Goal: Information Seeking & Learning: Learn about a topic

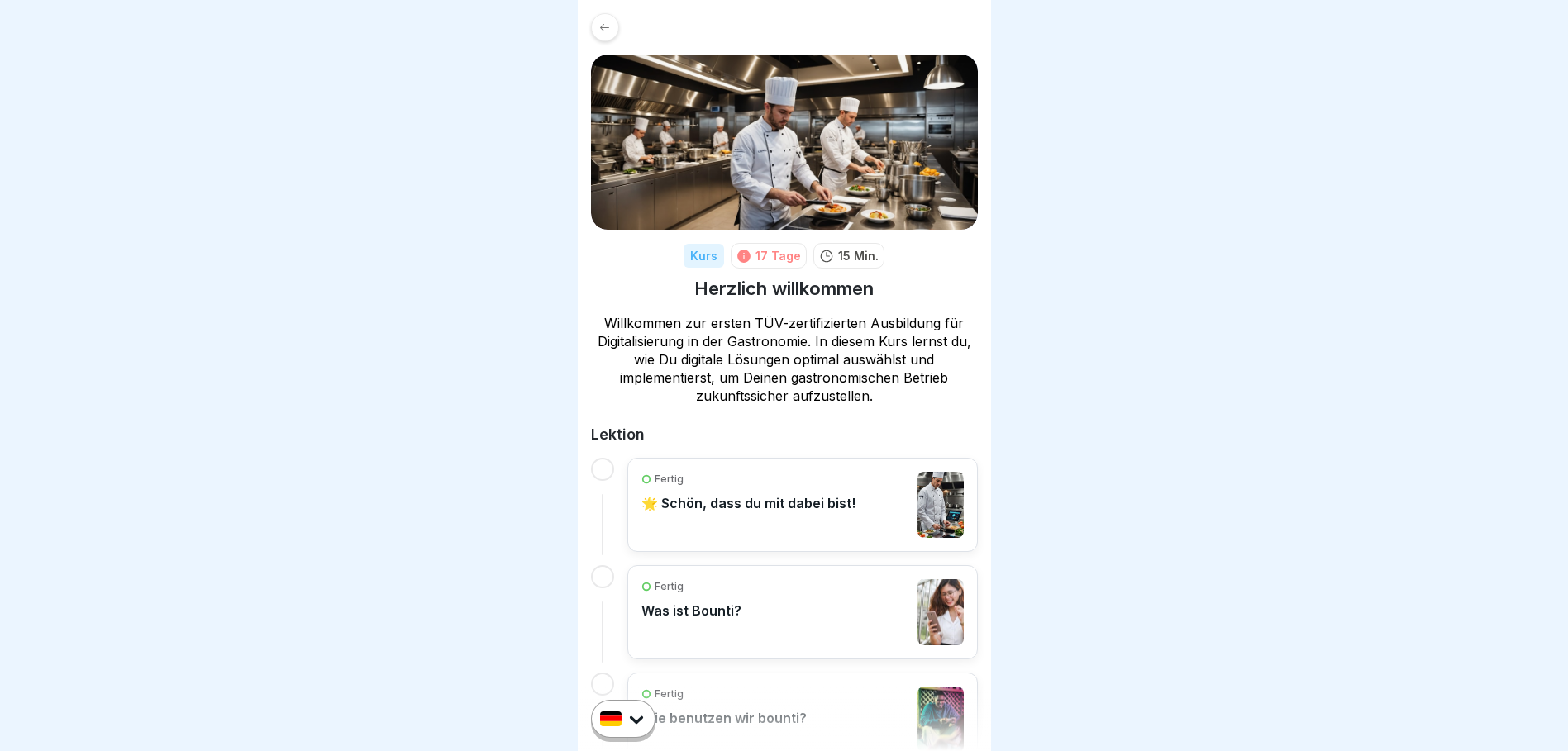
click at [708, 258] on div "Kurs" at bounding box center [703, 256] width 40 height 24
click at [766, 258] on div "17 Tage" at bounding box center [778, 255] width 46 height 17
click at [604, 29] on icon at bounding box center [605, 28] width 13 height 13
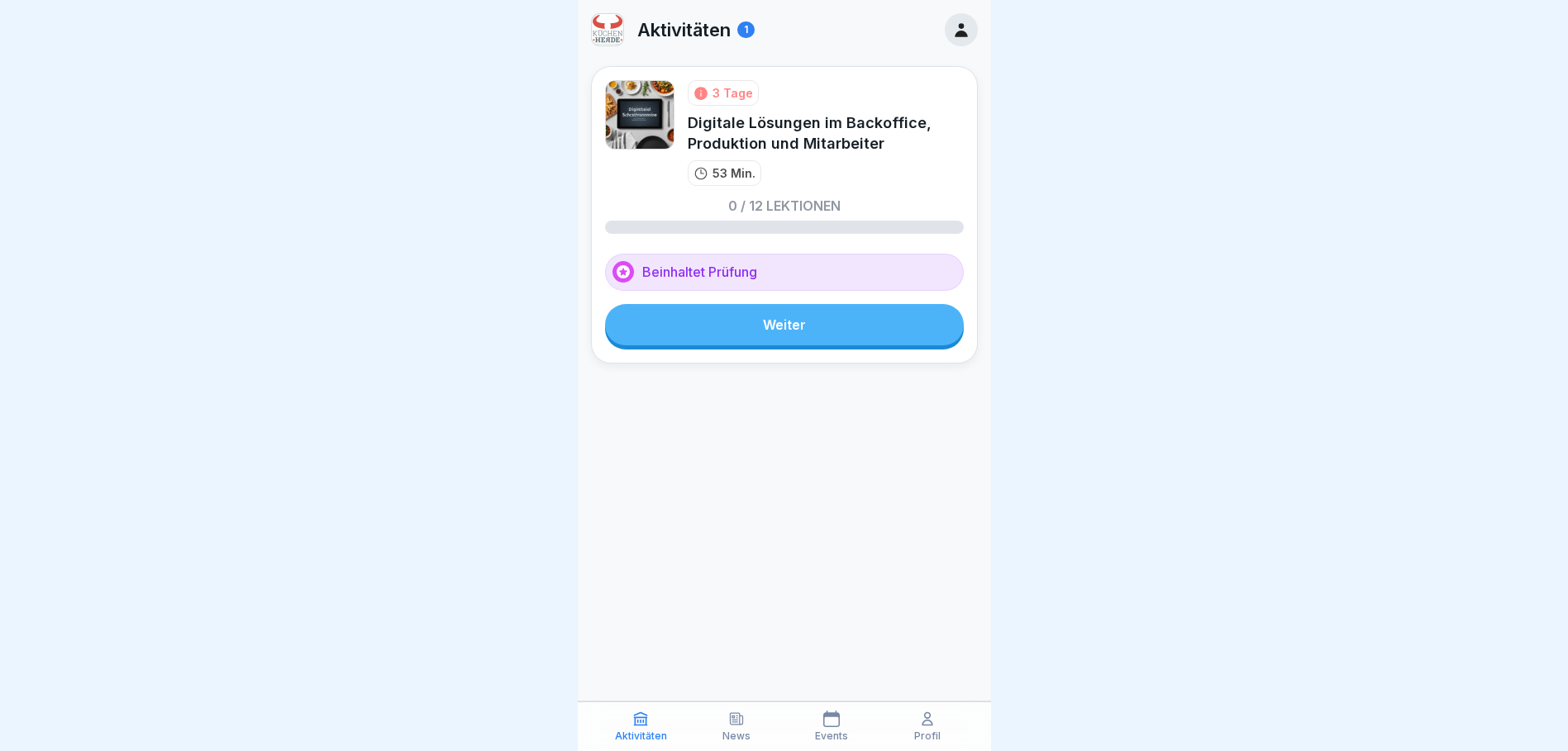
click at [823, 135] on div "Digitale Lösungen im Backoffice, Produktion und Mitarbeiter" at bounding box center [825, 132] width 276 height 41
click at [720, 175] on p "53 Min." at bounding box center [734, 173] width 43 height 17
click at [801, 327] on link "Weiter" at bounding box center [784, 324] width 359 height 41
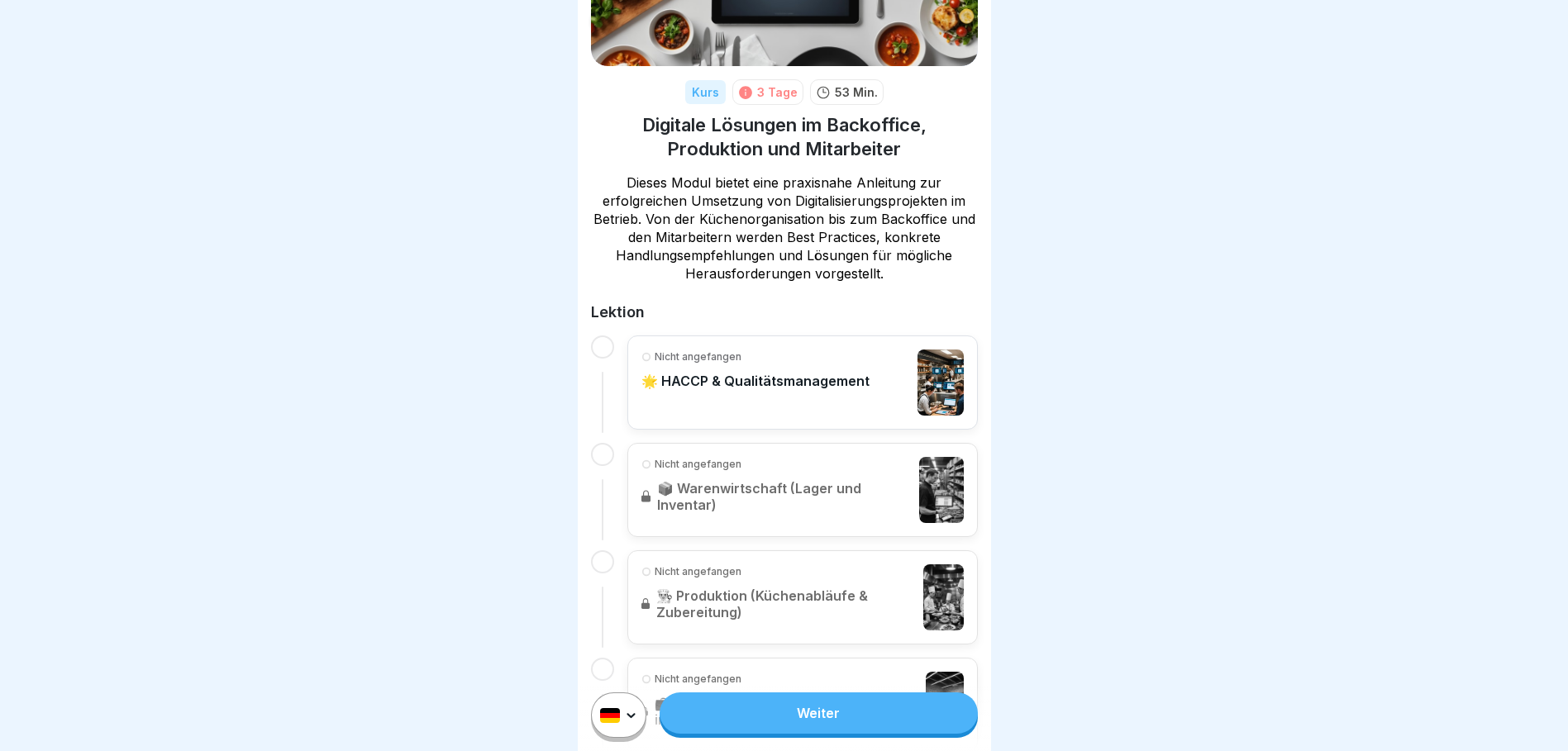
scroll to position [165, 0]
click at [832, 724] on link "Weiter" at bounding box center [818, 712] width 318 height 41
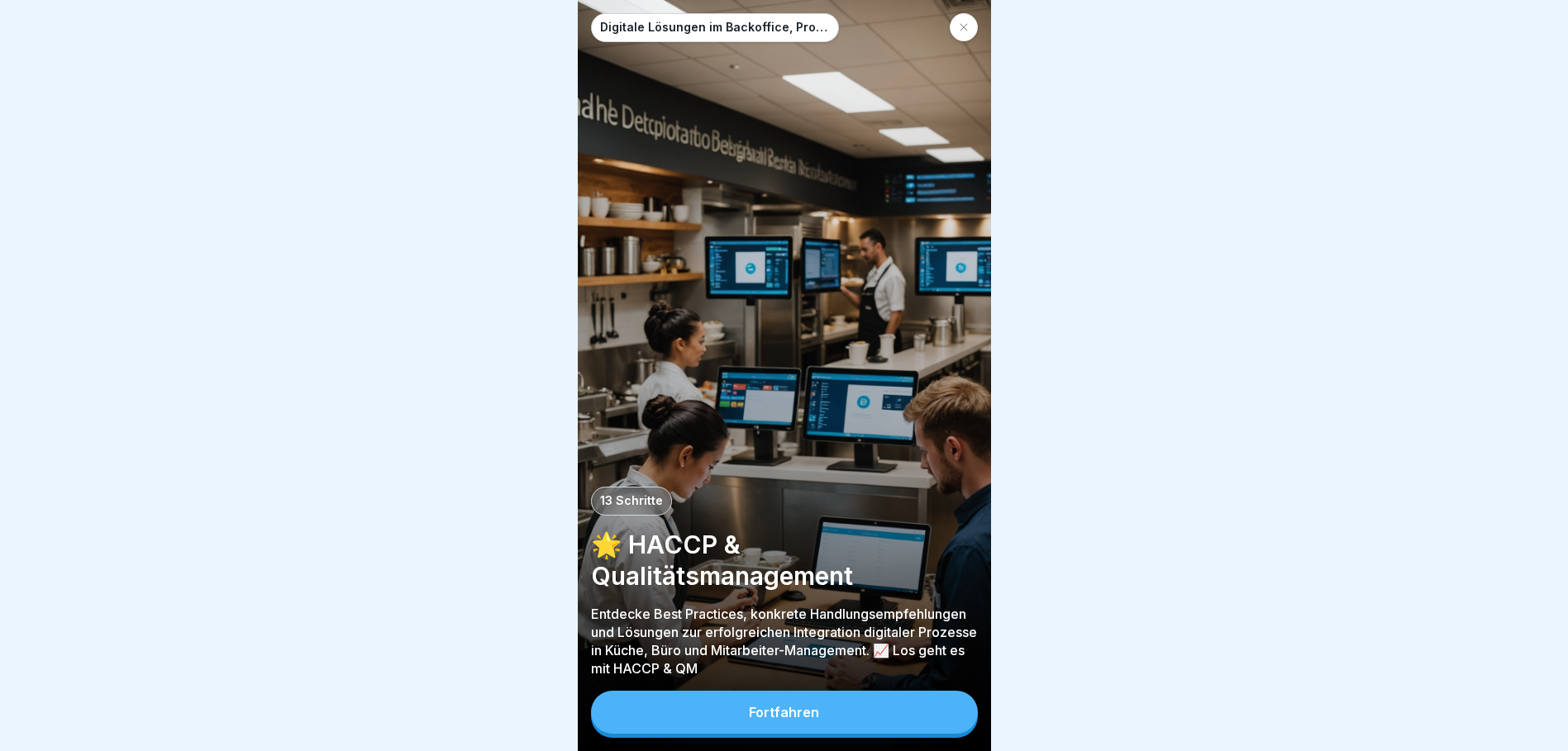
click at [760, 720] on div "Fortfahren" at bounding box center [784, 712] width 71 height 15
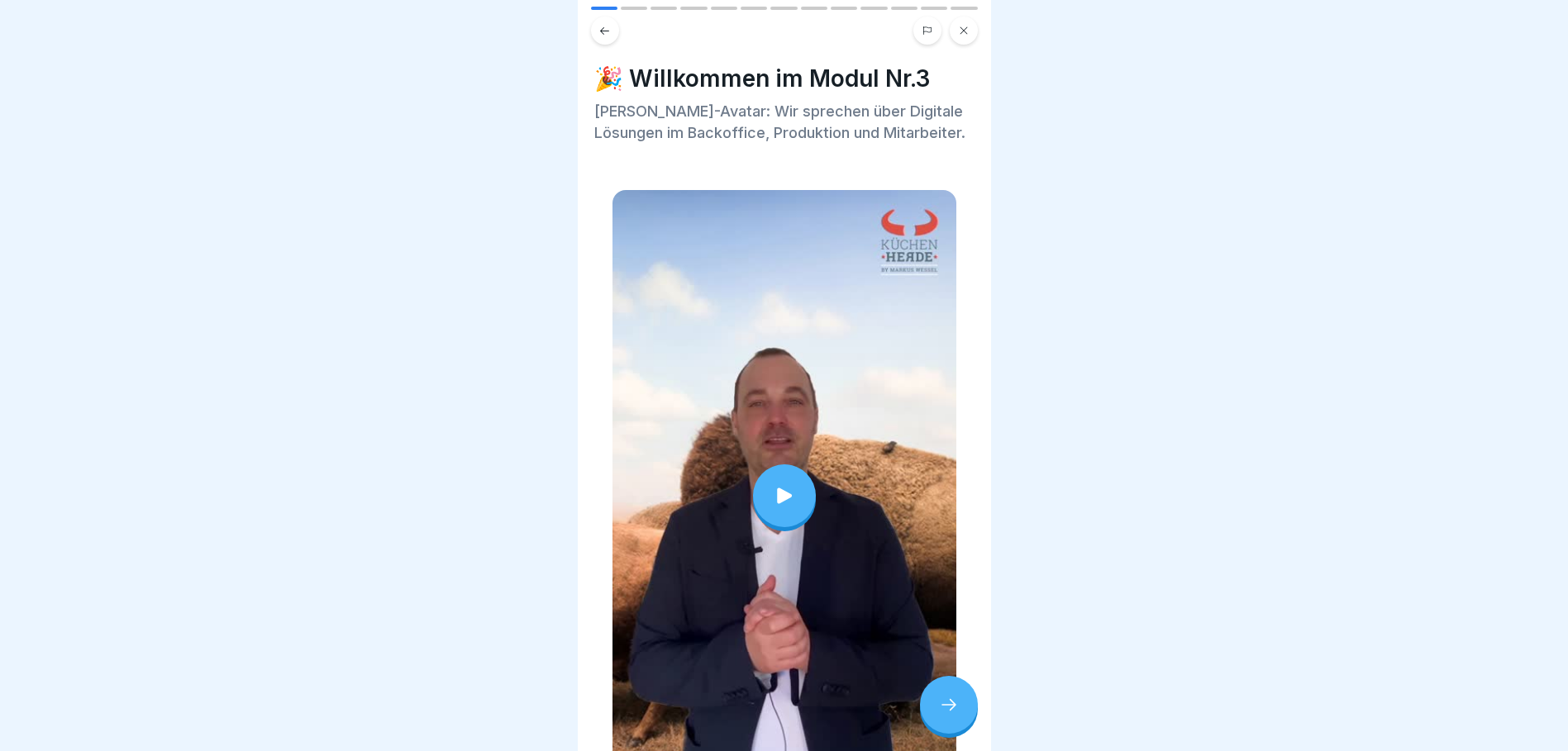
click at [778, 503] on icon at bounding box center [784, 495] width 15 height 16
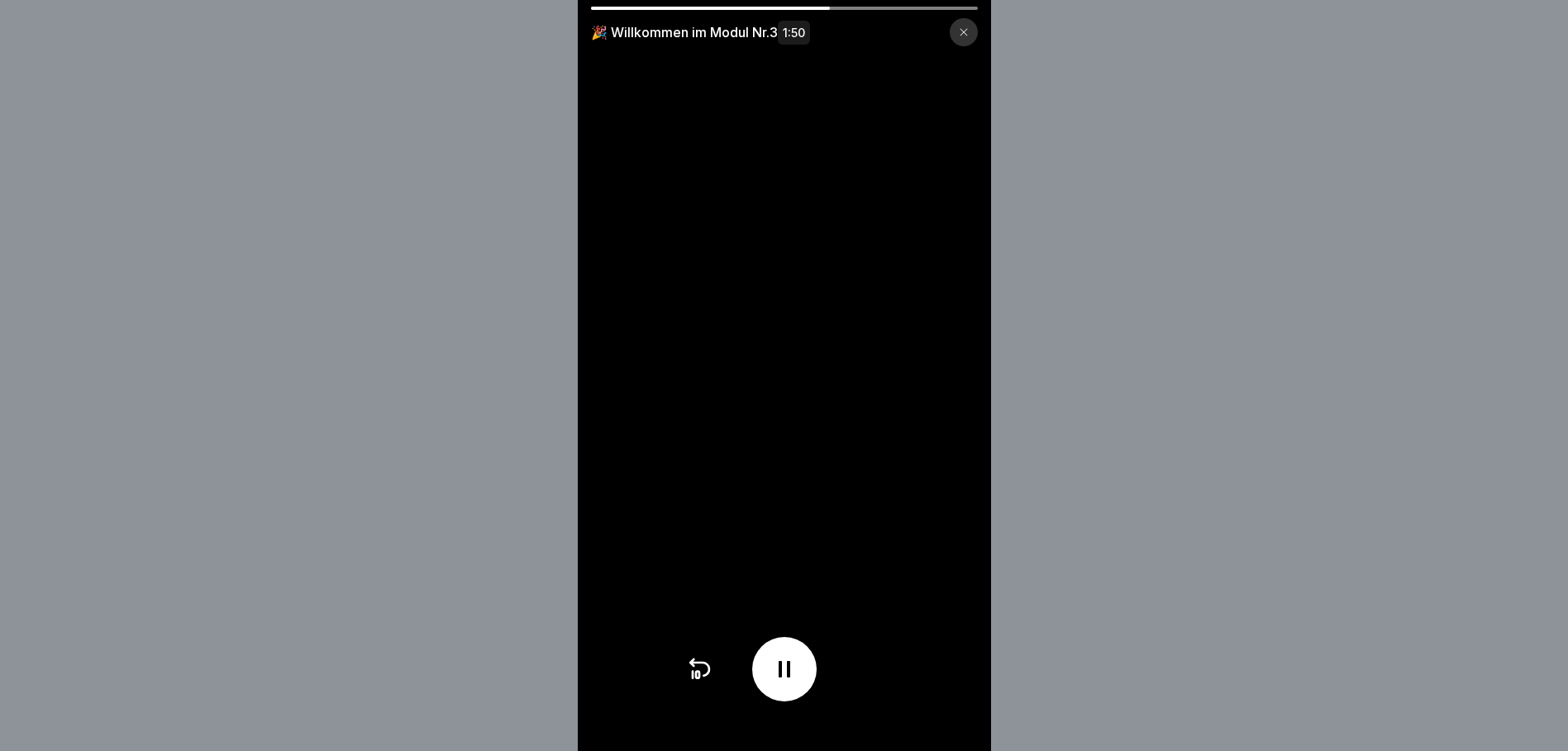
click at [783, 675] on icon at bounding box center [784, 669] width 27 height 27
click at [790, 683] on icon at bounding box center [784, 669] width 27 height 27
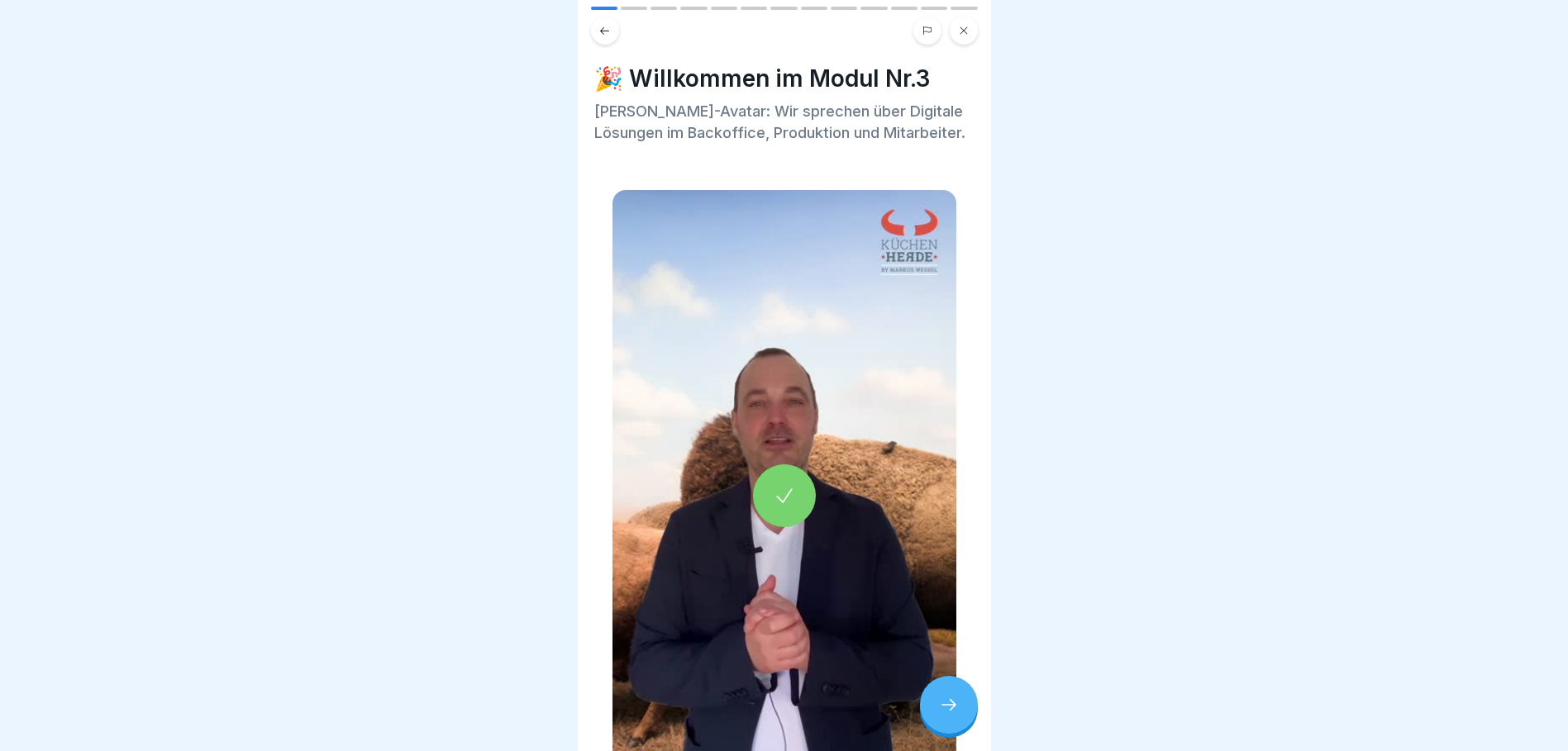
click at [933, 706] on div at bounding box center [948, 704] width 58 height 58
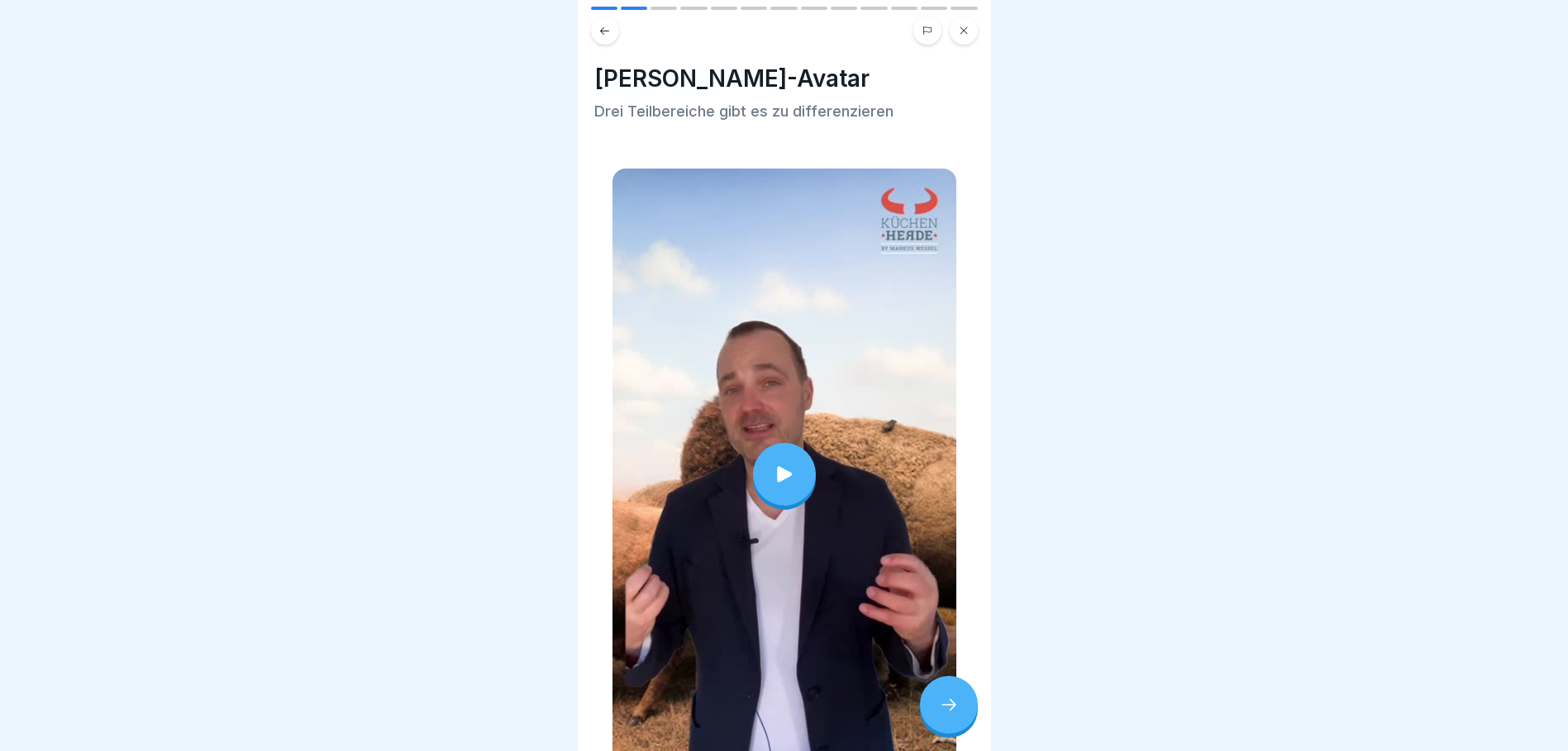
click at [773, 451] on div at bounding box center [784, 474] width 62 height 62
click at [950, 712] on icon at bounding box center [949, 705] width 20 height 20
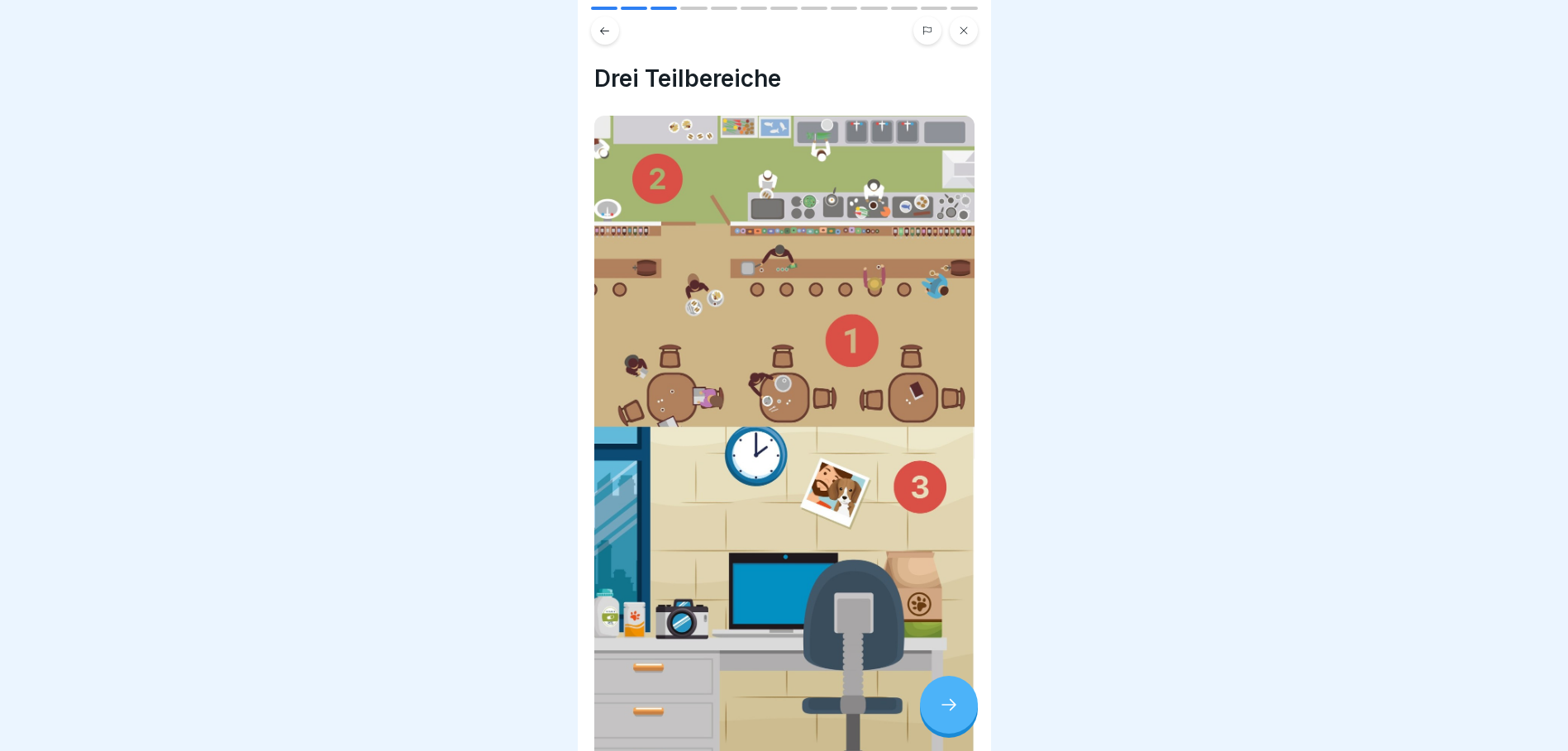
click at [953, 712] on icon at bounding box center [949, 705] width 20 height 20
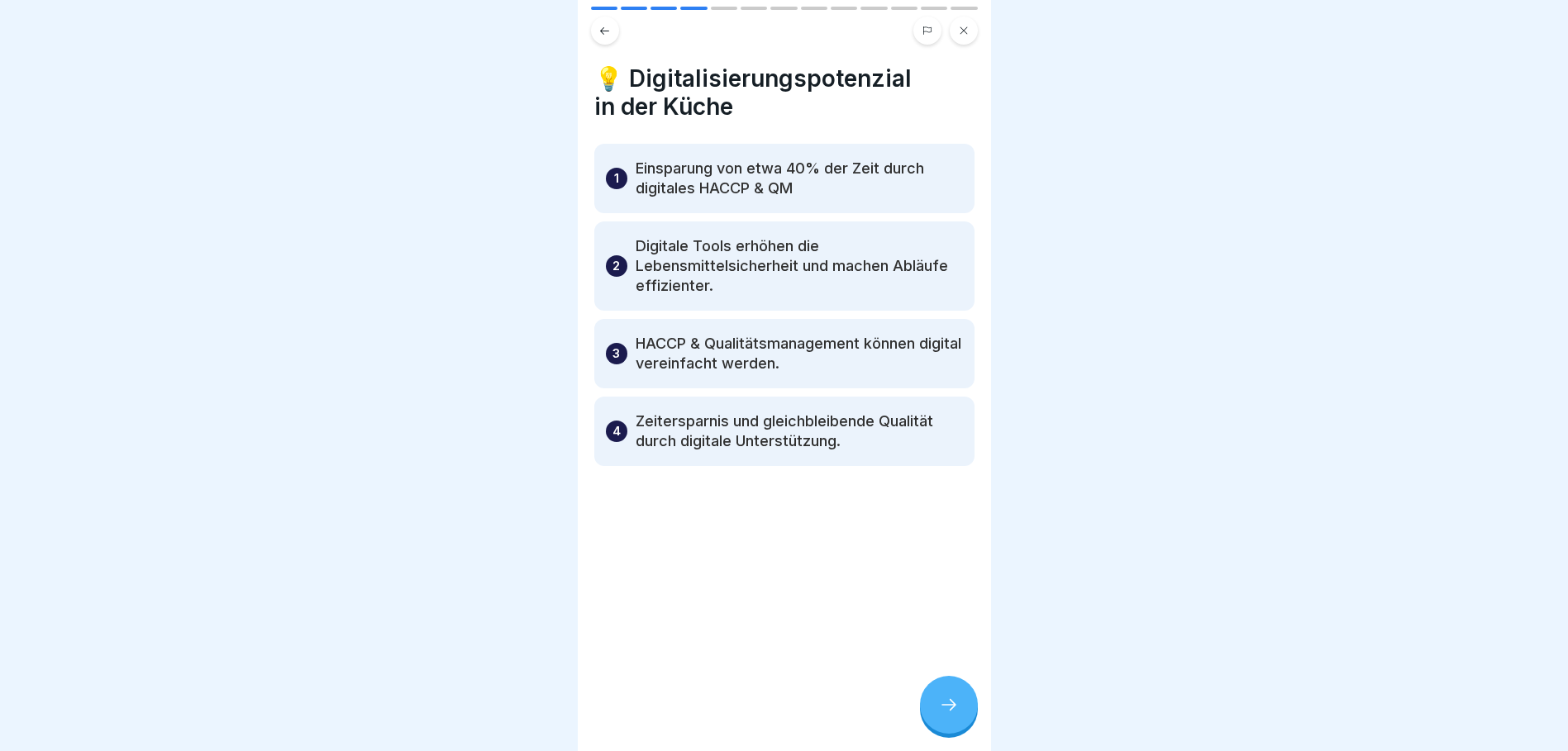
click at [955, 715] on icon at bounding box center [949, 705] width 20 height 20
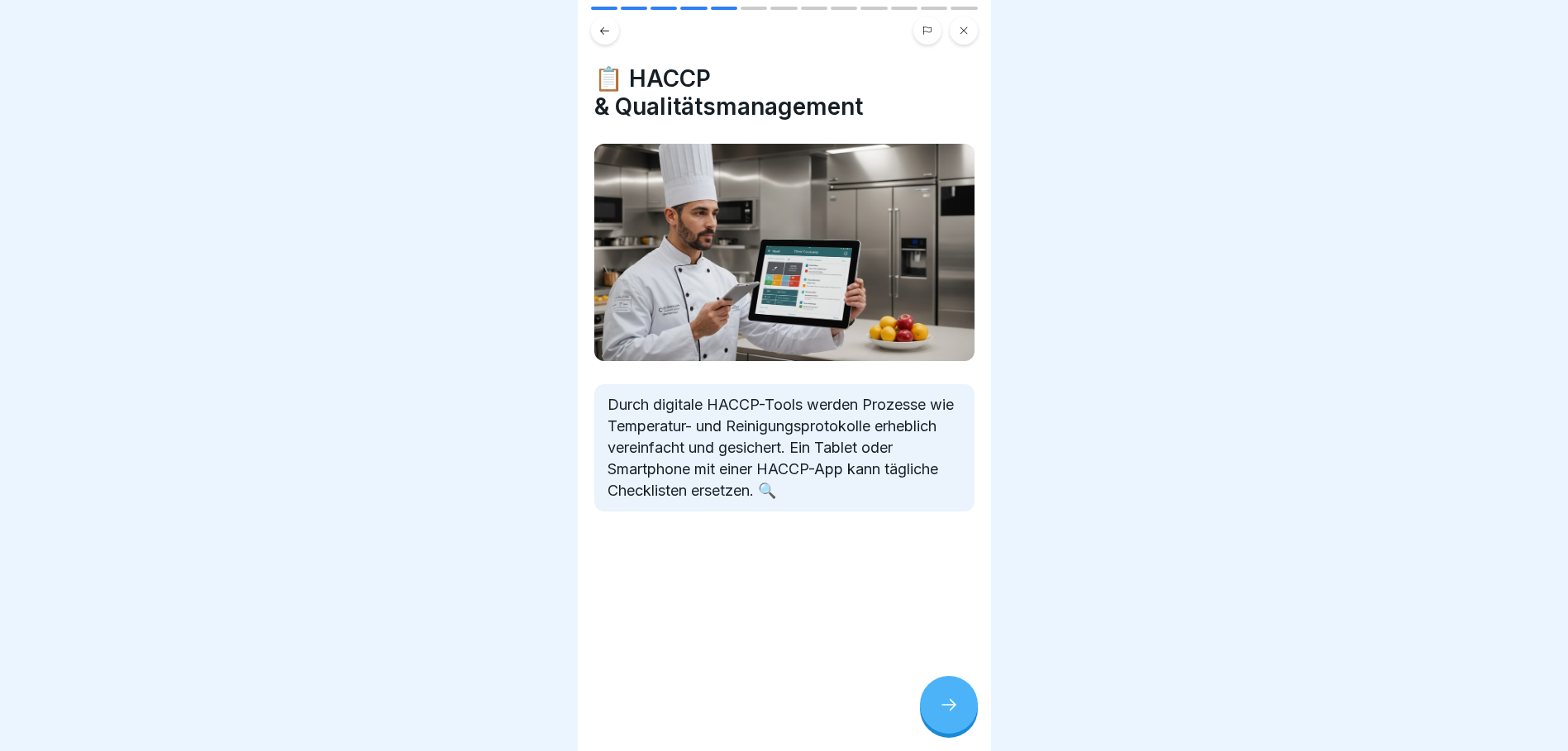
click at [954, 730] on div at bounding box center [948, 704] width 58 height 58
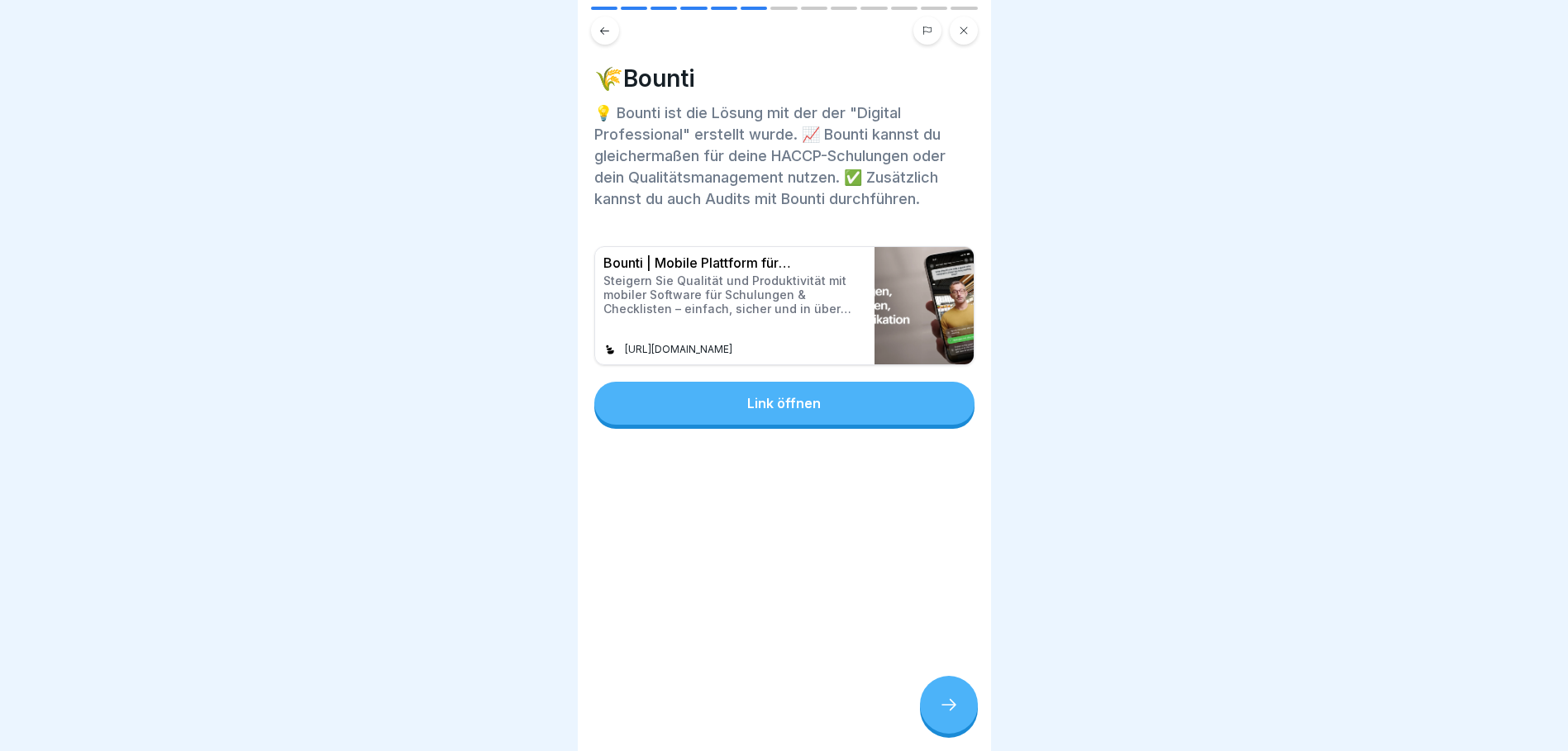
click at [958, 723] on div at bounding box center [948, 704] width 58 height 58
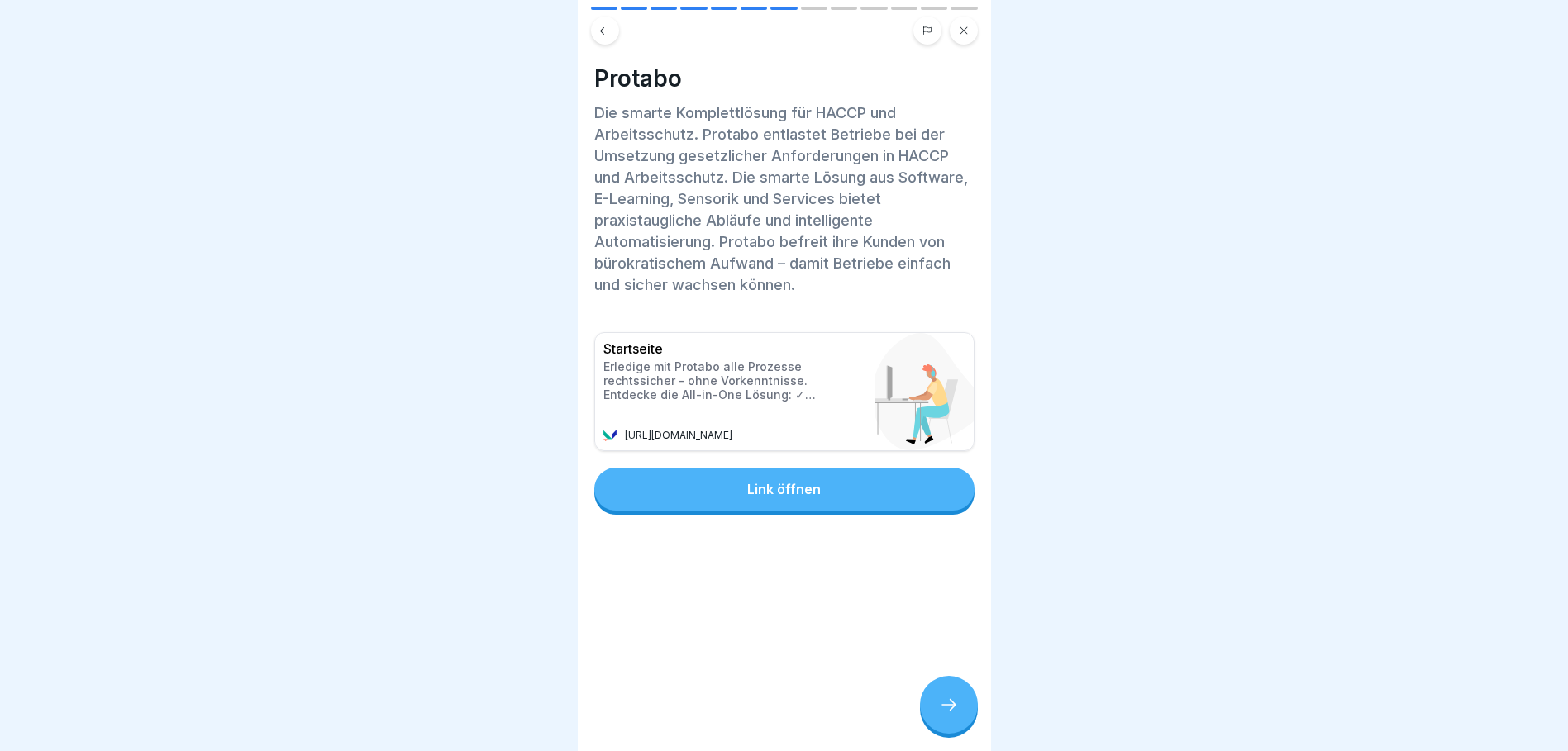
click at [790, 490] on div "Link öffnen" at bounding box center [784, 489] width 73 height 15
click at [609, 32] on icon at bounding box center [605, 31] width 13 height 13
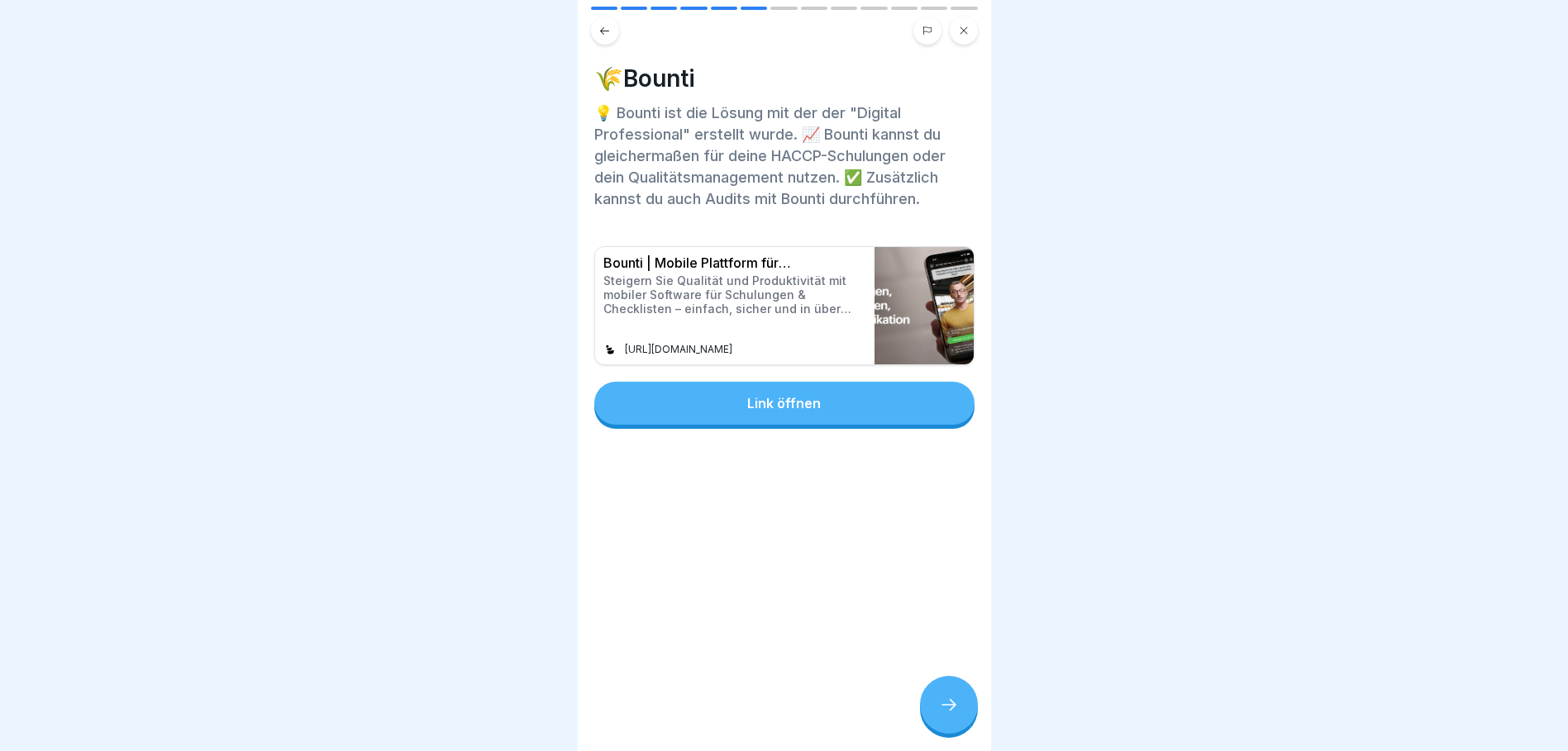
click at [770, 401] on div "Link öffnen" at bounding box center [784, 403] width 73 height 15
click at [939, 700] on div at bounding box center [948, 704] width 58 height 58
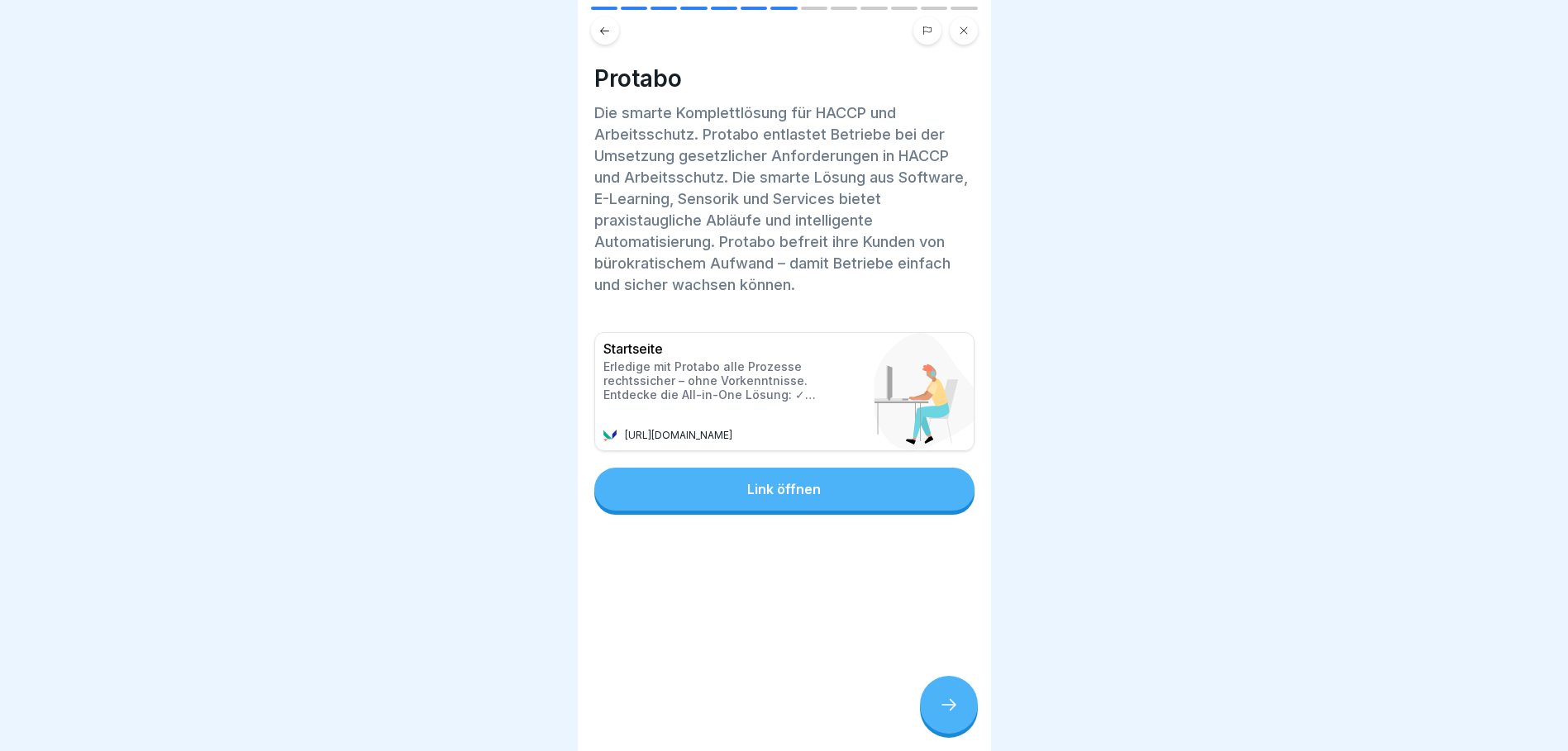
click at [949, 713] on icon at bounding box center [949, 705] width 20 height 20
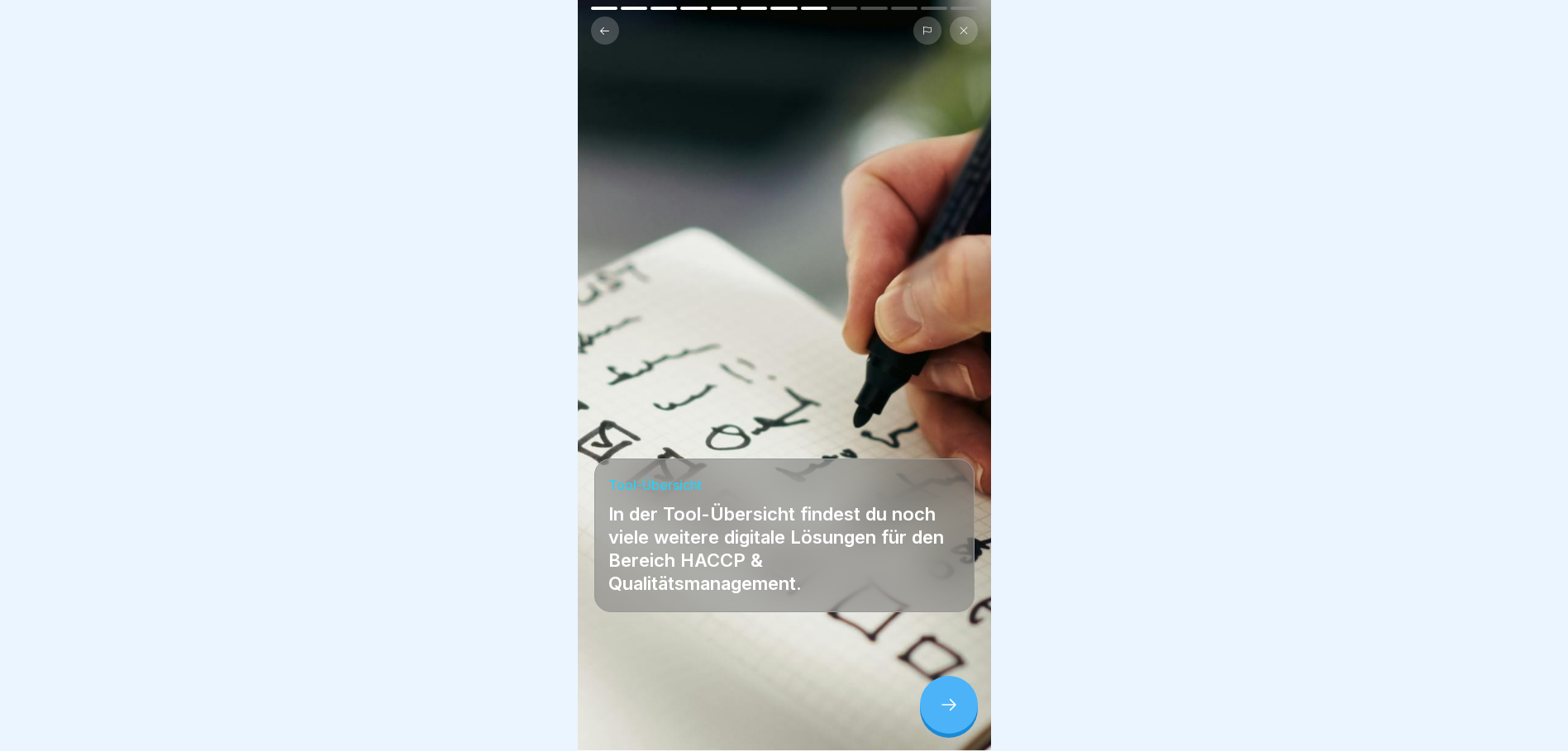
click at [941, 715] on icon at bounding box center [949, 705] width 20 height 20
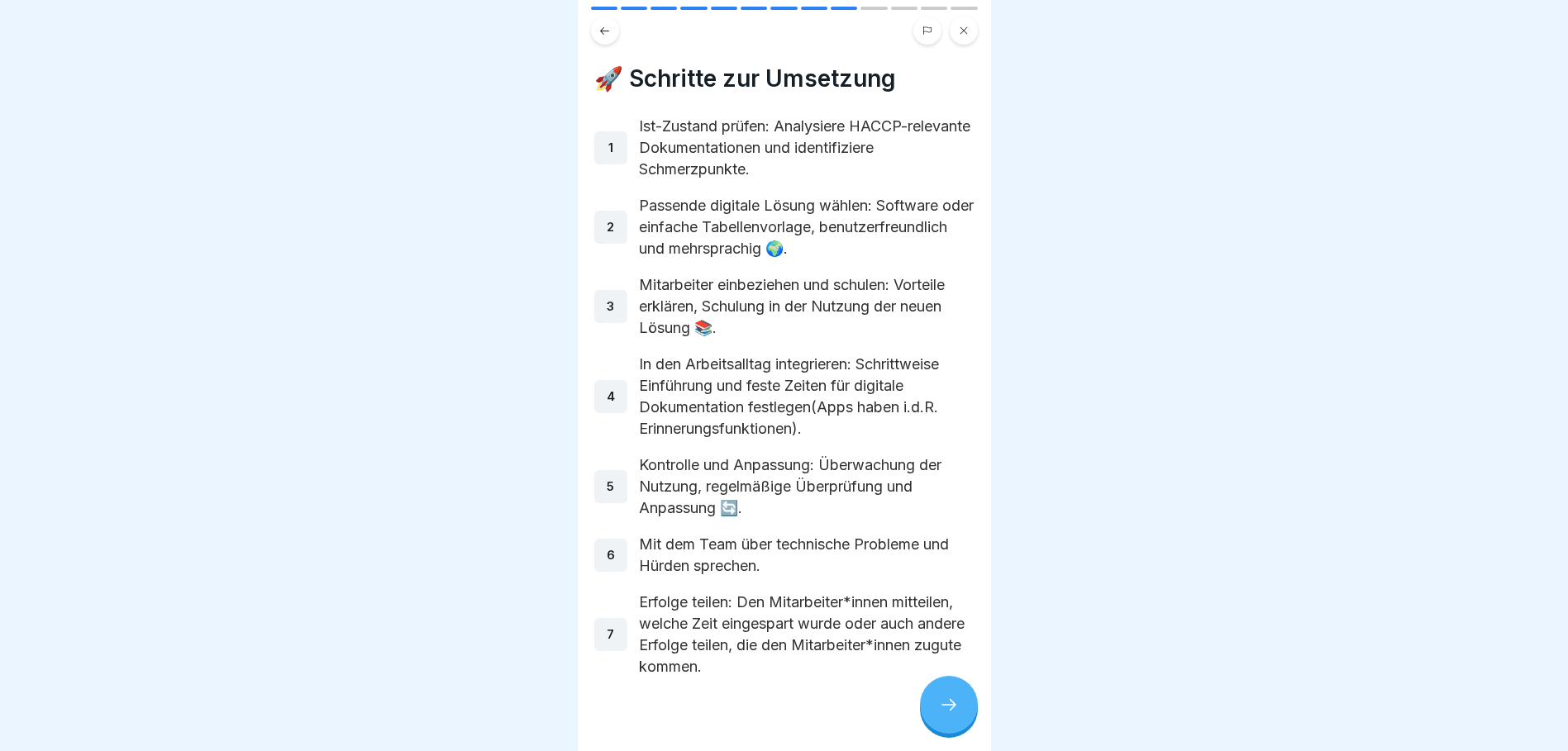
click at [939, 715] on icon at bounding box center [949, 705] width 20 height 20
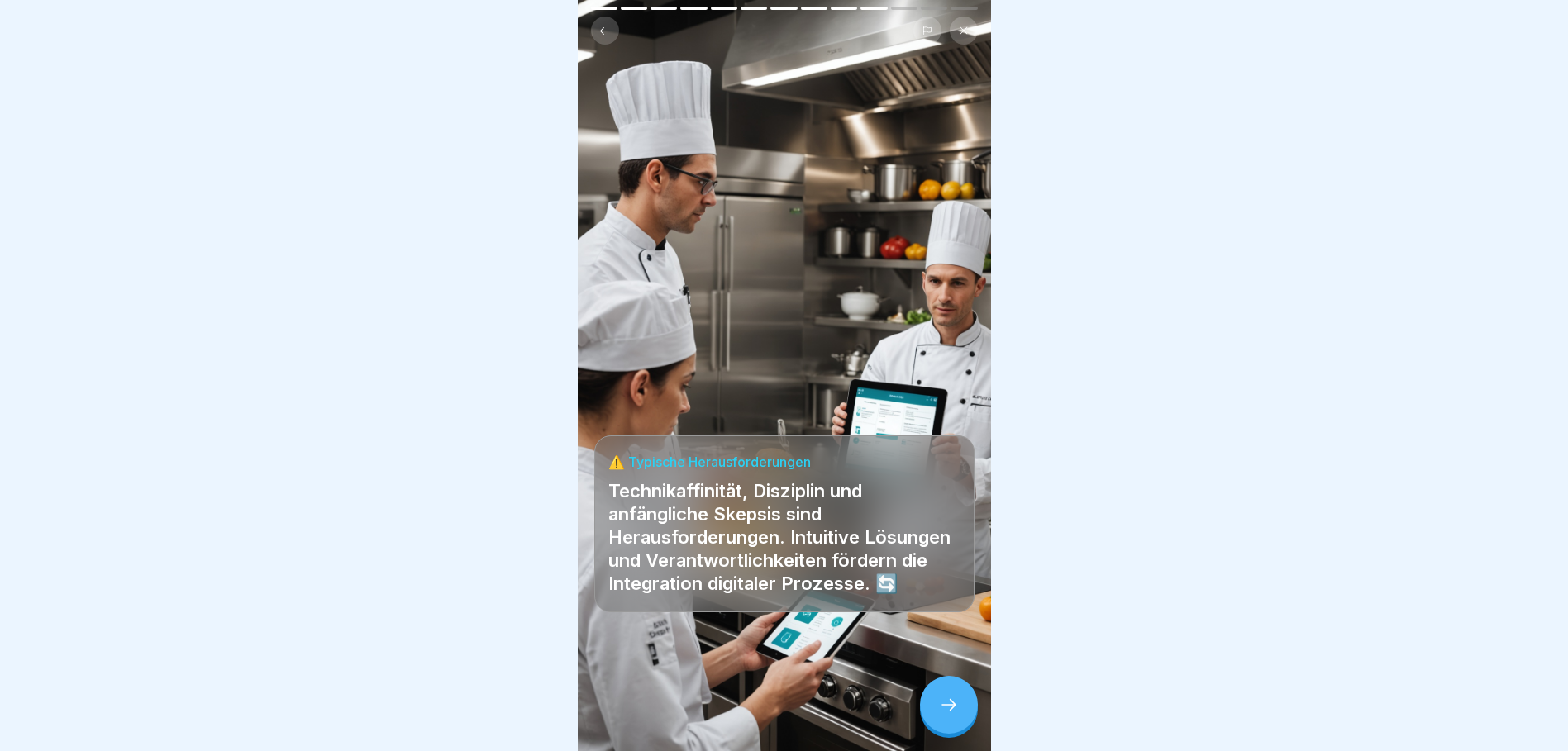
click at [935, 716] on div at bounding box center [948, 704] width 58 height 58
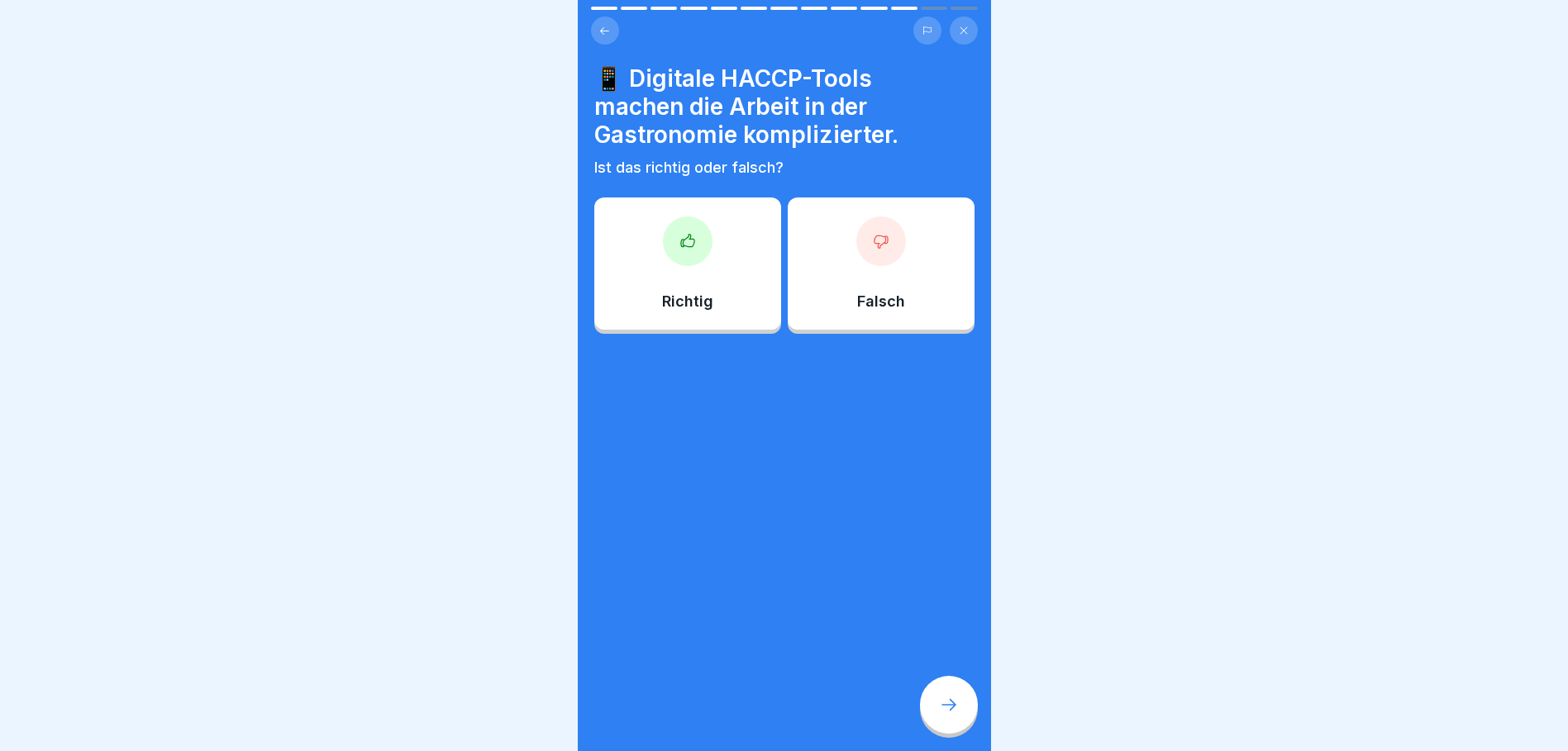
click at [890, 260] on div "Falsch" at bounding box center [880, 263] width 186 height 132
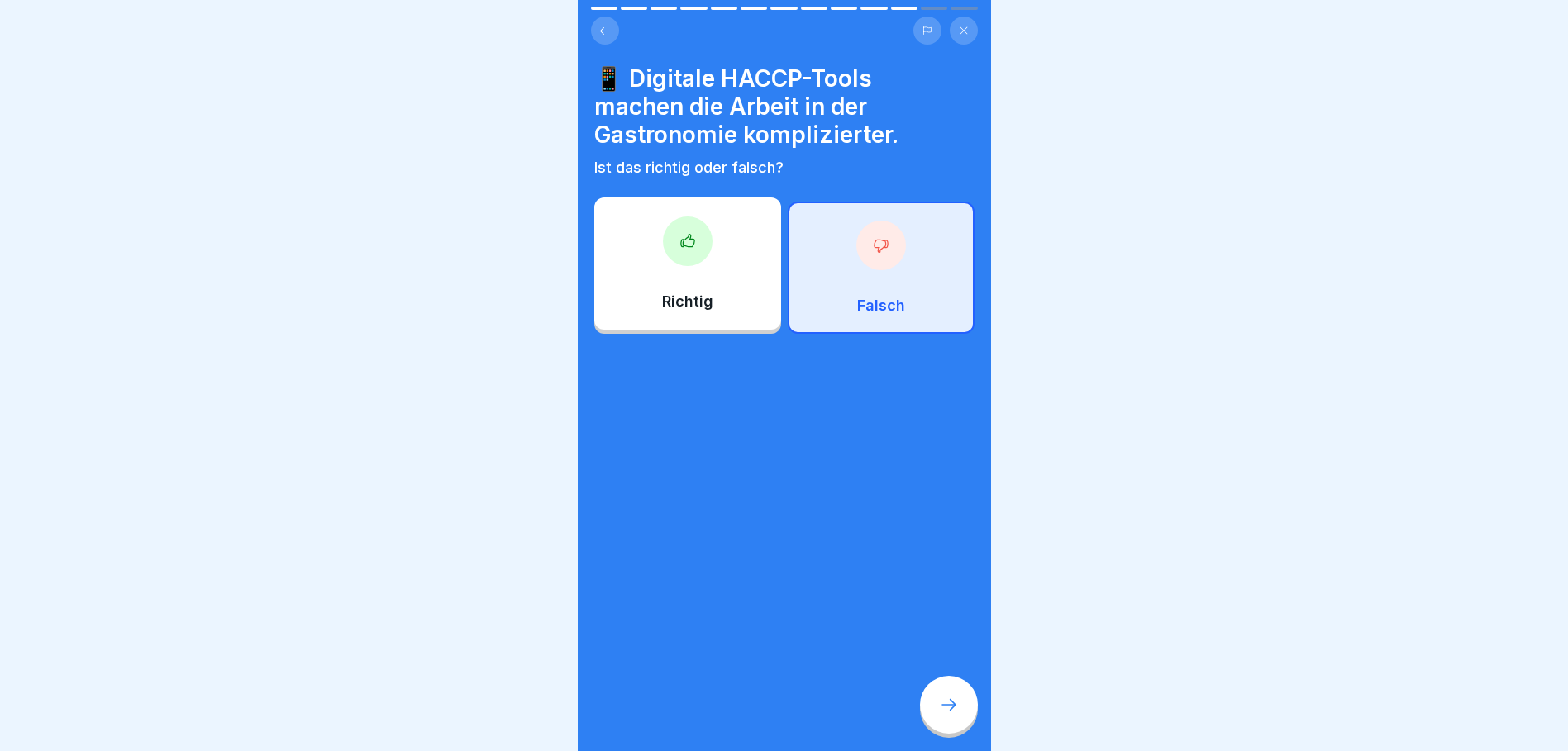
click at [958, 715] on icon at bounding box center [949, 705] width 20 height 20
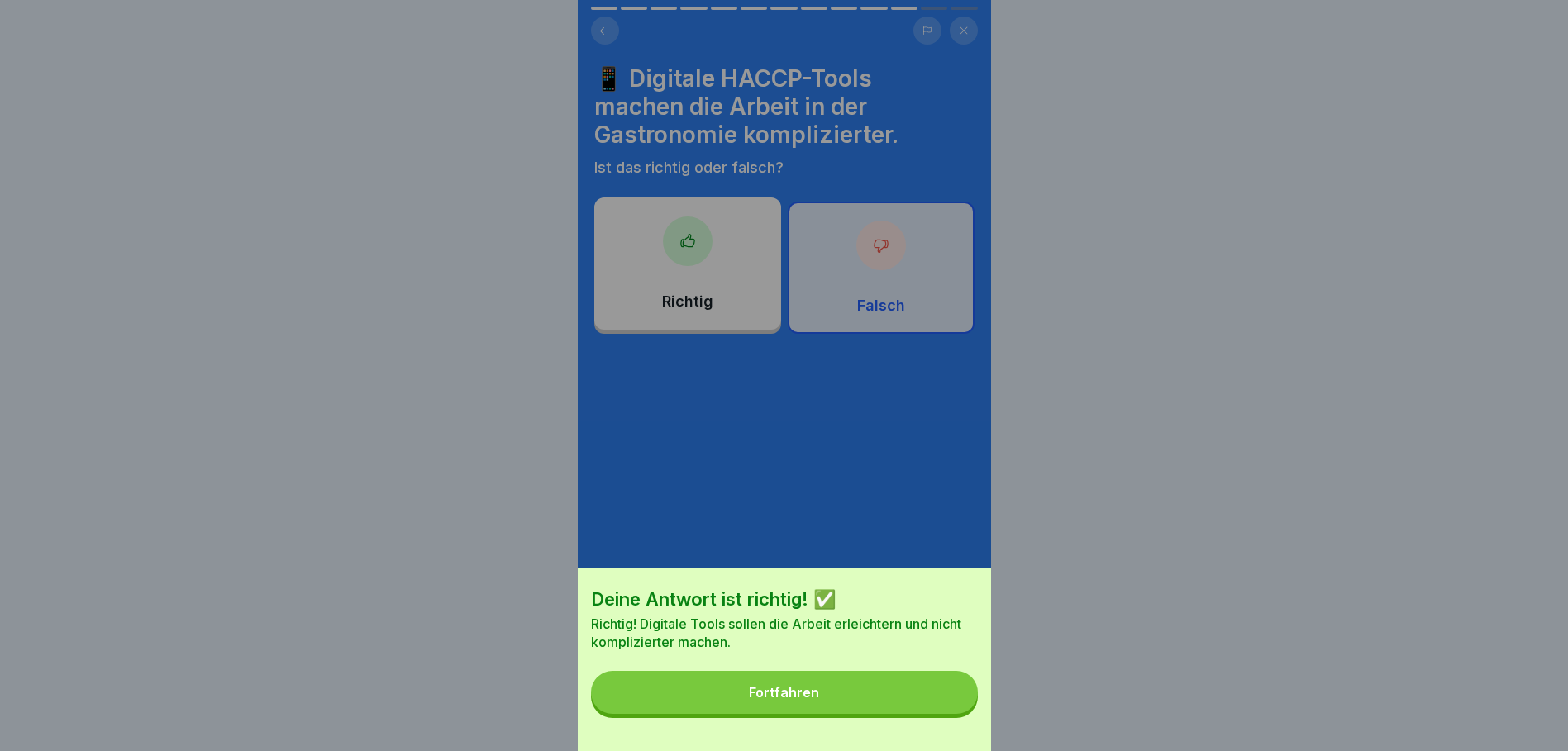
click at [885, 707] on button "Fortfahren" at bounding box center [784, 692] width 386 height 43
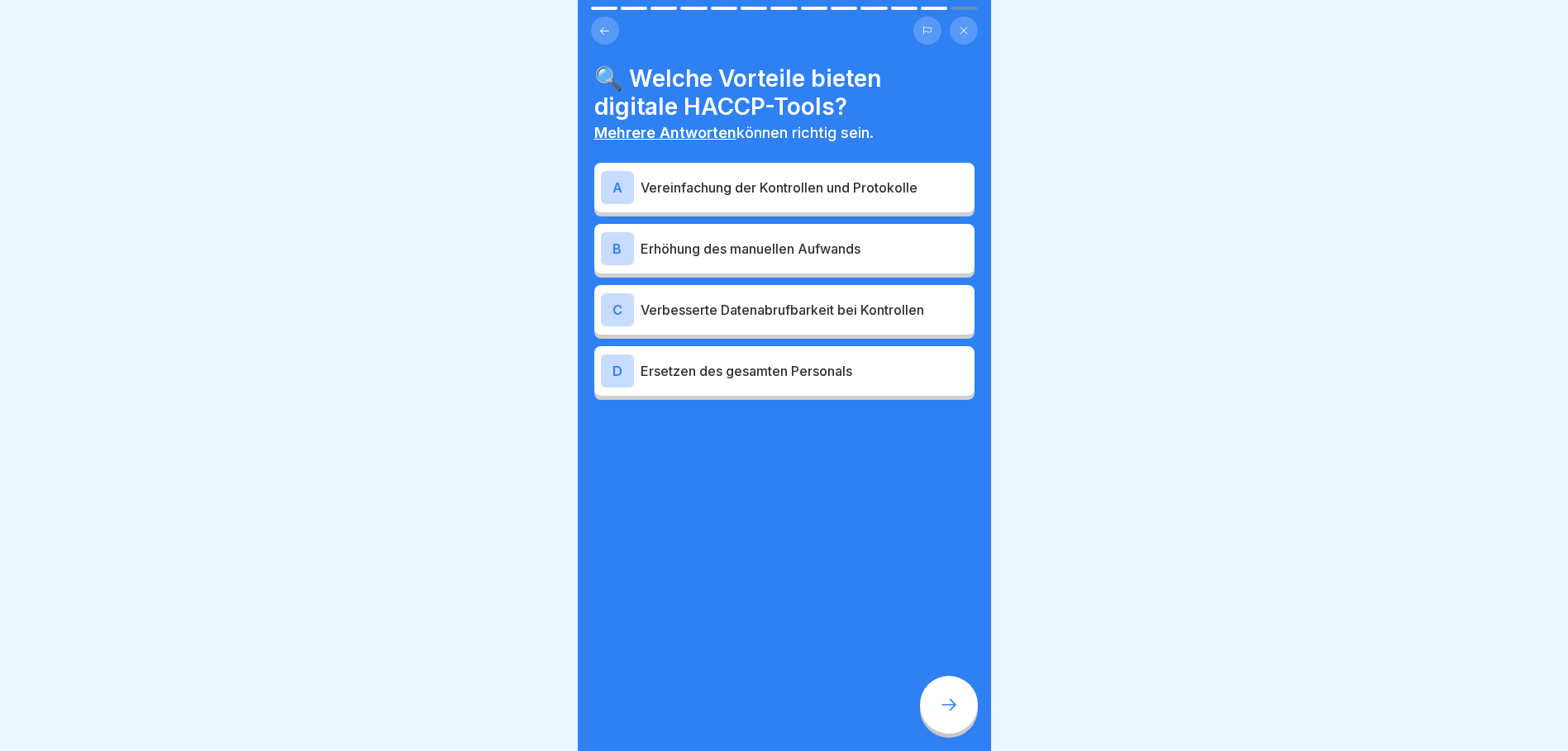
click at [803, 305] on p "Verbesserte Datenabrufbarkeit bei Kontrollen" at bounding box center [804, 310] width 327 height 20
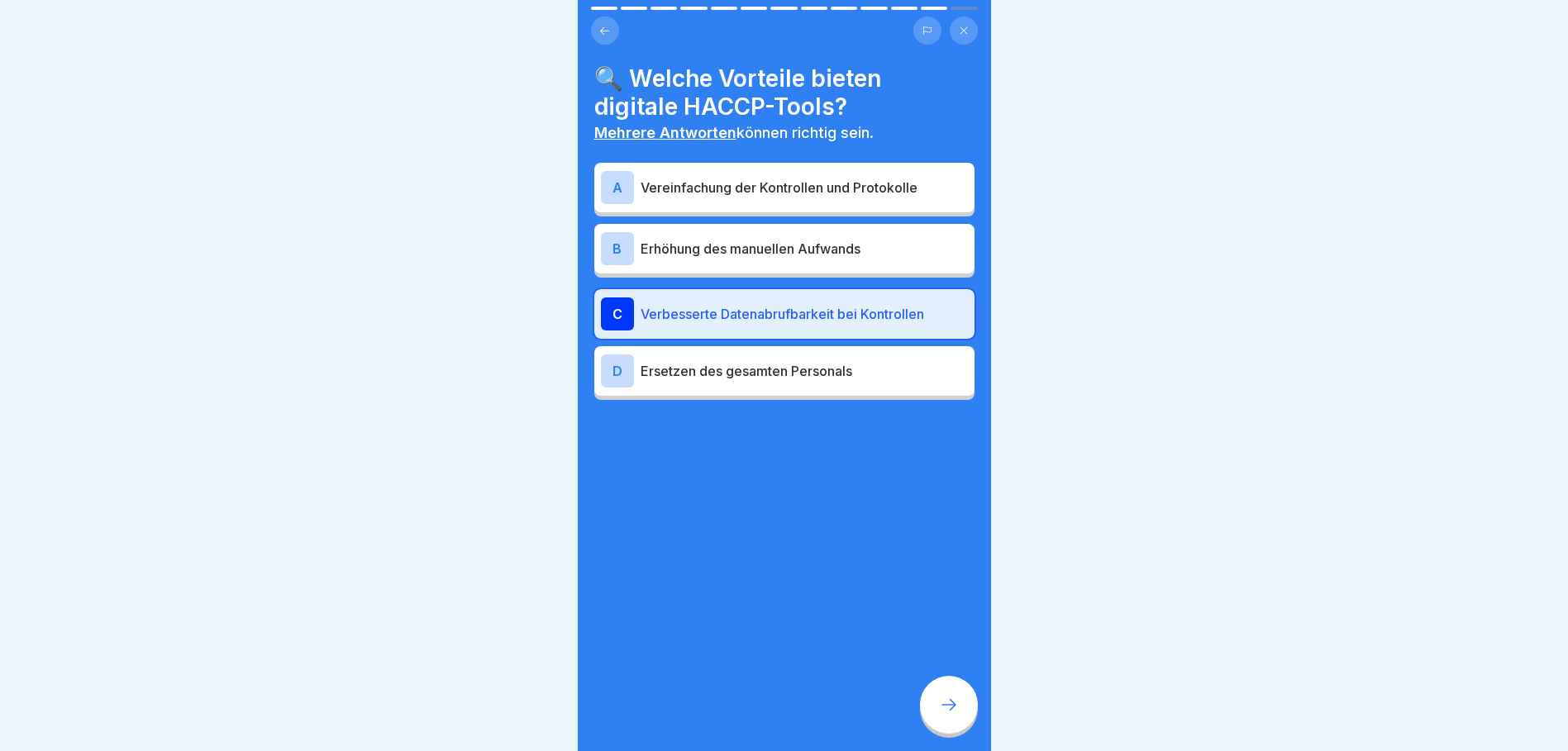
click at [803, 191] on p "Vereinfachung der Kontrollen und Protokolle" at bounding box center [804, 188] width 327 height 20
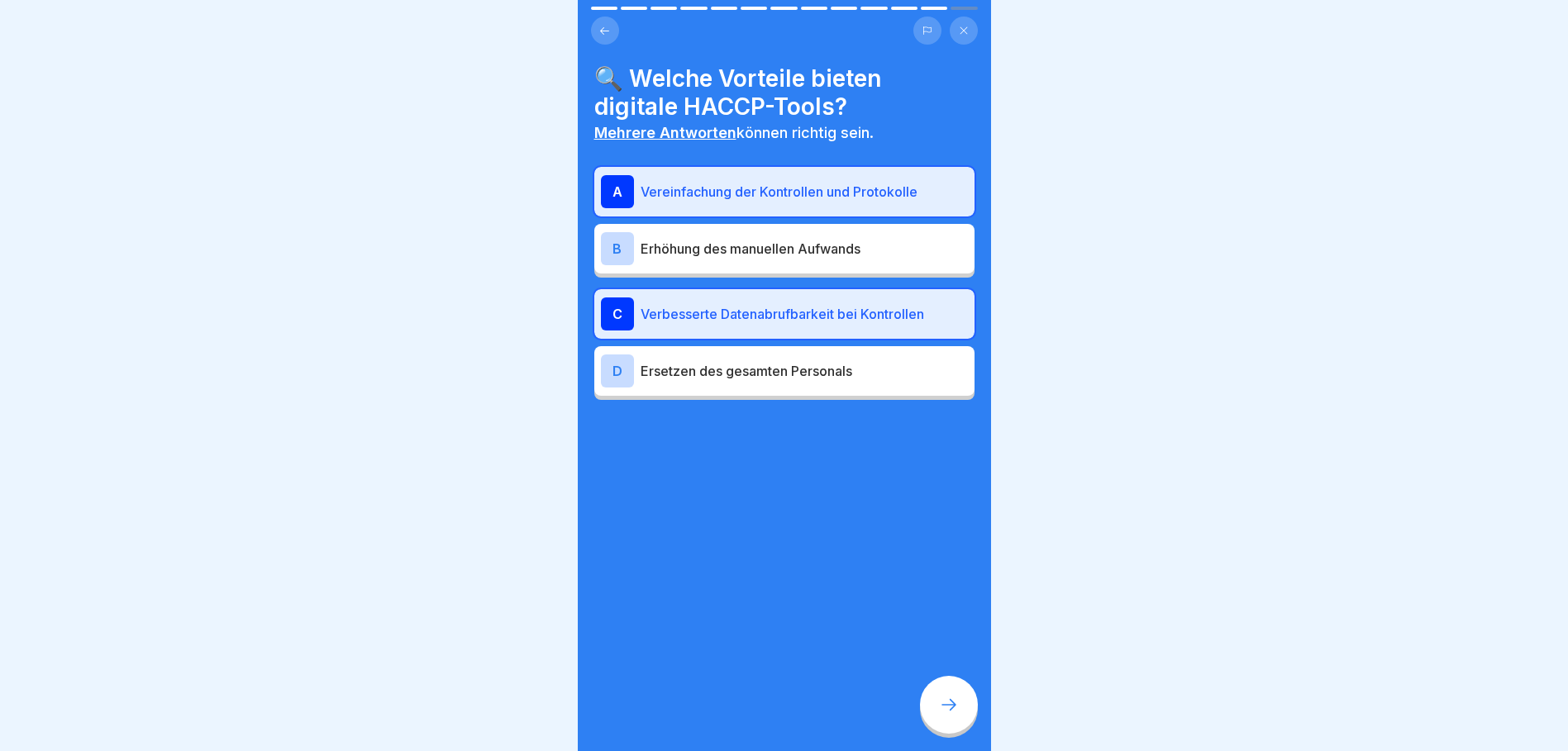
click at [962, 723] on div at bounding box center [948, 704] width 58 height 58
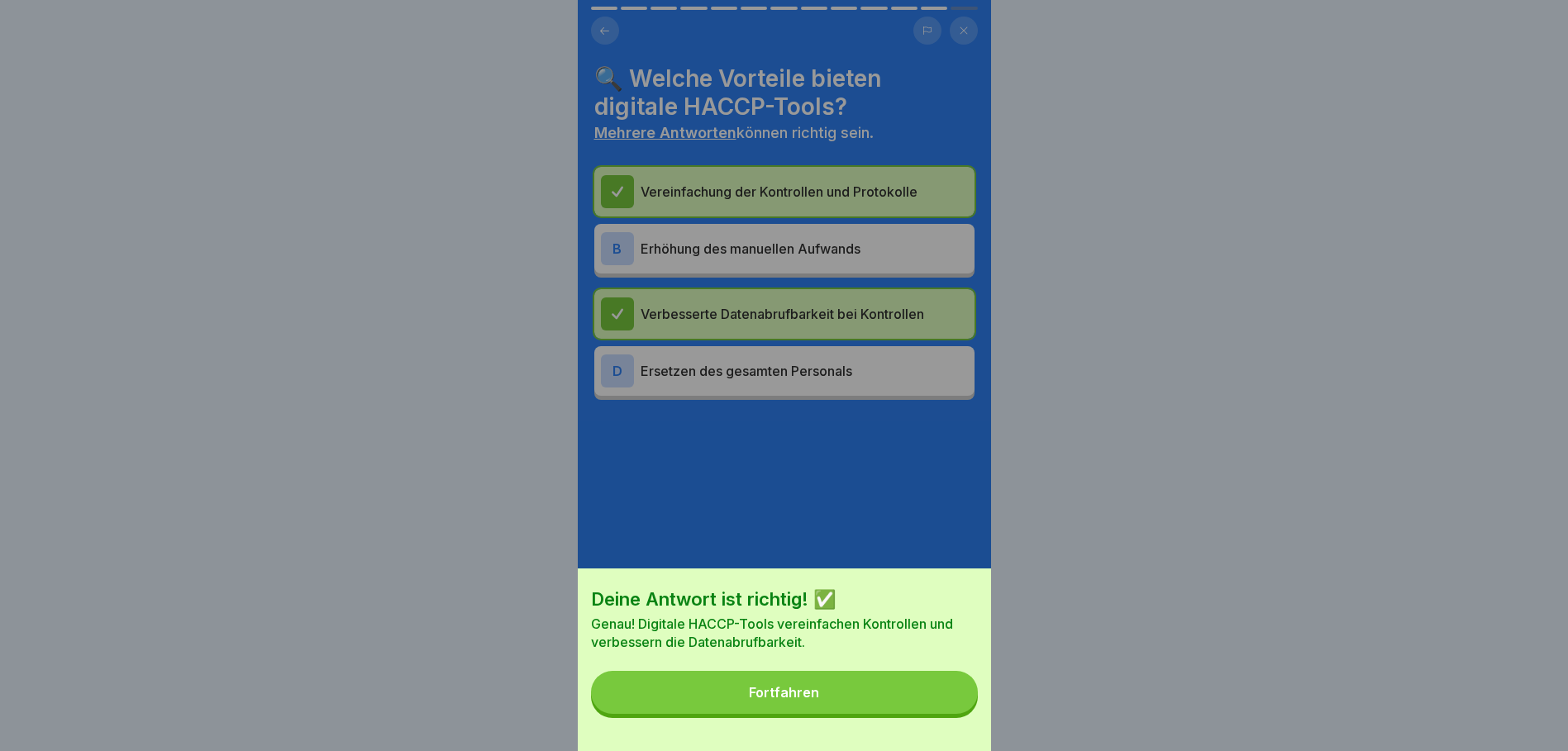
click at [935, 709] on button "Fortfahren" at bounding box center [784, 692] width 386 height 43
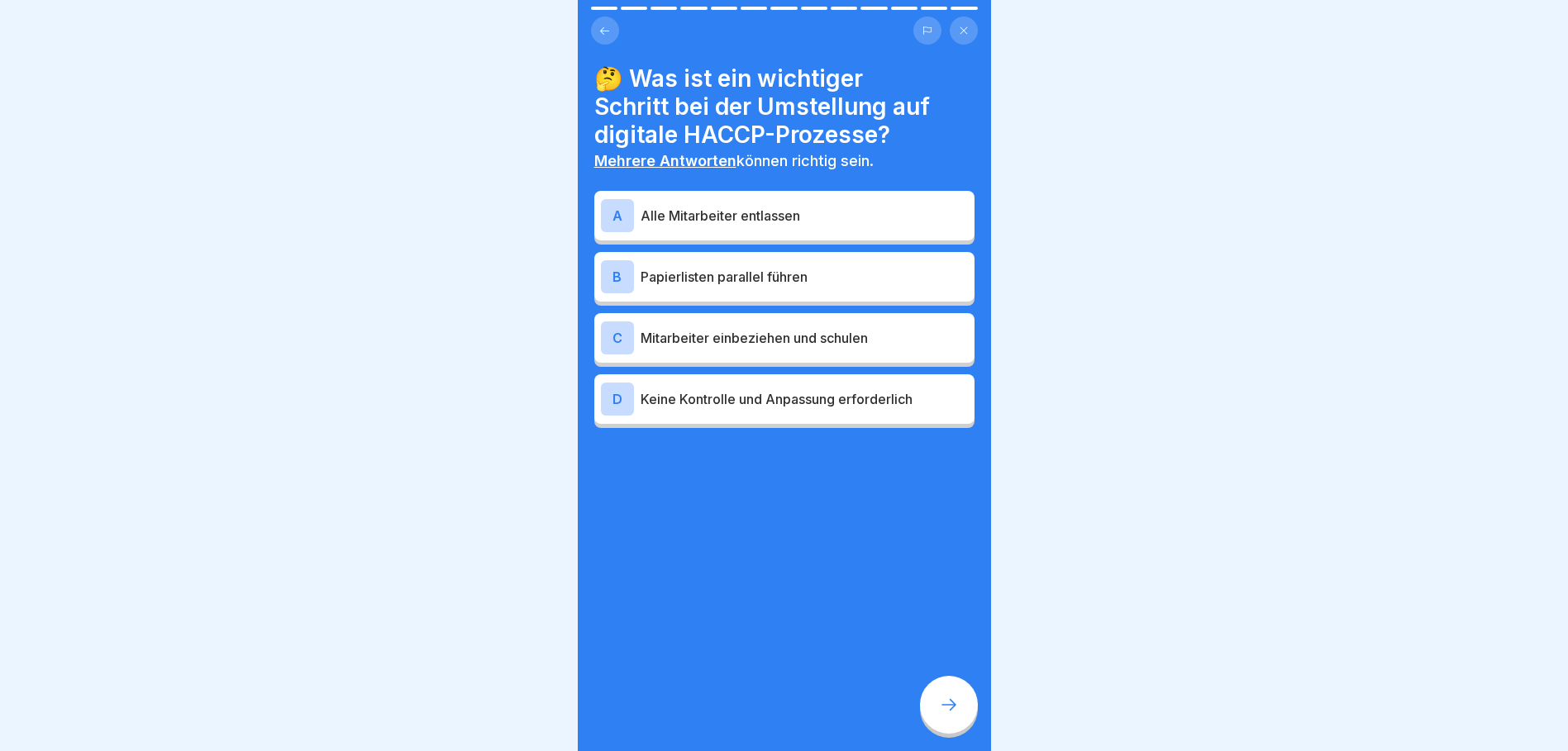
click at [766, 335] on p "Mitarbeiter einbeziehen und schulen" at bounding box center [804, 338] width 327 height 20
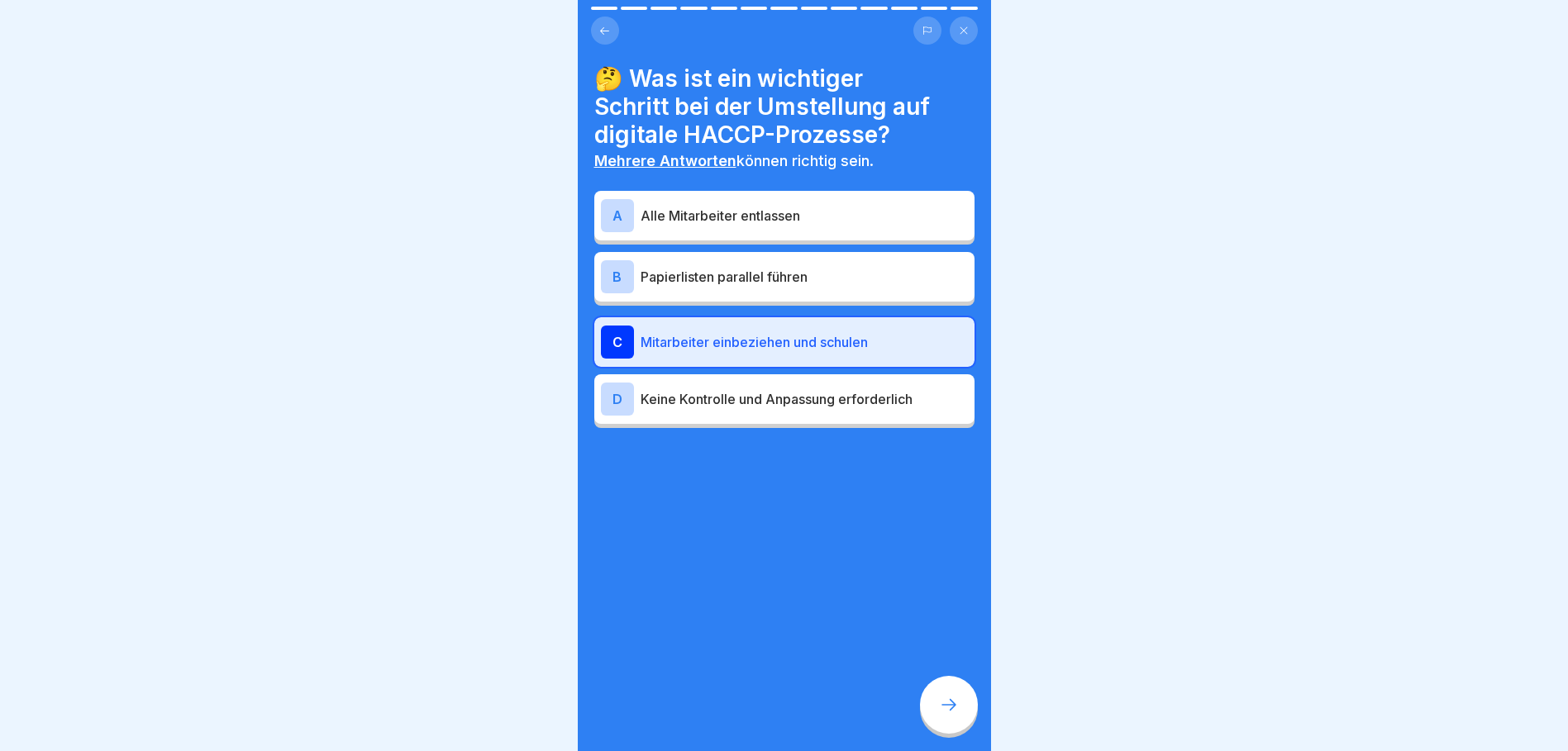
click at [947, 708] on div at bounding box center [948, 704] width 58 height 58
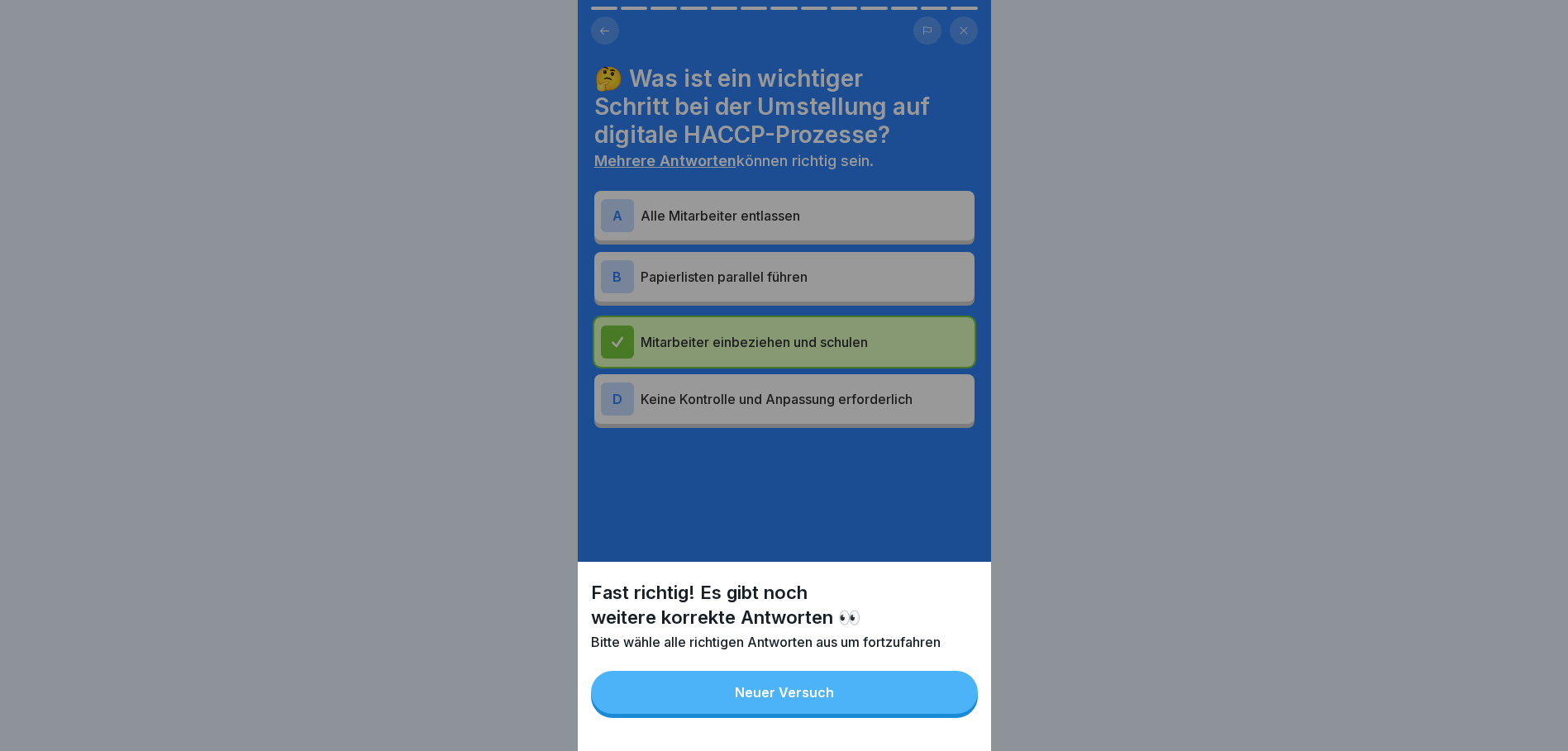
click at [901, 709] on button "Neuer Versuch" at bounding box center [784, 692] width 386 height 43
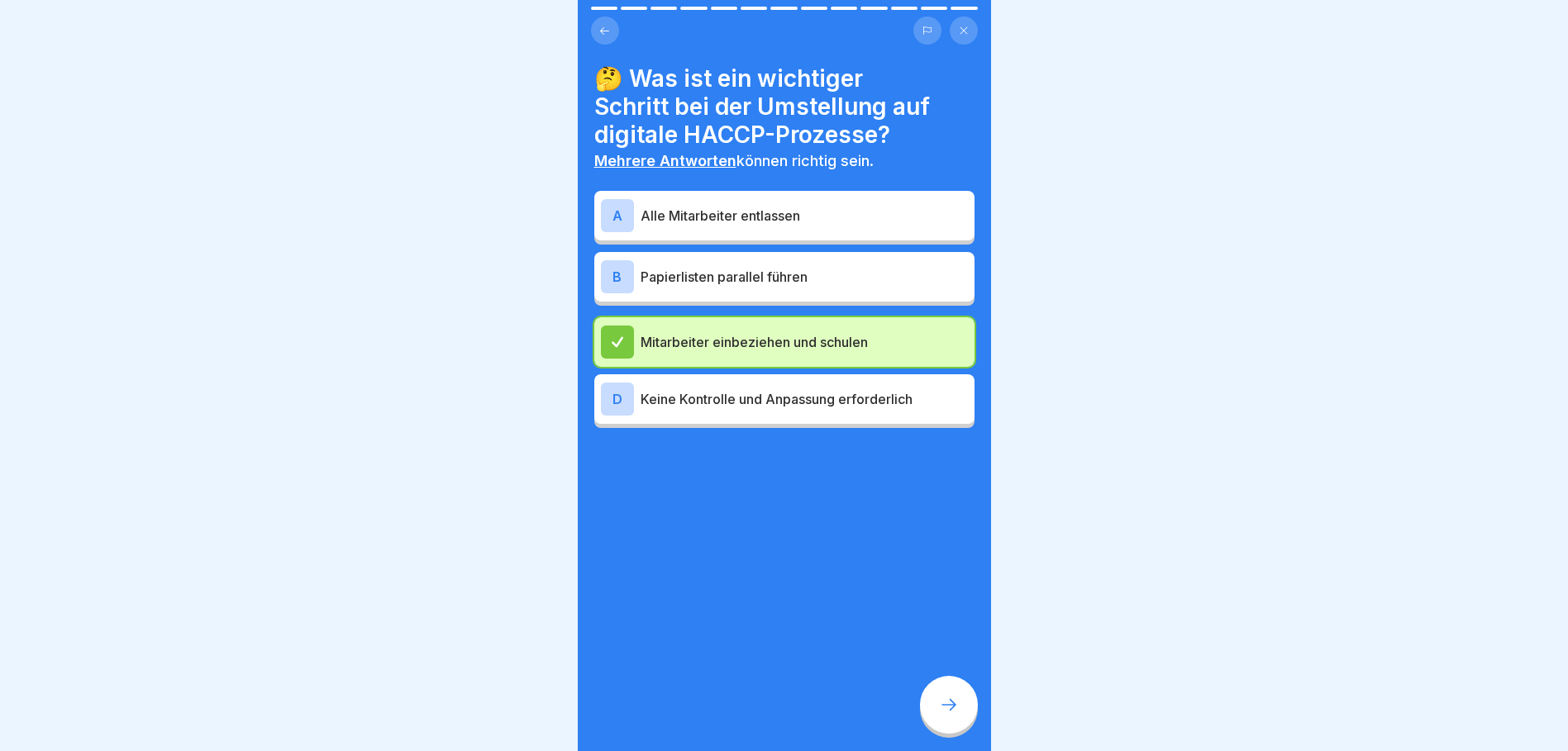
click at [748, 279] on p "Papierlisten parallel führen" at bounding box center [804, 277] width 327 height 20
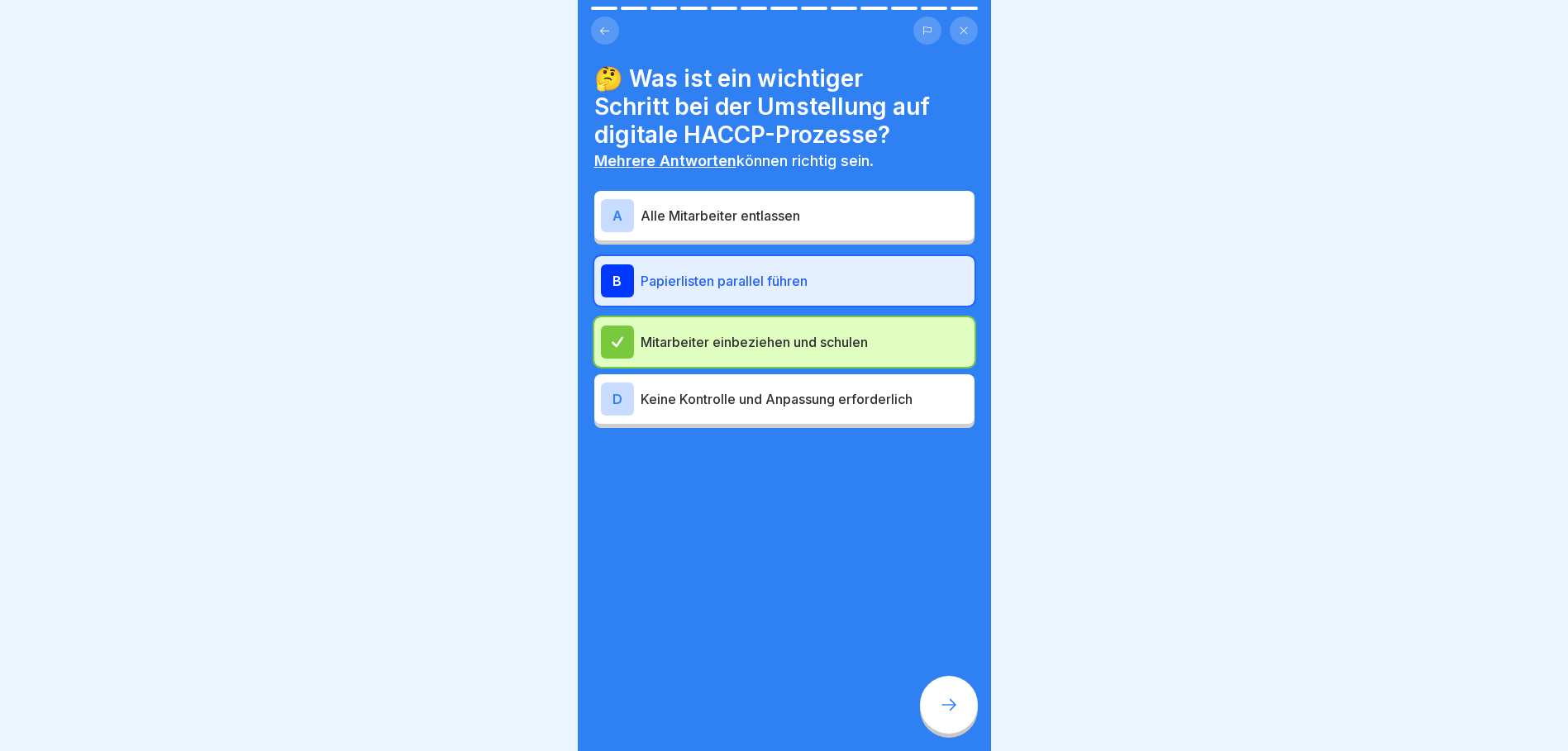
click at [942, 701] on div at bounding box center [948, 704] width 58 height 58
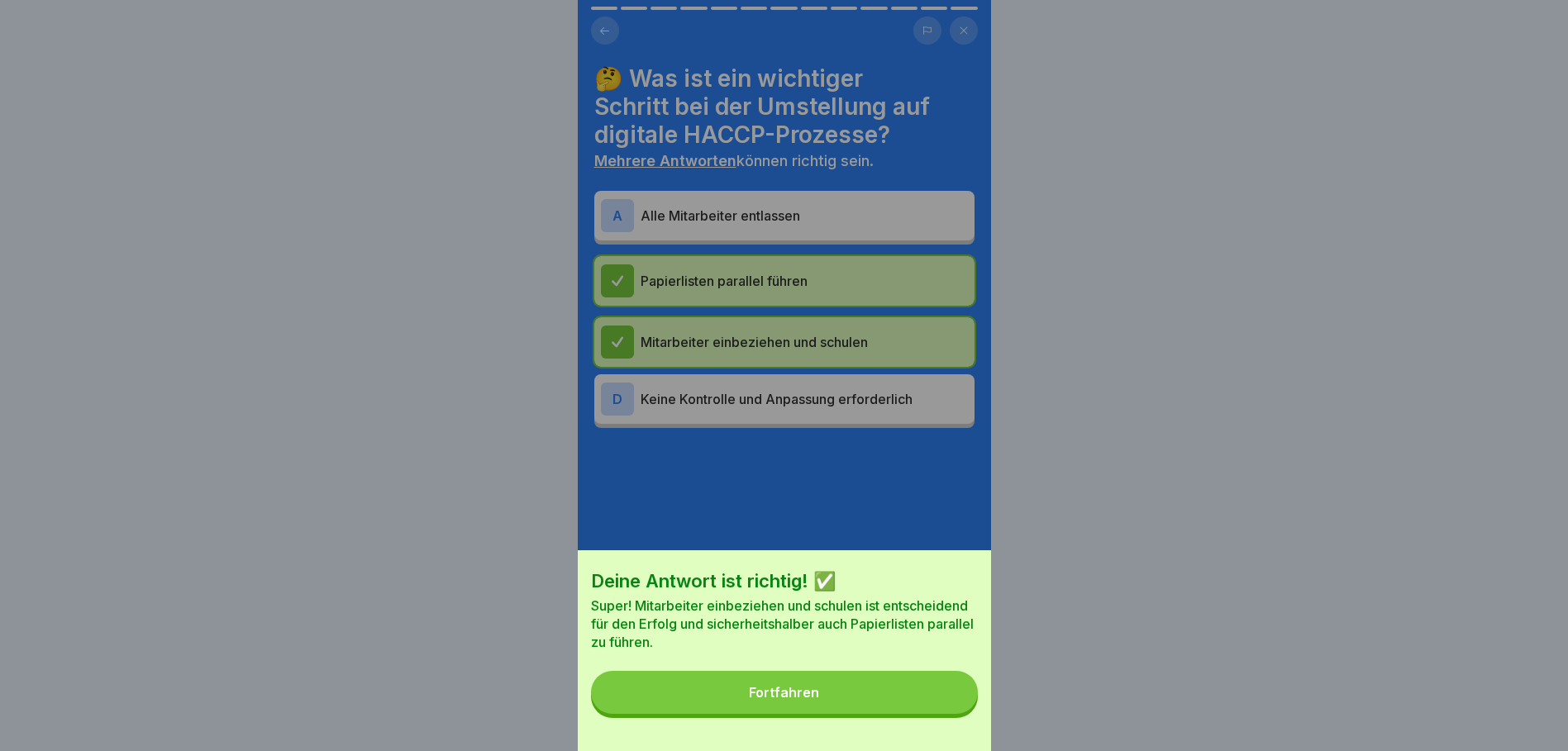
click at [921, 698] on button "Fortfahren" at bounding box center [784, 692] width 386 height 43
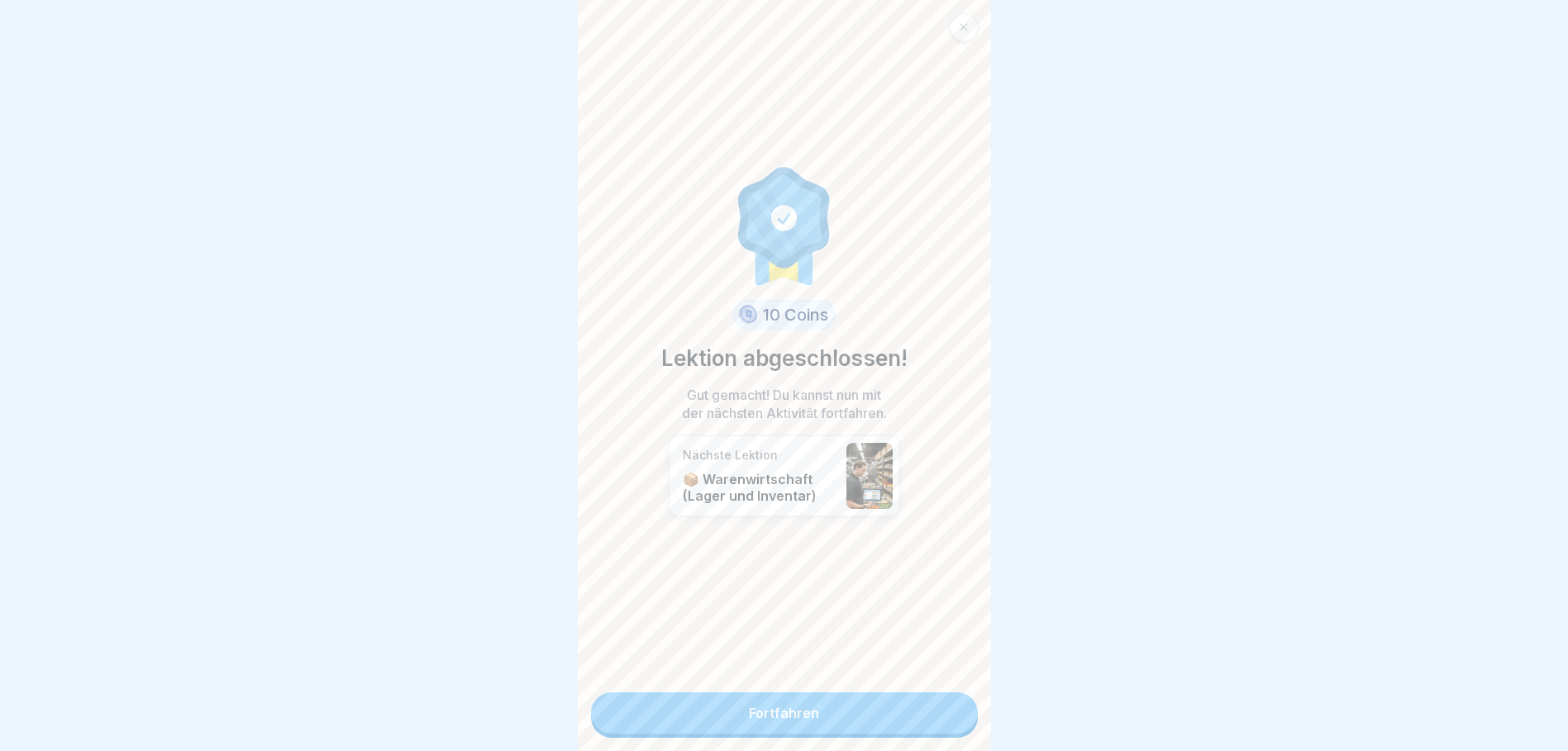
click at [825, 720] on link "Fortfahren" at bounding box center [784, 712] width 386 height 41
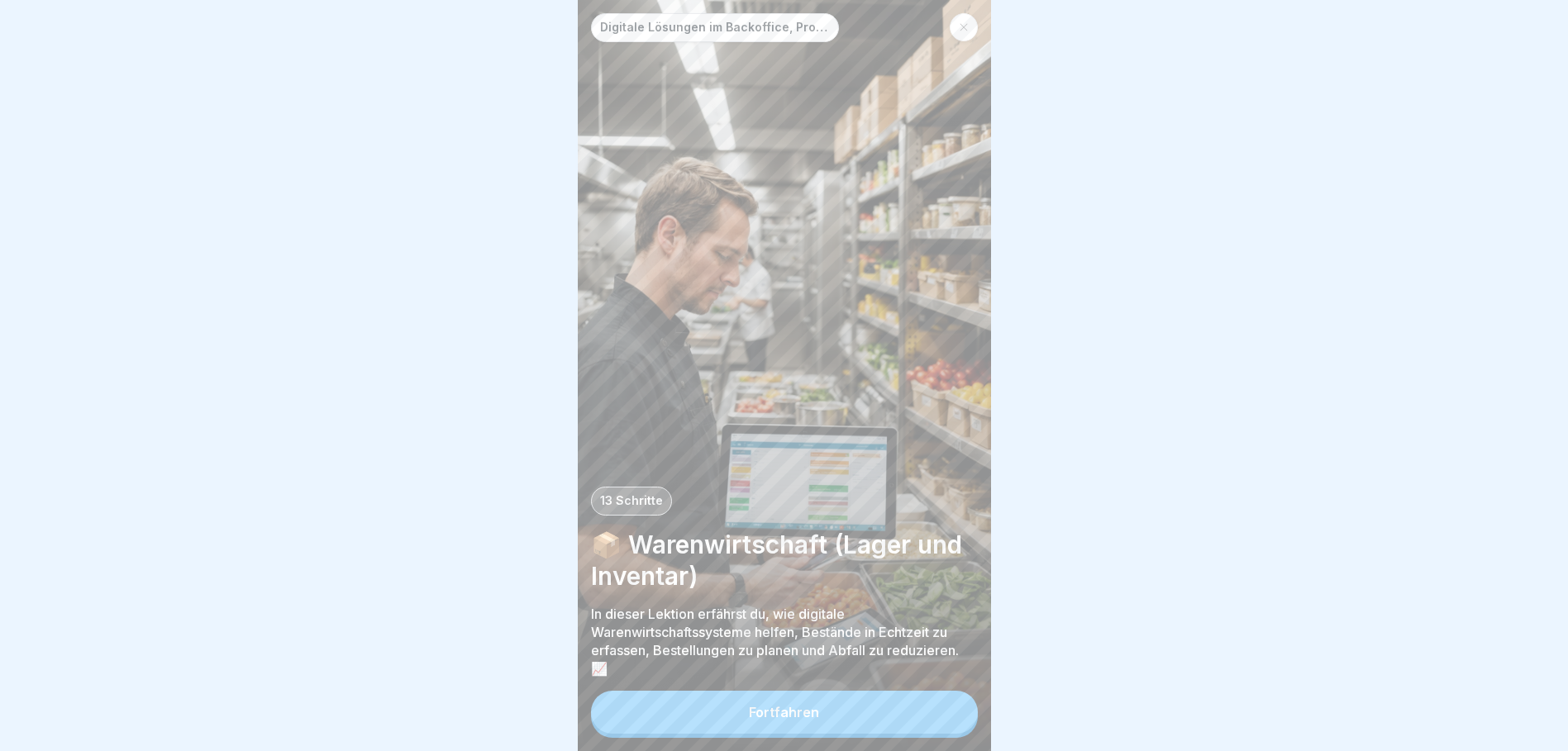
scroll to position [13, 0]
click at [835, 725] on button "Fortfahren" at bounding box center [784, 712] width 386 height 43
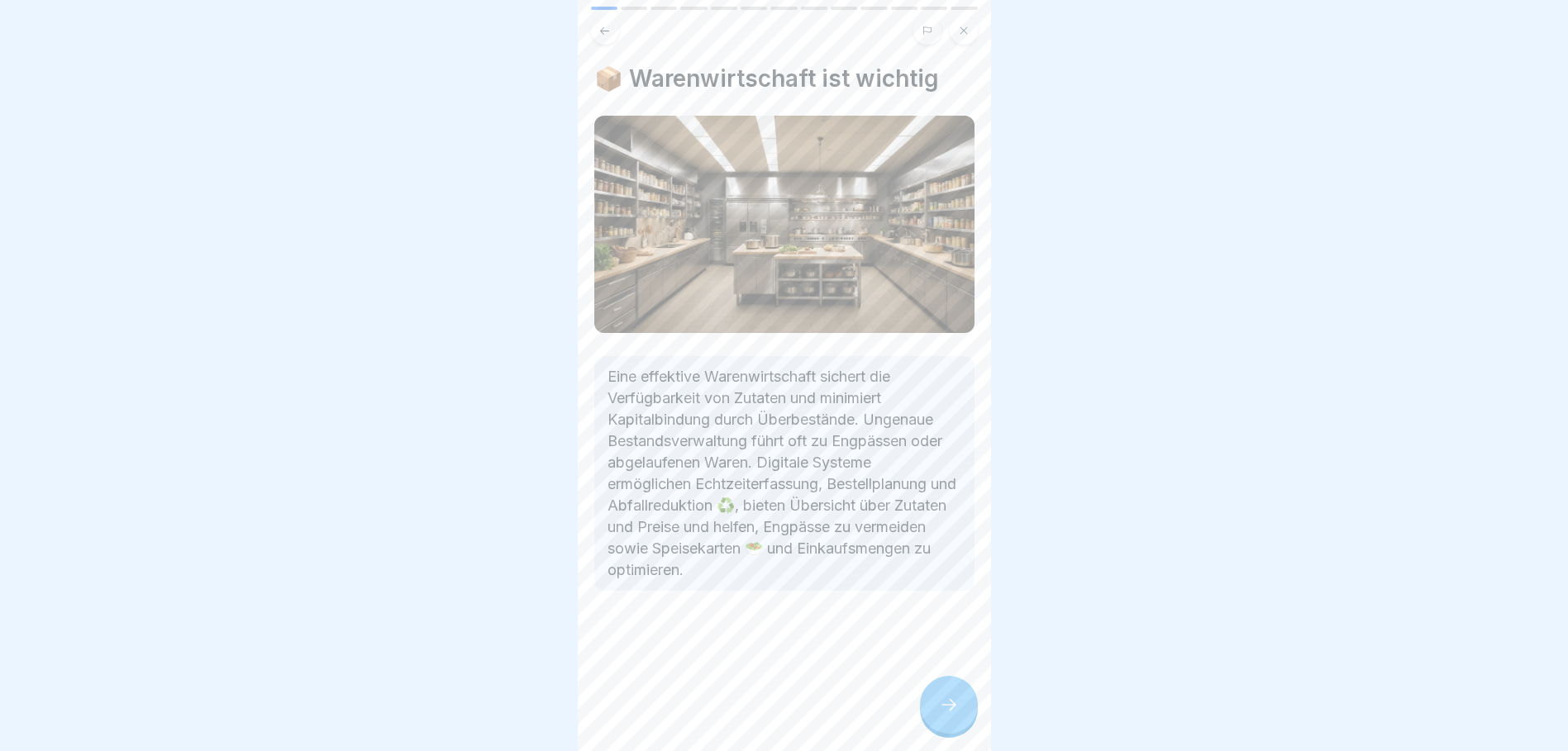
click at [953, 723] on div at bounding box center [948, 704] width 58 height 58
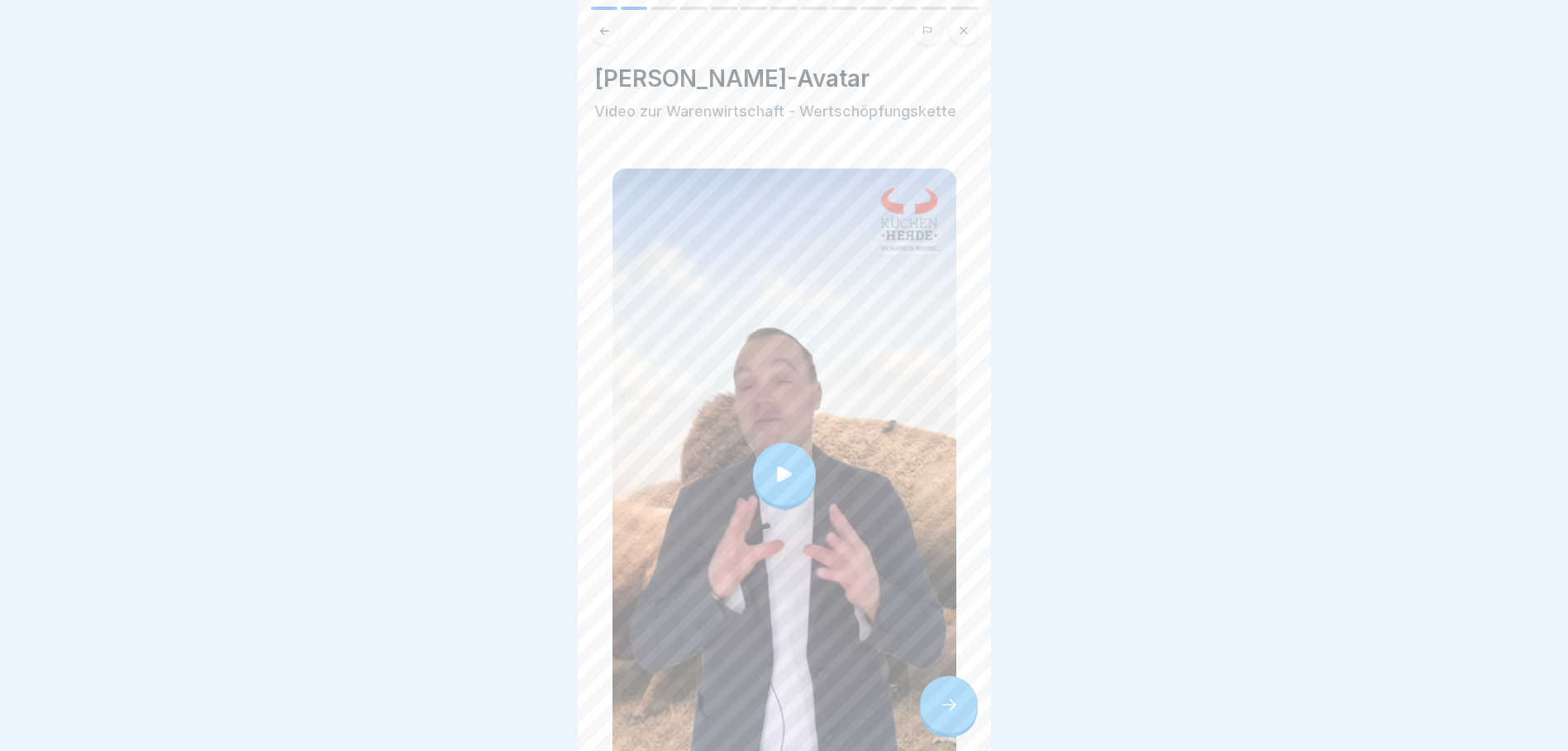
click at [787, 463] on icon at bounding box center [784, 474] width 23 height 23
click at [947, 691] on div at bounding box center [948, 704] width 58 height 58
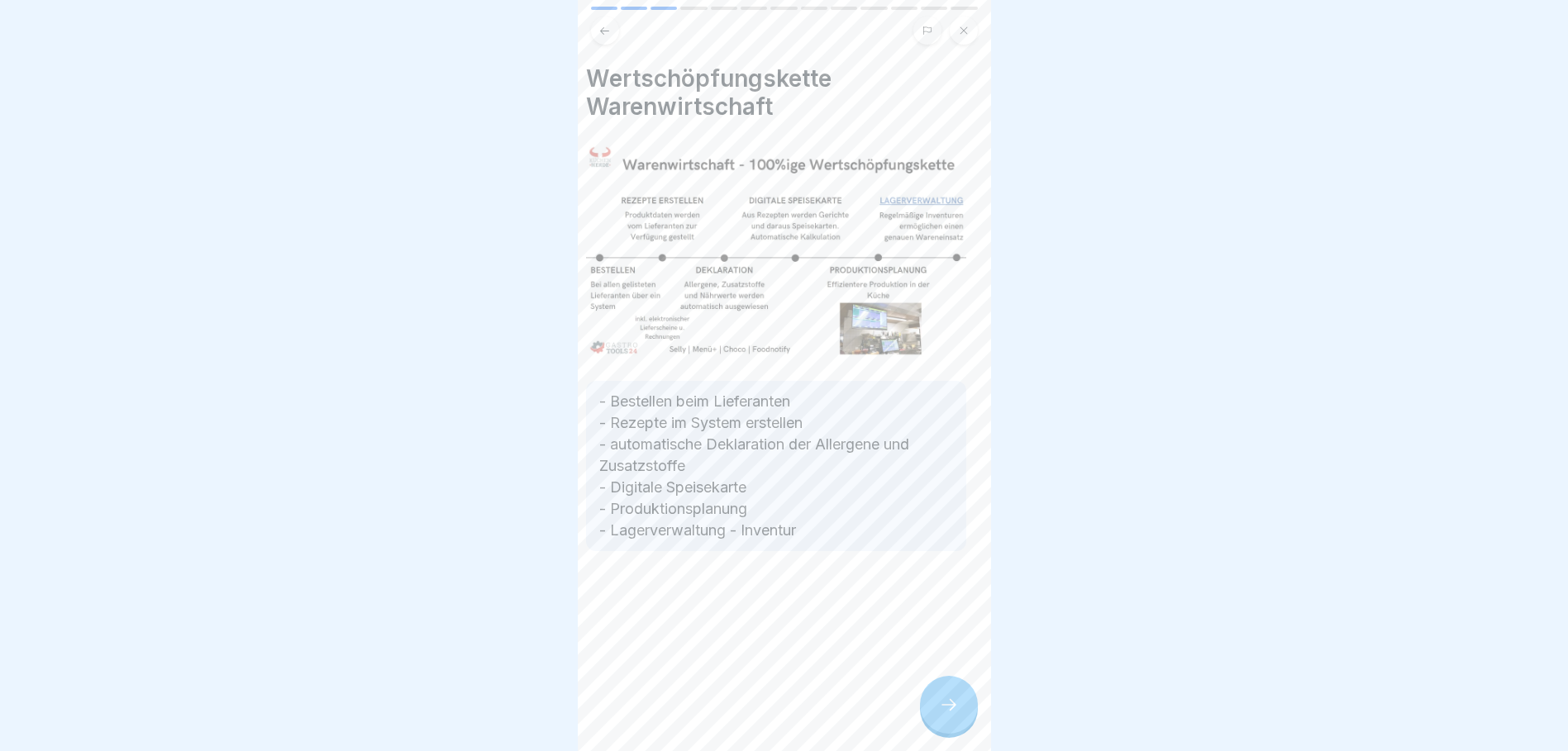
click at [611, 391] on p "- Bestellen beim Lieferanten - Rezepte im System erstellen - automatische Dekla…" at bounding box center [776, 466] width 353 height 151
click at [958, 706] on div at bounding box center [948, 704] width 58 height 58
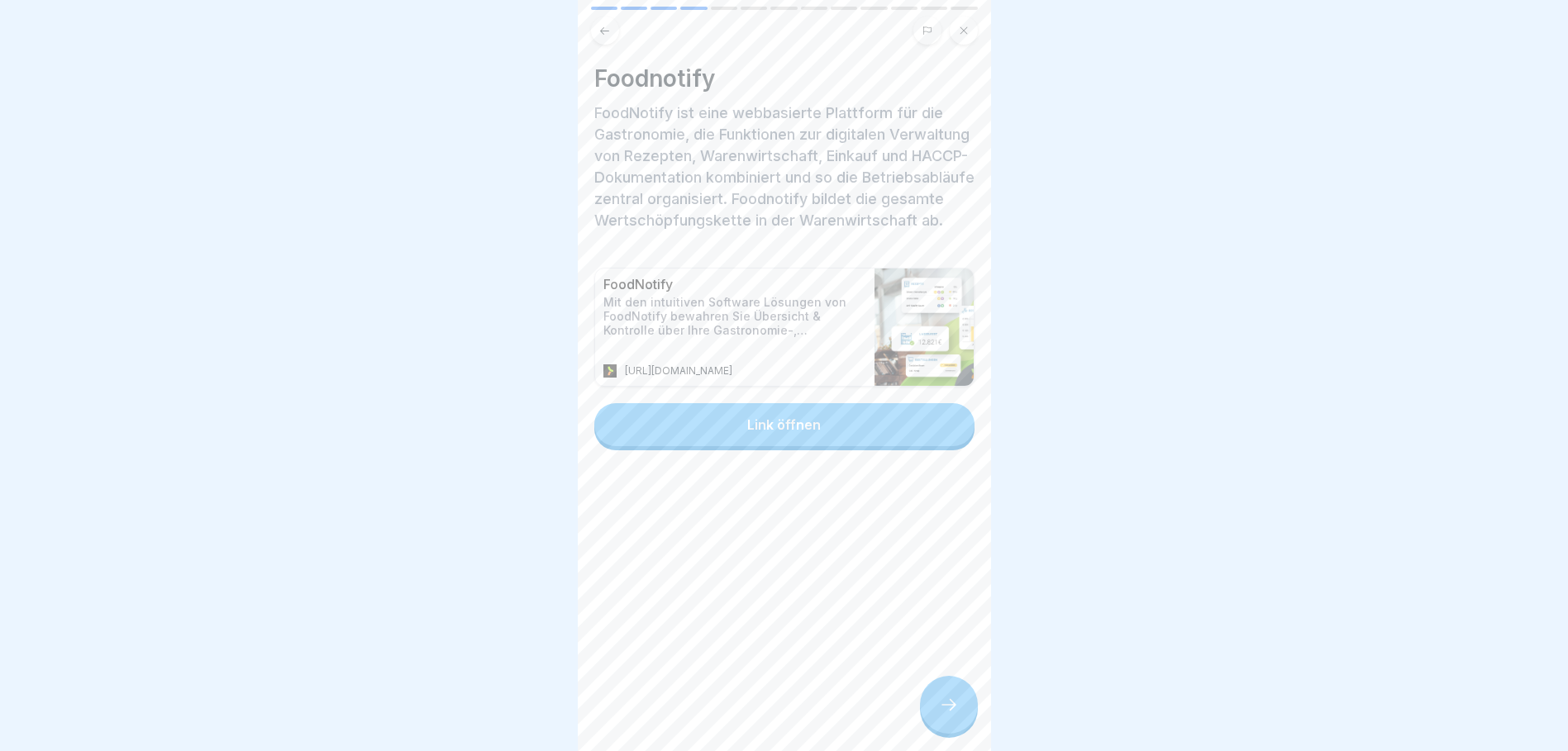
click at [770, 429] on div "Link öffnen" at bounding box center [784, 425] width 73 height 15
click at [935, 696] on div at bounding box center [948, 704] width 58 height 58
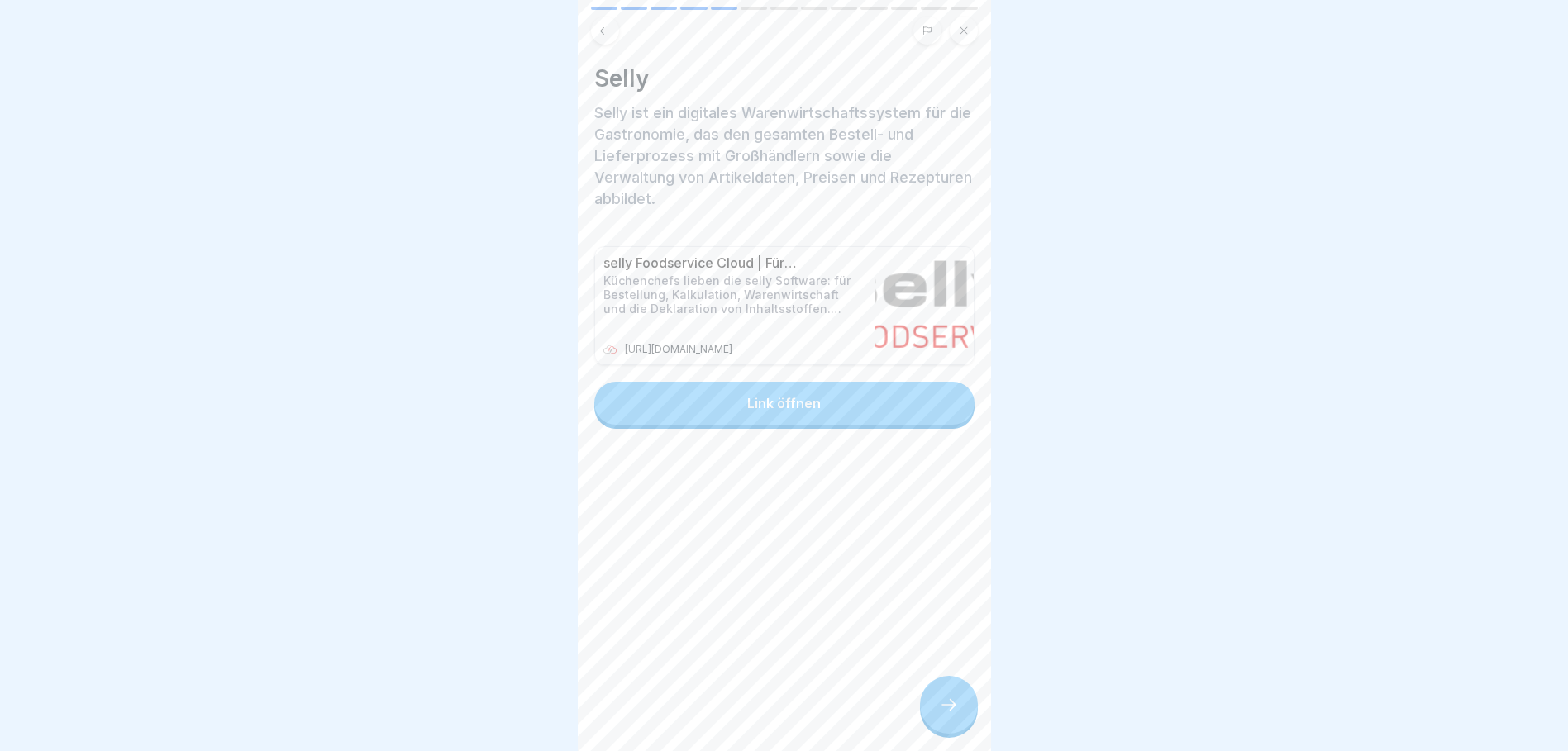
click at [789, 396] on div "Link öffnen" at bounding box center [784, 403] width 73 height 15
click at [962, 700] on div at bounding box center [948, 704] width 58 height 58
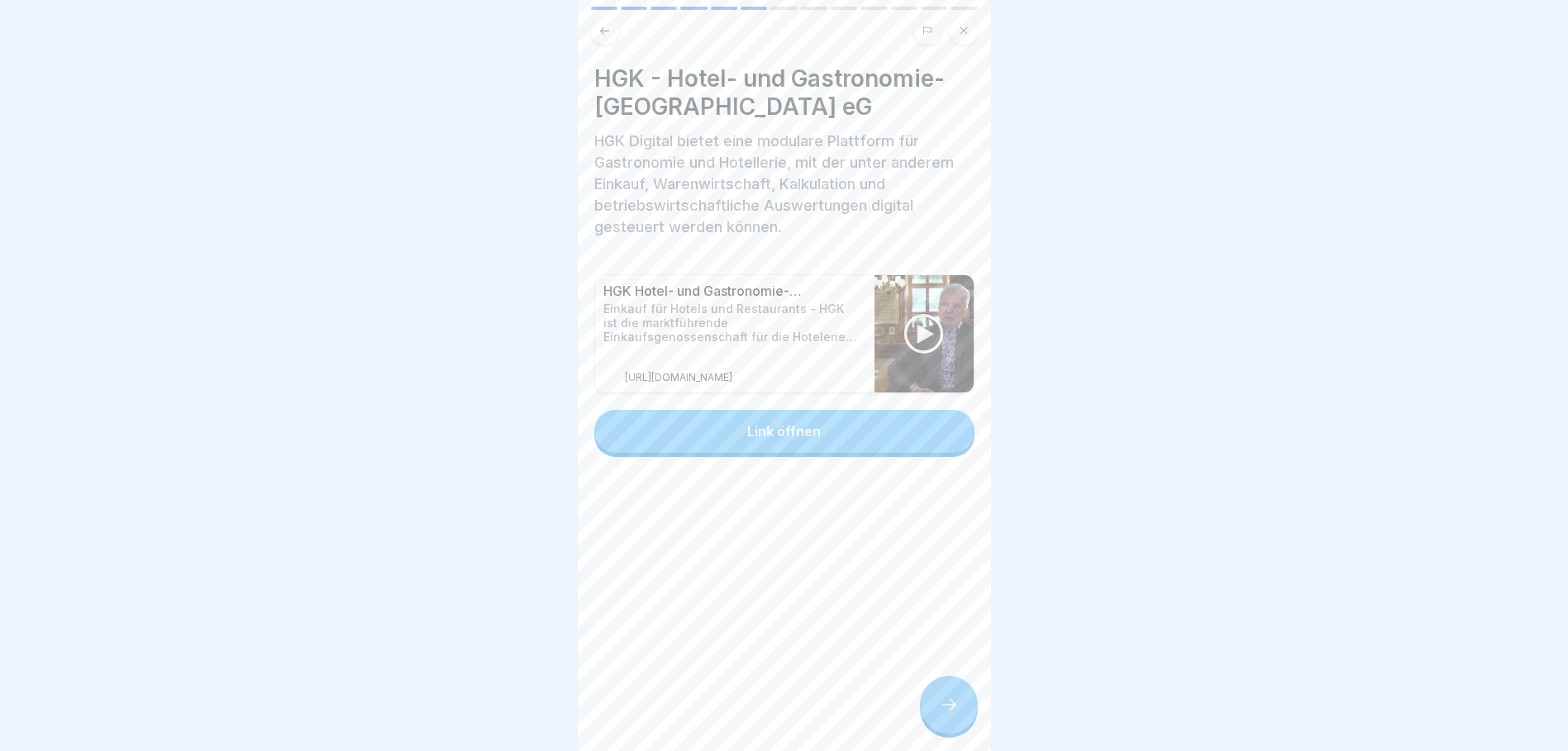
click at [833, 422] on button "Link öffnen" at bounding box center [784, 431] width 380 height 43
click at [967, 708] on div at bounding box center [948, 704] width 58 height 58
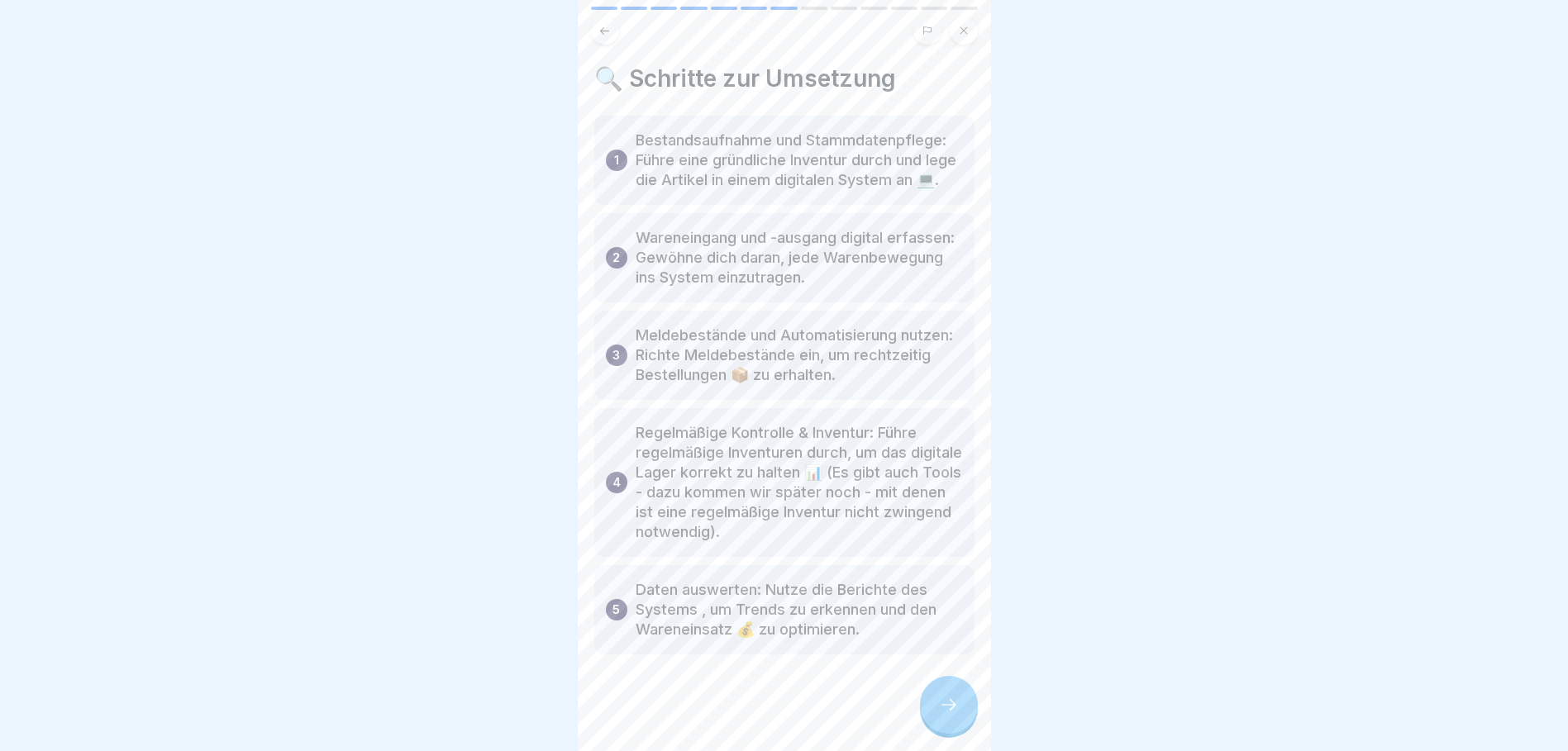
scroll to position [22, 0]
click at [945, 715] on div at bounding box center [948, 704] width 58 height 58
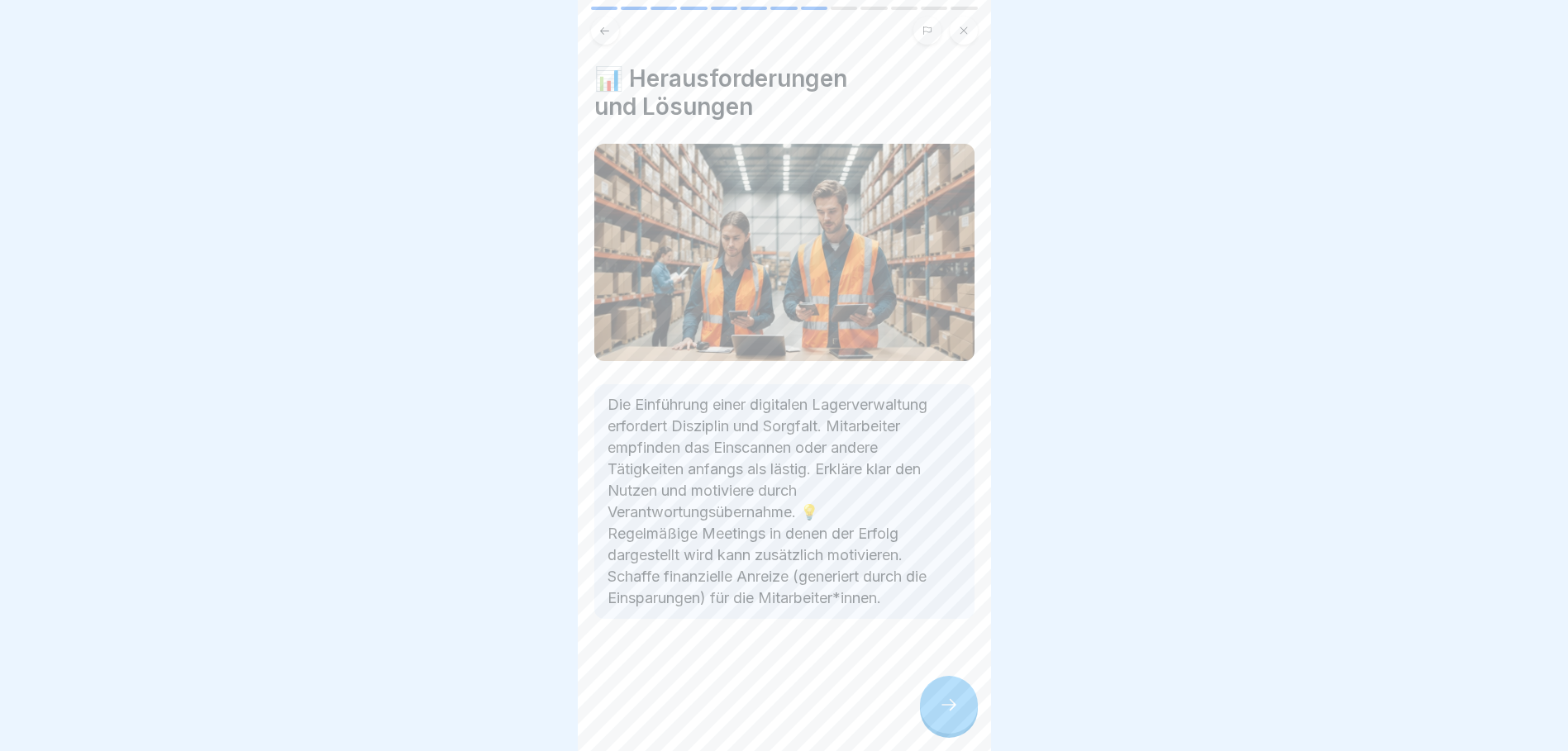
click at [970, 712] on div at bounding box center [948, 704] width 58 height 58
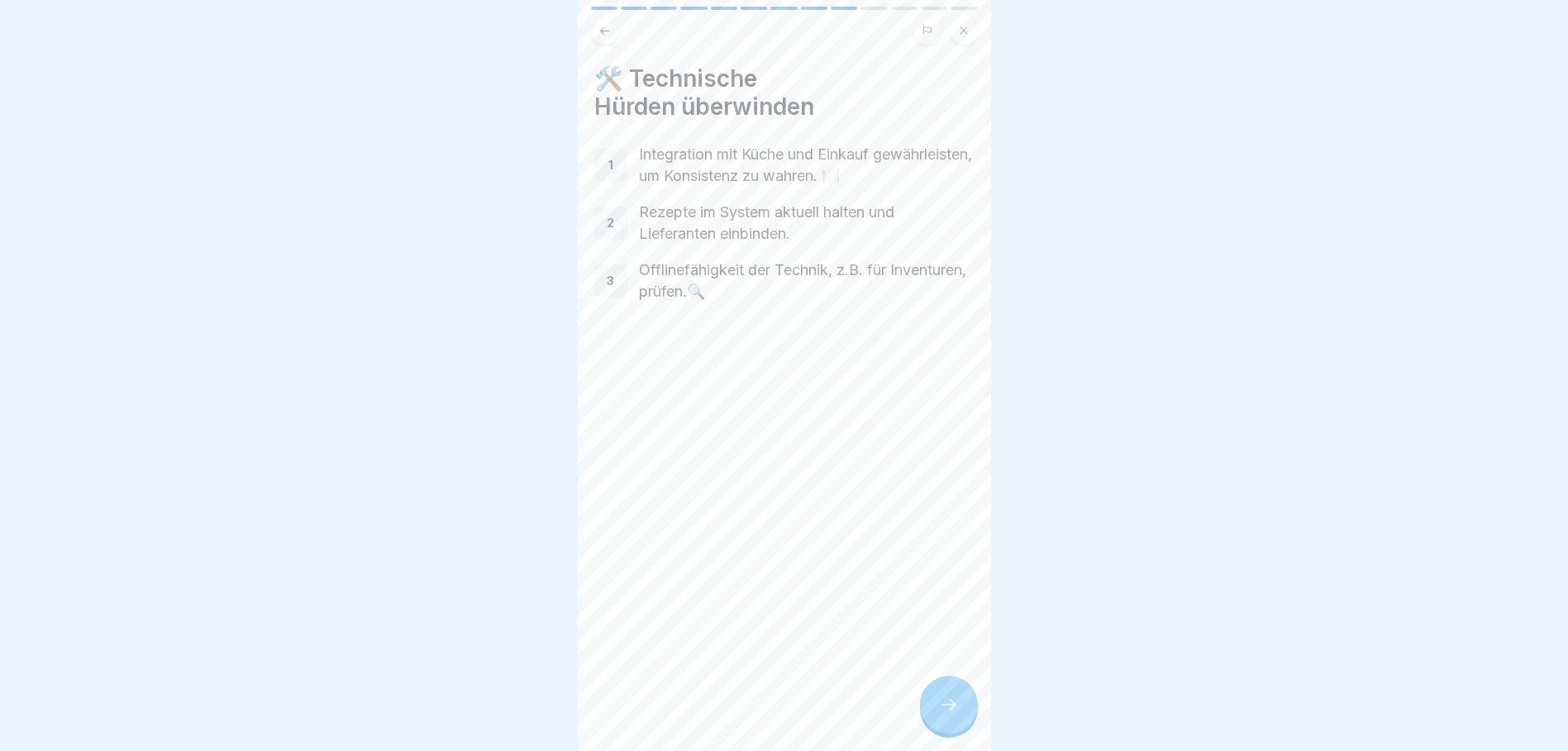
click at [959, 708] on div at bounding box center [948, 704] width 58 height 58
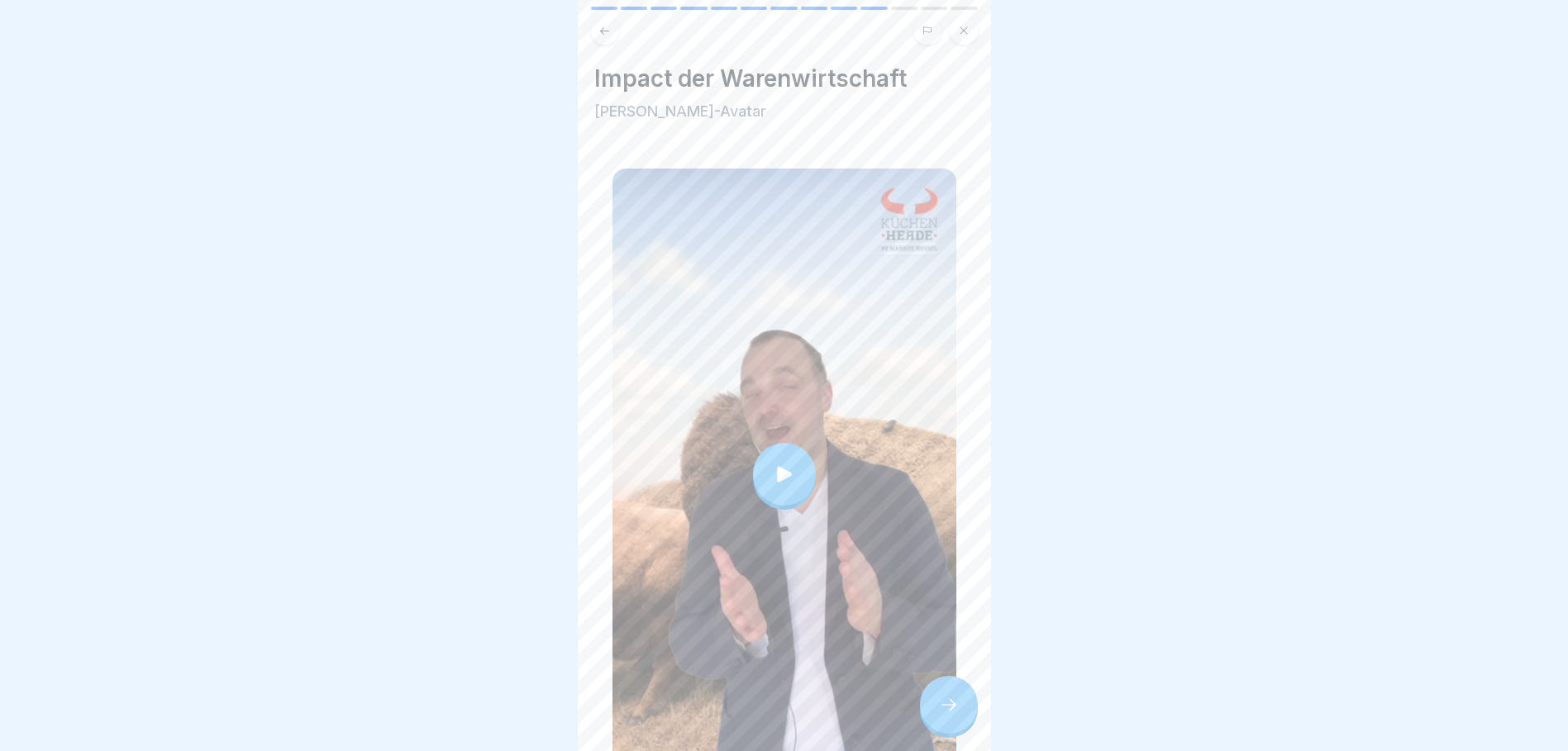
click at [782, 465] on div at bounding box center [784, 474] width 62 height 62
click at [945, 696] on icon at bounding box center [949, 705] width 20 height 20
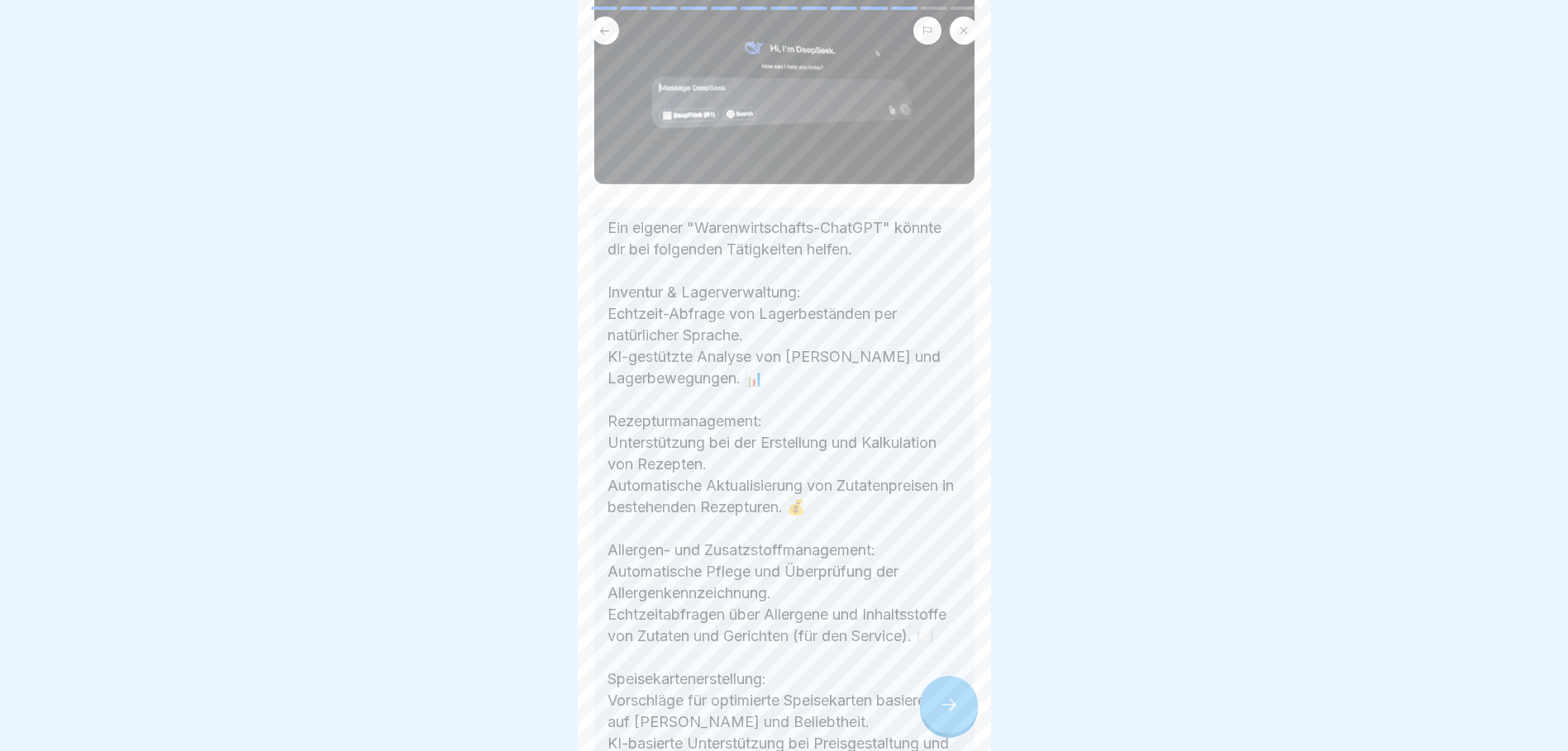
scroll to position [84, 0]
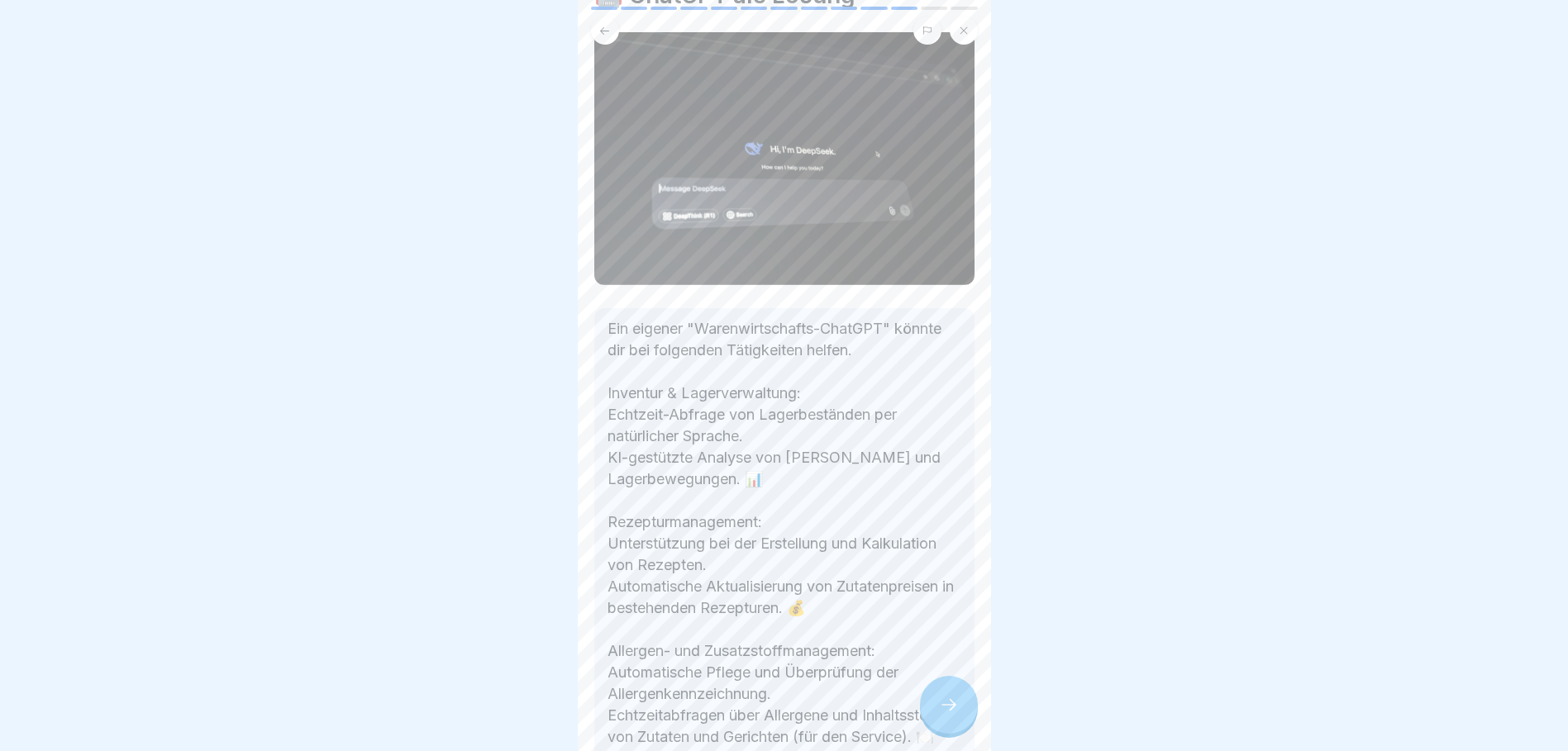
click at [946, 695] on div at bounding box center [948, 704] width 58 height 58
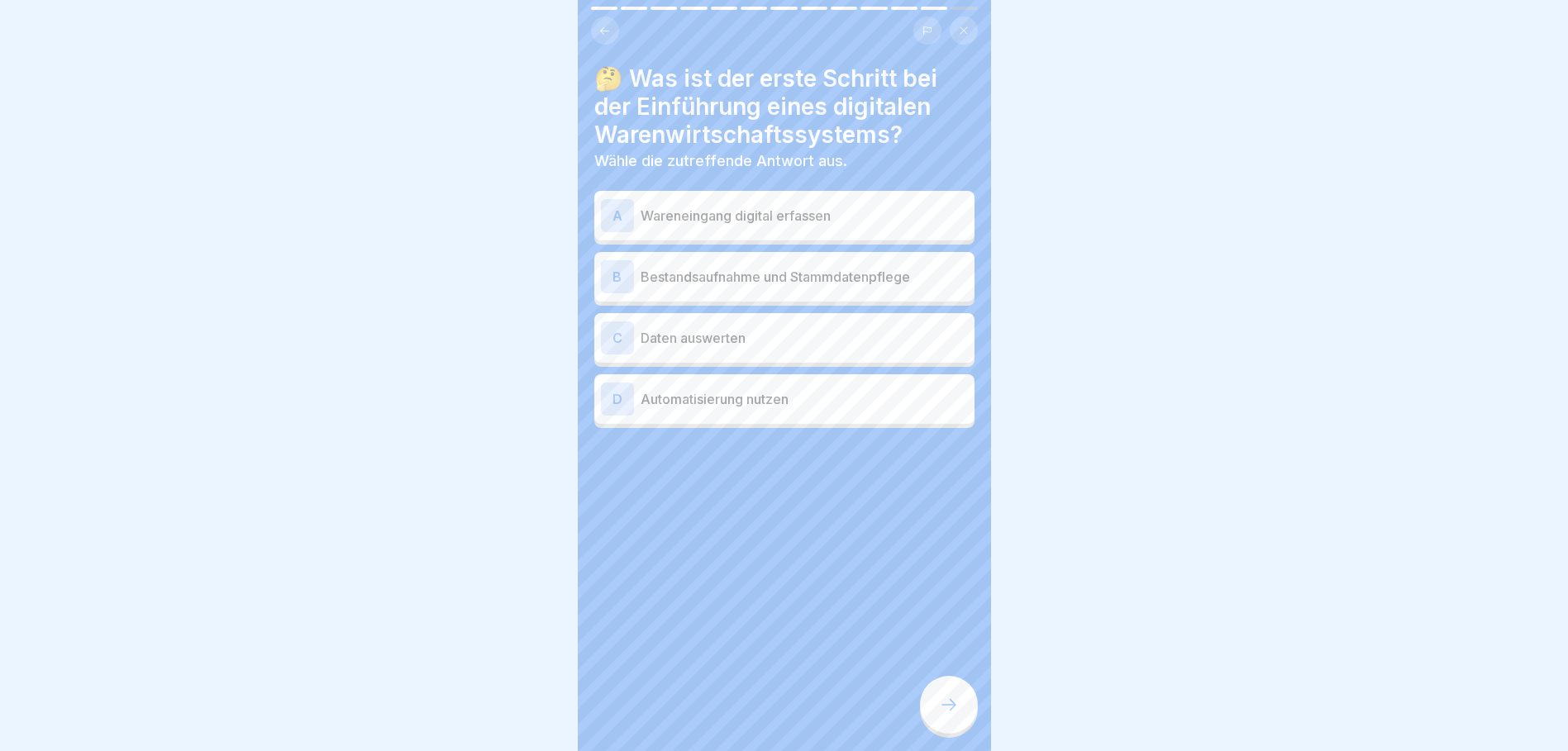
click at [799, 267] on p "Bestandsaufnahme und Stammdatenpflege" at bounding box center [804, 277] width 327 height 20
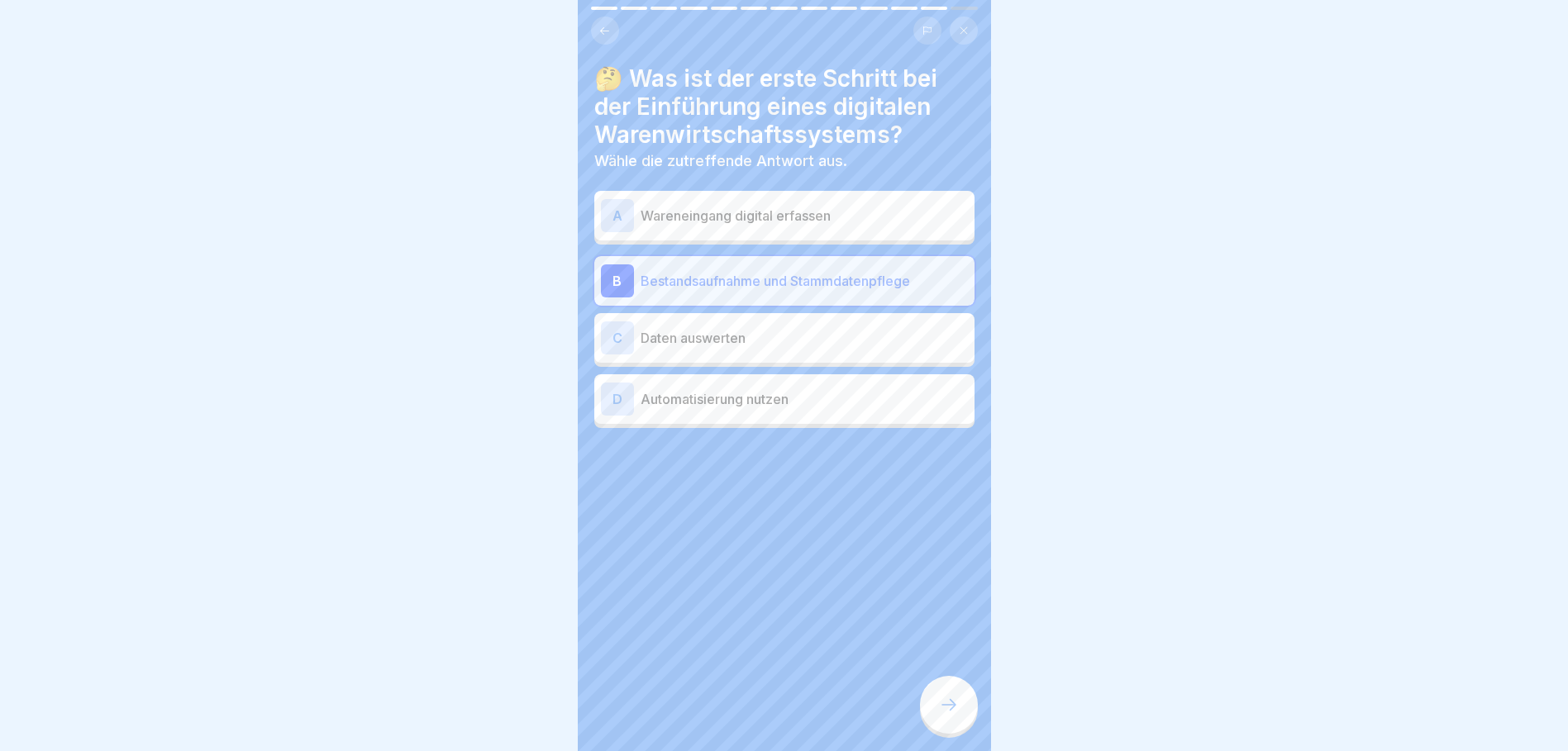
click at [958, 706] on div at bounding box center [948, 704] width 58 height 58
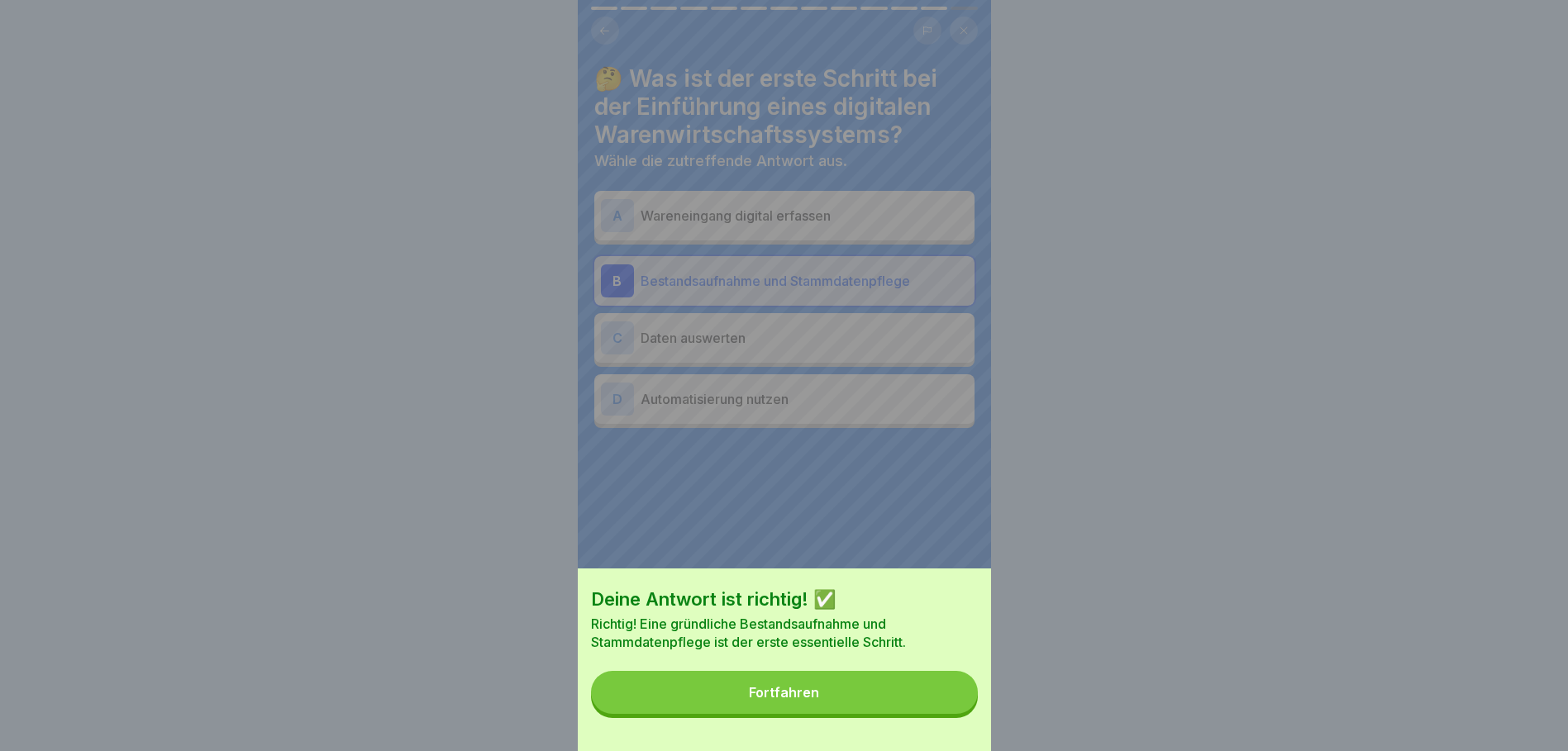
click at [939, 708] on button "Fortfahren" at bounding box center [784, 692] width 386 height 43
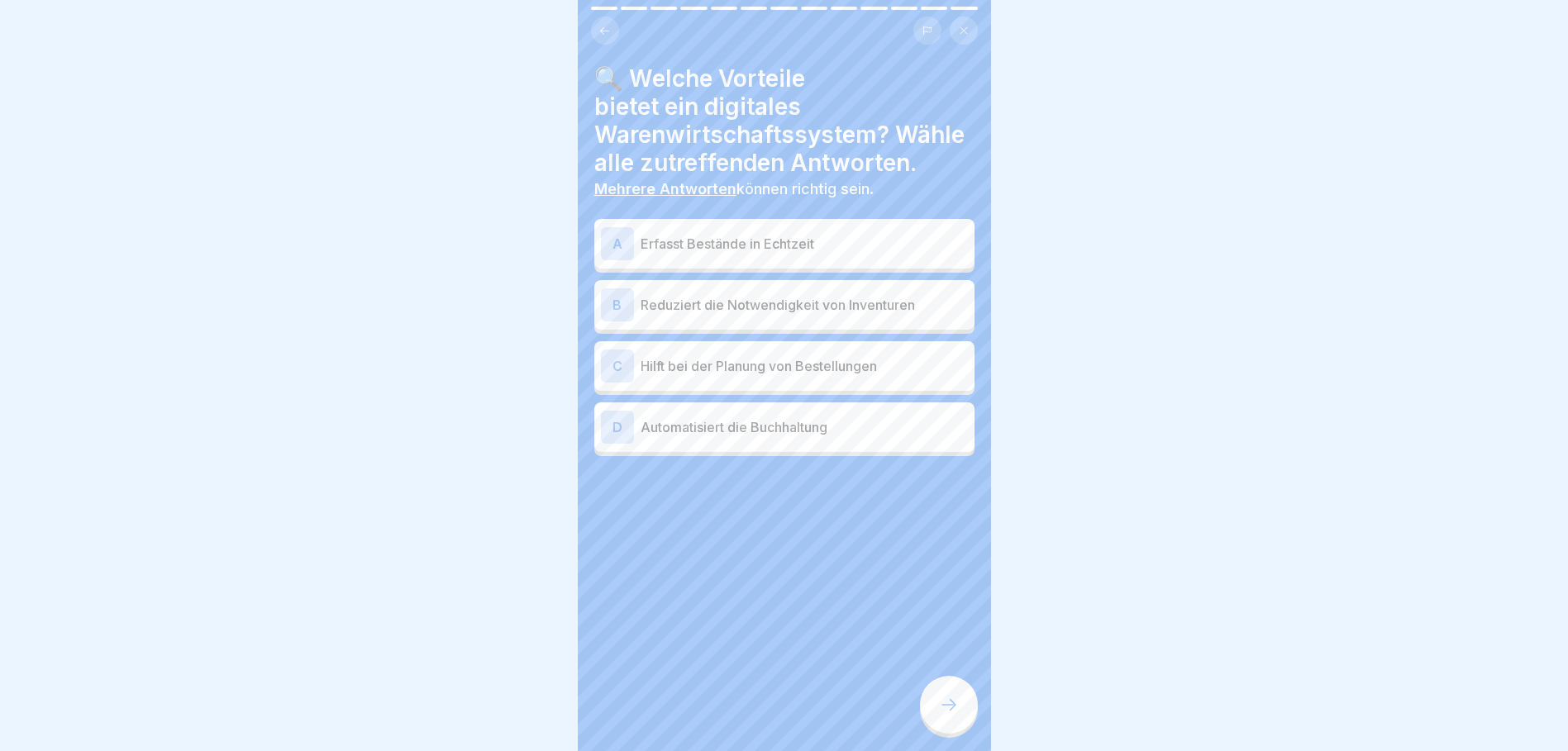
click at [722, 234] on p "Erfasst Bestände in Echtzeit" at bounding box center [804, 244] width 327 height 20
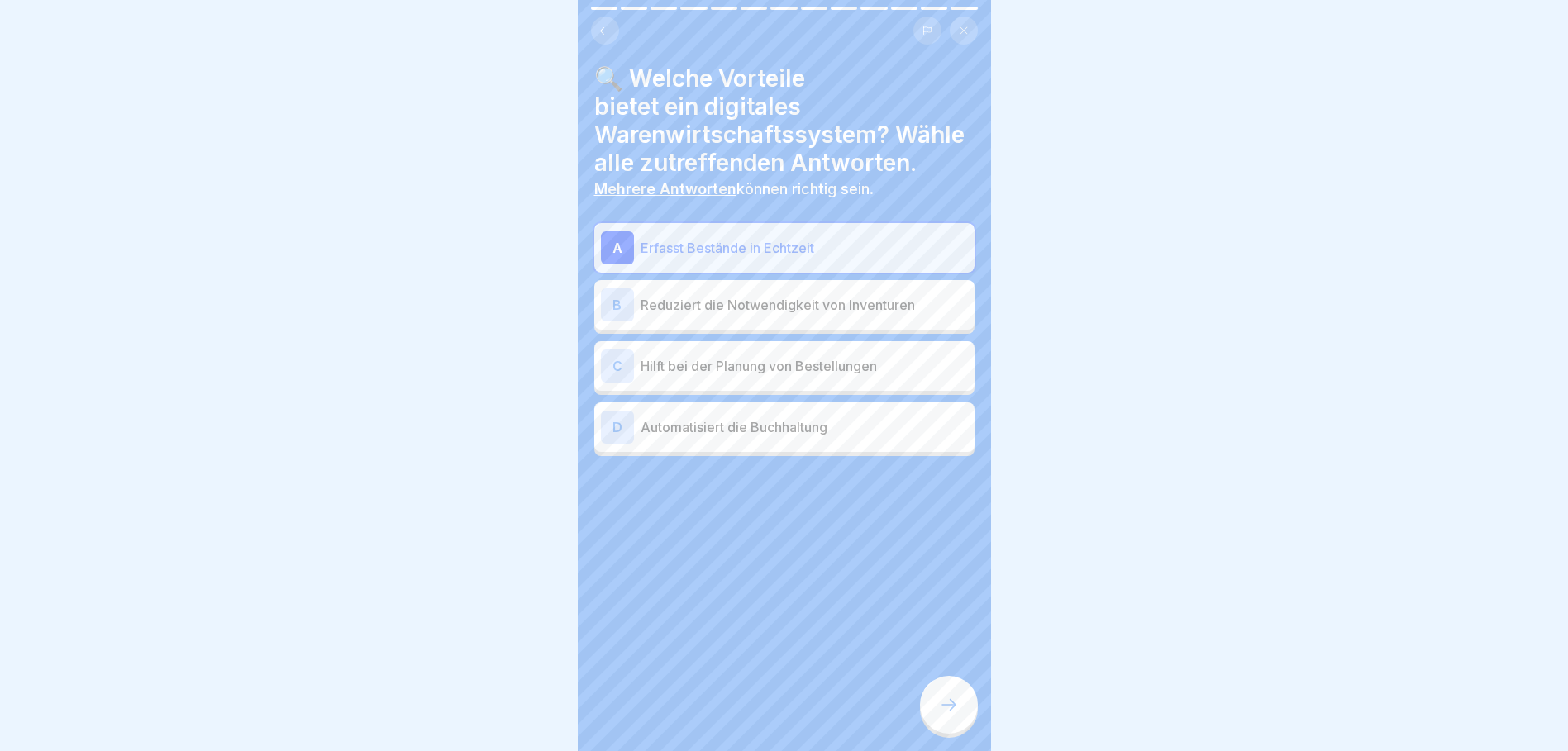
click at [782, 361] on p "Hilft bei der Planung von Bestellungen" at bounding box center [804, 366] width 327 height 20
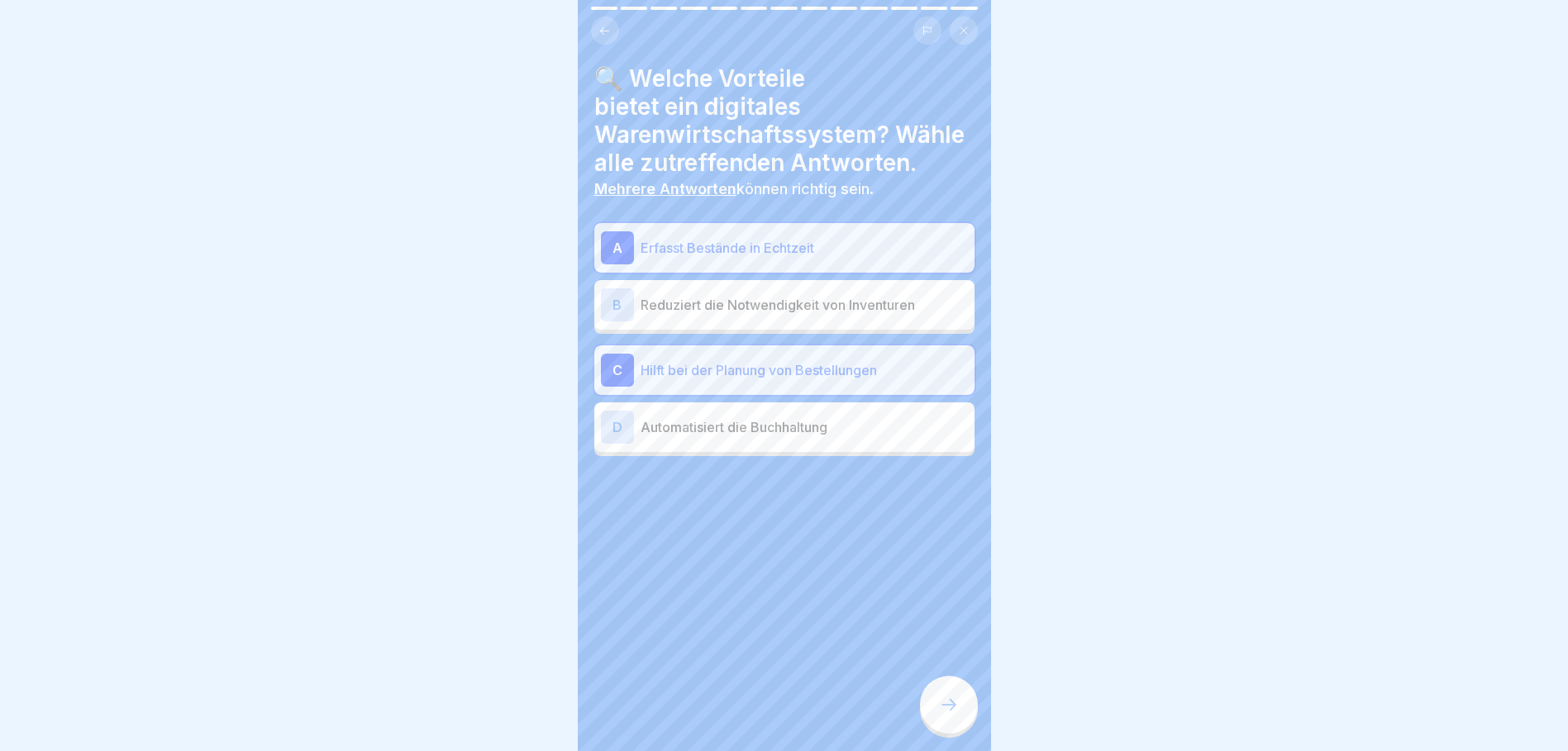
click at [763, 418] on p "Automatisiert die Buchhaltung" at bounding box center [804, 428] width 327 height 20
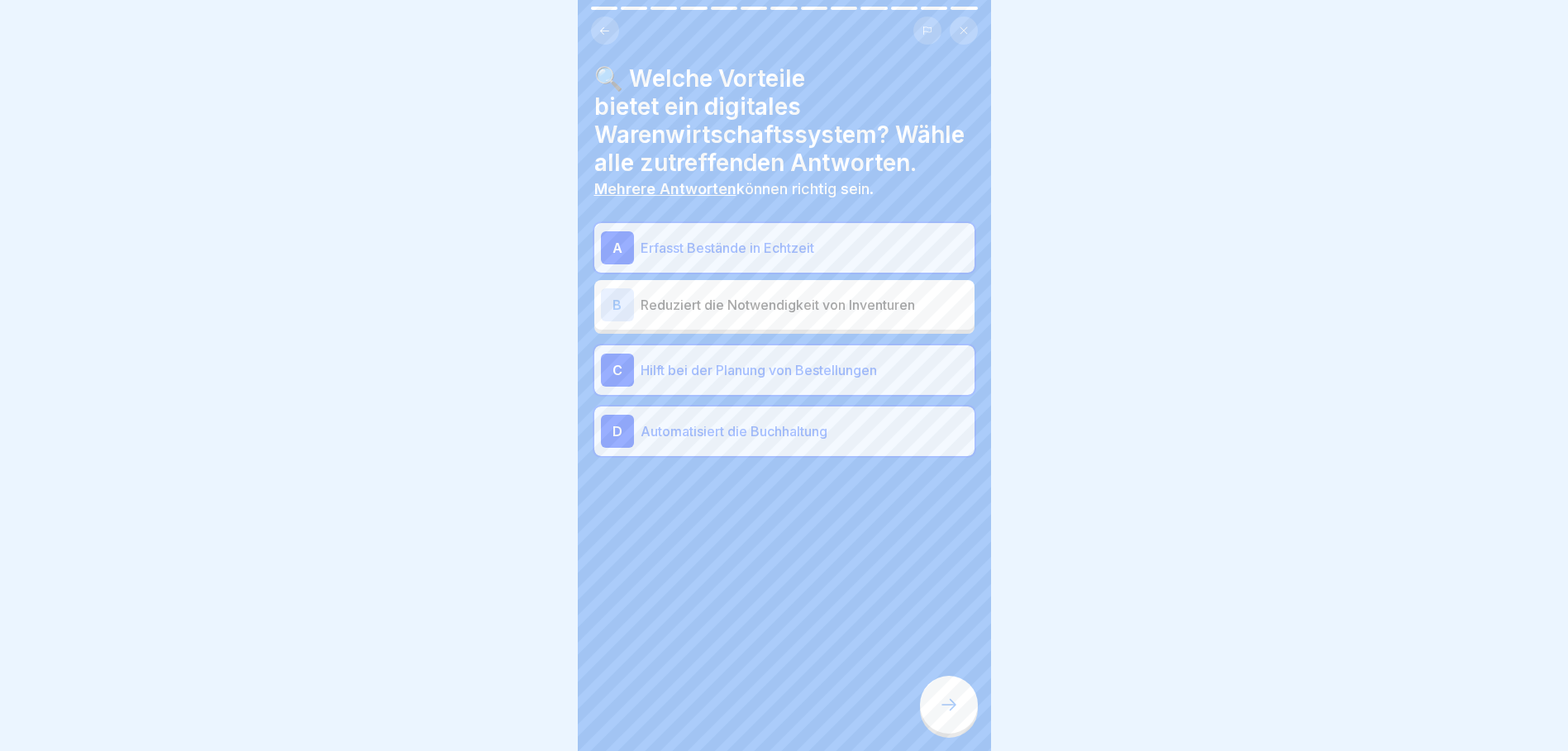
click at [946, 692] on div at bounding box center [948, 704] width 58 height 58
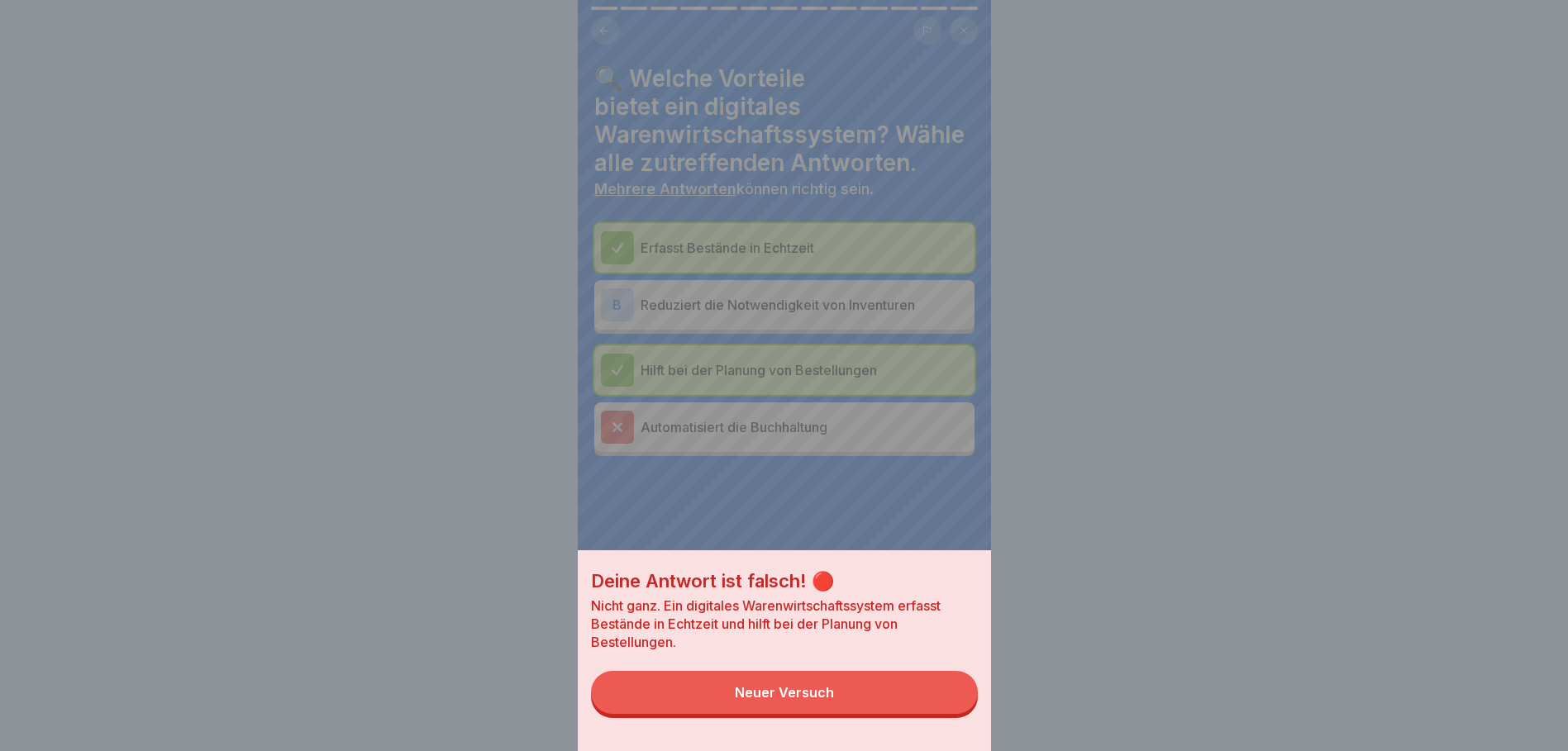
click at [891, 706] on button "Neuer Versuch" at bounding box center [784, 692] width 386 height 43
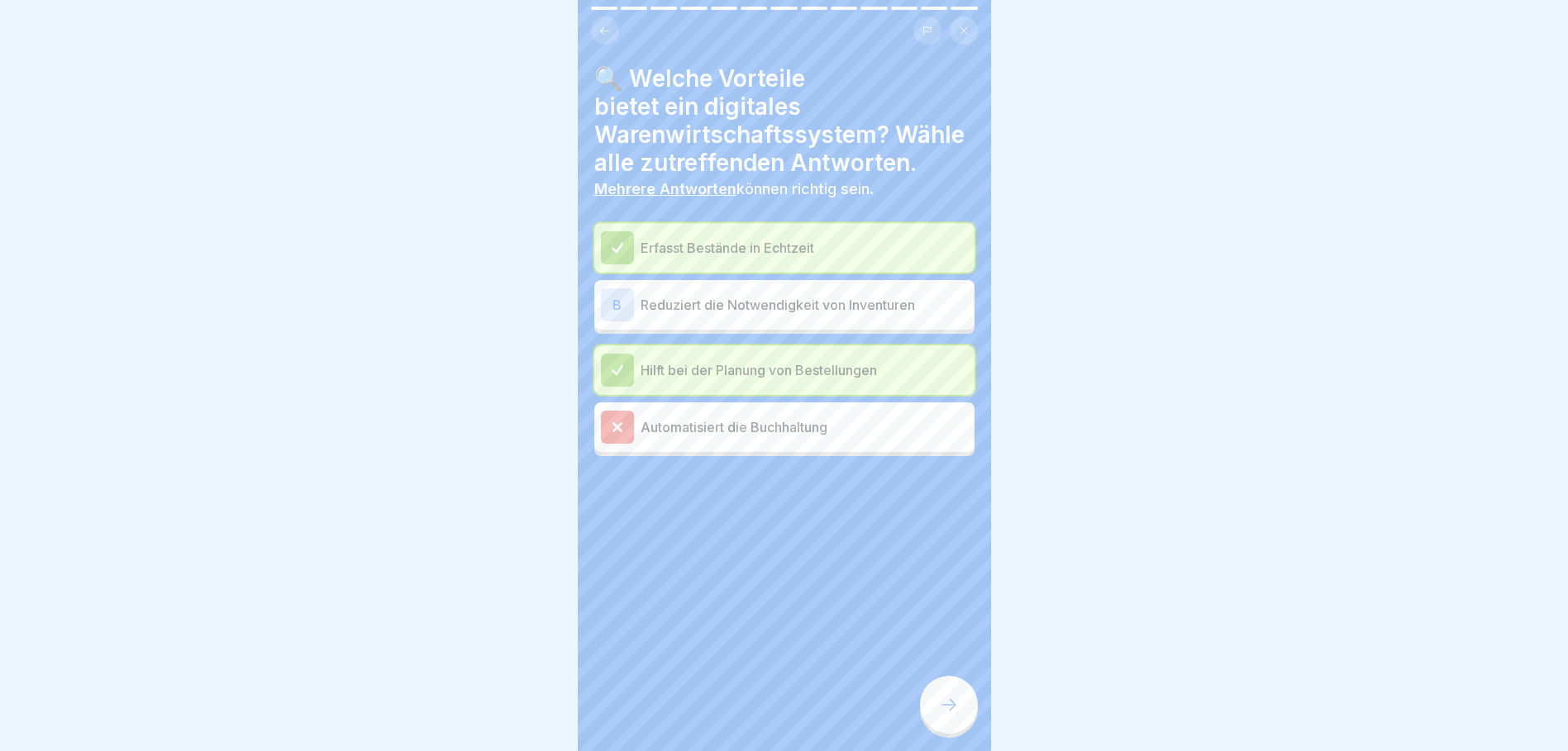
click at [822, 418] on p "Automatisiert die Buchhaltung" at bounding box center [804, 428] width 327 height 20
click at [714, 238] on p "Erfasst Bestände in Echtzeit" at bounding box center [804, 248] width 327 height 20
click at [720, 302] on p "Reduziert die Notwendigkeit von Inventuren" at bounding box center [804, 305] width 327 height 20
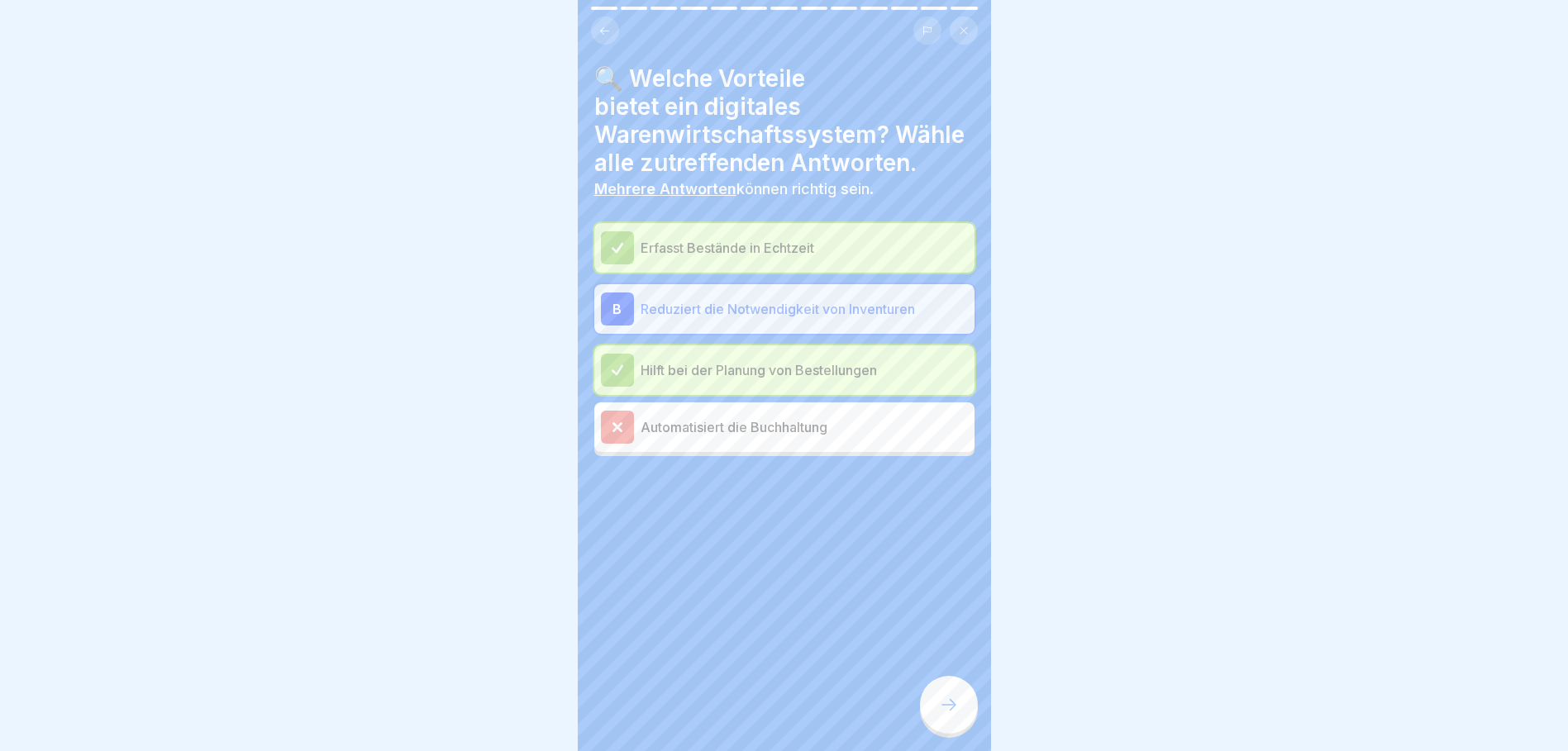
click at [719, 299] on p "Reduziert die Notwendigkeit von Inventuren" at bounding box center [804, 309] width 327 height 20
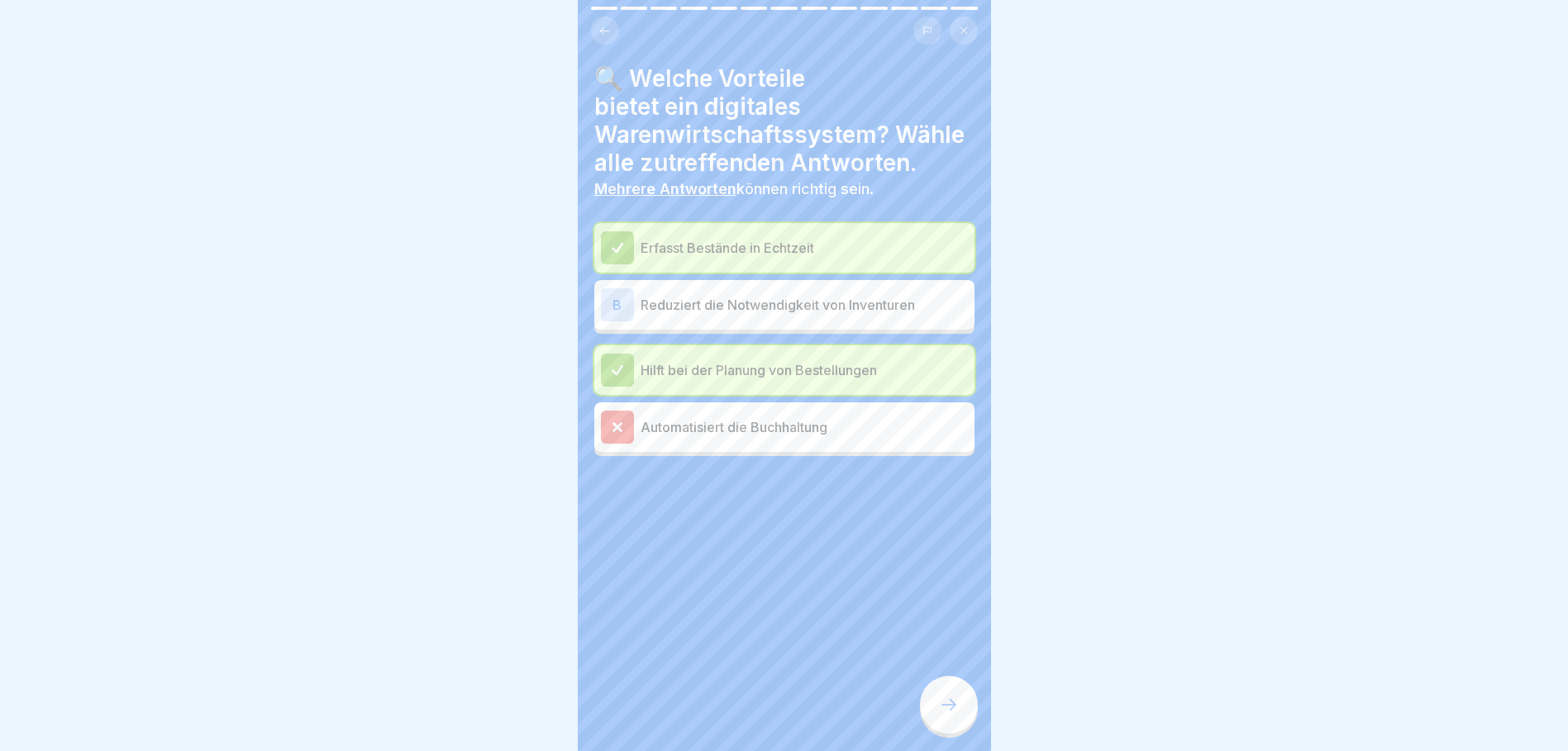
click at [702, 424] on p "Automatisiert die Buchhaltung" at bounding box center [804, 428] width 327 height 20
click at [702, 420] on p "Automatisiert die Buchhaltung" at bounding box center [804, 428] width 327 height 20
click at [948, 707] on icon at bounding box center [949, 705] width 20 height 20
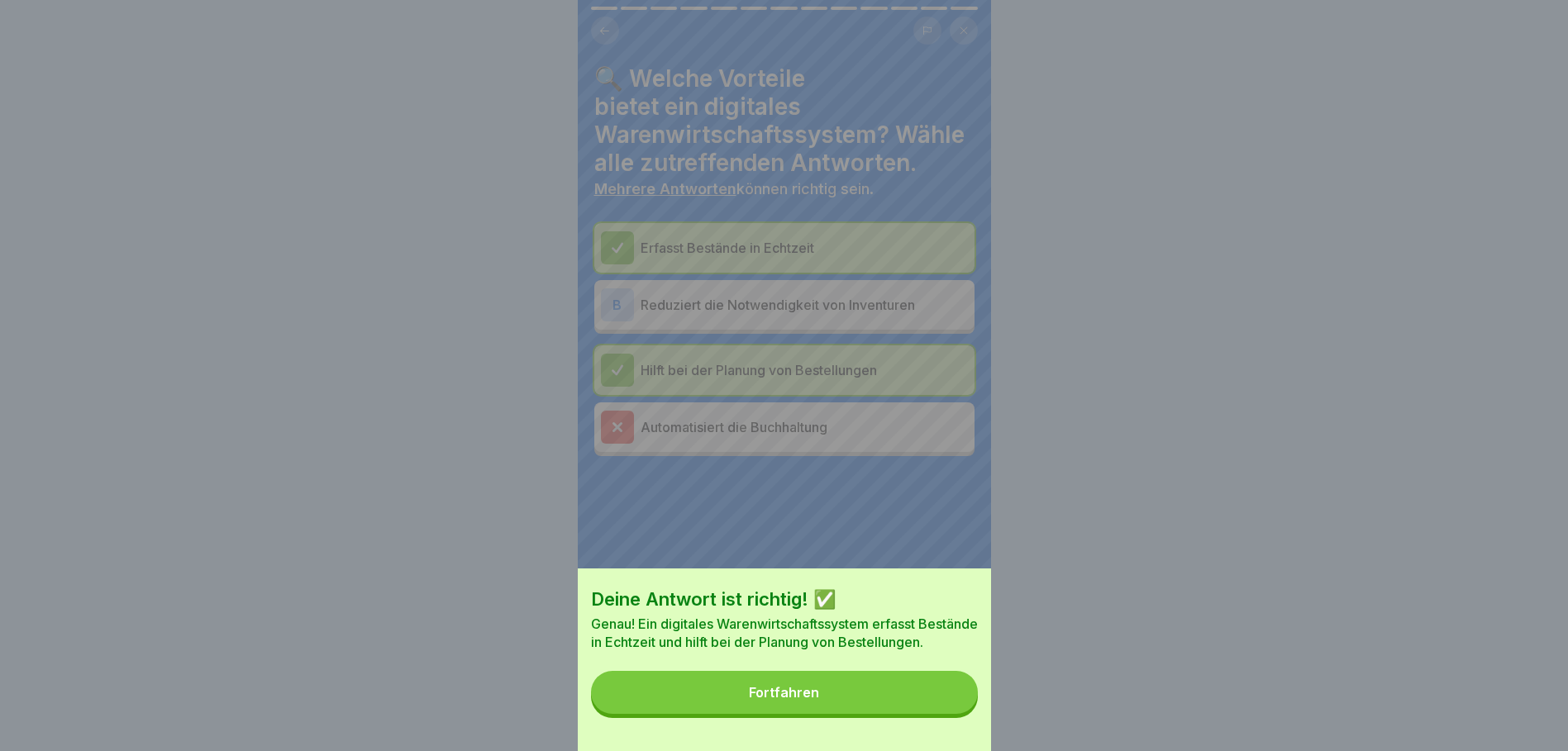
click at [892, 697] on button "Fortfahren" at bounding box center [784, 692] width 386 height 43
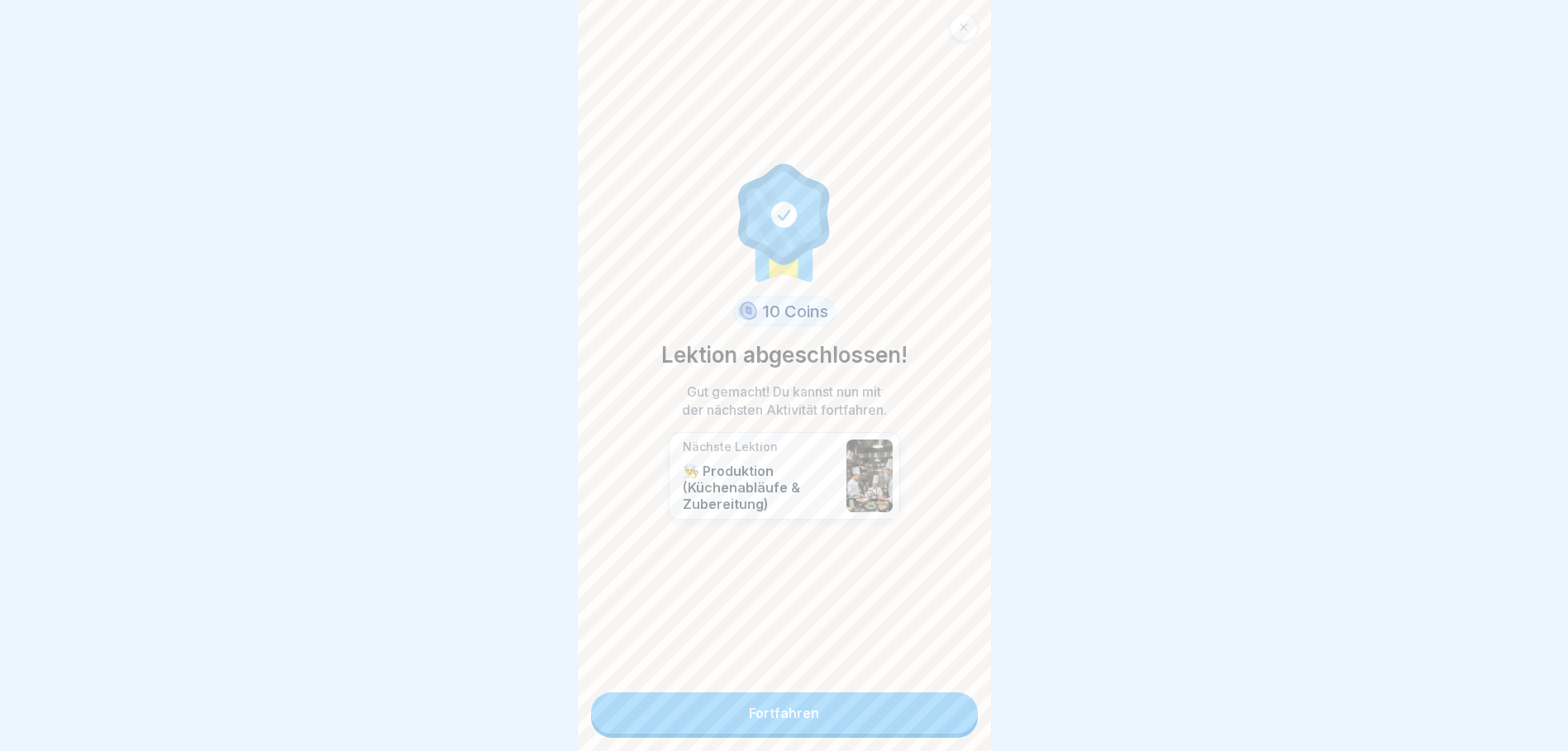
click at [764, 701] on link "Fortfahren" at bounding box center [784, 712] width 386 height 41
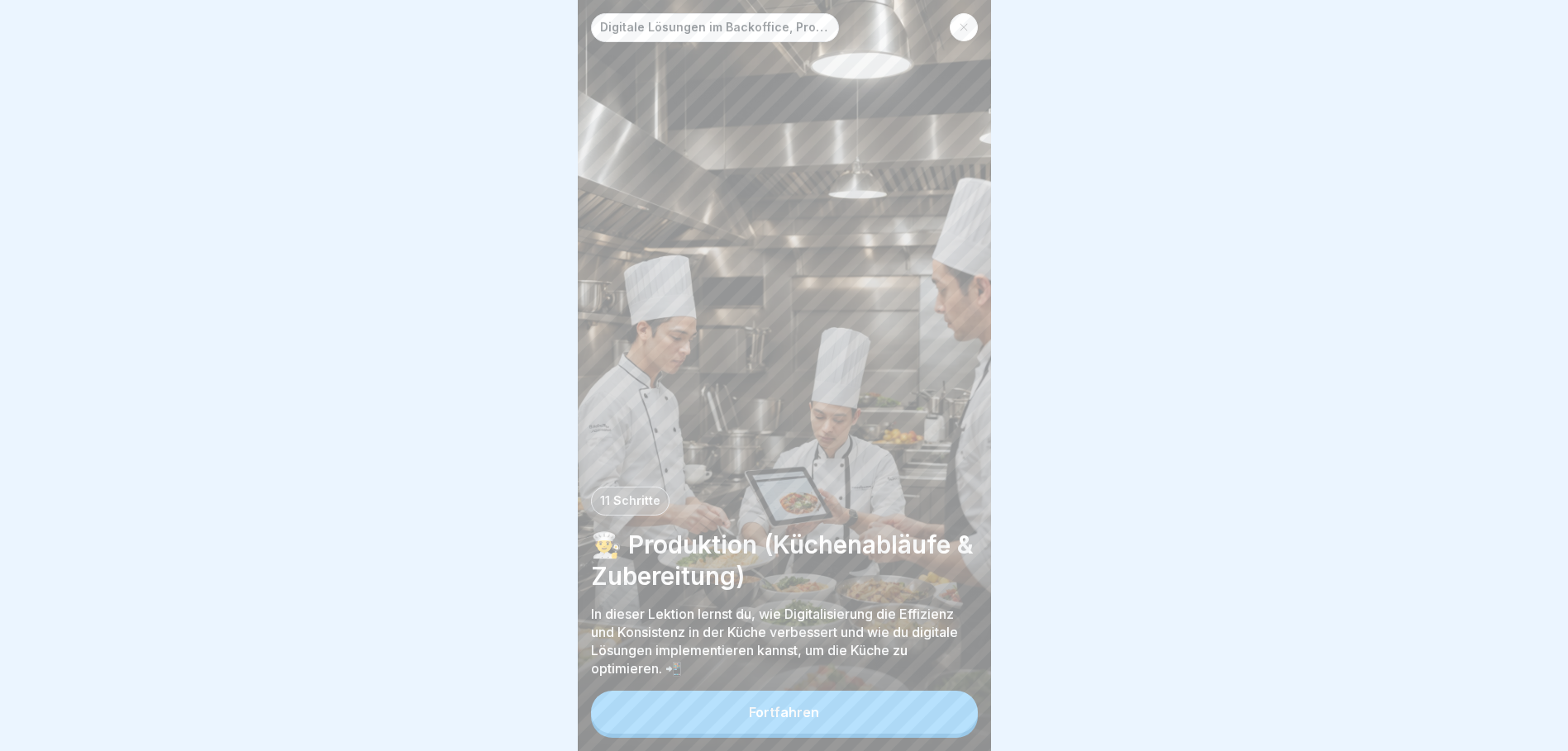
click at [799, 712] on button "Fortfahren" at bounding box center [784, 712] width 386 height 43
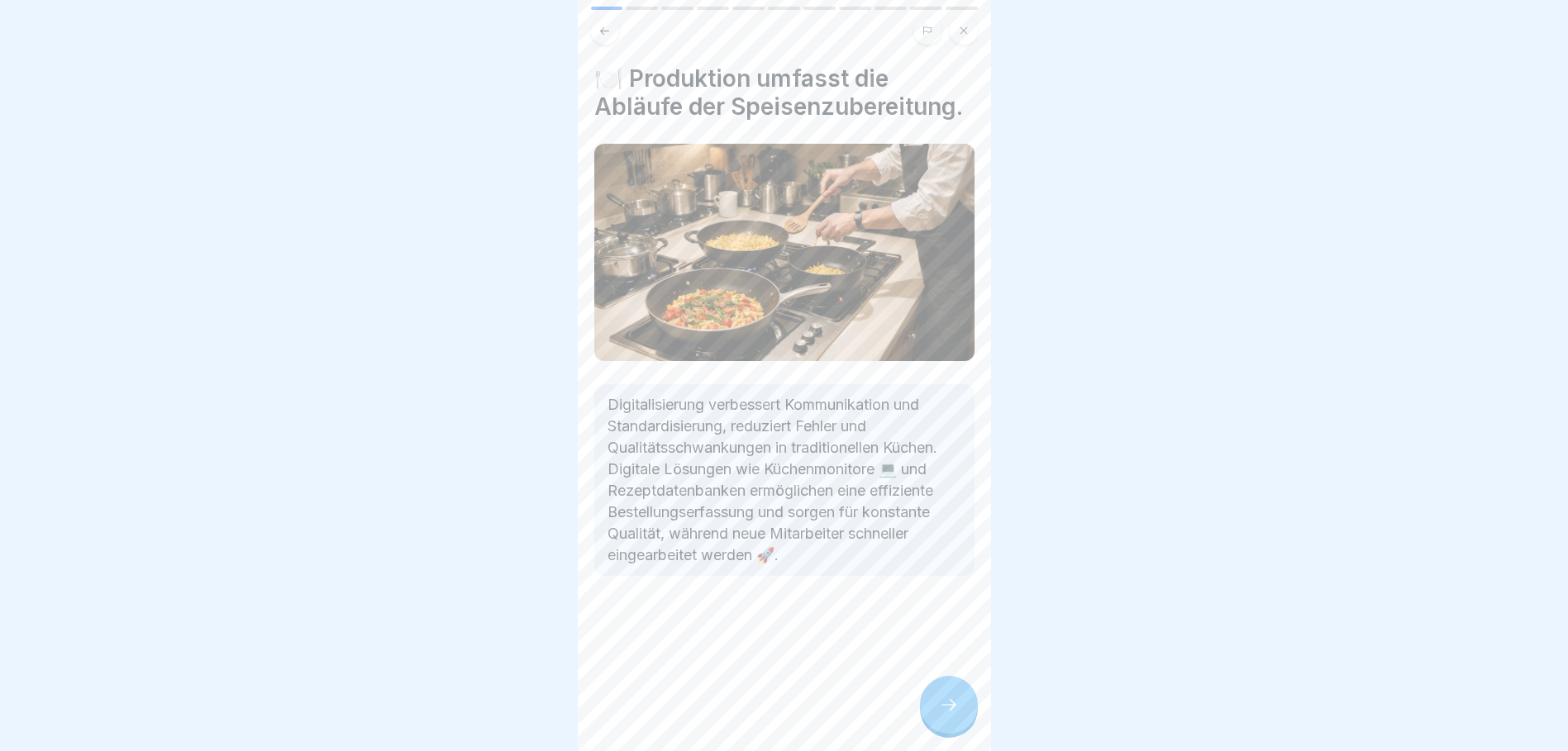
click at [946, 709] on icon at bounding box center [949, 705] width 20 height 20
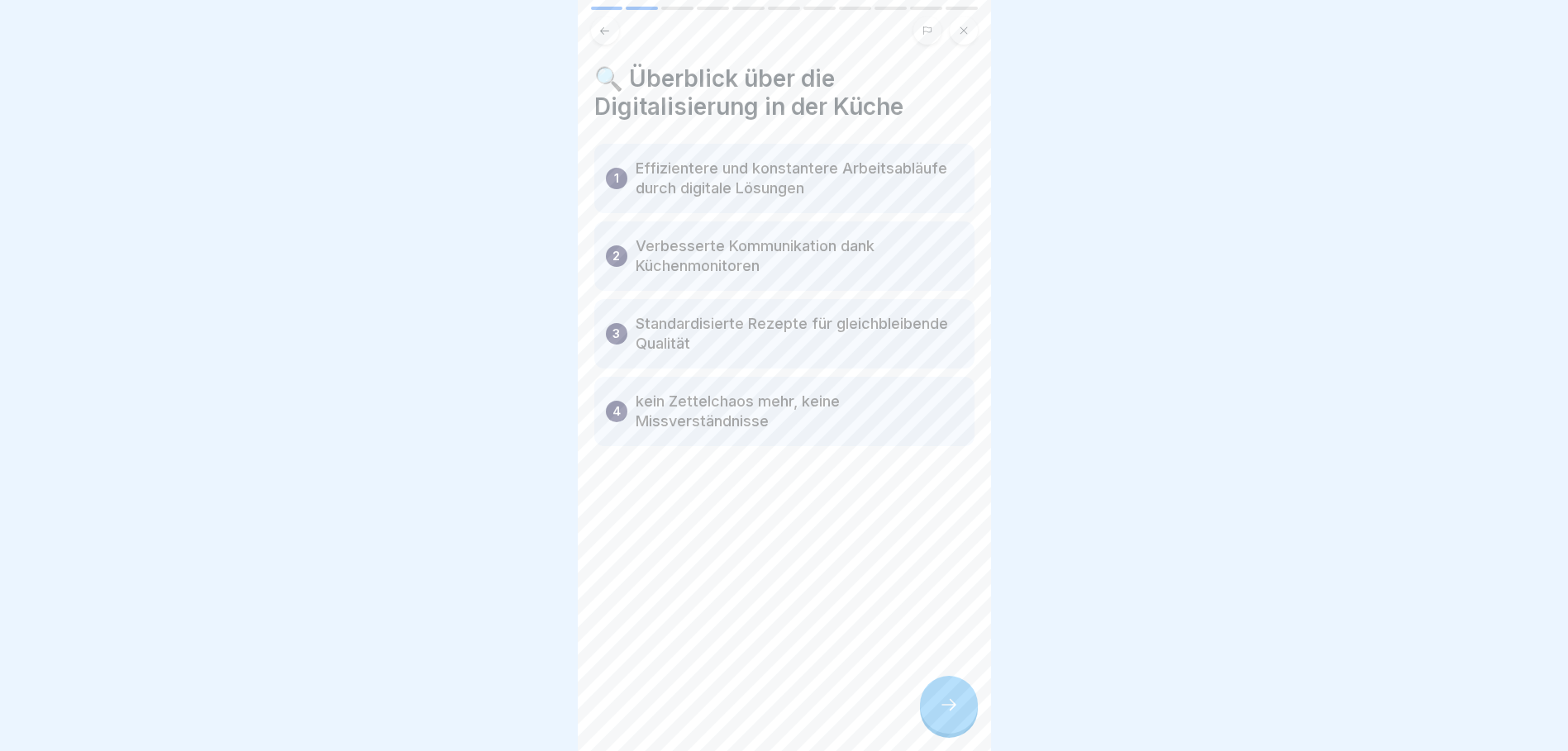
click at [936, 709] on div at bounding box center [948, 704] width 58 height 58
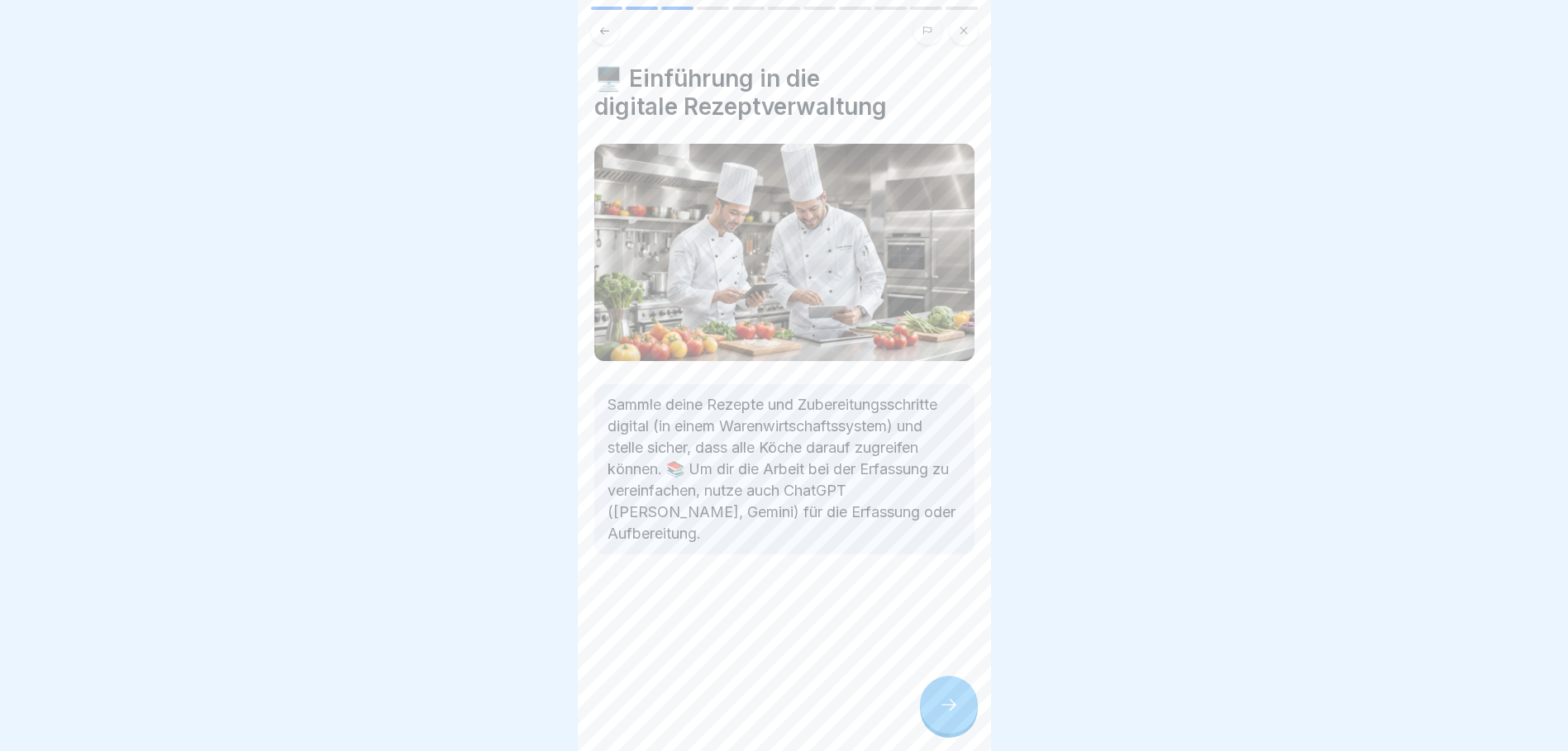
click at [948, 715] on icon at bounding box center [949, 705] width 20 height 20
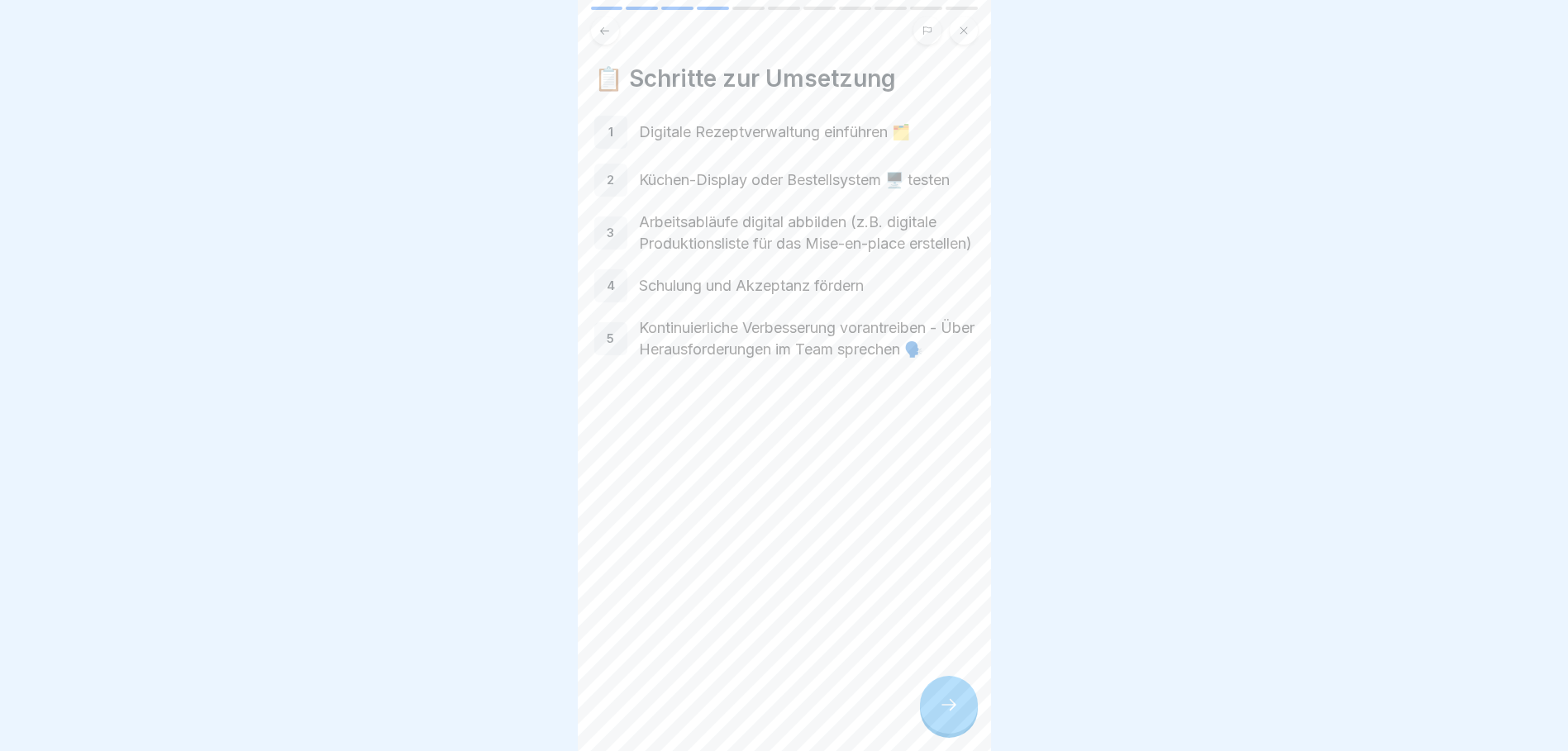
click at [945, 715] on icon at bounding box center [949, 705] width 20 height 20
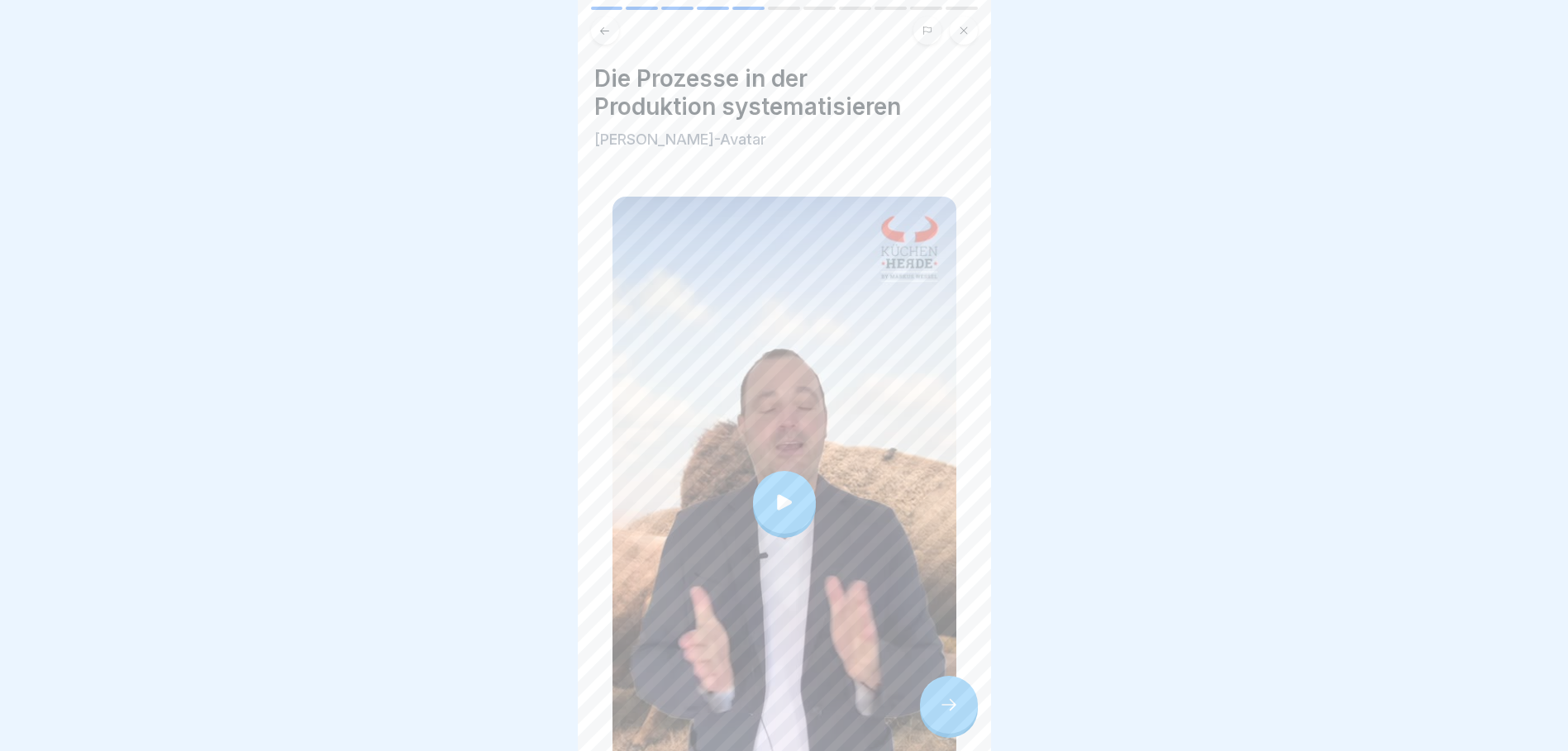
click at [793, 493] on div at bounding box center [784, 502] width 62 height 62
click at [958, 702] on div at bounding box center [948, 704] width 58 height 58
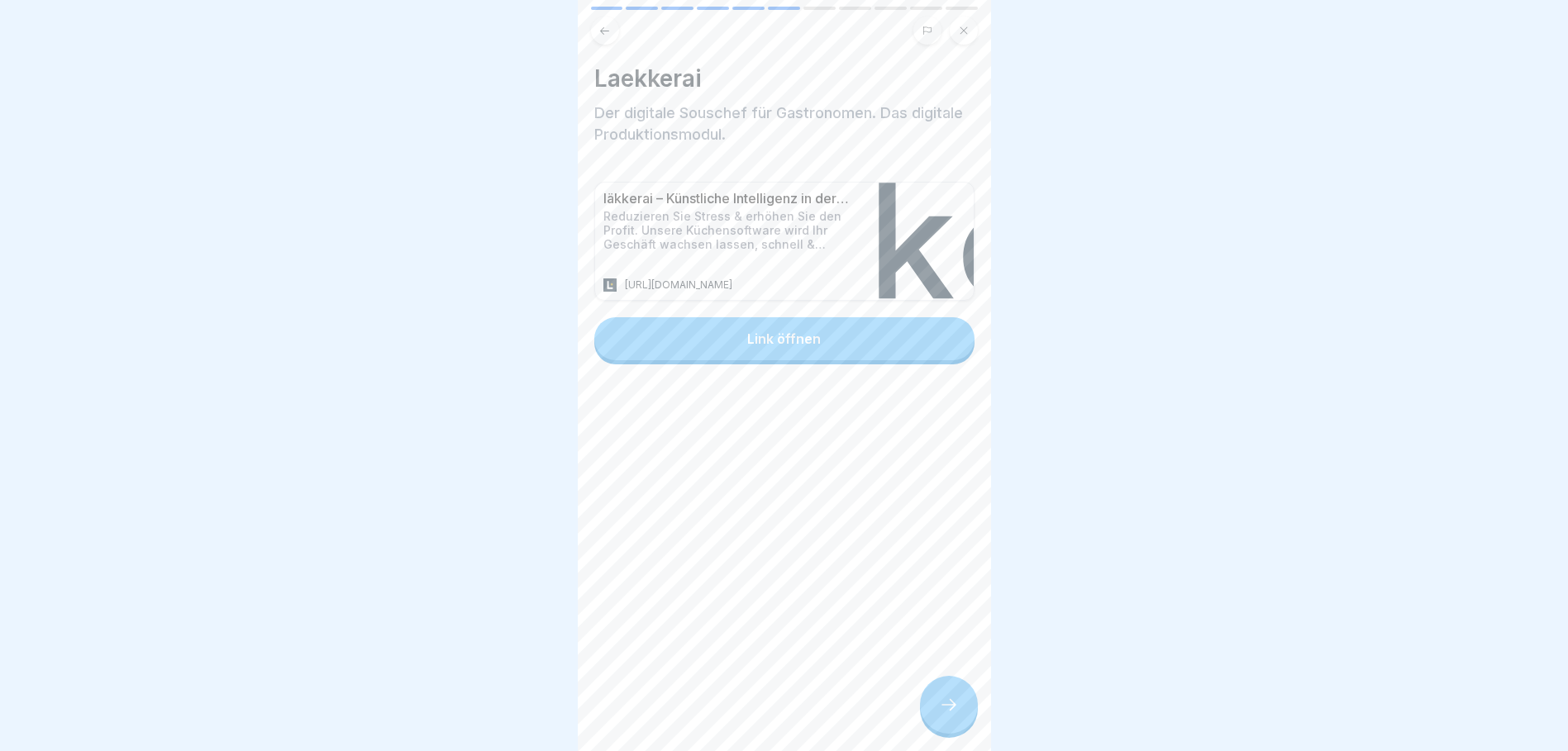
click at [779, 332] on button "Link öffnen" at bounding box center [784, 339] width 380 height 43
click at [943, 713] on icon at bounding box center [949, 705] width 20 height 20
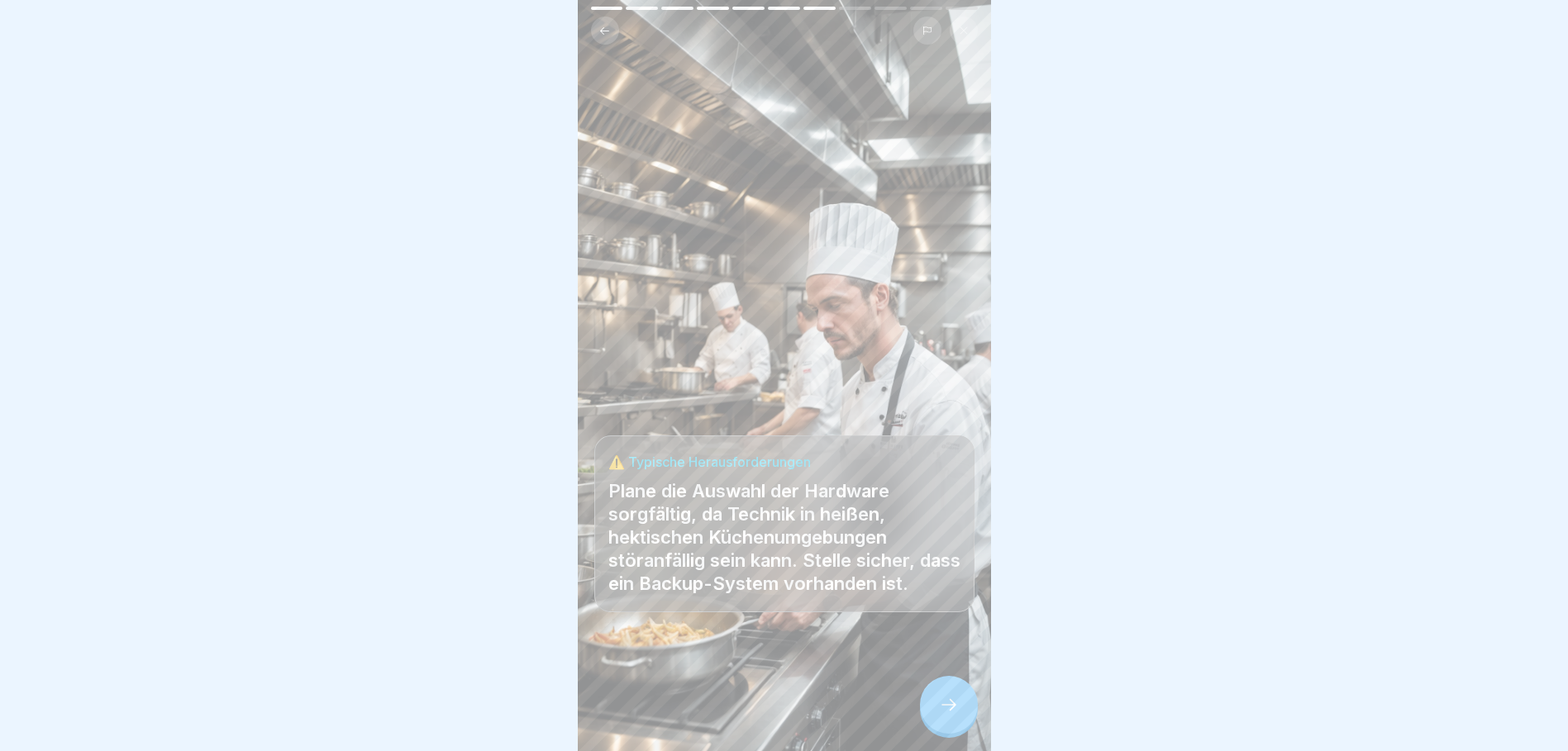
click at [950, 715] on icon at bounding box center [949, 705] width 20 height 20
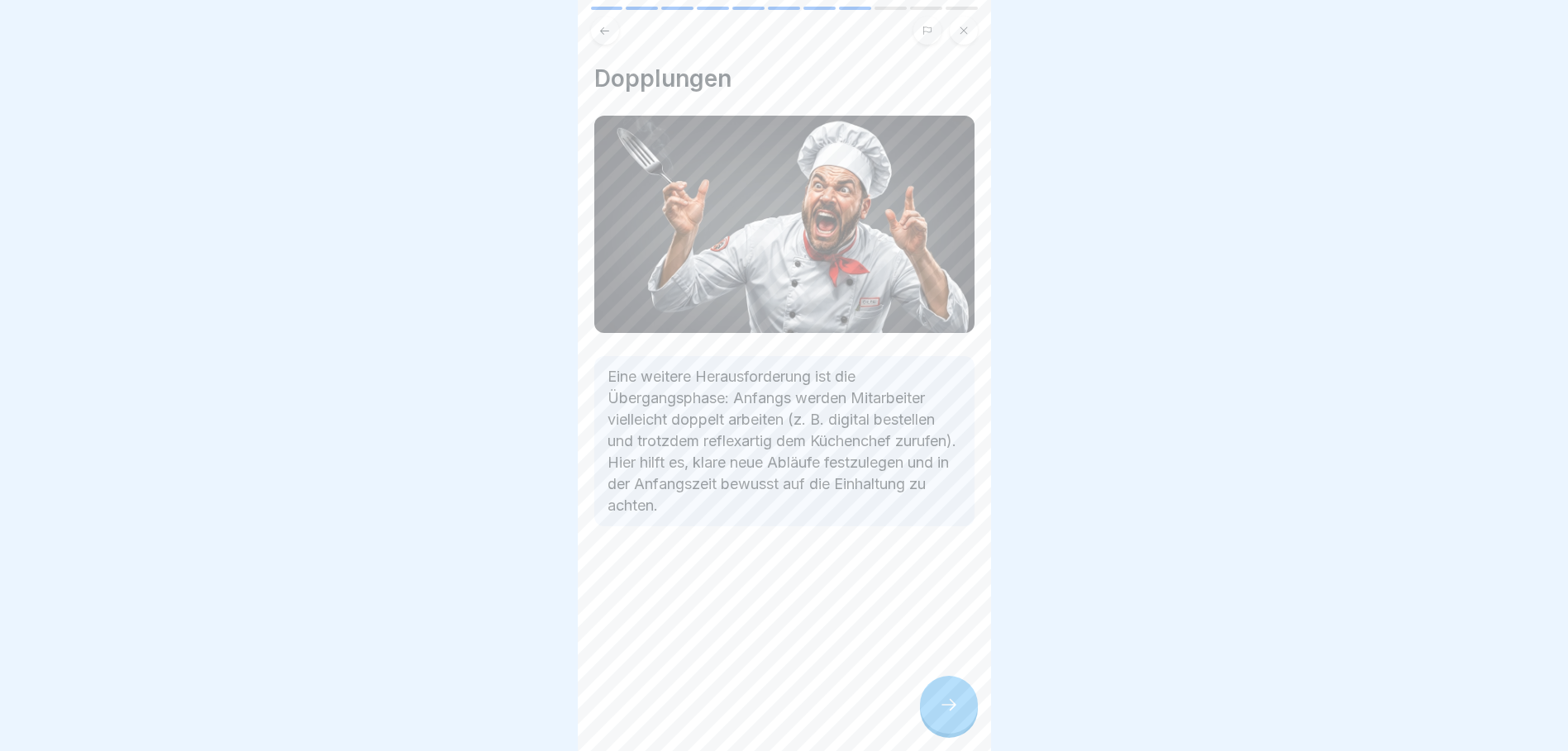
click at [947, 715] on icon at bounding box center [949, 705] width 20 height 20
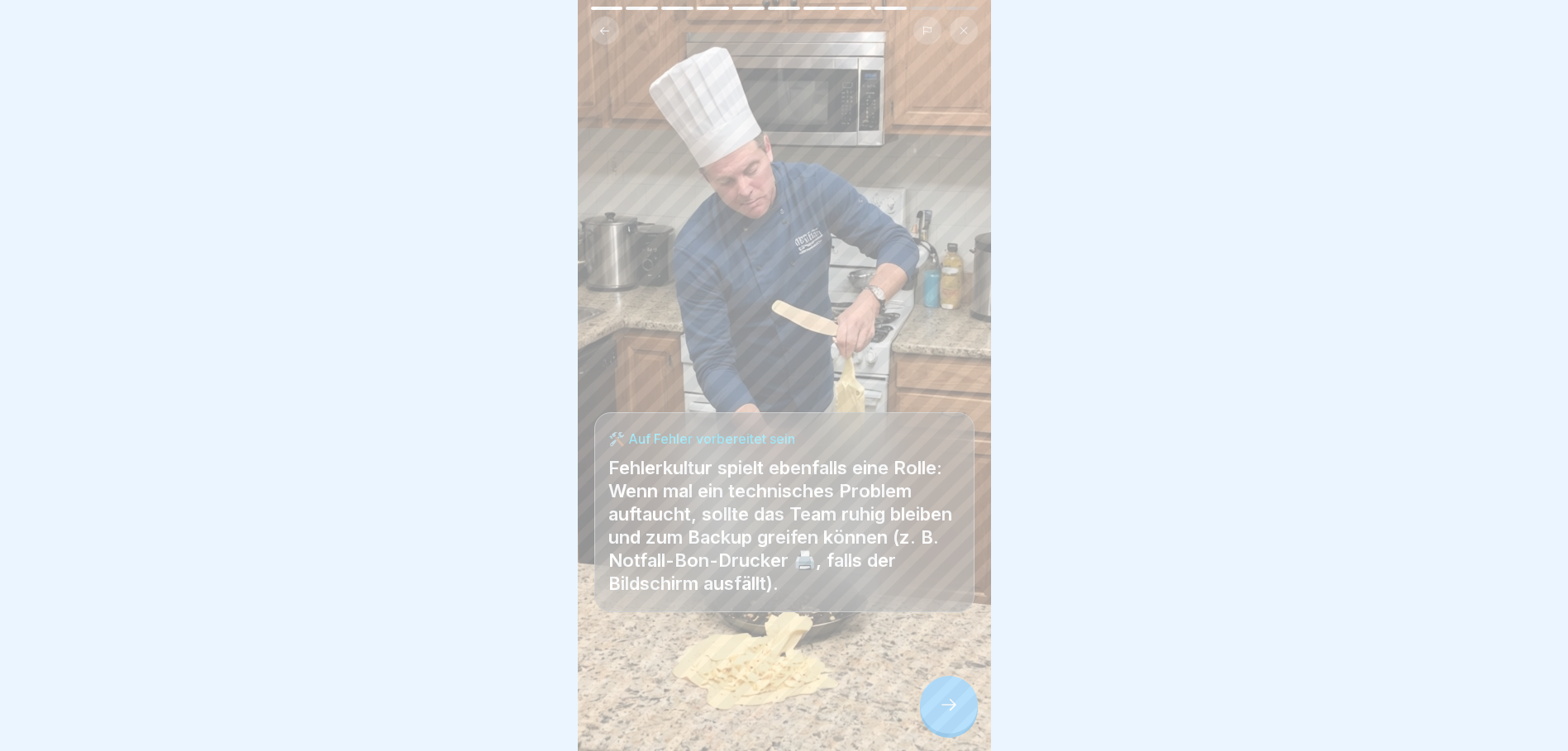
click at [957, 715] on icon at bounding box center [949, 705] width 20 height 20
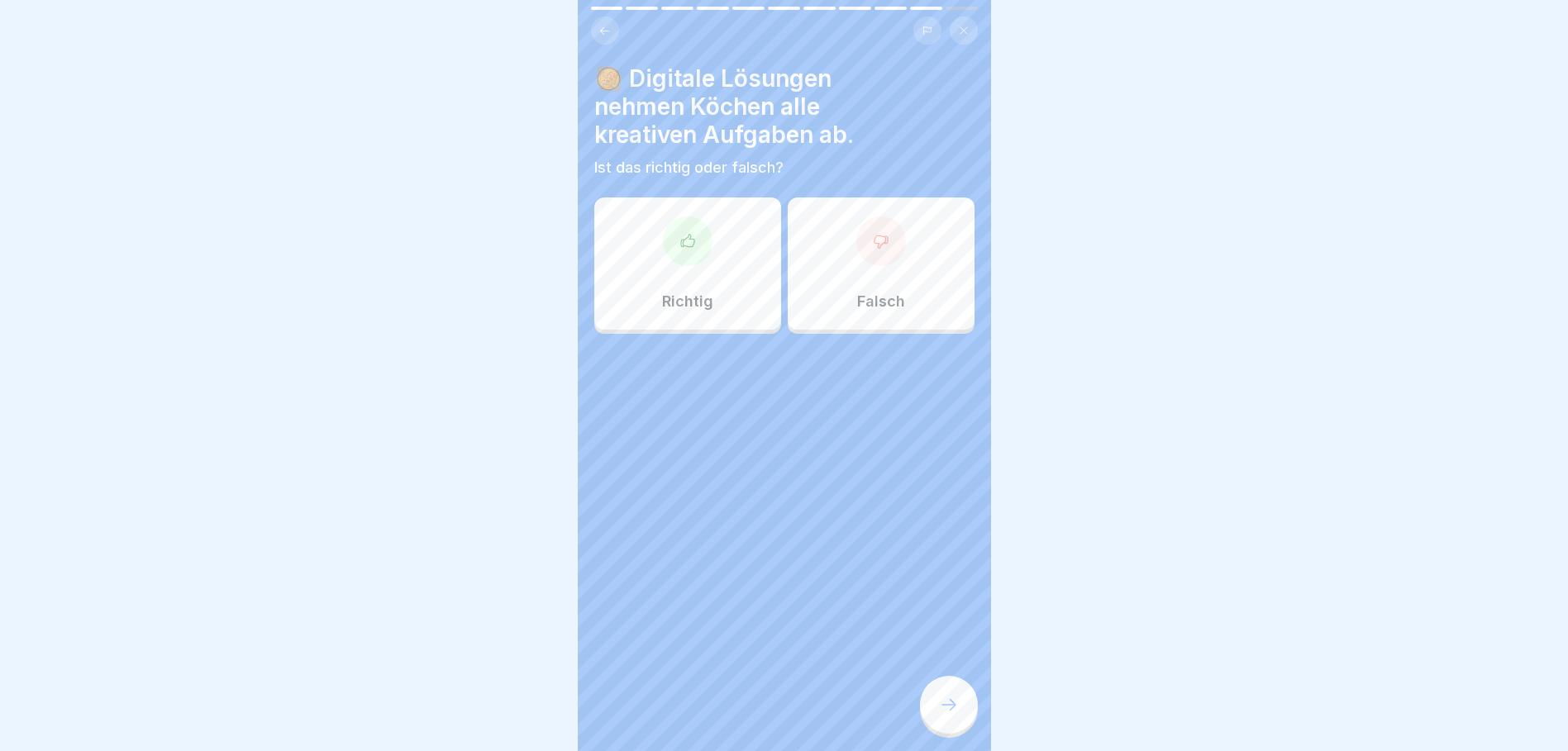
click at [921, 99] on div "🥘 Digitale Lösungen nehmen Köchen alle kreativen Aufgaben ab. Ist das richtig o…" at bounding box center [784, 198] width 380 height 269
click at [895, 269] on div "Falsch" at bounding box center [880, 263] width 186 height 132
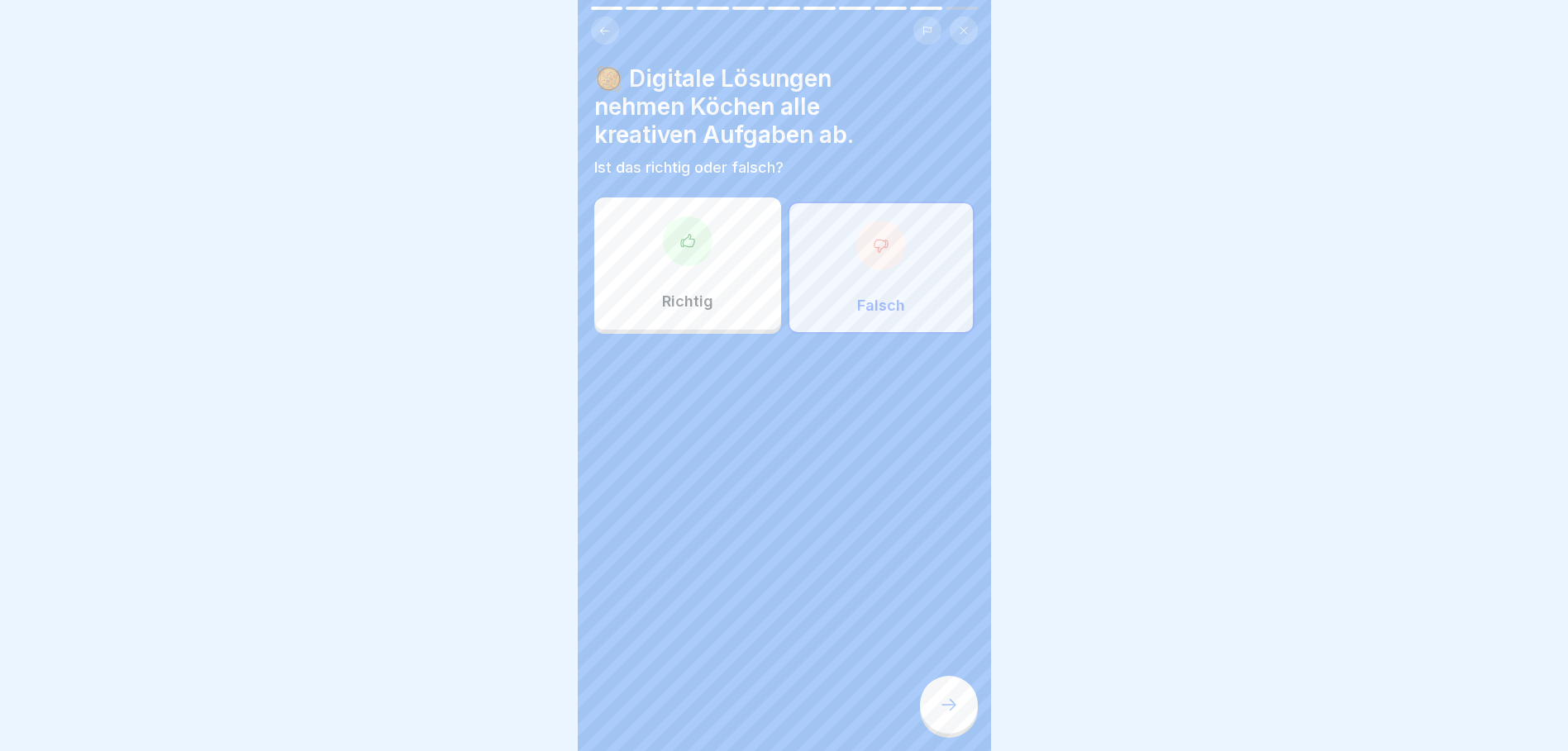
click at [953, 711] on icon at bounding box center [948, 705] width 15 height 12
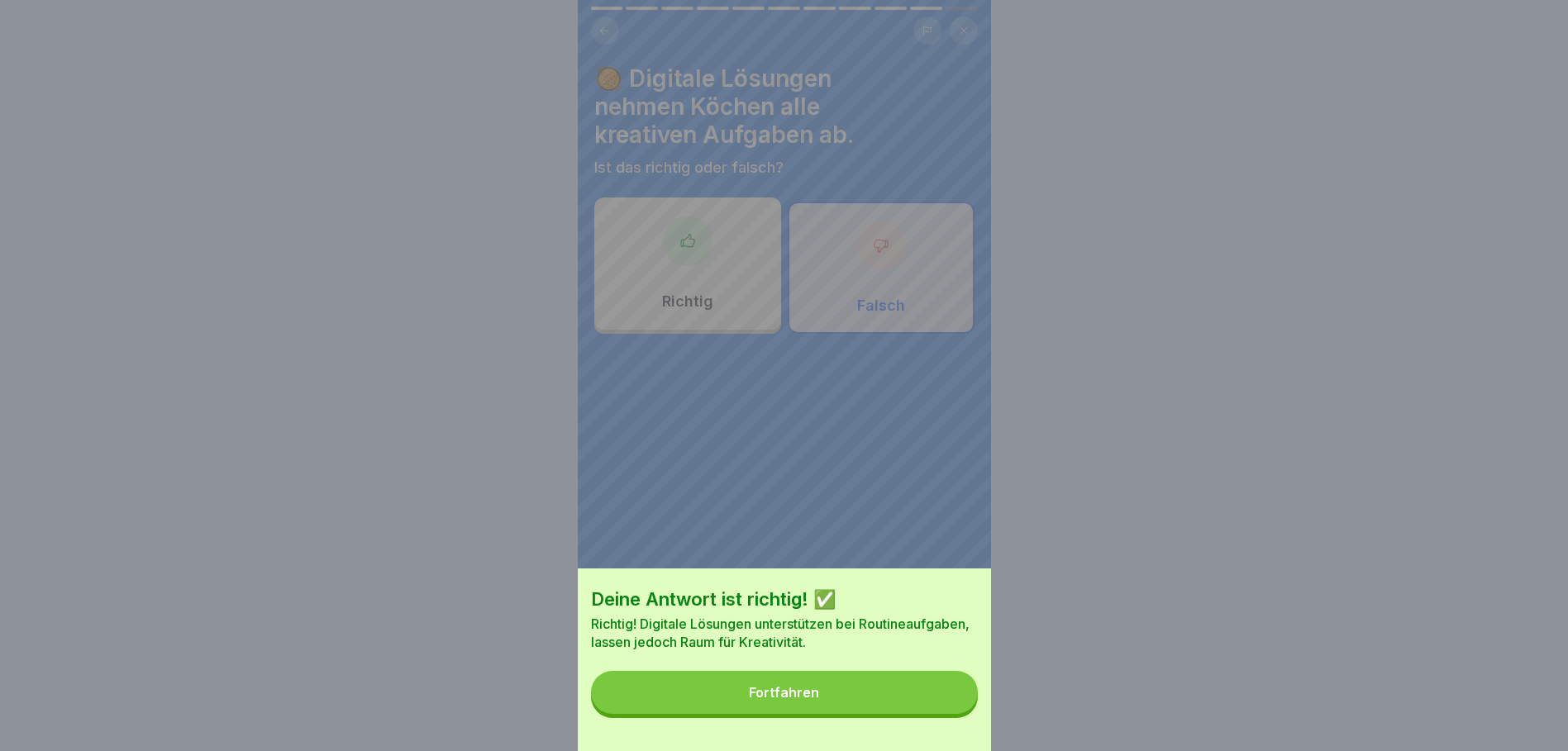
click at [910, 691] on button "Fortfahren" at bounding box center [784, 692] width 386 height 43
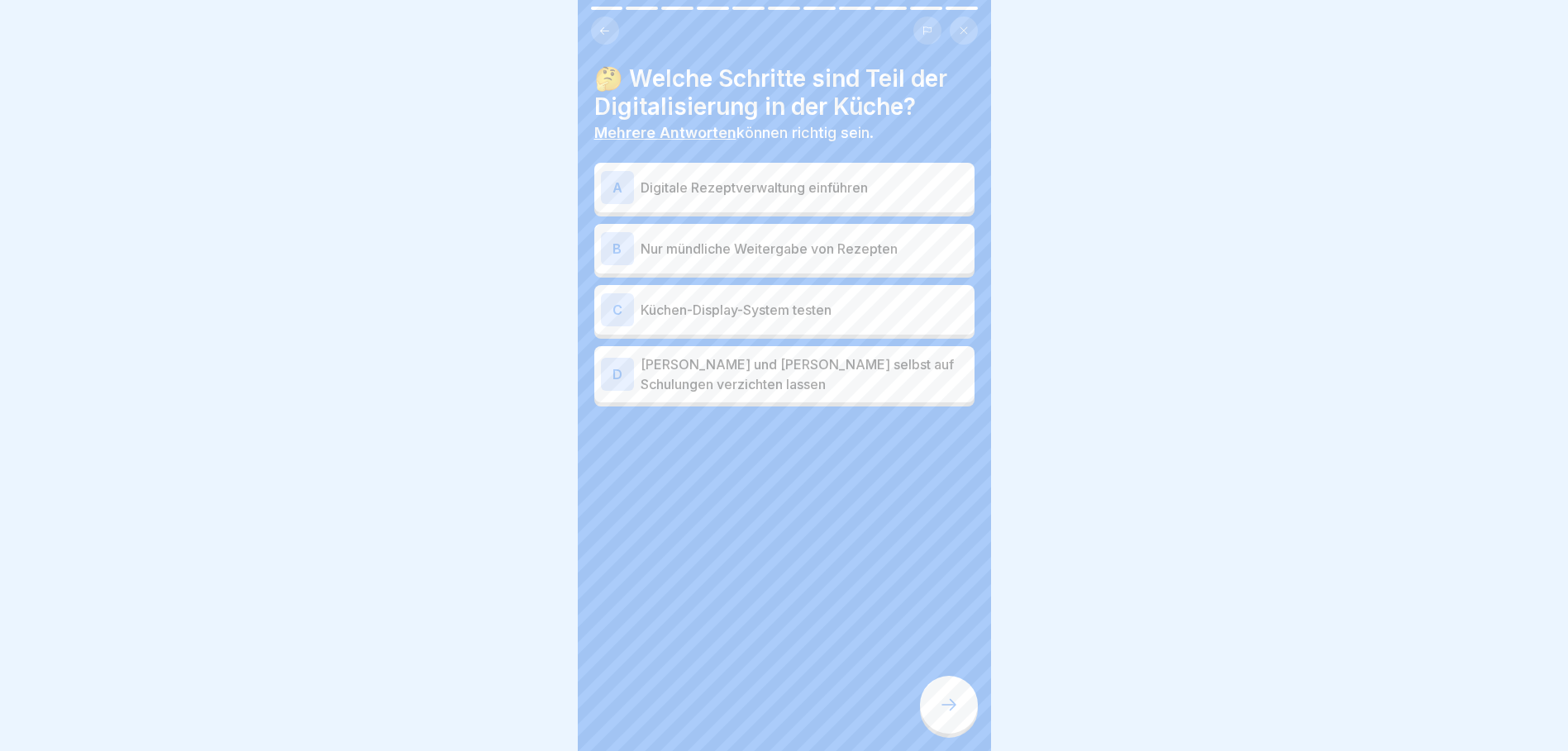
click at [799, 313] on p "Küchen-Display-System testen" at bounding box center [804, 310] width 327 height 20
click at [791, 192] on p "Digitale Rezeptverwaltung einführen" at bounding box center [804, 188] width 327 height 20
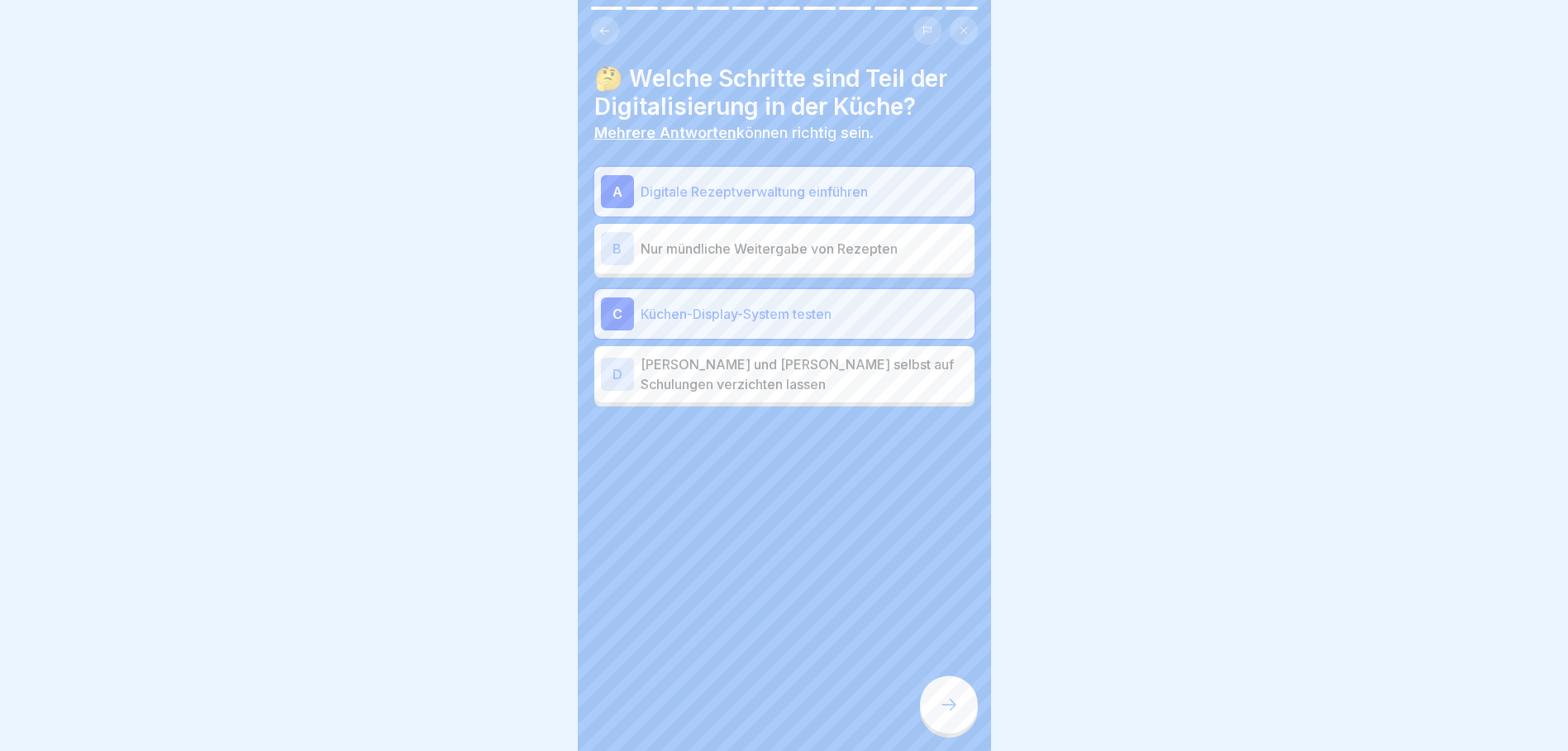
click at [934, 705] on div at bounding box center [948, 704] width 58 height 58
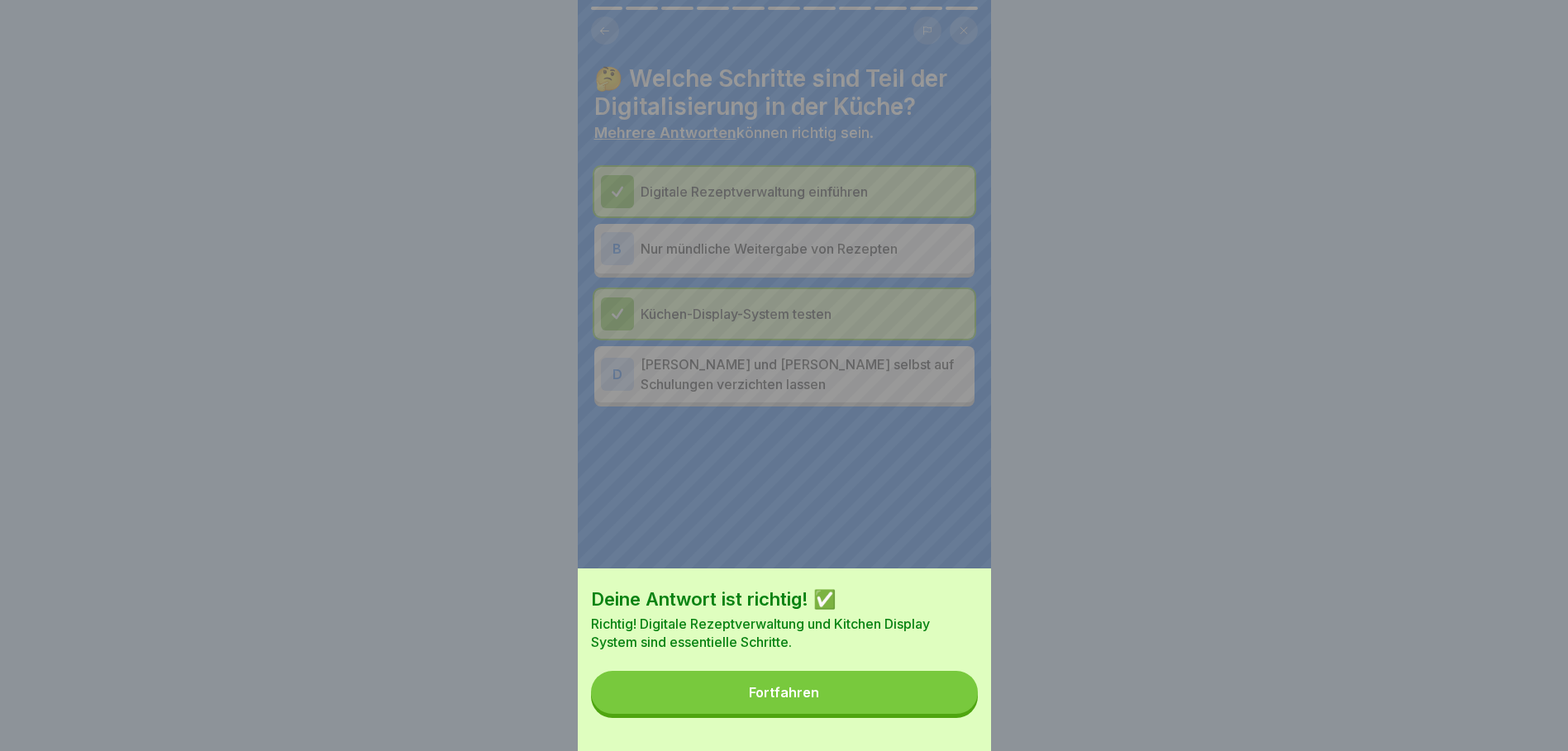
click at [893, 700] on button "Fortfahren" at bounding box center [784, 692] width 386 height 43
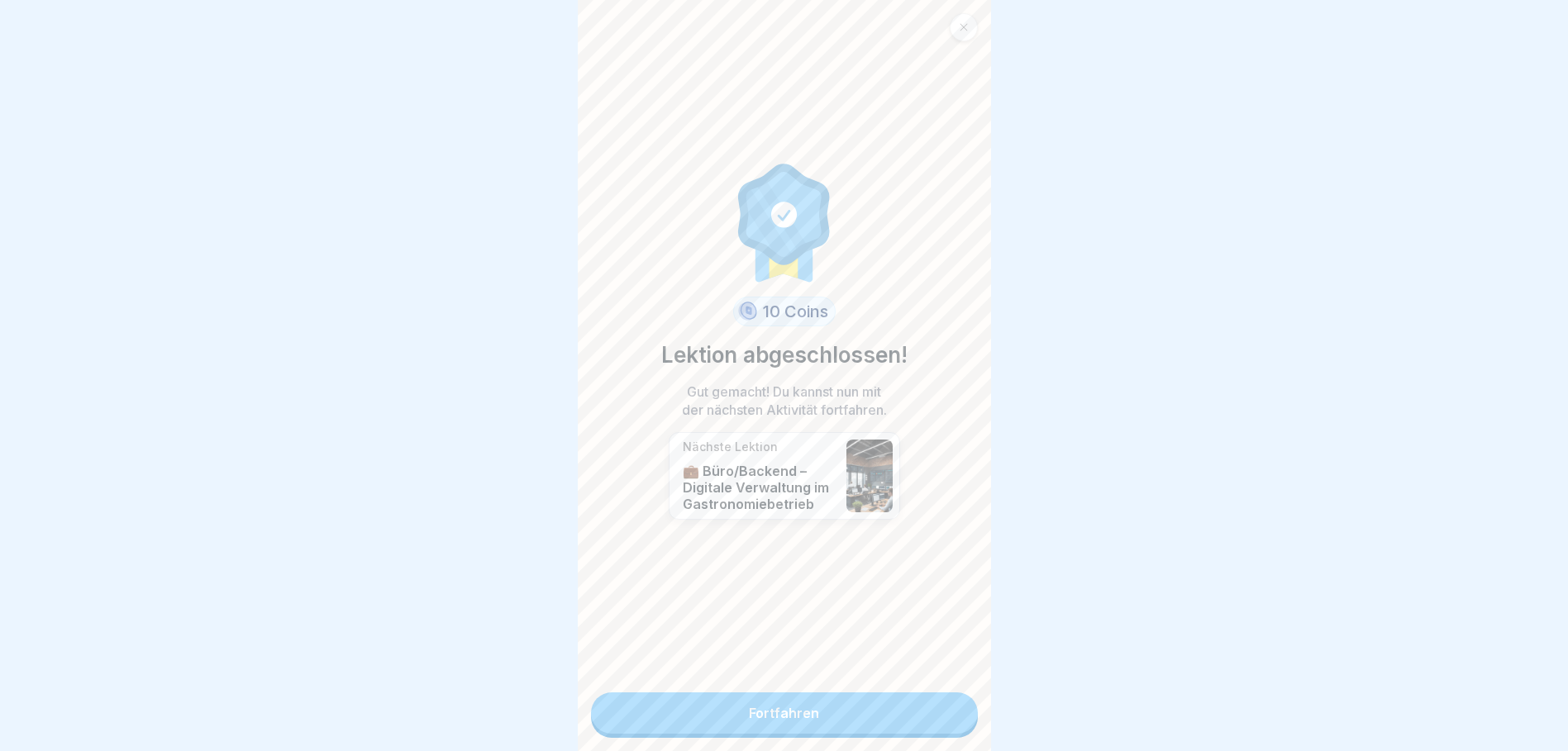
click at [890, 709] on link "Fortfahren" at bounding box center [784, 712] width 386 height 41
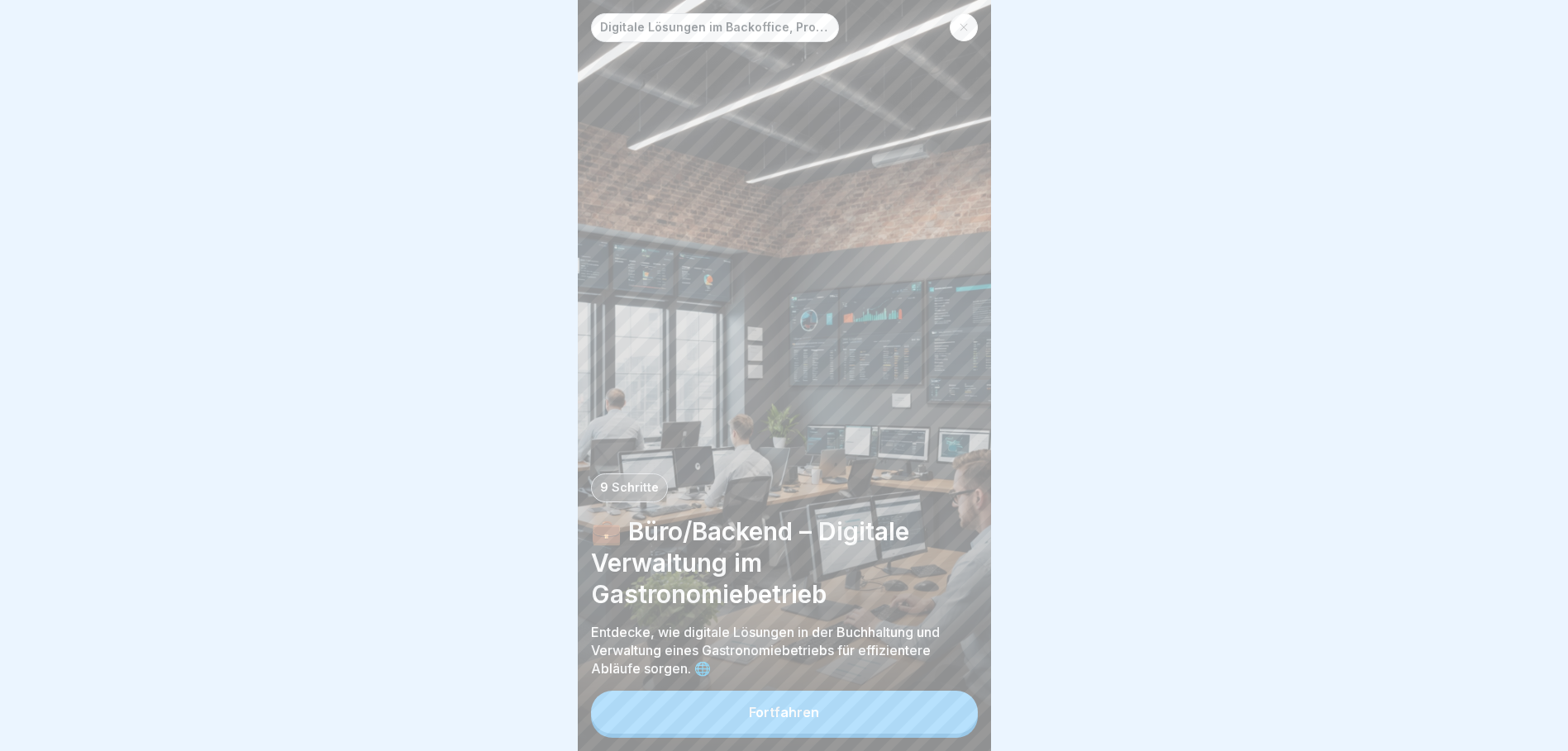
click at [863, 725] on button "Fortfahren" at bounding box center [784, 712] width 386 height 43
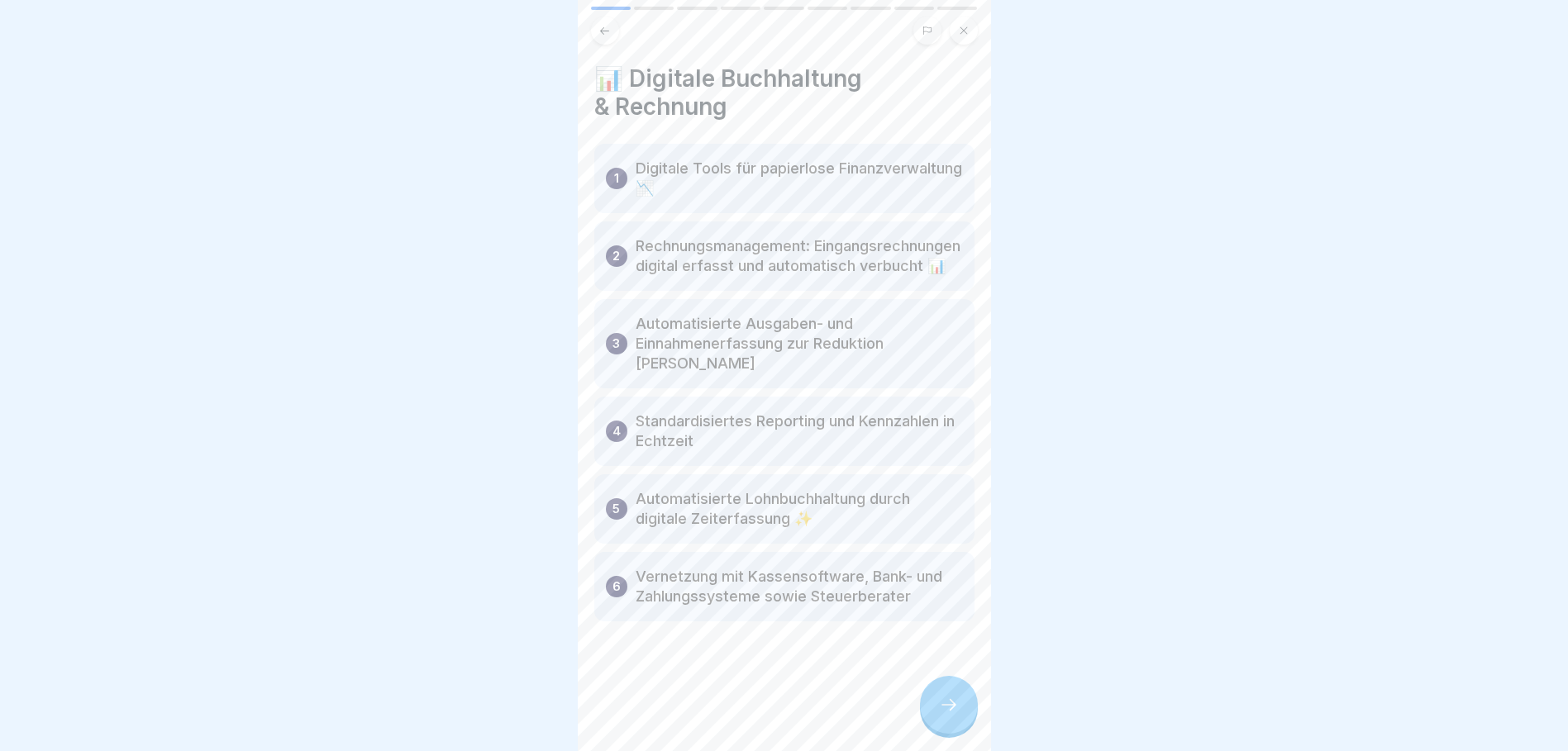
click at [951, 714] on icon at bounding box center [949, 705] width 20 height 20
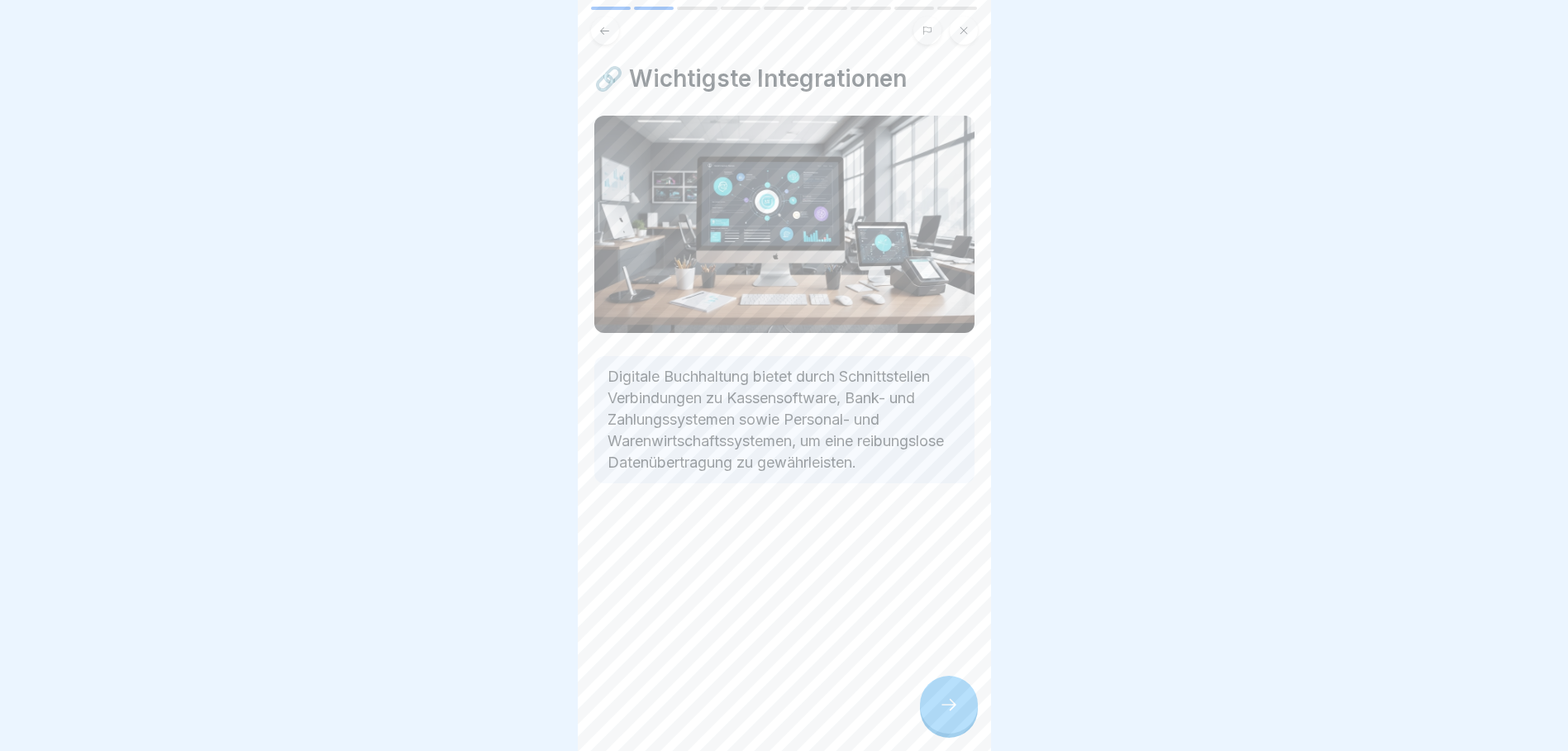
click at [941, 701] on div at bounding box center [948, 704] width 58 height 58
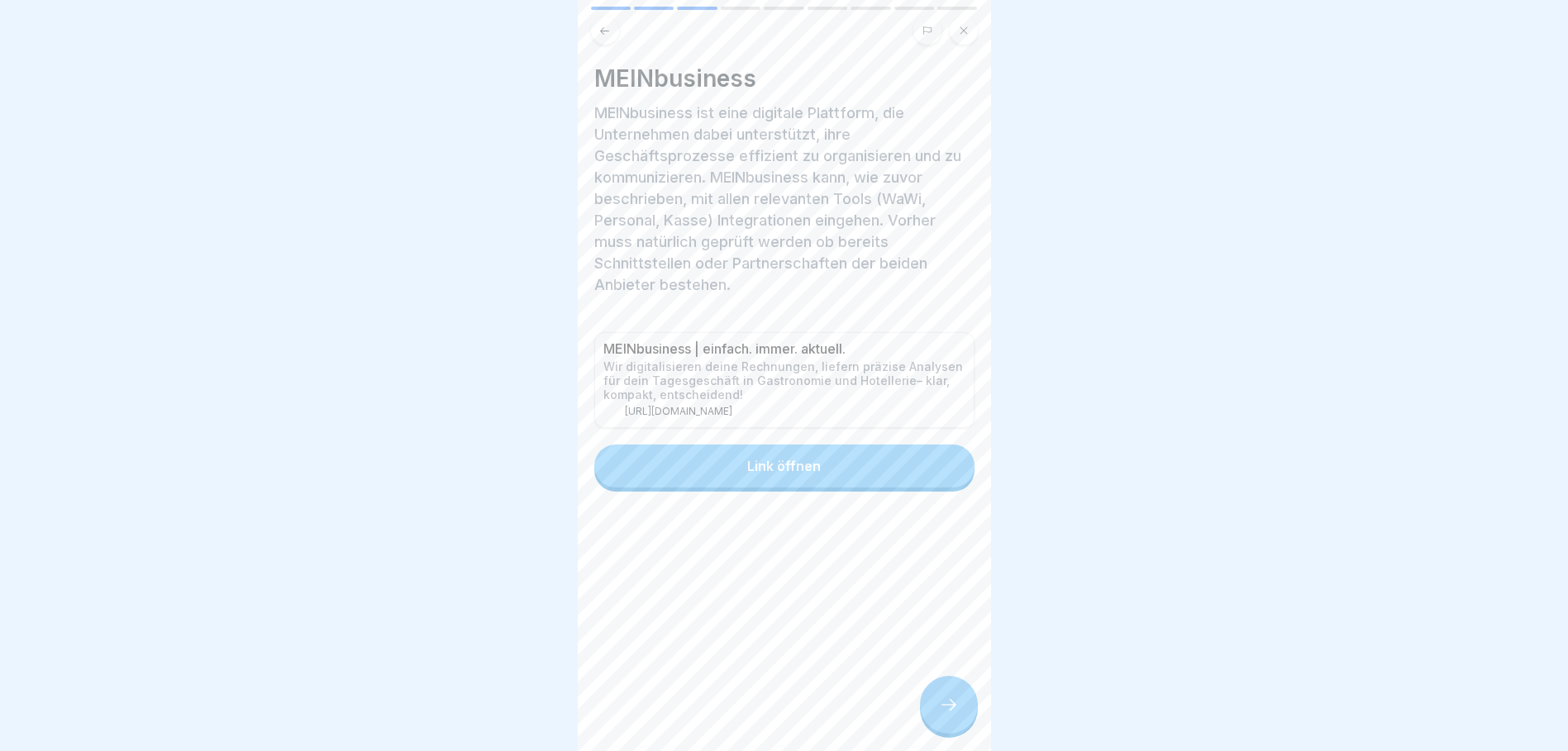
click at [798, 457] on button "Link öffnen" at bounding box center [784, 465] width 380 height 43
click at [965, 728] on div at bounding box center [948, 704] width 58 height 58
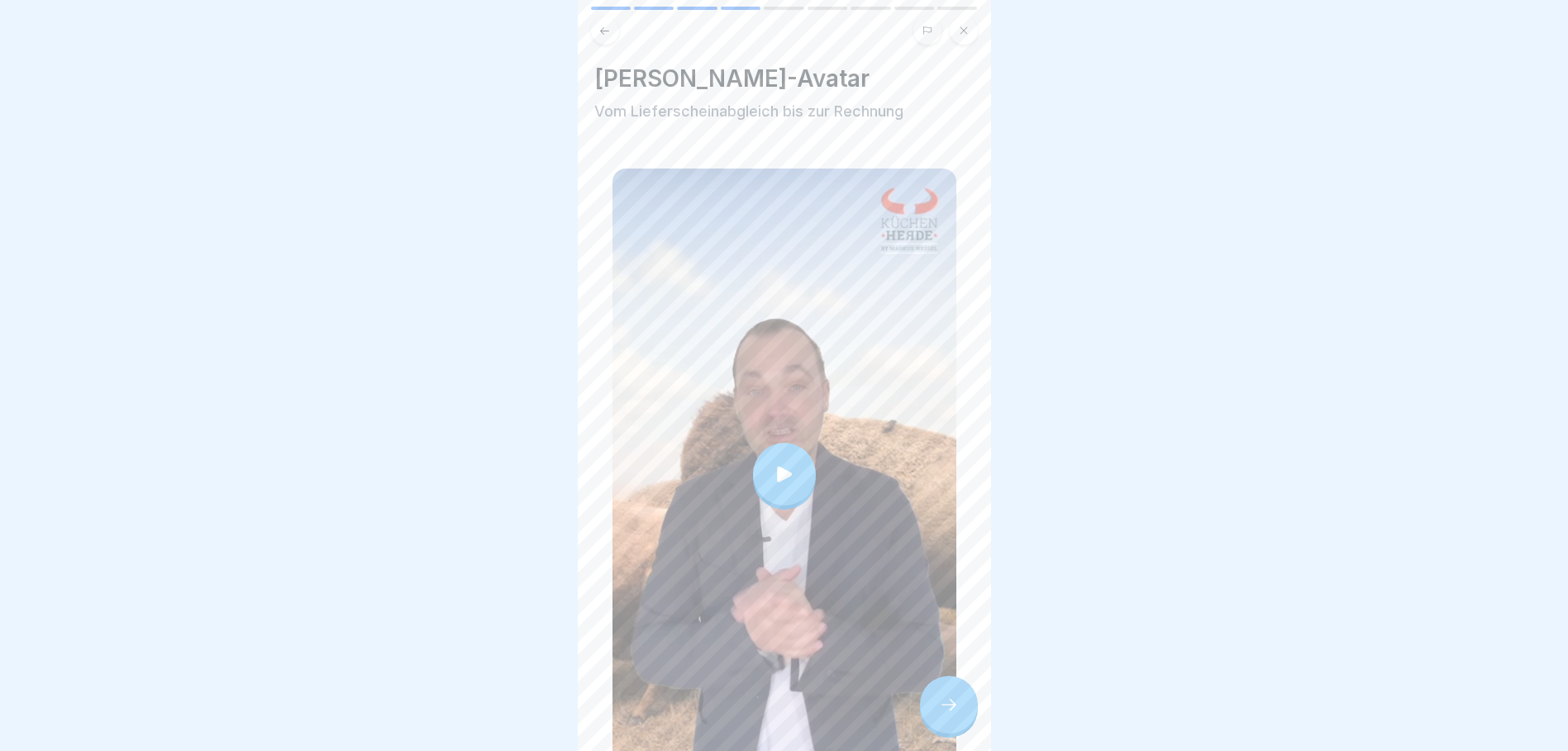
click at [774, 477] on div at bounding box center [784, 474] width 62 height 62
click at [957, 715] on icon at bounding box center [949, 705] width 20 height 20
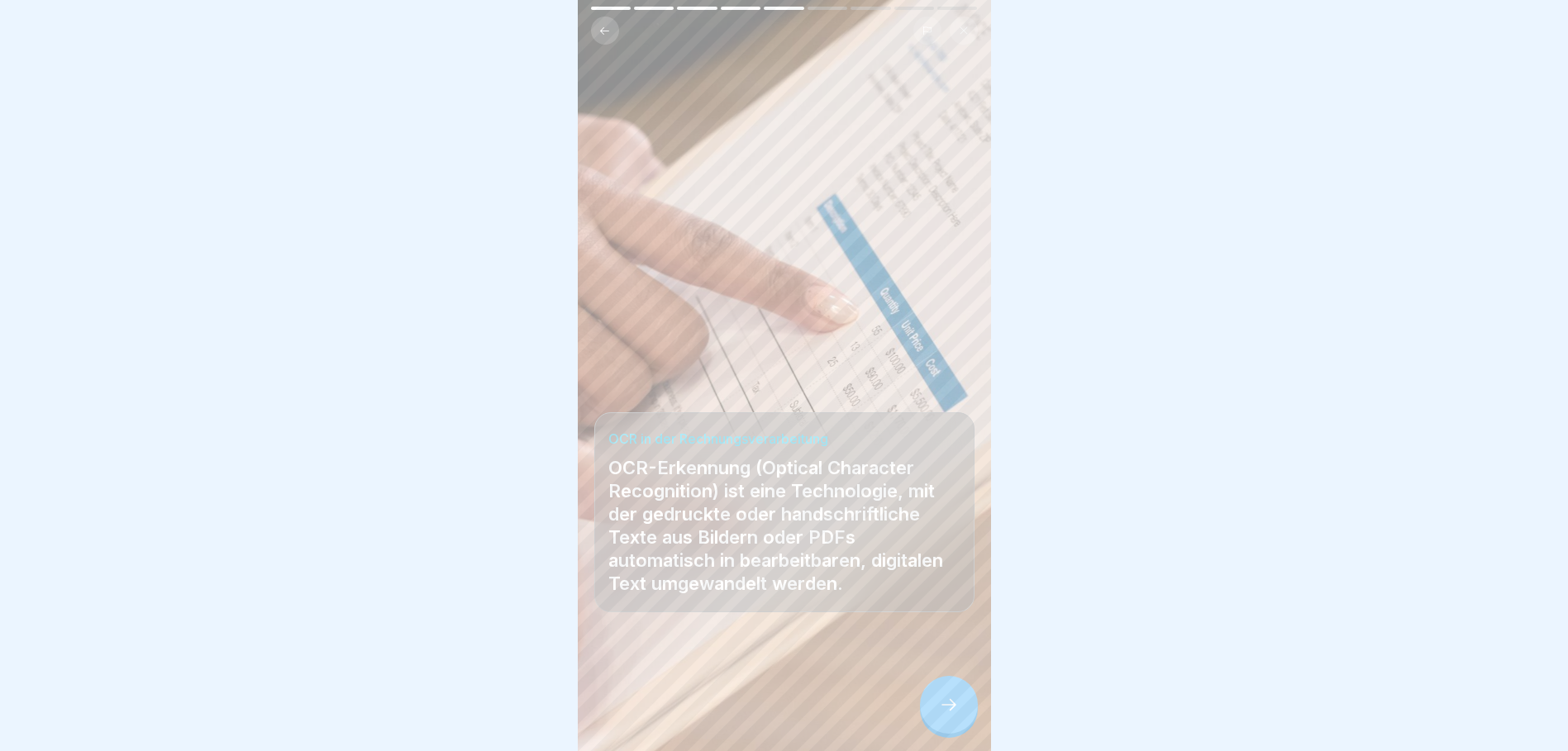
click at [952, 715] on icon at bounding box center [949, 705] width 20 height 20
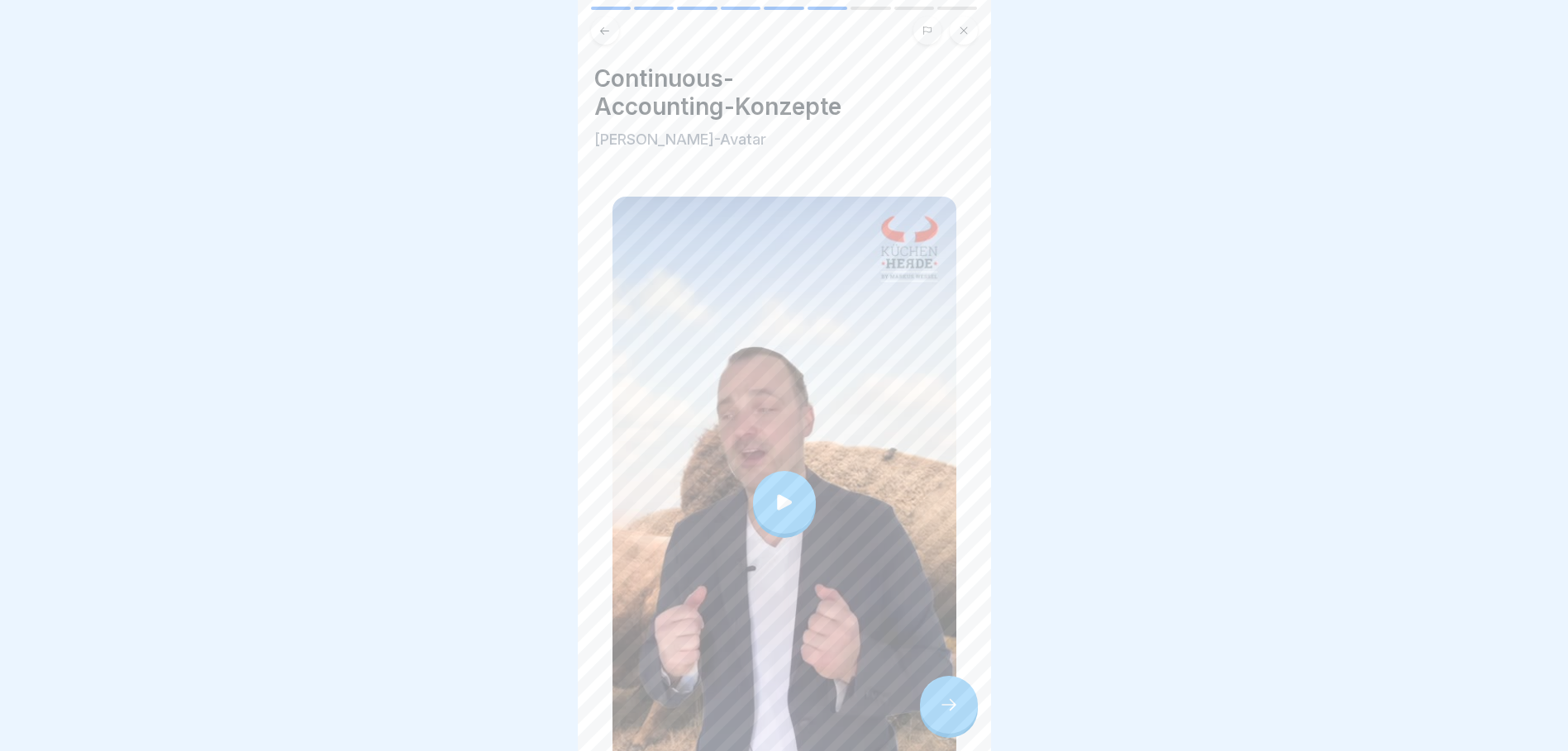
click at [786, 492] on icon at bounding box center [784, 502] width 23 height 23
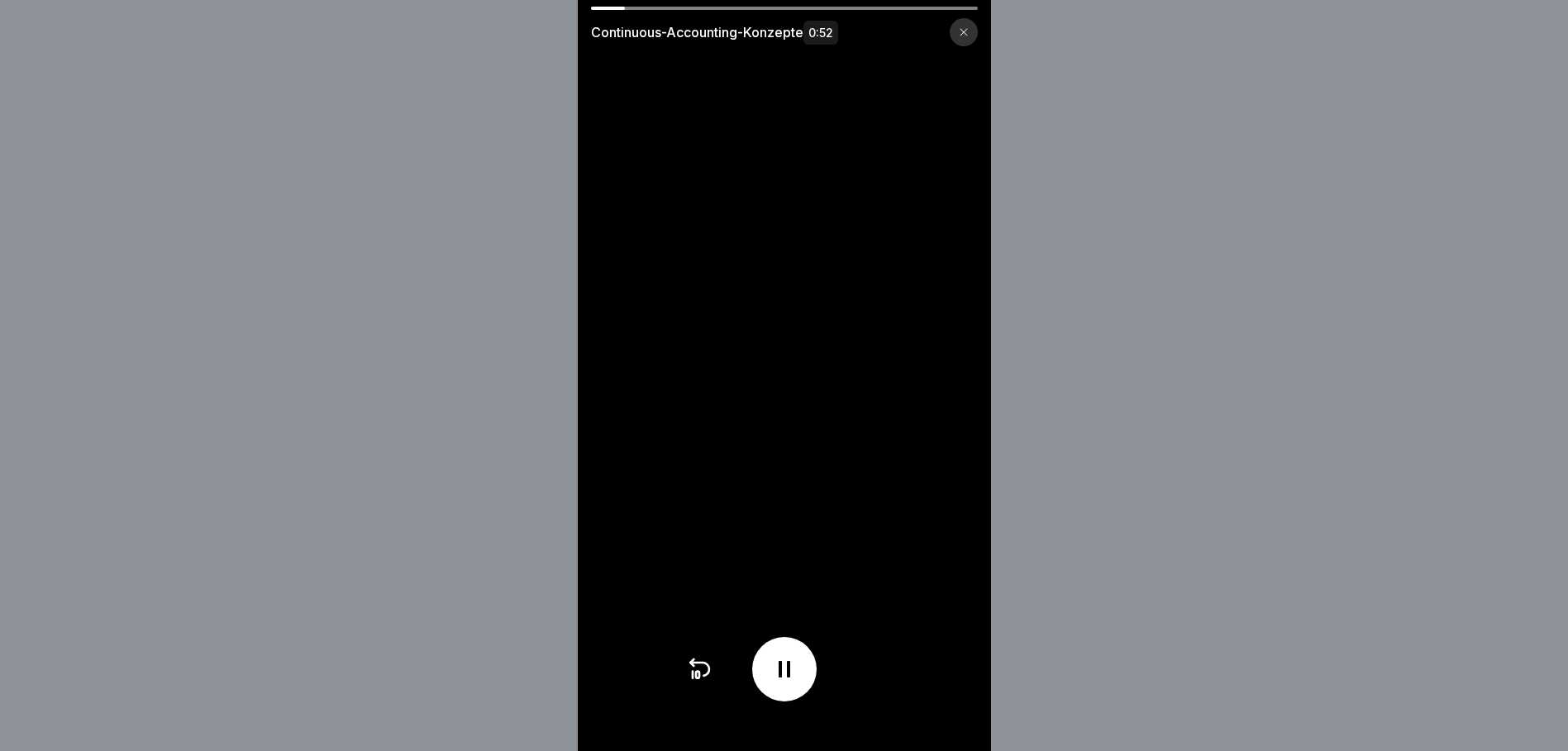
click at [790, 663] on div at bounding box center [784, 669] width 64 height 64
click at [785, 669] on icon at bounding box center [784, 669] width 27 height 27
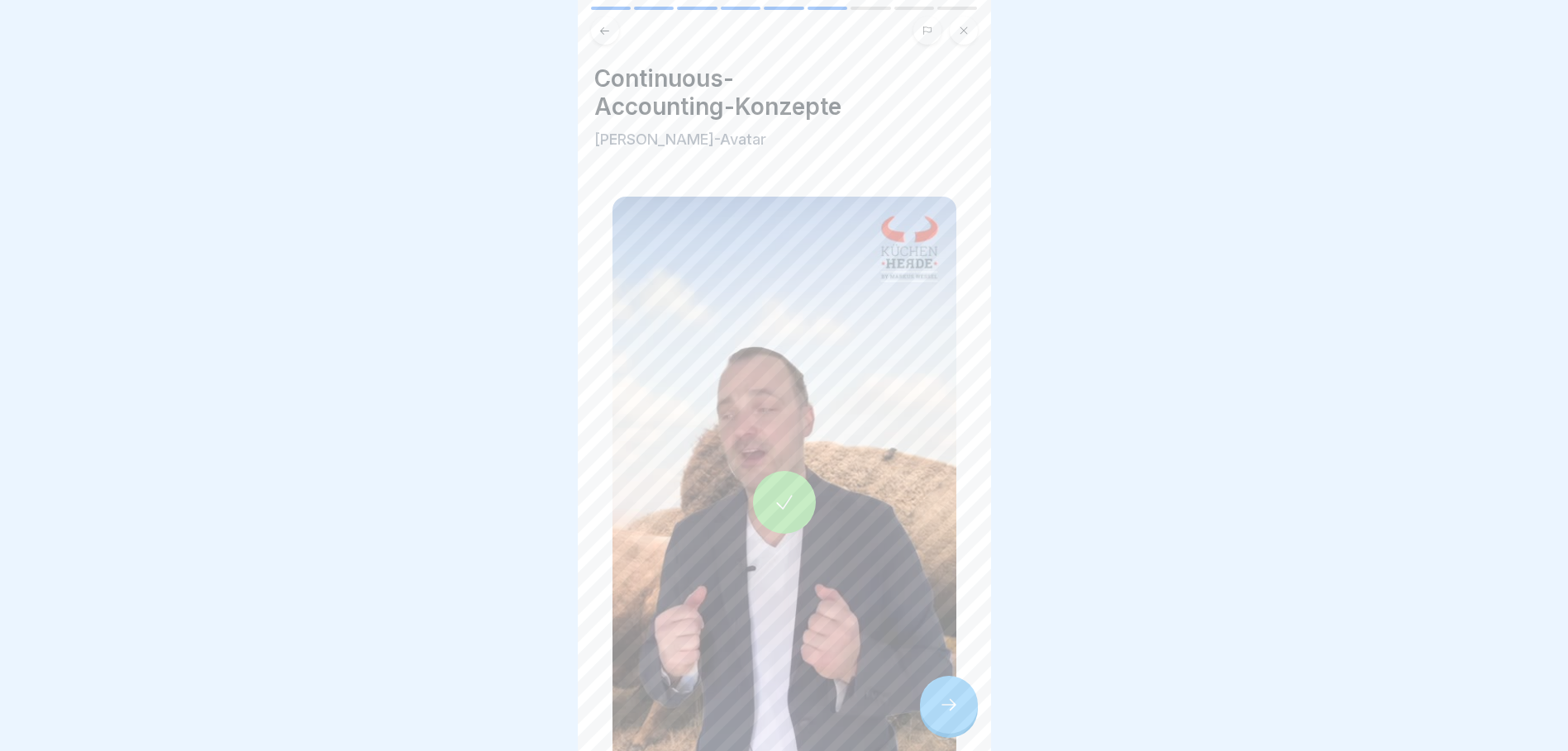
click at [964, 723] on div at bounding box center [948, 704] width 58 height 58
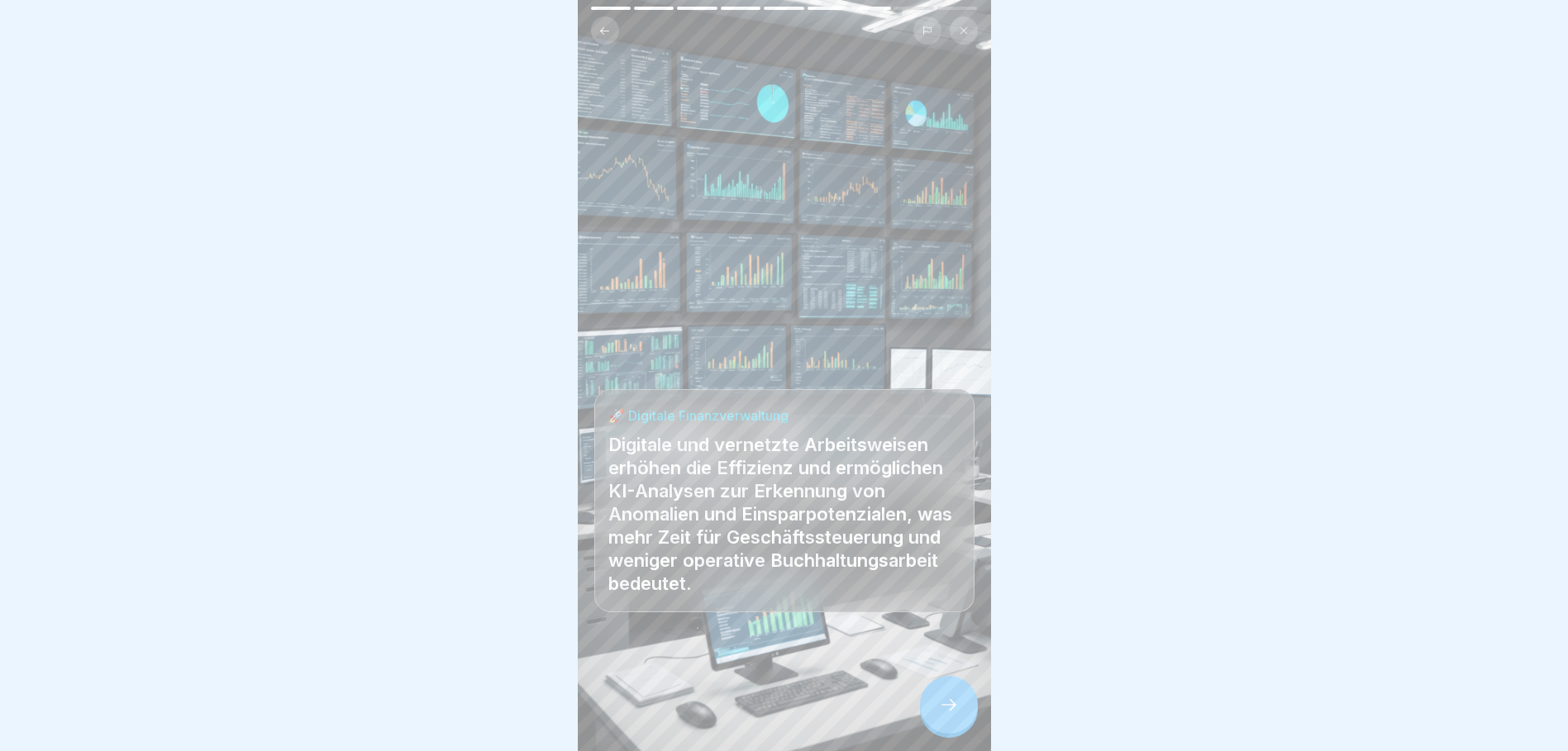
click at [958, 708] on icon at bounding box center [949, 705] width 20 height 20
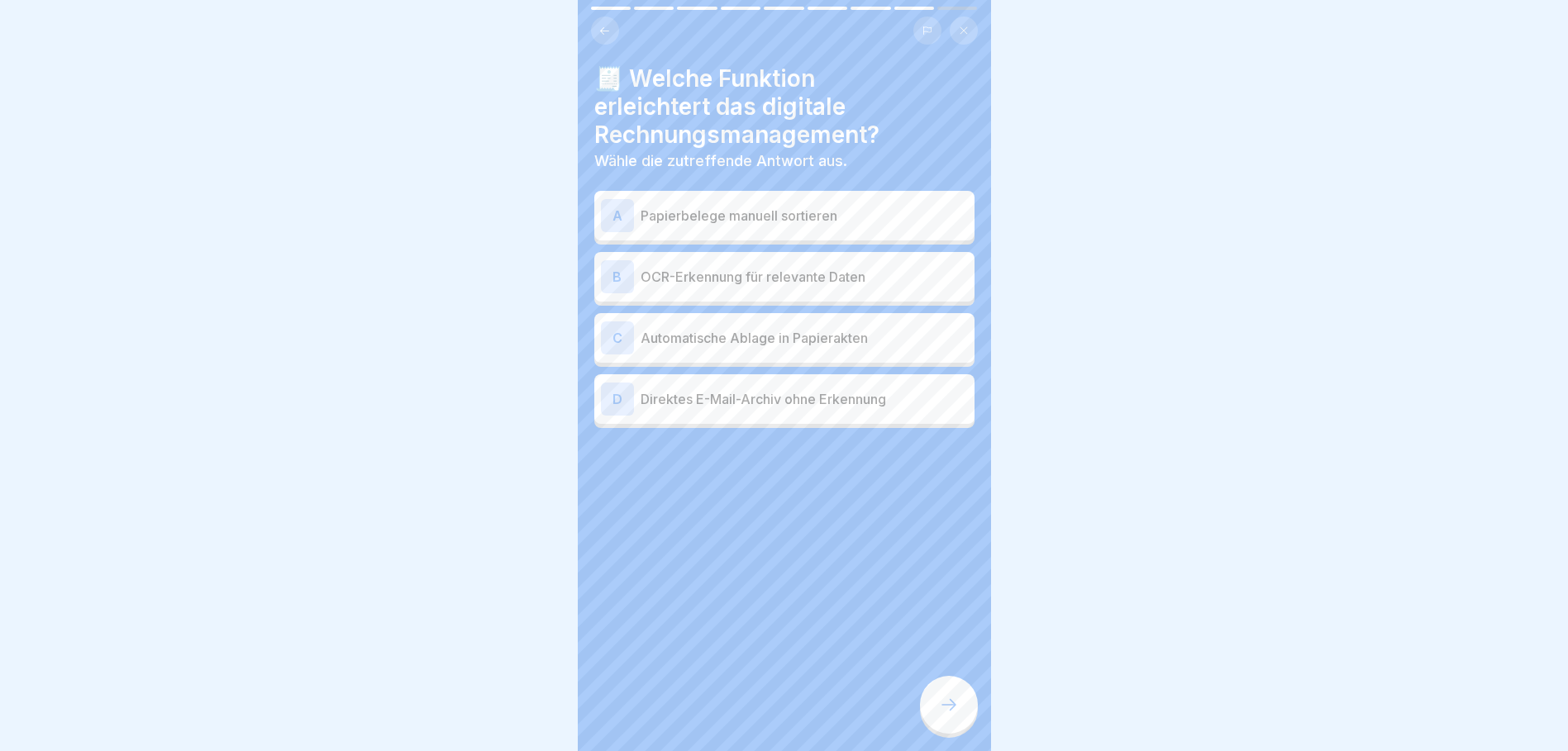
click at [720, 280] on p "OCR-Erkennung für relevante Daten" at bounding box center [804, 277] width 327 height 20
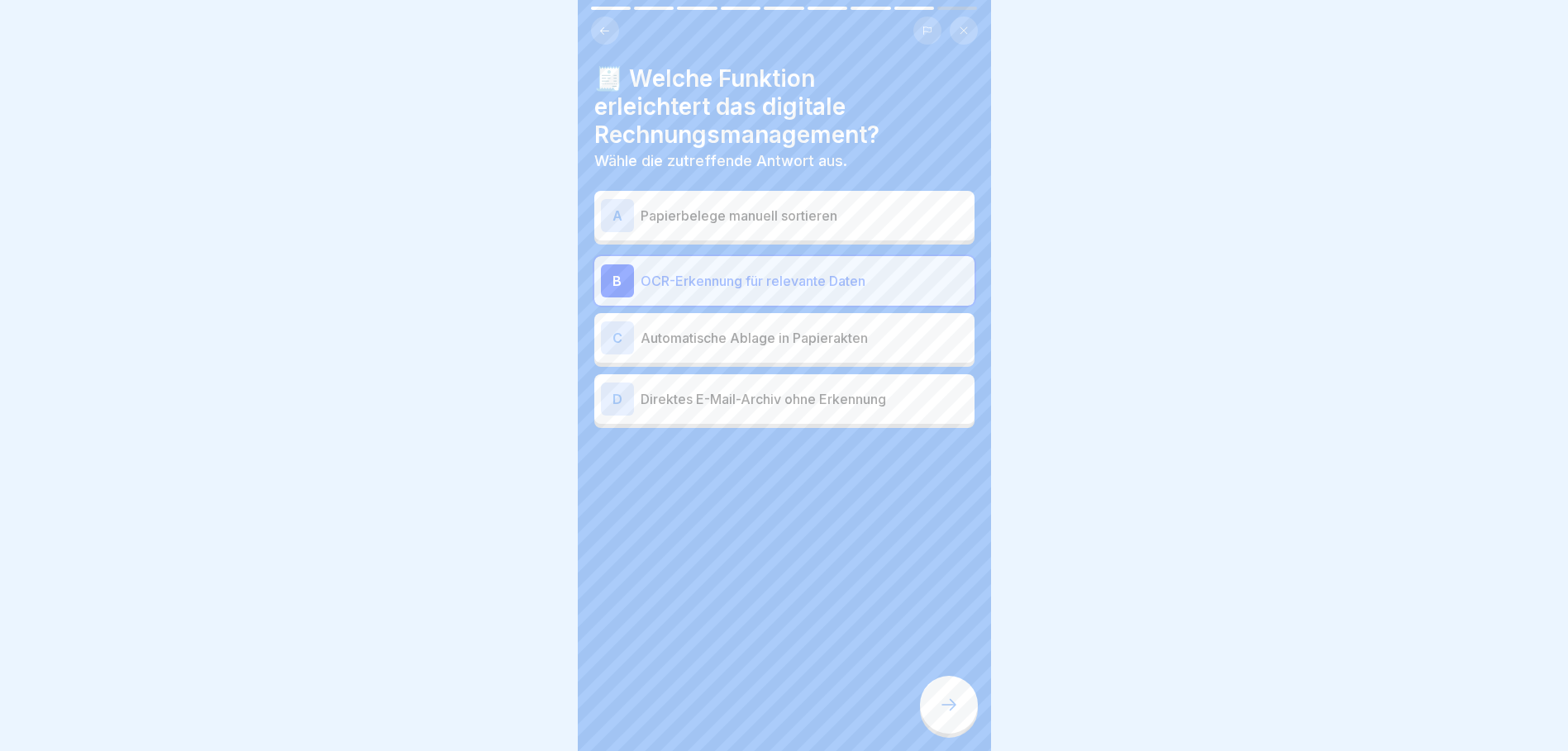
click at [830, 402] on p "Direktes E-Mail-Archiv ohne Erkennung" at bounding box center [804, 399] width 327 height 20
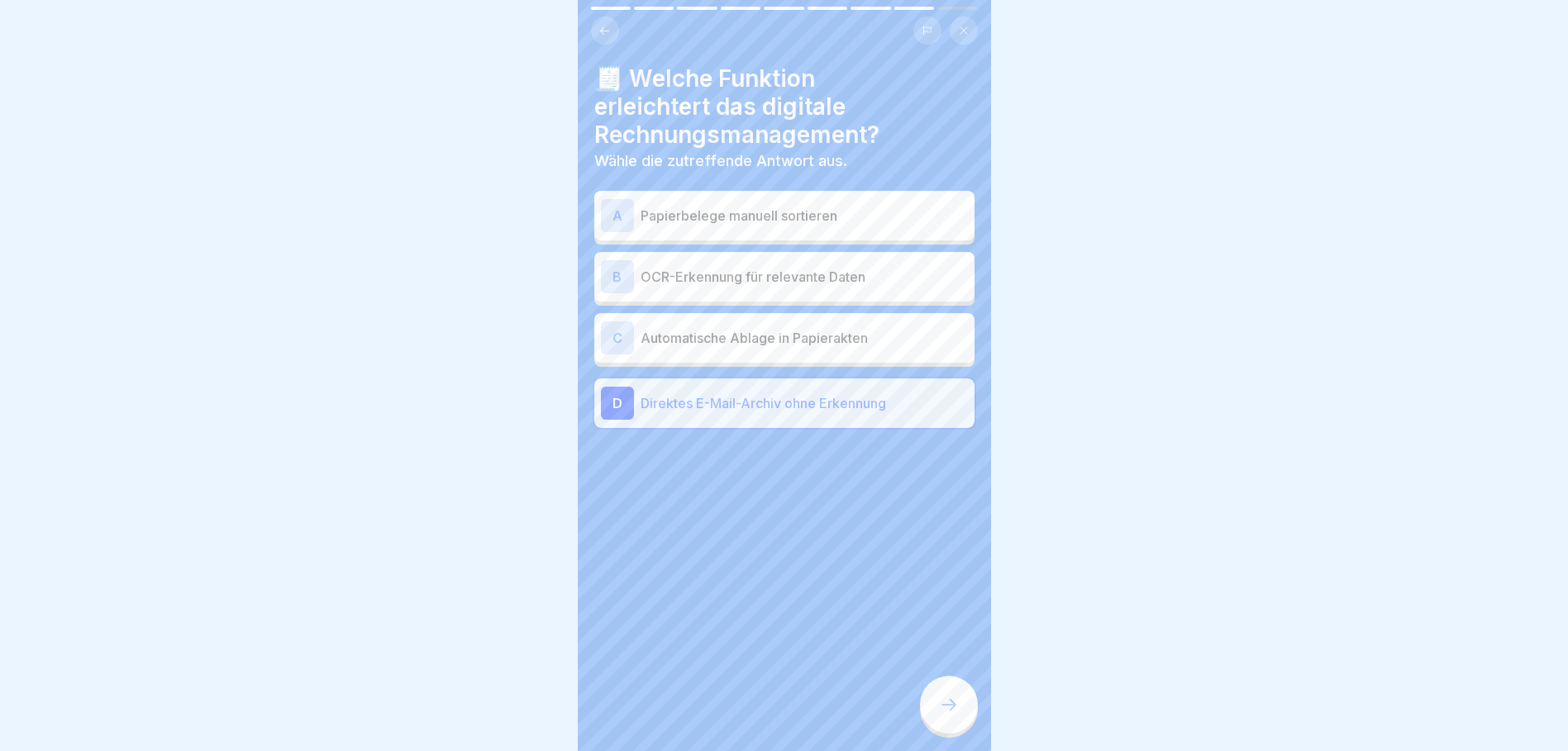
click at [780, 291] on div "B OCR-Erkennung für relevante Daten" at bounding box center [784, 277] width 367 height 33
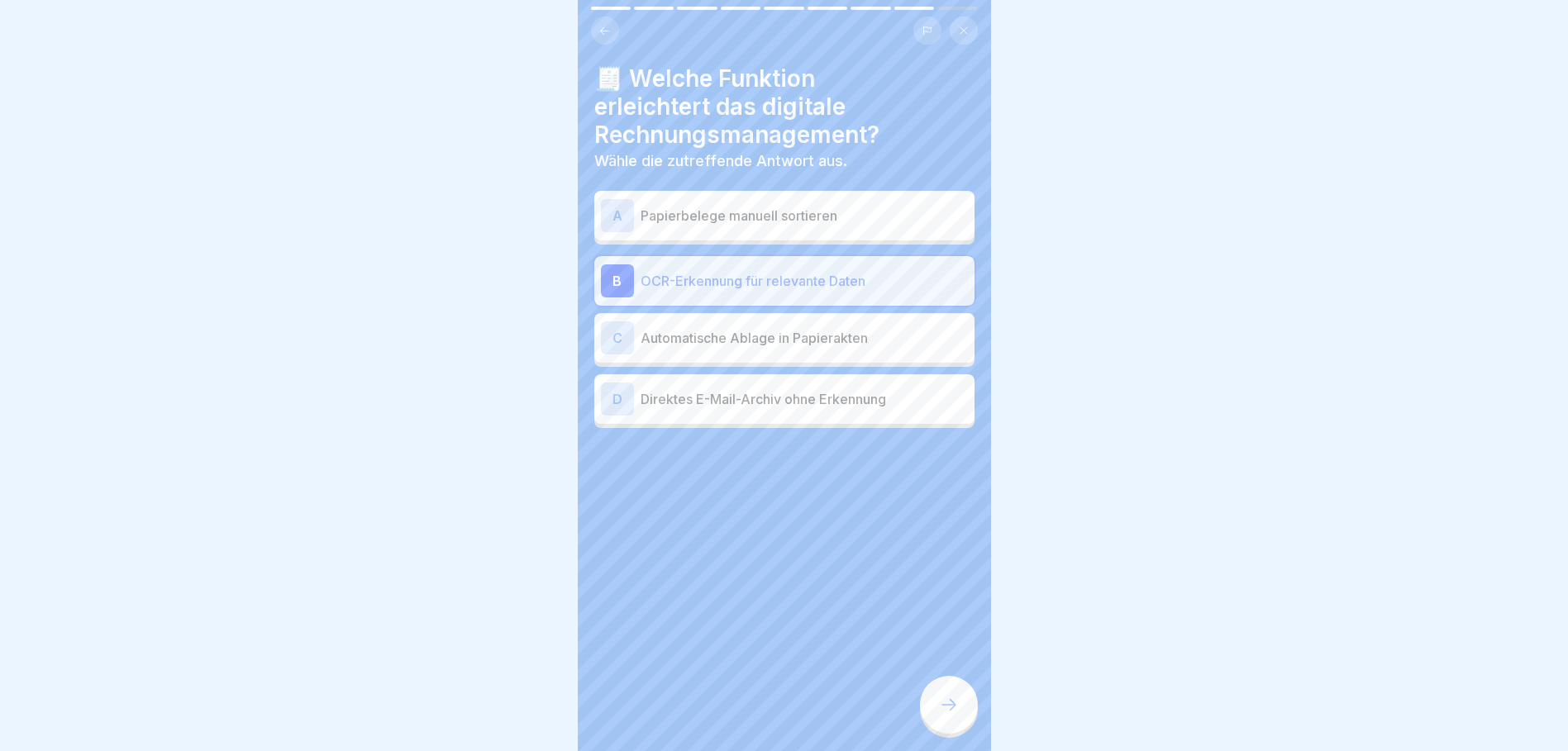
click at [957, 715] on icon at bounding box center [949, 705] width 20 height 20
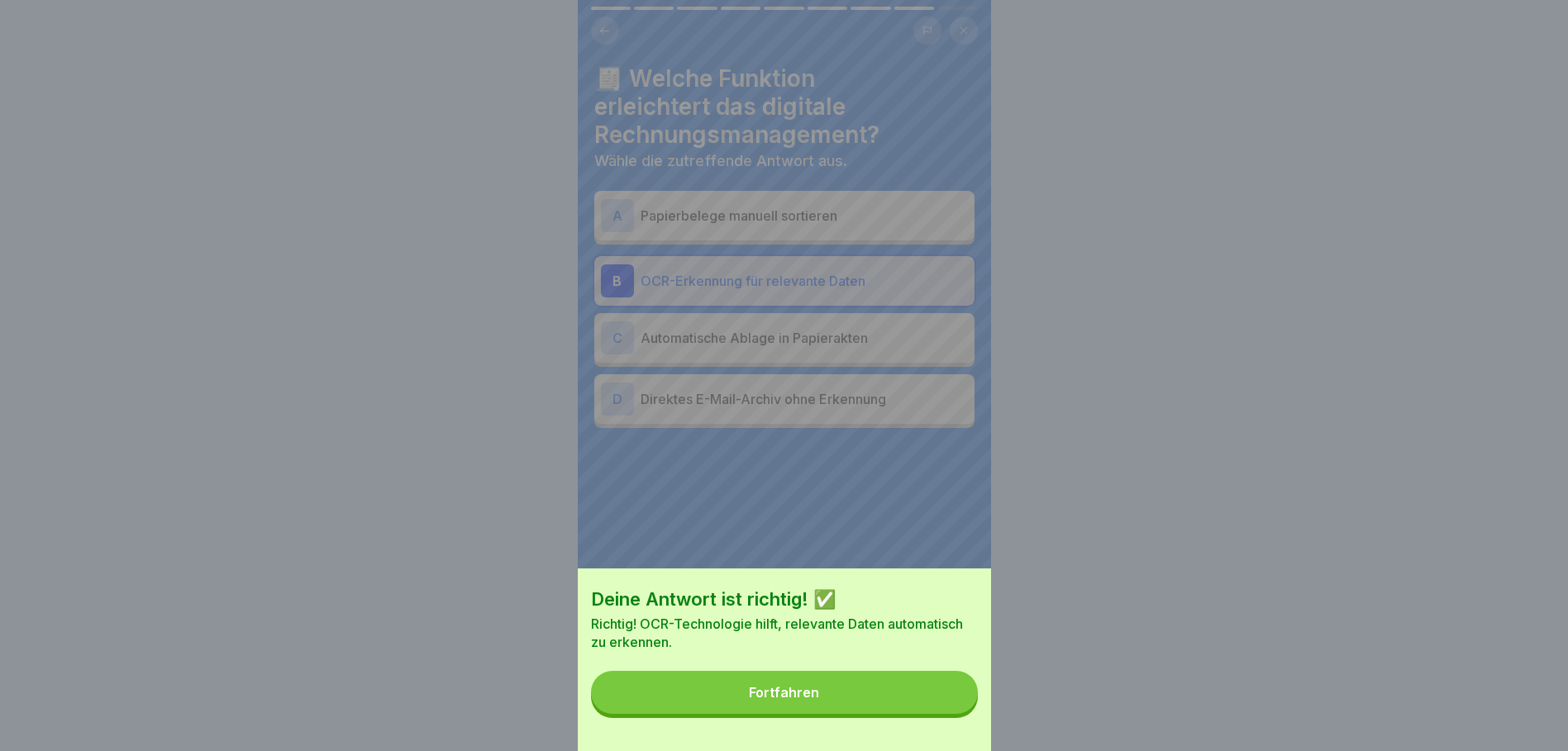
click at [906, 709] on button "Fortfahren" at bounding box center [784, 692] width 386 height 43
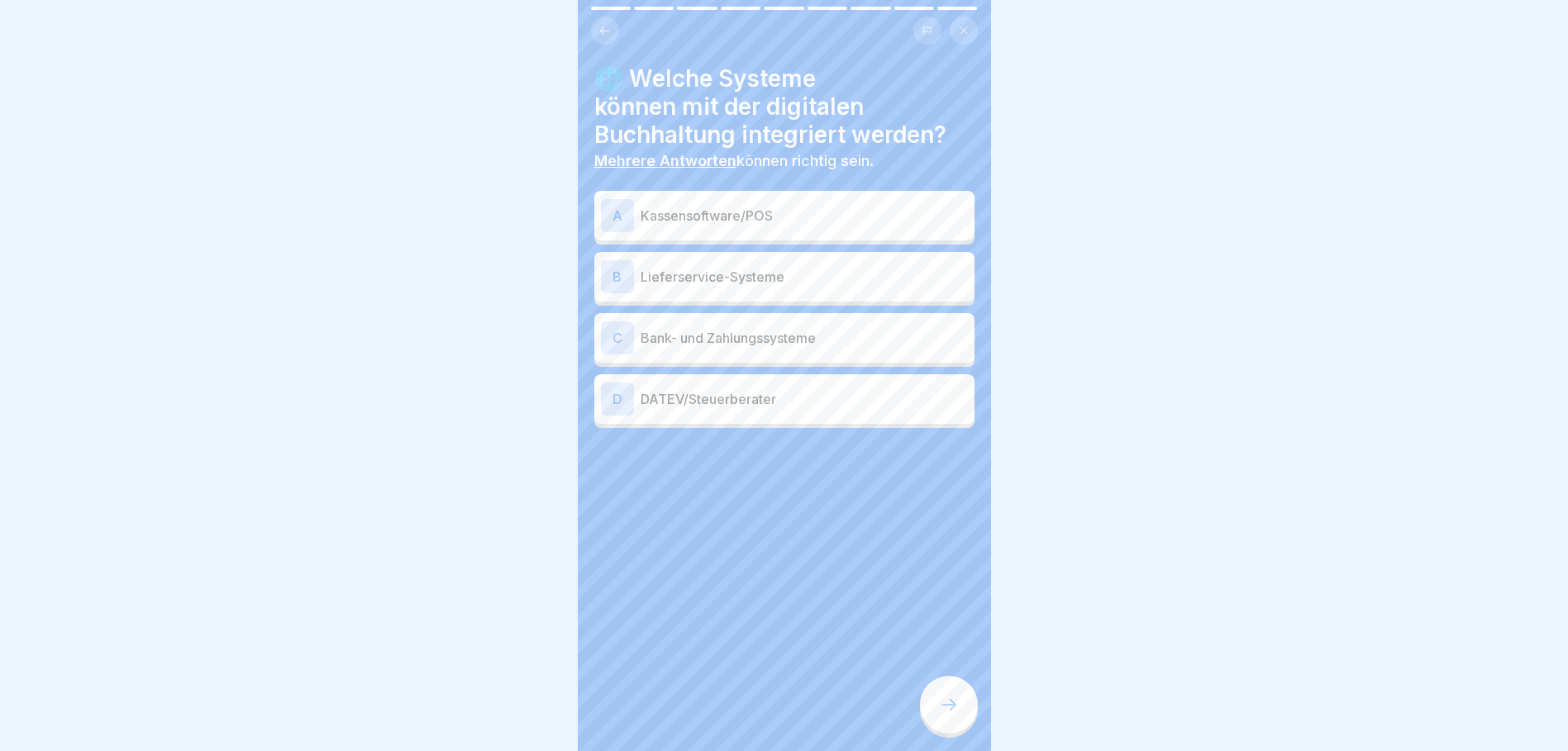
click at [725, 216] on p "Kassensoftware/POS" at bounding box center [804, 216] width 327 height 20
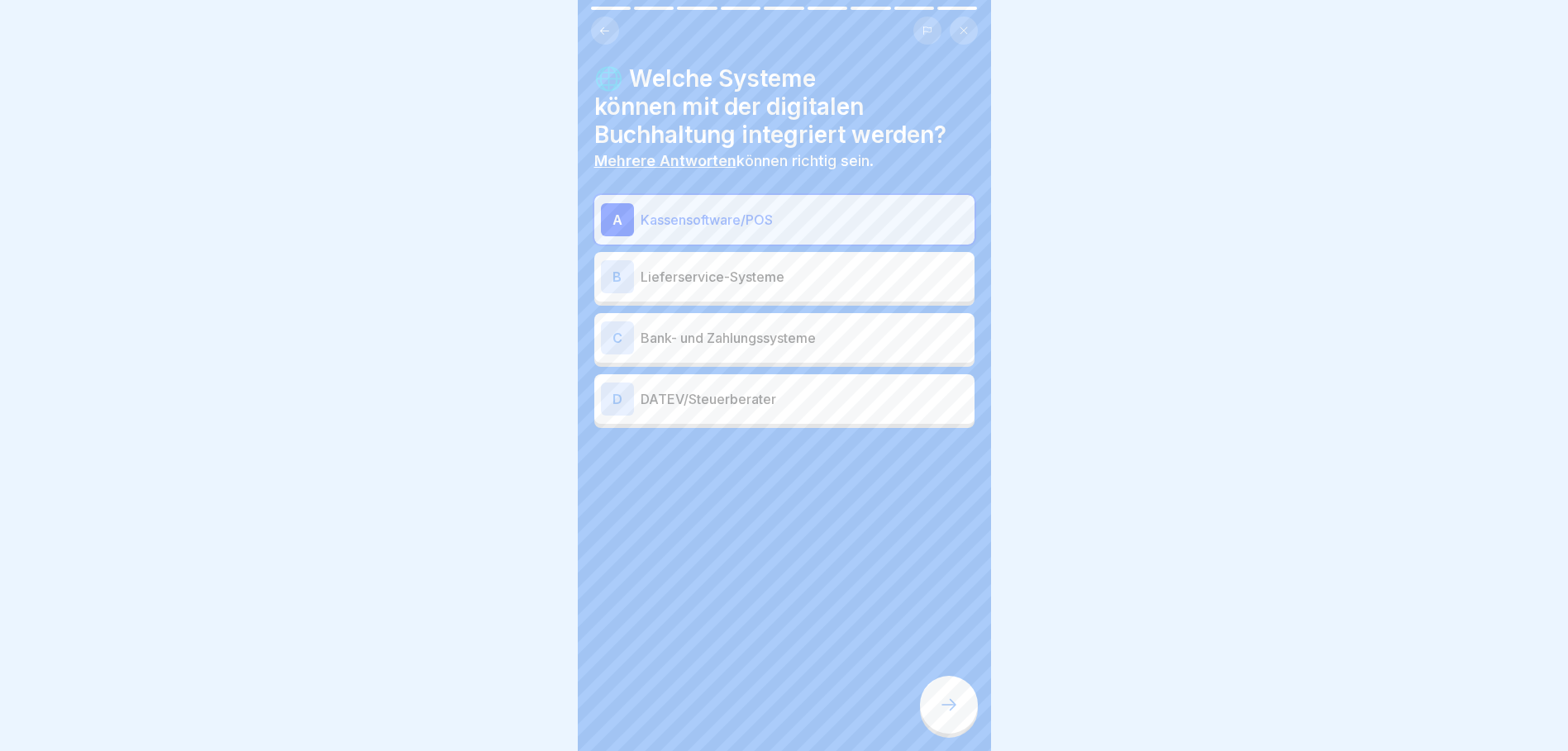
click at [852, 343] on p "Bank- und Zahlungssysteme" at bounding box center [804, 338] width 327 height 20
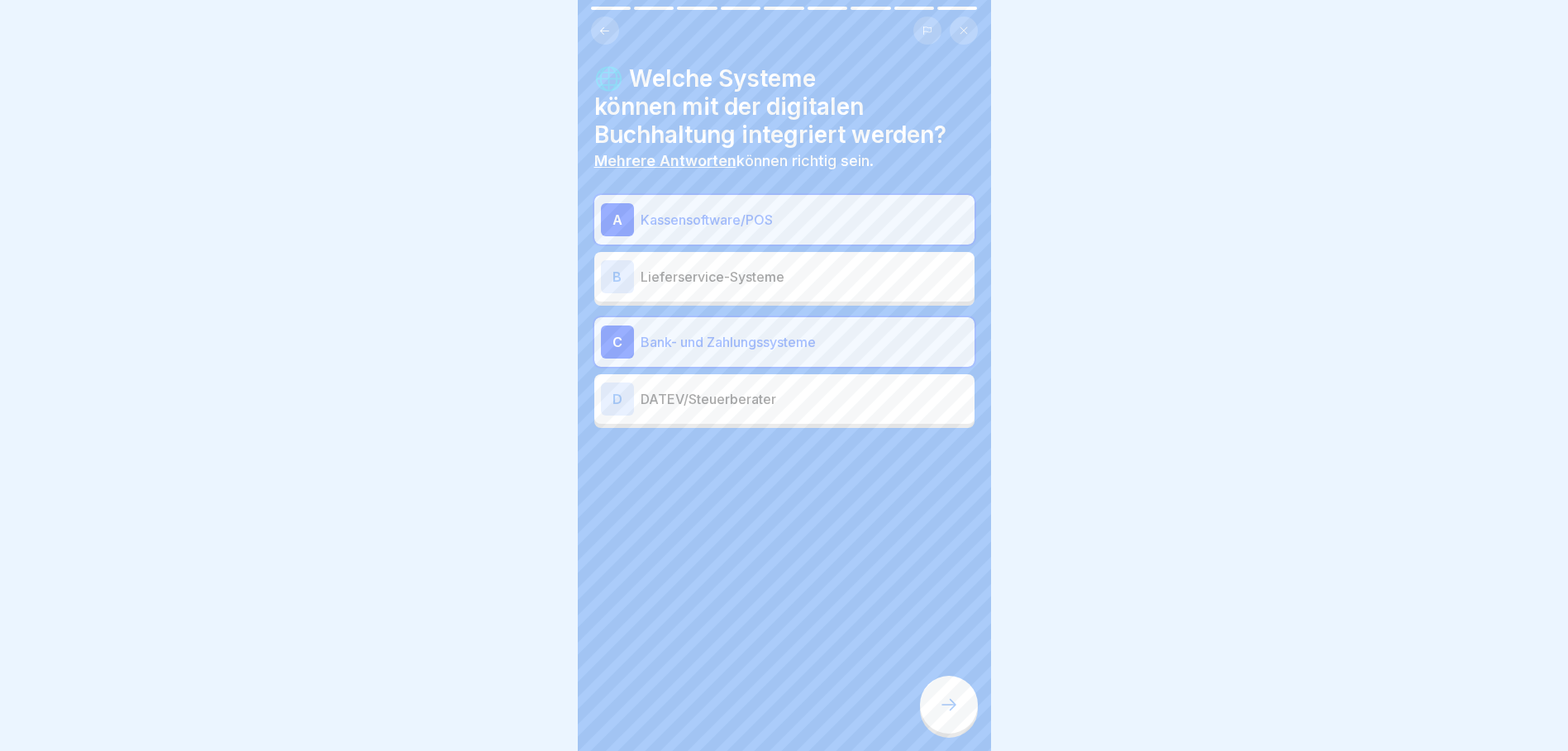
click at [767, 398] on p "DATEV/Steuerberater" at bounding box center [804, 399] width 327 height 20
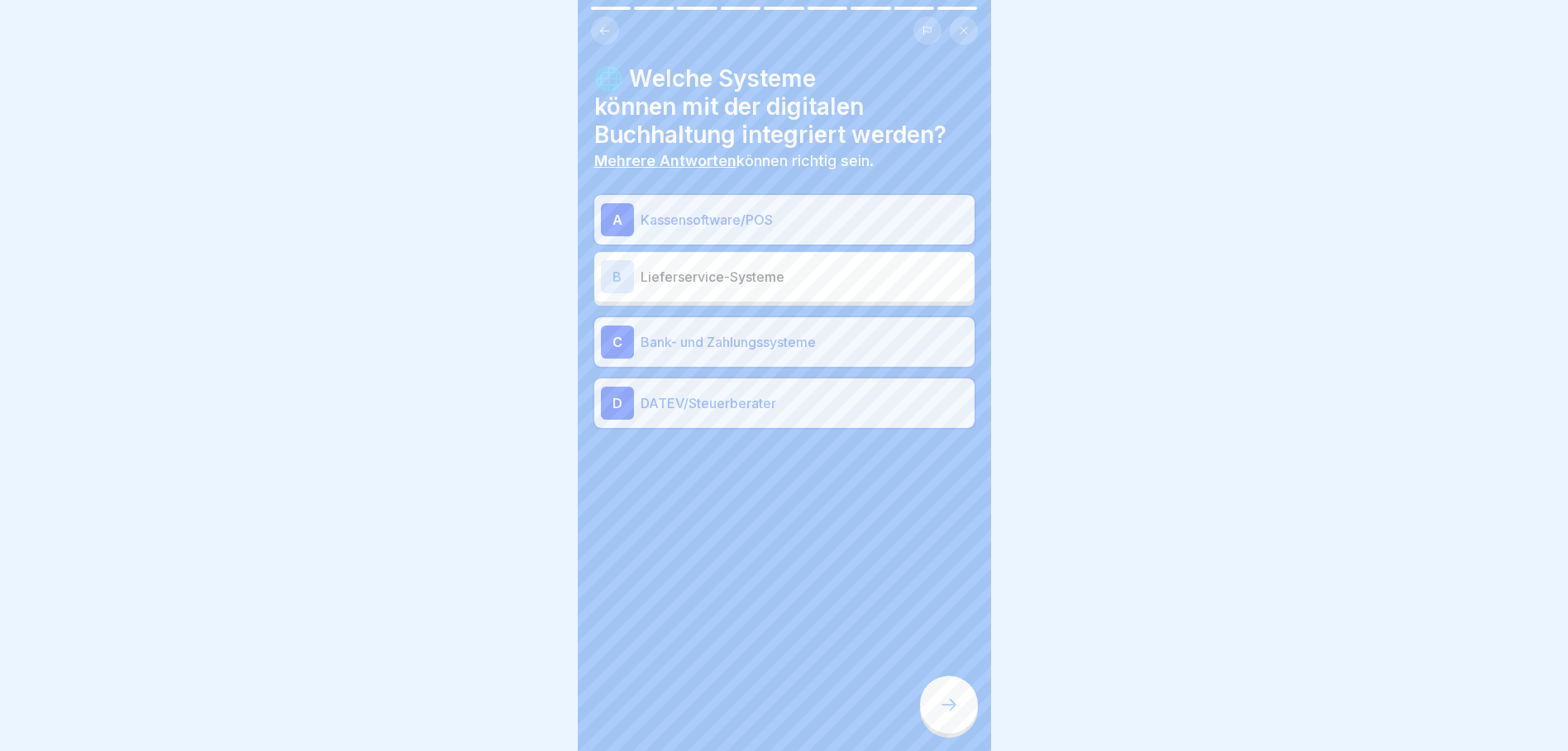
click at [935, 707] on div at bounding box center [948, 704] width 58 height 58
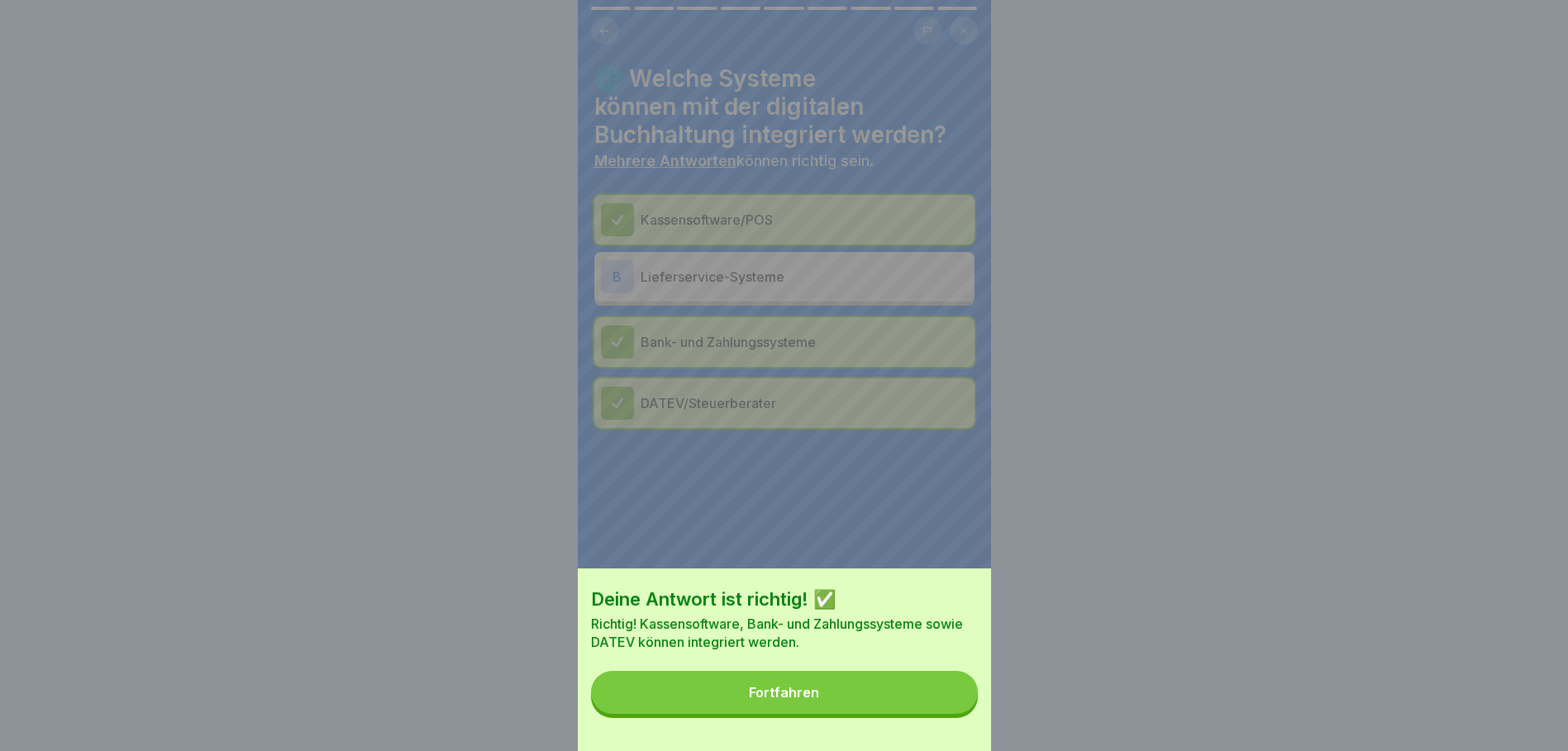
click at [893, 700] on button "Fortfahren" at bounding box center [784, 692] width 386 height 43
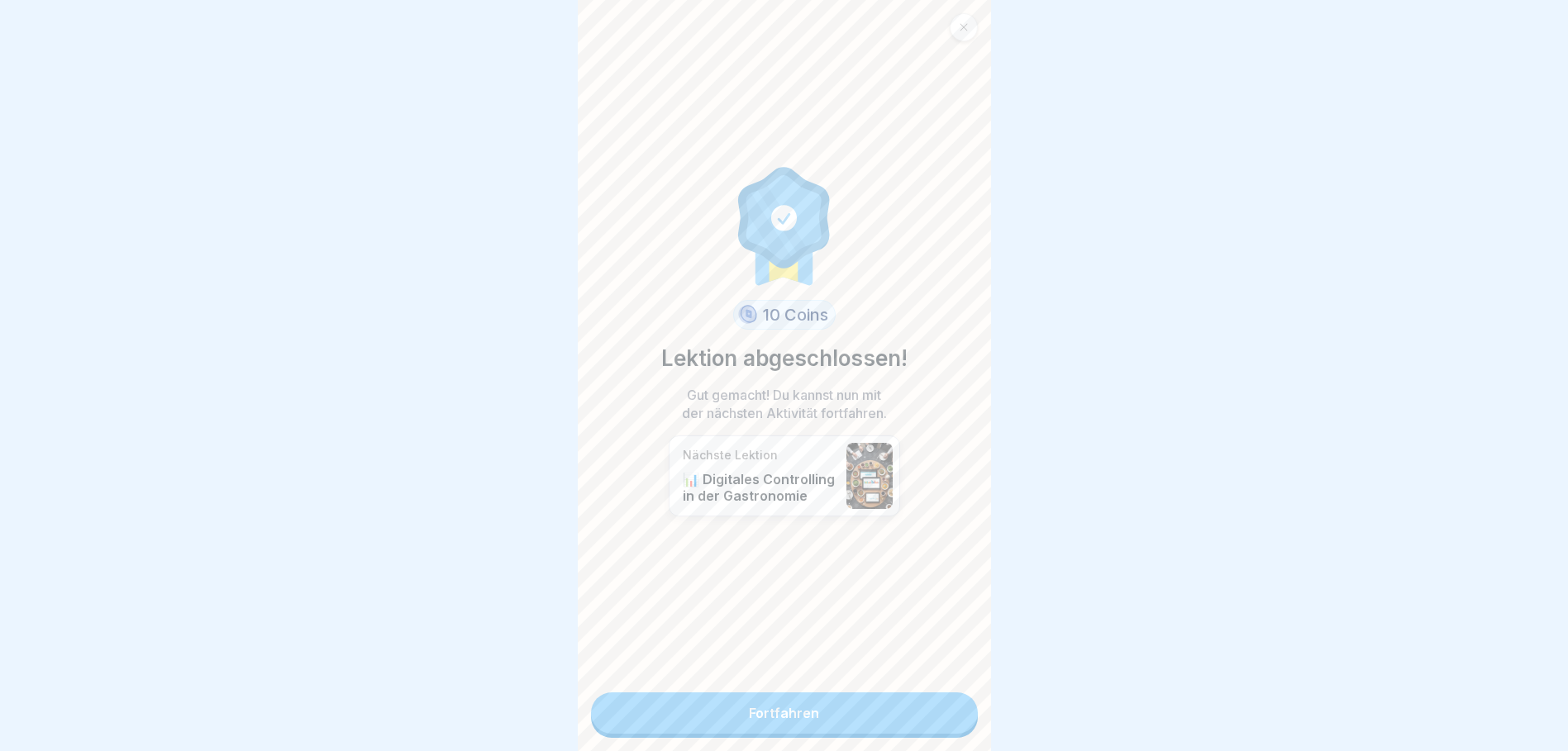
click at [827, 711] on link "Fortfahren" at bounding box center [784, 712] width 386 height 41
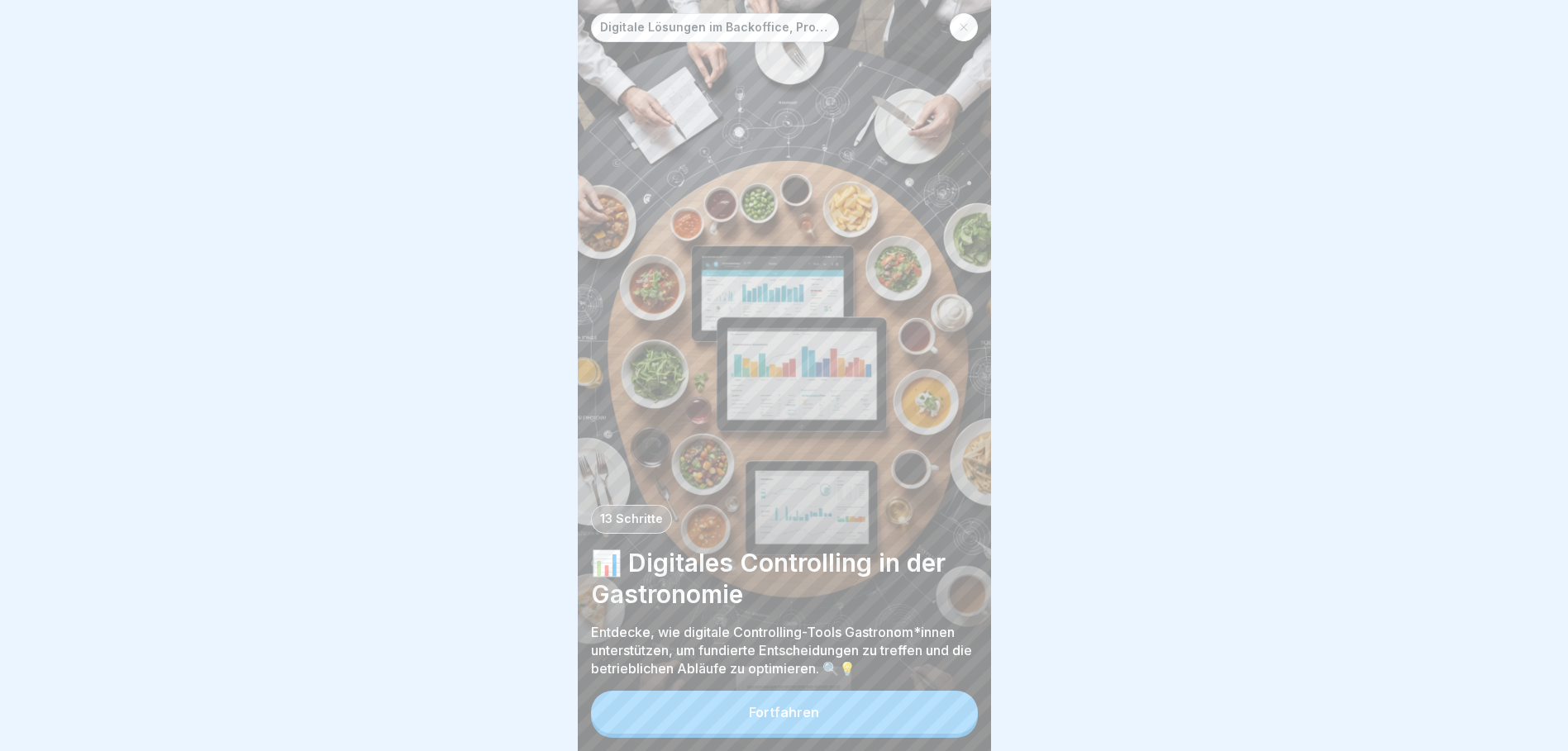
click at [799, 720] on div "Fortfahren" at bounding box center [784, 712] width 71 height 15
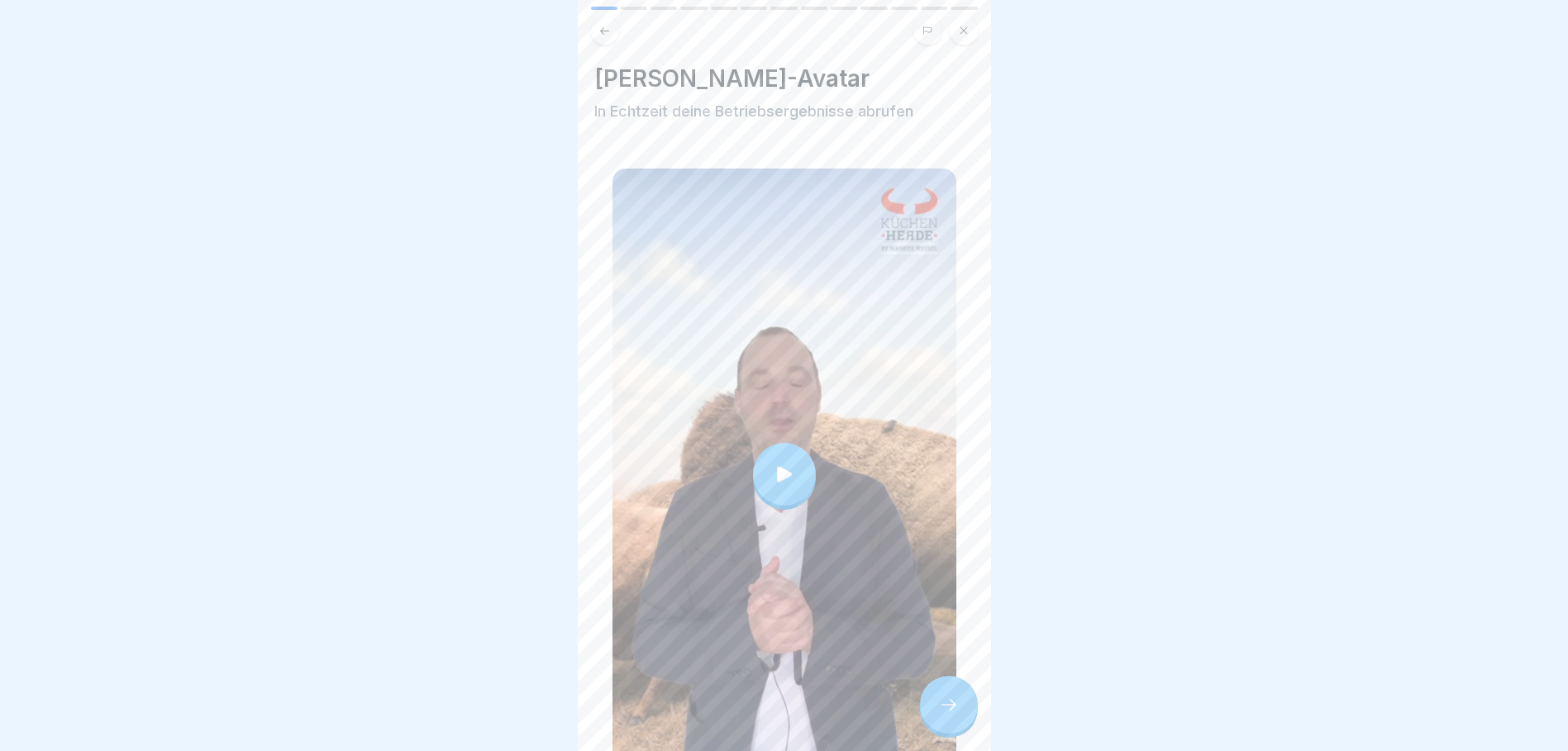
click at [782, 476] on div at bounding box center [784, 474] width 62 height 62
click at [933, 709] on div at bounding box center [948, 704] width 58 height 58
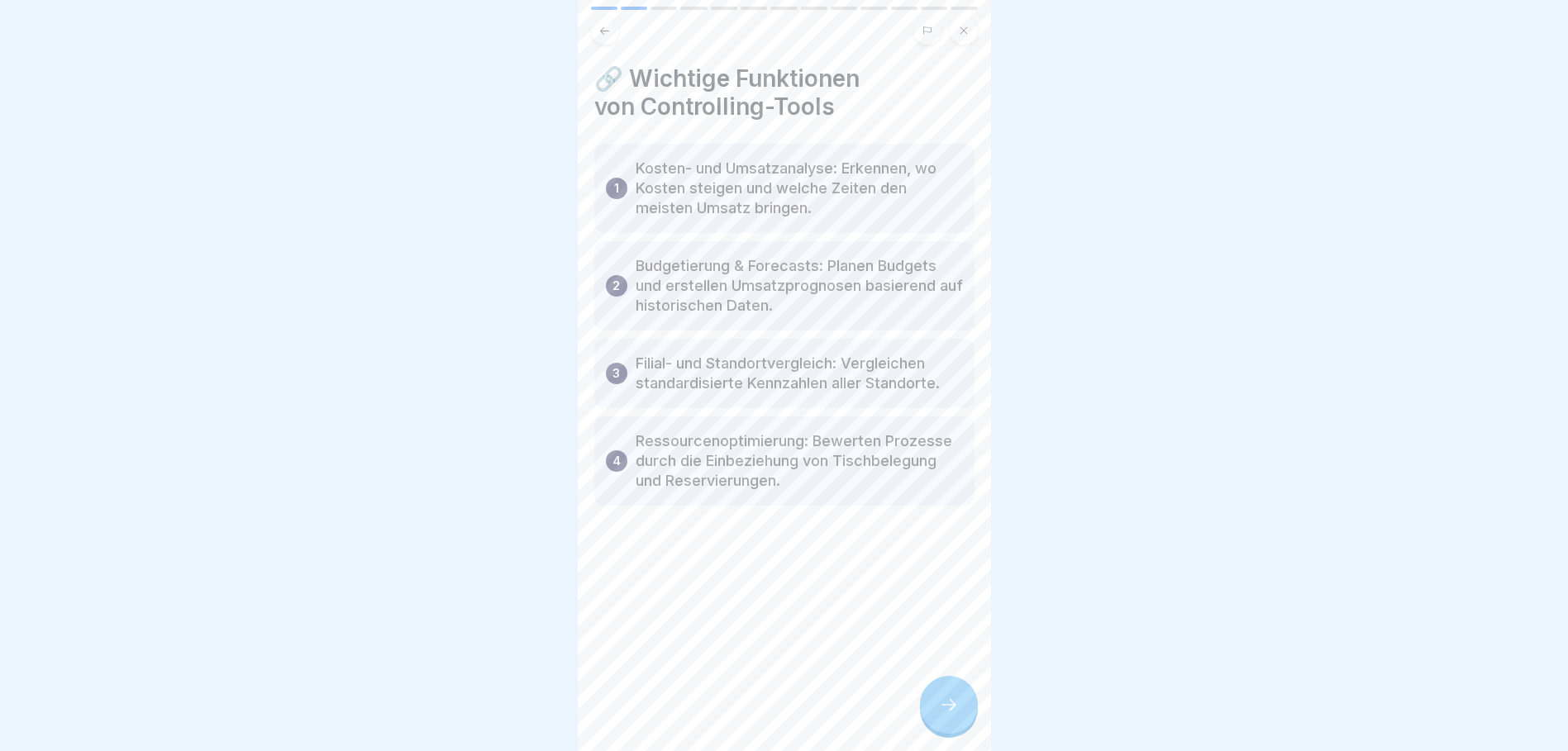
click at [968, 716] on div at bounding box center [948, 704] width 58 height 58
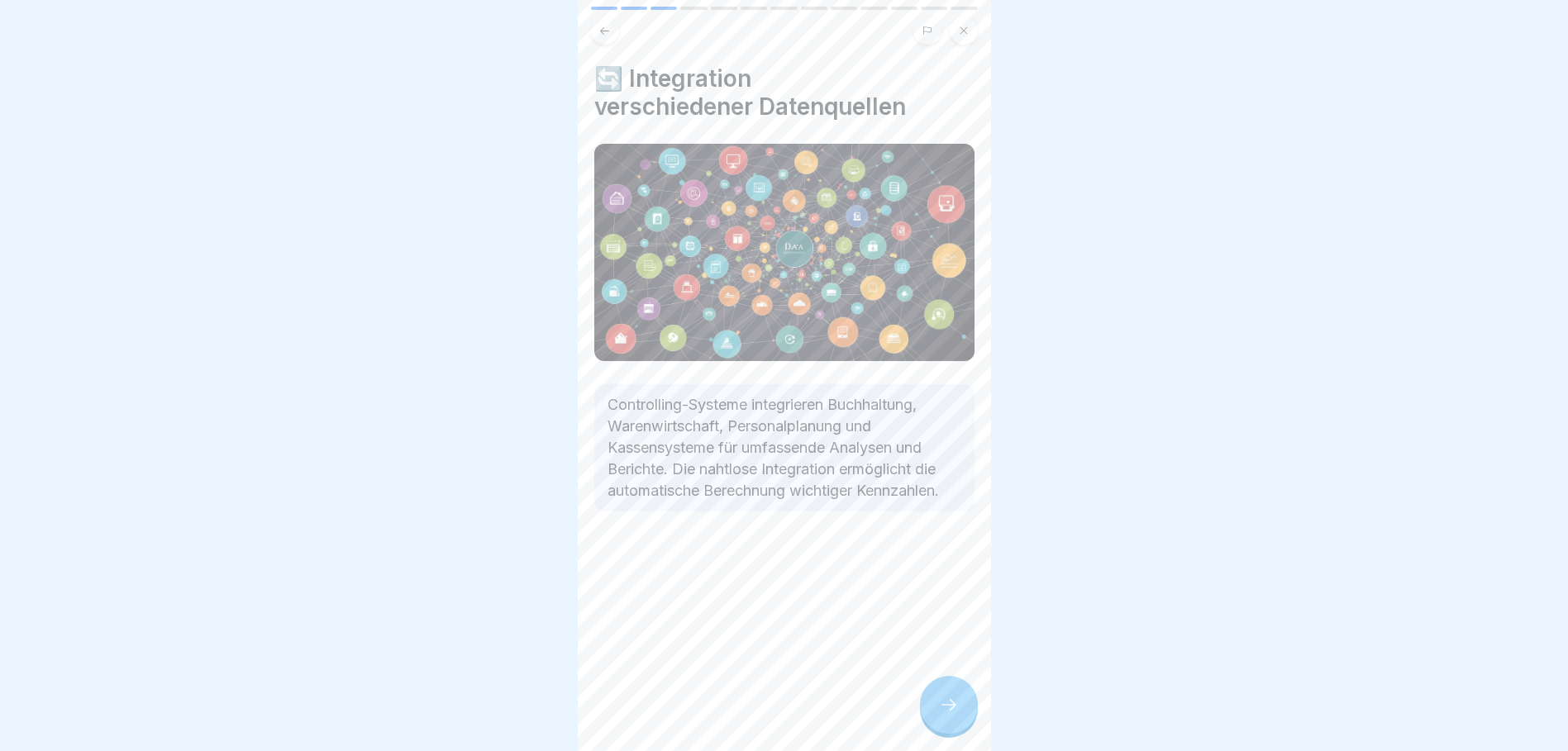
click at [968, 716] on div at bounding box center [948, 704] width 58 height 58
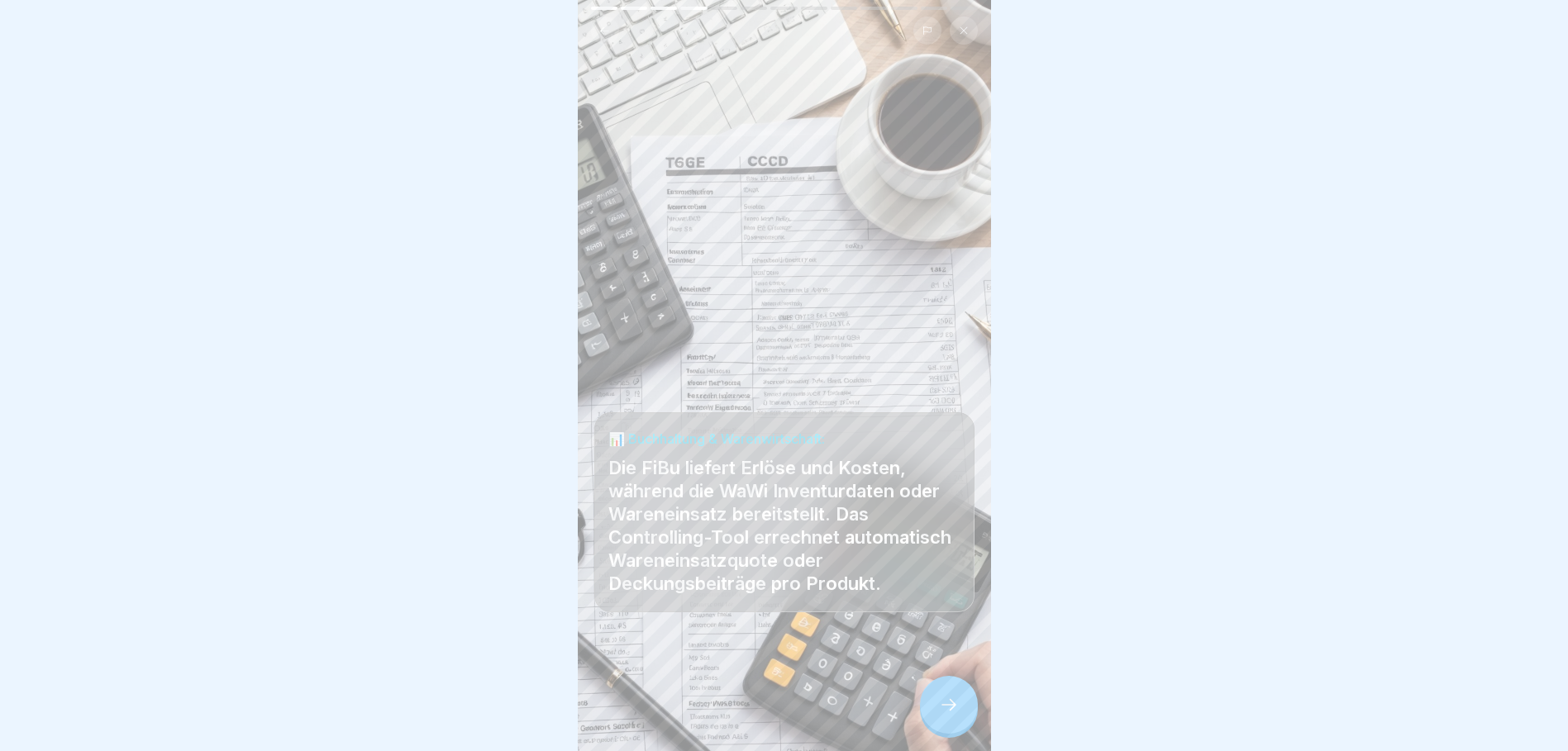
click at [946, 715] on icon at bounding box center [949, 705] width 20 height 20
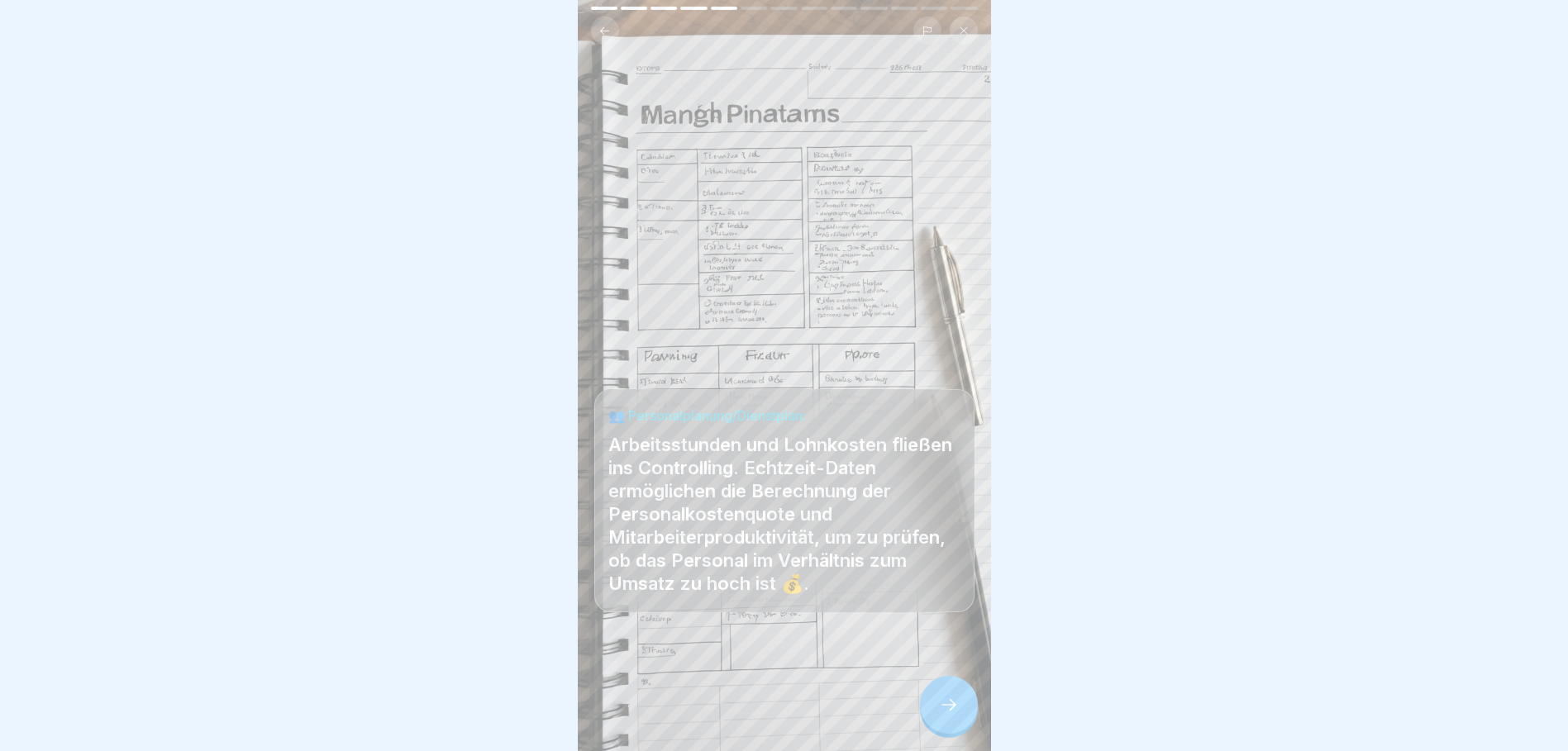
click at [935, 715] on div at bounding box center [948, 704] width 58 height 58
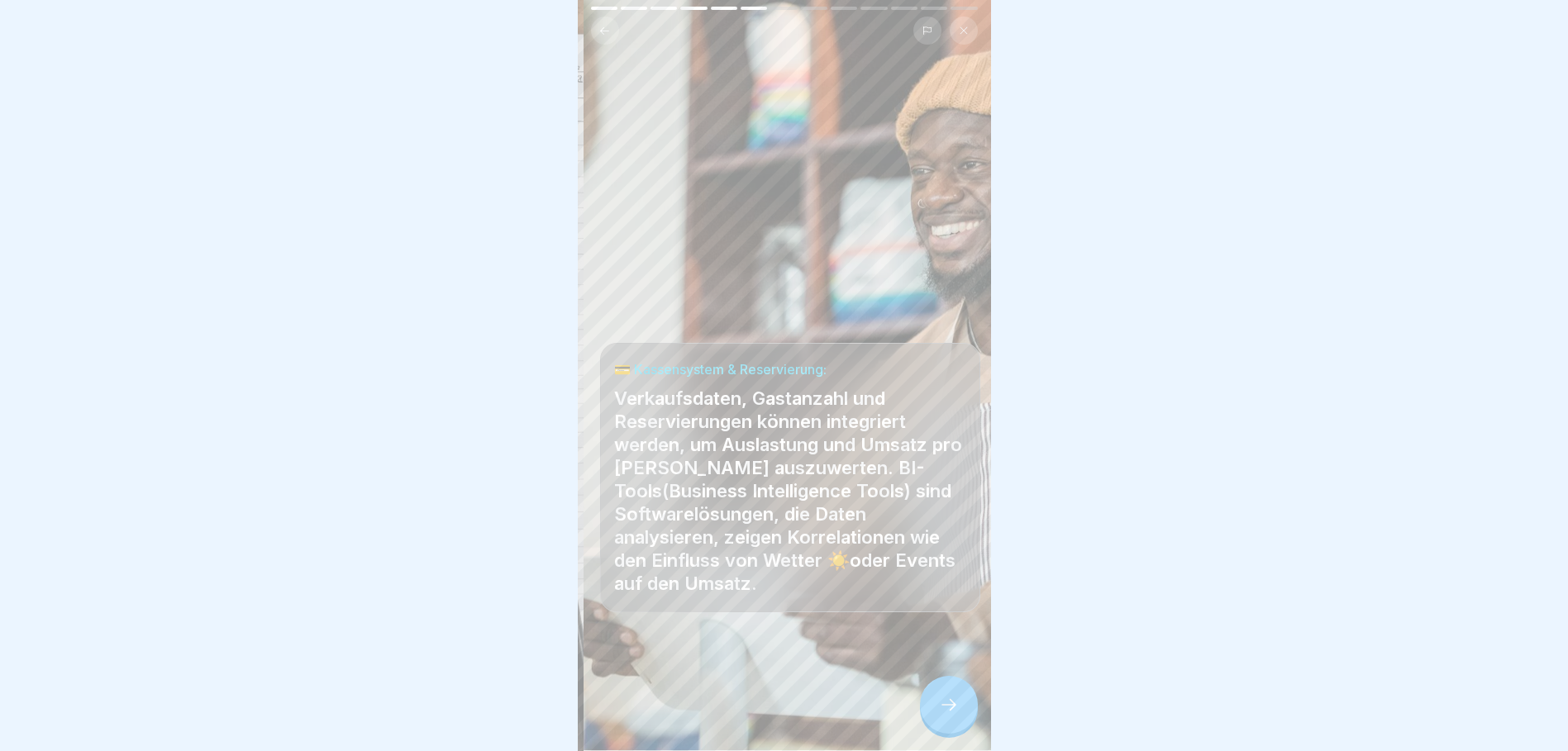
click at [670, 409] on p "Verkaufsdaten, Gastanzahl und Reservierungen können integriert werden, um Ausla…" at bounding box center [790, 490] width 352 height 208
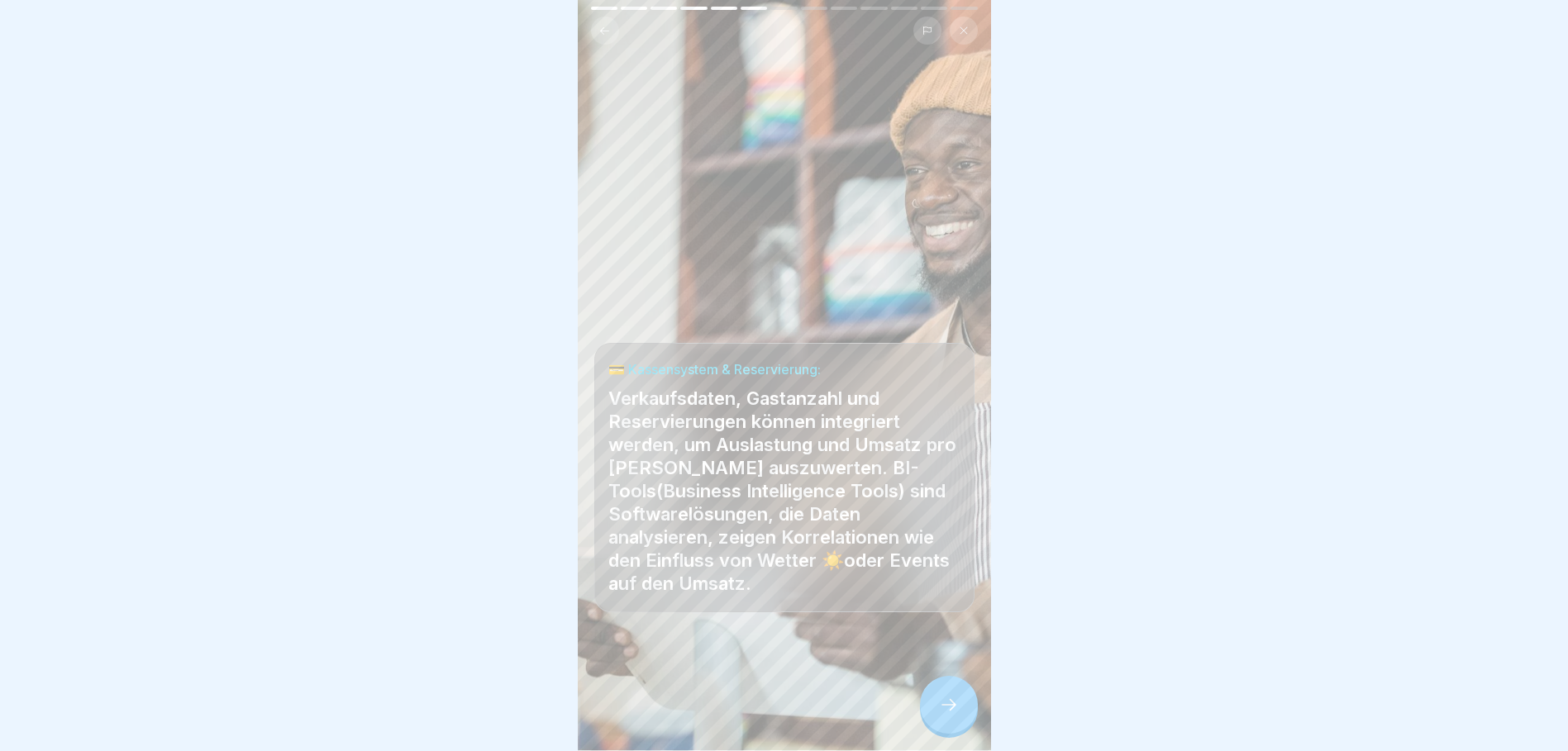
click at [954, 731] on div at bounding box center [948, 704] width 58 height 58
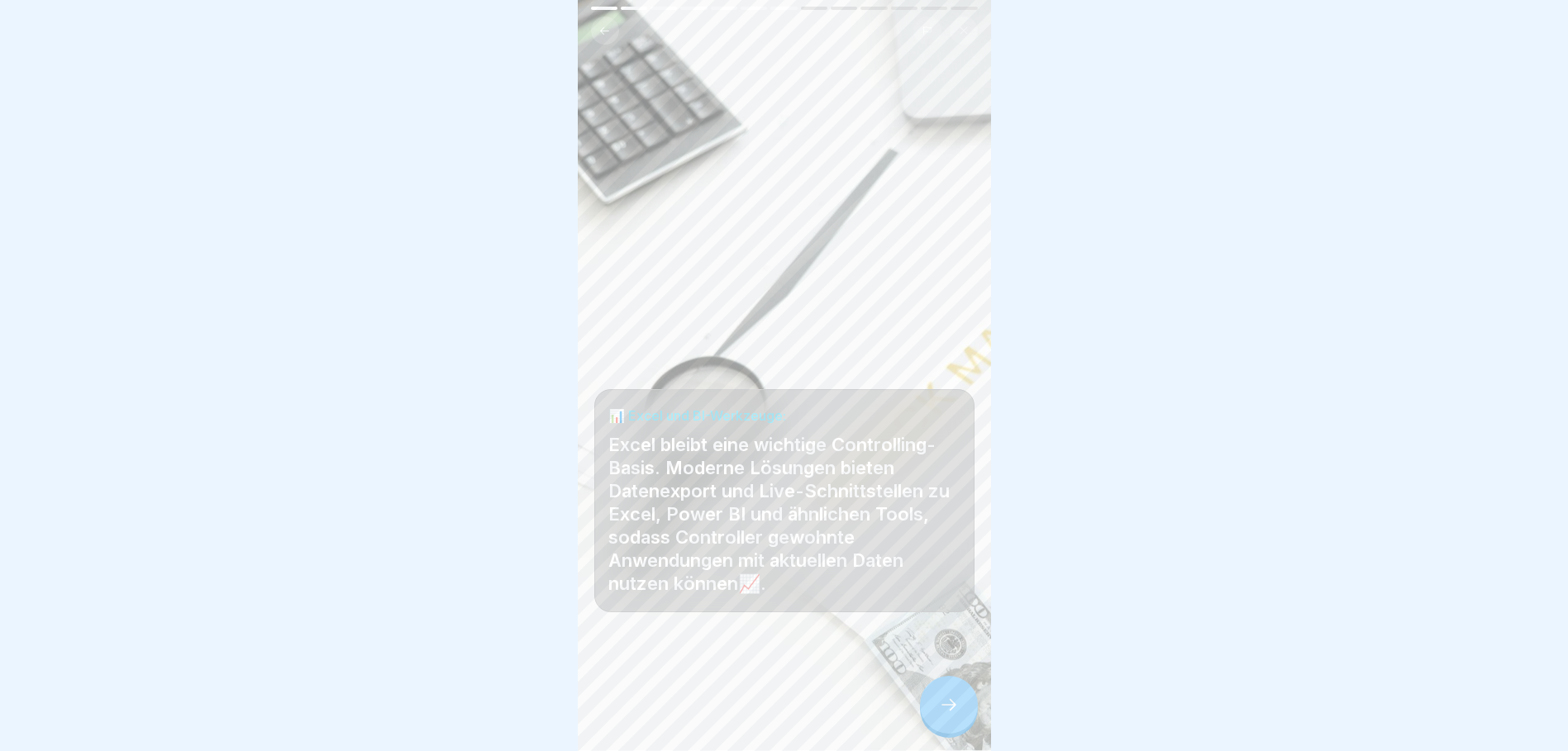
click at [941, 713] on icon at bounding box center [949, 705] width 20 height 20
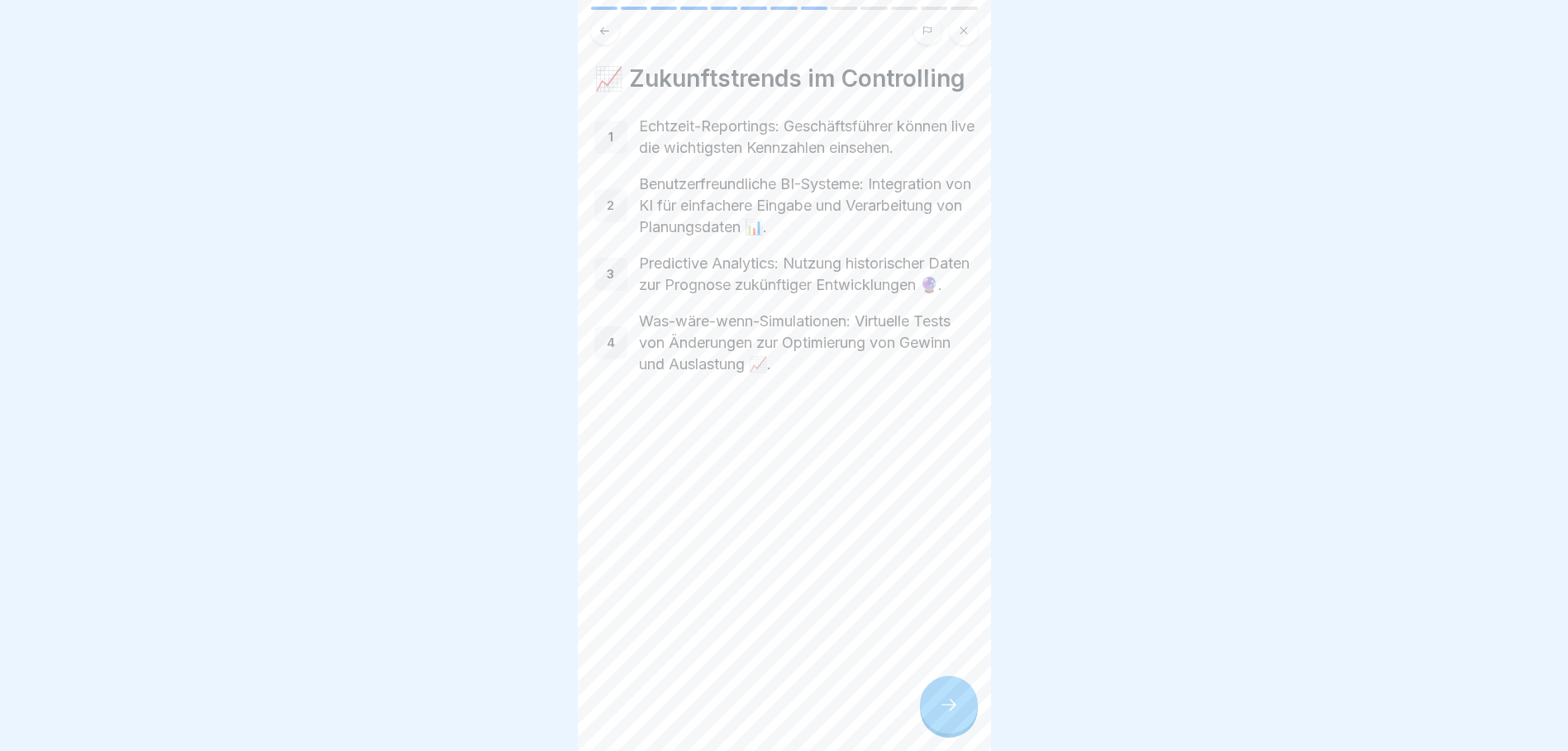
click at [942, 715] on icon at bounding box center [949, 705] width 20 height 20
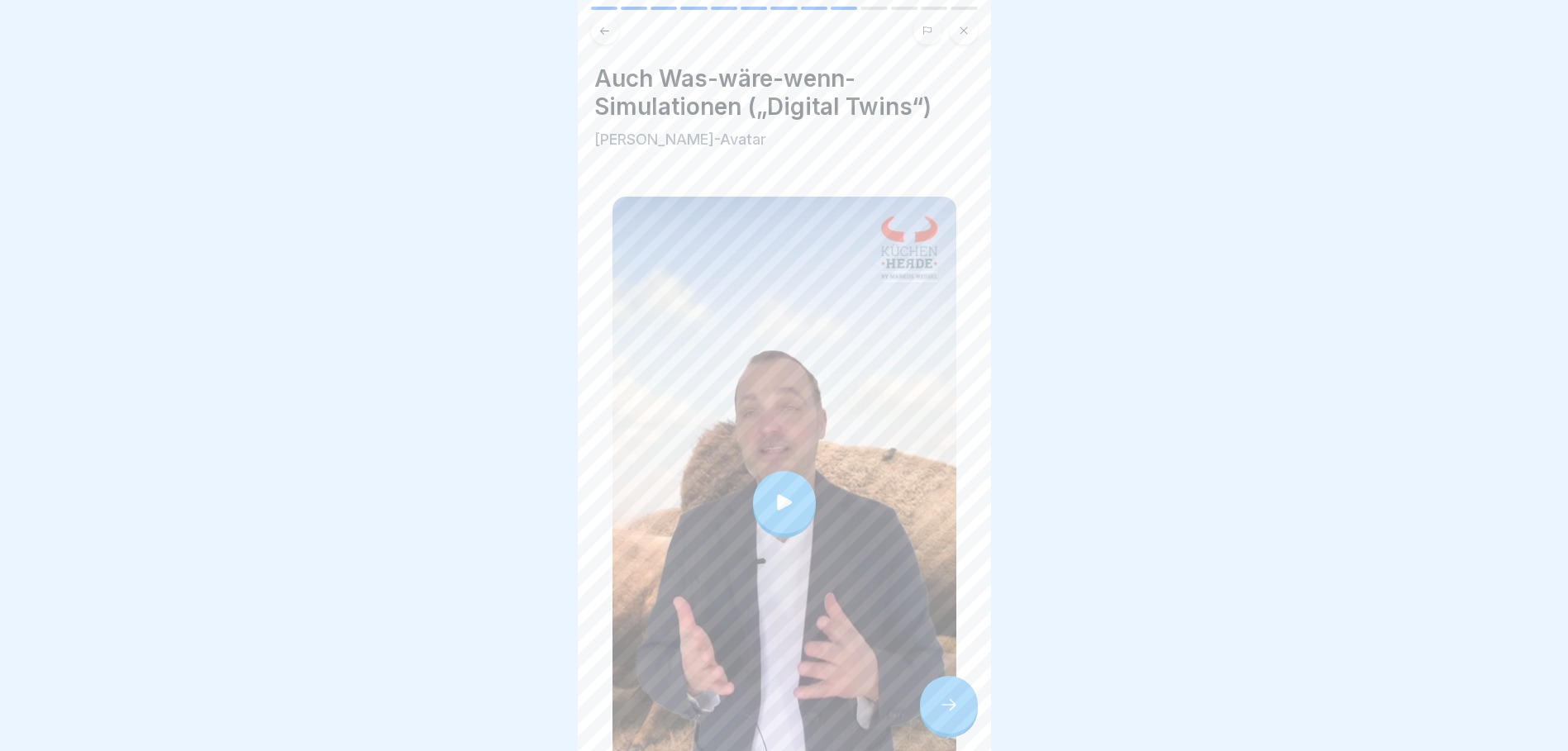
click at [790, 496] on div at bounding box center [784, 502] width 62 height 62
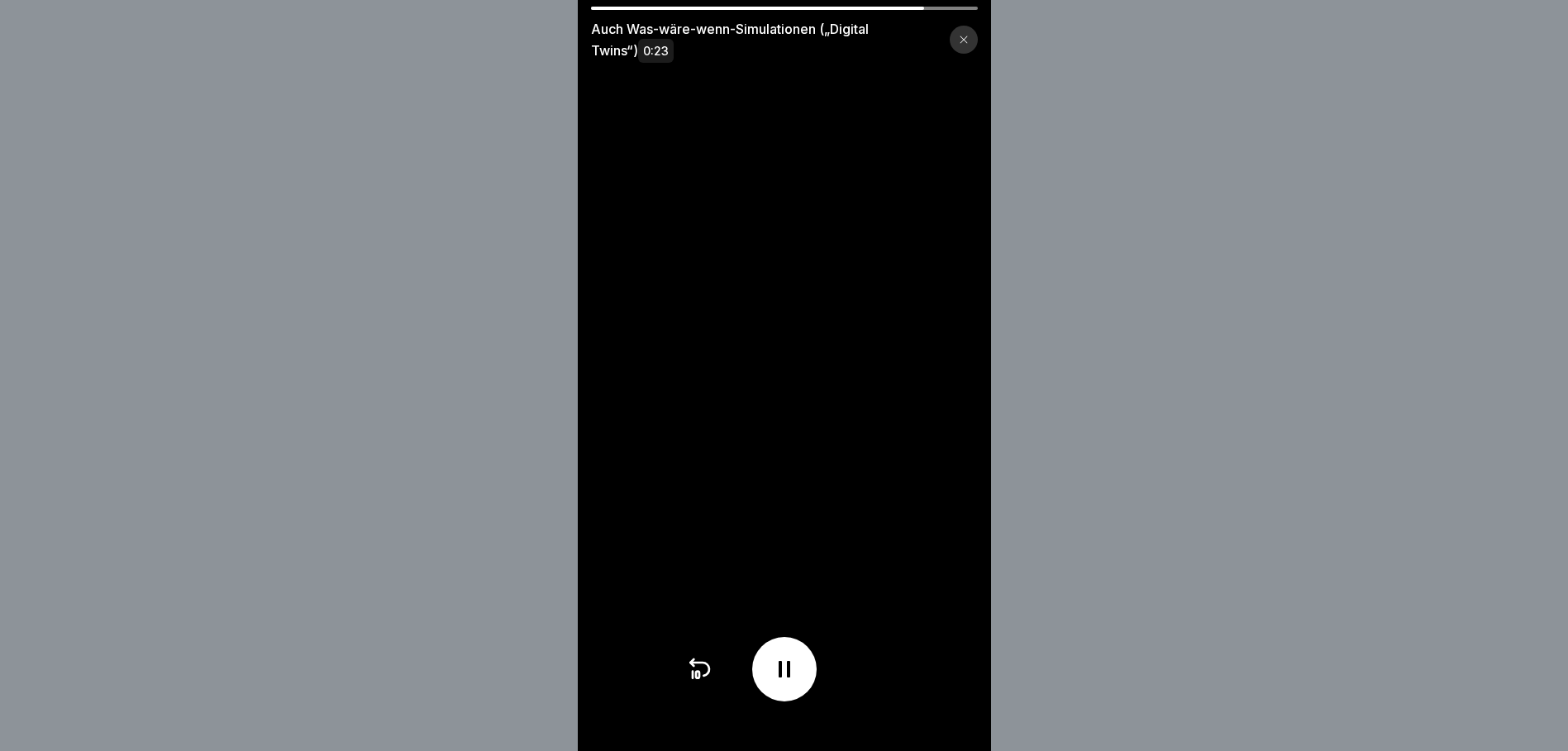
click at [974, 730] on video at bounding box center [784, 376] width 413 height 751
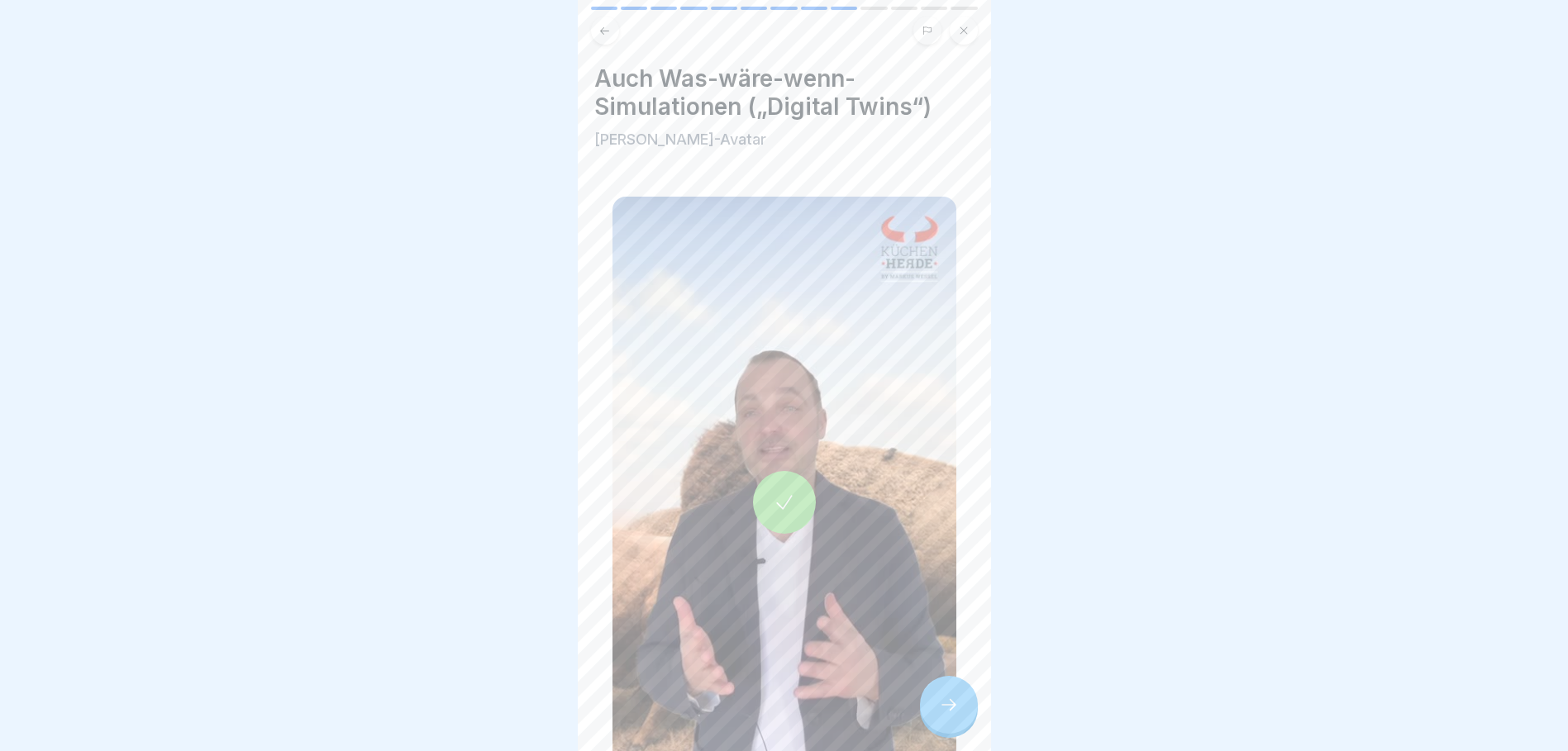
click at [958, 718] on div at bounding box center [948, 704] width 58 height 58
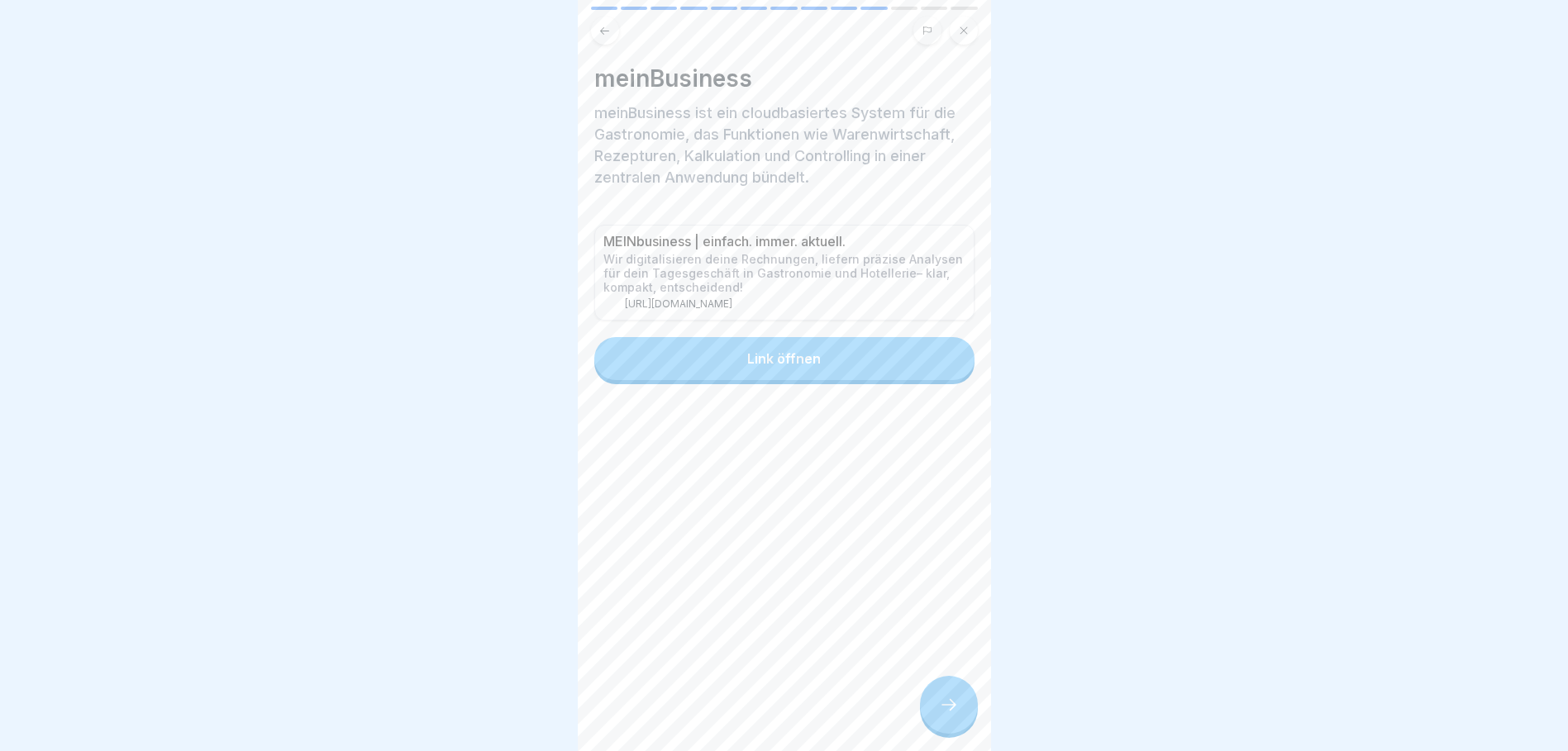
drag, startPoint x: 774, startPoint y: 367, endPoint x: 906, endPoint y: 672, distance: 332.3
click at [902, 648] on div "meinBusiness meinBusiness ist ein cloudbasiertes System für die Gastronomie, da…" at bounding box center [784, 376] width 413 height 751
click at [958, 749] on div "meinBusiness meinBusiness ist ein cloudbasiertes System für die Gastronomie, da…" at bounding box center [784, 376] width 413 height 751
click at [954, 715] on icon at bounding box center [949, 705] width 20 height 20
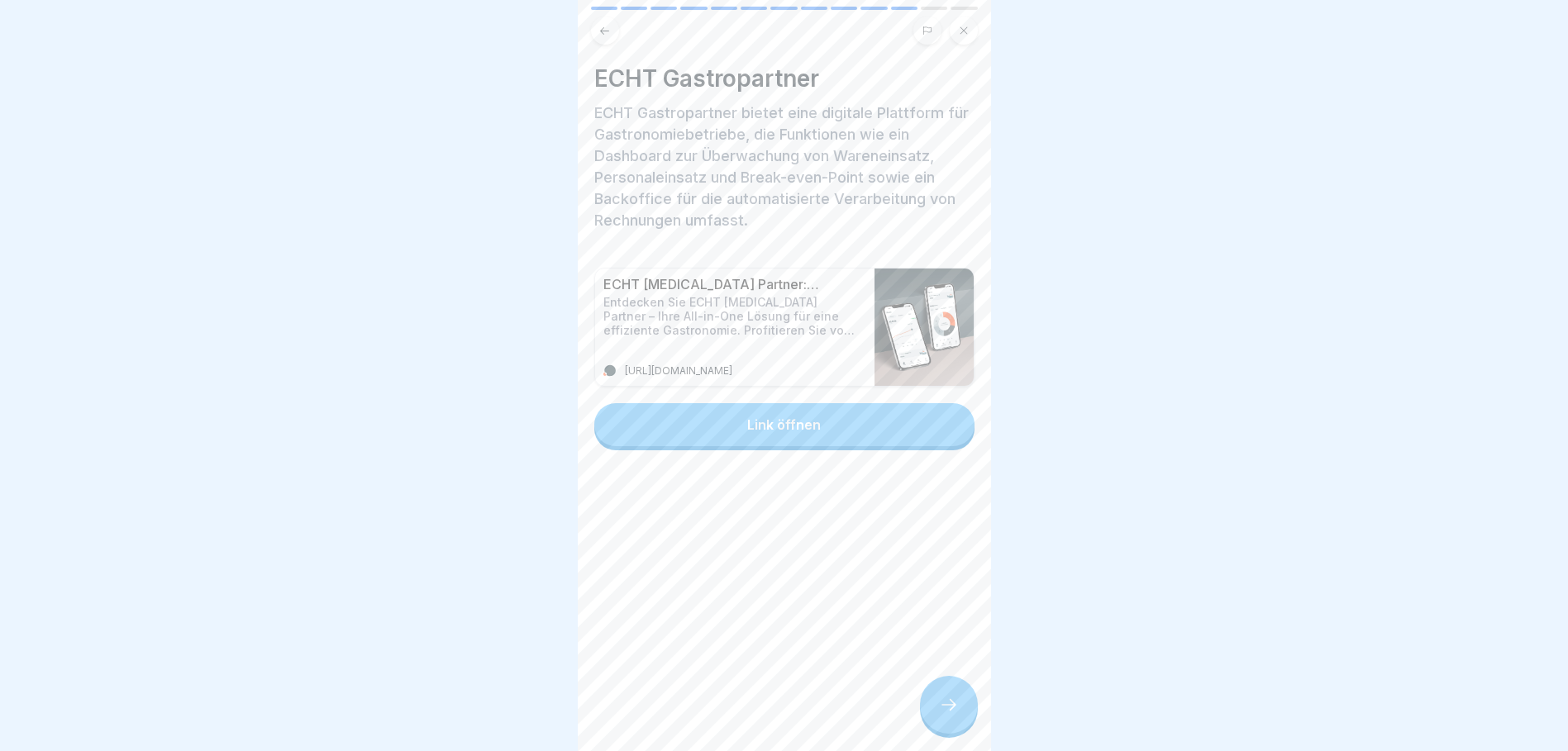
click at [822, 426] on button "Link öffnen" at bounding box center [784, 424] width 380 height 43
click at [941, 707] on div at bounding box center [948, 704] width 58 height 58
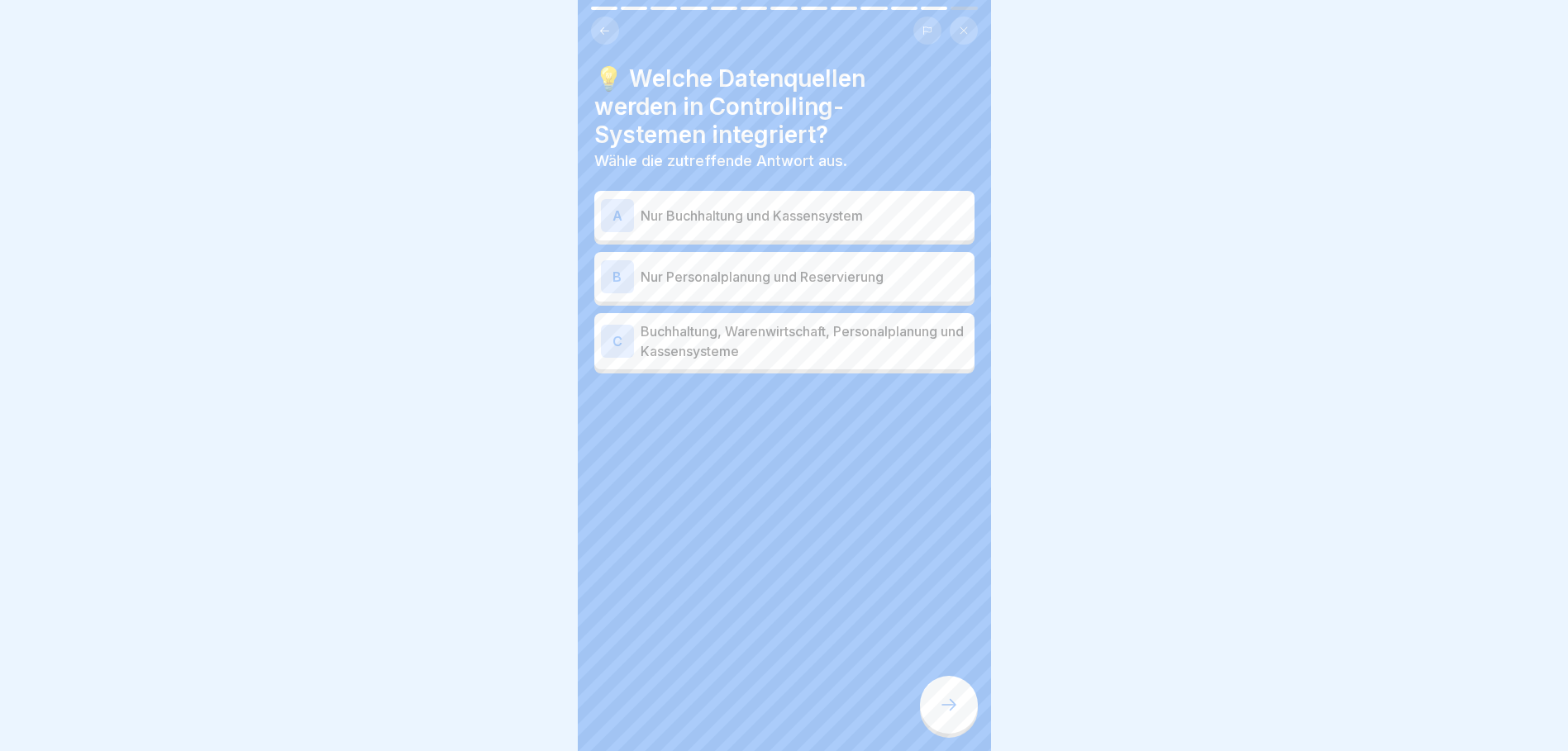
click at [777, 335] on p "Buchhaltung, Warenwirtschaft, Personalplanung und Kassensysteme" at bounding box center [804, 341] width 327 height 39
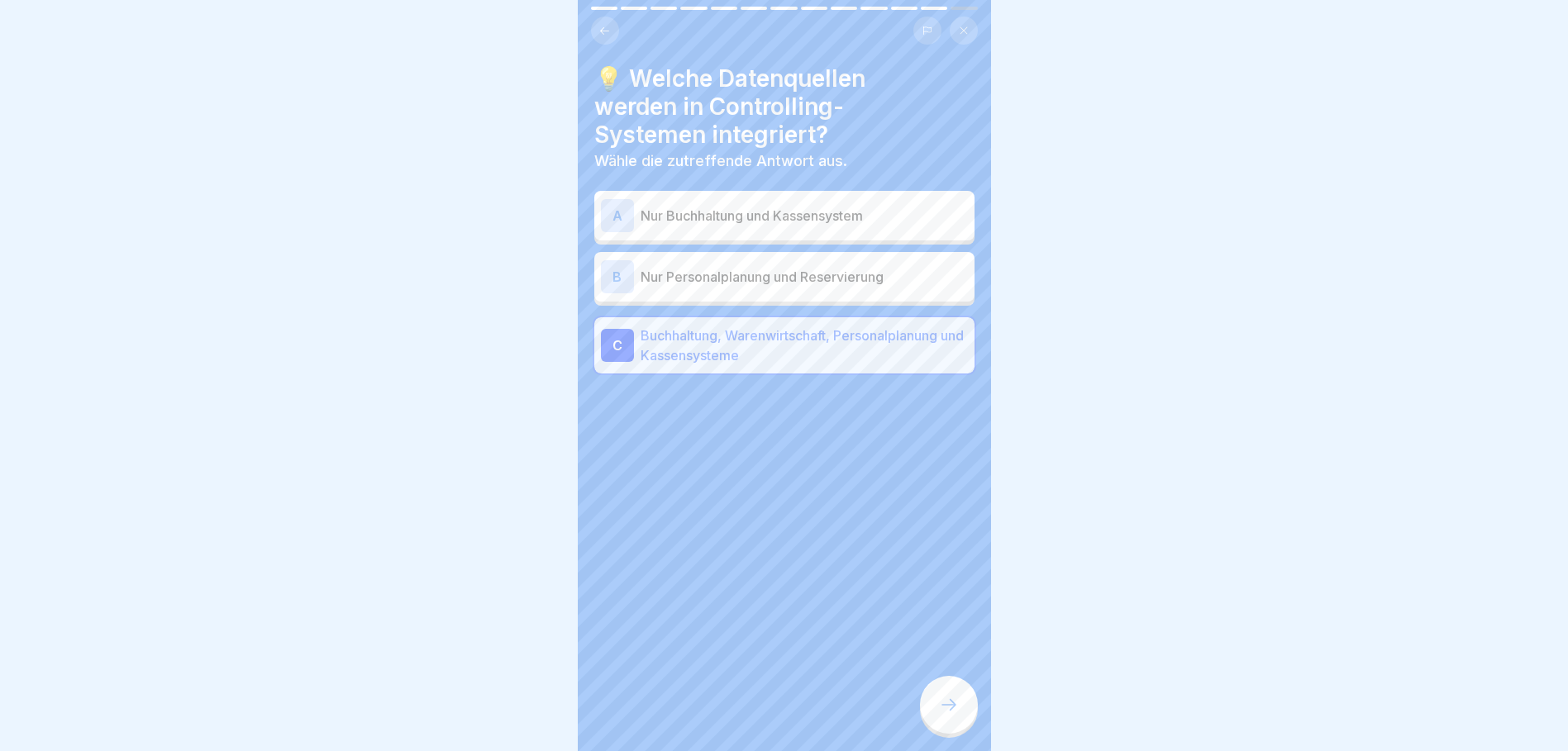
click at [936, 708] on div at bounding box center [948, 704] width 58 height 58
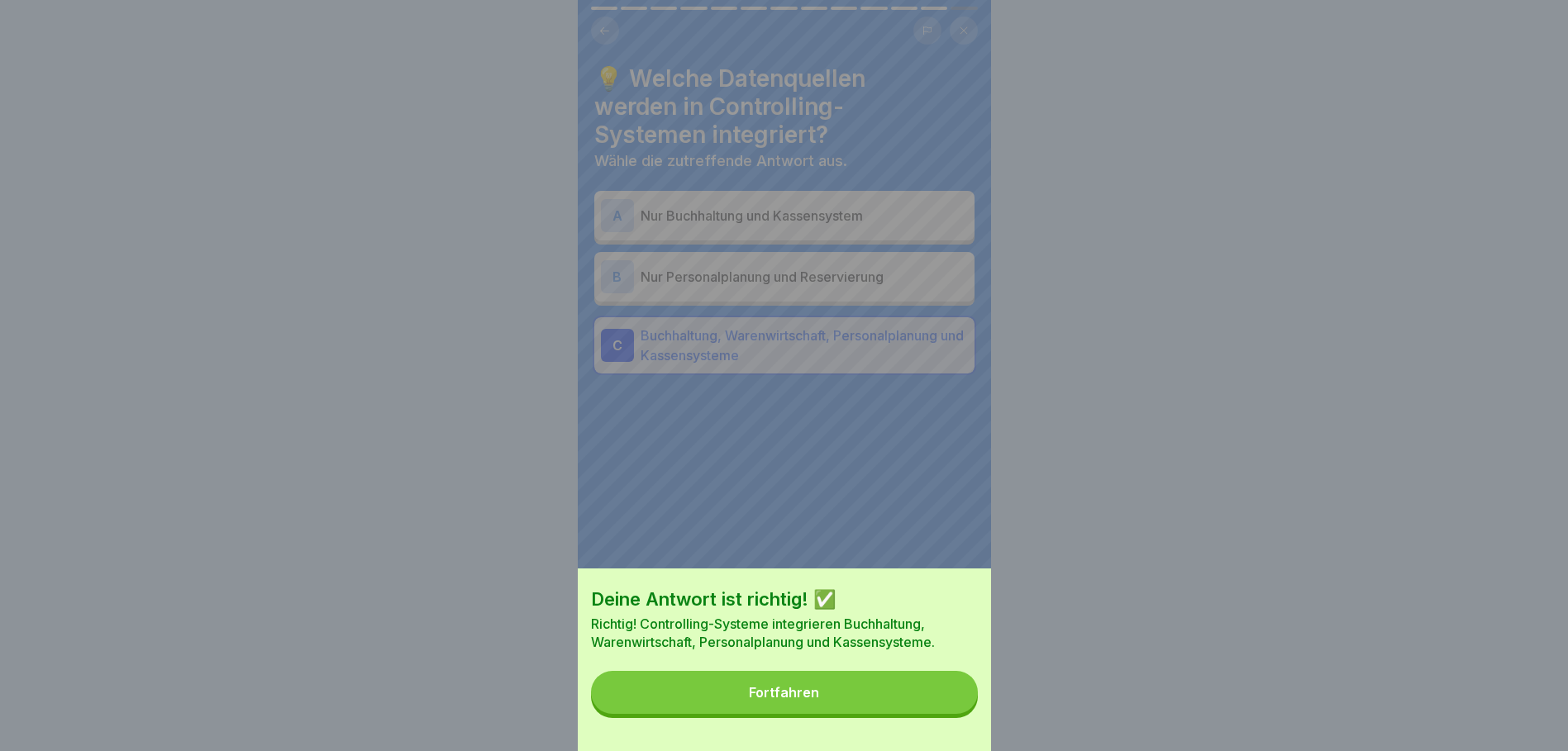
click at [910, 711] on button "Fortfahren" at bounding box center [784, 692] width 386 height 43
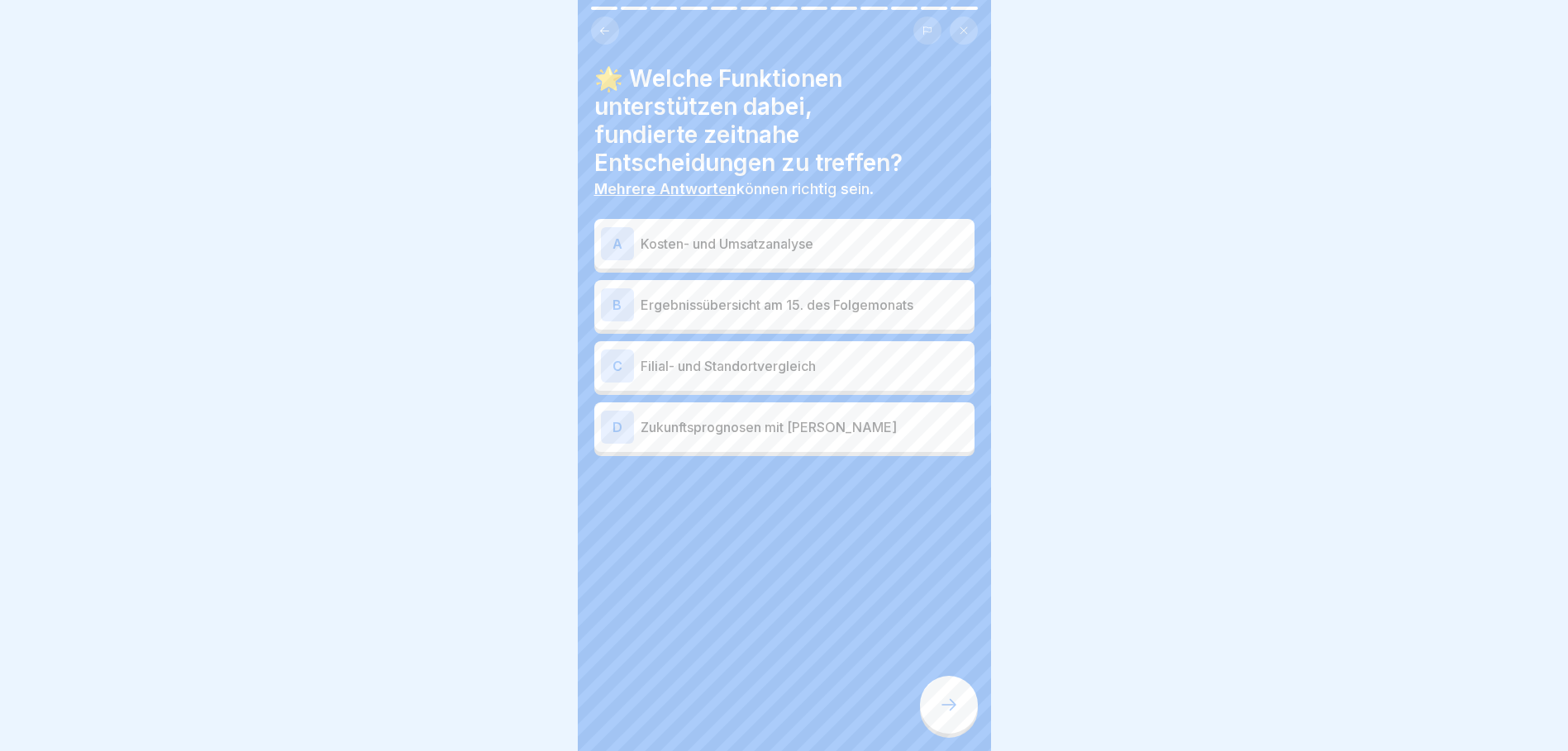
click at [790, 232] on div "A Kosten- und Umsatzanalyse" at bounding box center [784, 244] width 367 height 33
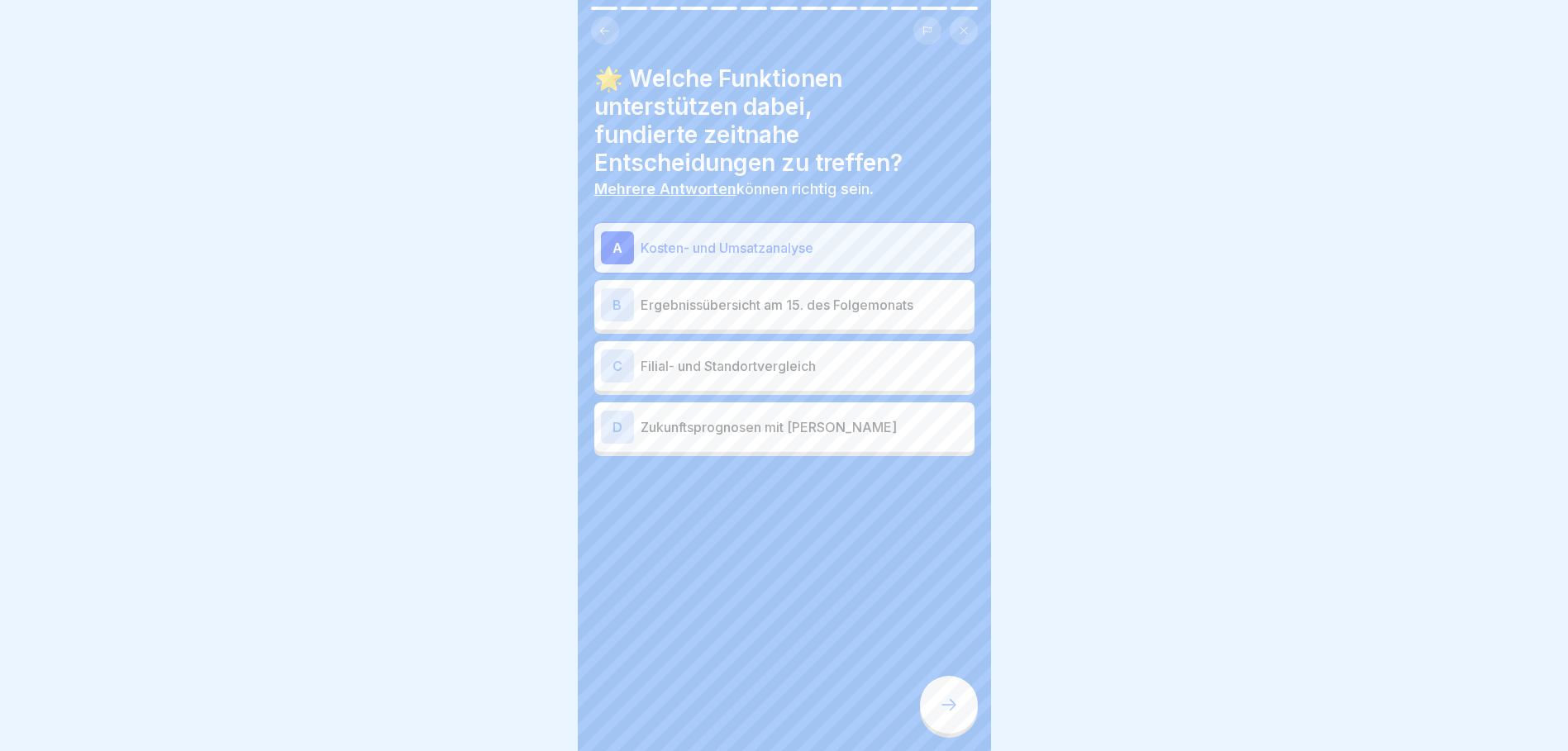
click at [710, 368] on p "Filial- und Standortvergleich" at bounding box center [804, 366] width 327 height 20
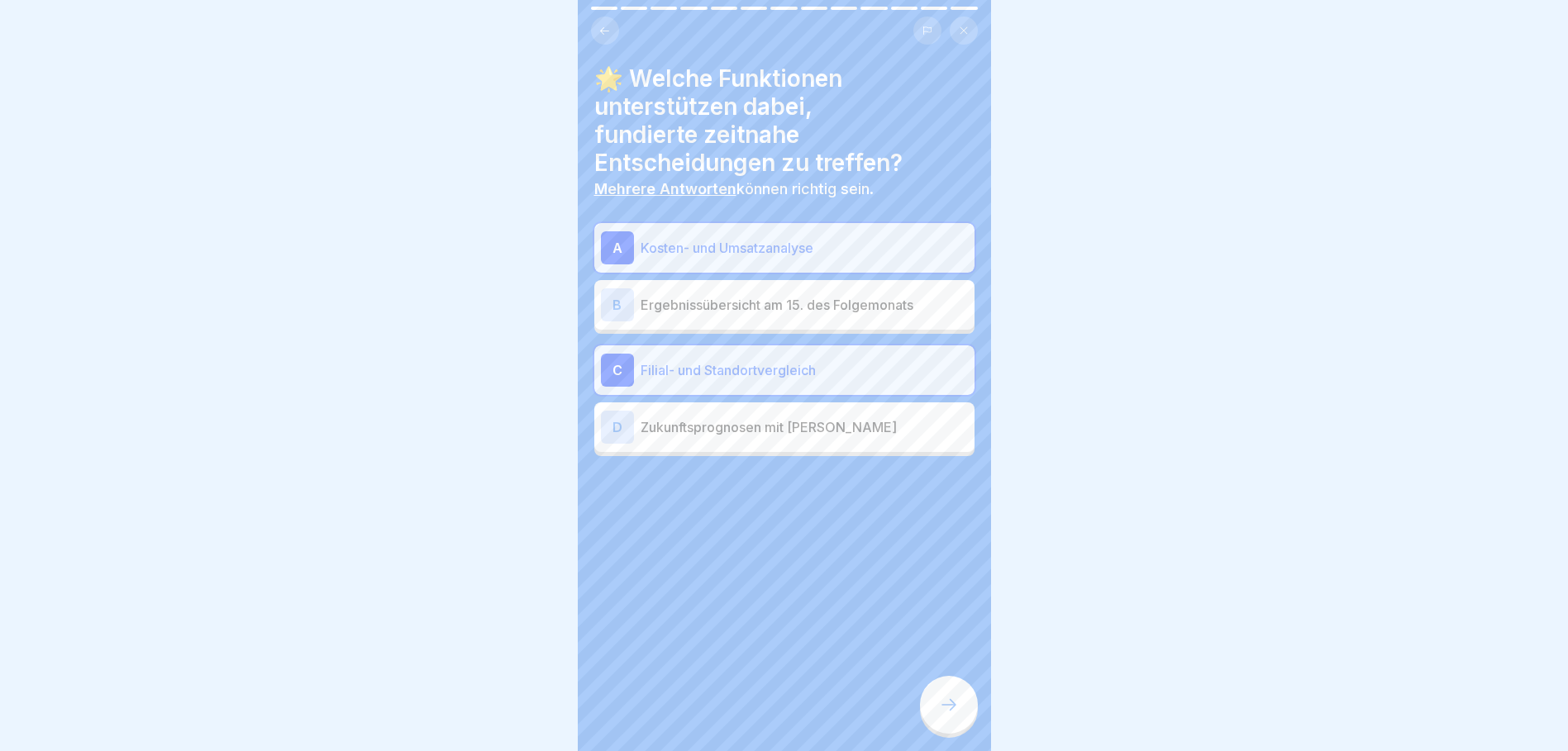
click at [712, 440] on div "D Zukunftsprognosen mit KI" at bounding box center [784, 427] width 367 height 33
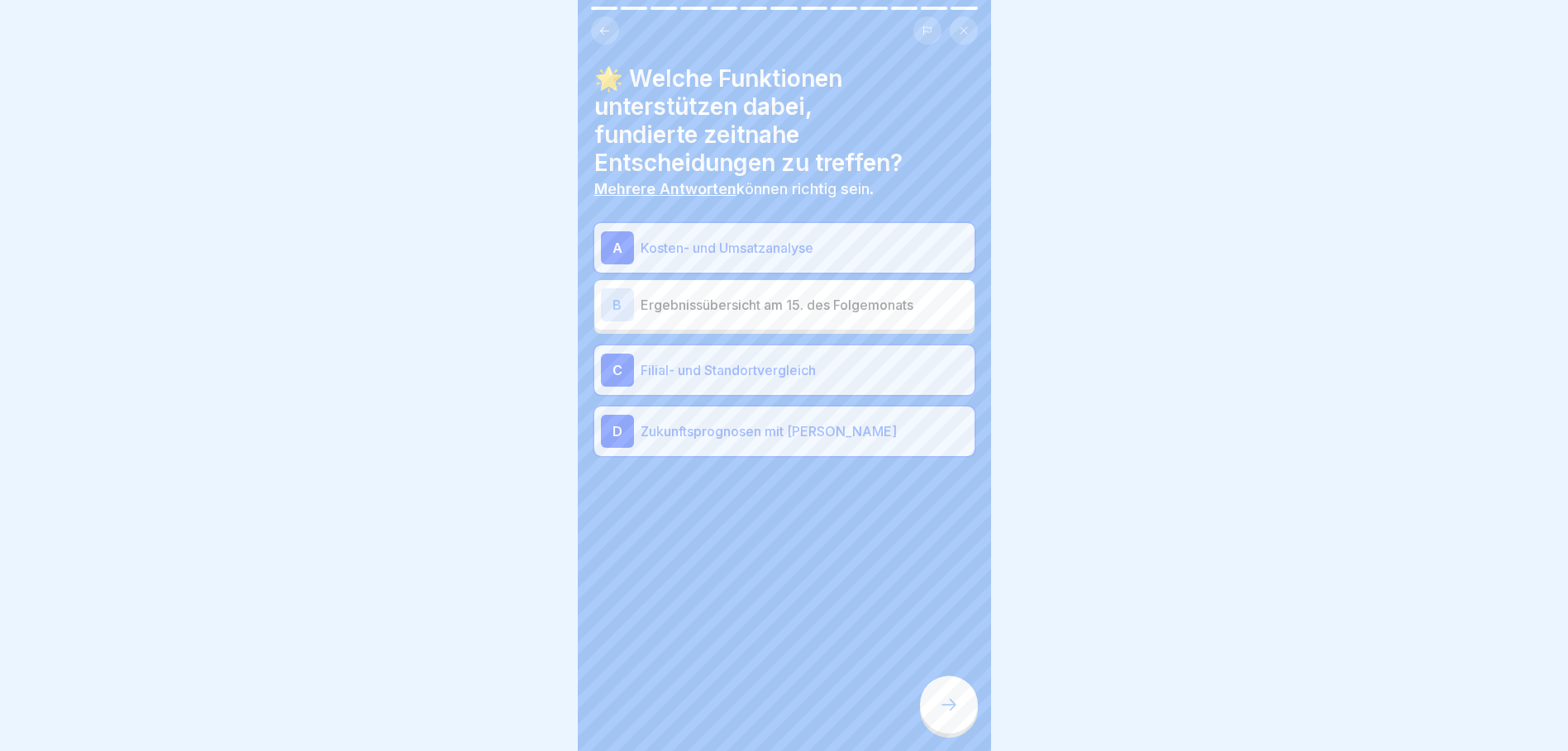
click at [960, 709] on div at bounding box center [948, 704] width 58 height 58
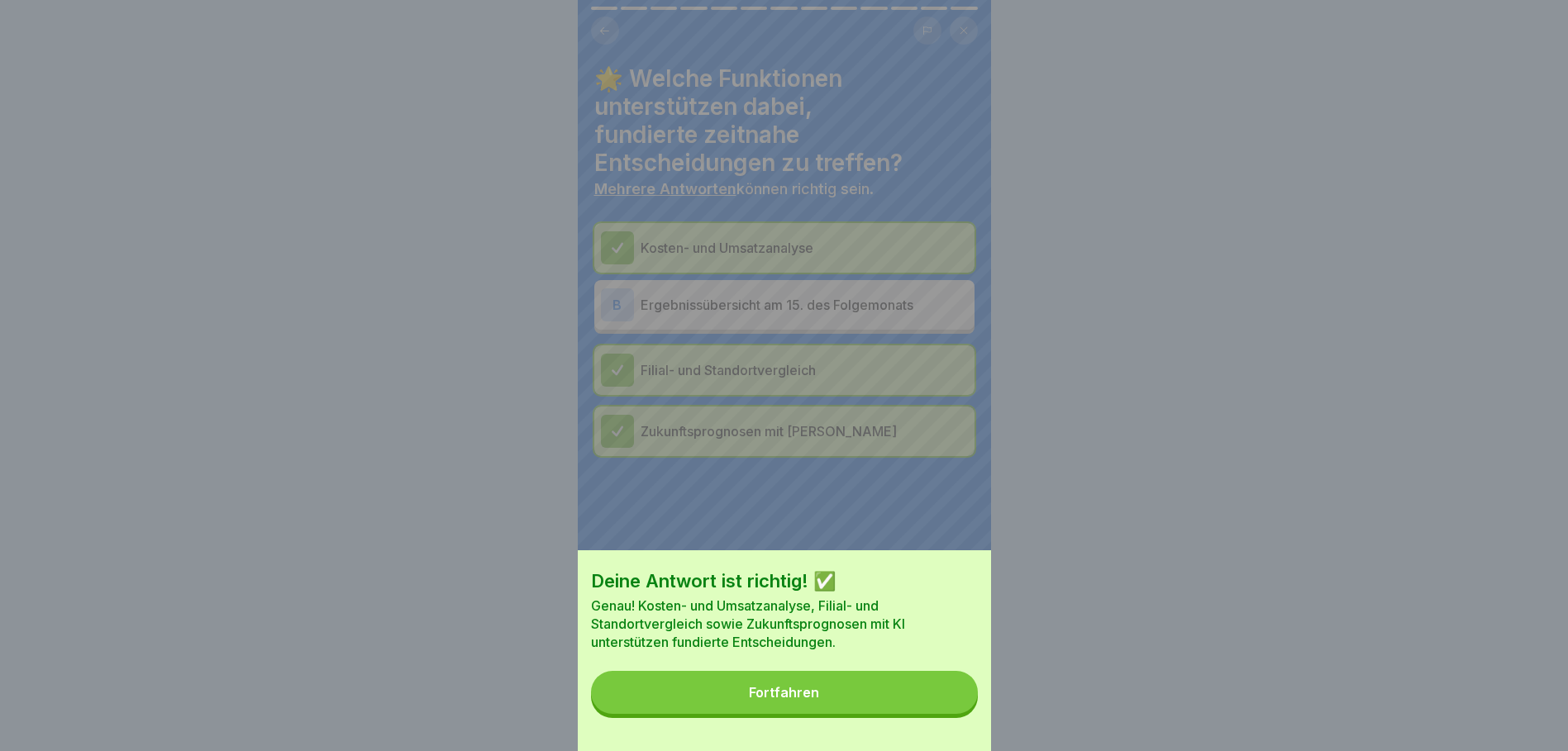
click at [902, 705] on button "Fortfahren" at bounding box center [784, 692] width 386 height 43
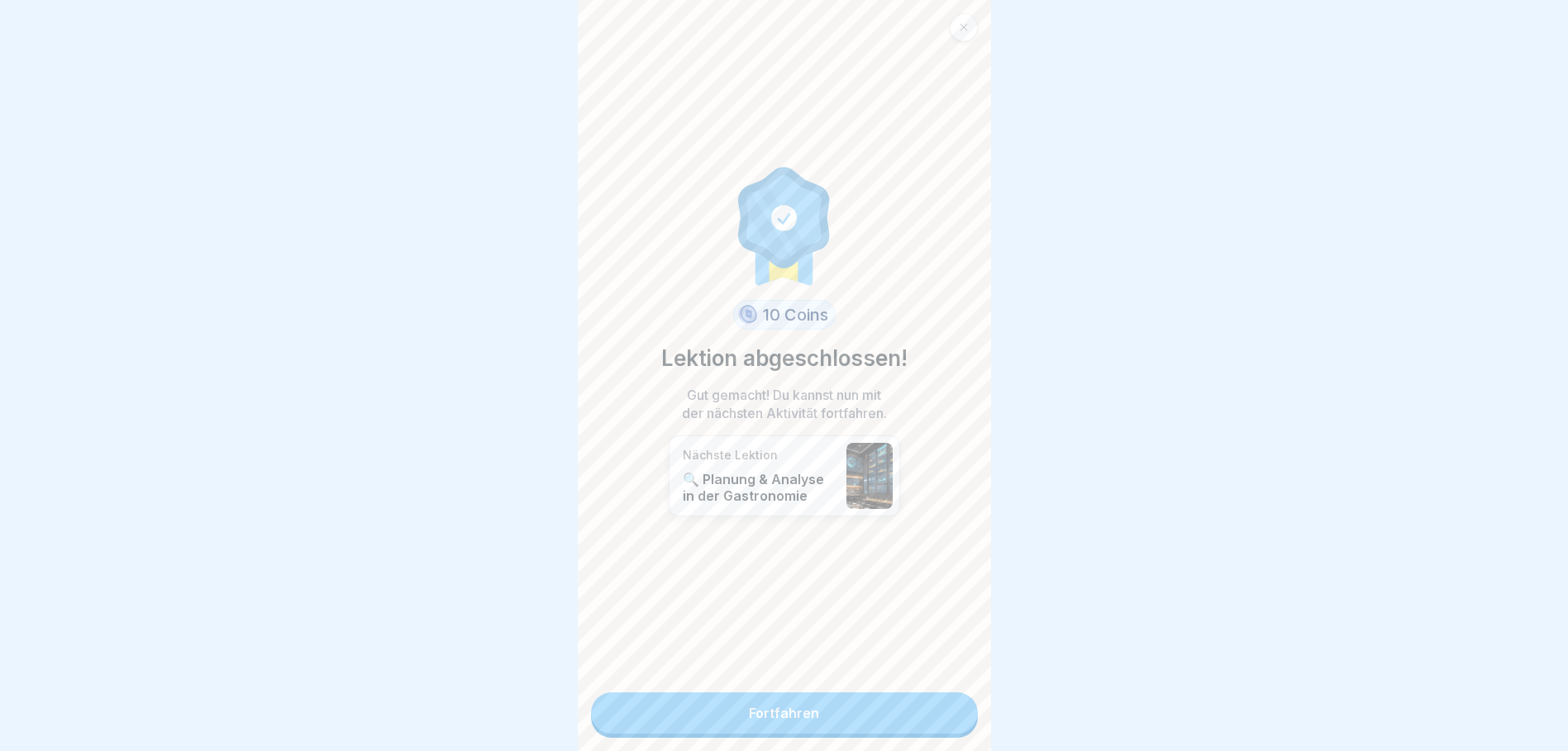
click at [825, 712] on link "Fortfahren" at bounding box center [784, 712] width 386 height 41
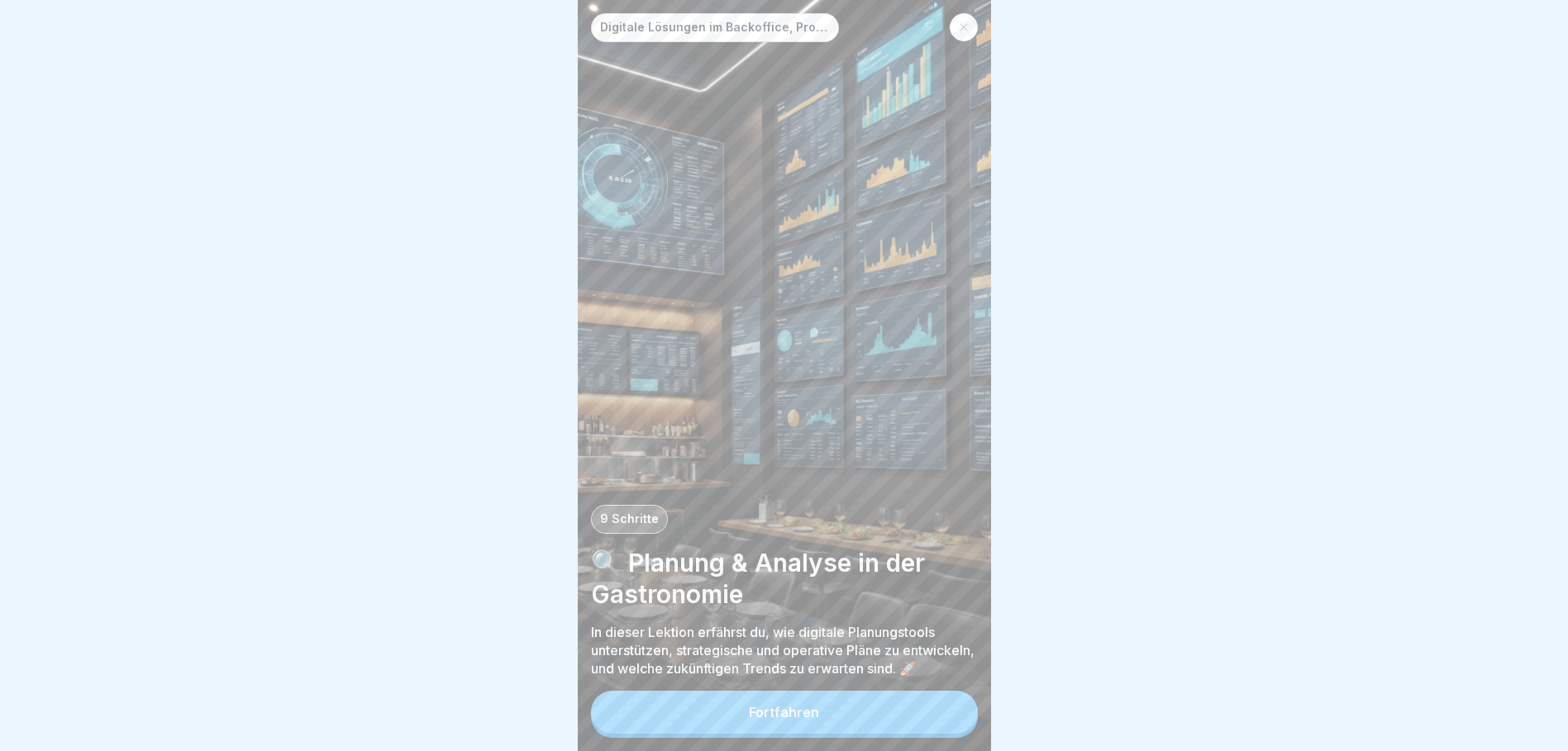
click at [812, 720] on div "Fortfahren" at bounding box center [784, 712] width 71 height 15
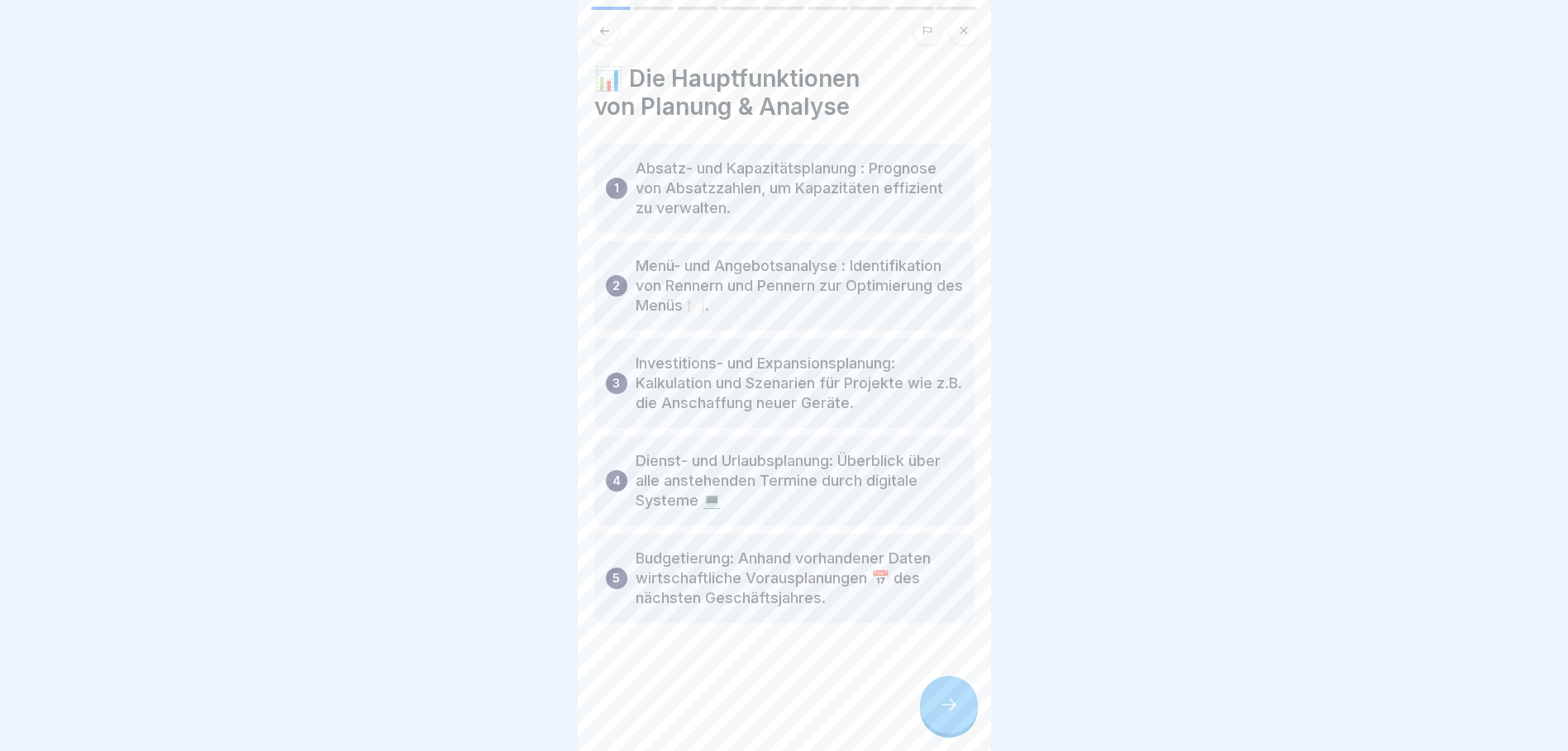
click at [955, 712] on icon at bounding box center [949, 705] width 20 height 20
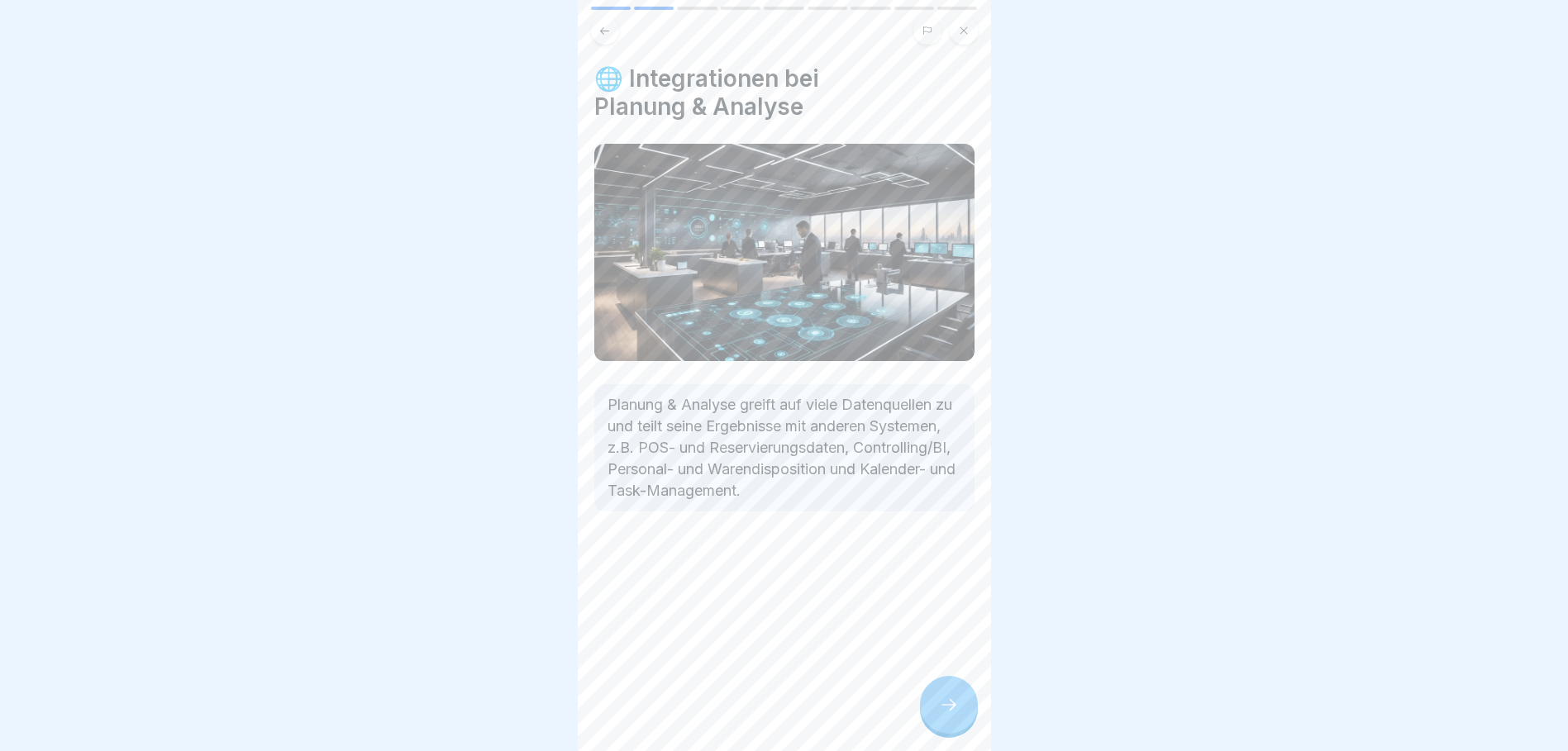
scroll to position [13, 0]
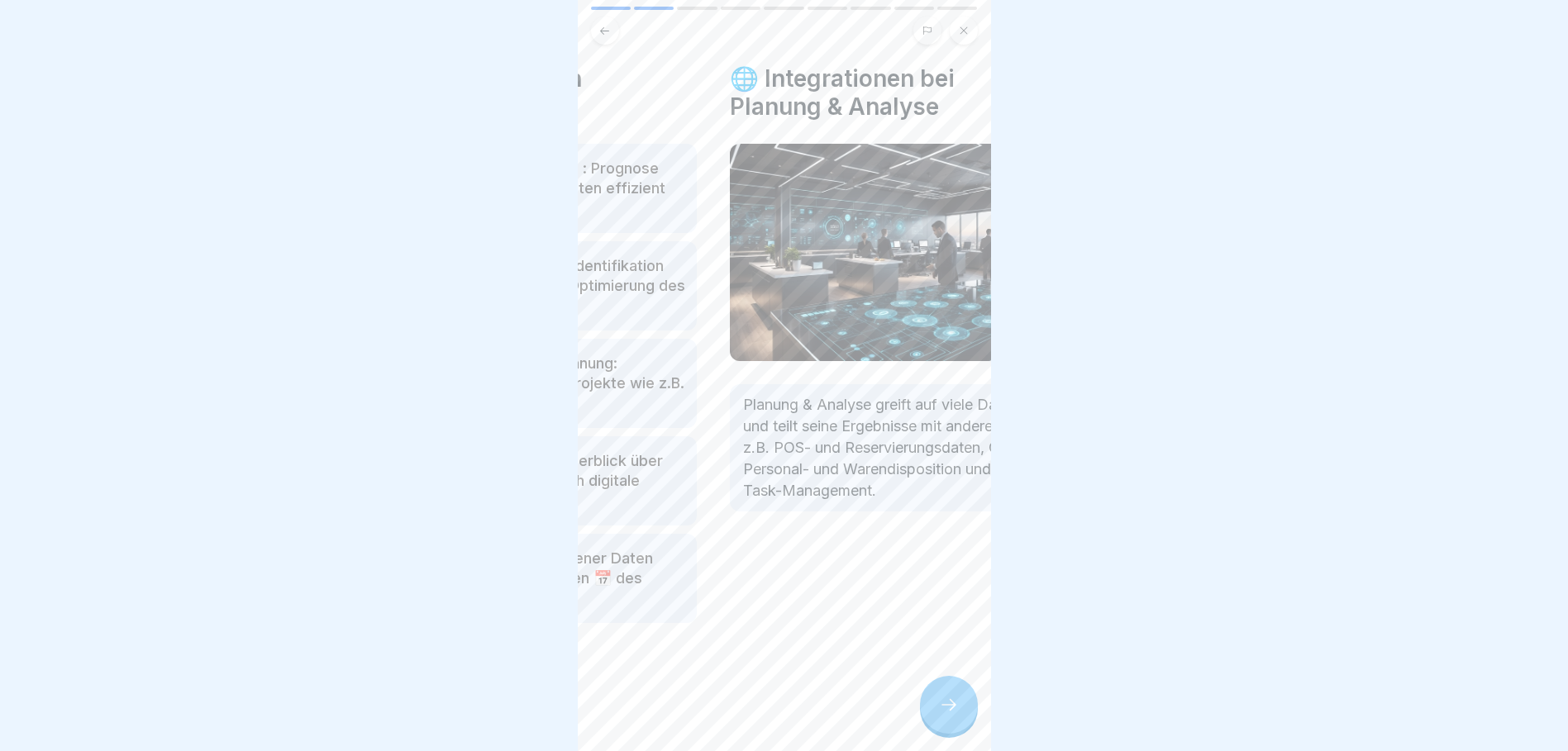
click at [730, 530] on div at bounding box center [920, 561] width 380 height 99
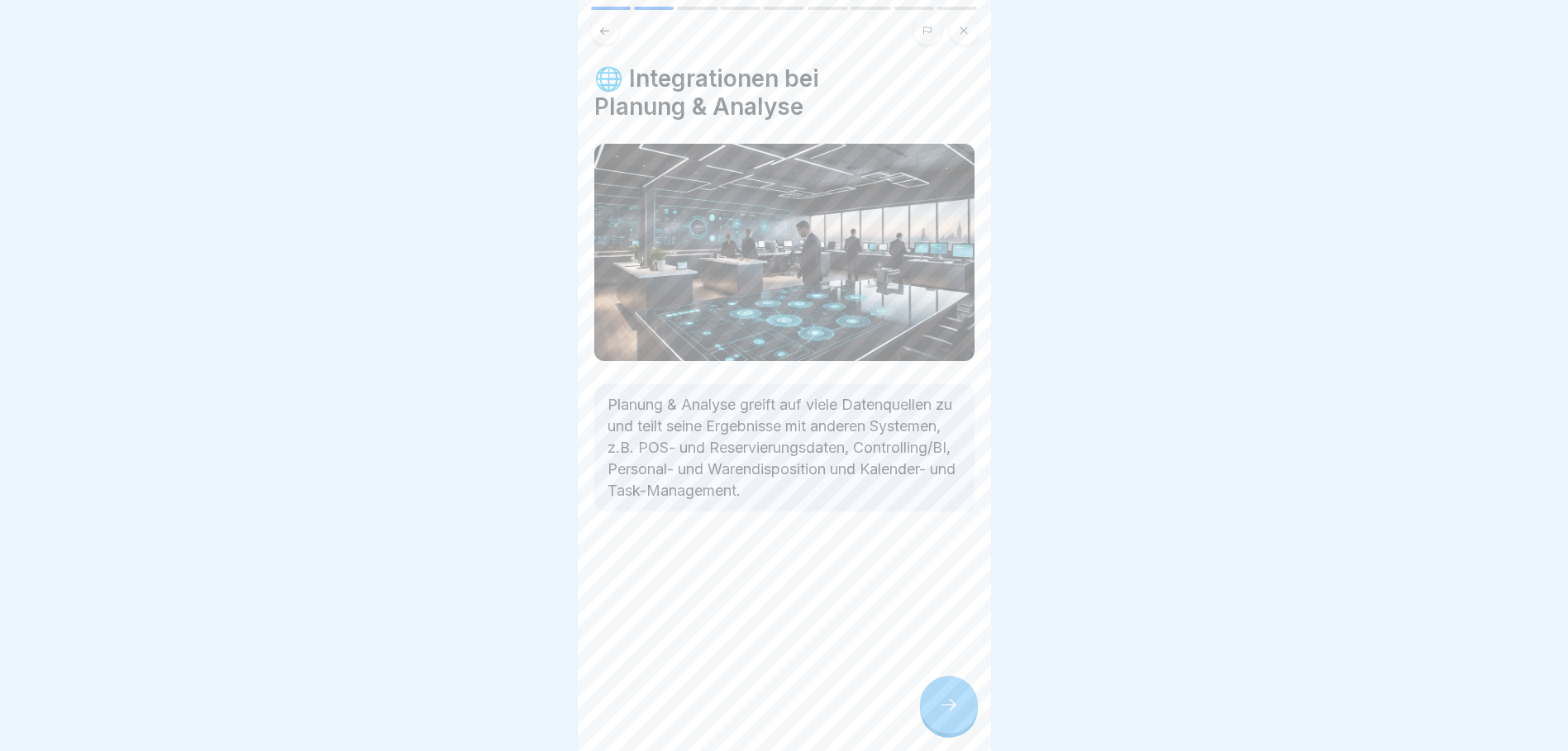
click at [943, 697] on icon at bounding box center [949, 705] width 20 height 20
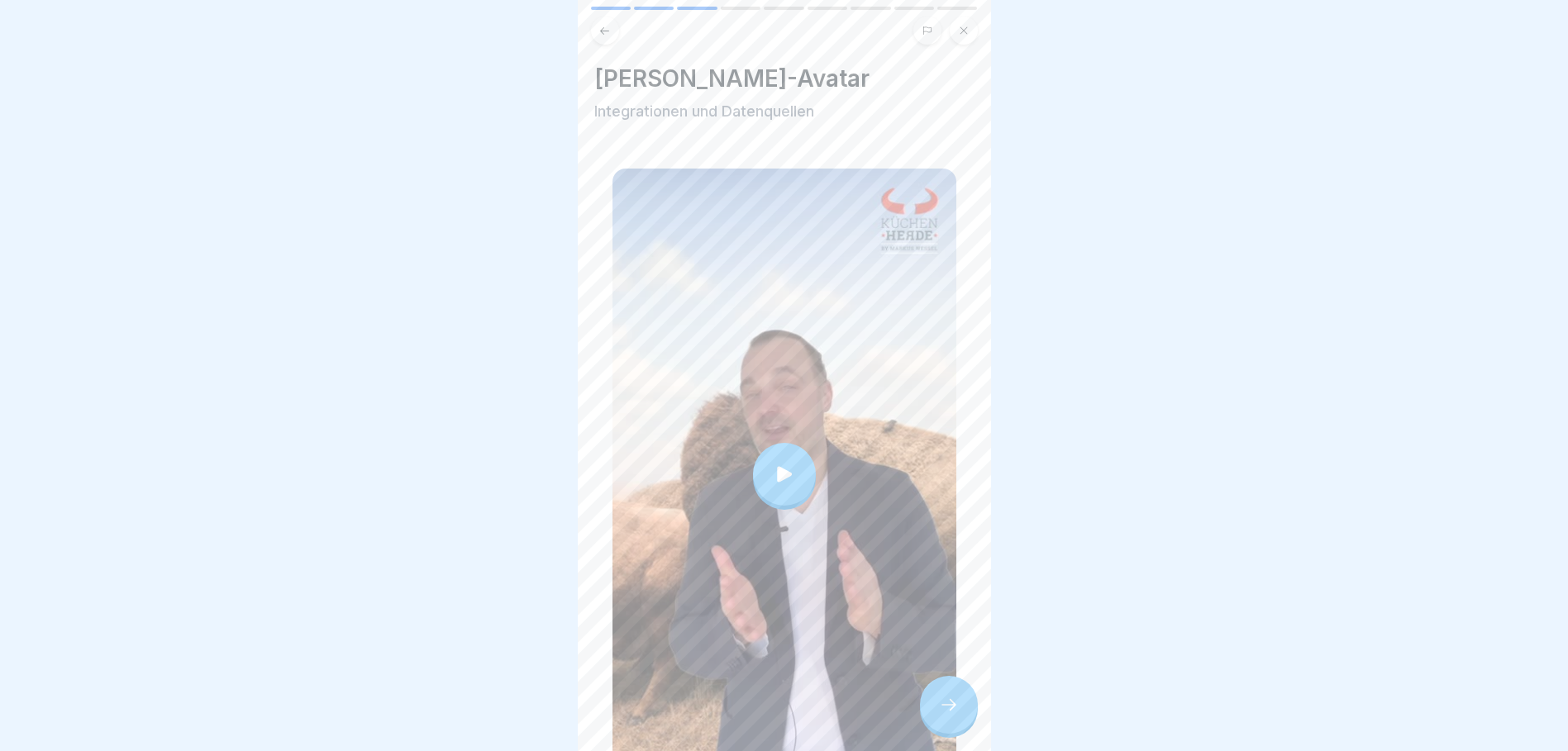
click at [787, 463] on icon at bounding box center [784, 474] width 23 height 23
click at [964, 710] on div at bounding box center [948, 704] width 58 height 58
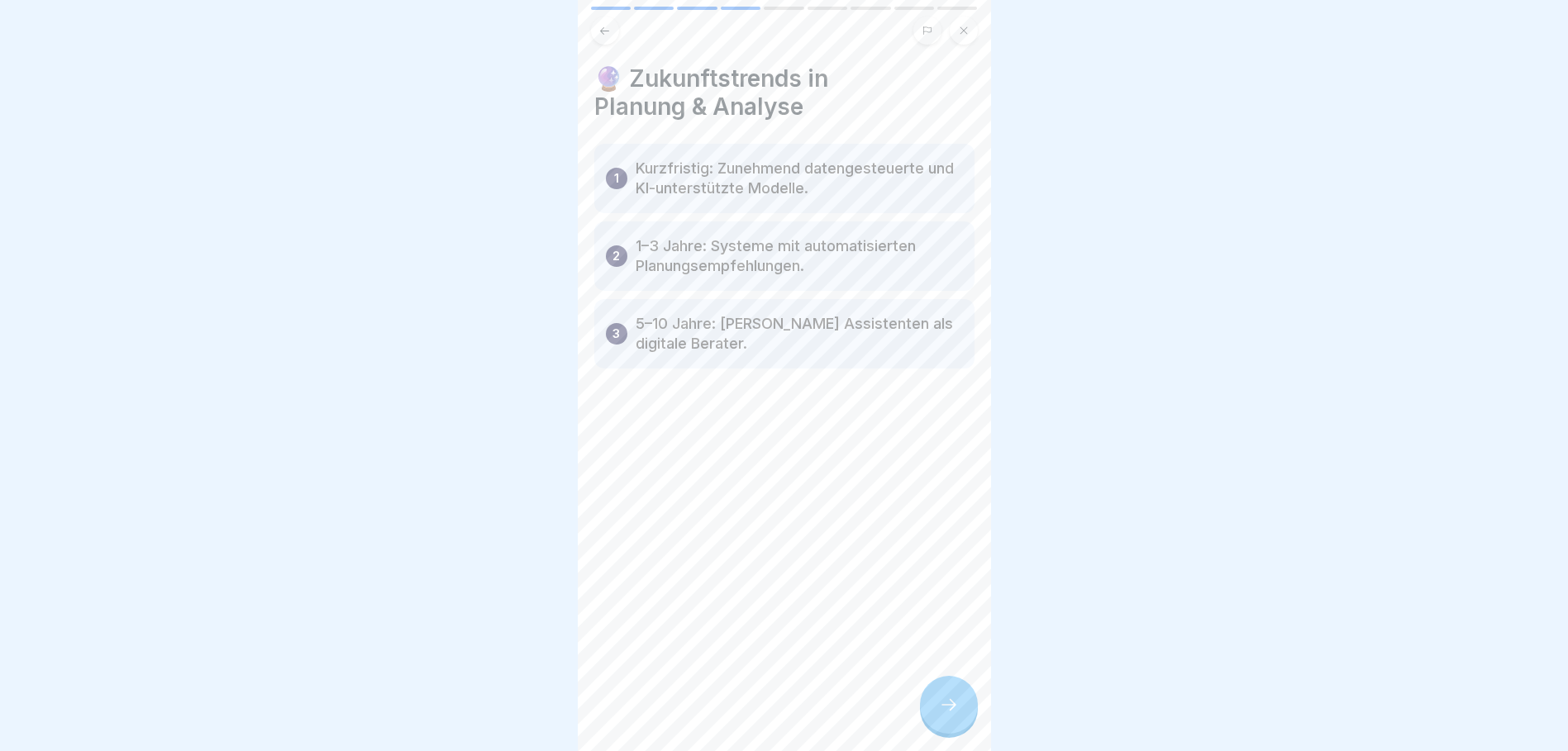
click at [951, 708] on icon at bounding box center [949, 705] width 20 height 20
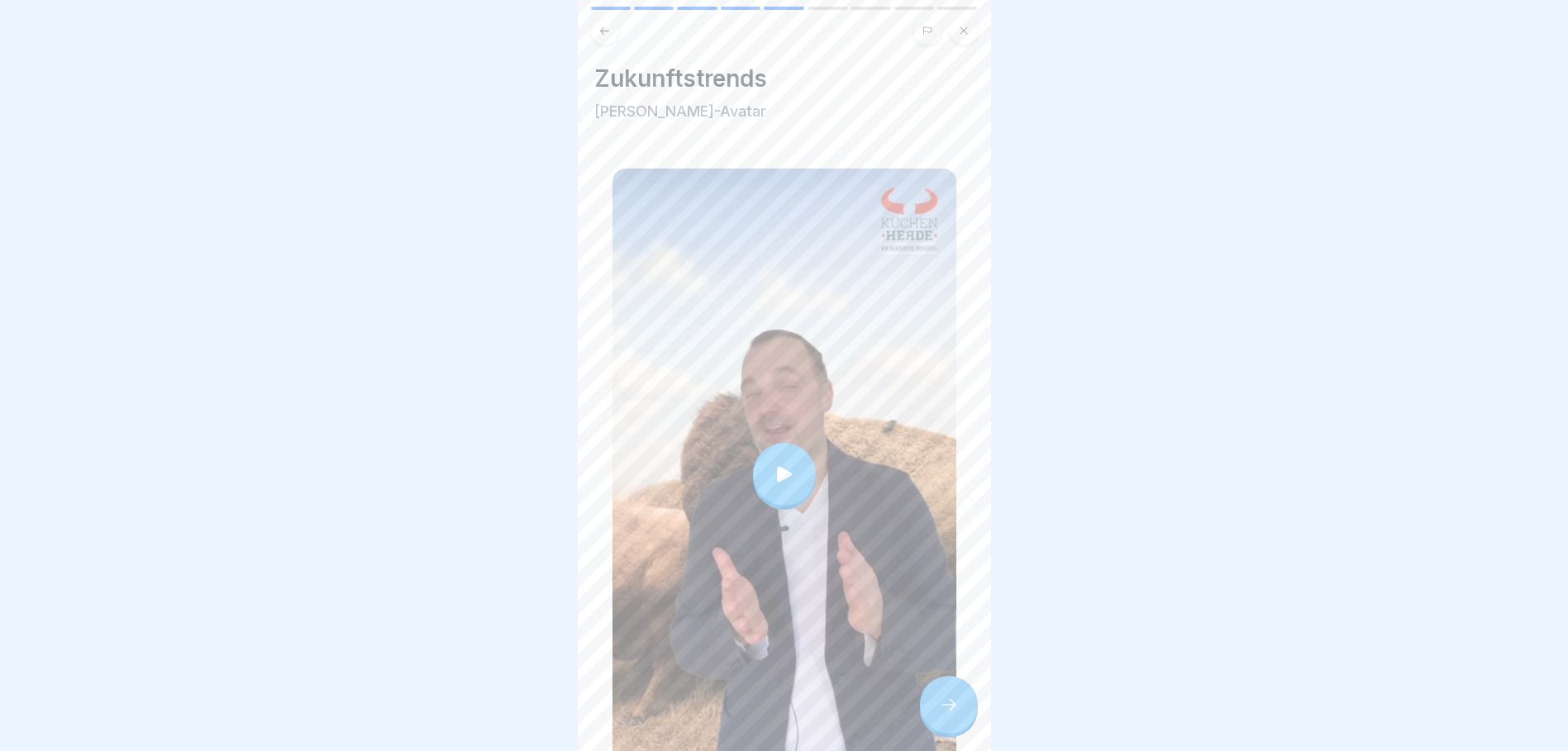
click at [781, 463] on icon at bounding box center [784, 474] width 23 height 23
click at [947, 708] on icon at bounding box center [949, 705] width 20 height 20
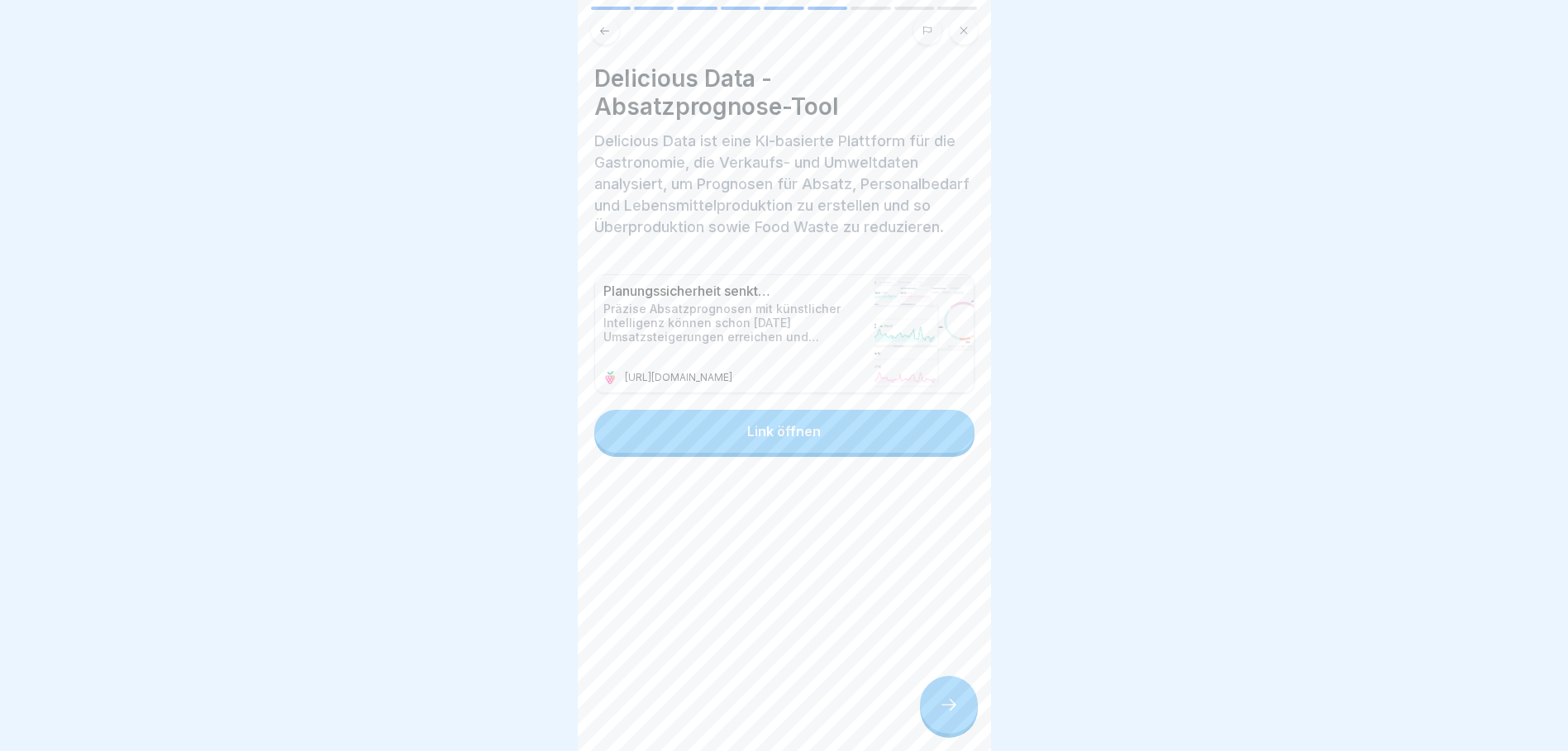
click at [956, 708] on icon at bounding box center [949, 705] width 20 height 20
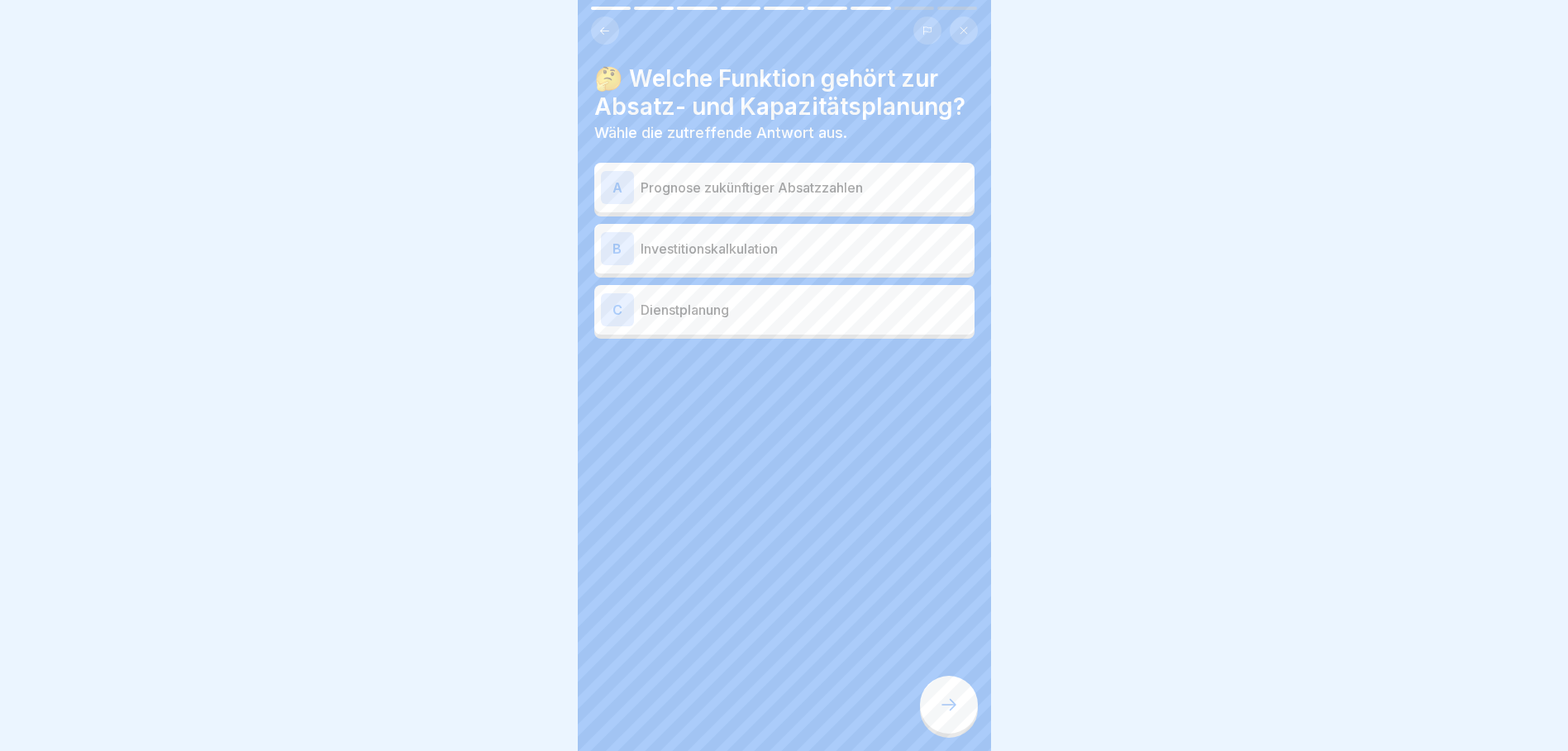
click at [722, 178] on p "Prognose zukünftiger Absatzzahlen" at bounding box center [804, 188] width 327 height 20
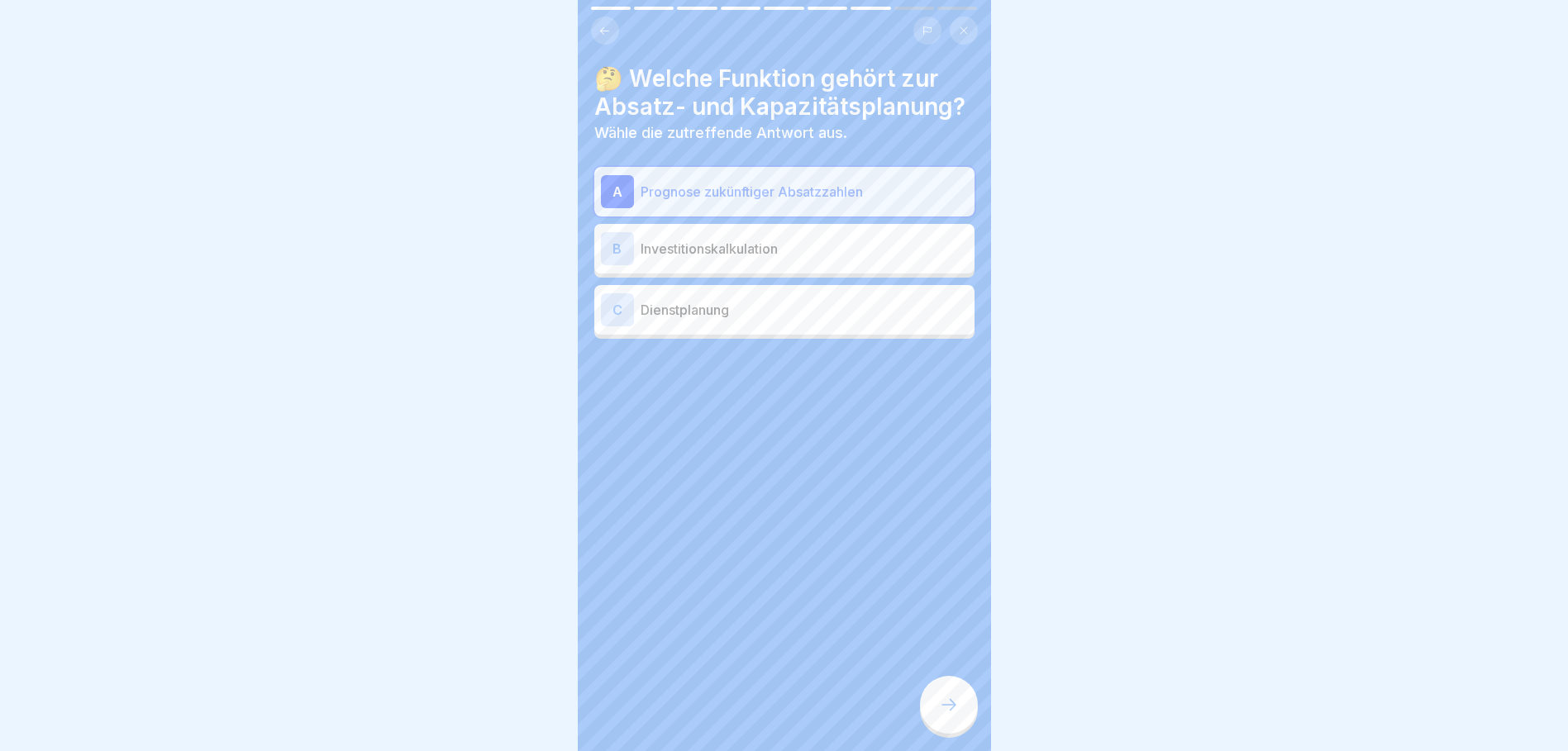
click at [956, 708] on icon at bounding box center [949, 705] width 20 height 20
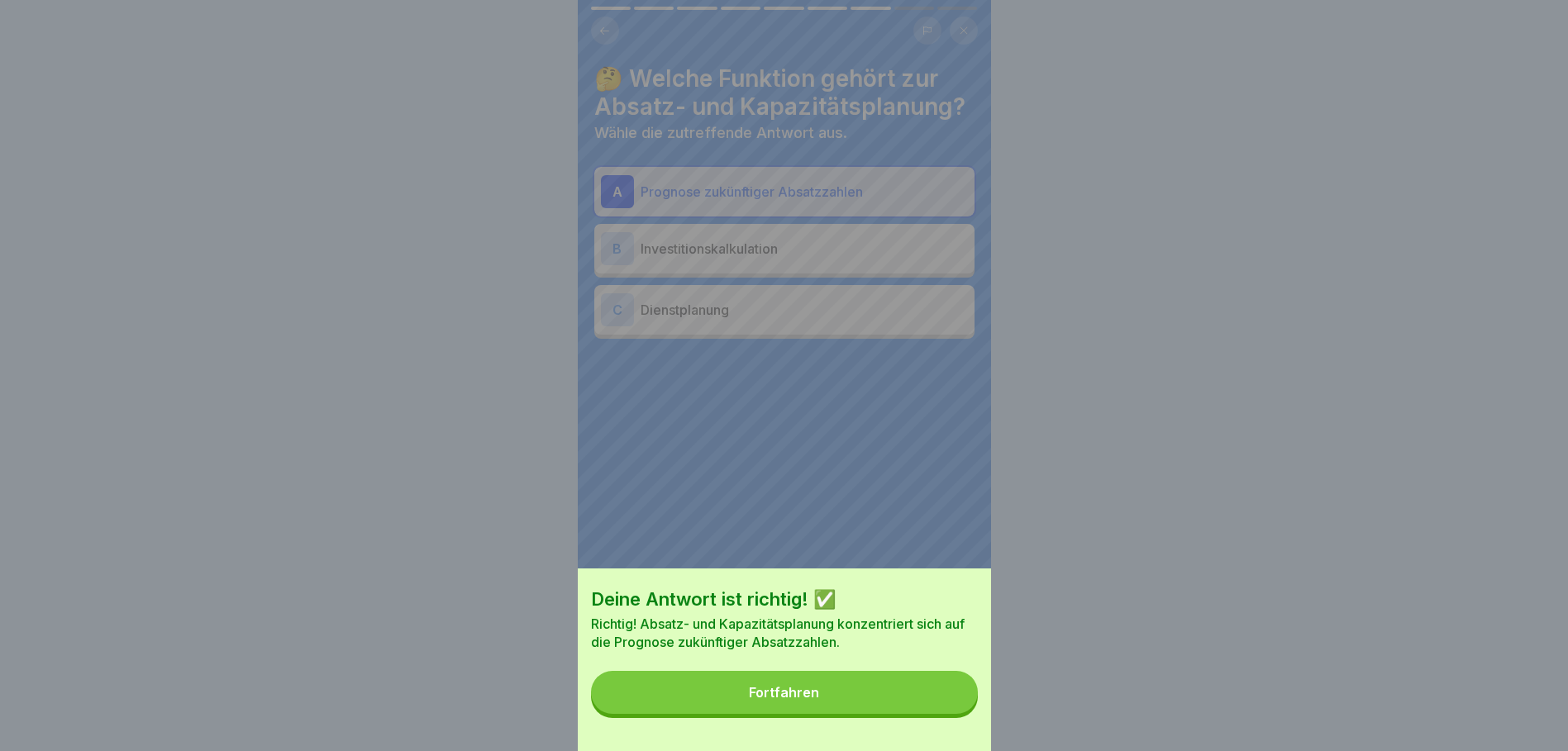
click at [918, 700] on button "Fortfahren" at bounding box center [784, 692] width 386 height 43
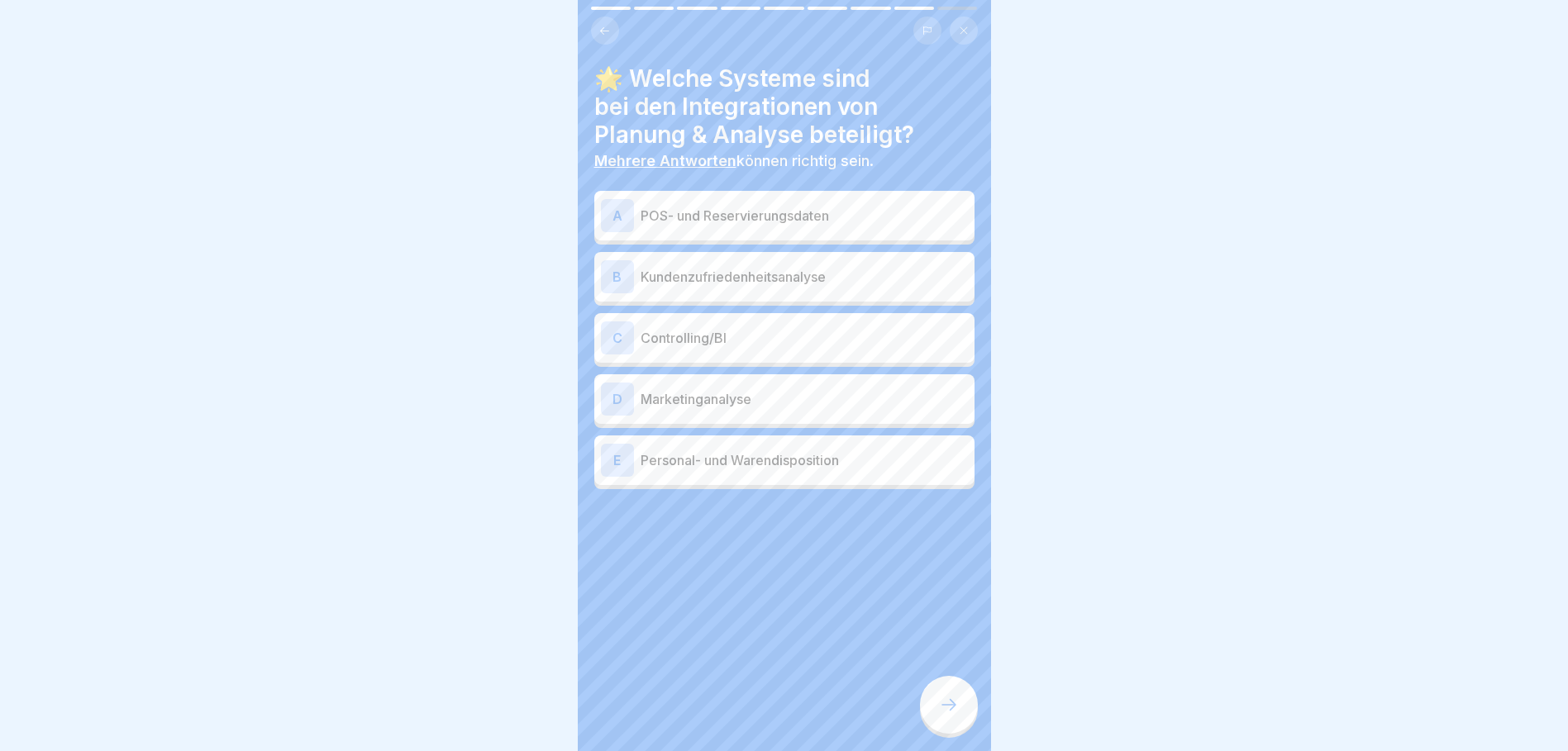
click at [762, 206] on p "POS- und Reservierungsdaten" at bounding box center [804, 216] width 327 height 20
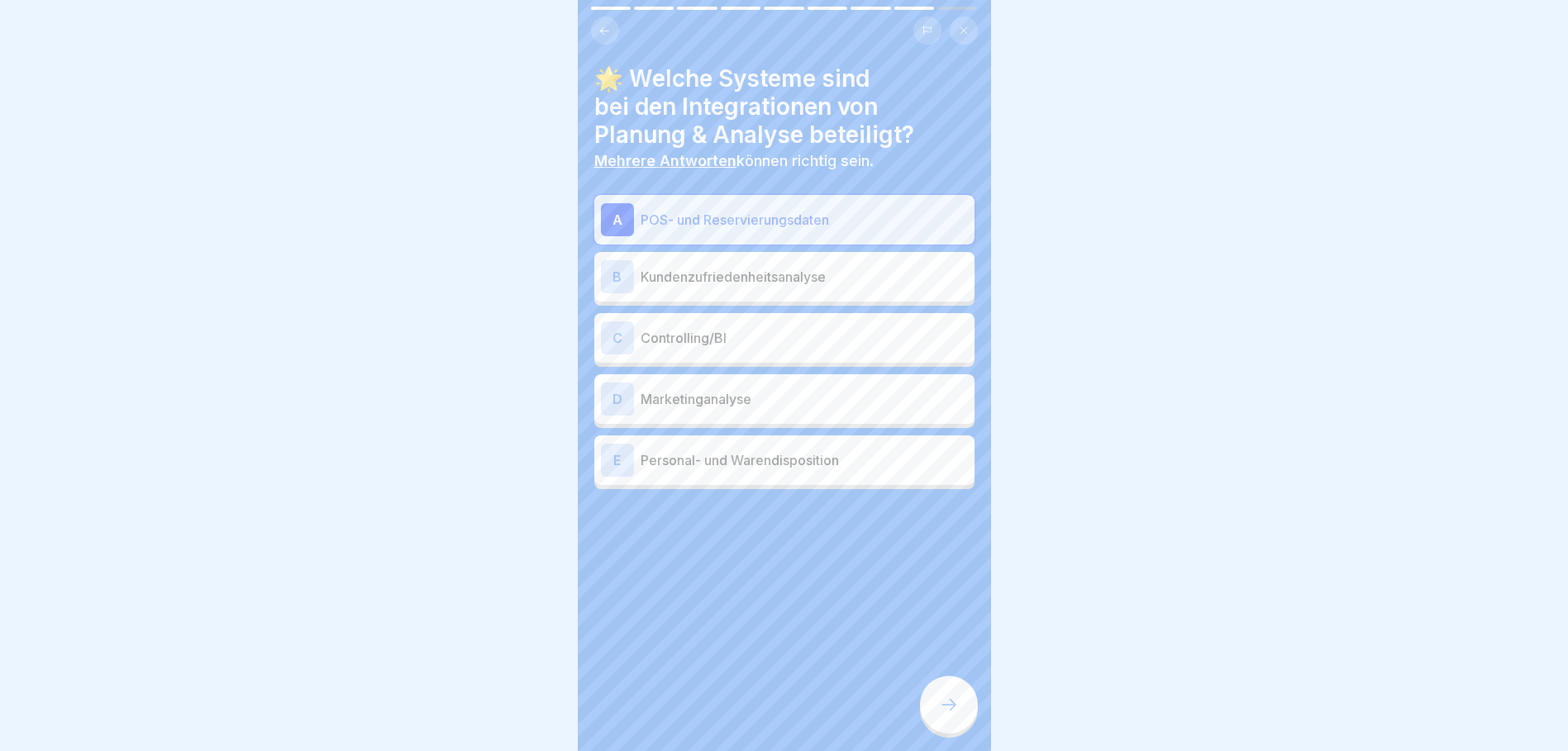
click at [716, 328] on p "Controlling/BI" at bounding box center [804, 338] width 327 height 20
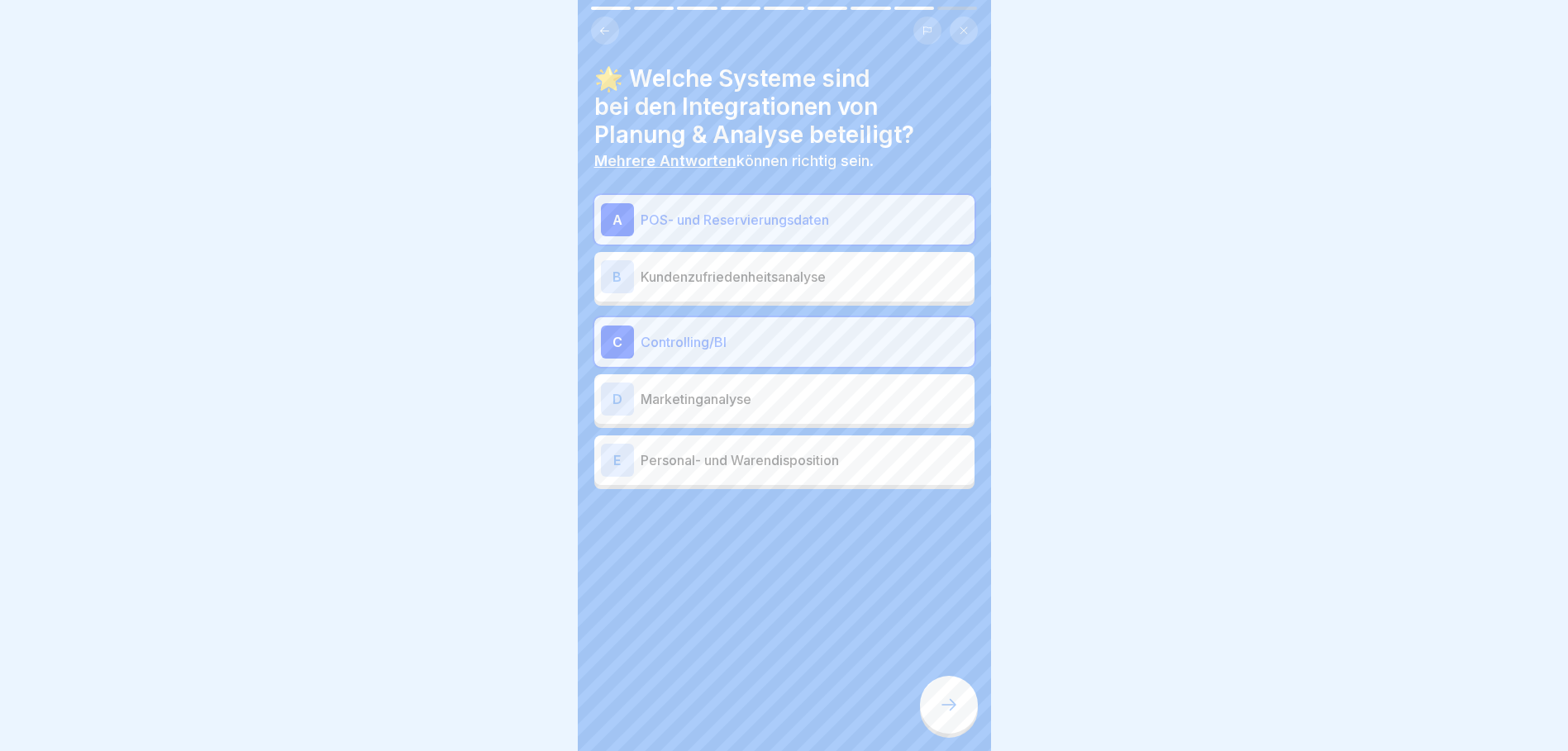
click at [860, 454] on p "Personal- und Warendisposition" at bounding box center [804, 461] width 327 height 20
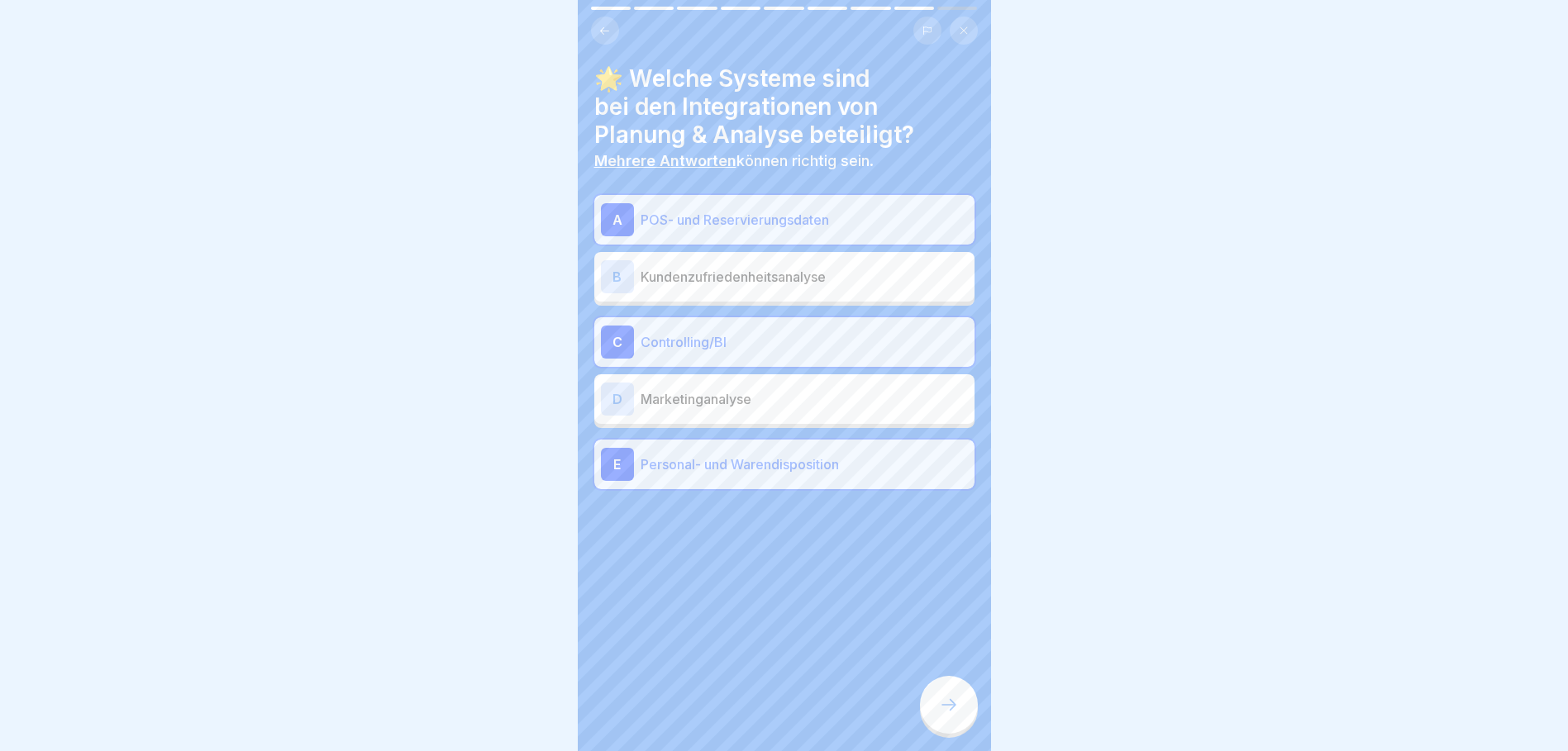
click at [830, 389] on p "Marketinganalyse" at bounding box center [804, 399] width 327 height 20
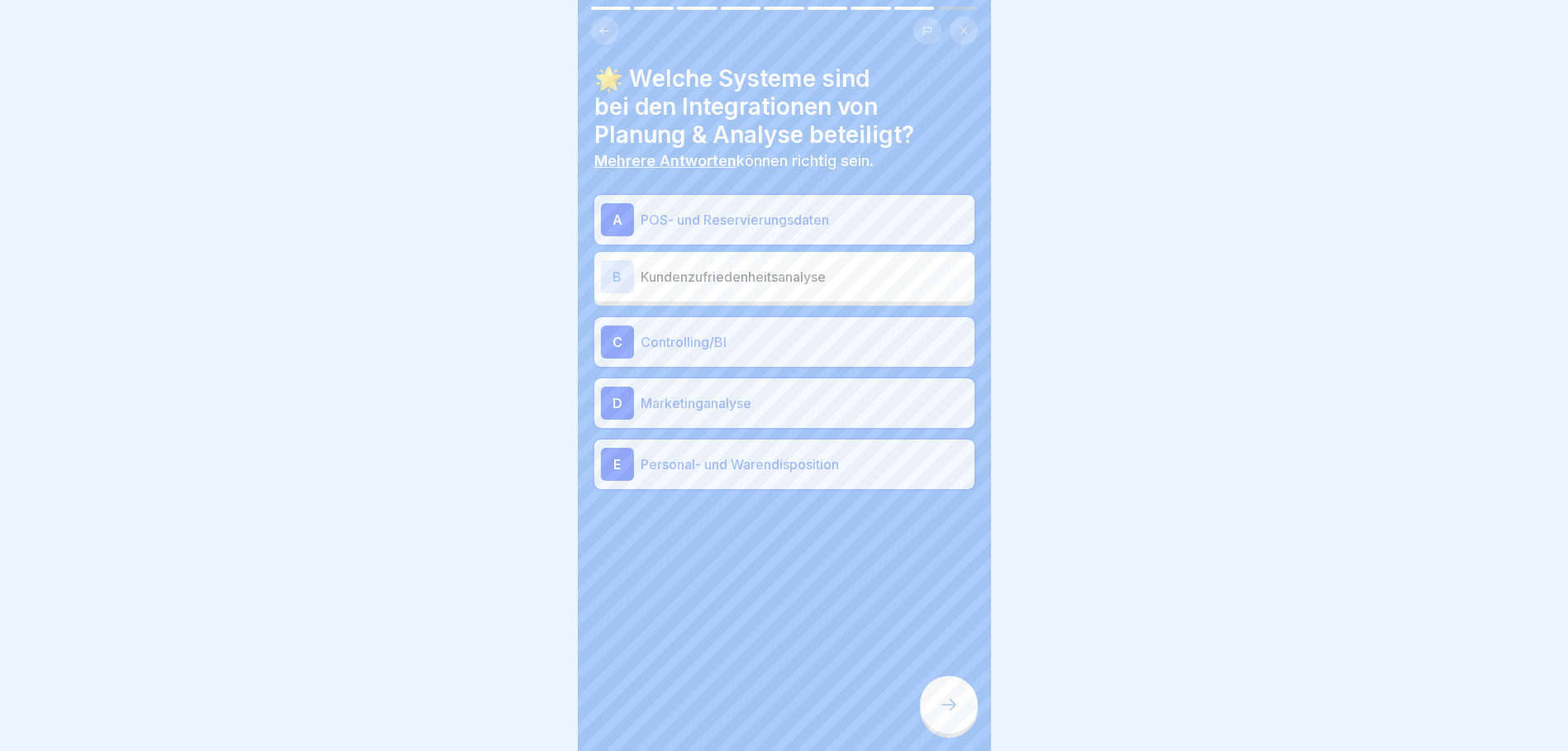
click at [832, 397] on p "Marketinganalyse" at bounding box center [804, 403] width 327 height 20
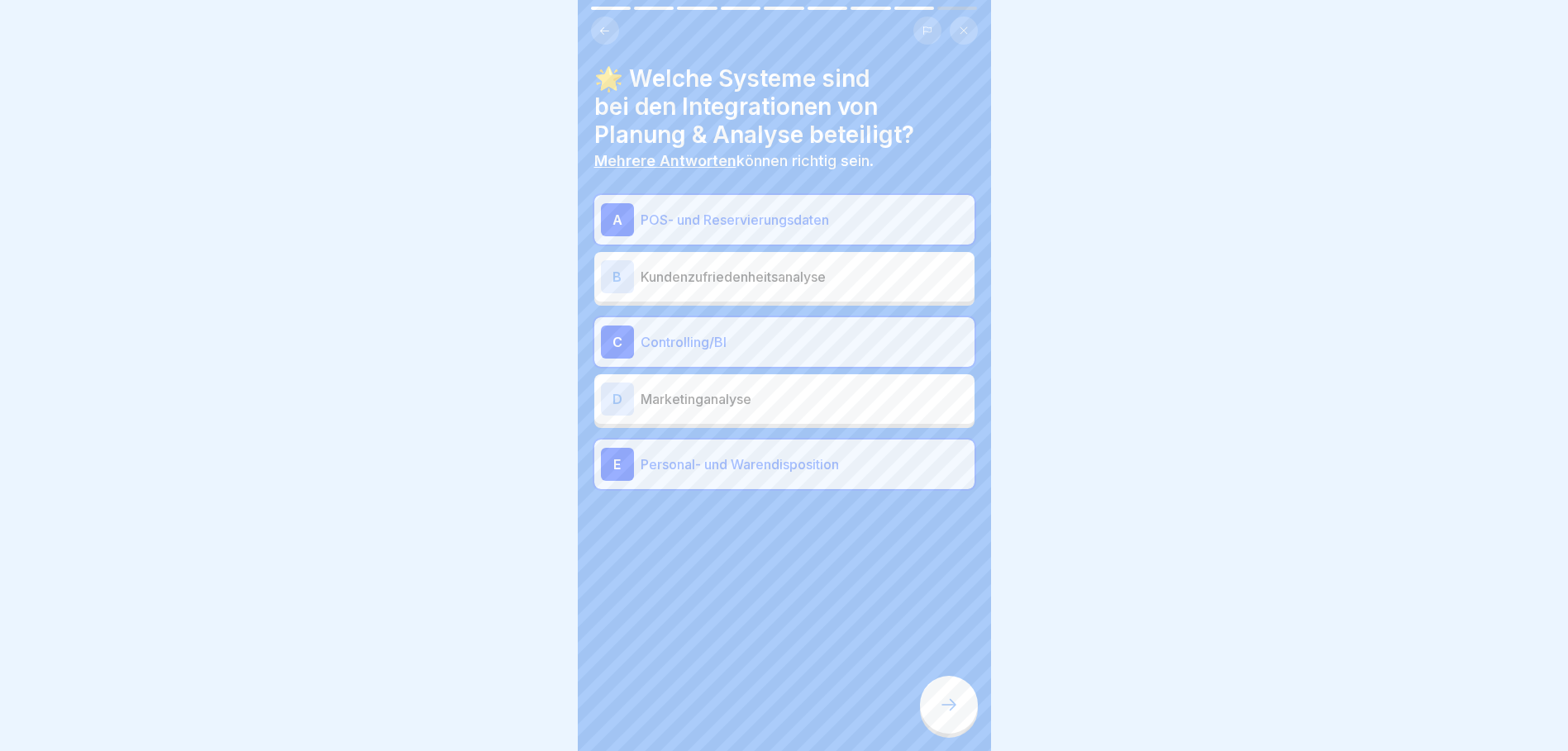
click at [823, 267] on p "Kundenzufriedenheitsanalyse" at bounding box center [804, 277] width 327 height 20
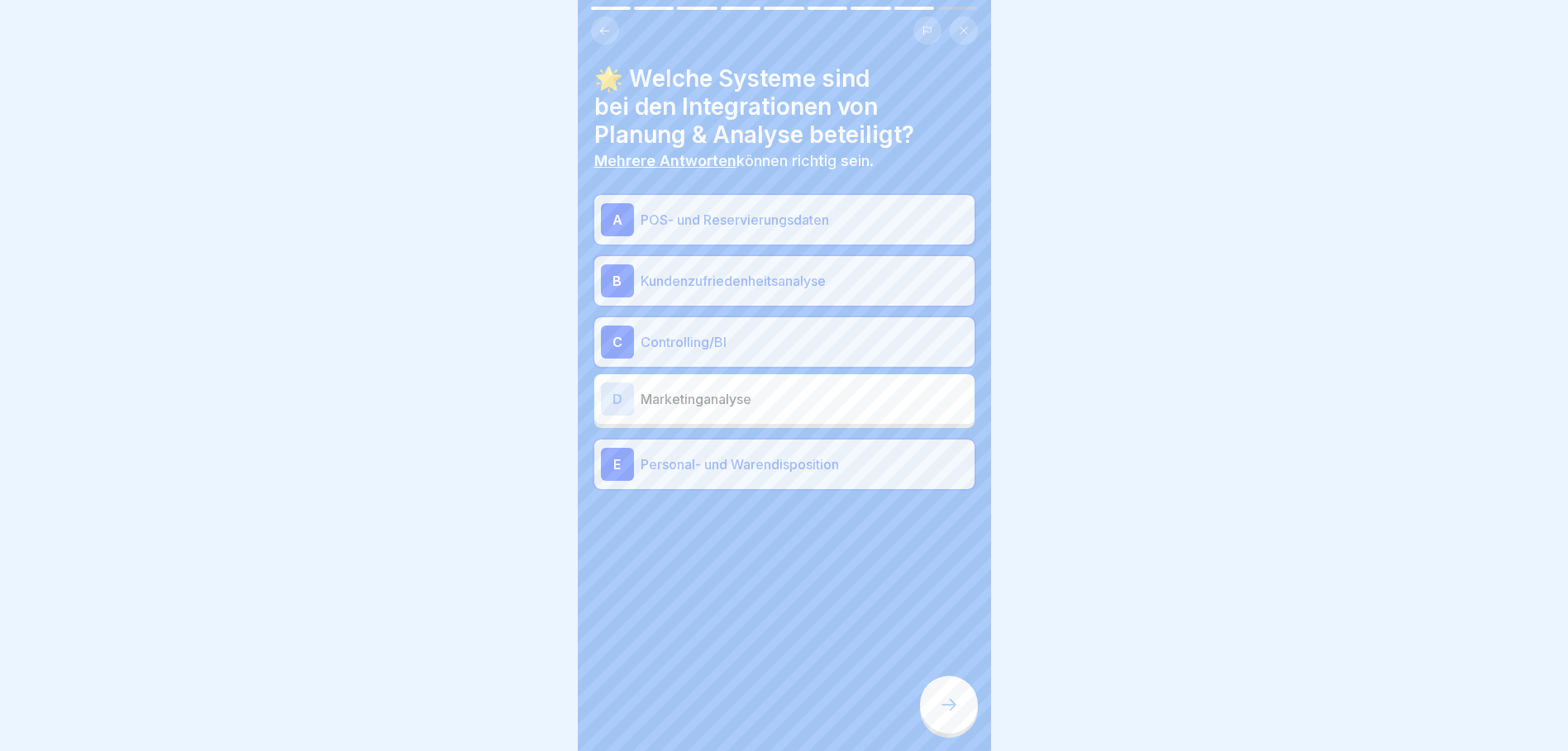
click at [942, 706] on icon at bounding box center [949, 705] width 20 height 20
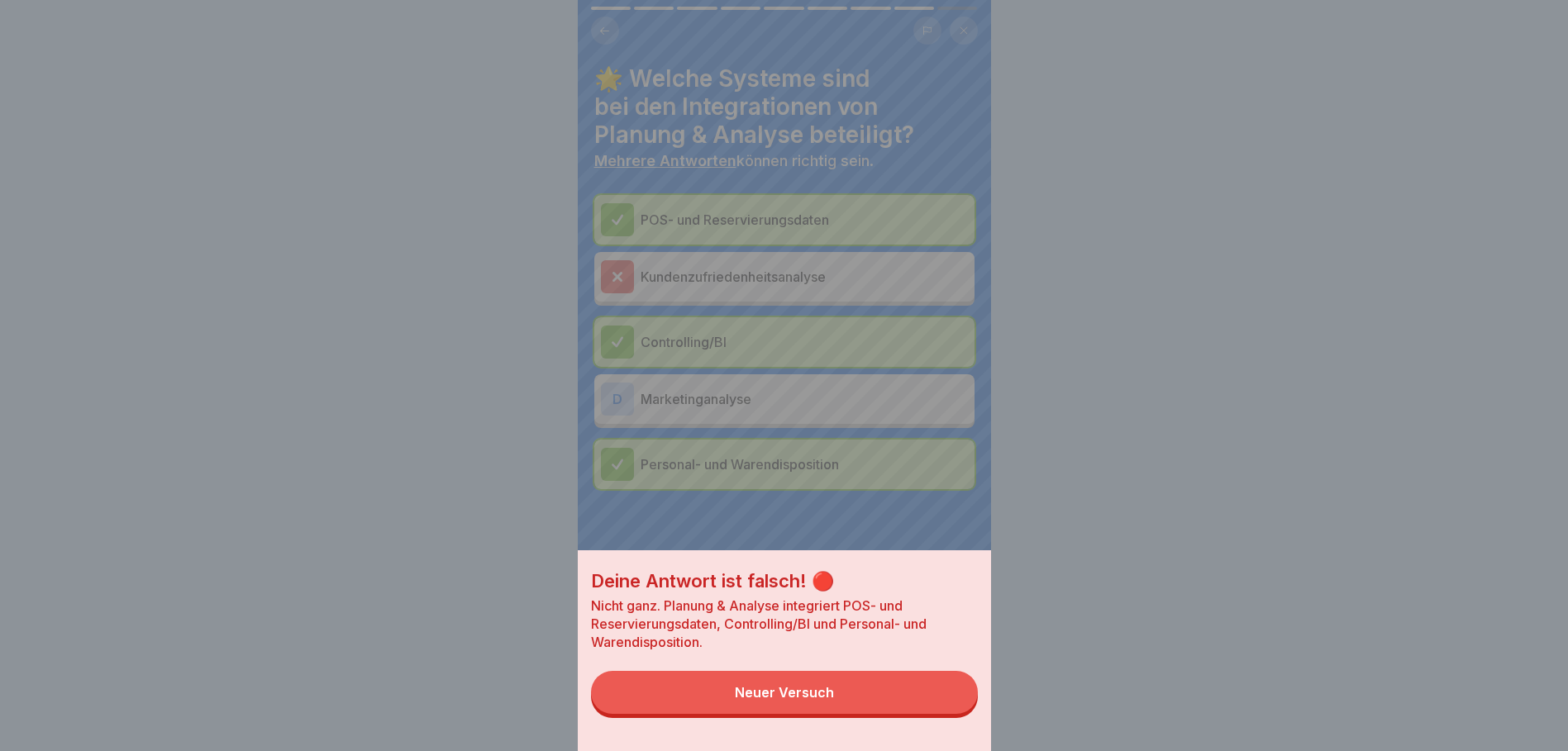
click at [920, 700] on button "Neuer Versuch" at bounding box center [784, 692] width 386 height 43
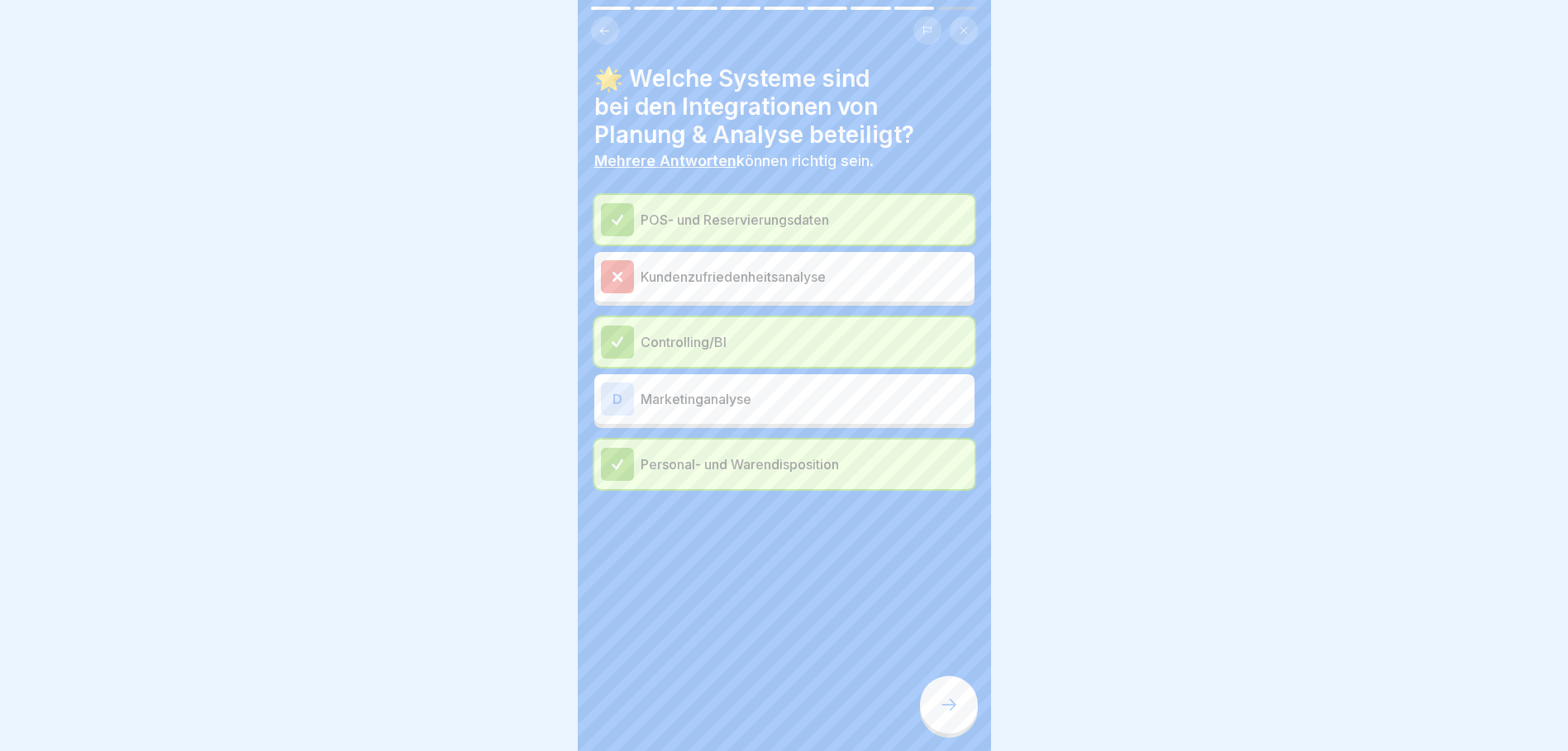
click at [963, 697] on div at bounding box center [948, 704] width 58 height 58
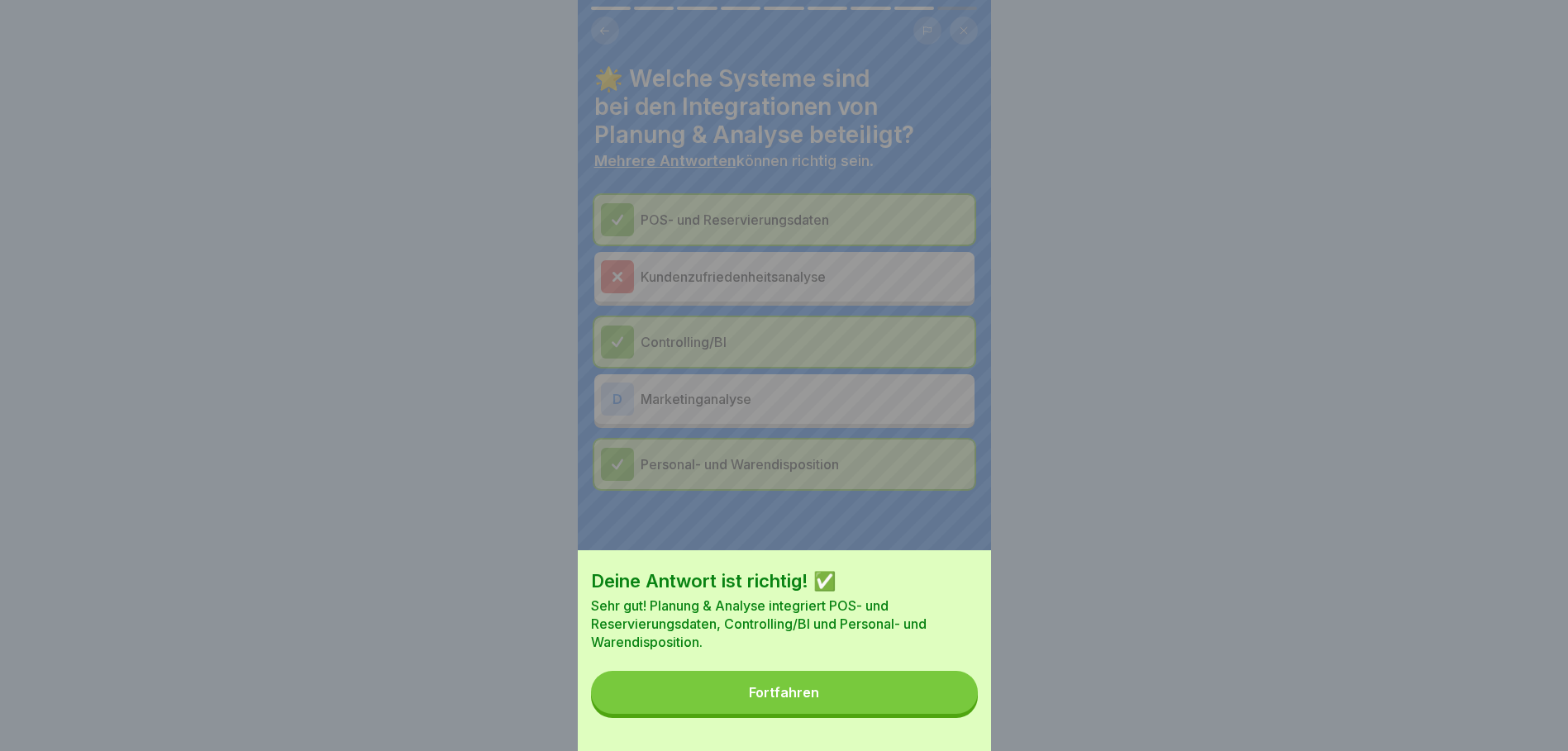
click at [910, 706] on button "Fortfahren" at bounding box center [784, 692] width 386 height 43
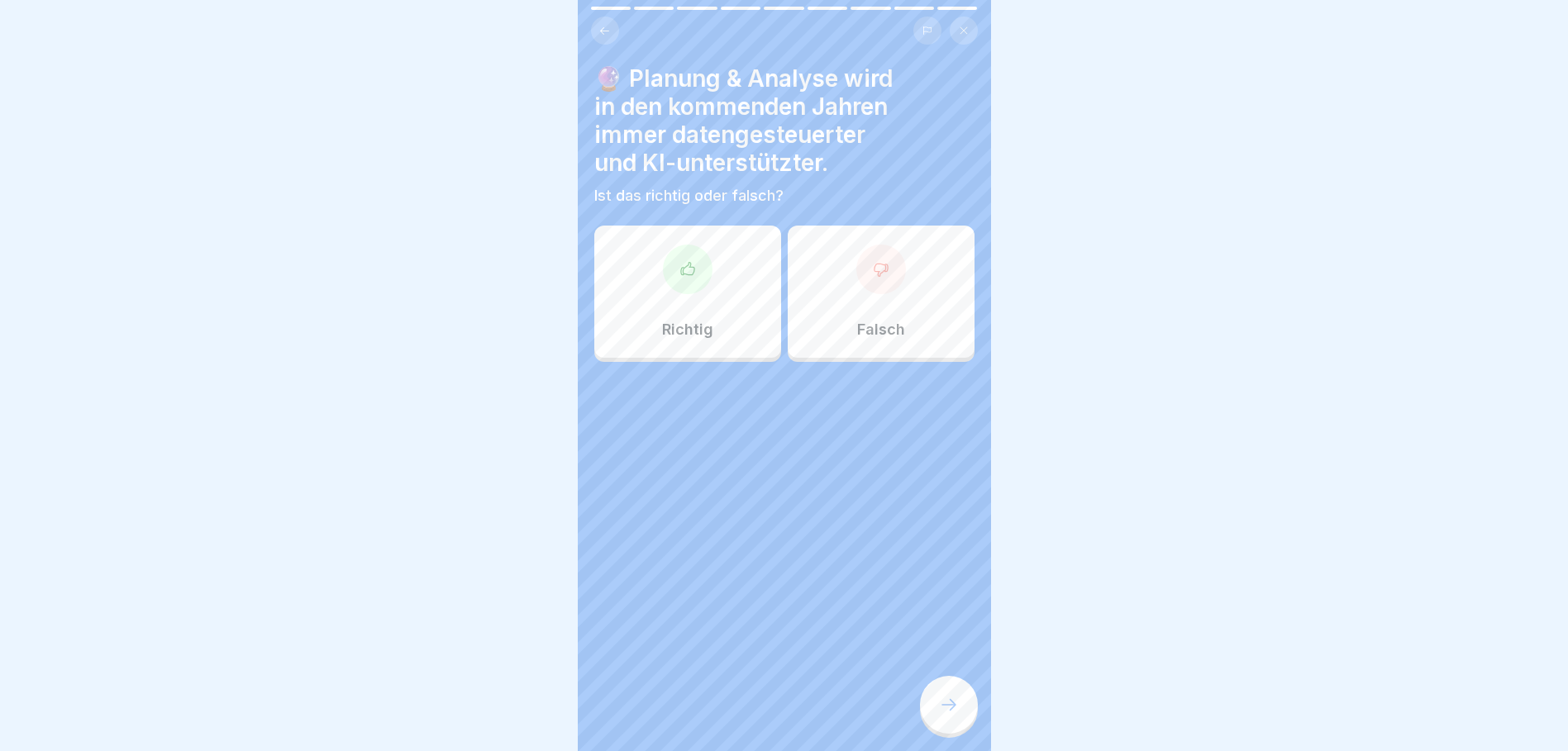
click at [700, 268] on div at bounding box center [688, 269] width 50 height 50
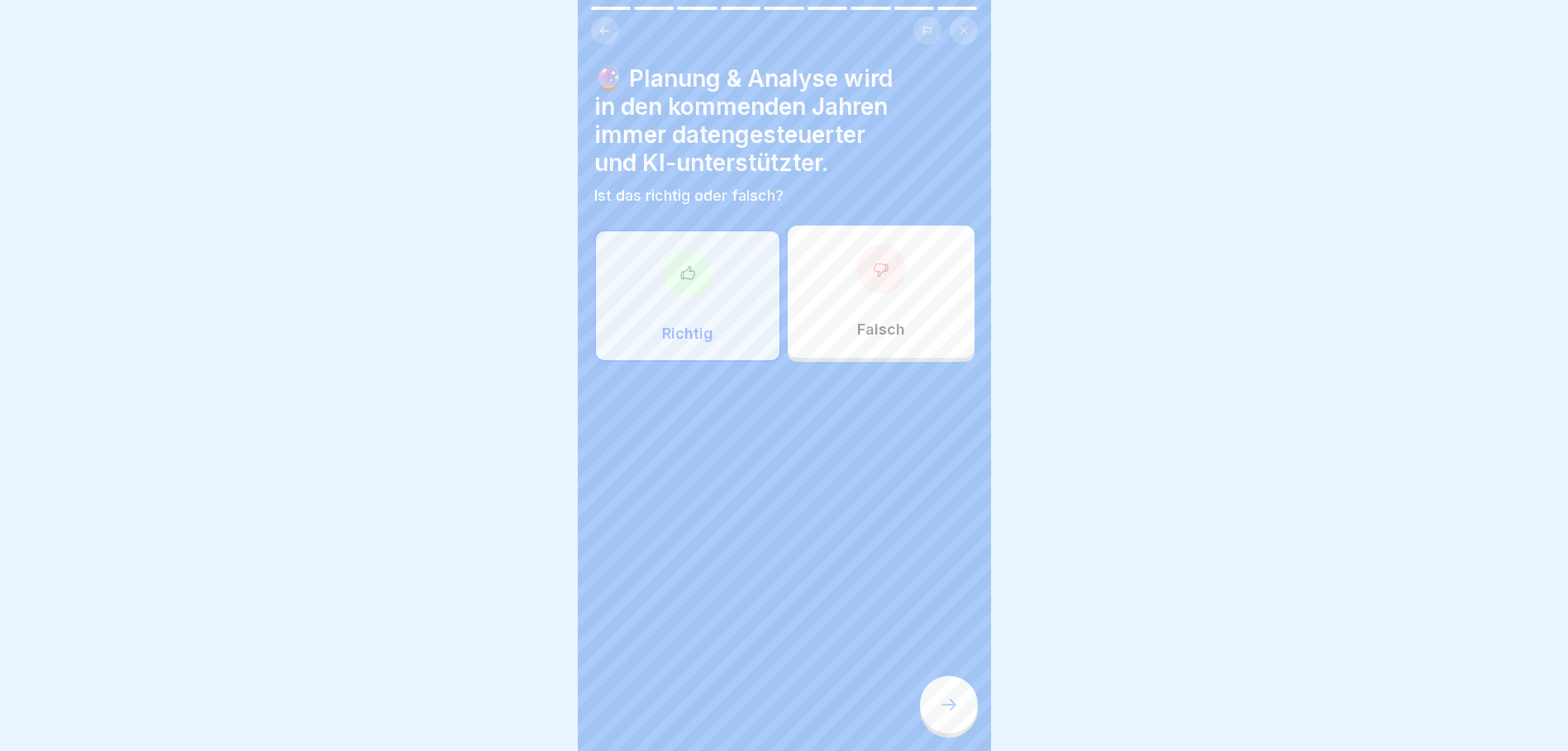
click at [948, 690] on div at bounding box center [948, 704] width 58 height 58
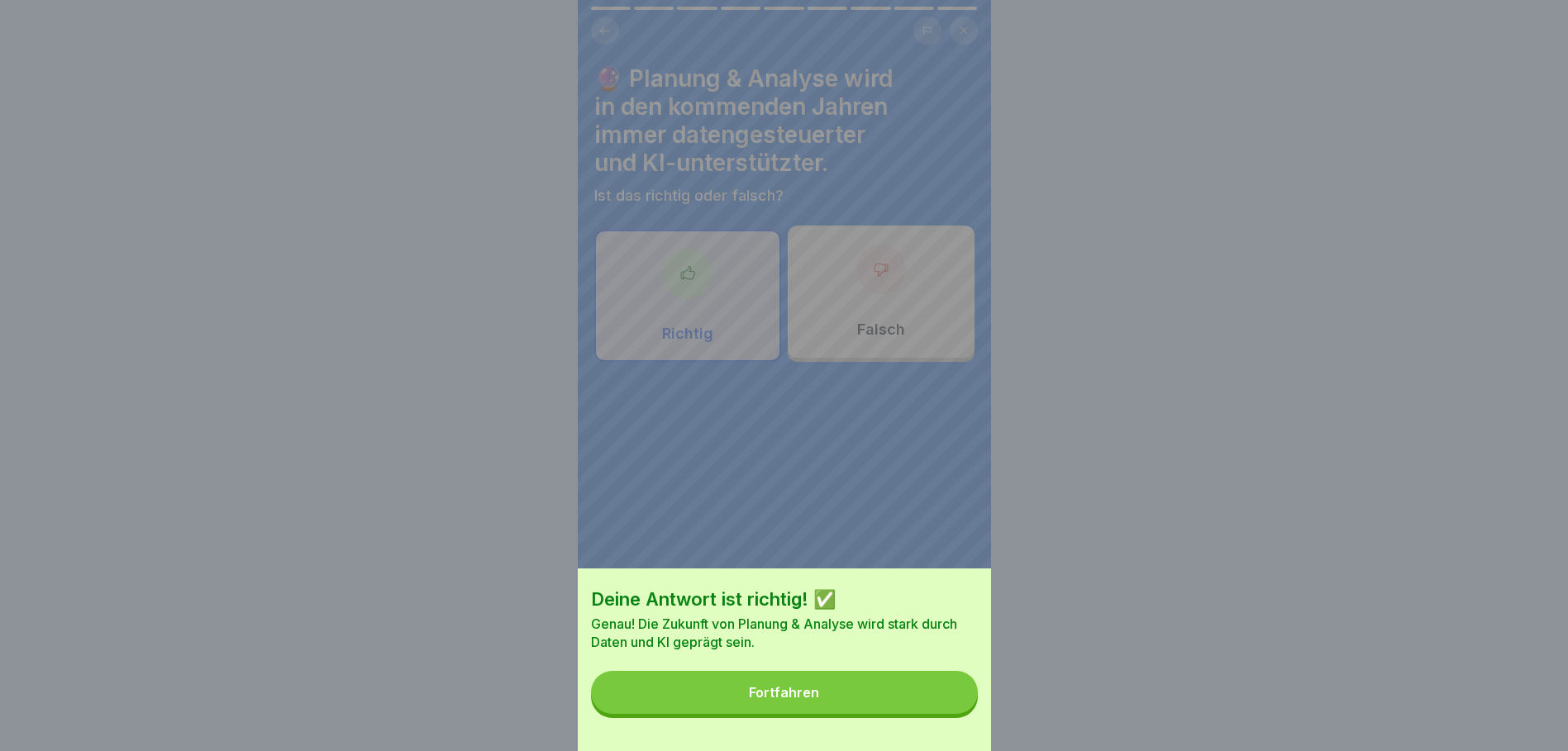
click at [900, 700] on button "Fortfahren" at bounding box center [784, 692] width 386 height 43
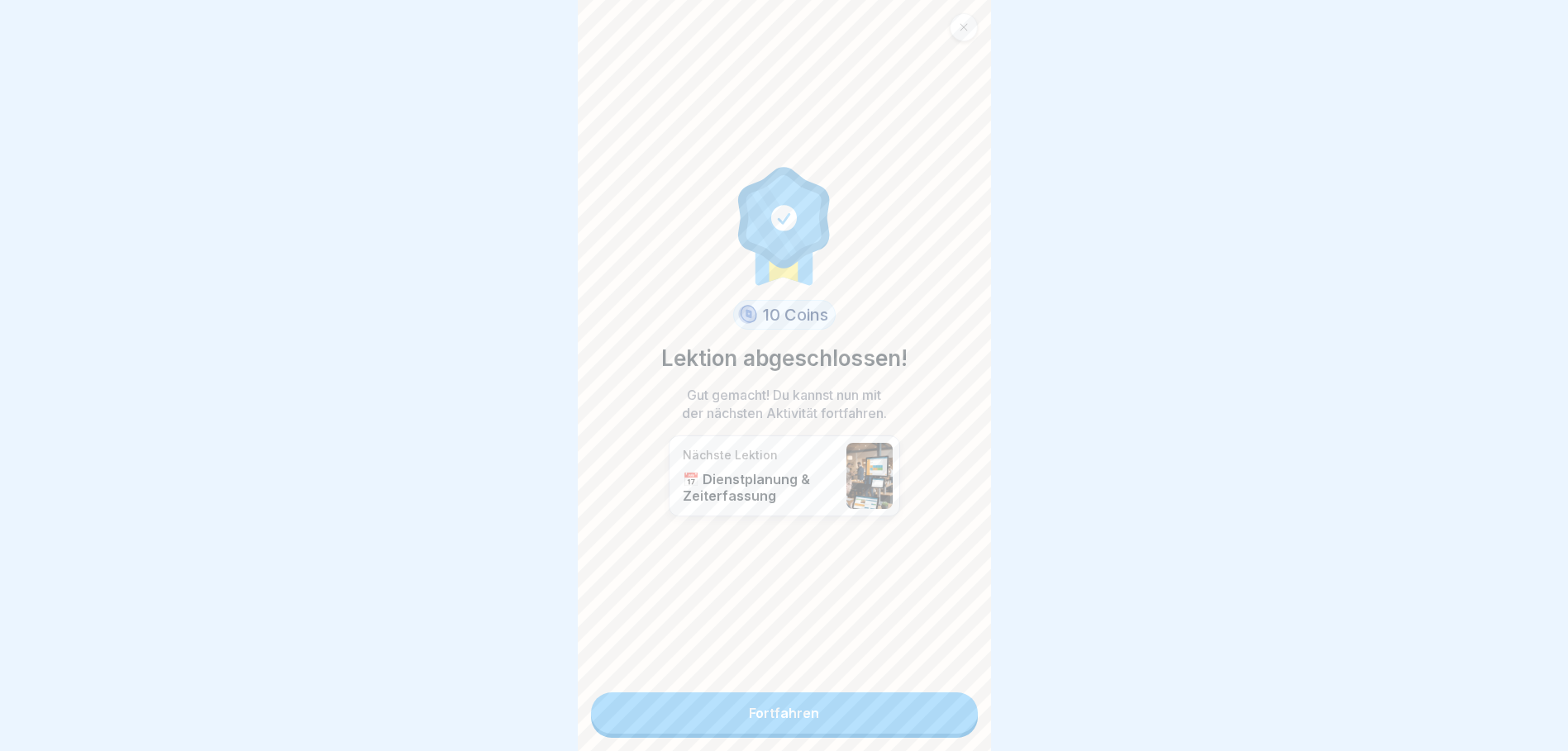
click at [882, 704] on link "Fortfahren" at bounding box center [784, 712] width 386 height 41
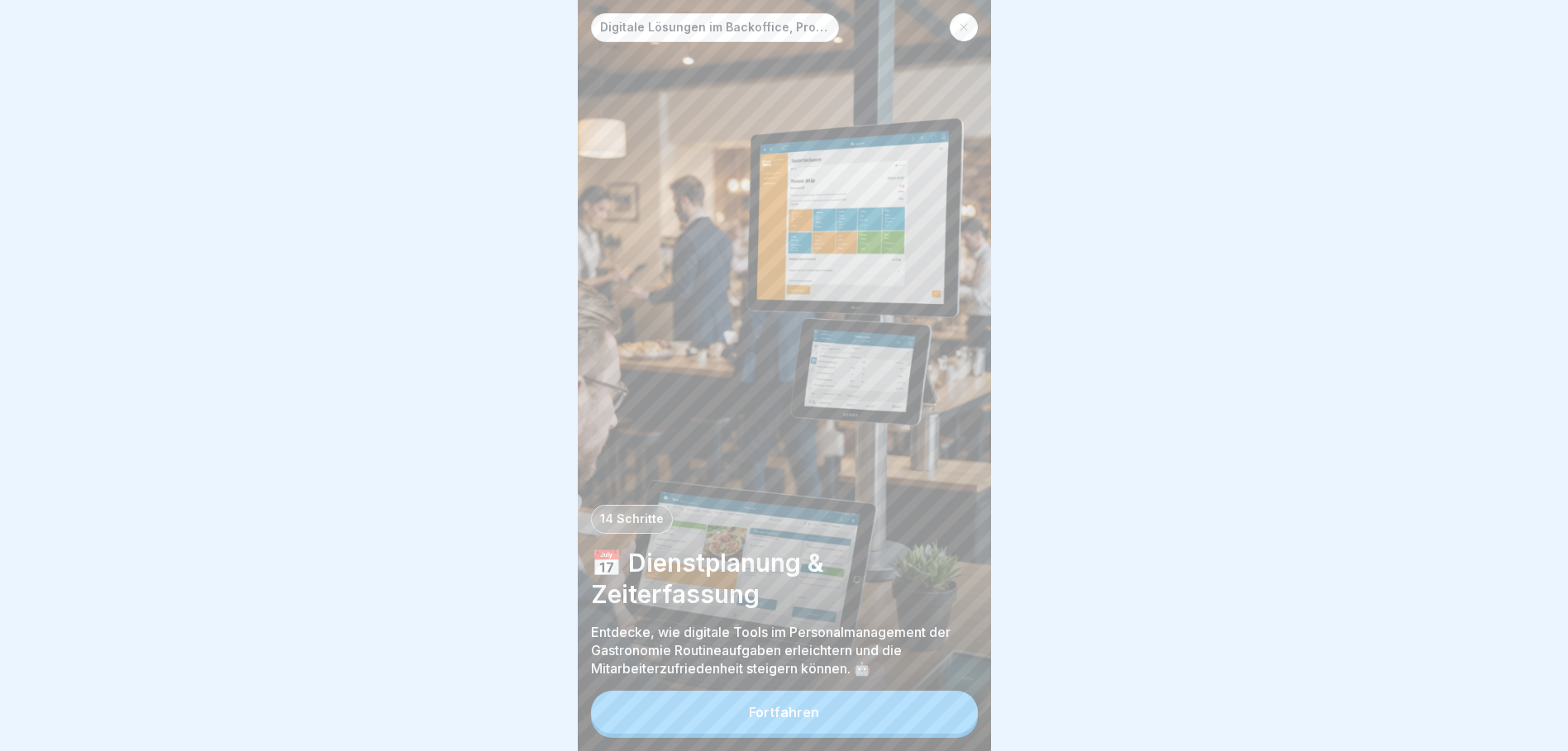
click at [857, 731] on button "Fortfahren" at bounding box center [784, 712] width 386 height 43
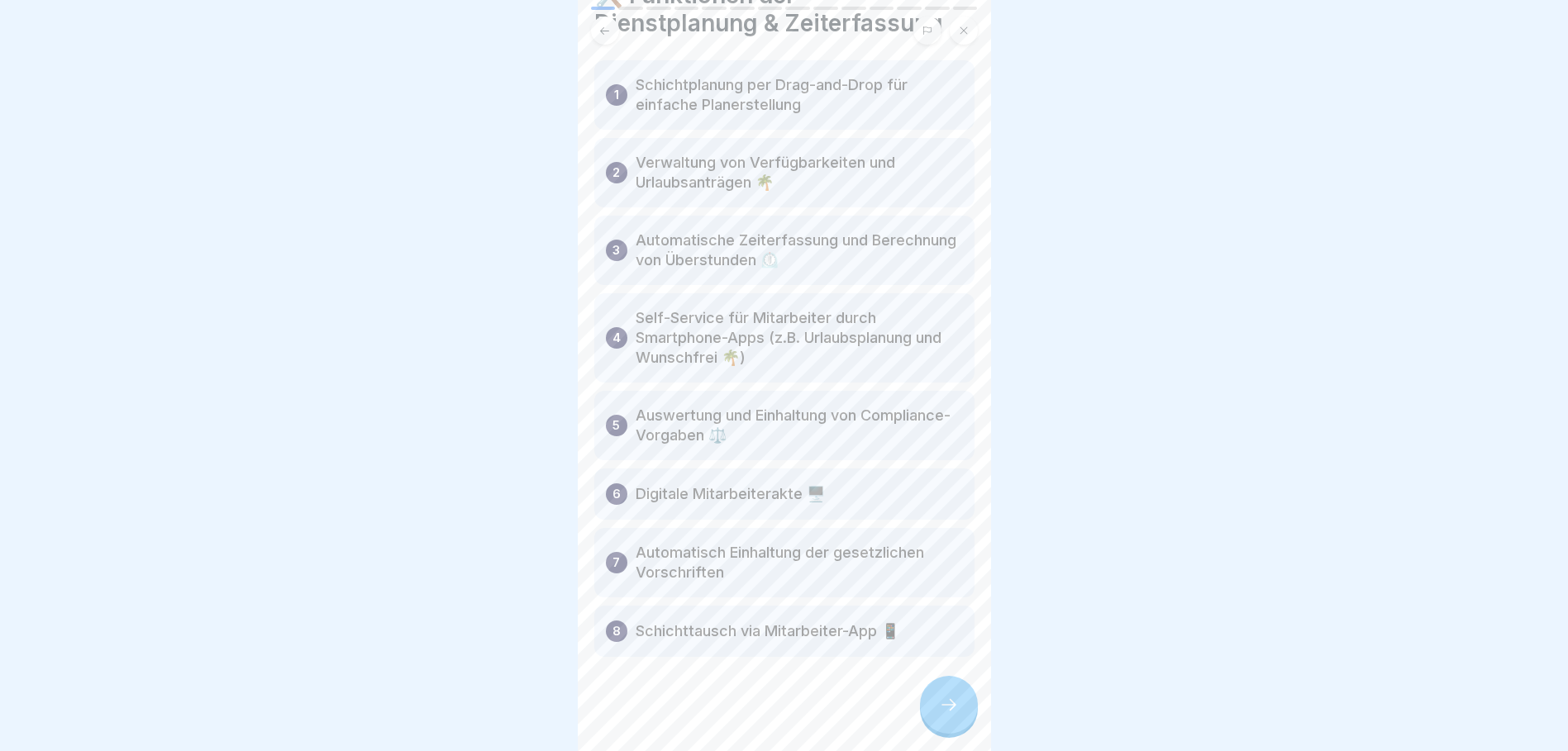
scroll to position [88, 0]
click at [950, 728] on div at bounding box center [948, 704] width 58 height 58
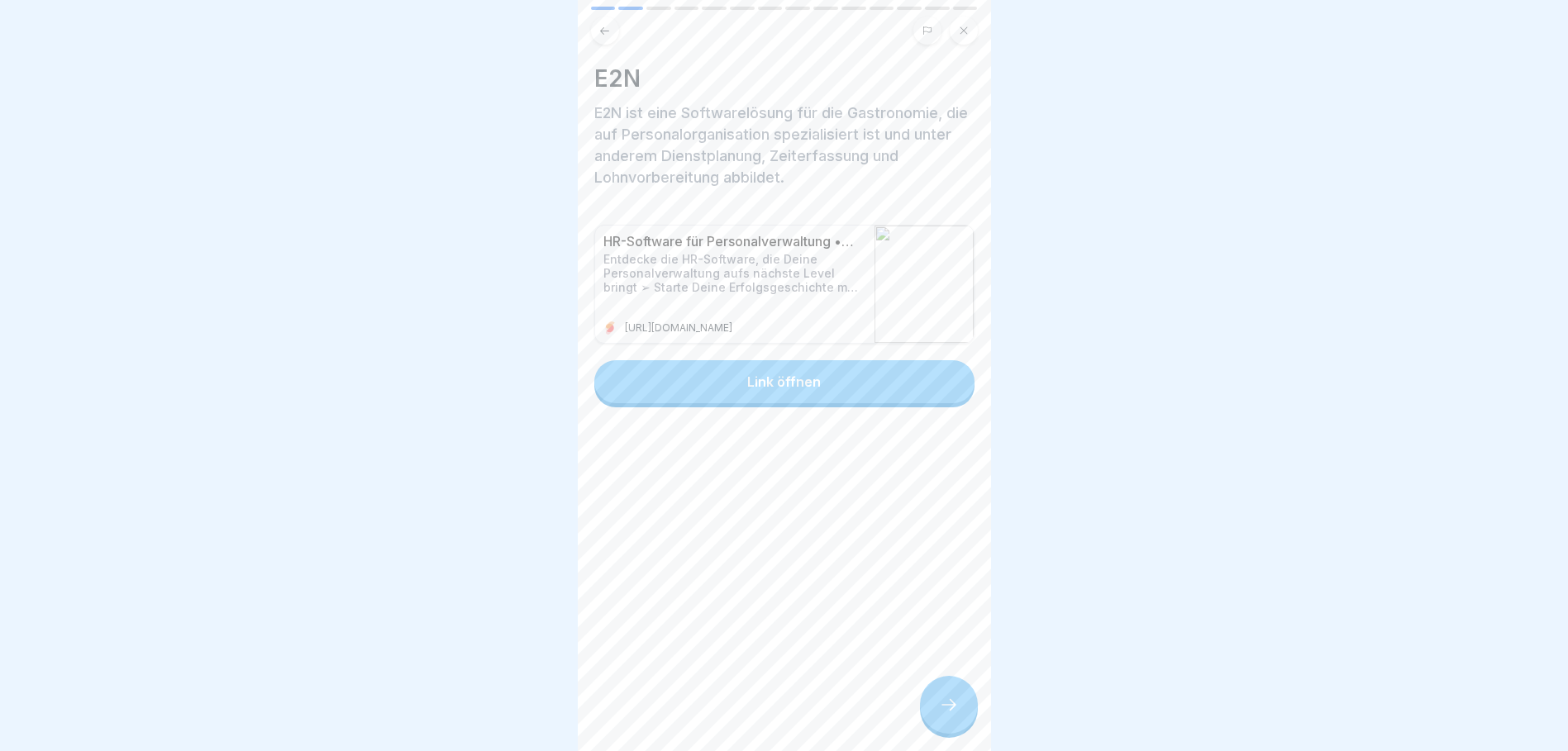
click at [766, 384] on div "Link öffnen" at bounding box center [784, 382] width 73 height 15
click at [929, 707] on div at bounding box center [948, 704] width 58 height 58
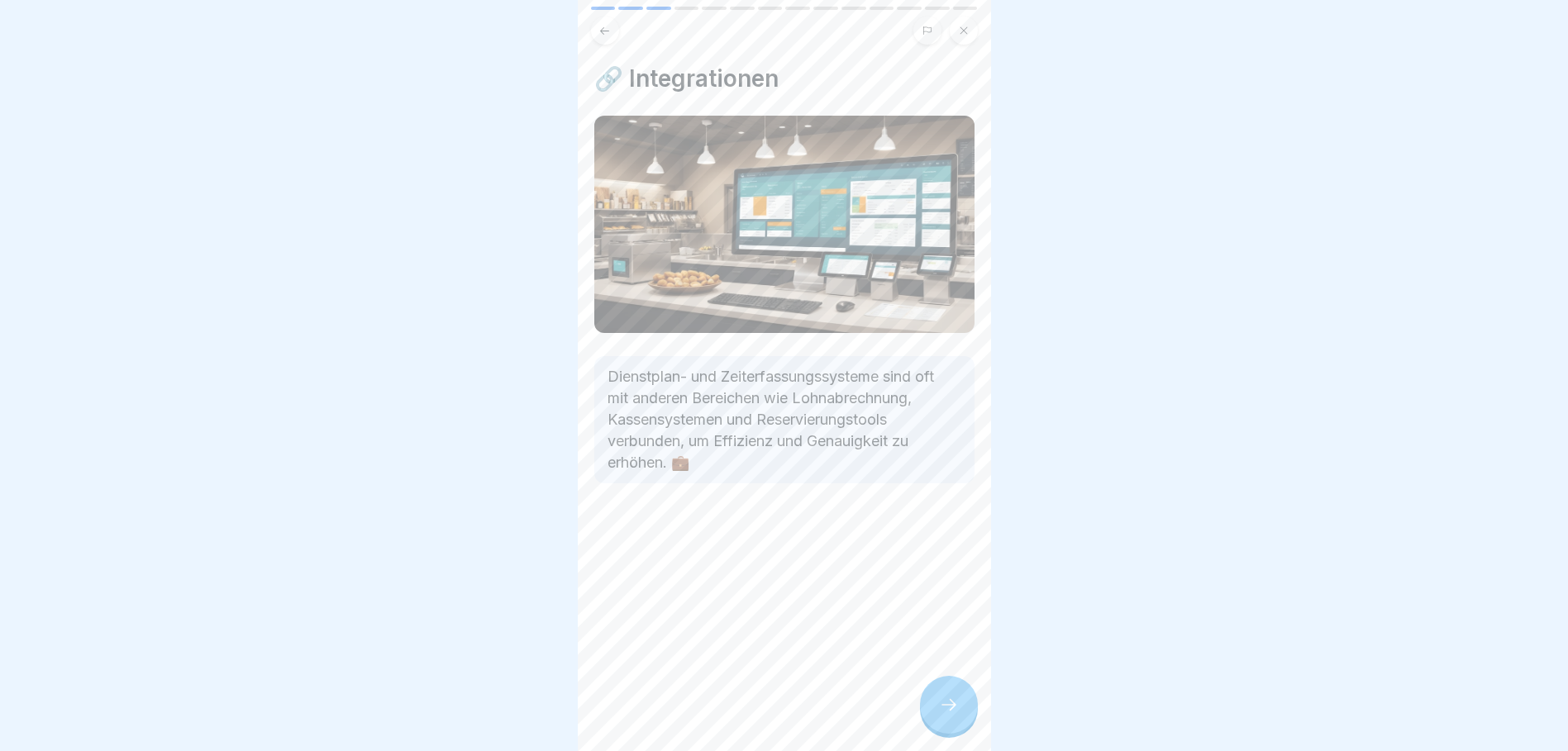
click at [929, 707] on div at bounding box center [948, 704] width 58 height 58
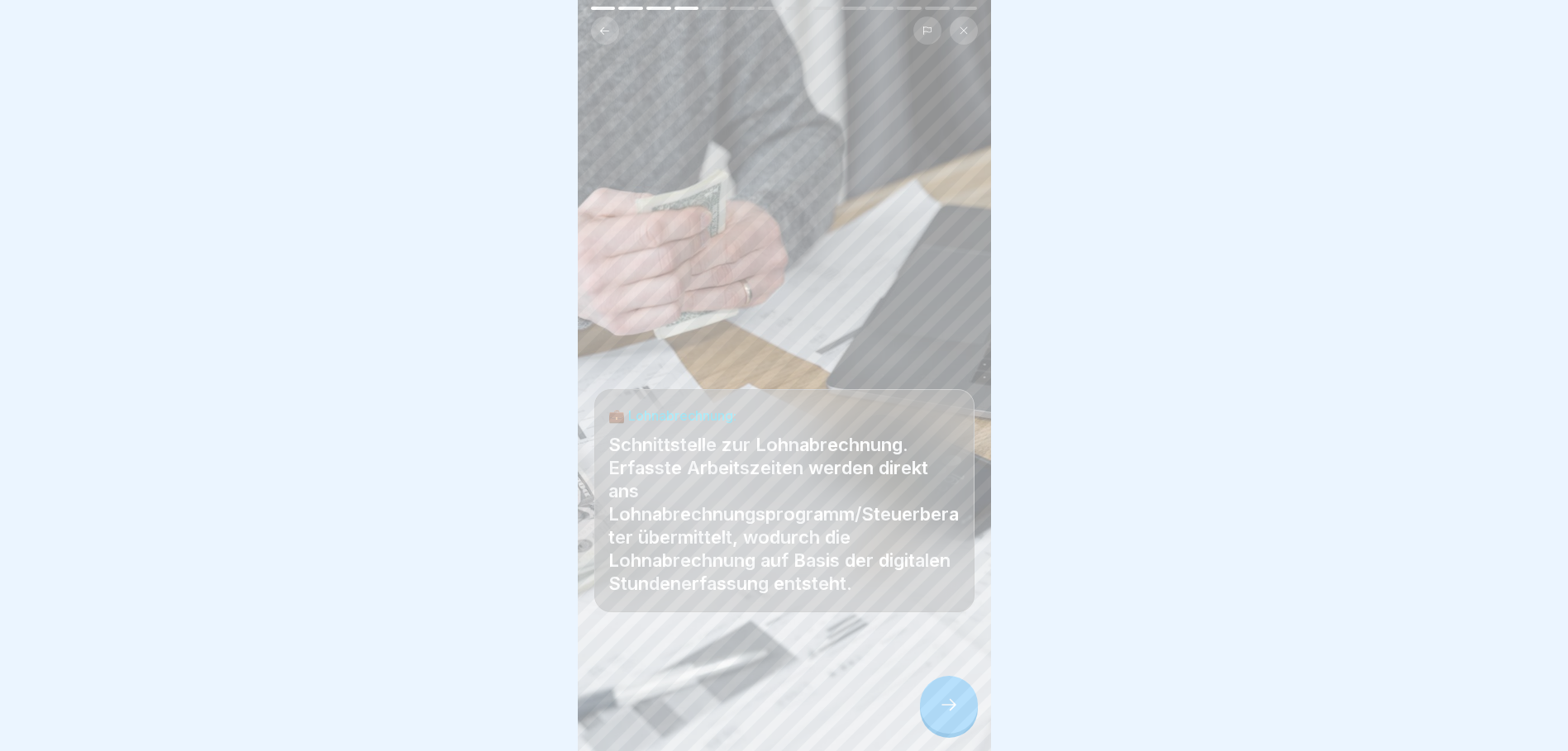
click at [929, 707] on div at bounding box center [948, 704] width 58 height 58
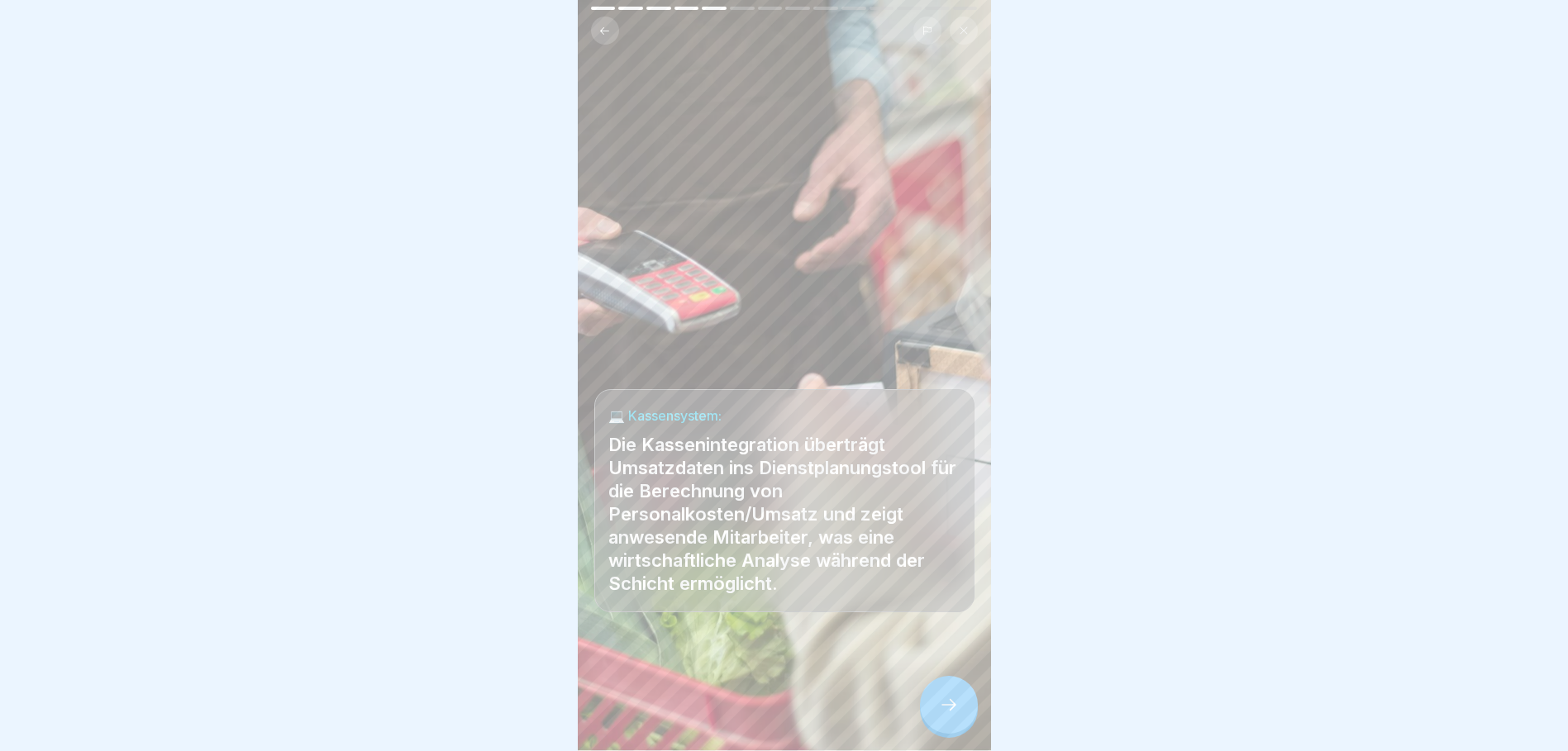
click at [929, 707] on div at bounding box center [948, 704] width 58 height 58
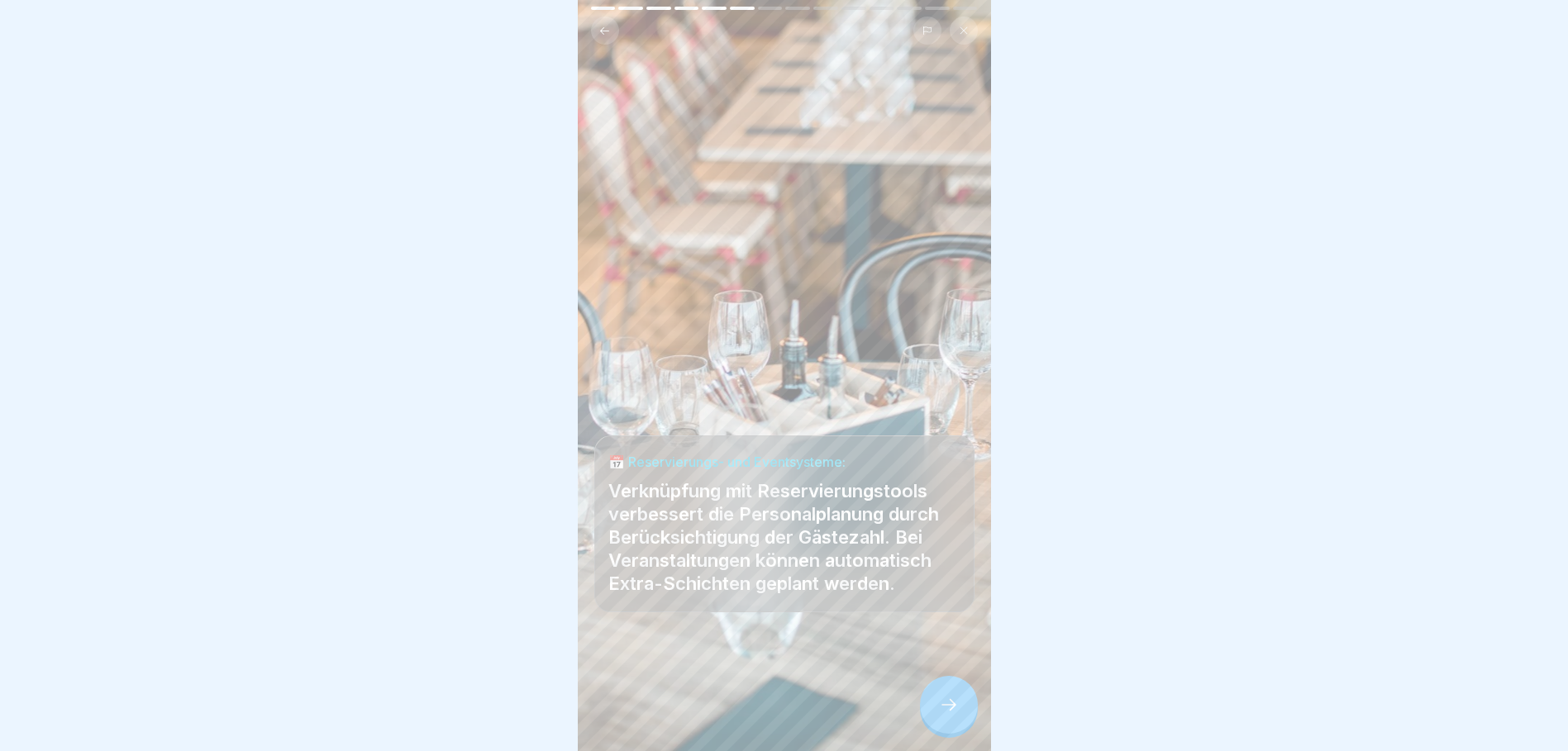
click at [947, 730] on div at bounding box center [948, 704] width 58 height 58
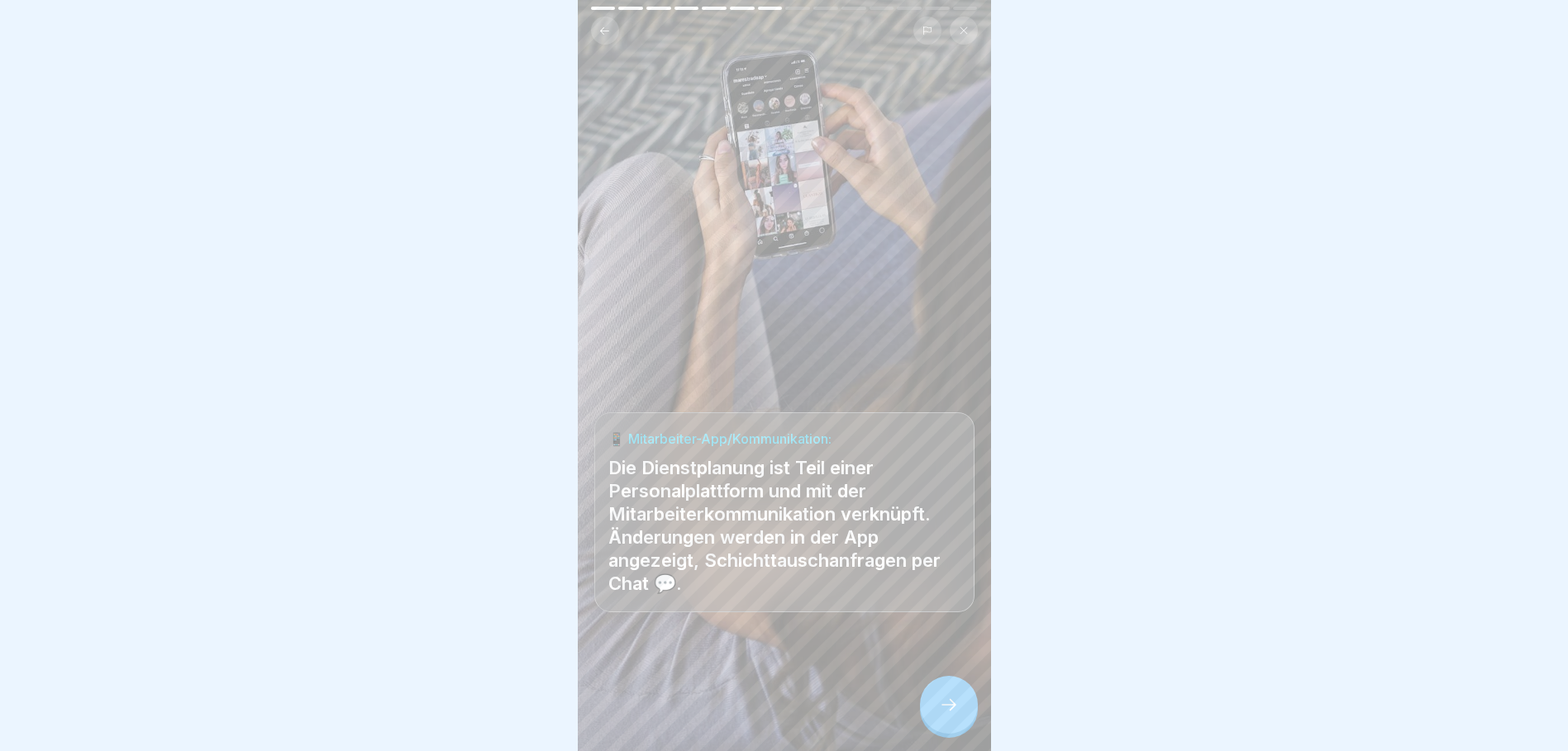
click at [952, 715] on icon at bounding box center [949, 705] width 20 height 20
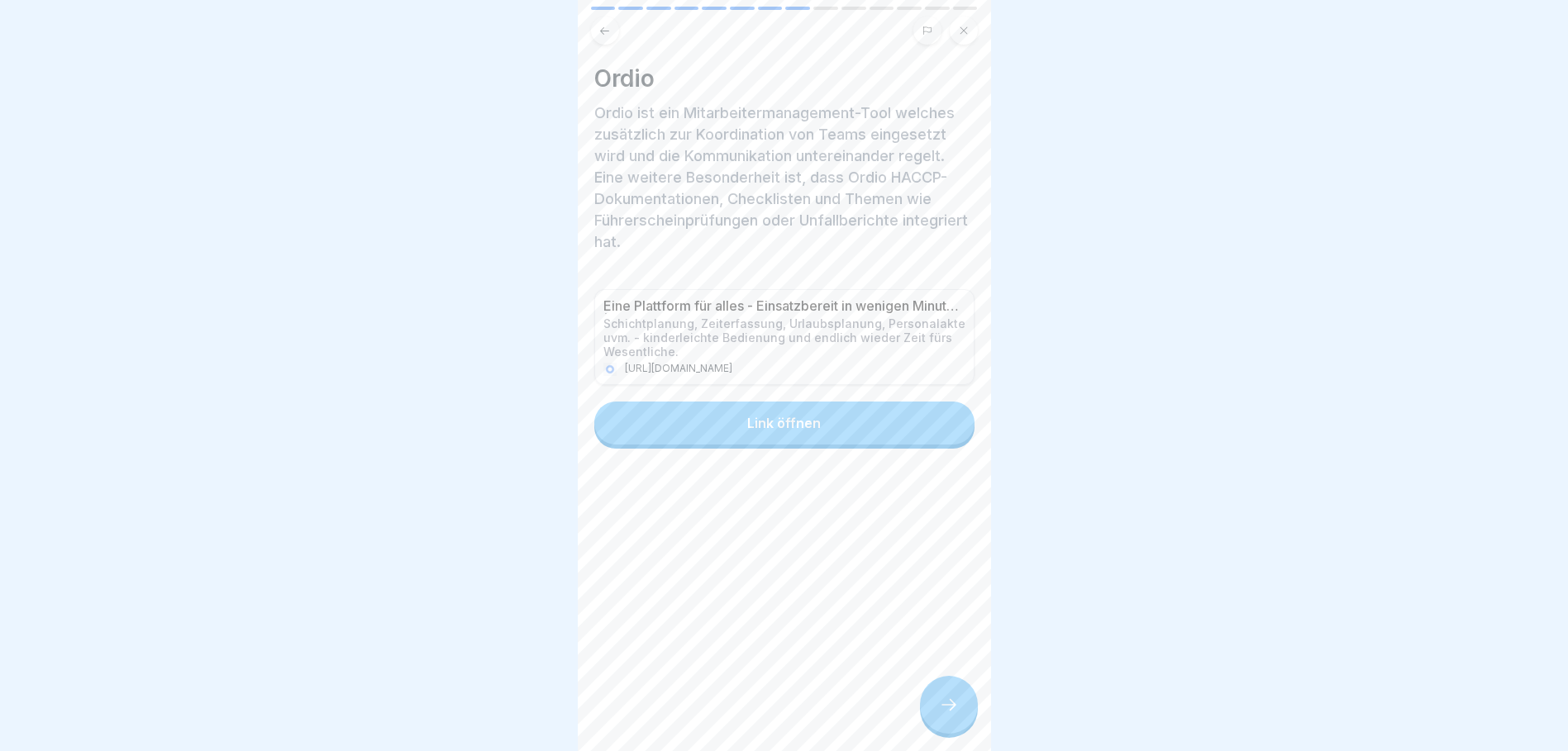
click at [747, 427] on div "Link öffnen" at bounding box center [784, 423] width 73 height 15
click at [960, 725] on div at bounding box center [948, 704] width 58 height 58
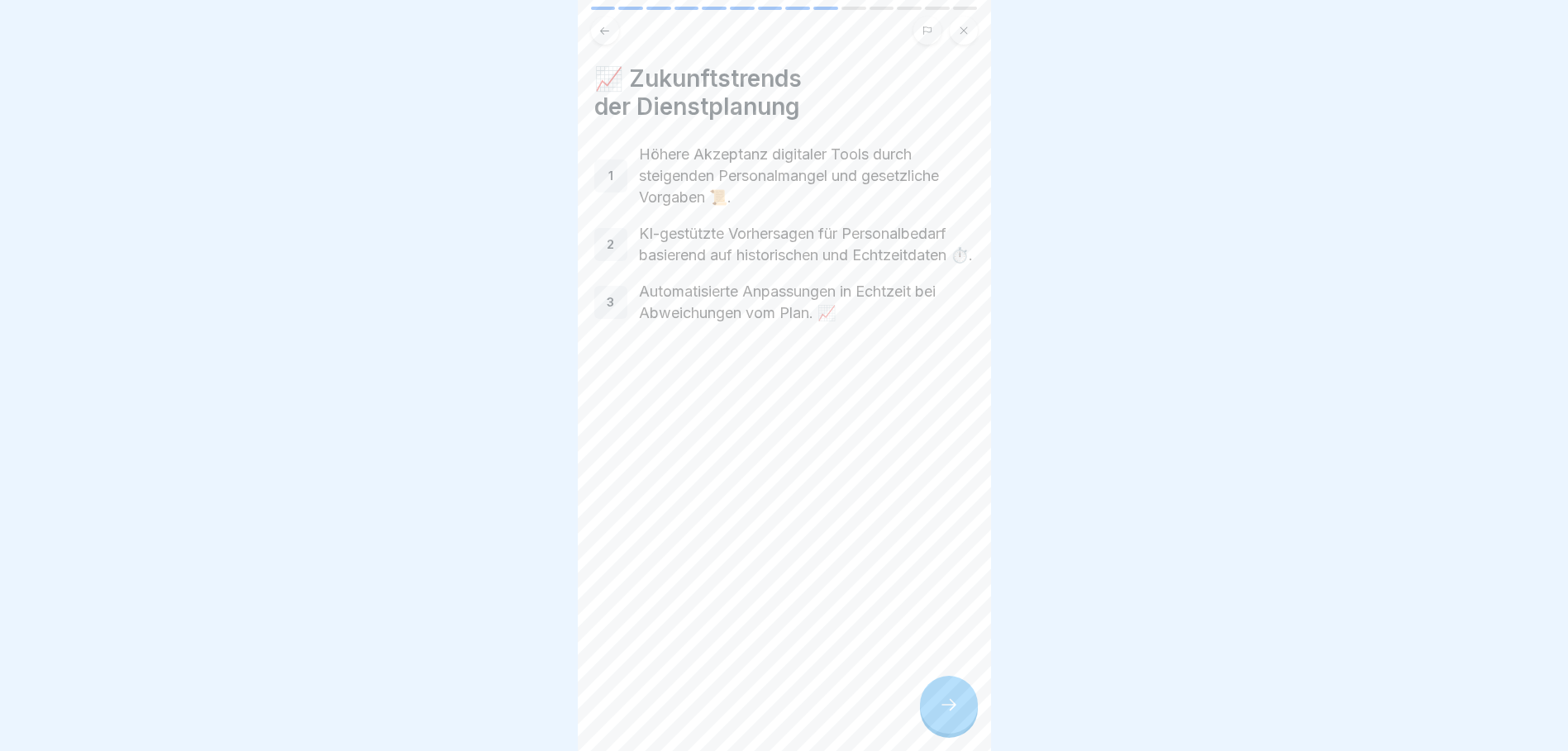
click at [960, 725] on div at bounding box center [948, 704] width 58 height 58
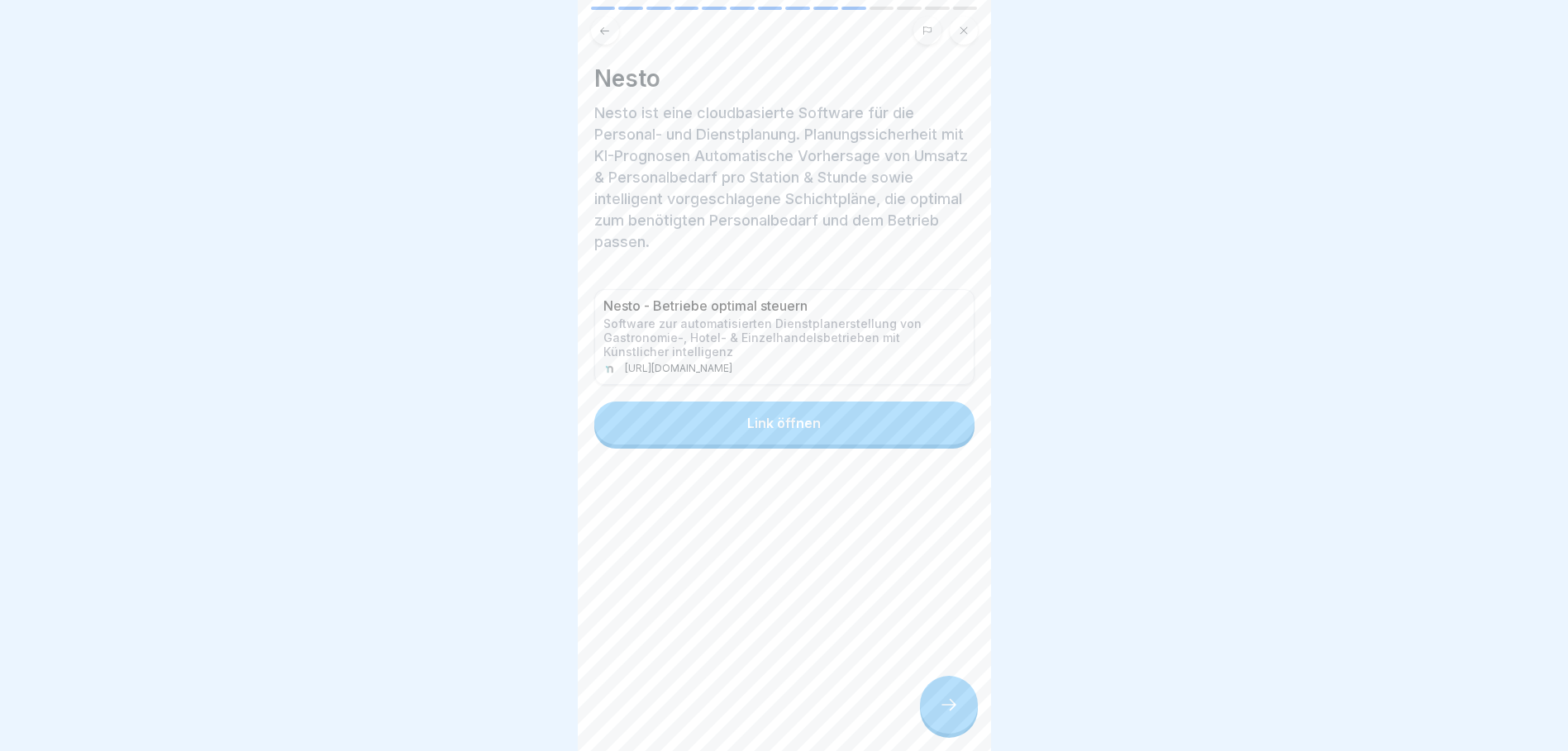
click at [810, 420] on div "Link öffnen" at bounding box center [784, 423] width 73 height 15
click at [967, 734] on div at bounding box center [948, 704] width 58 height 58
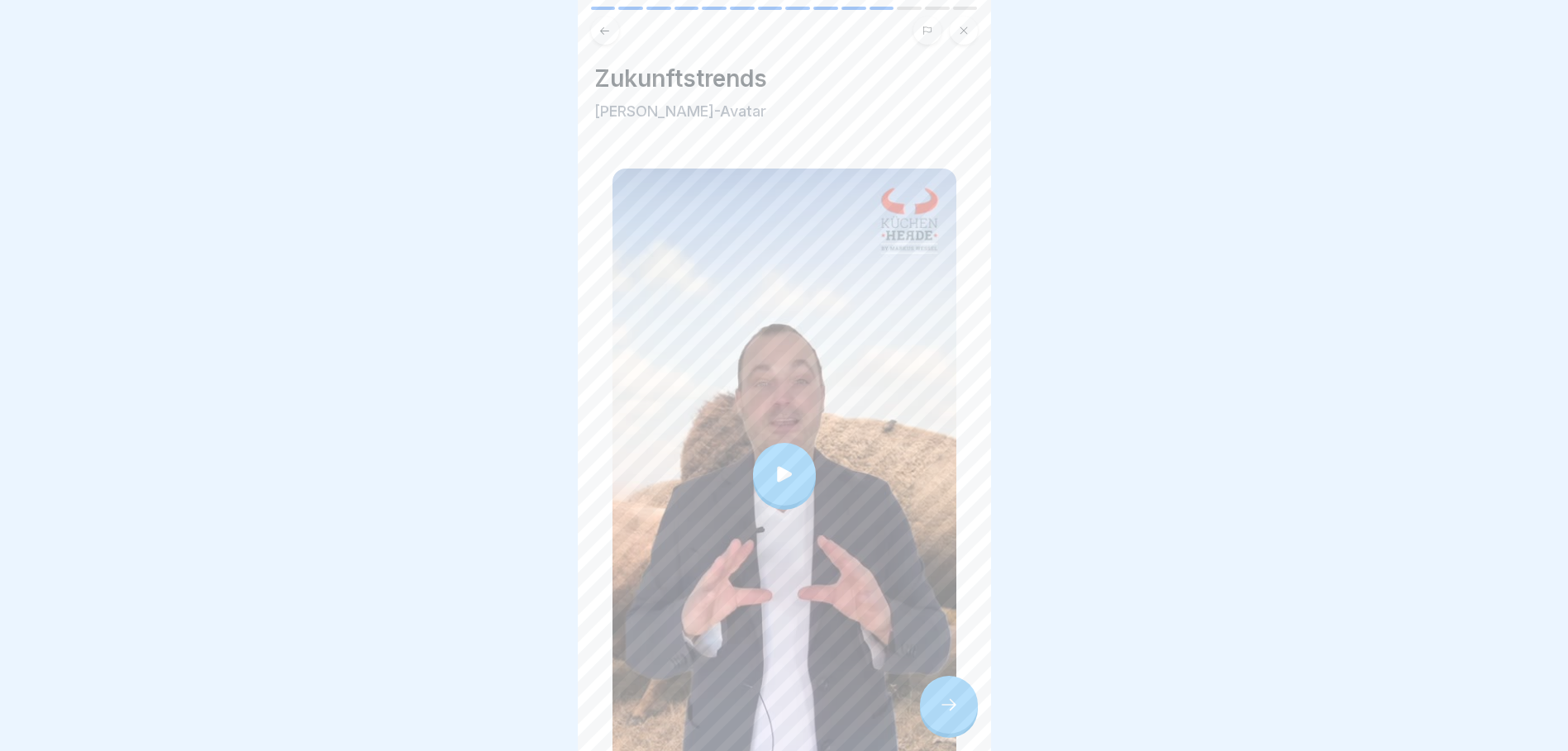
click at [773, 453] on div at bounding box center [784, 474] width 62 height 62
click at [966, 729] on div at bounding box center [948, 704] width 58 height 58
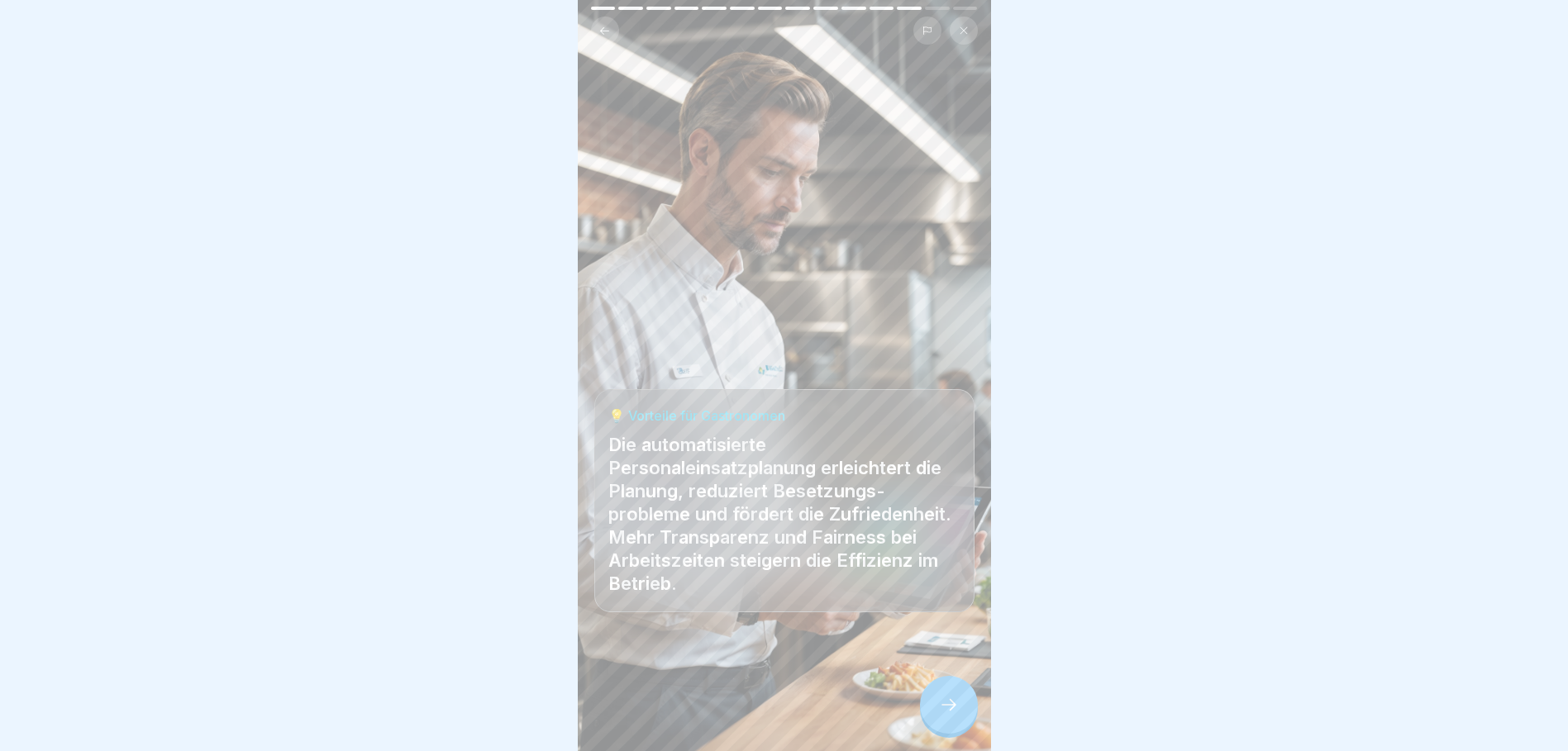
scroll to position [0, 0]
click at [952, 715] on icon at bounding box center [949, 705] width 20 height 20
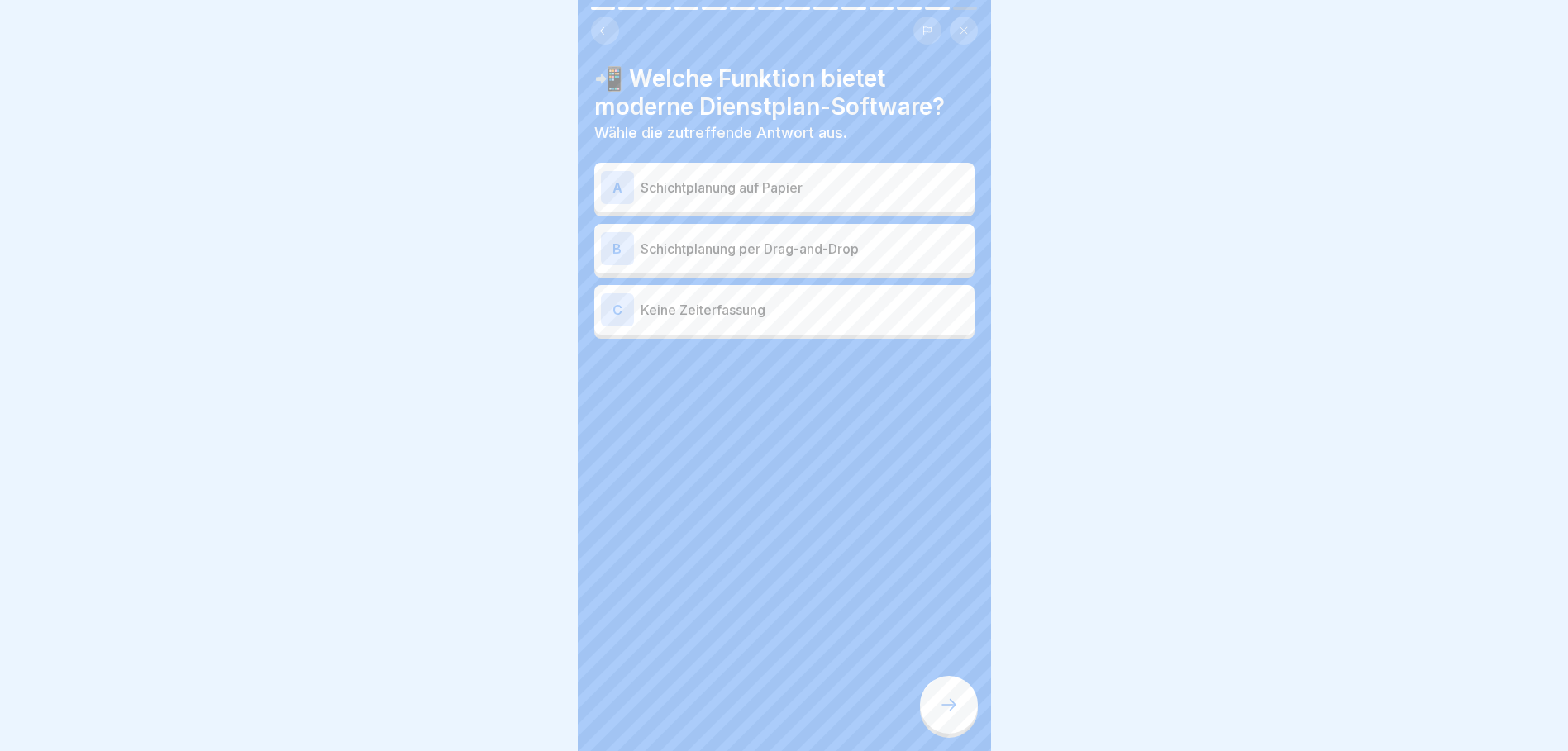
click at [745, 247] on p "Schichtplanung per Drag-and-Drop" at bounding box center [804, 249] width 327 height 20
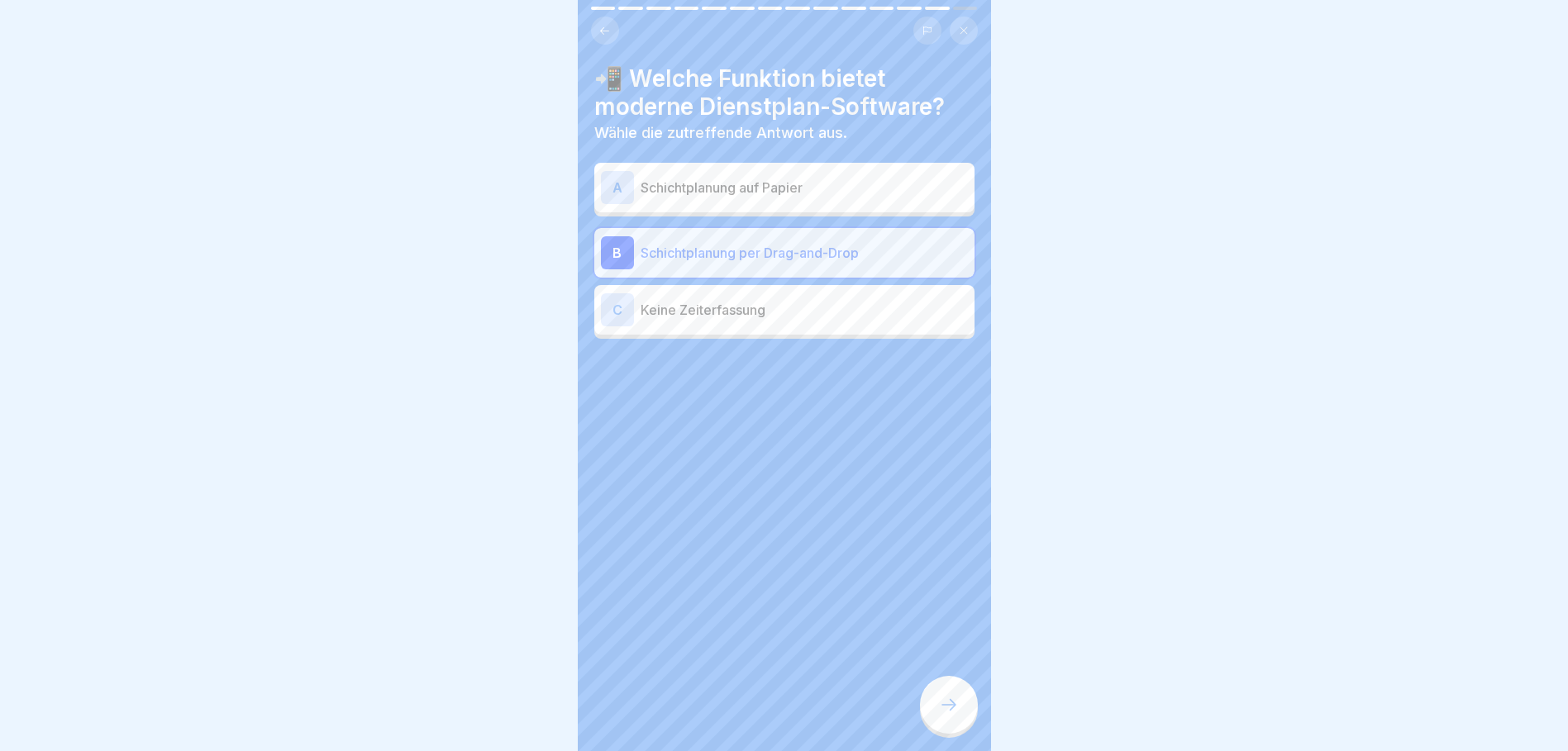
click at [939, 706] on div at bounding box center [948, 704] width 58 height 58
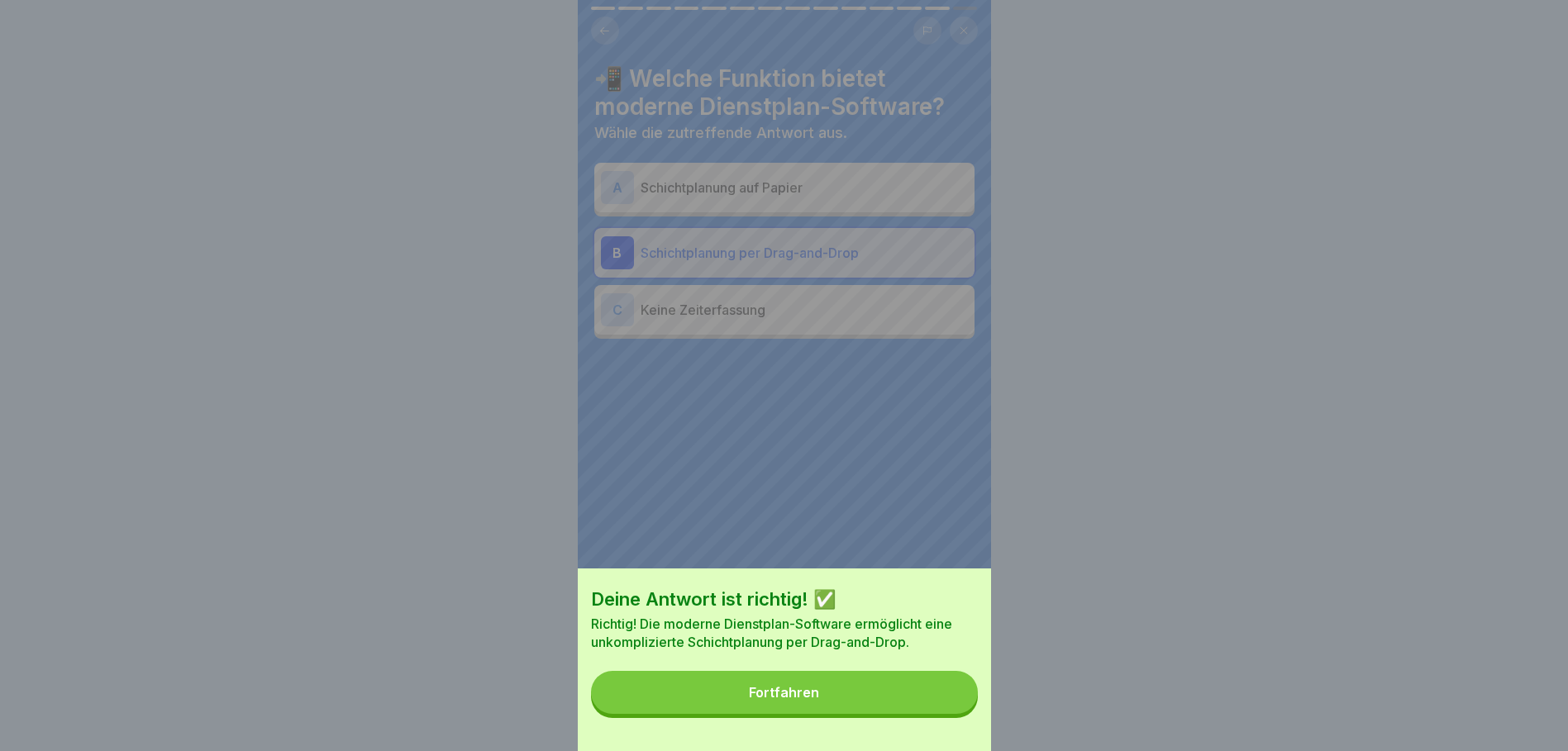
click at [920, 700] on button "Fortfahren" at bounding box center [784, 692] width 386 height 43
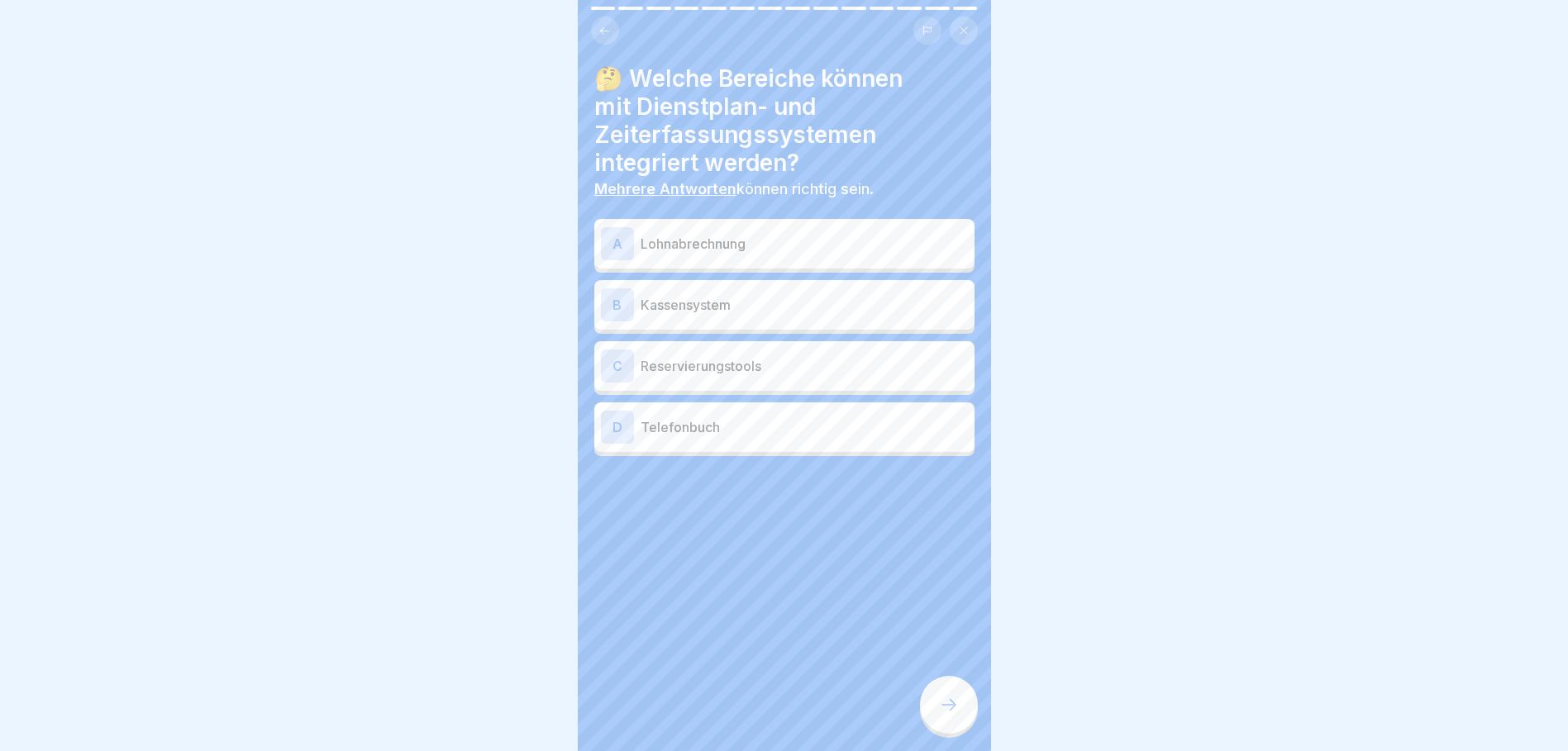
click at [741, 250] on p "Lohnabrechnung" at bounding box center [804, 244] width 327 height 20
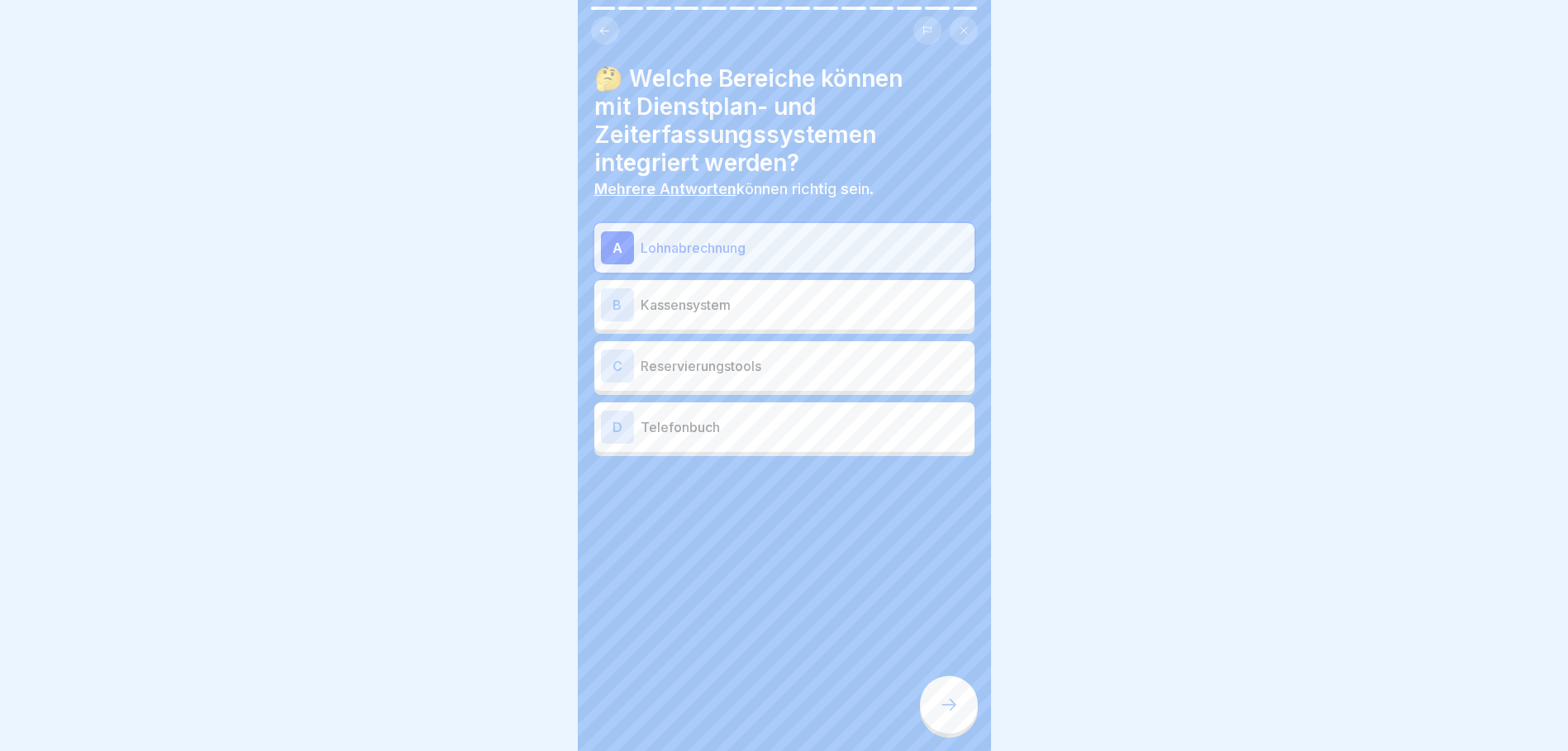
click at [751, 364] on p "Reservierungstools" at bounding box center [804, 366] width 327 height 20
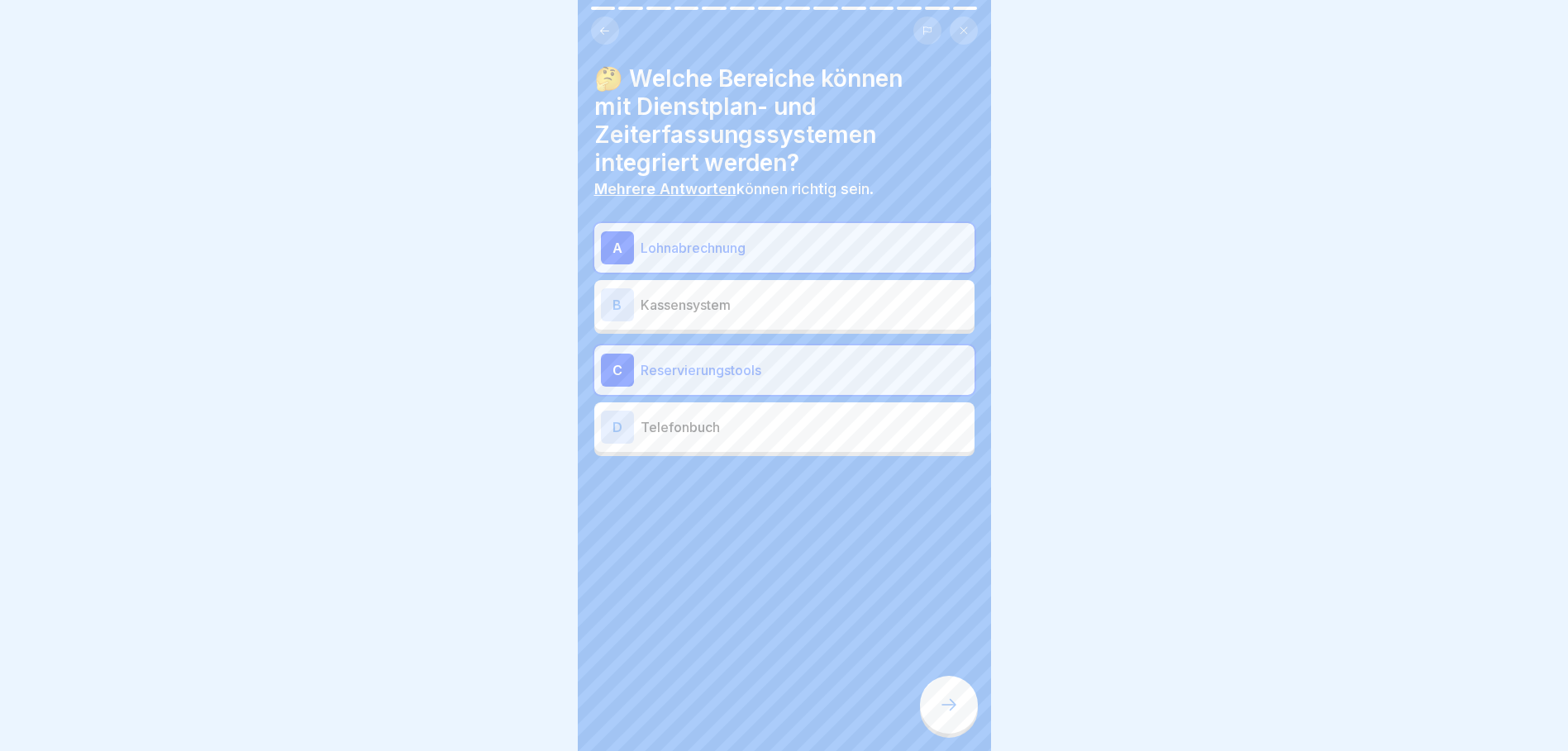
click at [763, 326] on div "B Kassensystem" at bounding box center [784, 305] width 380 height 50
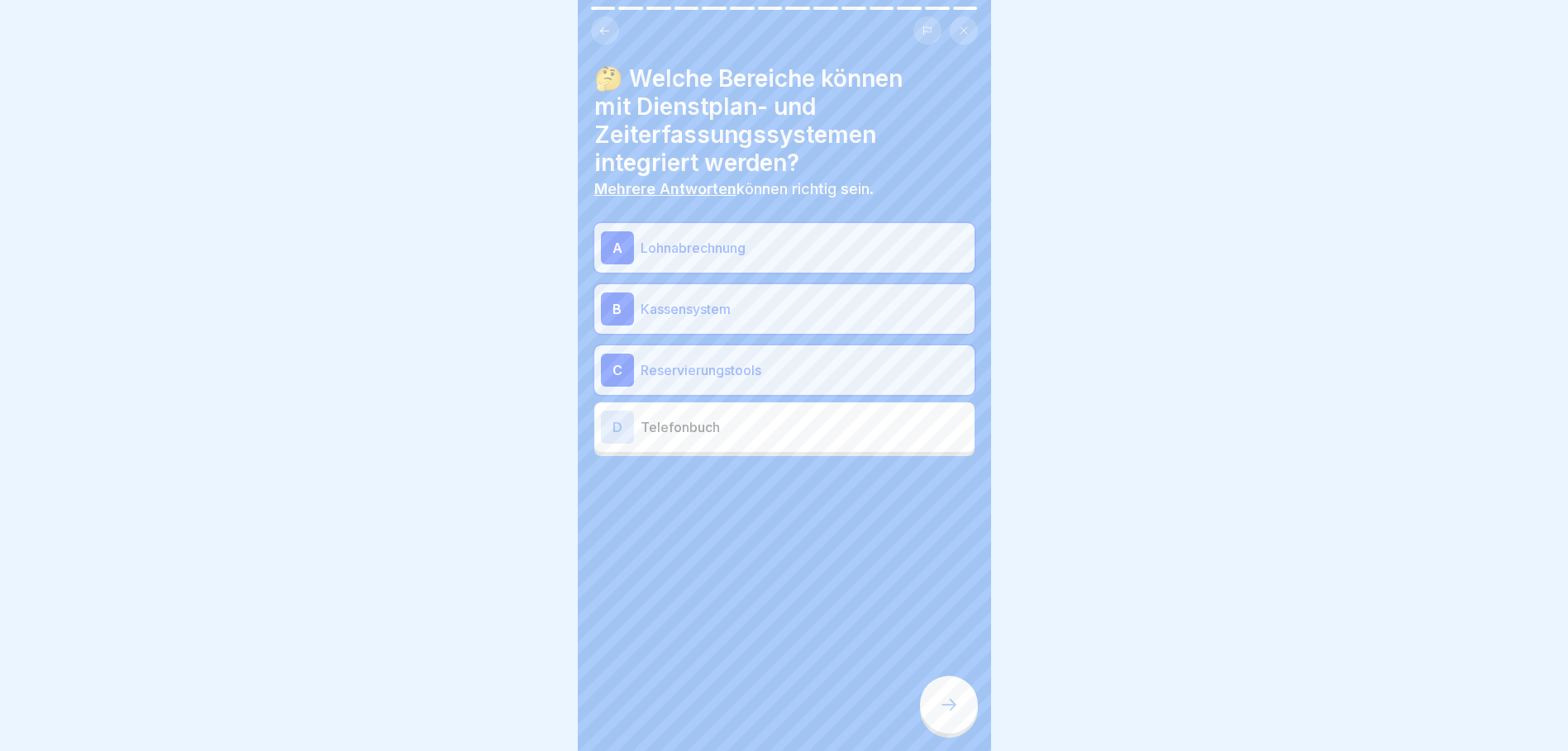
click at [952, 734] on div at bounding box center [948, 704] width 58 height 58
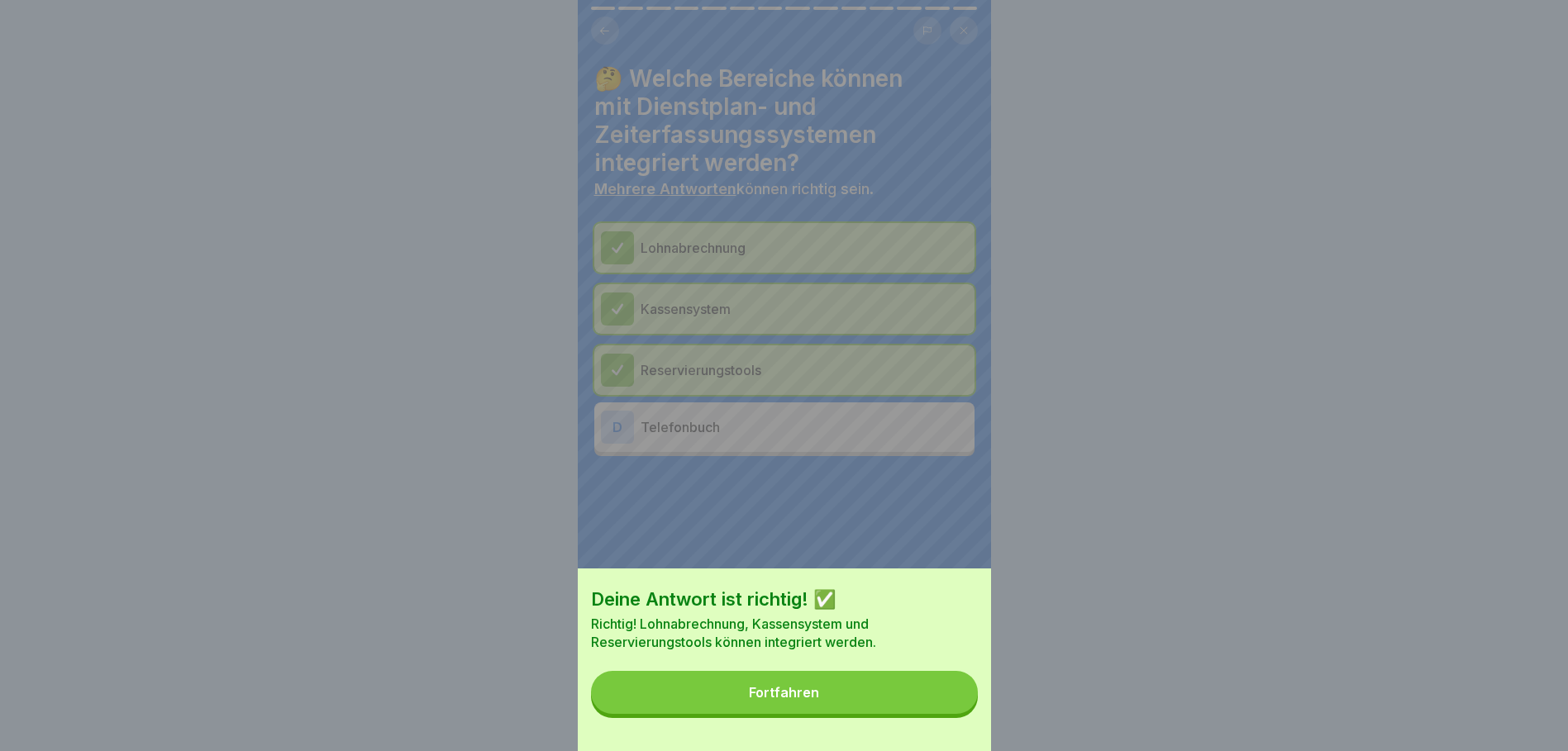
click at [906, 709] on button "Fortfahren" at bounding box center [784, 692] width 386 height 43
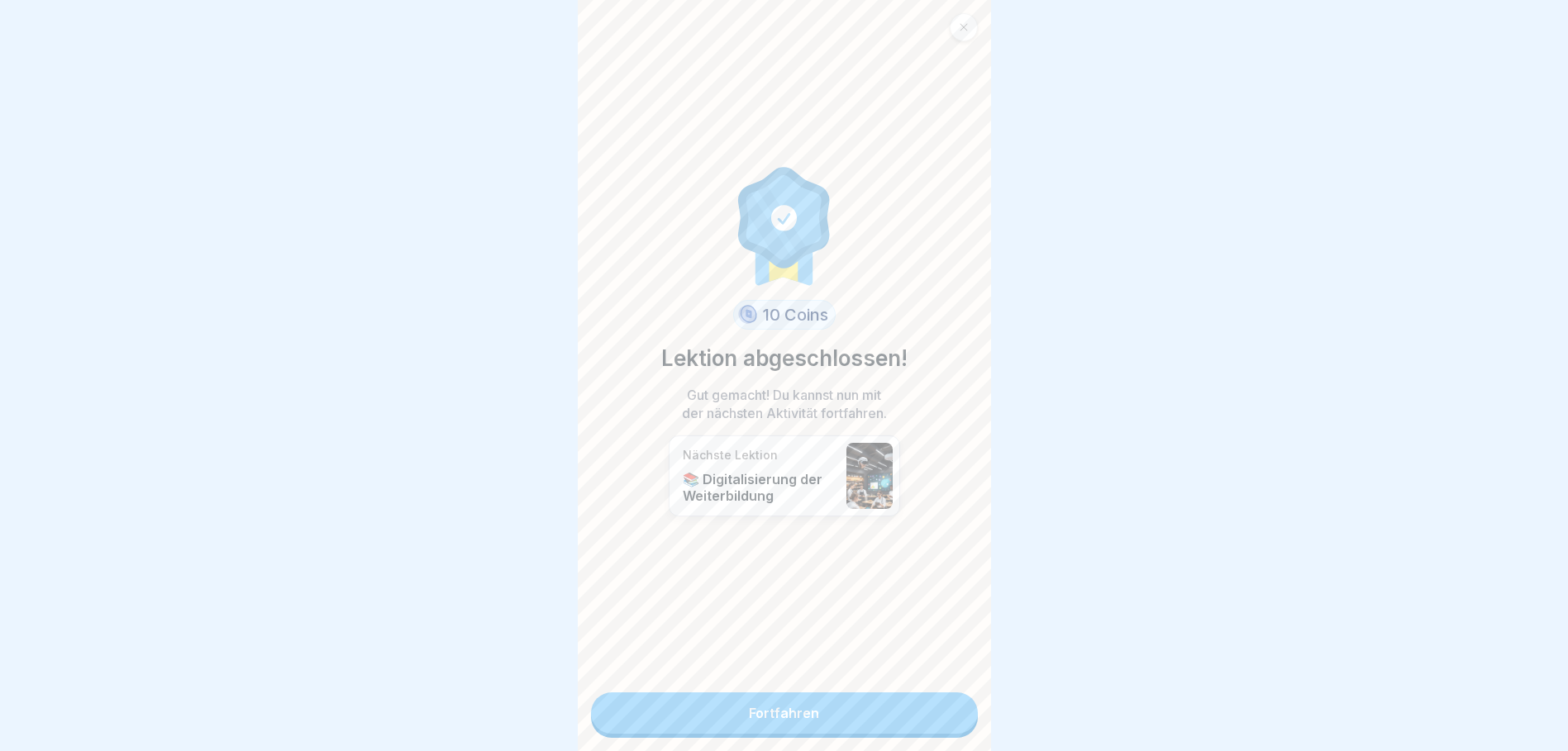
click at [848, 708] on link "Fortfahren" at bounding box center [784, 712] width 386 height 41
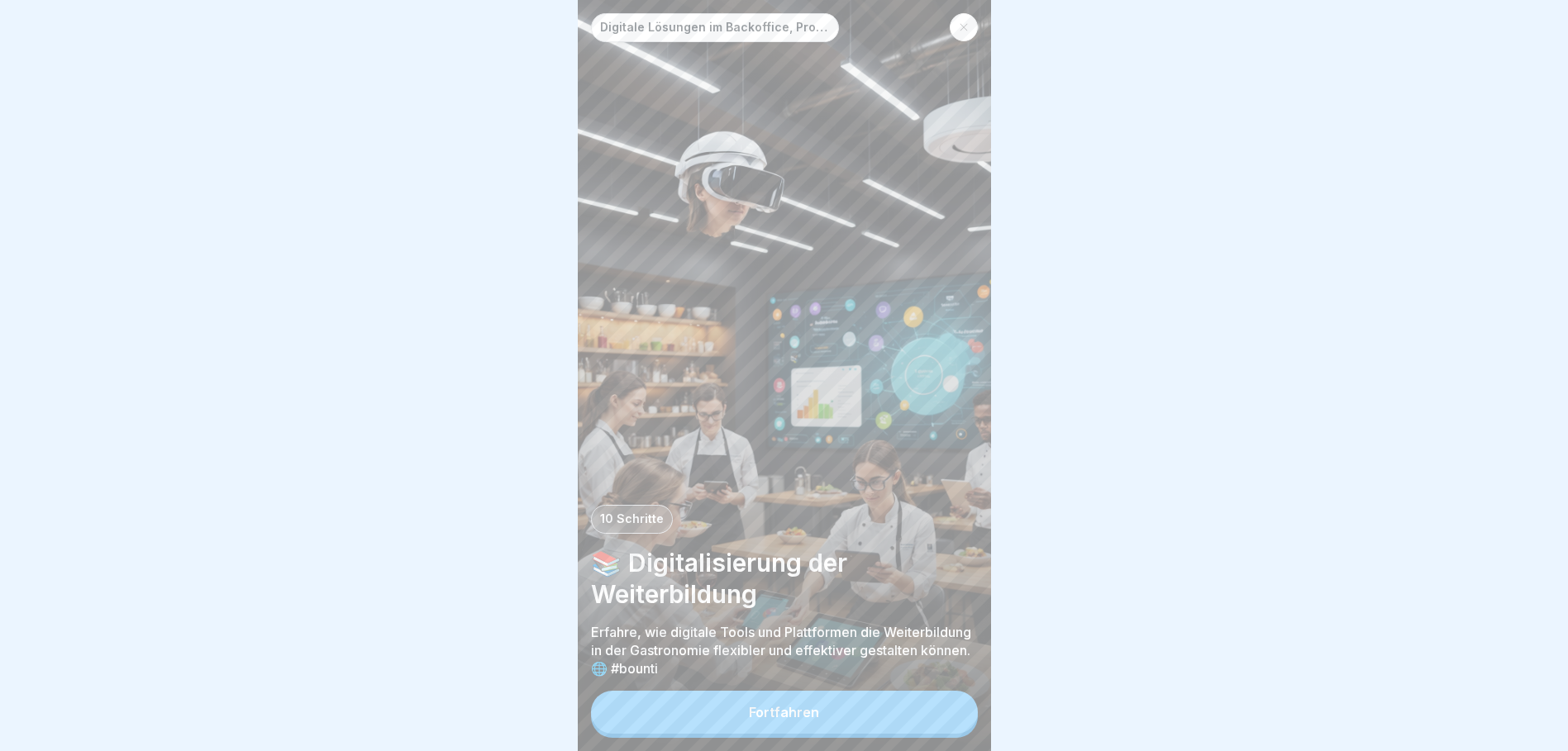
click at [772, 720] on div "Fortfahren" at bounding box center [784, 712] width 71 height 15
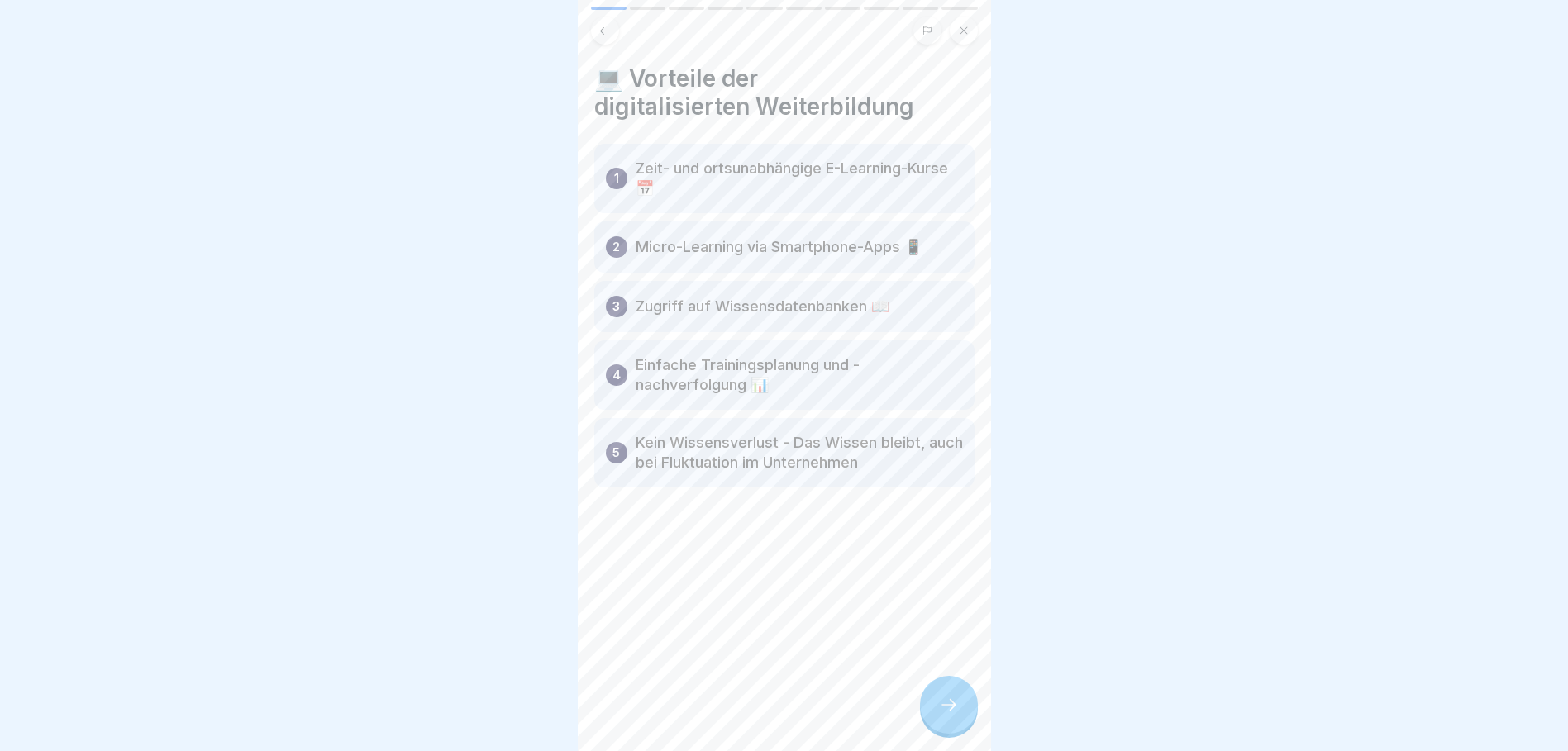
click at [953, 734] on div at bounding box center [948, 704] width 58 height 58
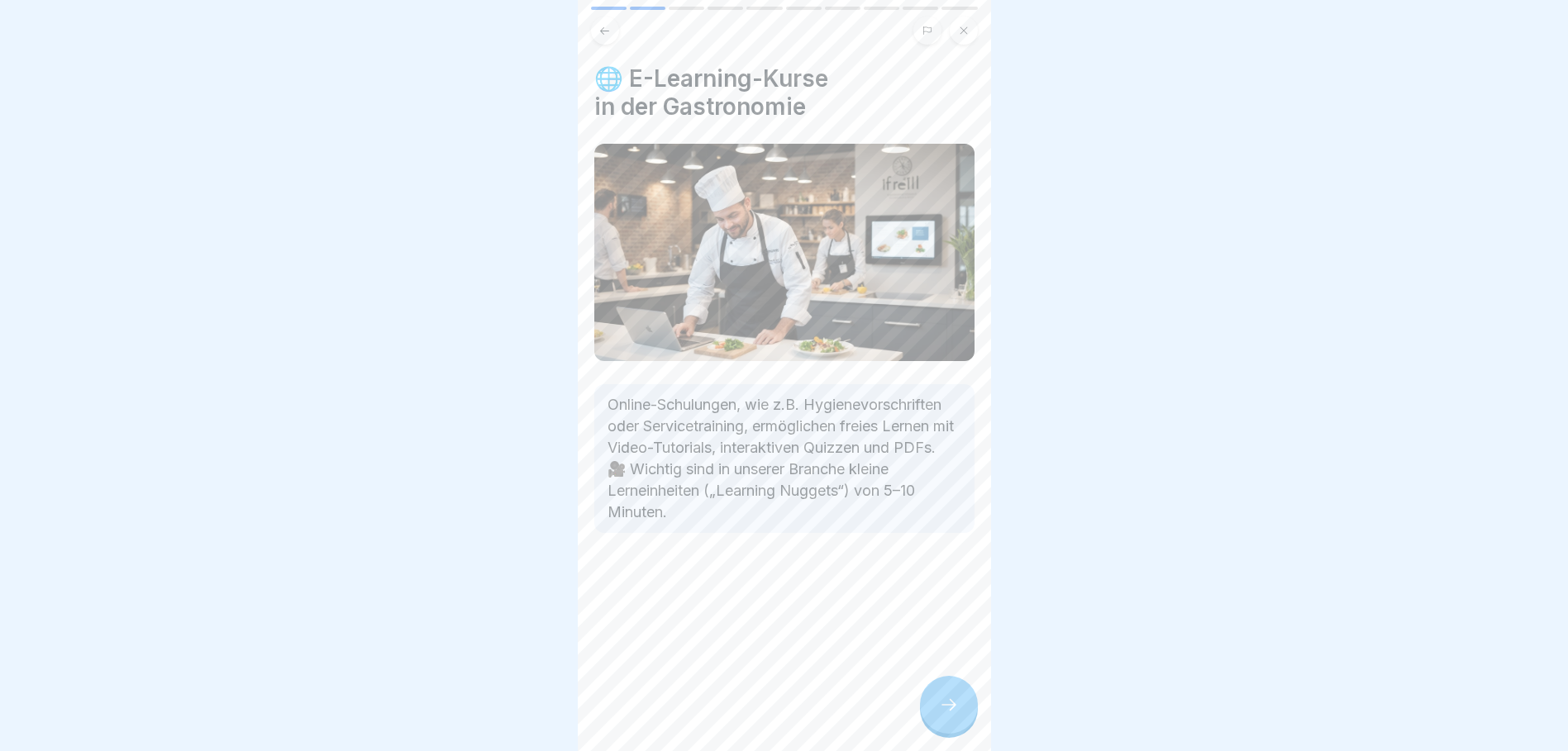
click at [953, 731] on div at bounding box center [948, 704] width 58 height 58
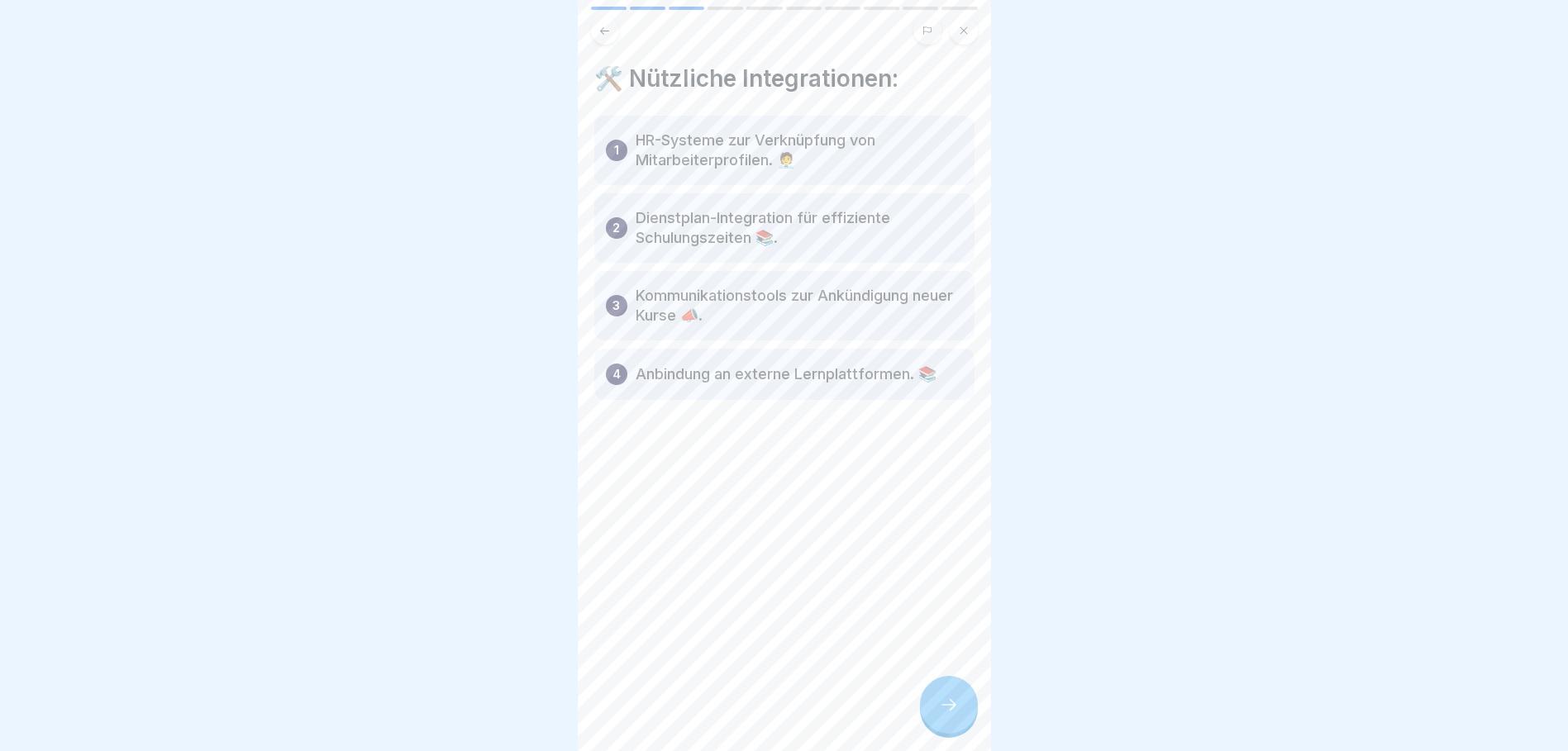
click at [956, 715] on icon at bounding box center [949, 705] width 20 height 20
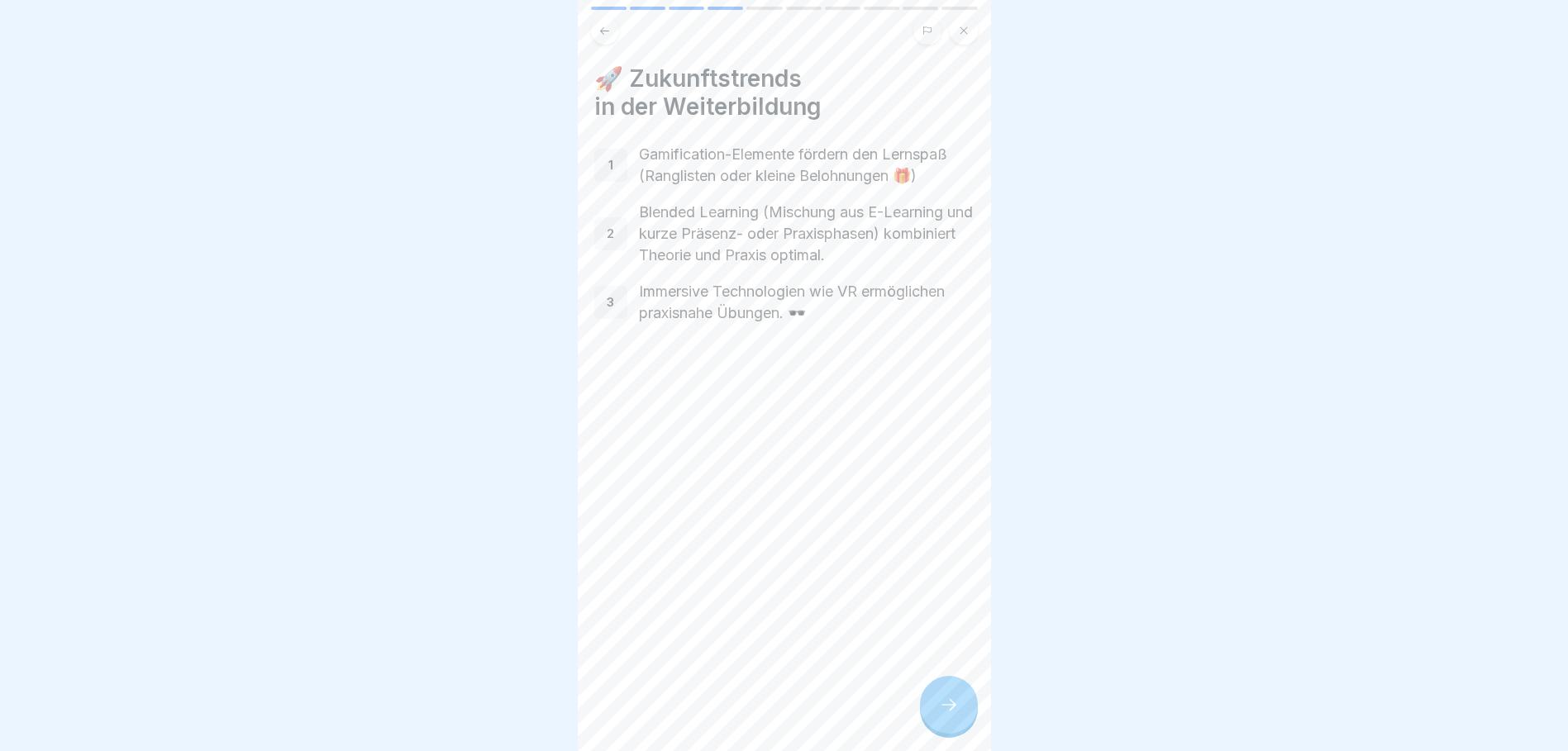
click at [951, 715] on icon at bounding box center [949, 705] width 20 height 20
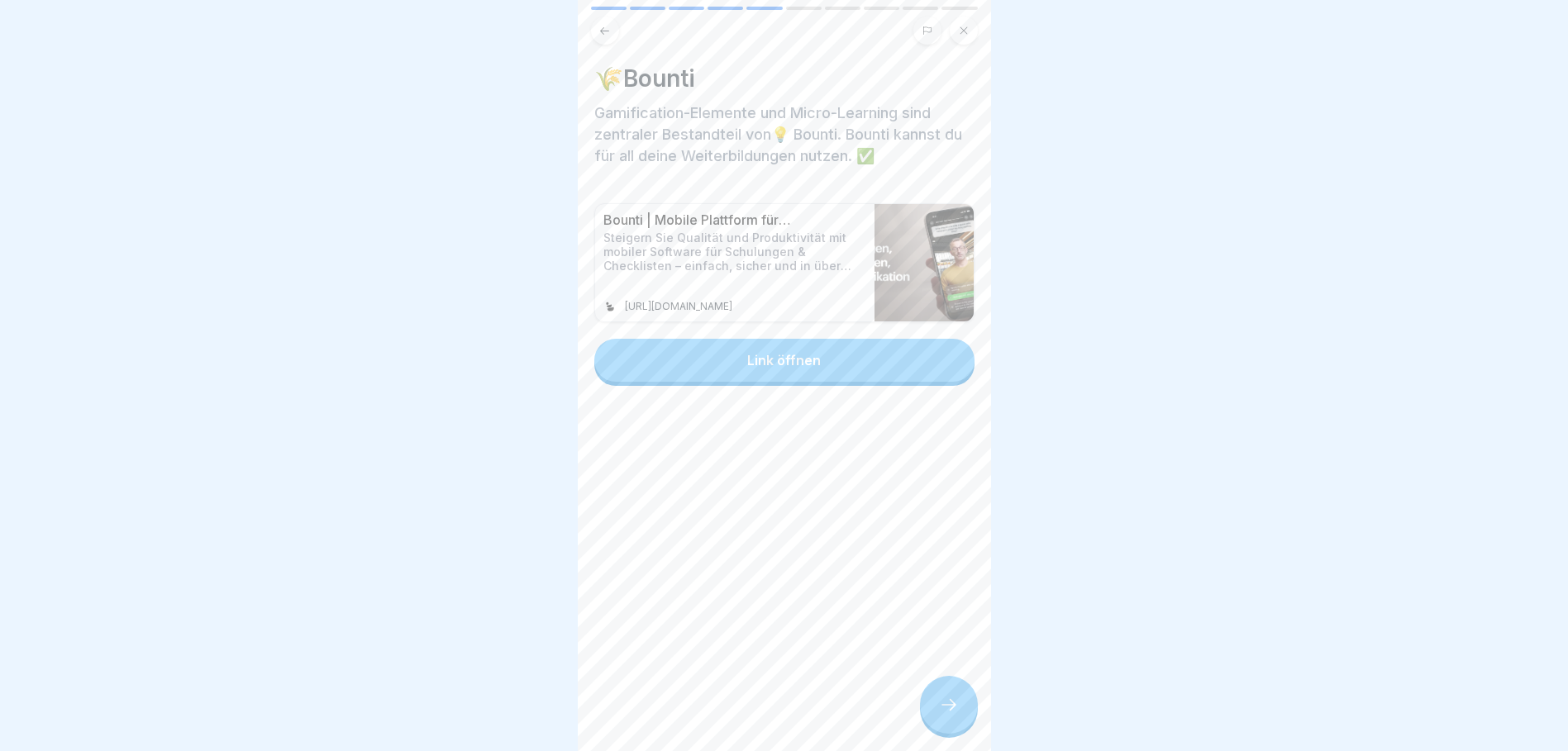
click at [947, 715] on icon at bounding box center [949, 705] width 20 height 20
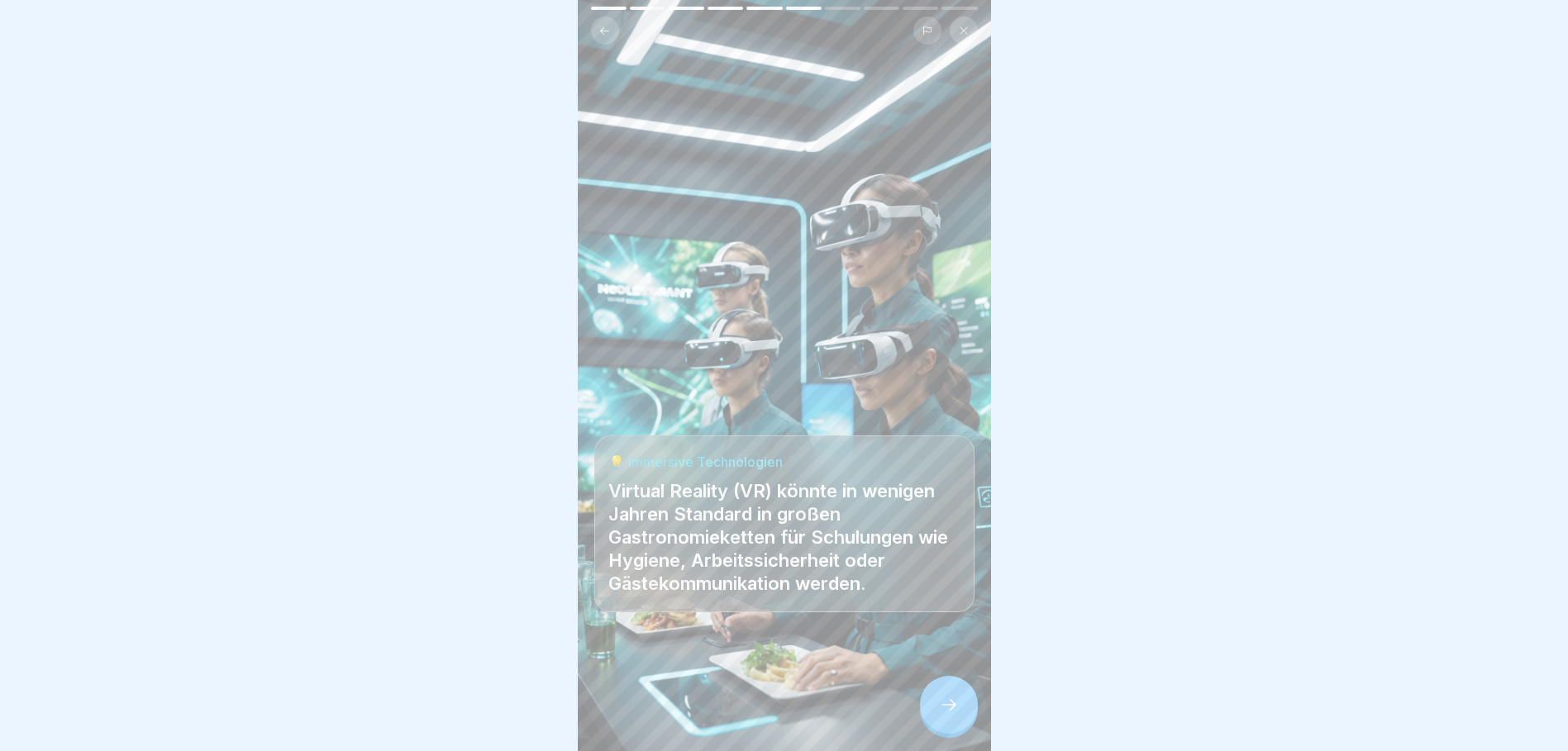
click at [951, 702] on div at bounding box center [948, 704] width 58 height 58
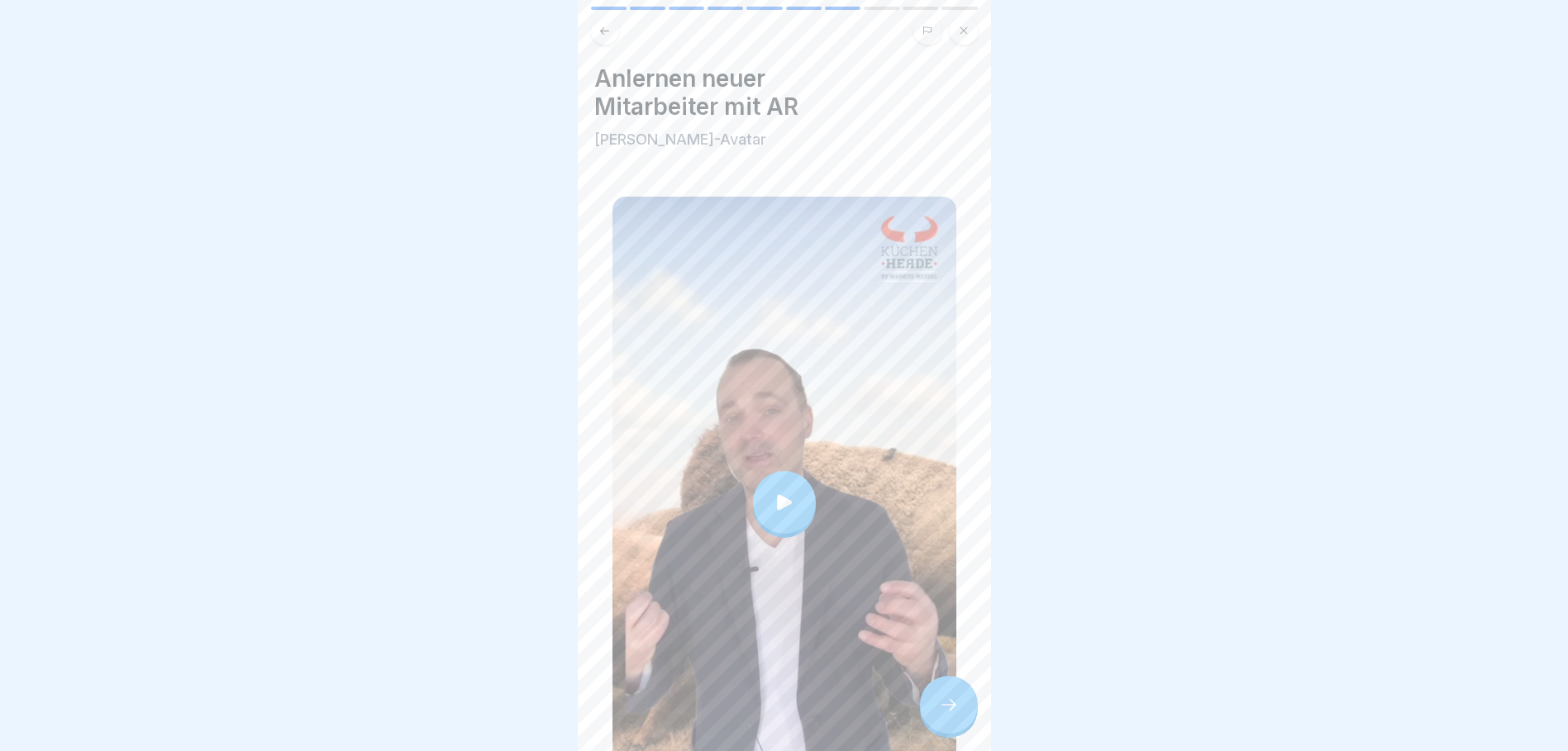
click at [783, 491] on icon at bounding box center [784, 502] width 23 height 23
click at [960, 715] on div at bounding box center [948, 704] width 58 height 58
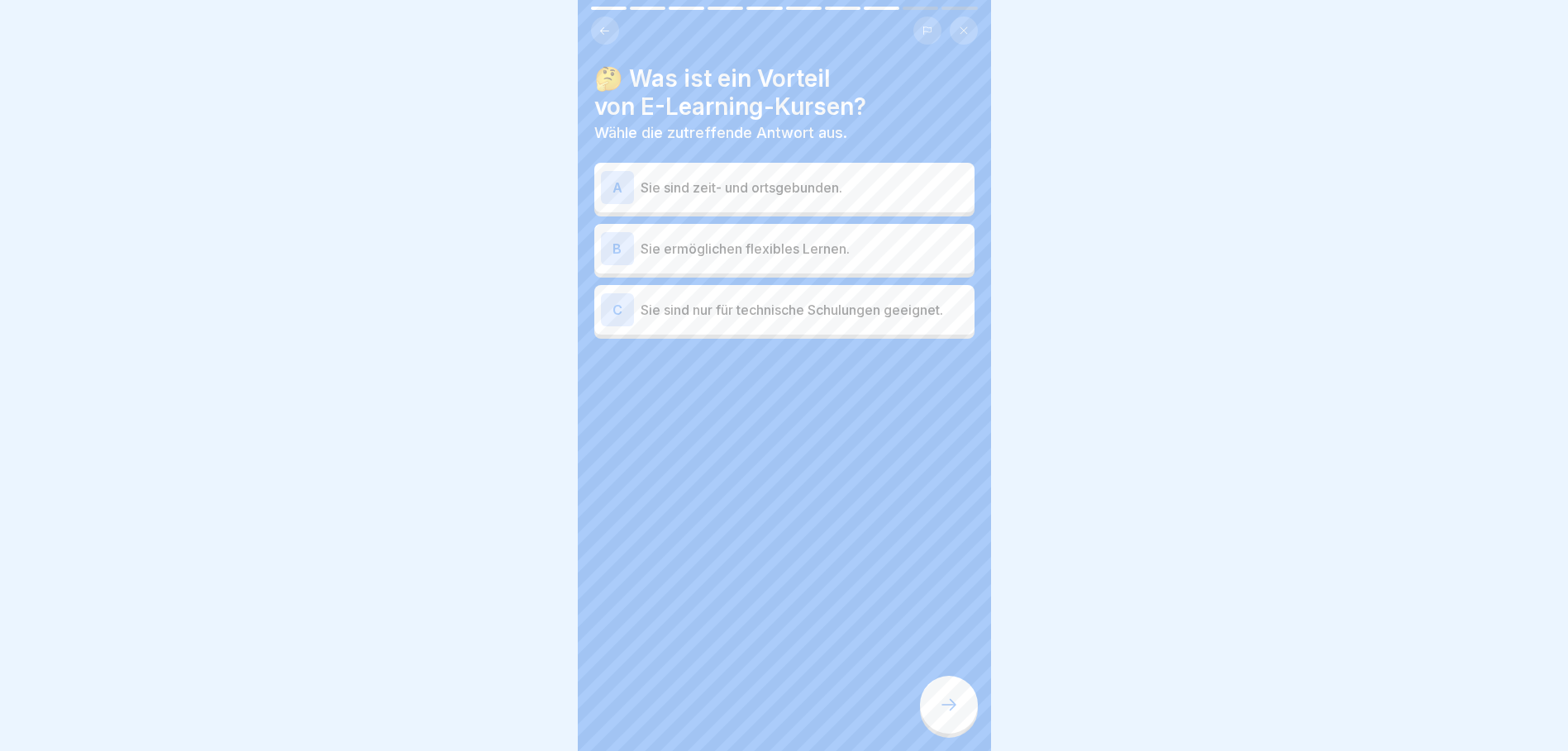
click at [777, 259] on div "B Sie ermöglichen flexibles Lernen." at bounding box center [784, 249] width 367 height 33
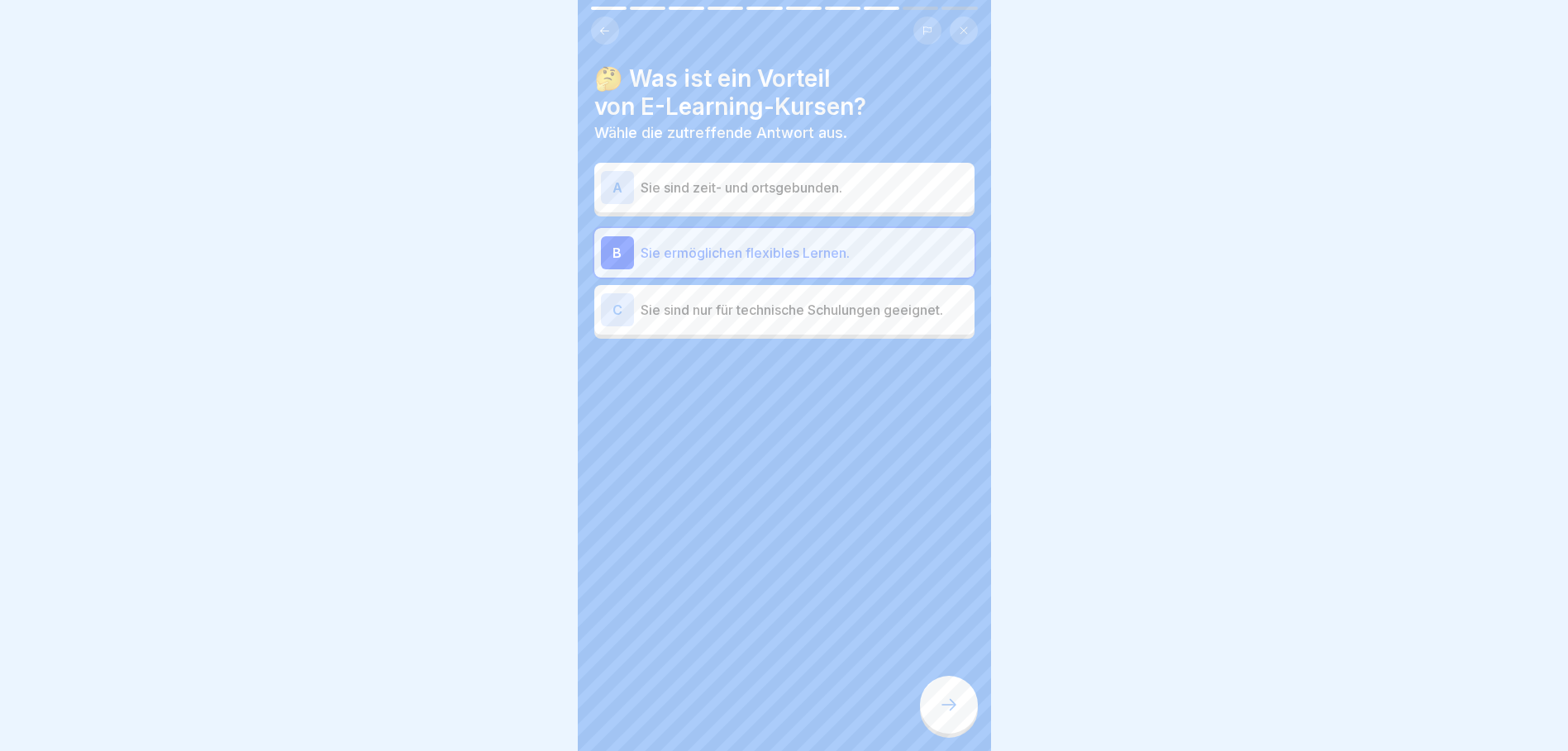
click at [953, 707] on div at bounding box center [948, 704] width 58 height 58
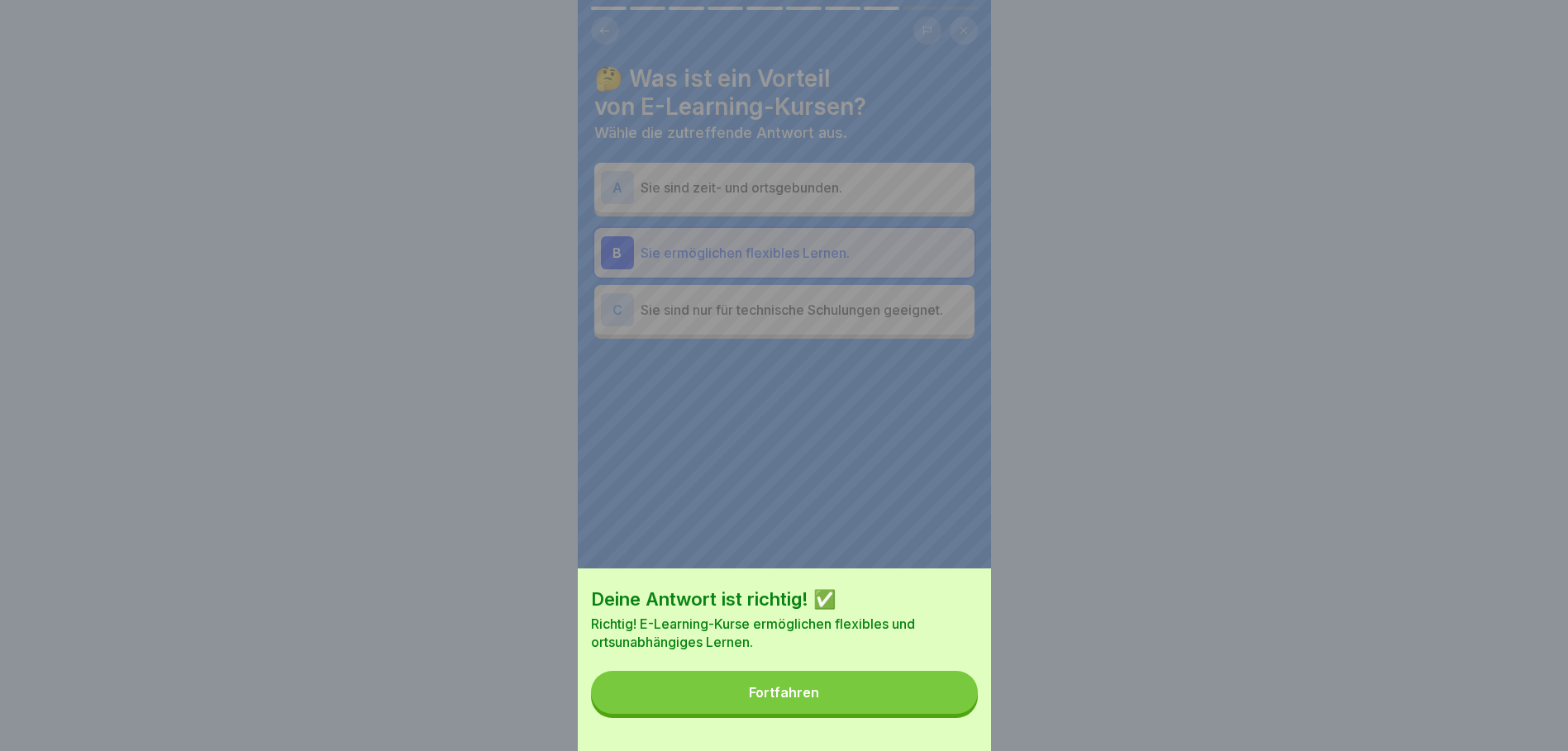
click at [935, 699] on button "Fortfahren" at bounding box center [784, 692] width 386 height 43
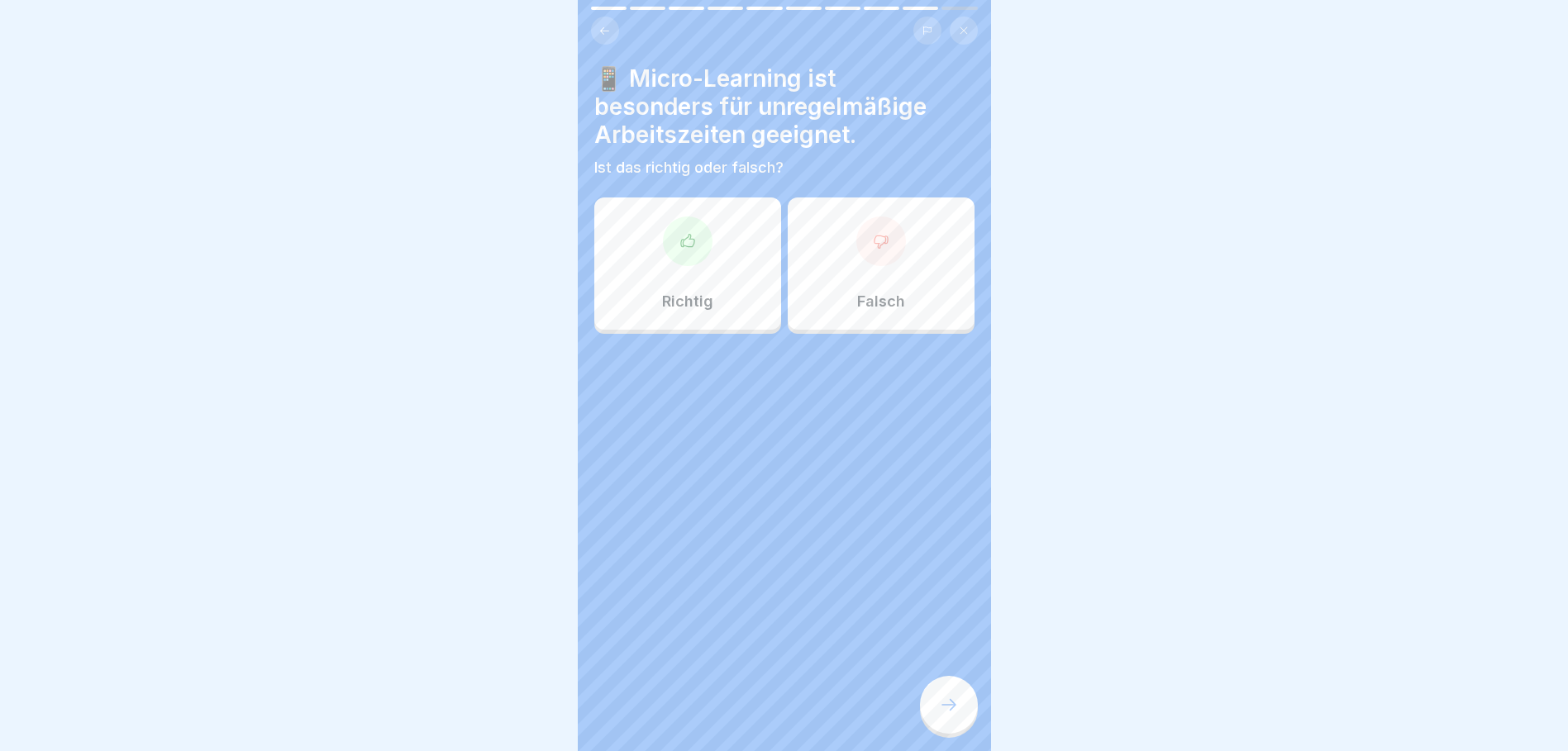
click at [873, 240] on icon at bounding box center [881, 241] width 17 height 17
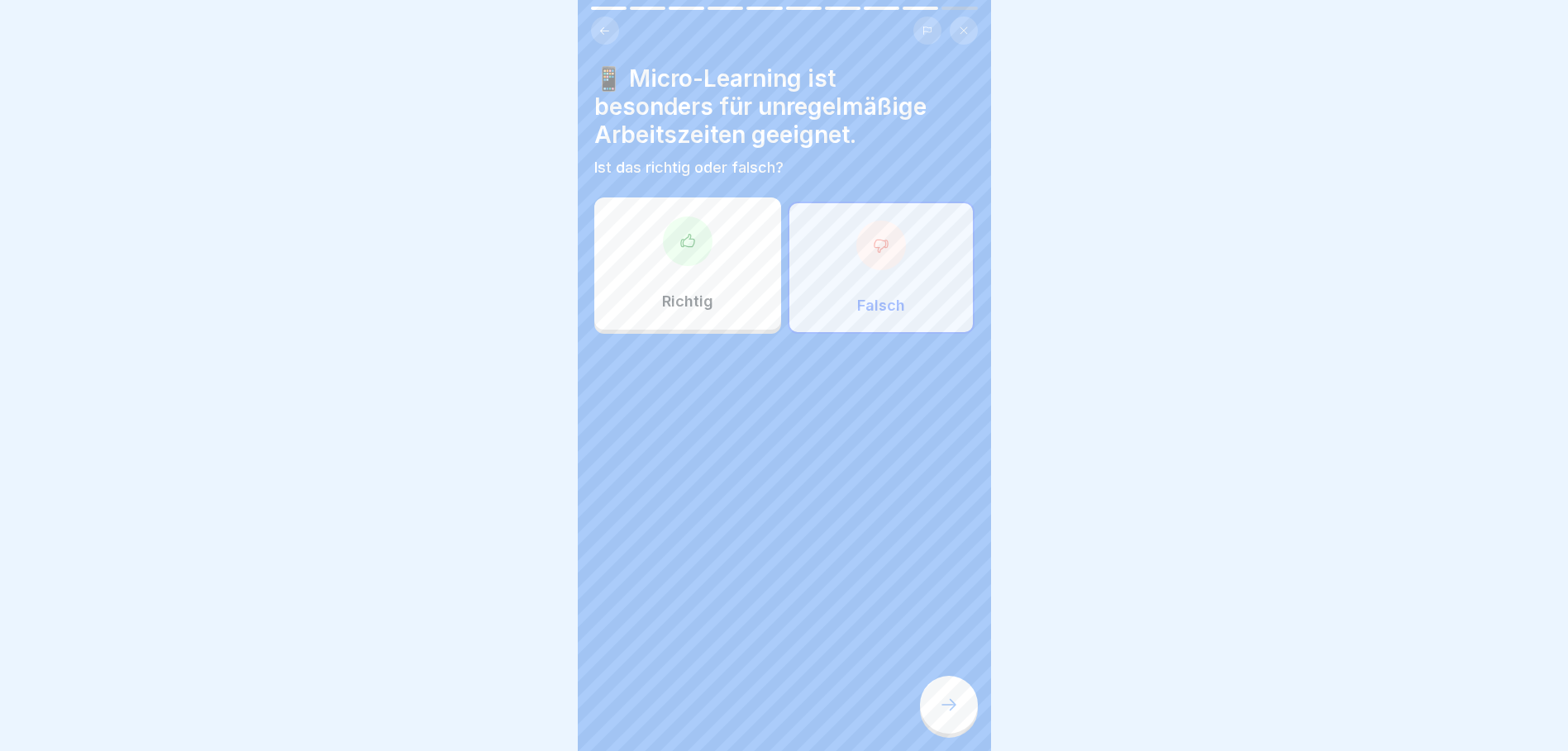
click at [952, 727] on div at bounding box center [948, 704] width 58 height 58
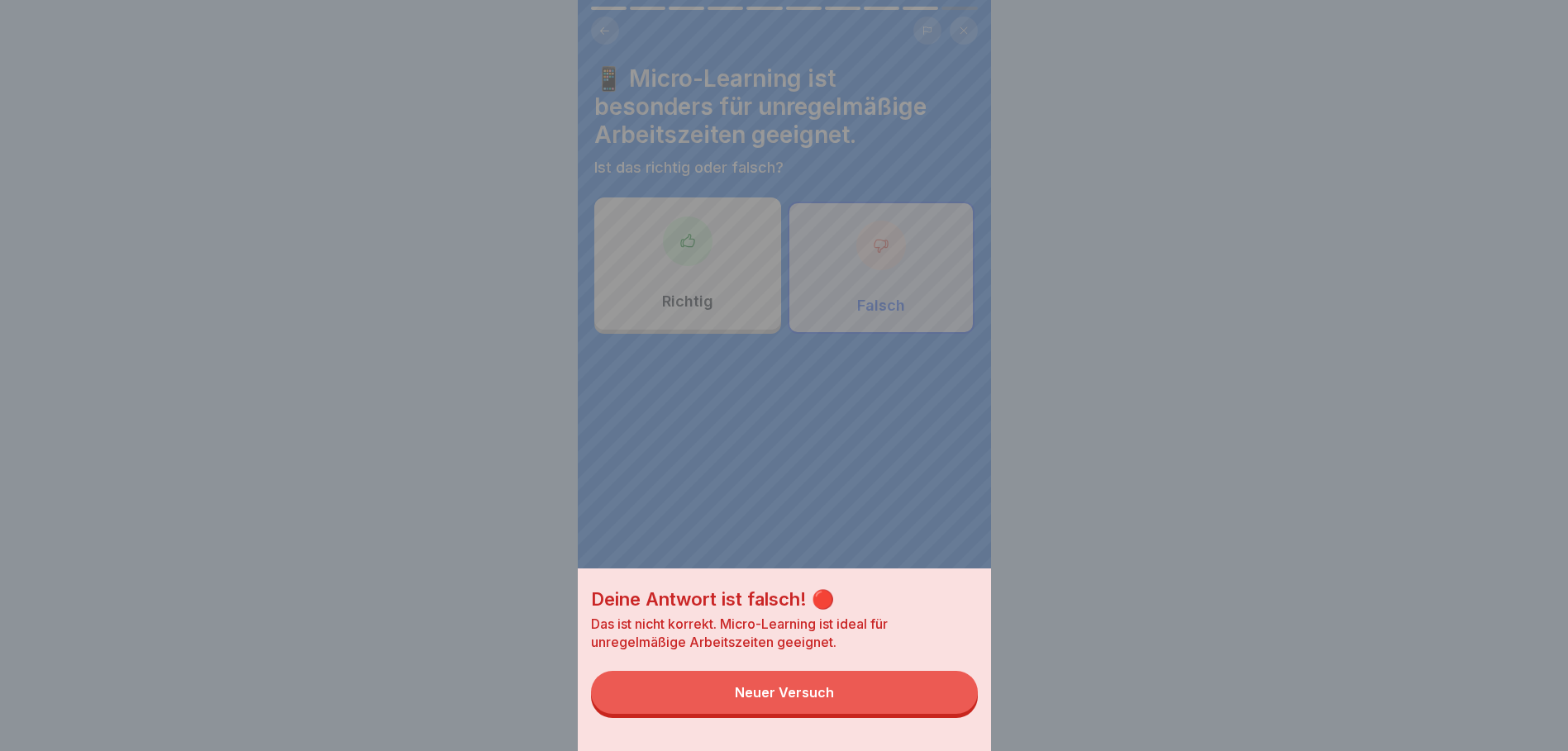
click at [901, 714] on button "Neuer Versuch" at bounding box center [784, 692] width 386 height 43
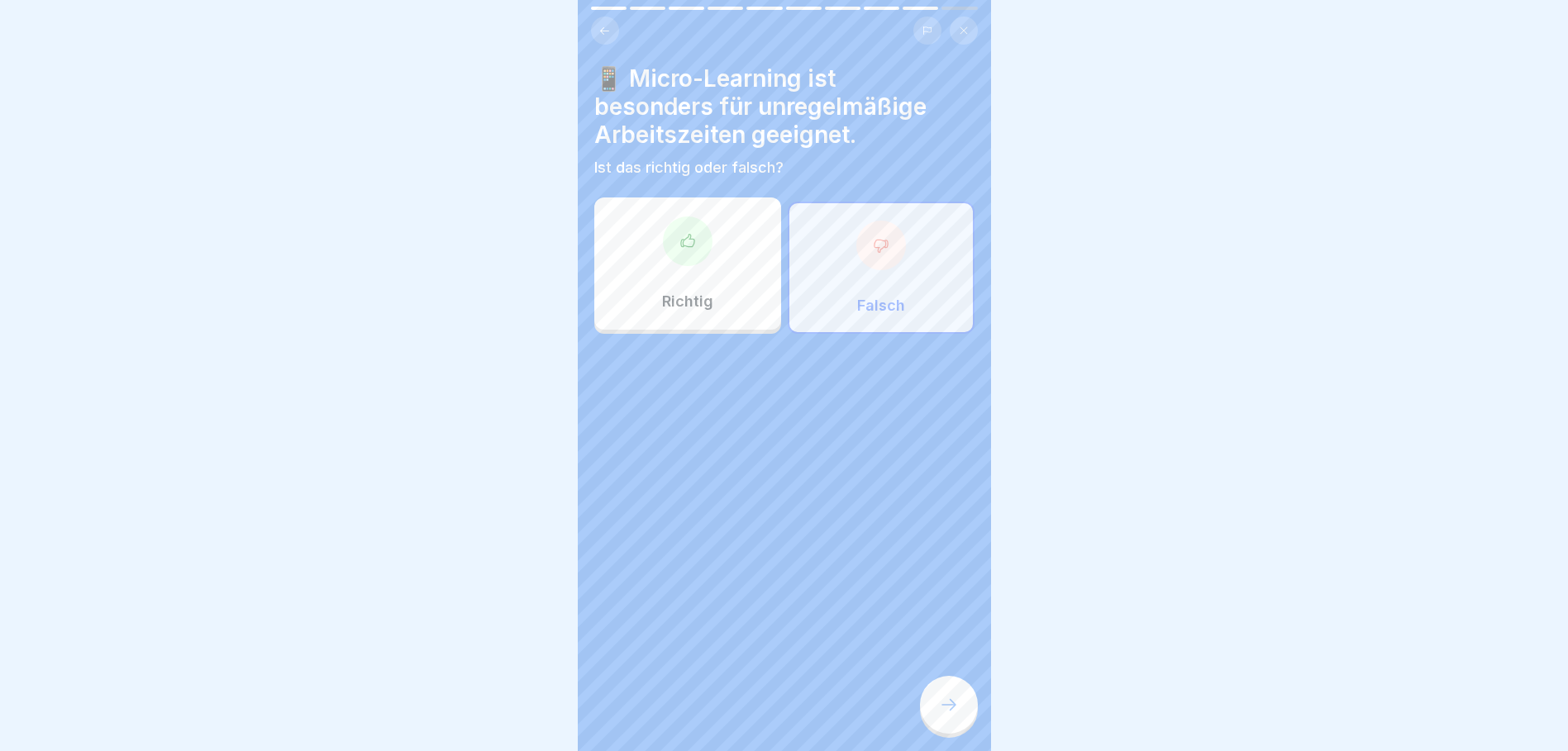
click at [723, 278] on div "Richtig" at bounding box center [687, 263] width 186 height 132
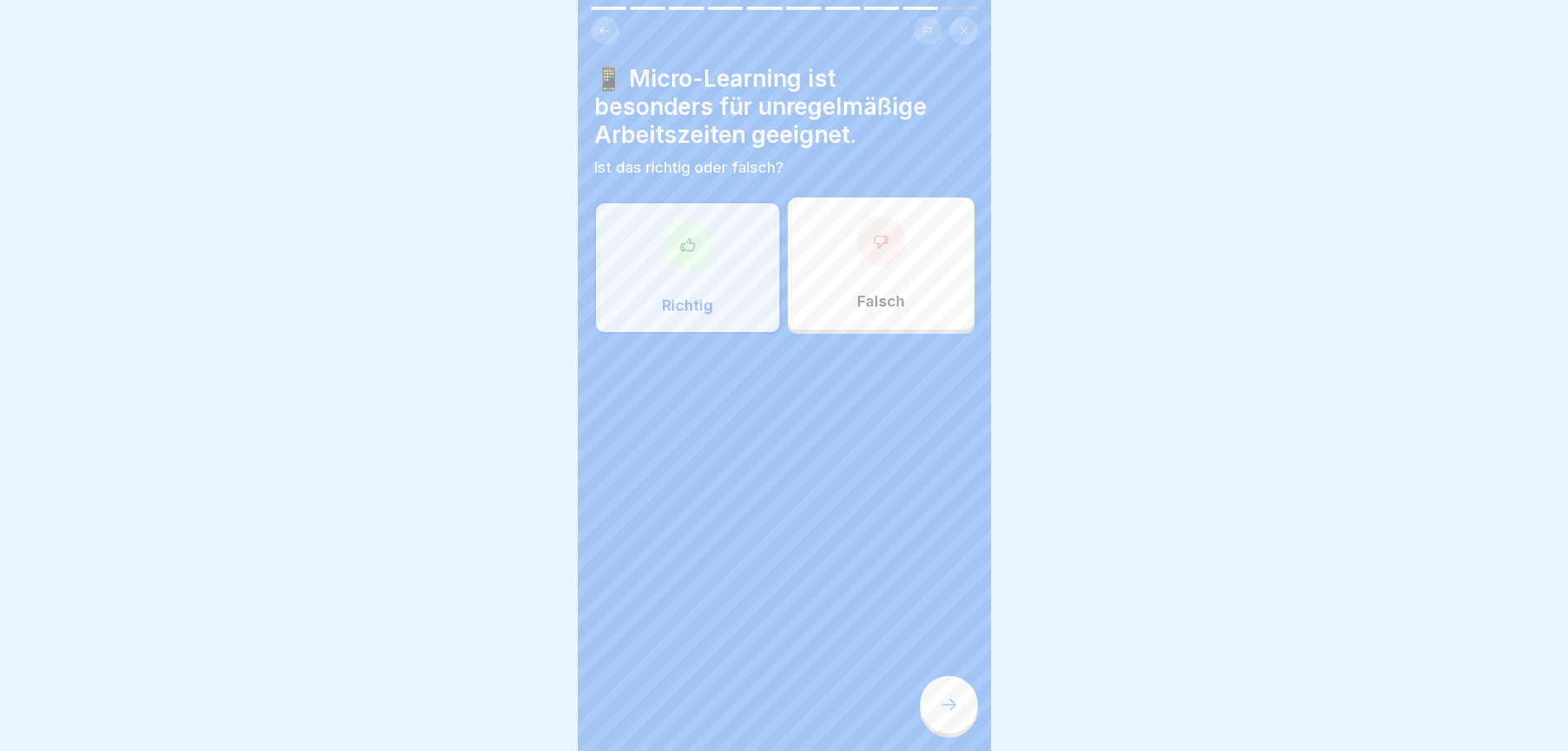
click at [956, 715] on icon at bounding box center [949, 705] width 20 height 20
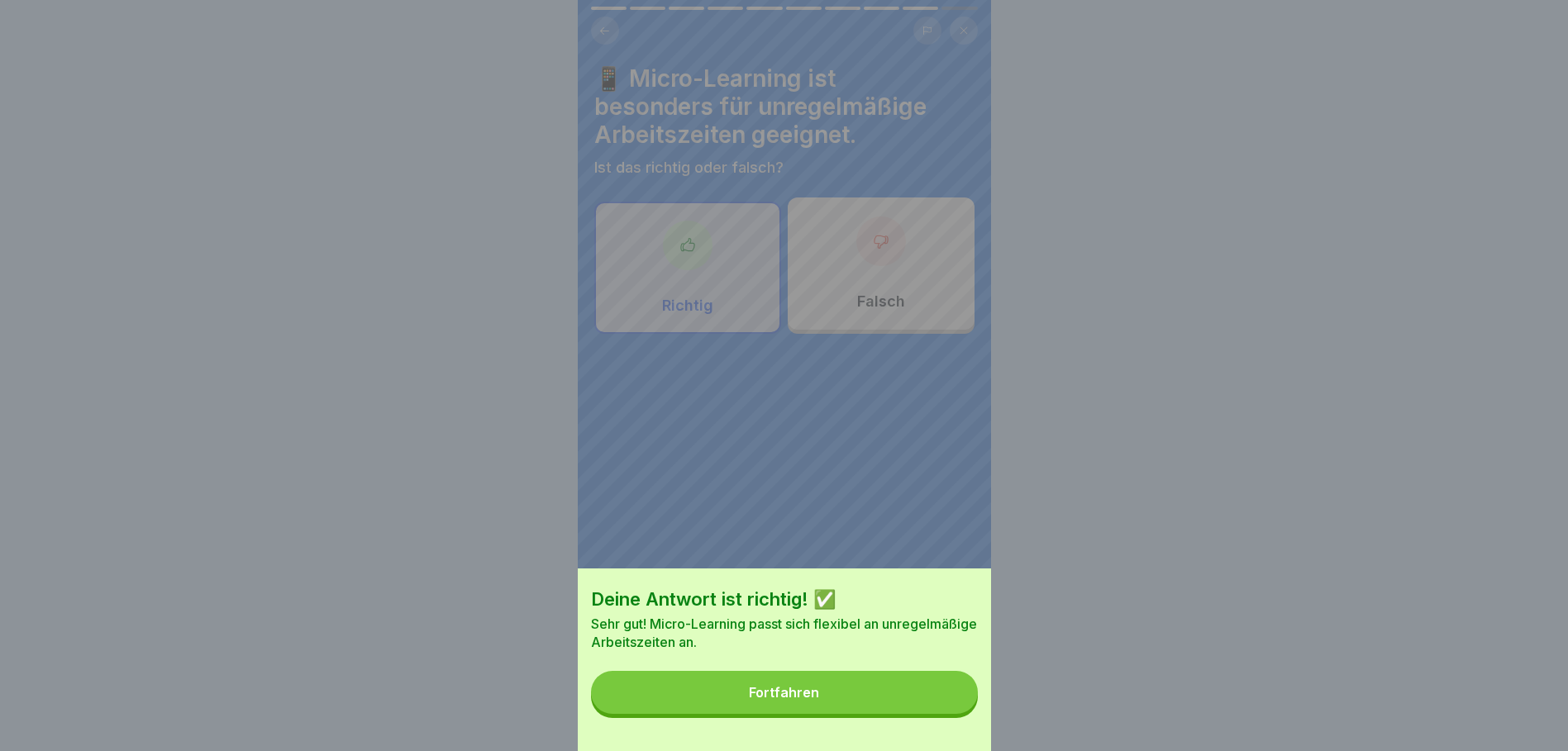
click at [809, 700] on div "Fortfahren" at bounding box center [784, 692] width 71 height 15
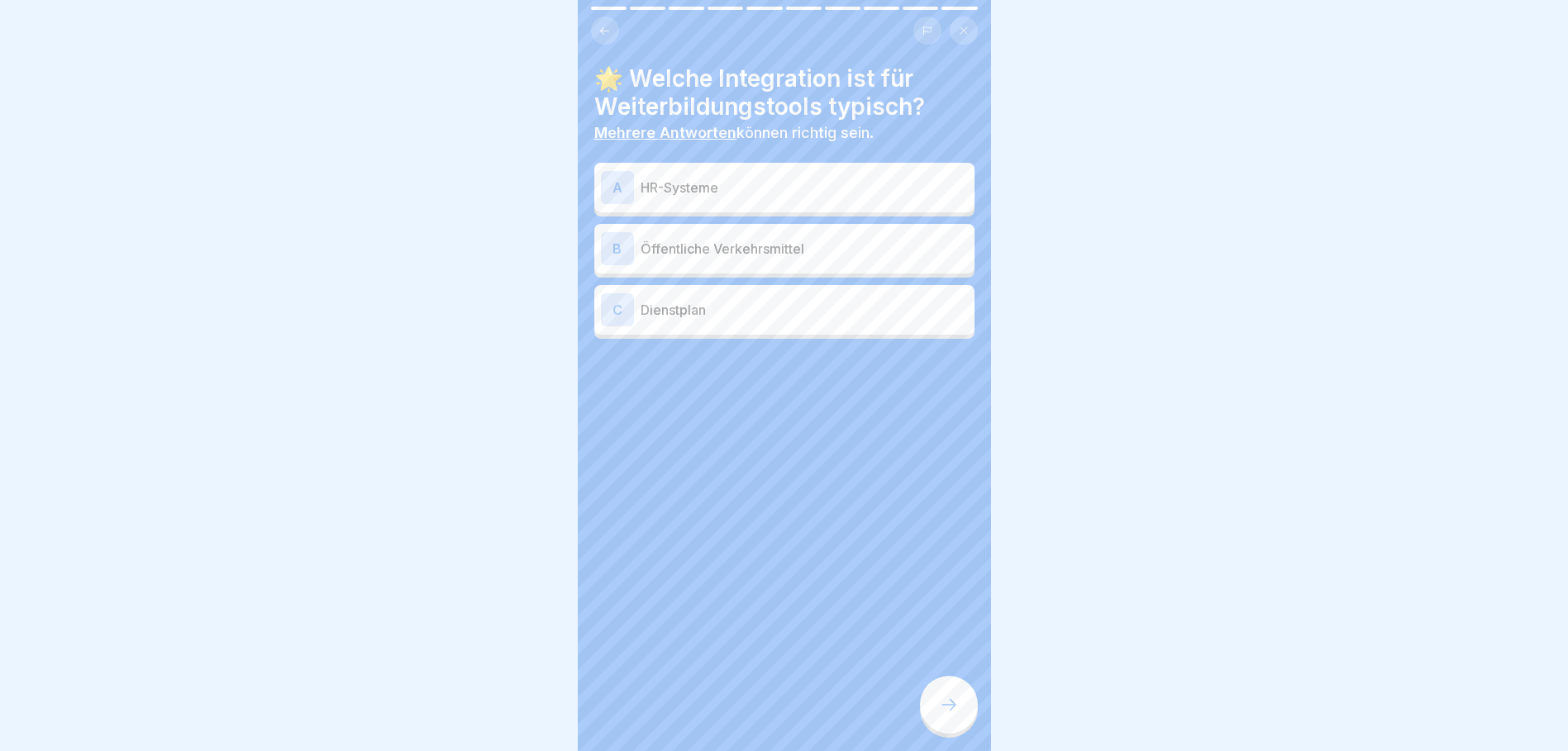
click at [774, 190] on p "HR-Systeme" at bounding box center [804, 188] width 327 height 20
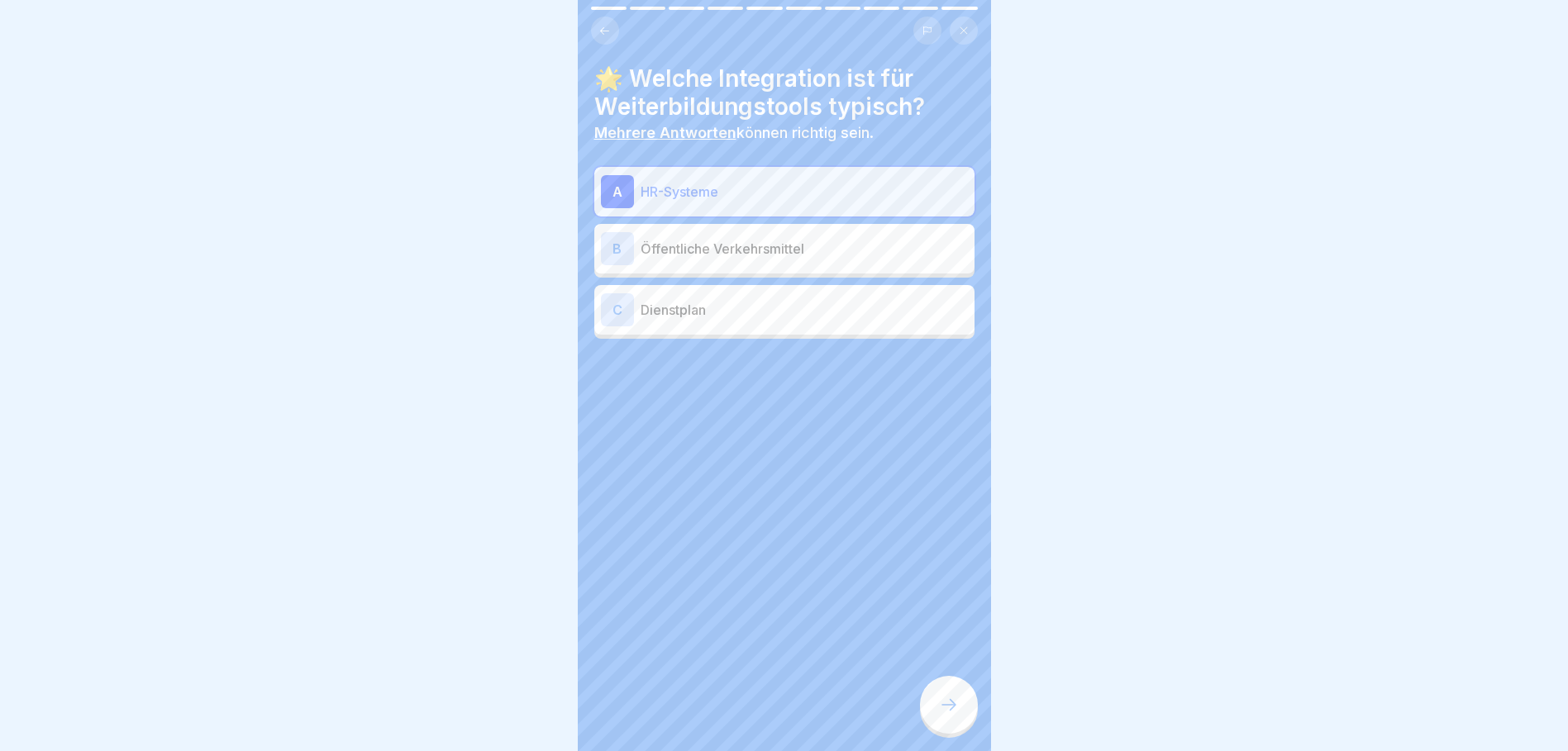
click at [956, 715] on icon at bounding box center [949, 705] width 20 height 20
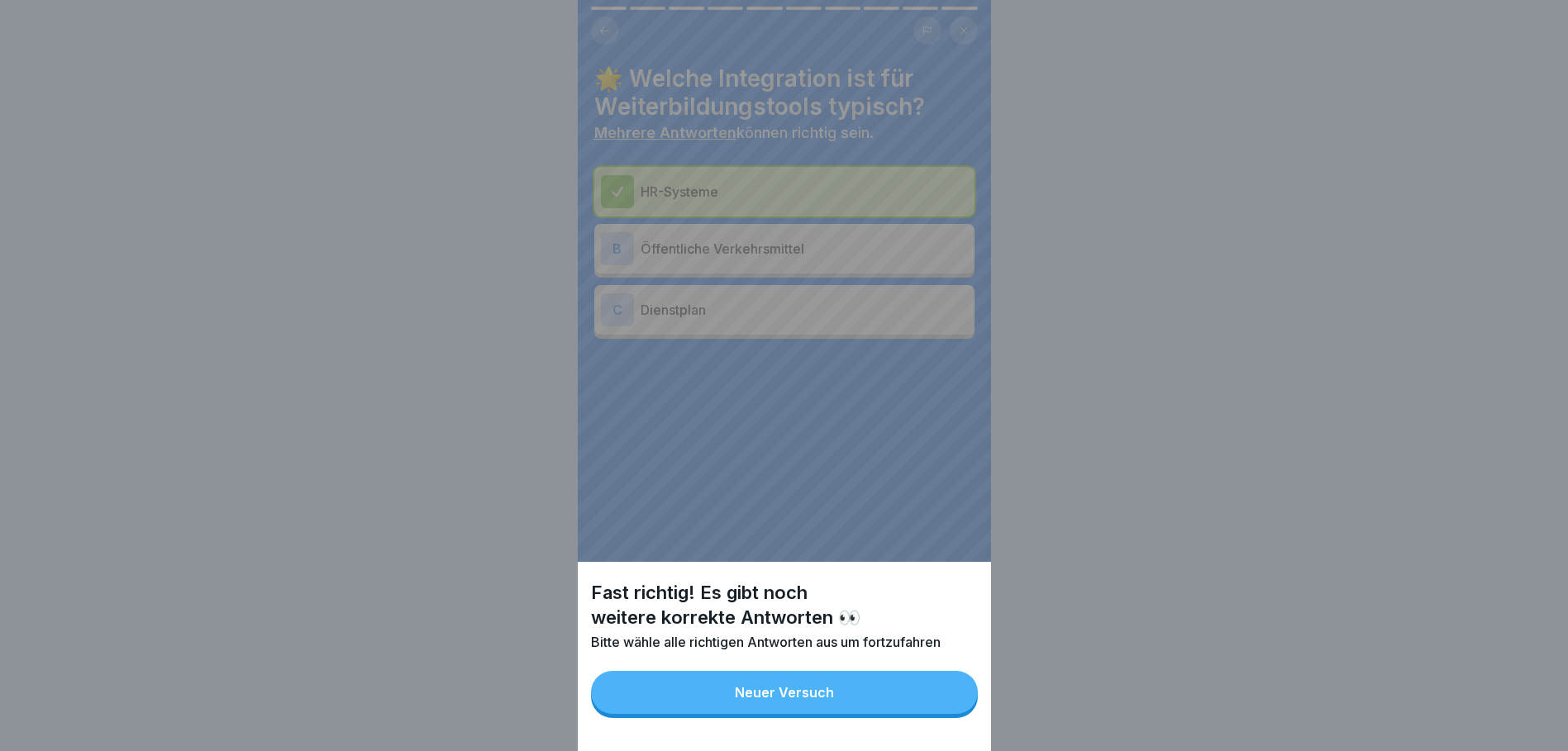
click at [897, 701] on button "Neuer Versuch" at bounding box center [784, 692] width 386 height 43
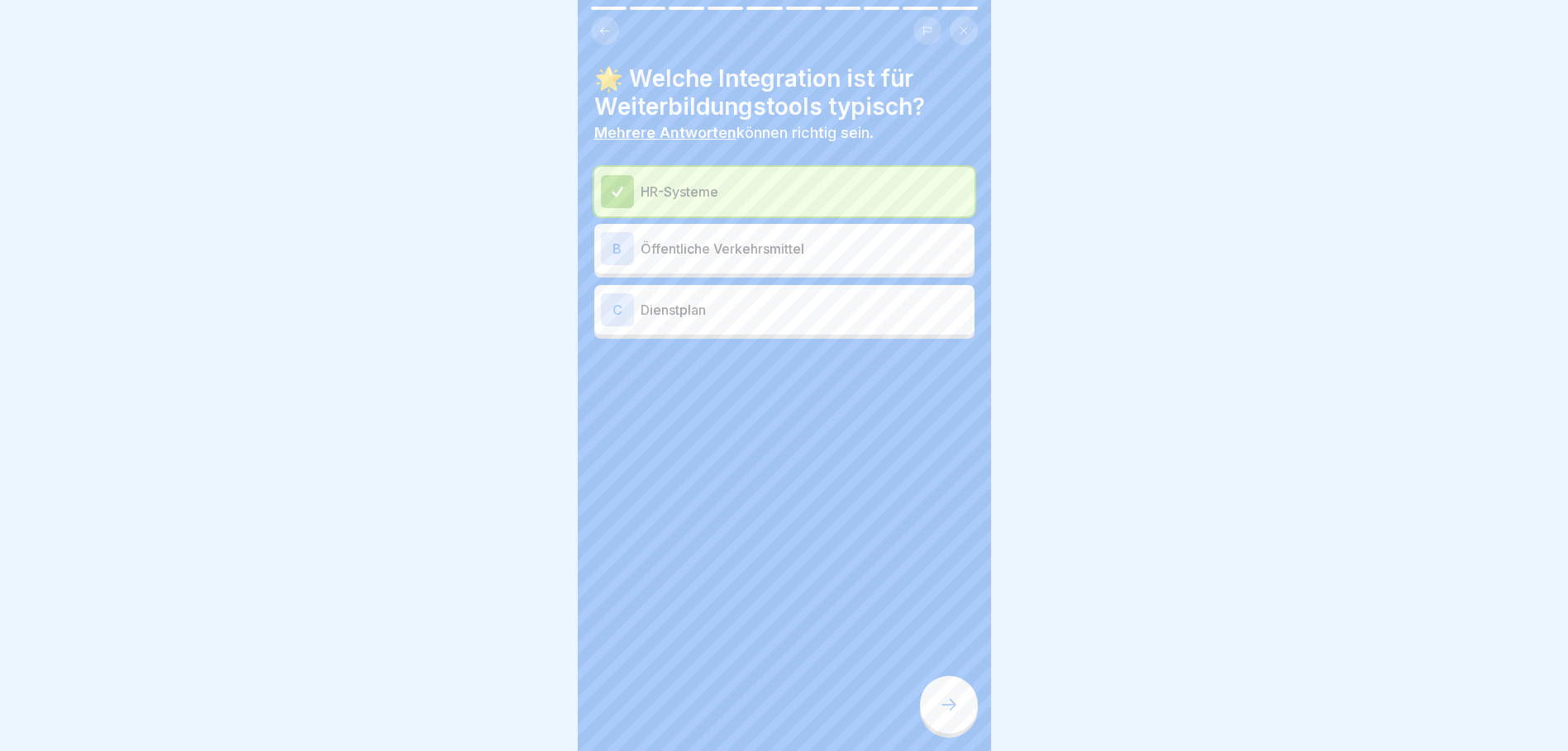
click at [799, 320] on div "C Dienstplan" at bounding box center [784, 310] width 367 height 33
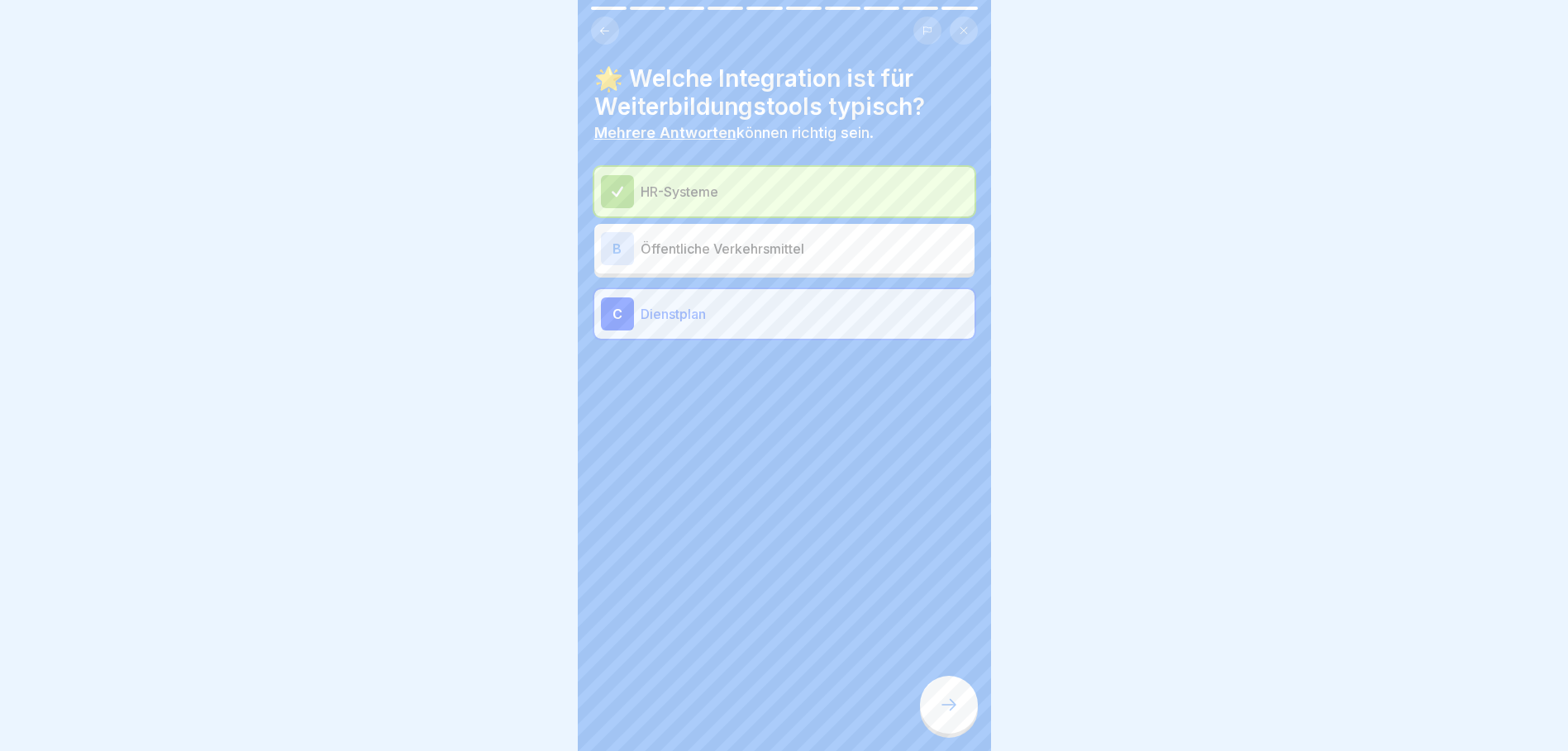
click at [938, 705] on div at bounding box center [948, 704] width 58 height 58
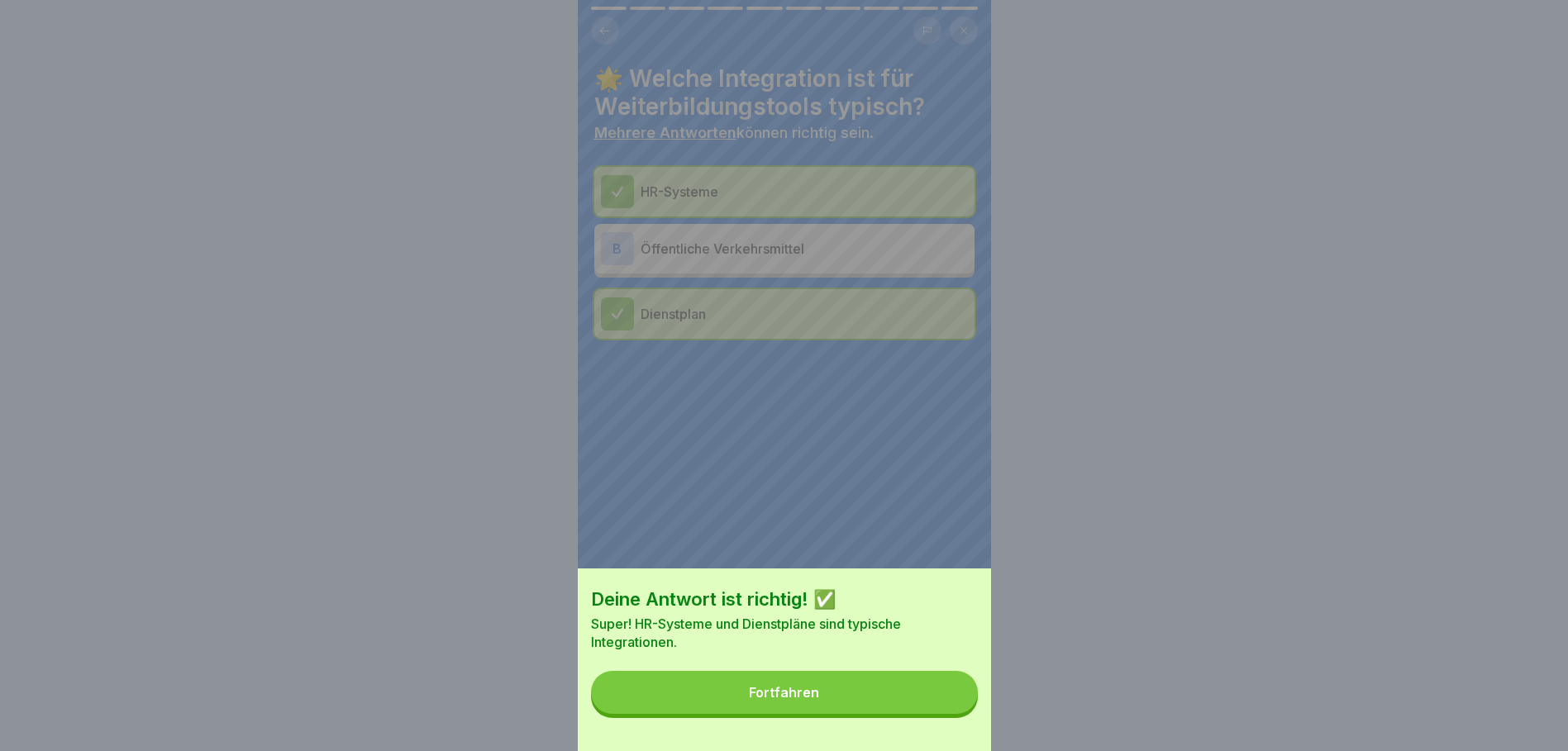
click at [877, 689] on button "Fortfahren" at bounding box center [784, 692] width 386 height 43
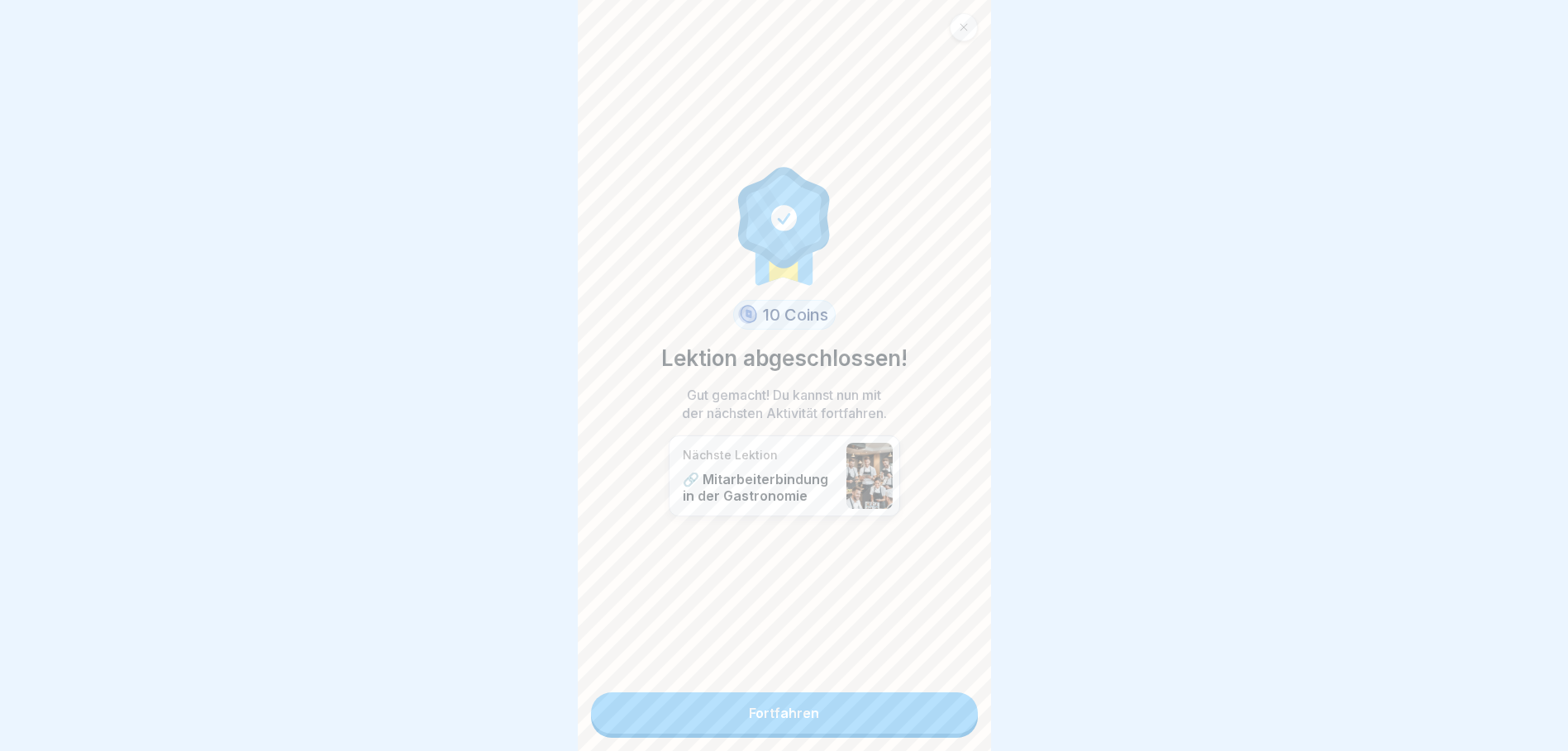
click at [882, 708] on link "Fortfahren" at bounding box center [784, 712] width 386 height 41
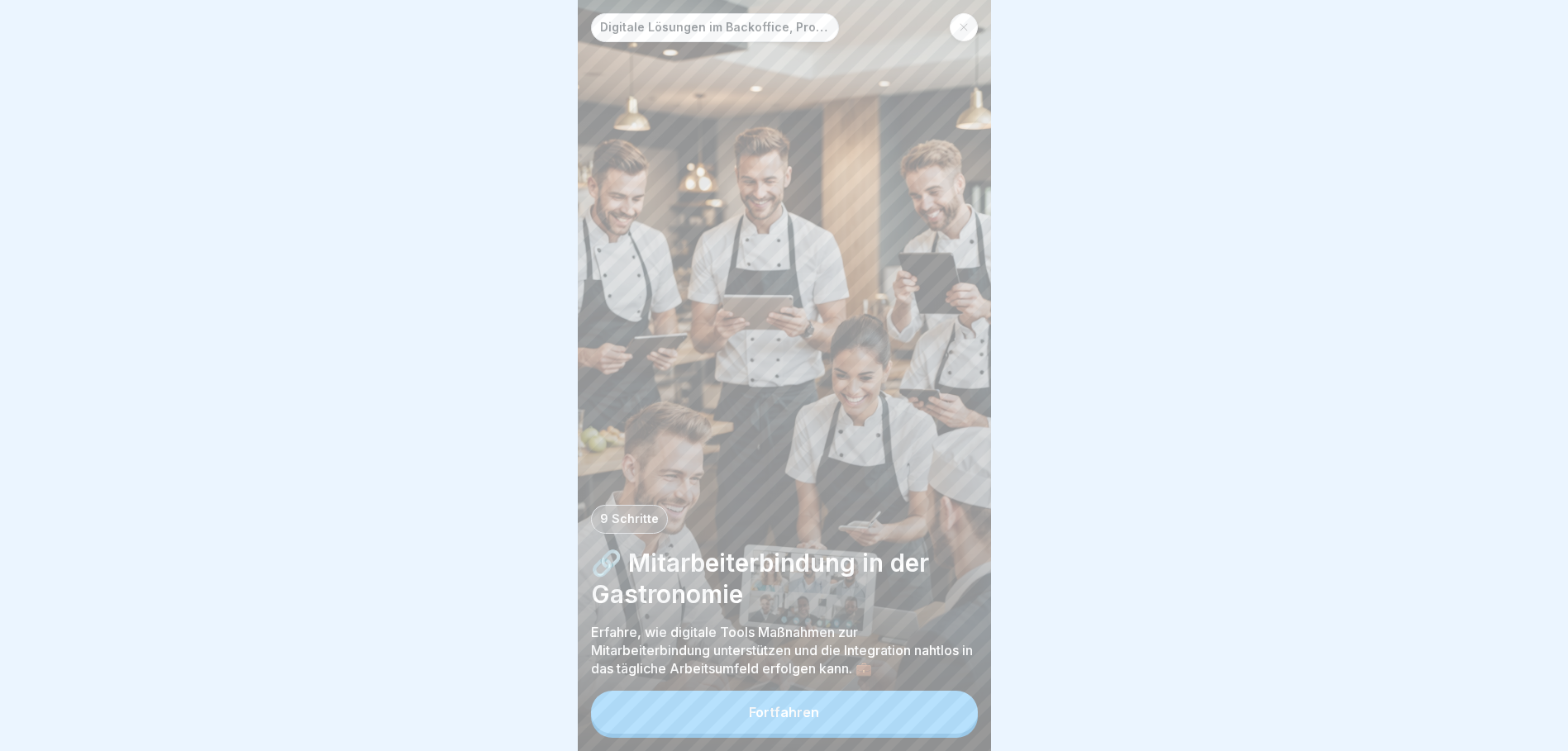
click at [789, 714] on button "Fortfahren" at bounding box center [784, 712] width 386 height 43
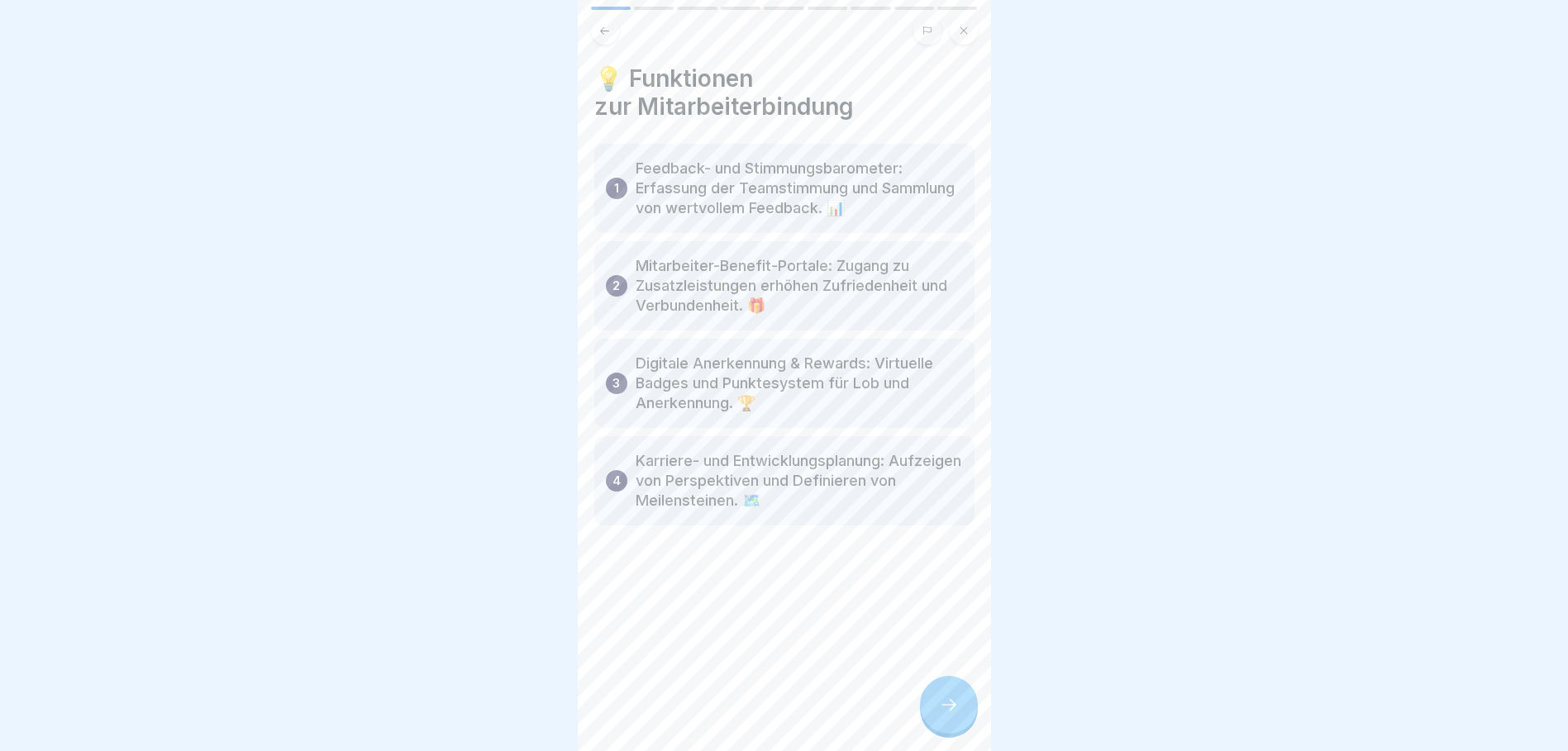
click at [927, 29] on icon at bounding box center [927, 30] width 10 height 10
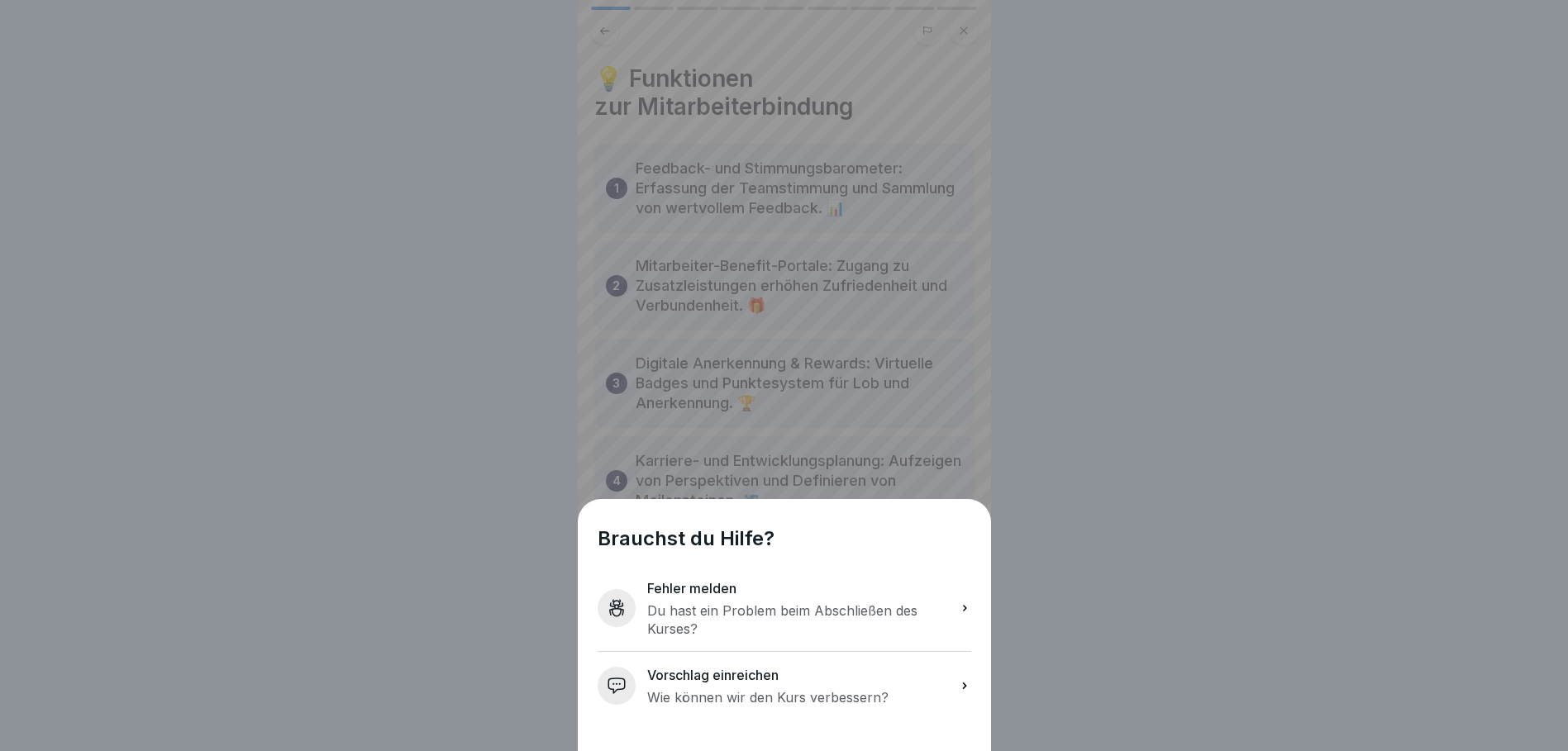
click at [1043, 383] on div "Brauchst du Hilfe? Fehler melden Du hast ein Problem beim Abschließen des [DEMO…" at bounding box center [784, 376] width 1568 height 751
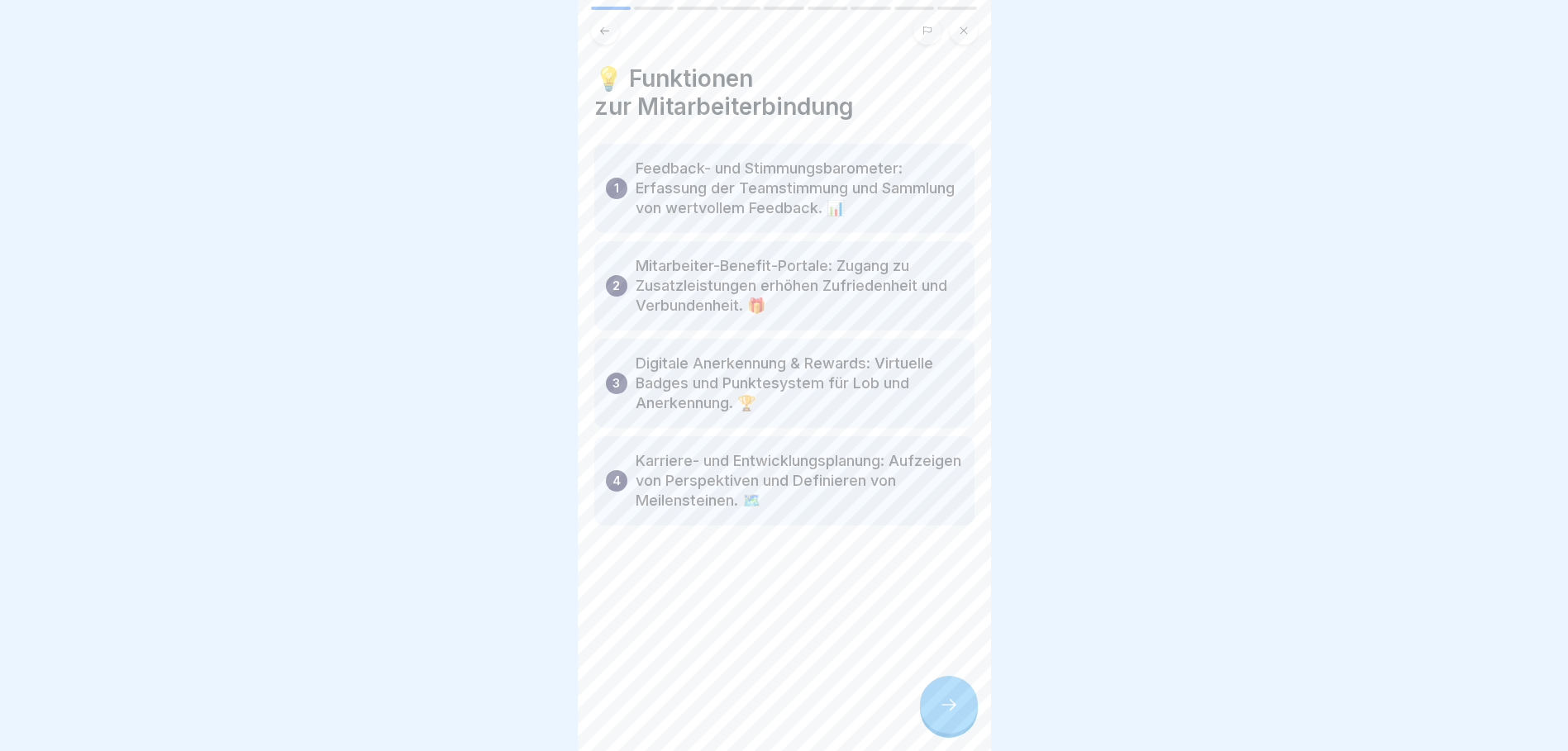
click at [936, 722] on div at bounding box center [948, 704] width 58 height 58
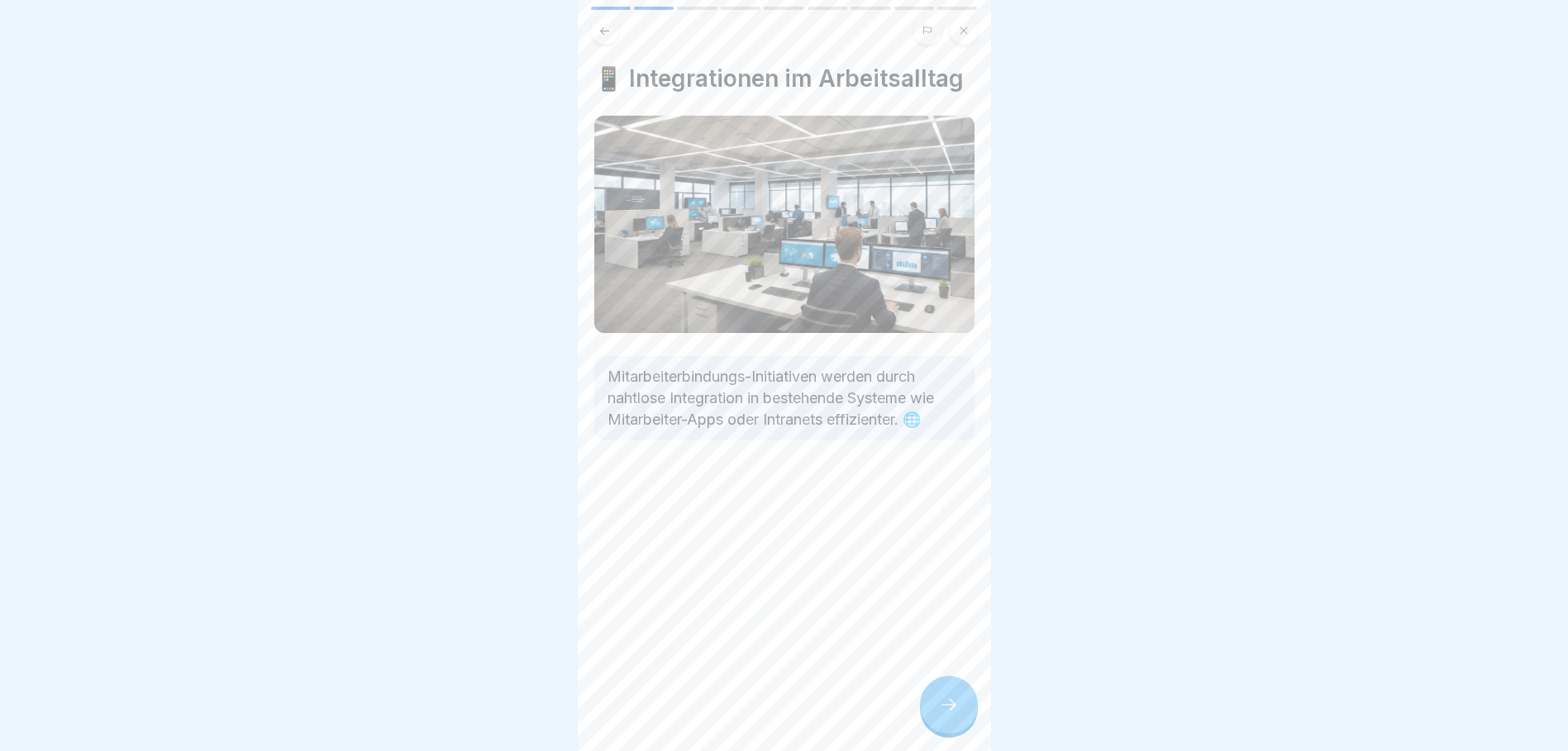
click at [936, 722] on div at bounding box center [948, 704] width 58 height 58
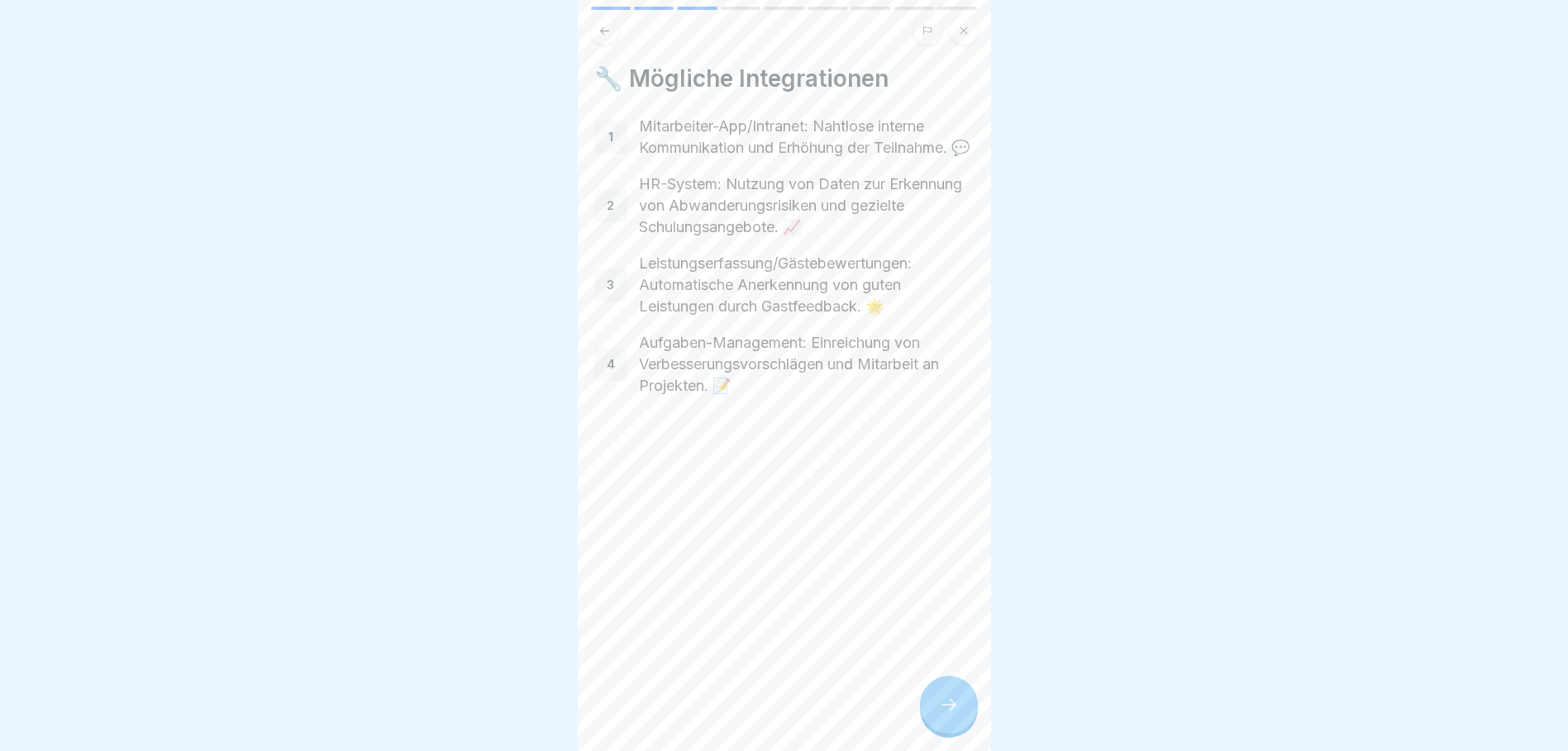
click at [935, 721] on div at bounding box center [948, 704] width 58 height 58
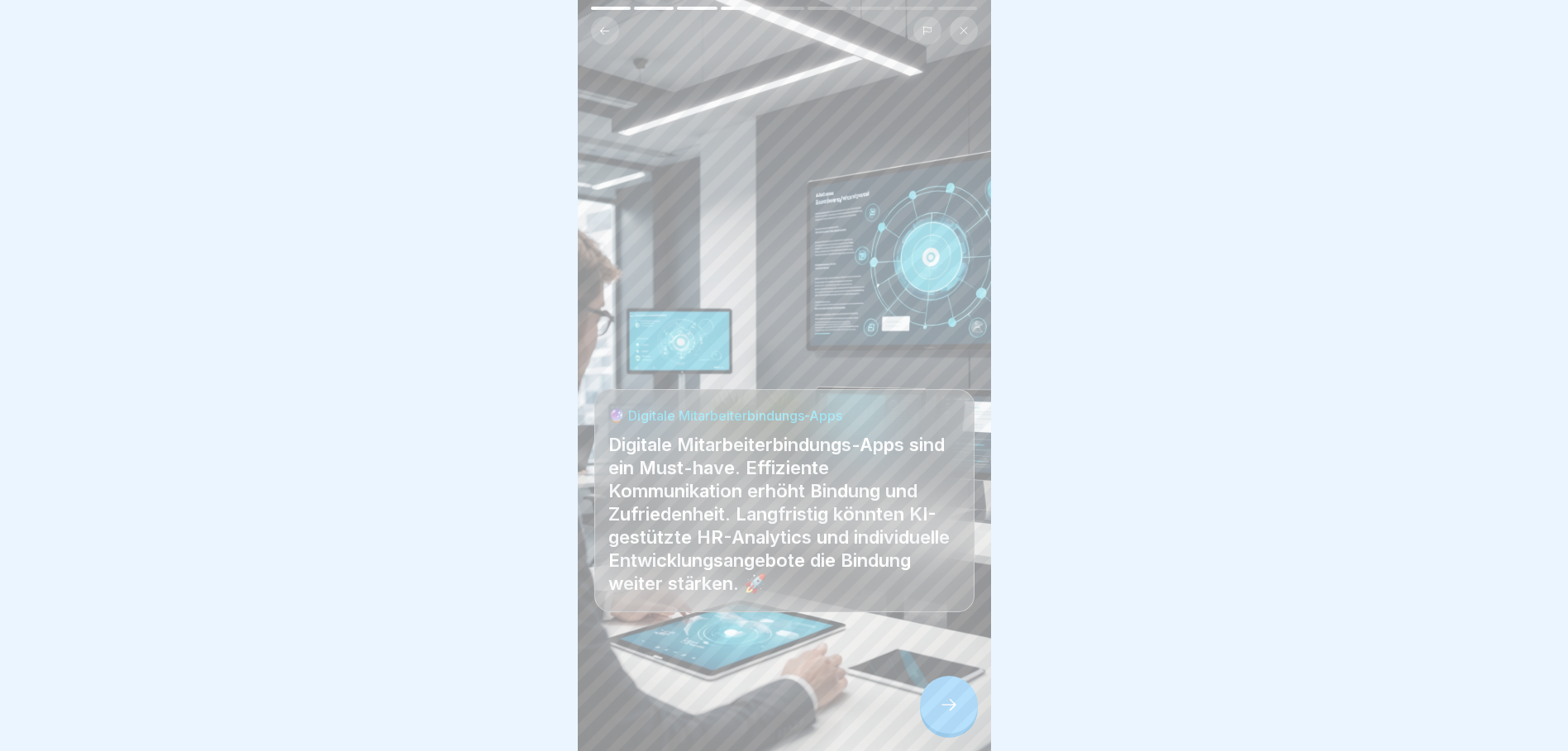
click at [935, 721] on div at bounding box center [948, 704] width 58 height 58
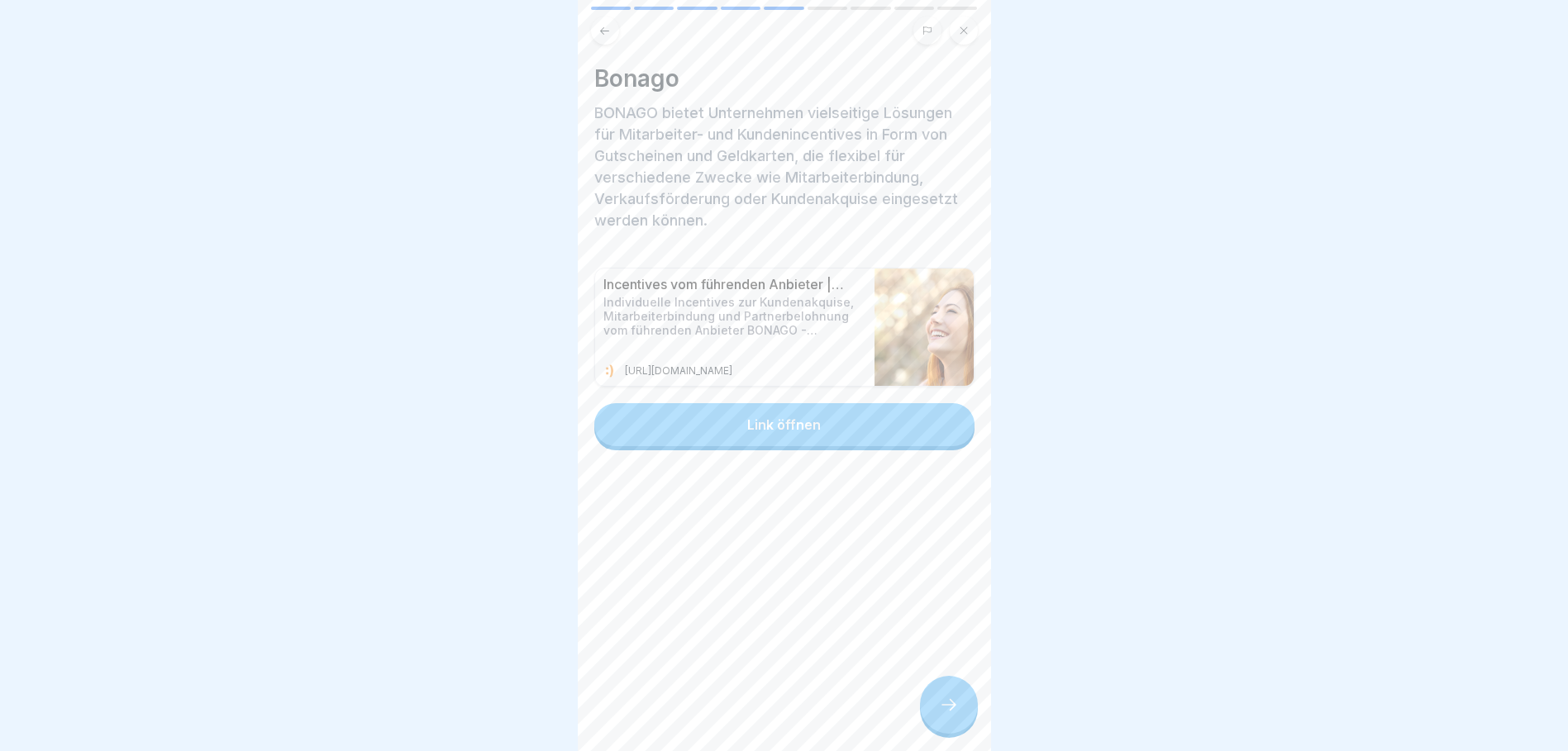
click at [822, 425] on button "Link öffnen" at bounding box center [784, 424] width 380 height 43
click at [954, 708] on div at bounding box center [948, 704] width 58 height 58
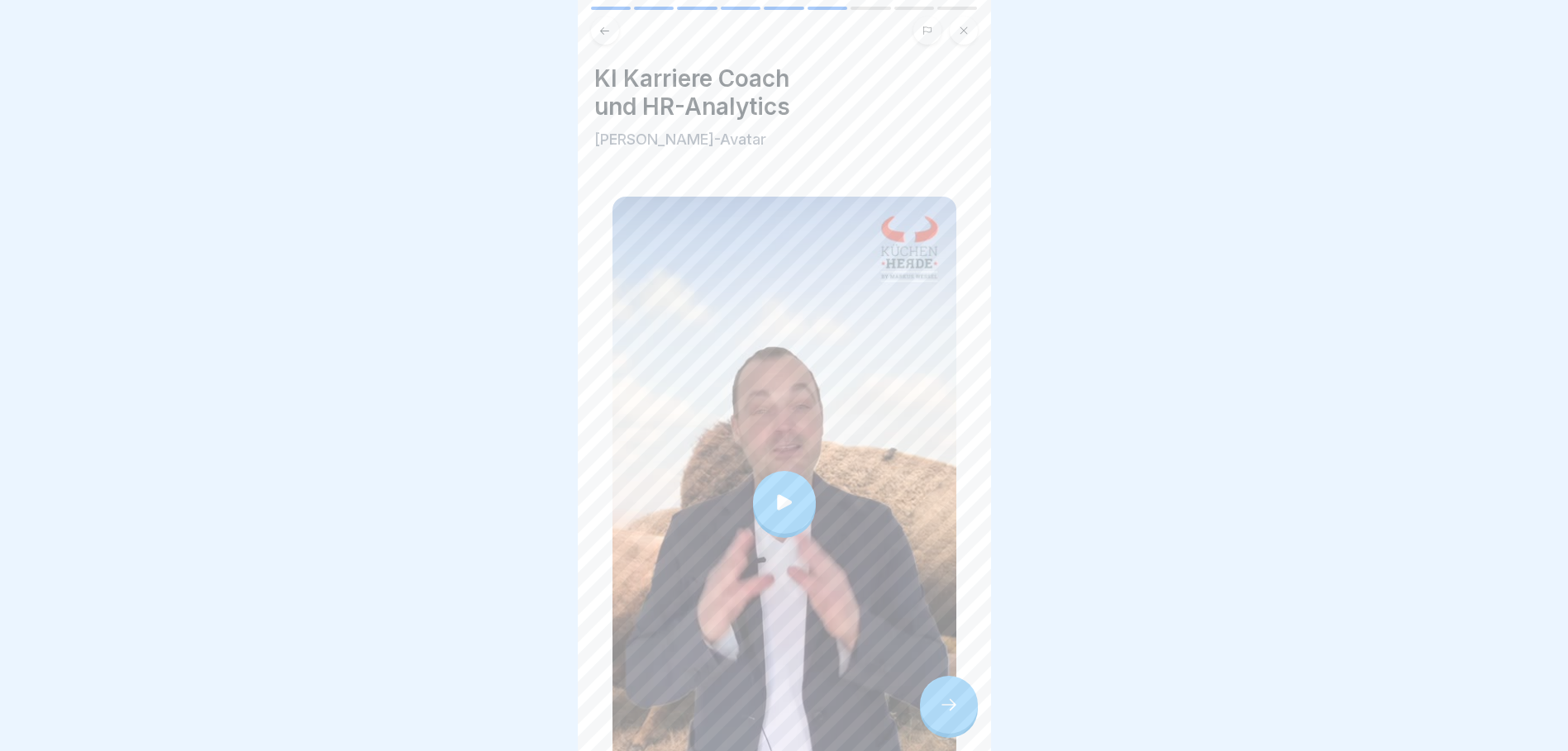
click at [782, 491] on icon at bounding box center [784, 502] width 23 height 23
click at [955, 715] on icon at bounding box center [949, 705] width 20 height 20
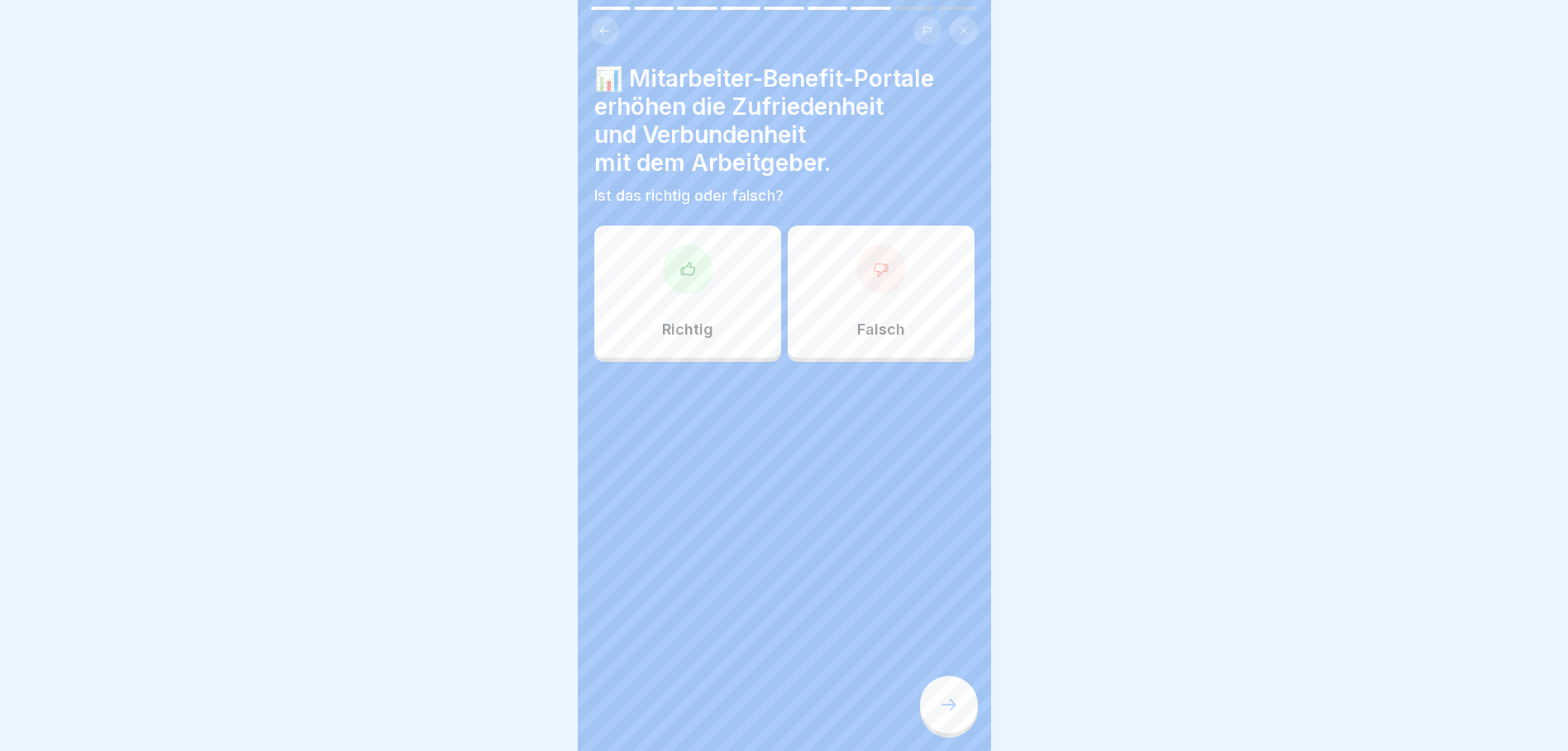
click at [713, 285] on div "Richtig" at bounding box center [687, 292] width 186 height 132
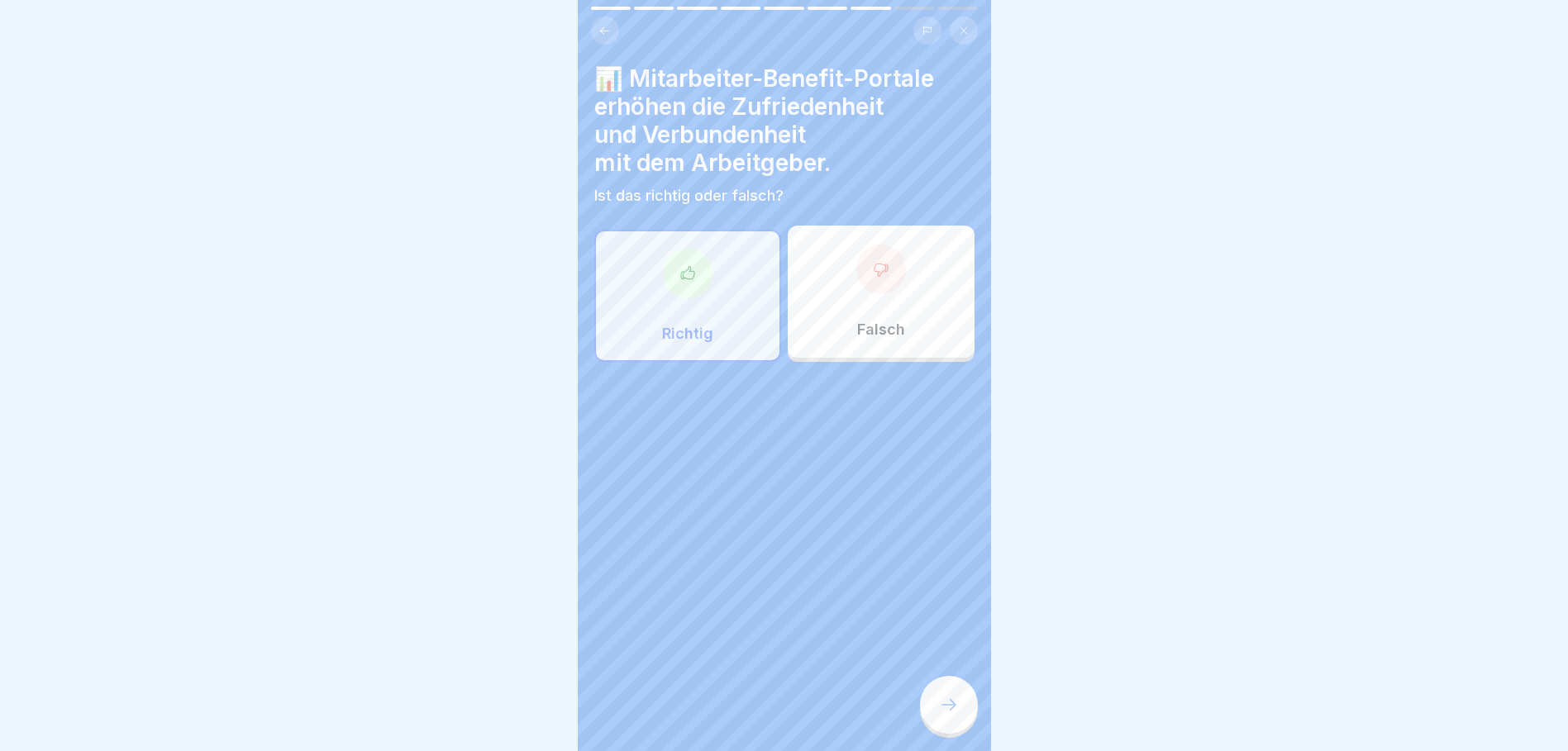
click at [964, 713] on div at bounding box center [948, 704] width 58 height 58
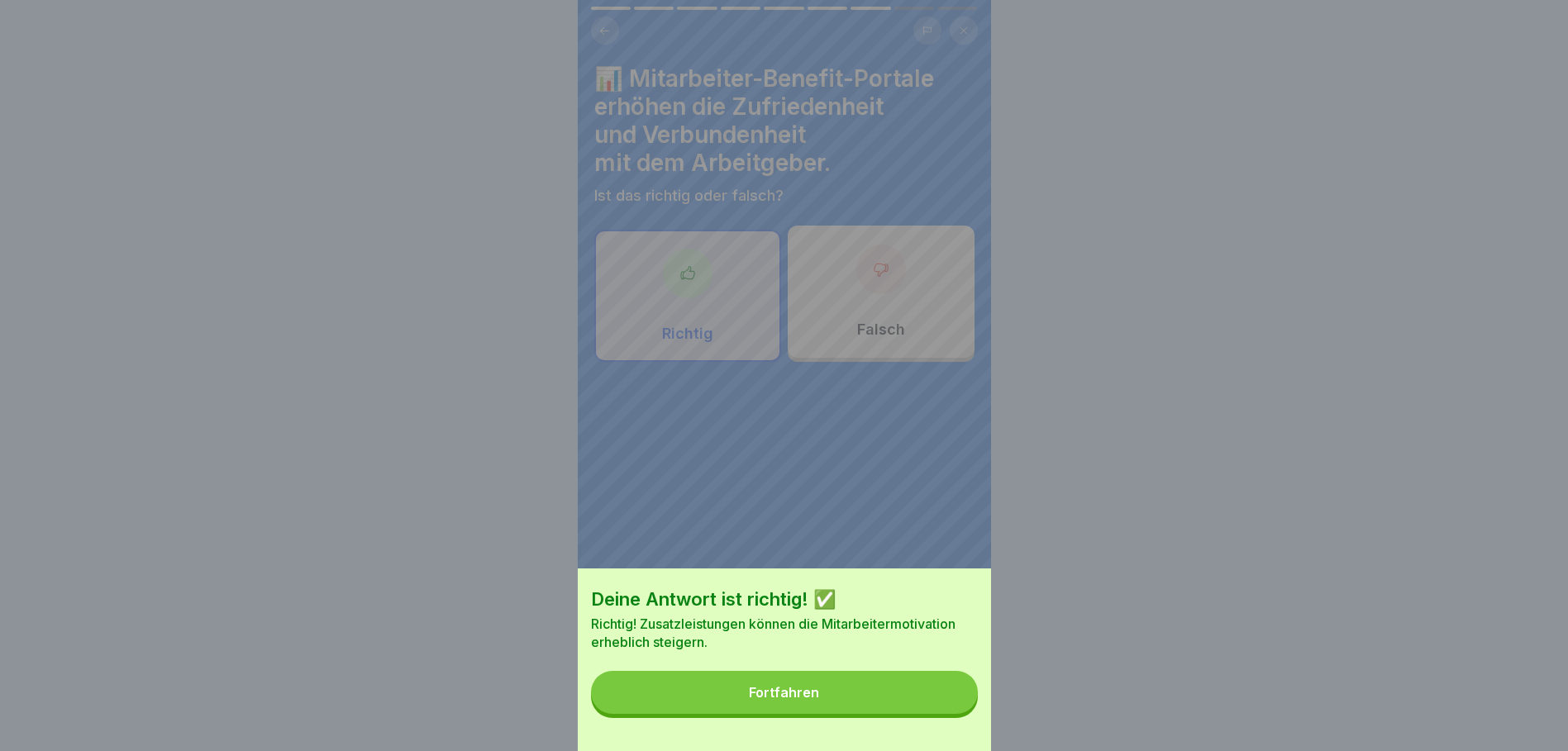
click at [923, 705] on button "Fortfahren" at bounding box center [784, 692] width 386 height 43
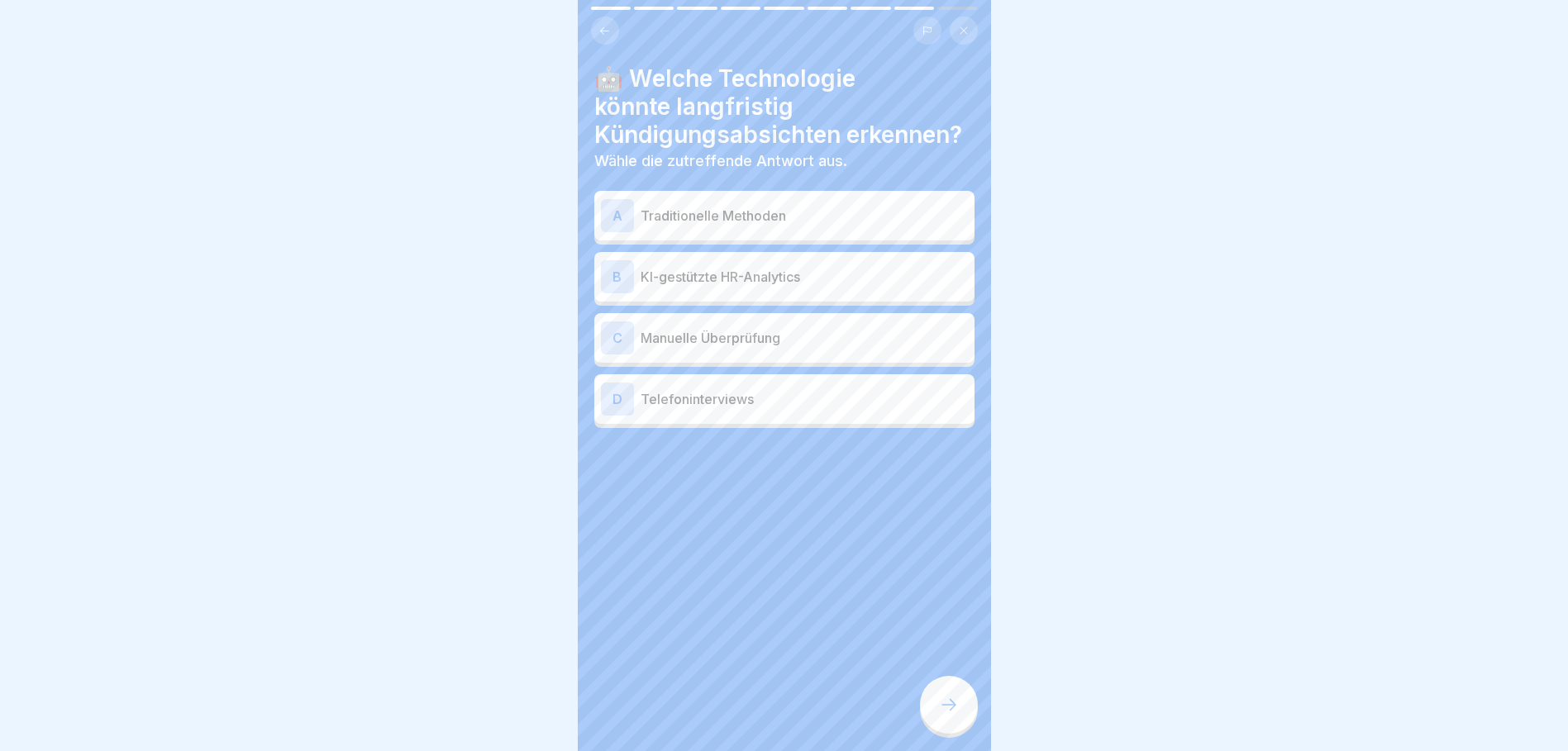
click at [717, 272] on p "KI-gestützte HR-Analytics" at bounding box center [804, 277] width 327 height 20
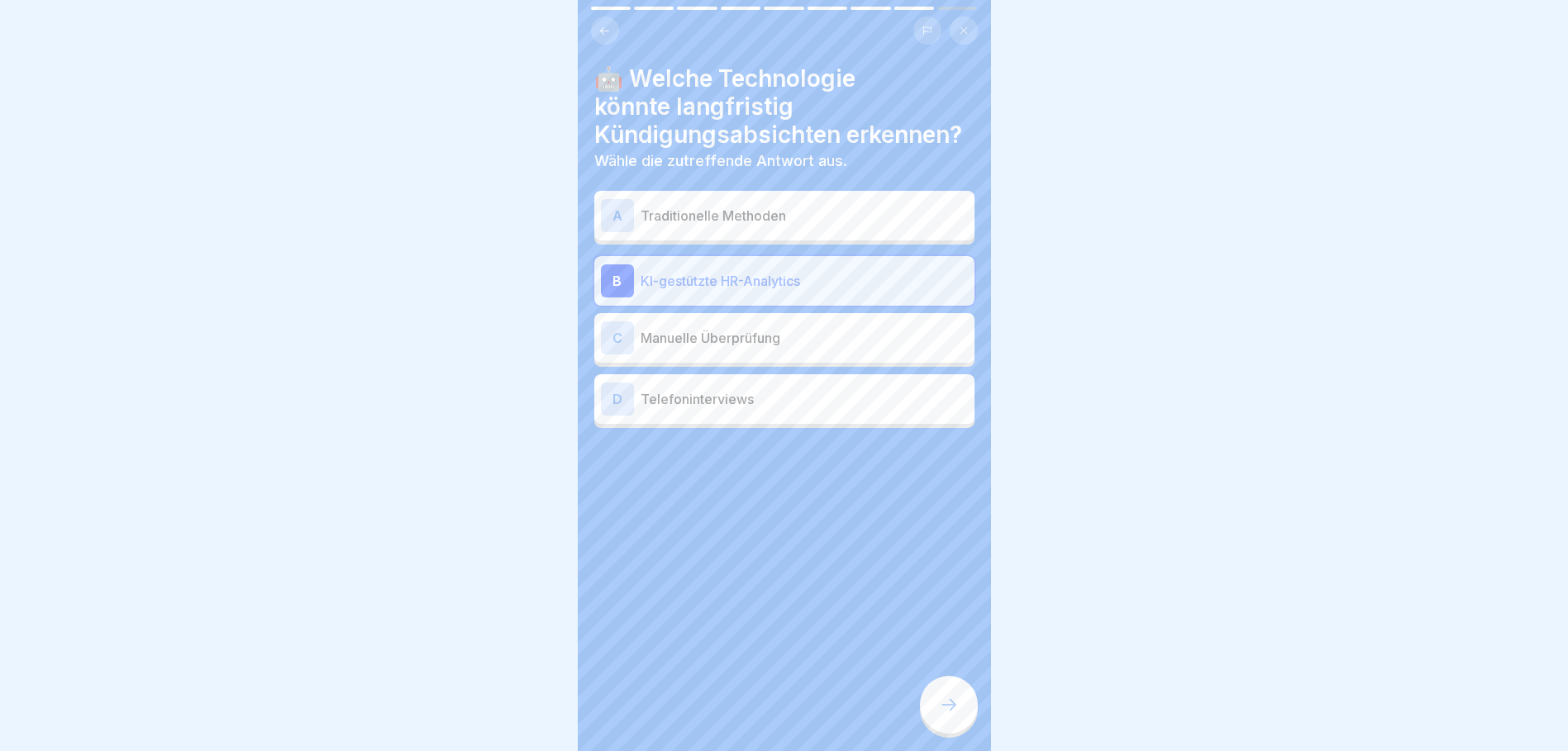
click at [801, 396] on p "Telefoninterviews" at bounding box center [804, 399] width 327 height 20
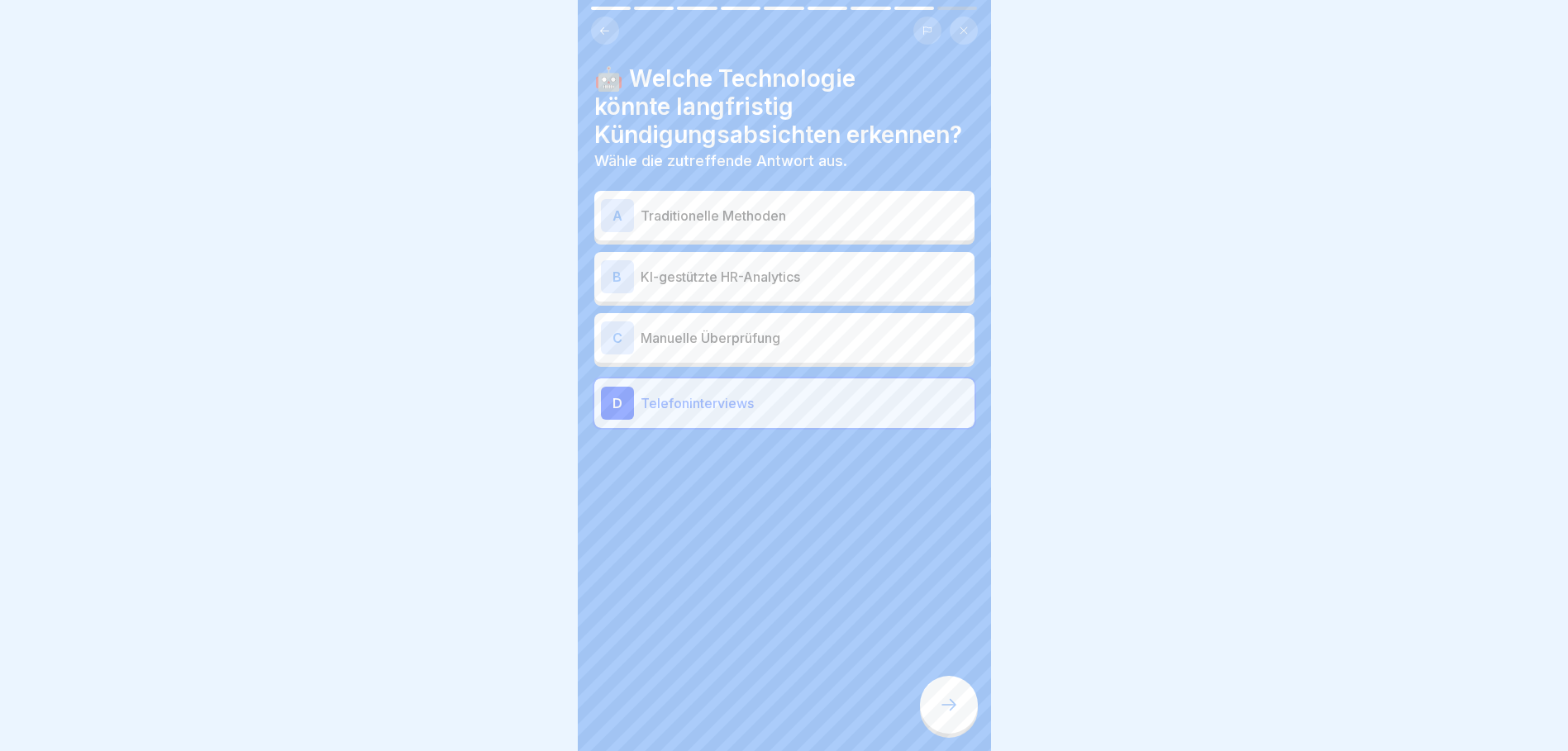
click at [792, 283] on p "KI-gestützte HR-Analytics" at bounding box center [804, 277] width 327 height 20
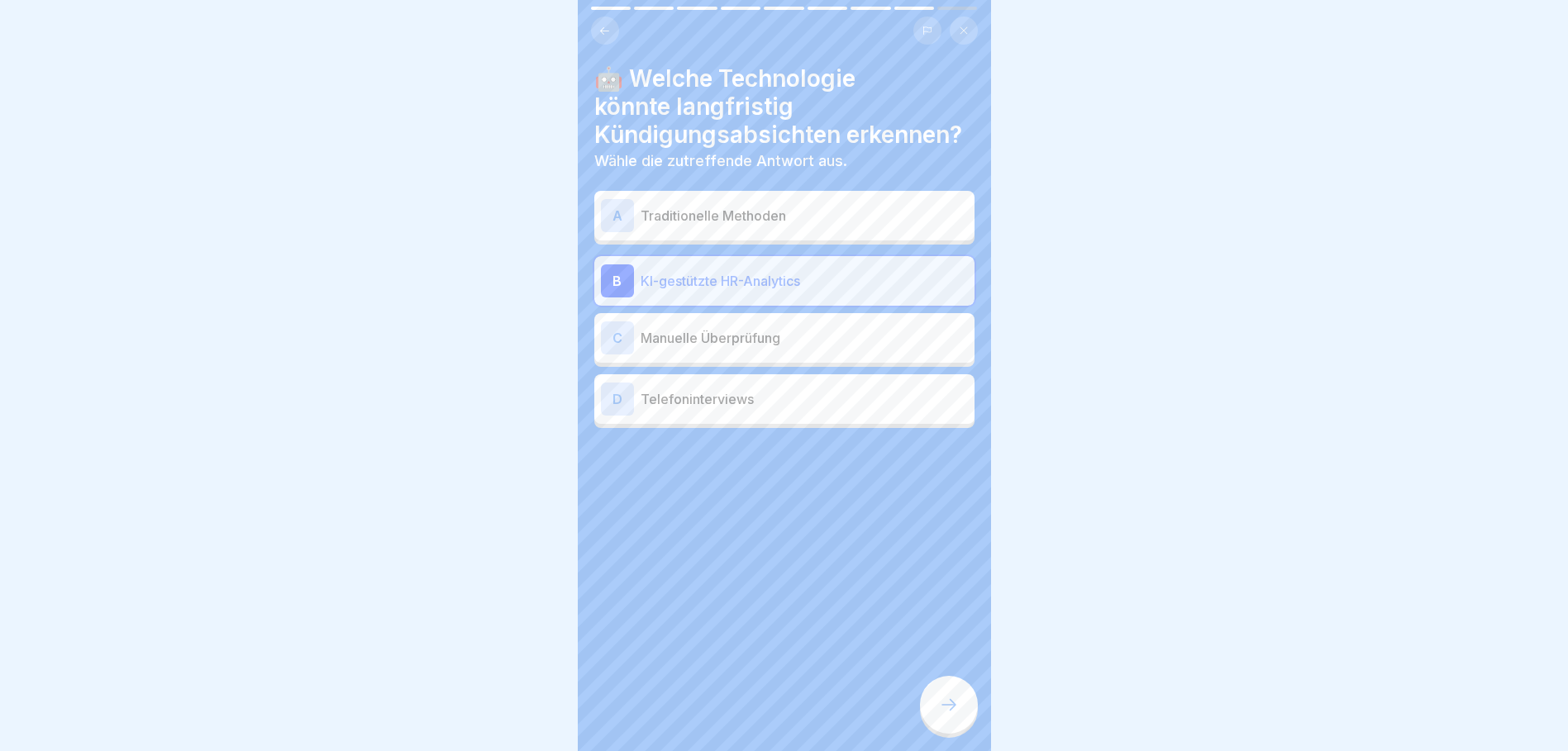
click at [953, 715] on icon at bounding box center [949, 705] width 20 height 20
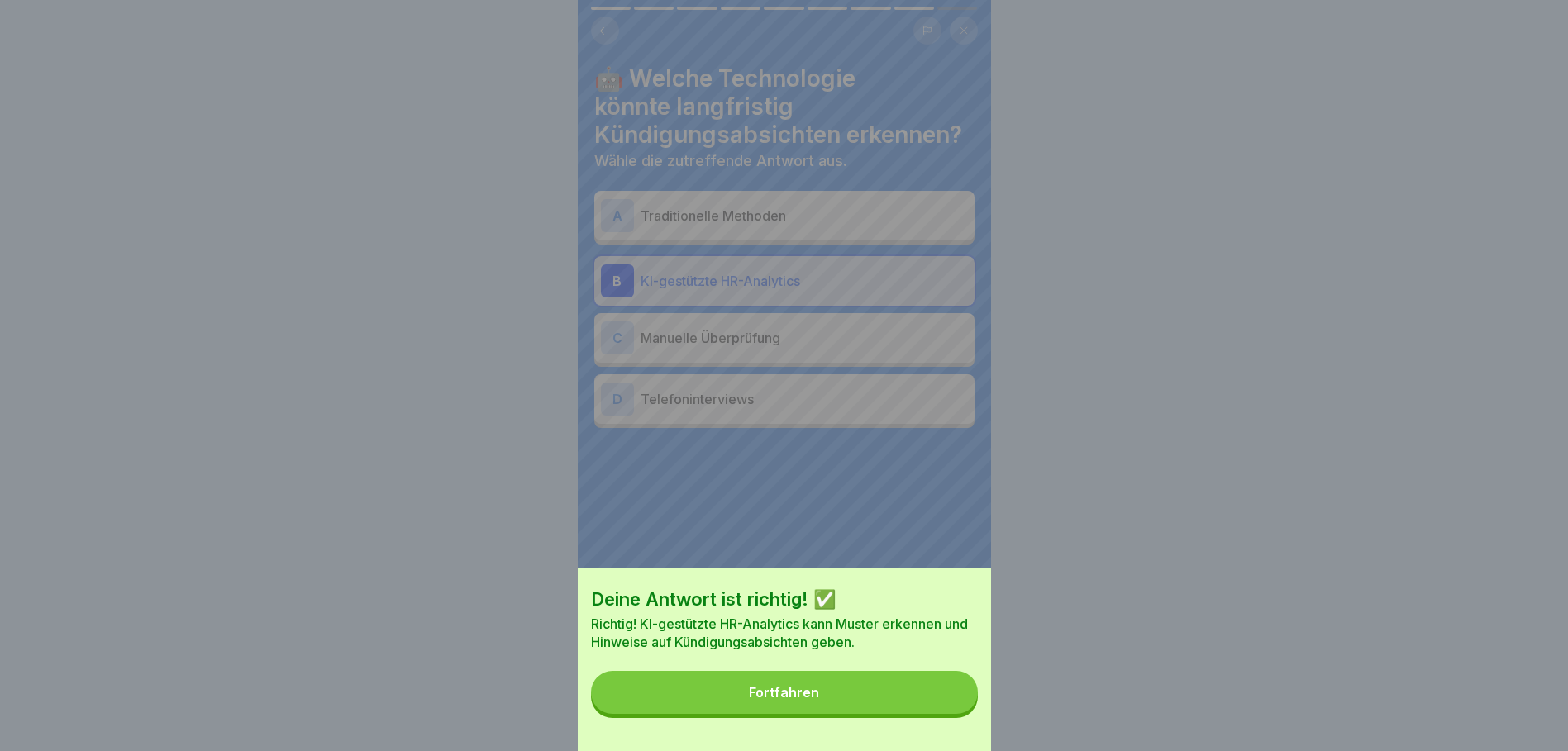
click at [919, 709] on button "Fortfahren" at bounding box center [784, 692] width 386 height 43
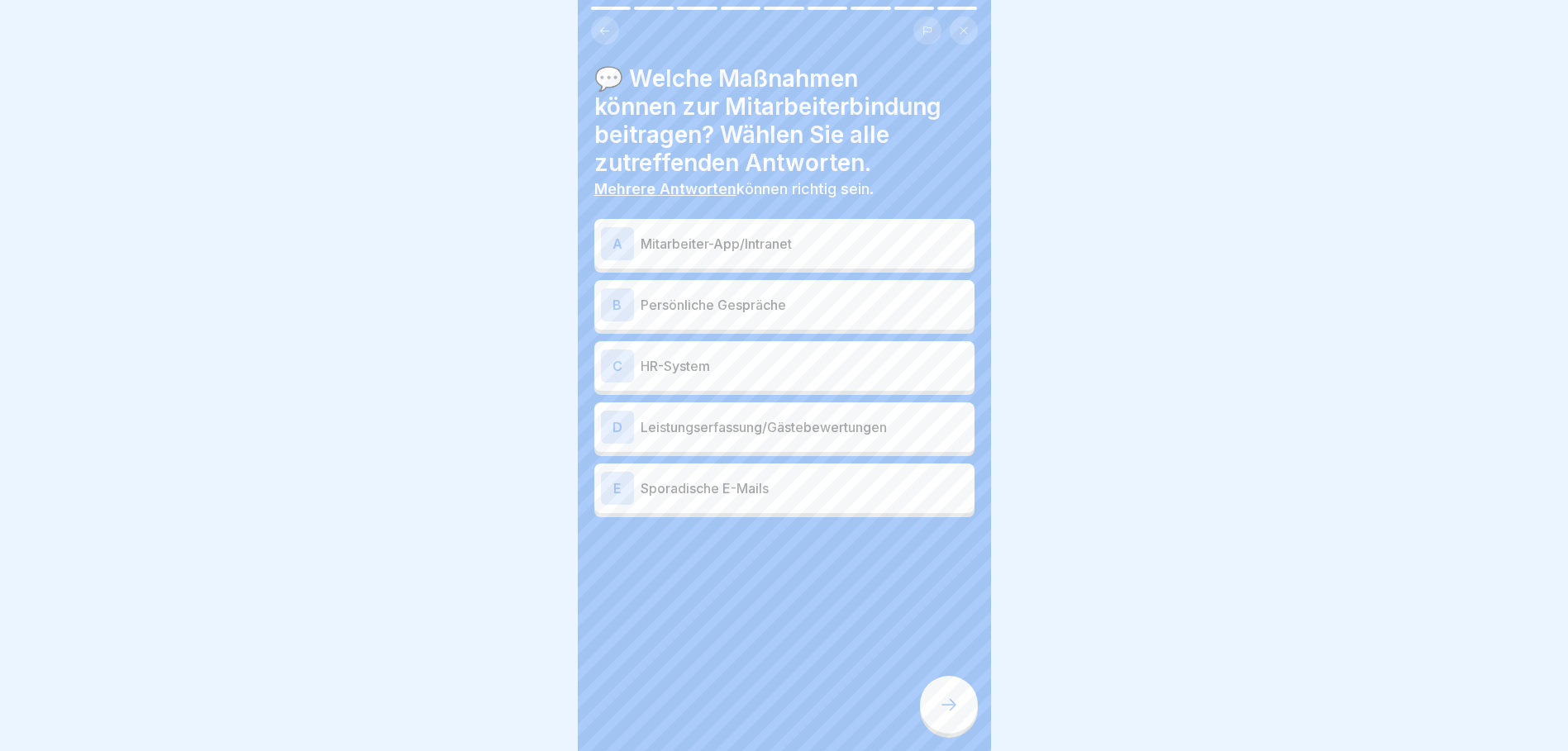
click at [749, 242] on p "Mitarbeiter-App/Intranet" at bounding box center [804, 244] width 327 height 20
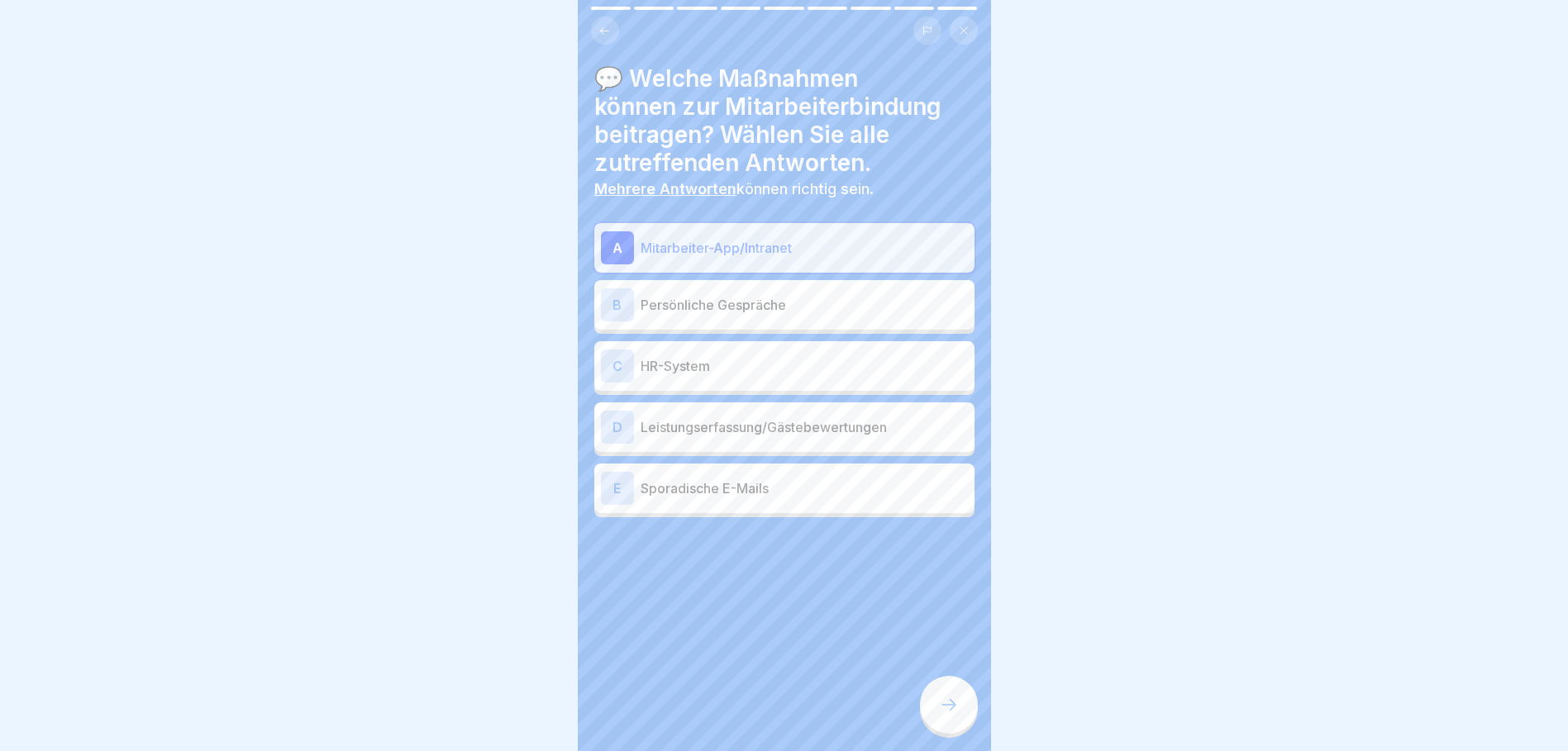
click at [719, 365] on p "HR-System" at bounding box center [804, 366] width 327 height 20
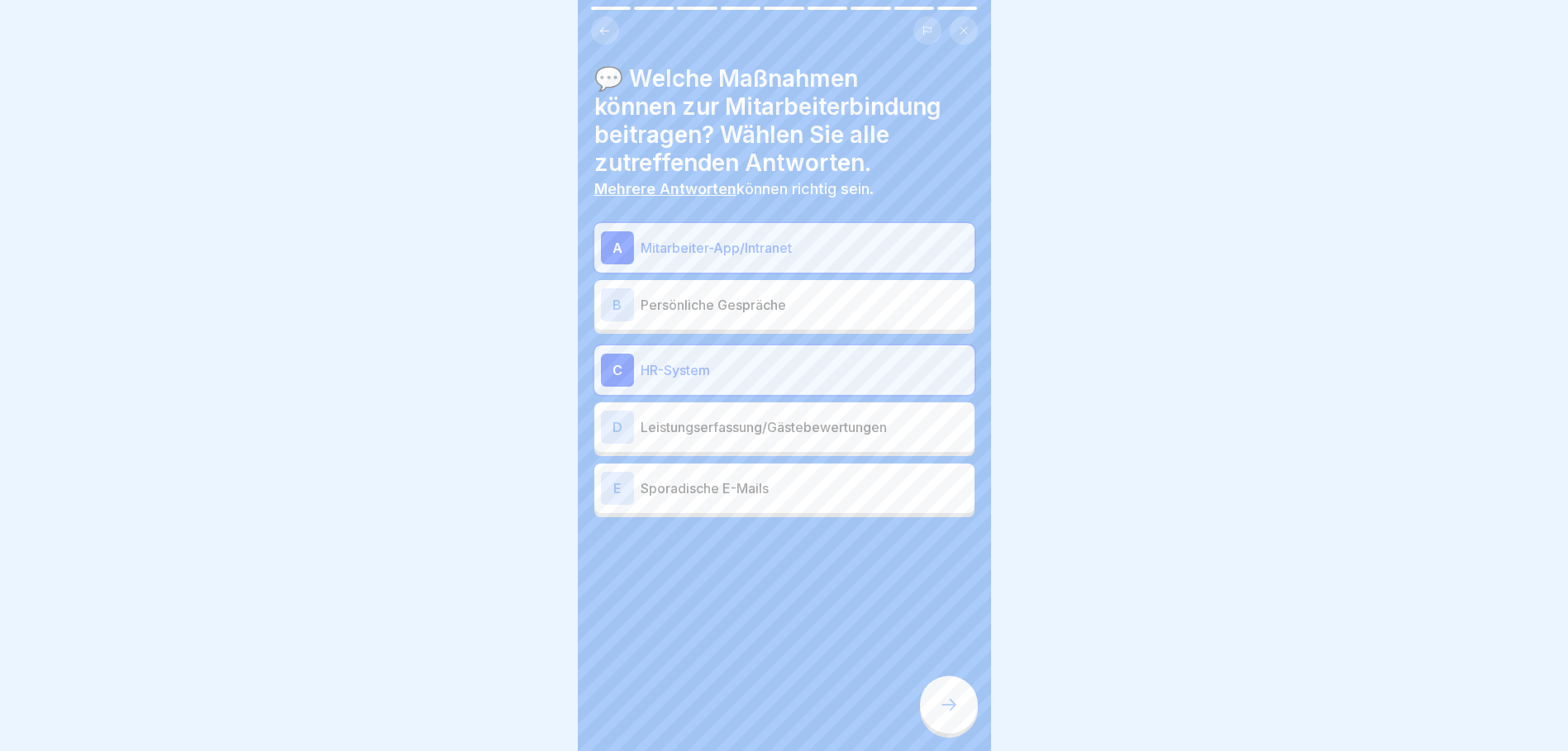
click at [727, 364] on p "HR-System" at bounding box center [804, 370] width 327 height 20
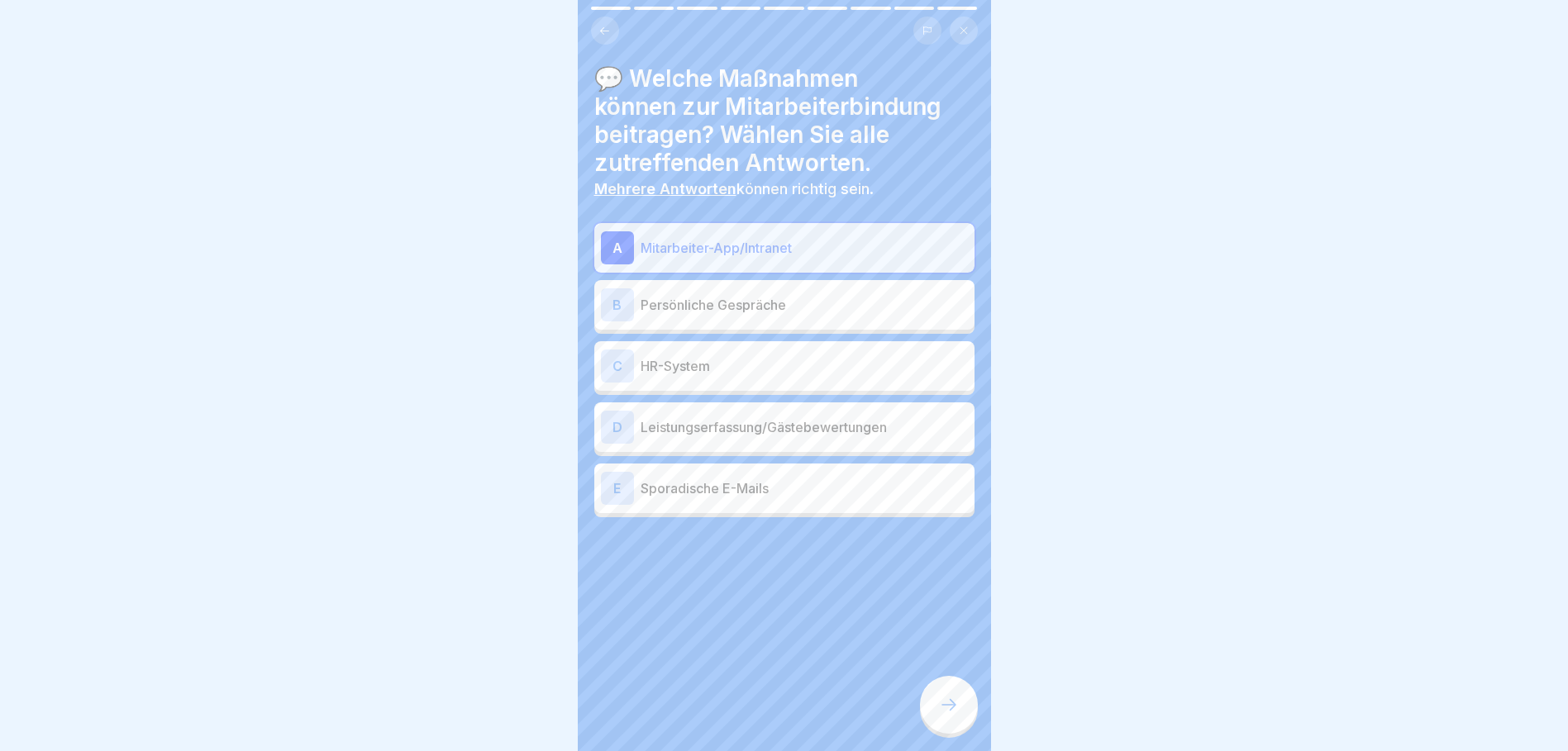
click at [751, 309] on p "Persönliche Gespräche" at bounding box center [804, 305] width 327 height 20
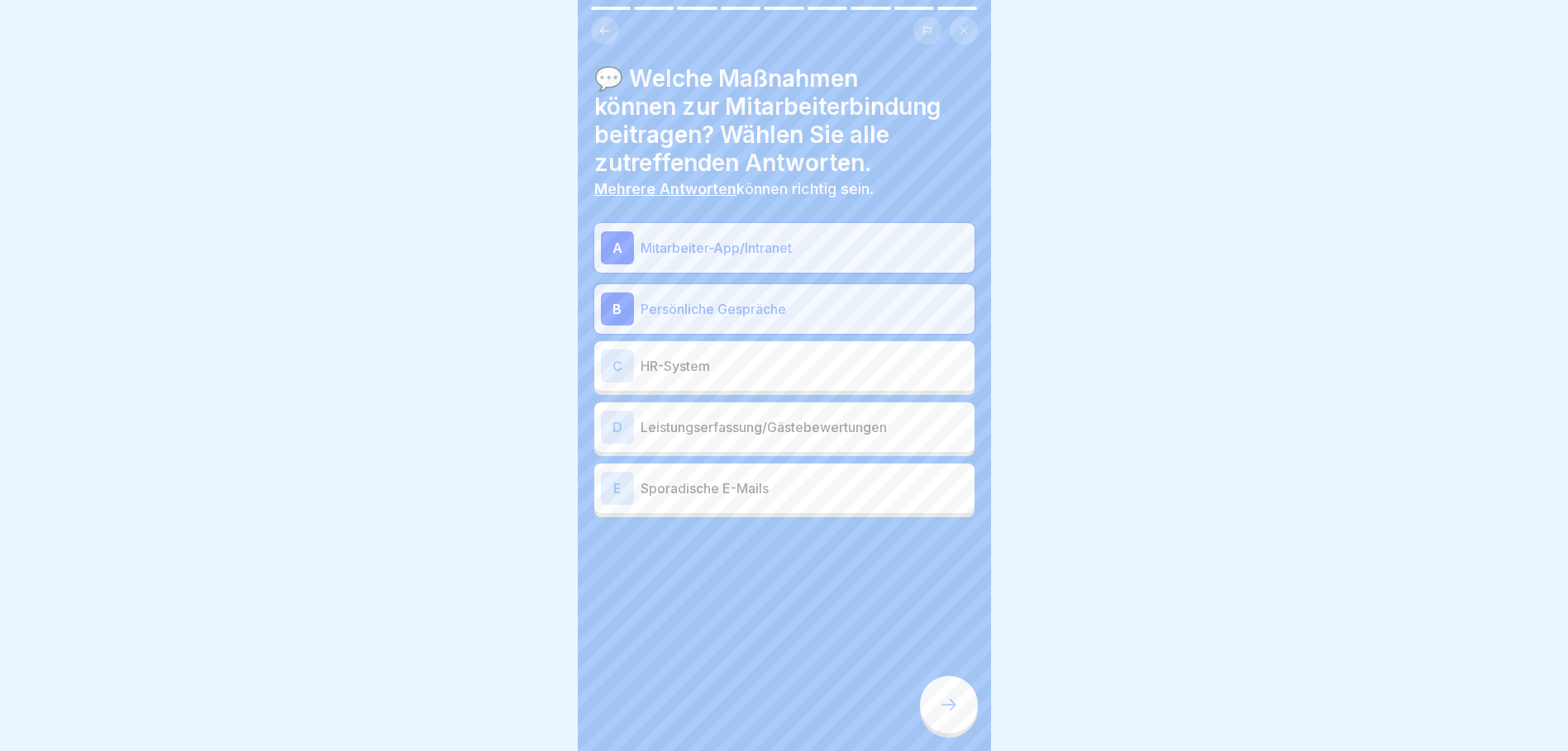
click at [791, 370] on p "HR-System" at bounding box center [804, 366] width 327 height 20
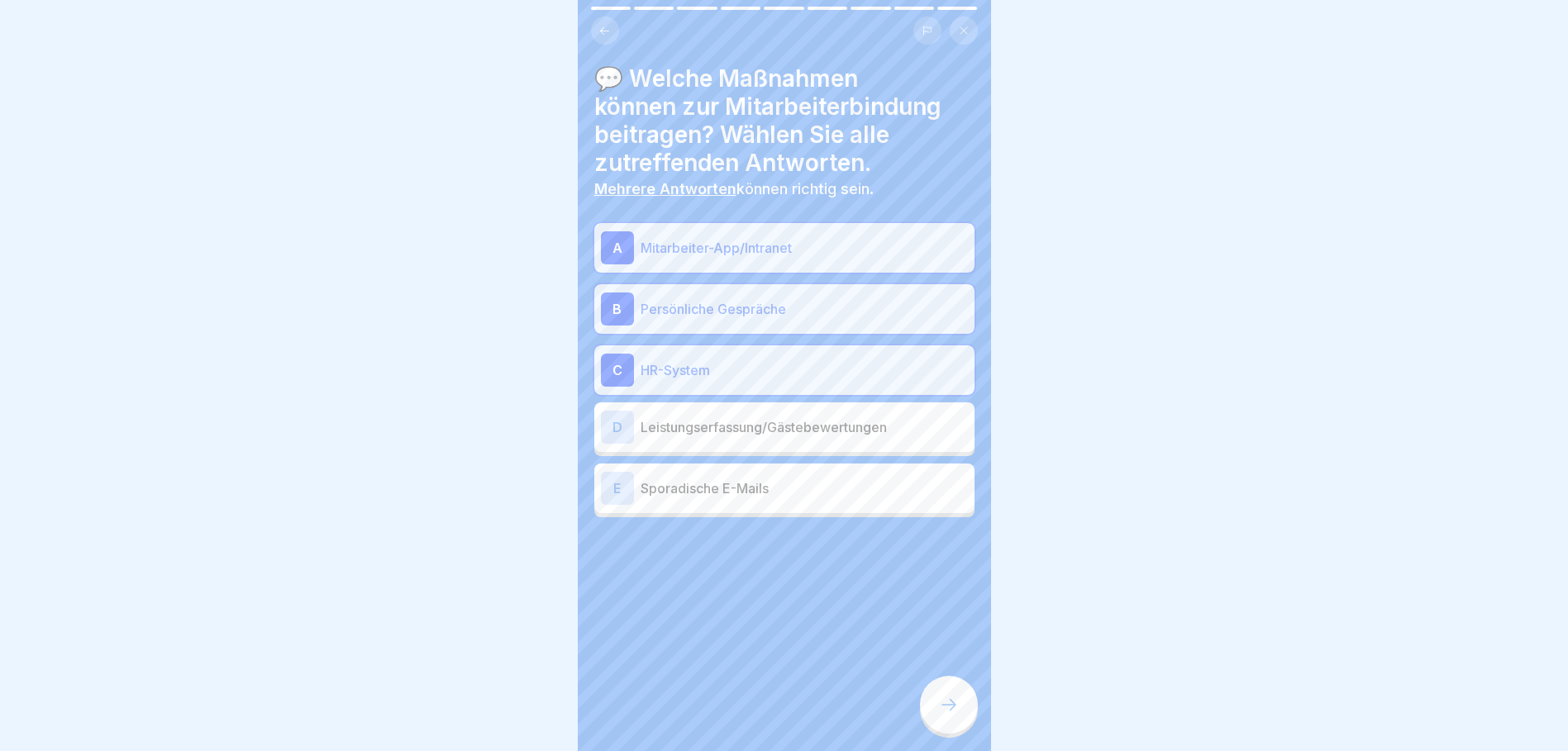
click at [944, 712] on icon at bounding box center [949, 705] width 20 height 20
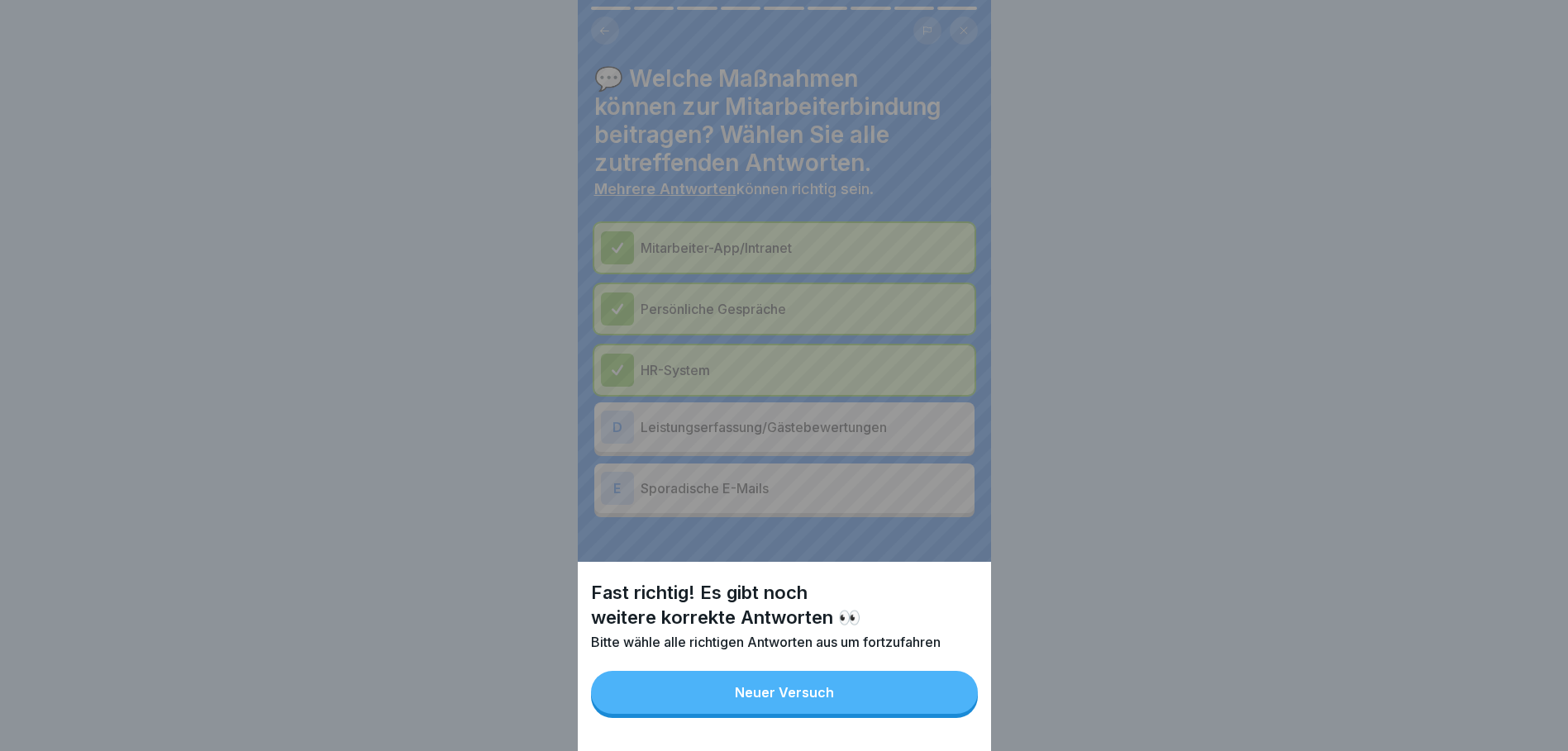
click at [916, 700] on button "Neuer Versuch" at bounding box center [784, 692] width 386 height 43
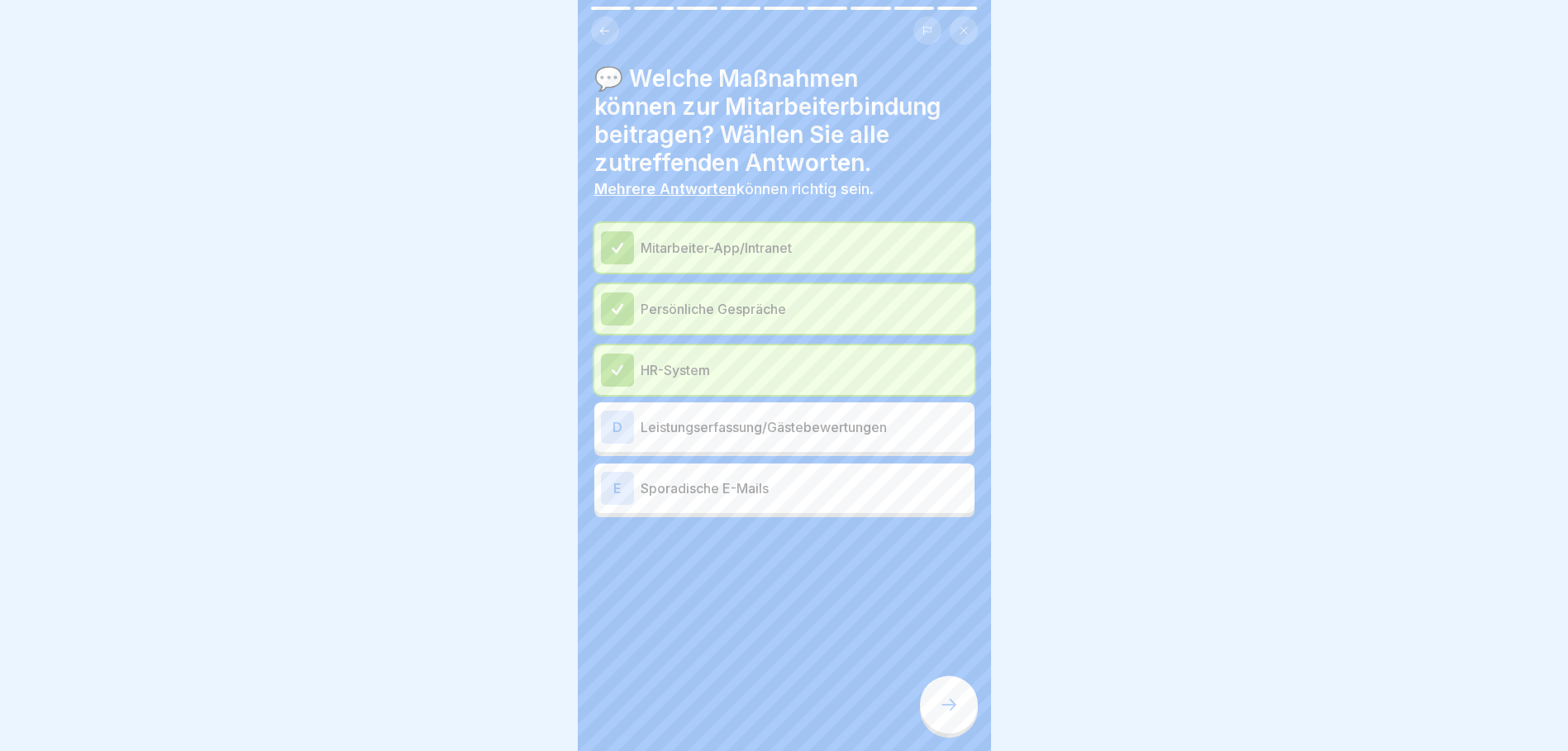
click at [744, 422] on p "Leistungserfassung/Gästebewertungen" at bounding box center [804, 428] width 327 height 20
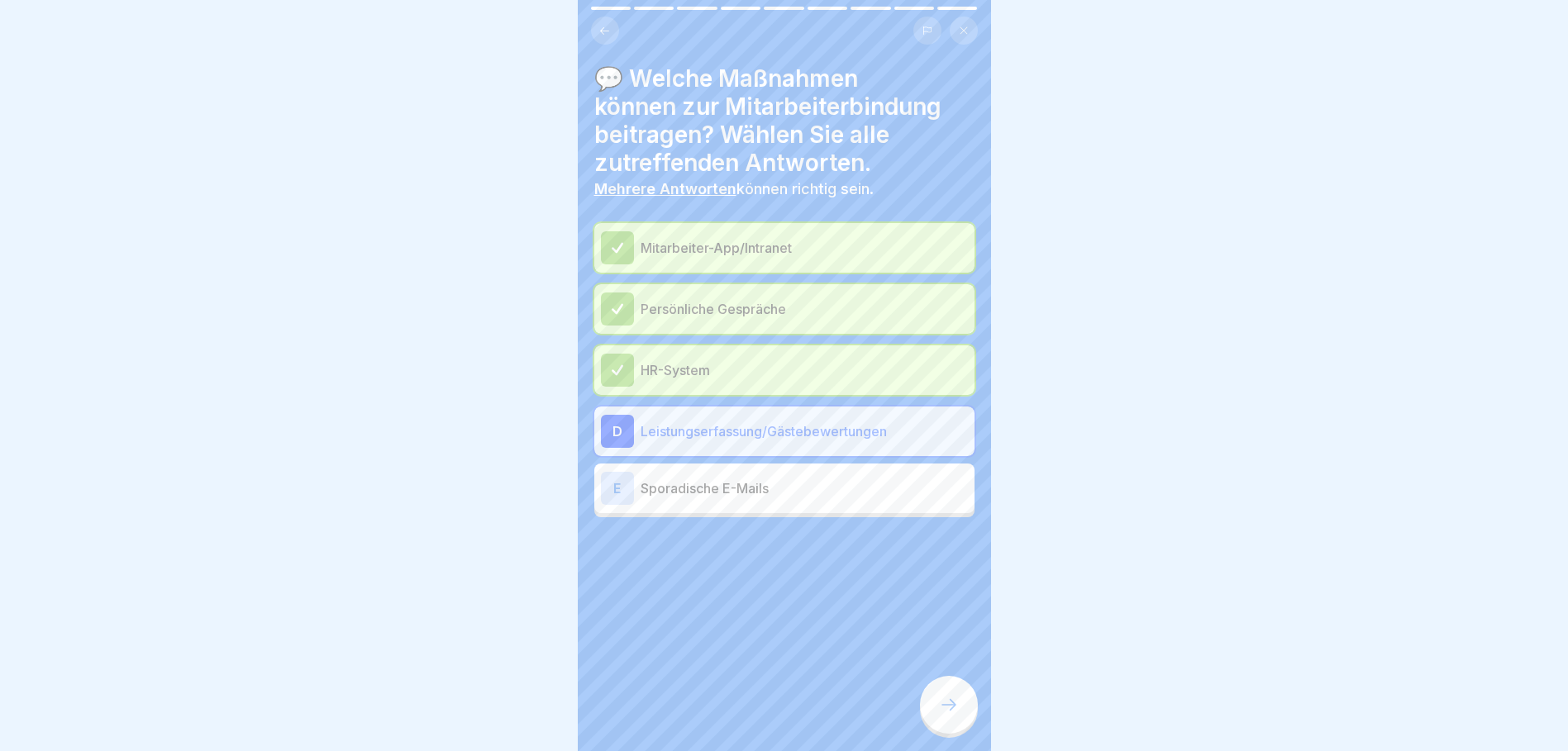
click at [939, 713] on icon at bounding box center [949, 705] width 20 height 20
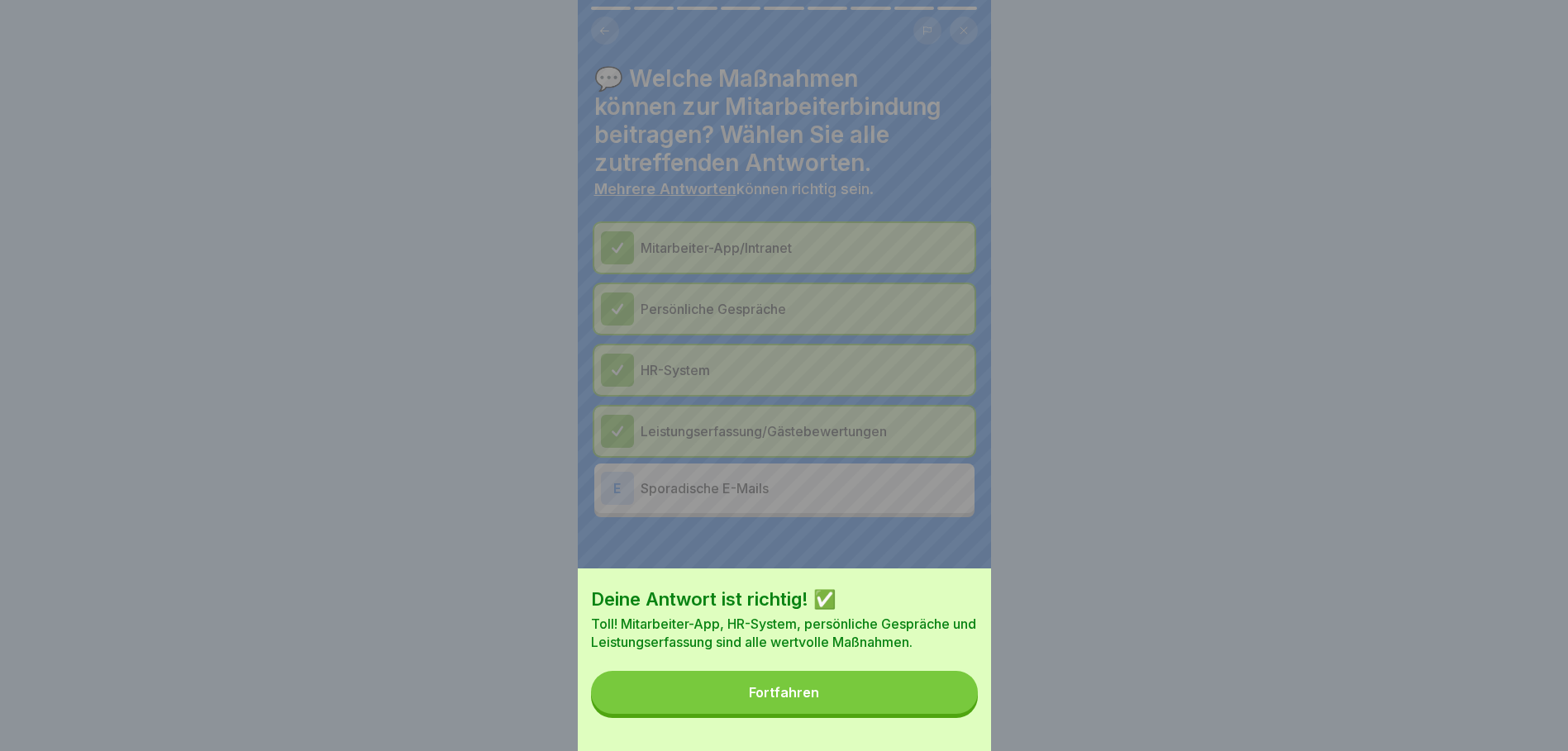
click at [903, 703] on button "Fortfahren" at bounding box center [784, 692] width 386 height 43
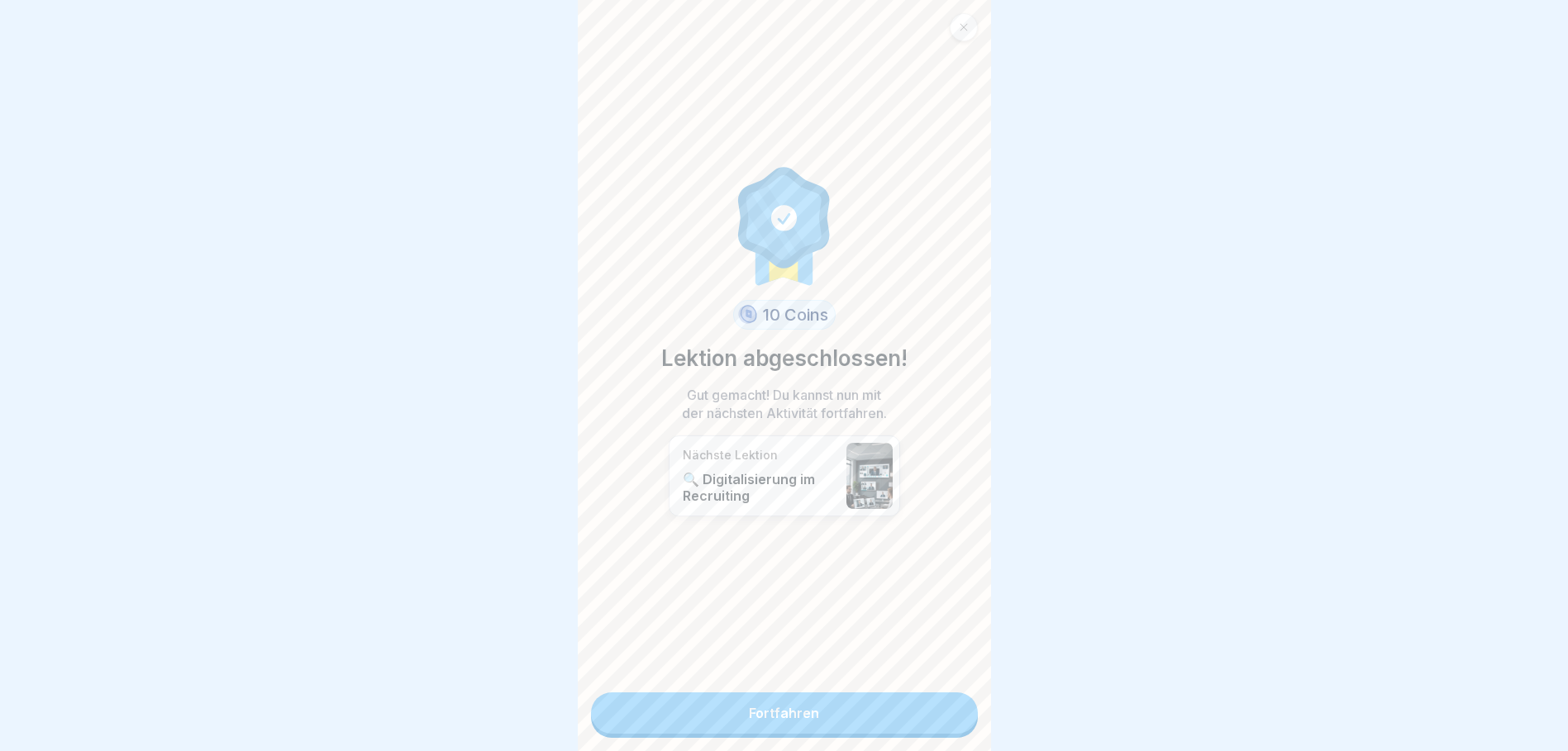
click at [879, 708] on link "Fortfahren" at bounding box center [784, 712] width 386 height 41
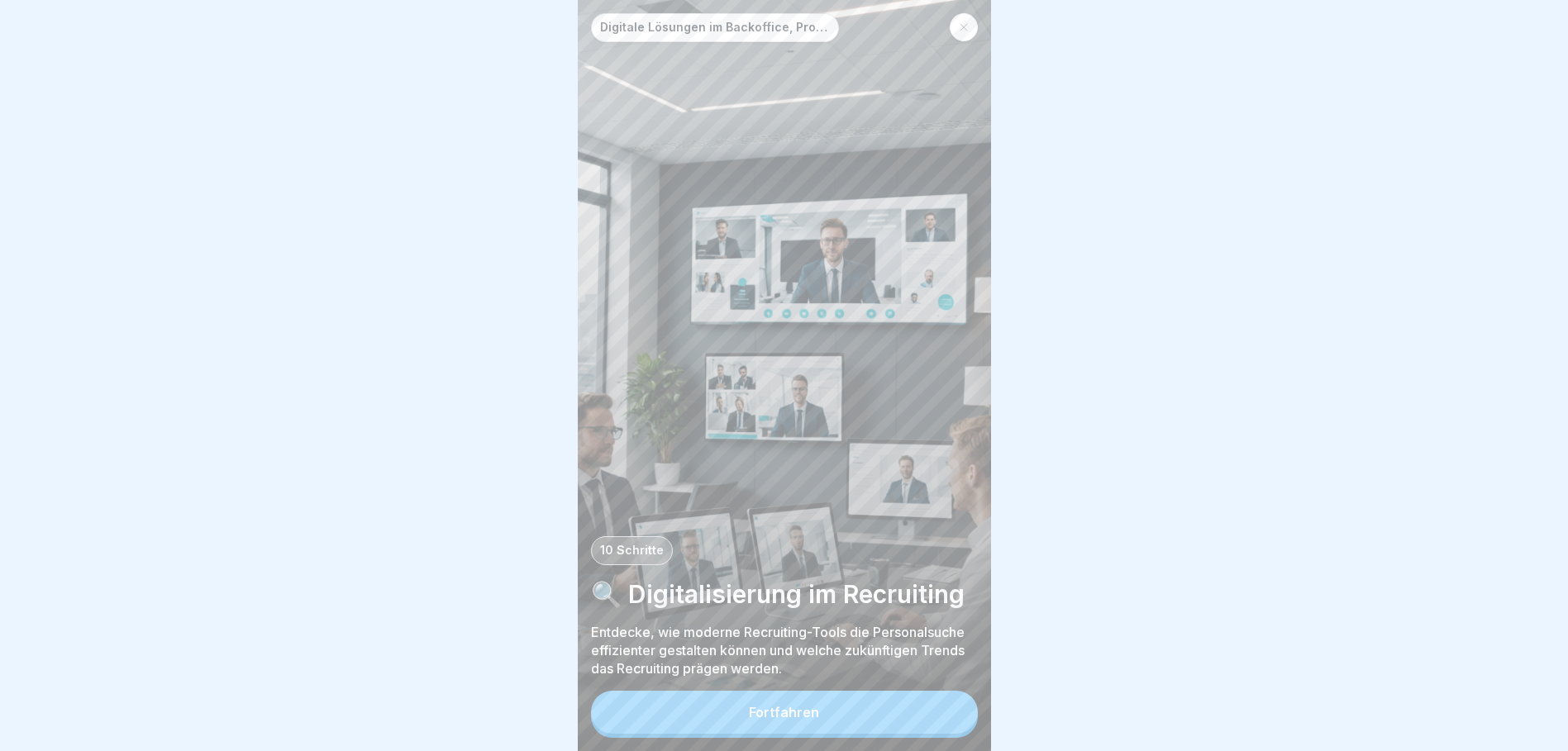
click at [857, 734] on button "Fortfahren" at bounding box center [784, 712] width 386 height 43
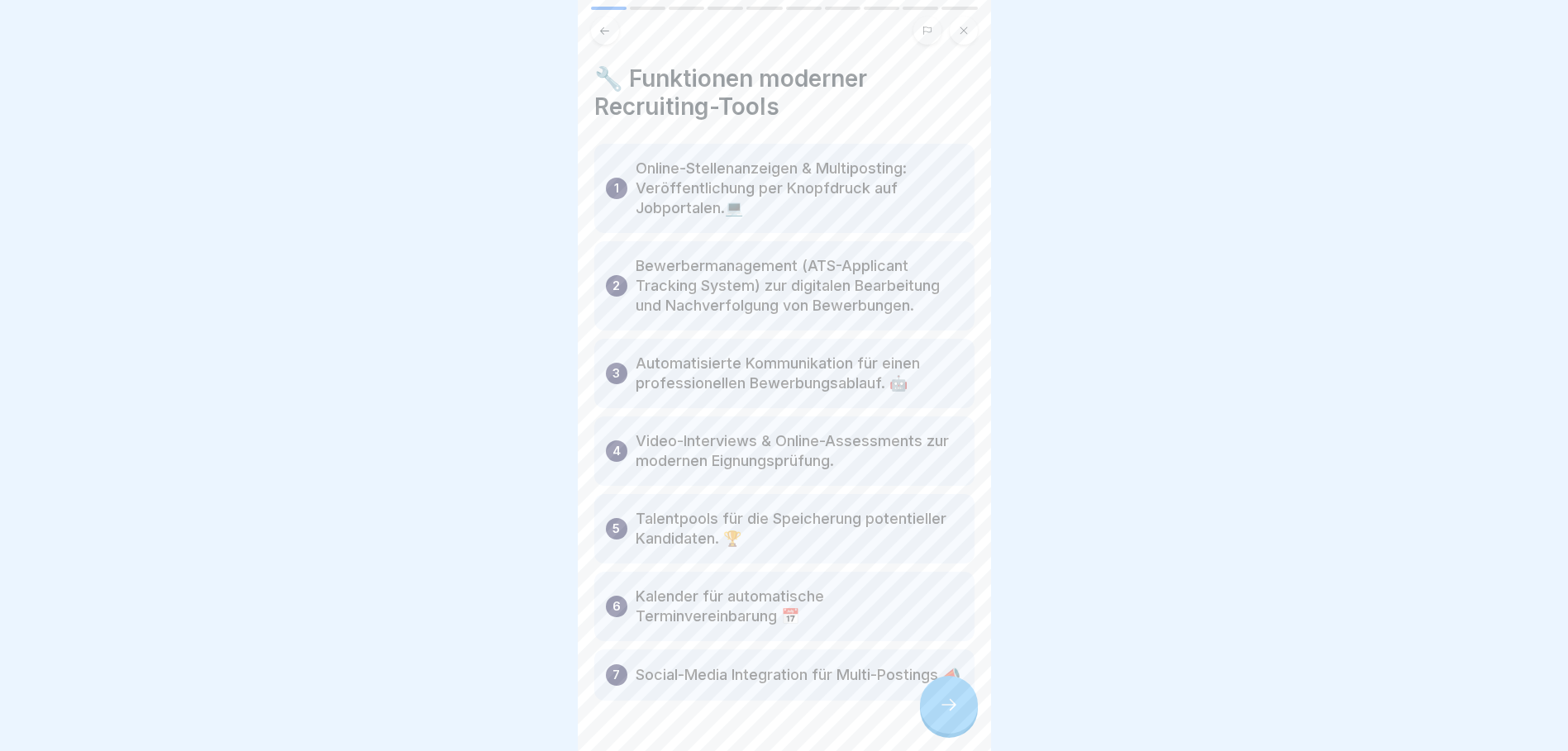
click at [959, 706] on div at bounding box center [948, 704] width 58 height 58
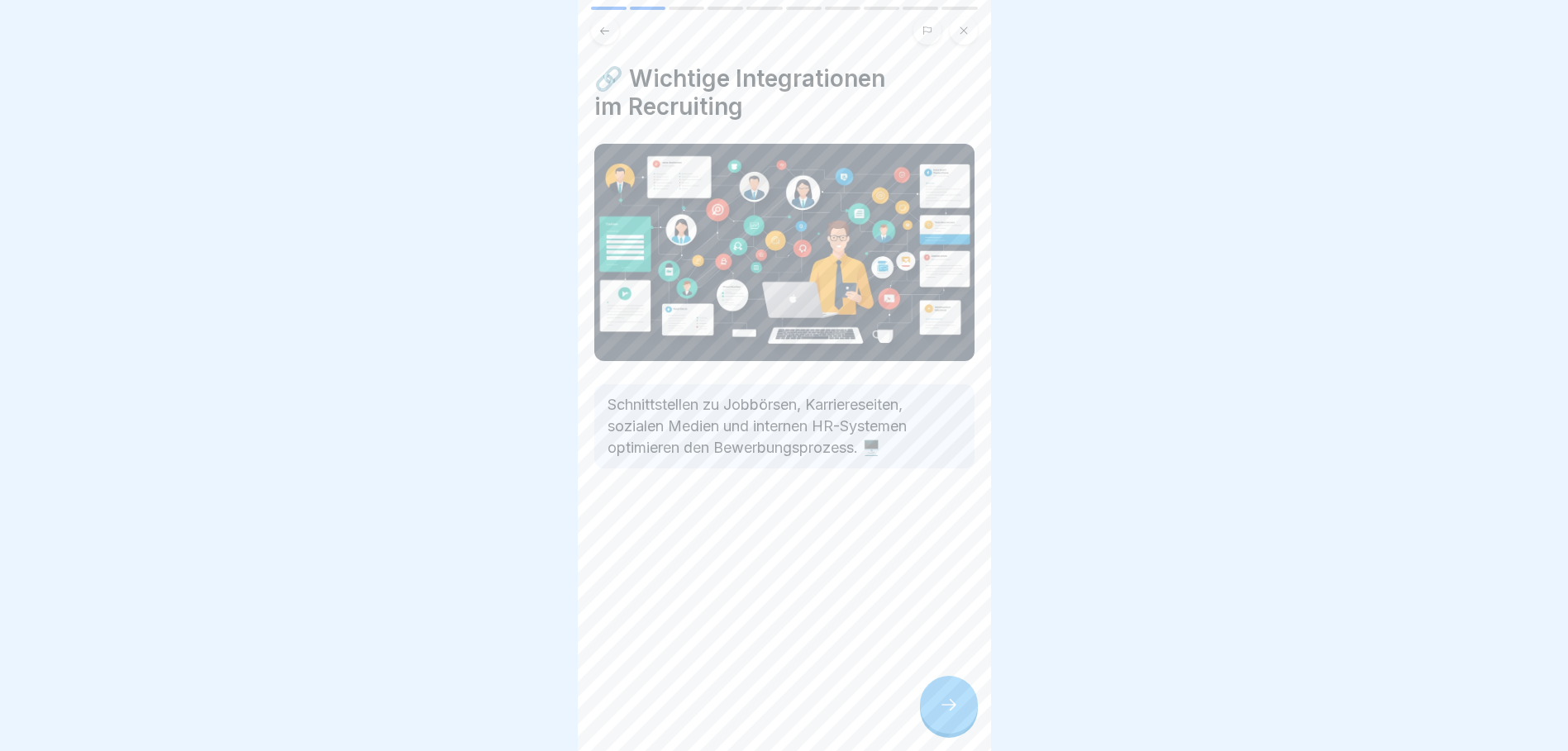
click at [959, 706] on div at bounding box center [948, 704] width 58 height 58
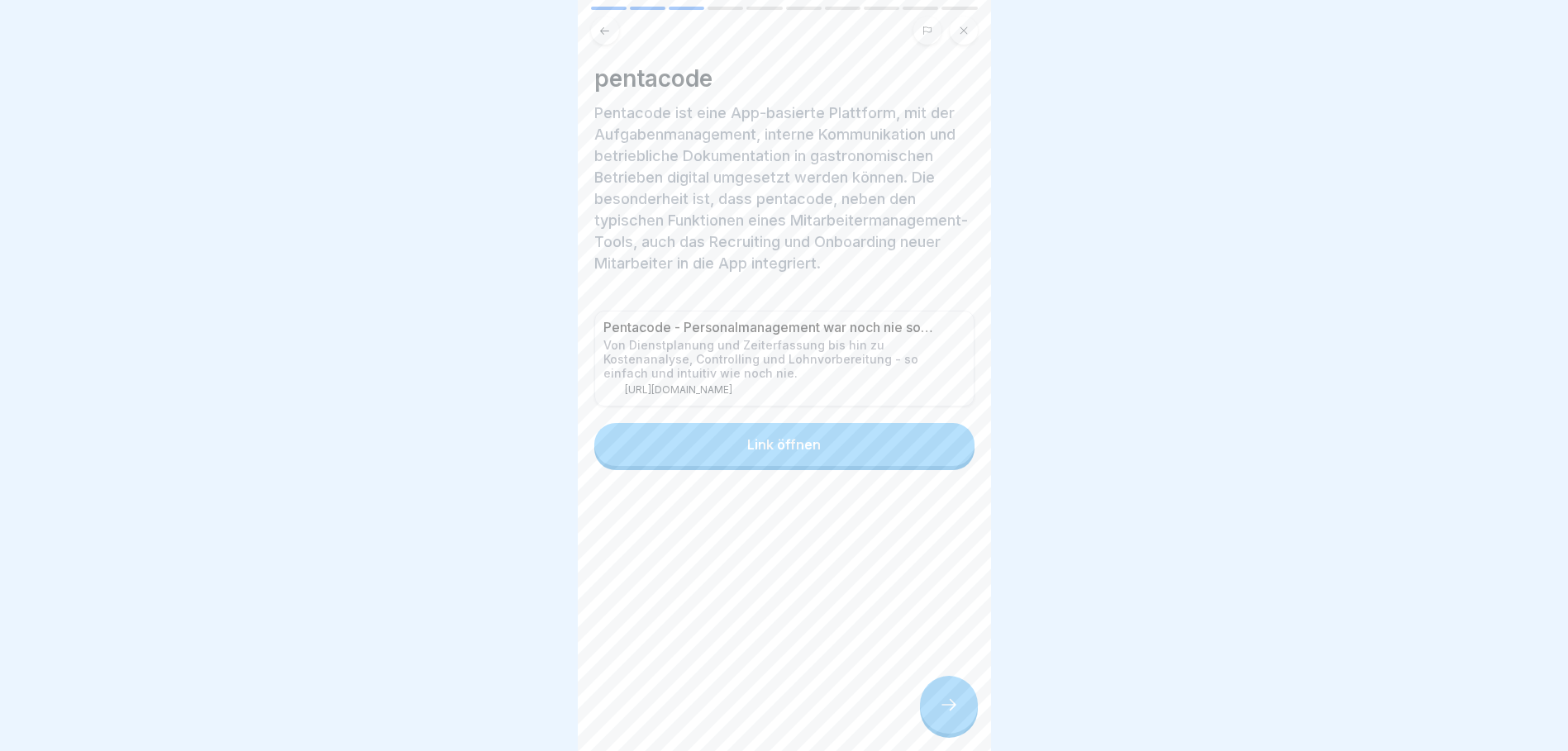
click at [837, 466] on button "Link öffnen" at bounding box center [784, 444] width 380 height 43
click at [973, 725] on div at bounding box center [948, 704] width 58 height 58
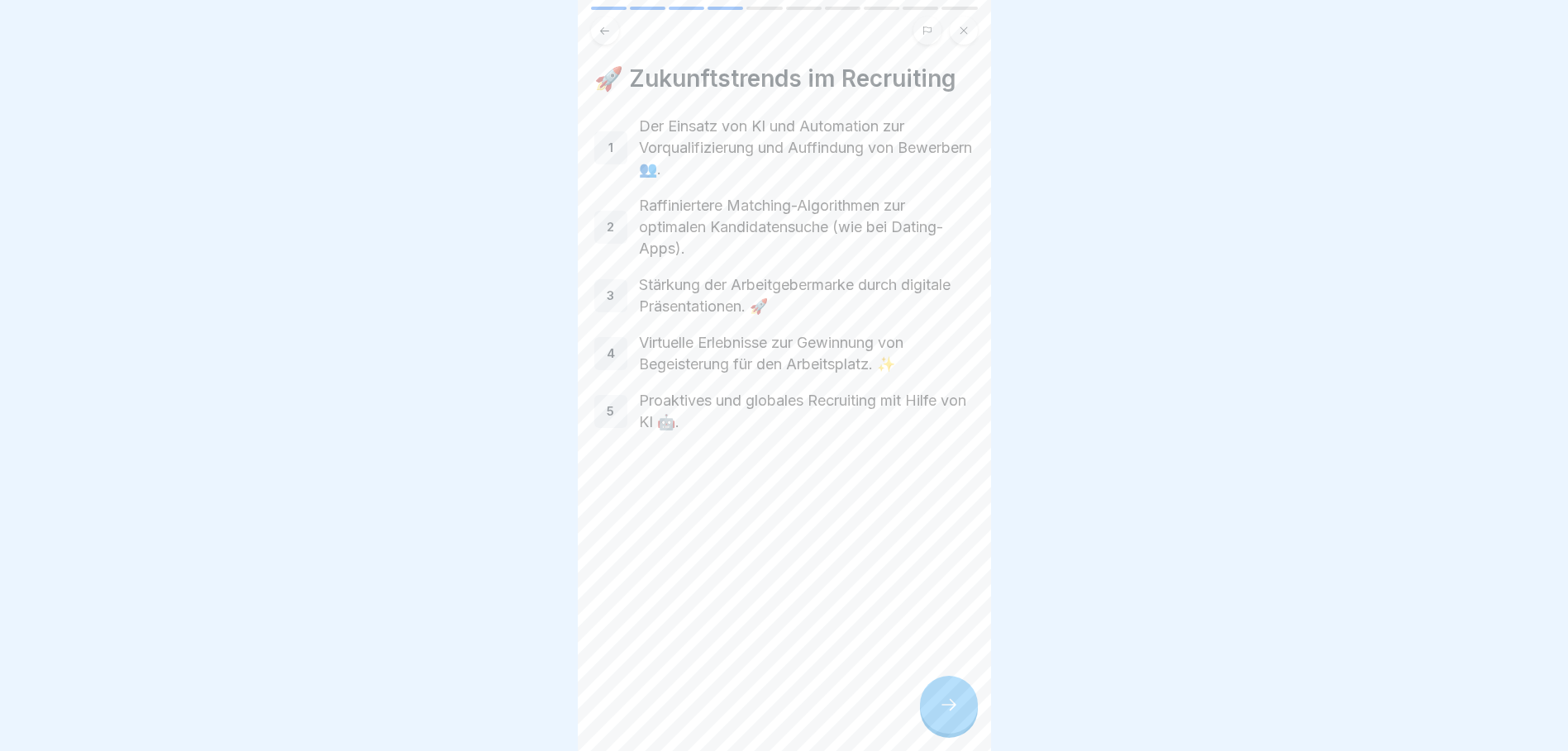
click at [972, 724] on div at bounding box center [948, 704] width 58 height 58
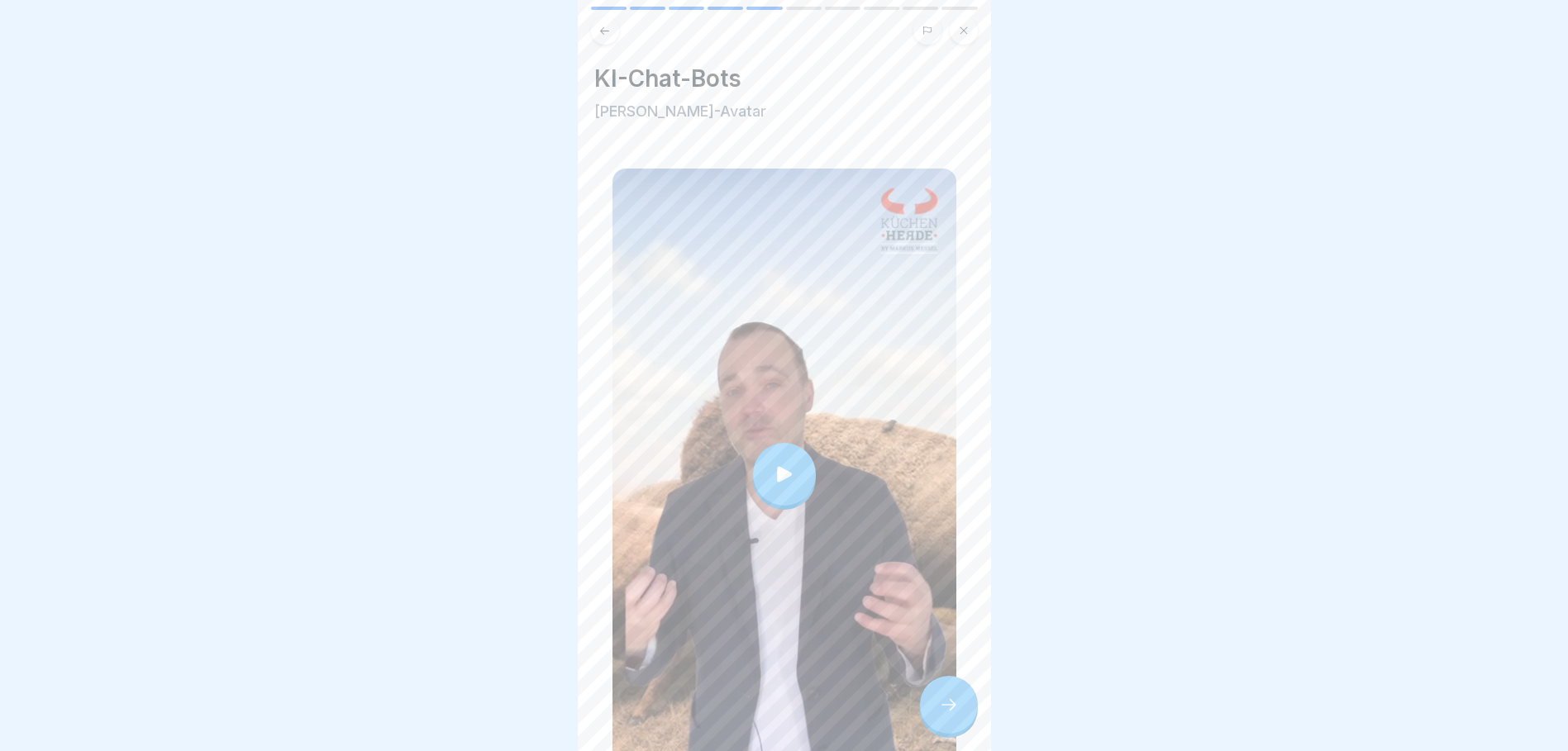
click at [789, 464] on icon at bounding box center [784, 474] width 23 height 23
click at [953, 712] on icon at bounding box center [949, 705] width 20 height 20
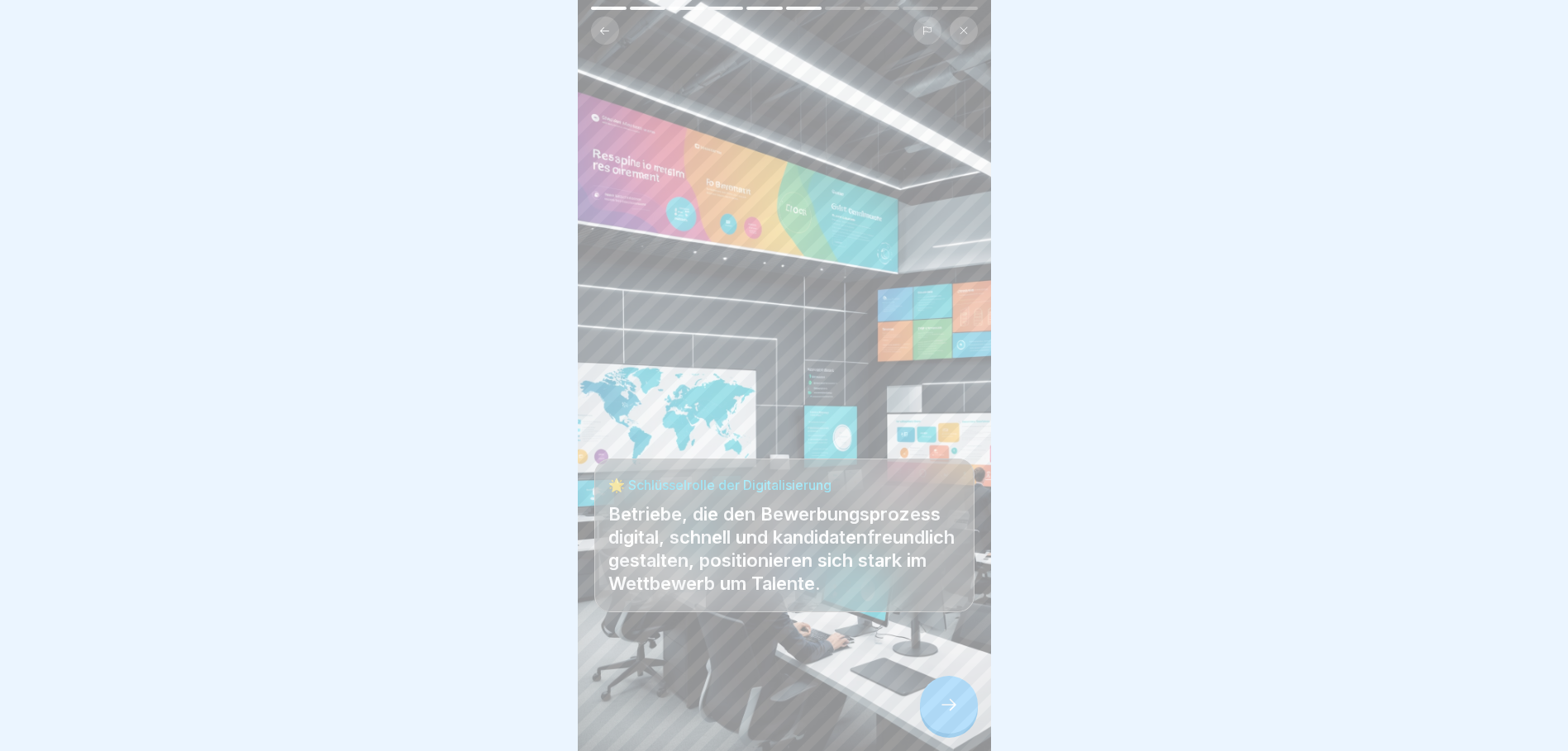
click at [953, 712] on icon at bounding box center [949, 705] width 20 height 20
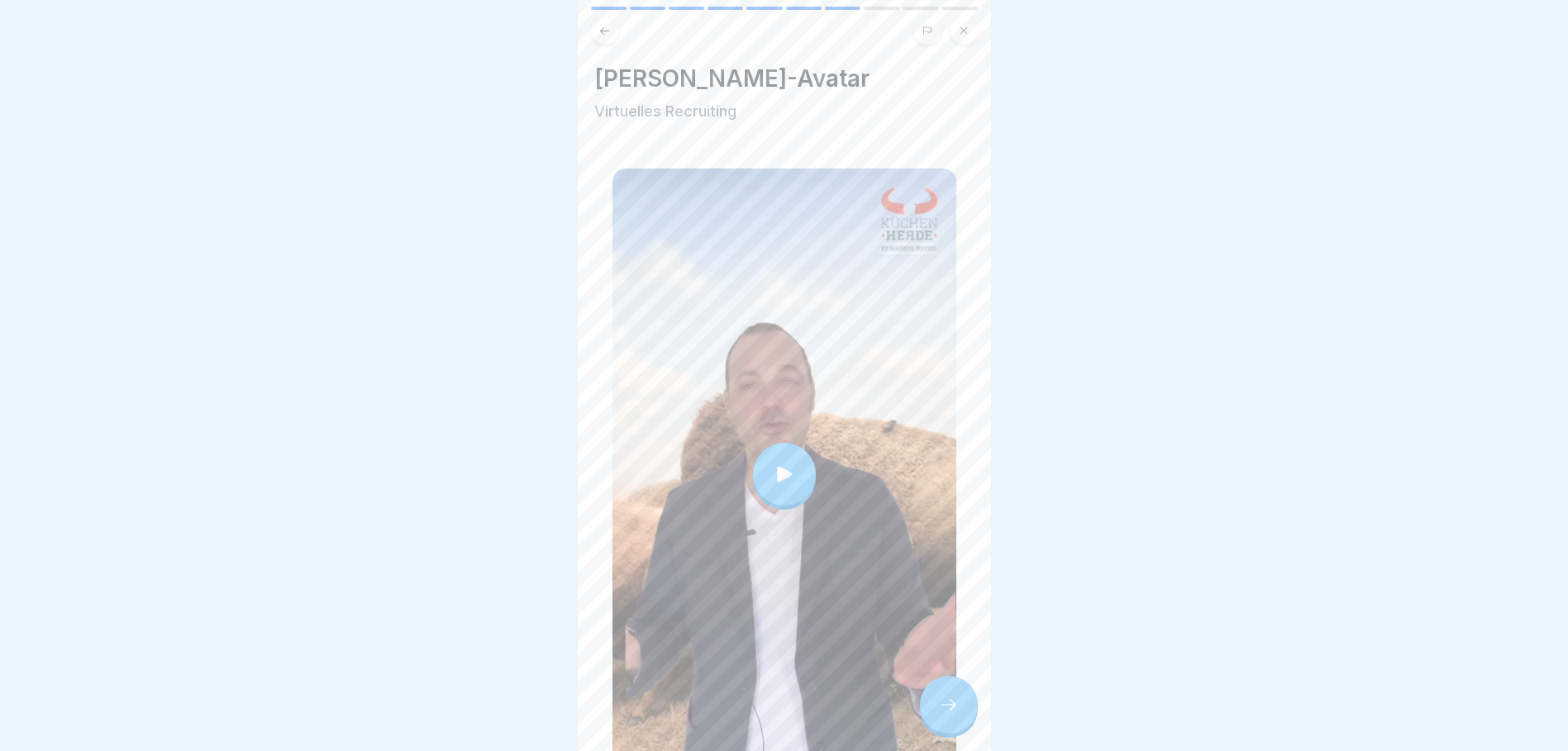
click at [803, 468] on div at bounding box center [784, 474] width 62 height 62
click at [947, 715] on icon at bounding box center [949, 705] width 20 height 20
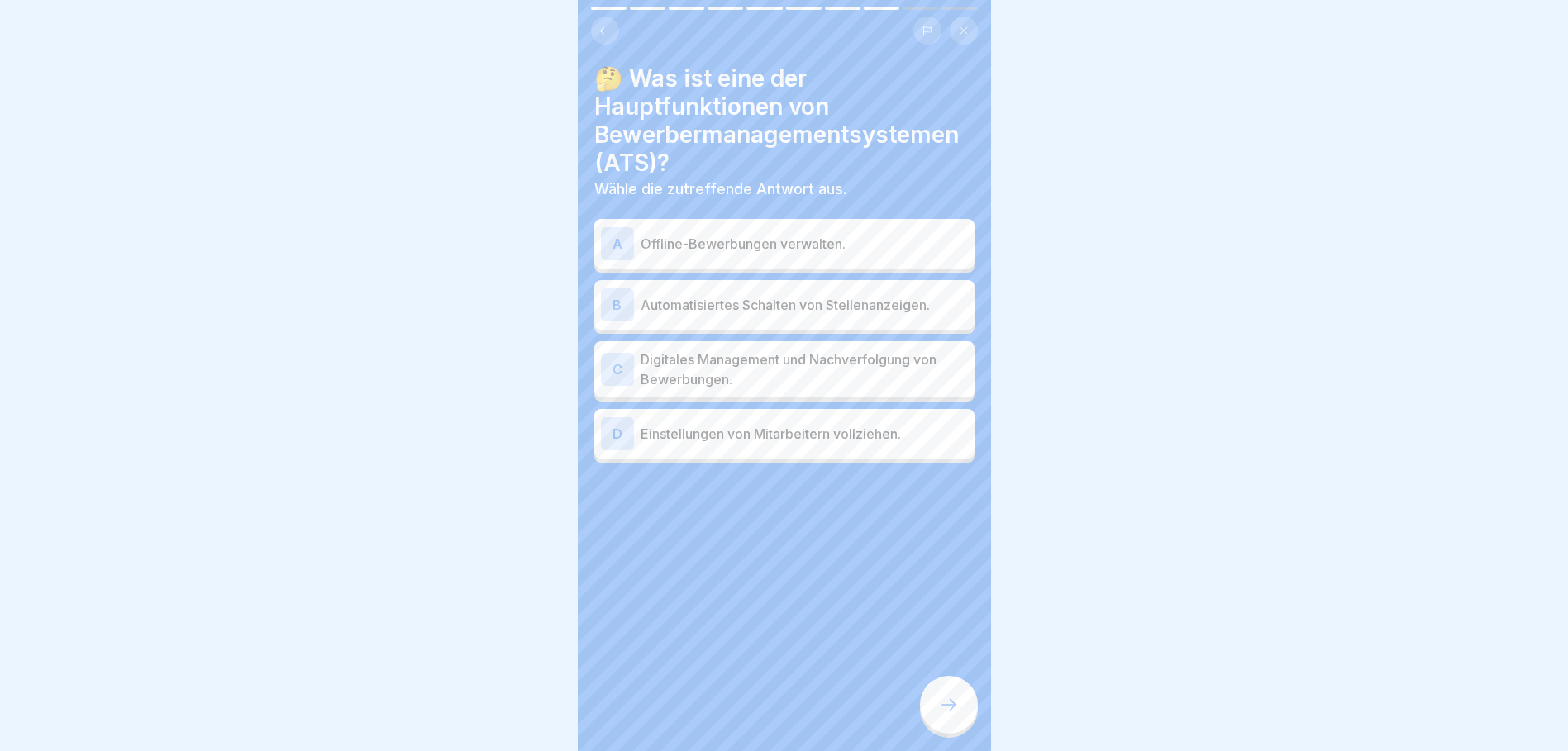
click at [859, 374] on p "Digitales Management und Nachverfolgung von Bewerbungen." at bounding box center [804, 369] width 327 height 39
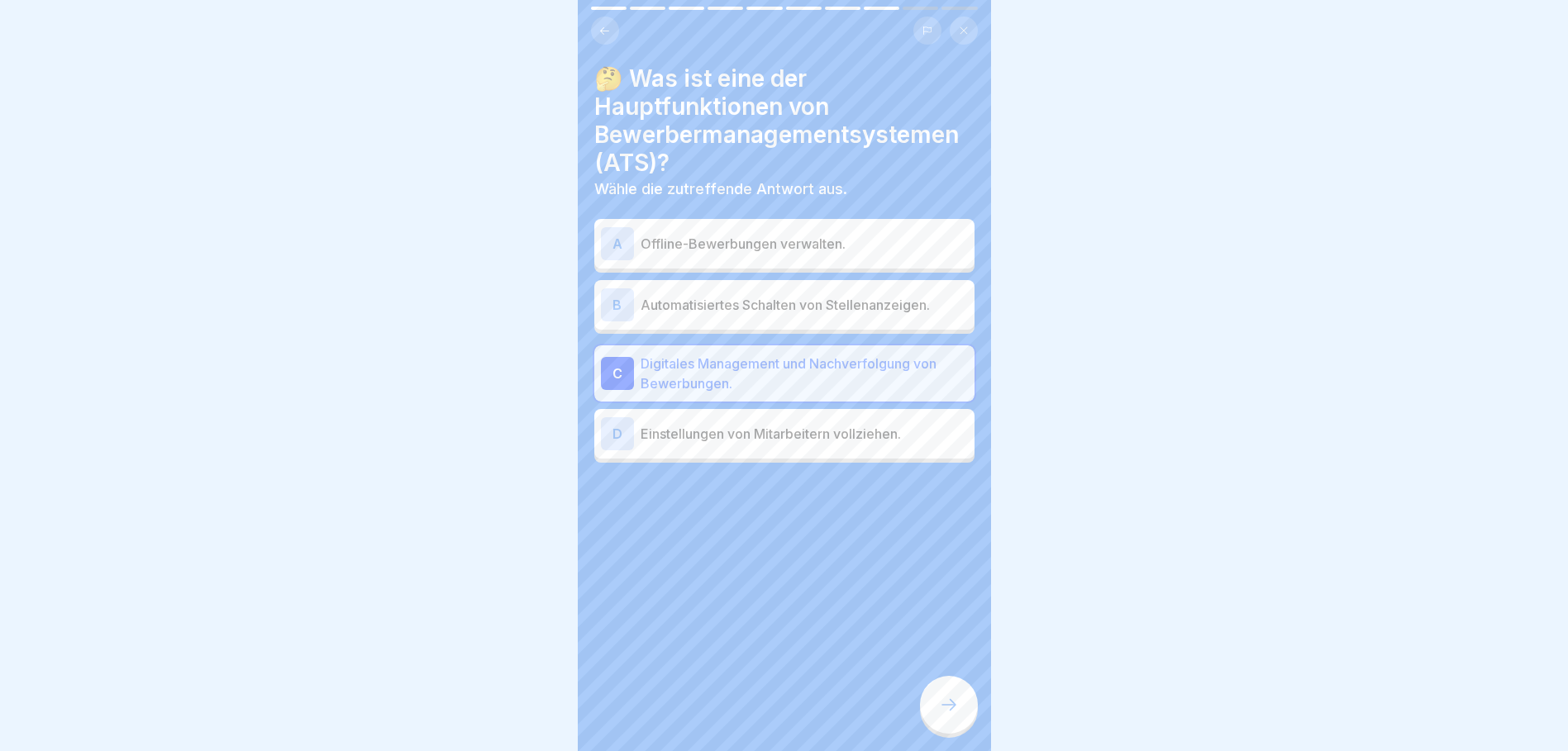
click at [826, 430] on p "Einstellungen von Mitarbeitern vollziehen." at bounding box center [804, 434] width 327 height 20
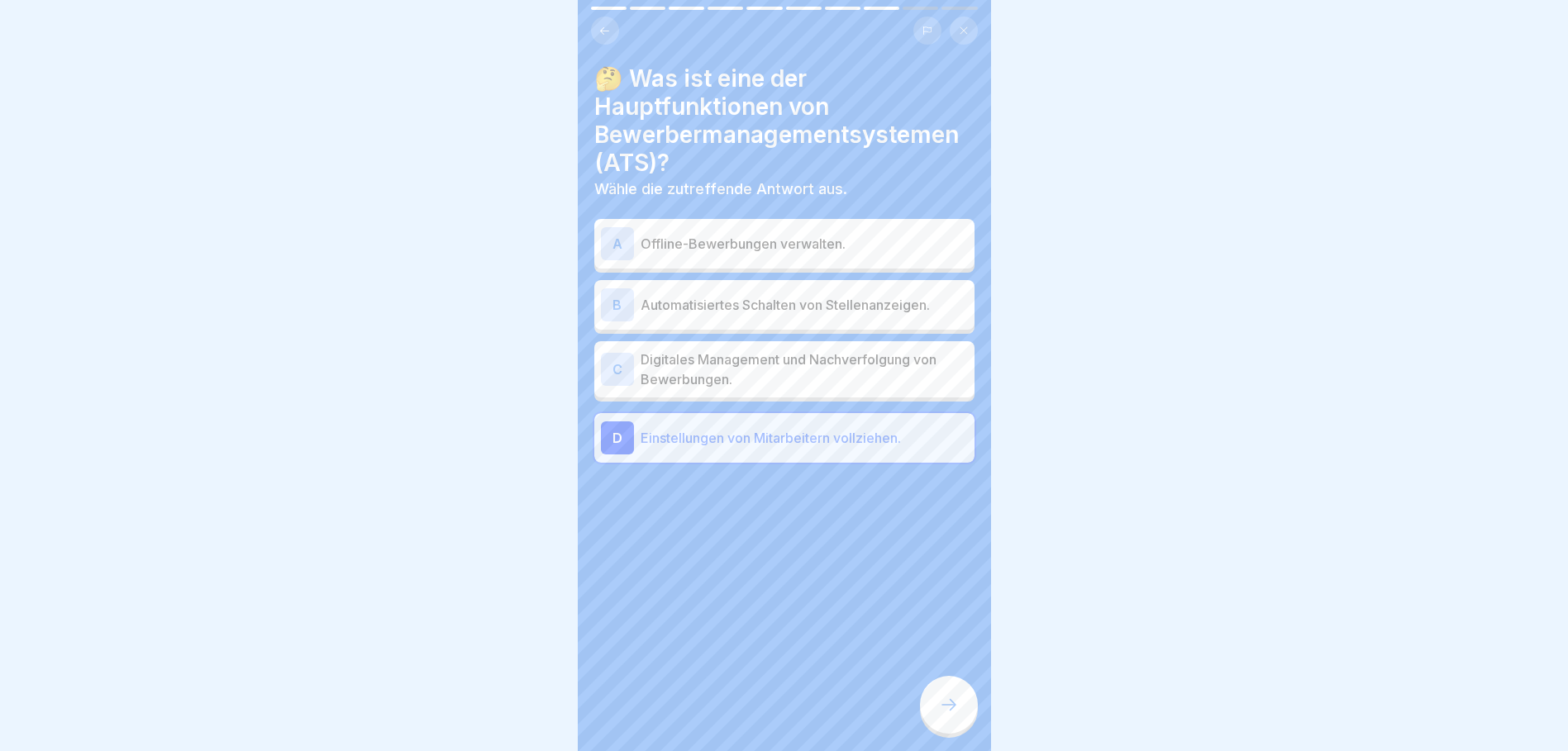
click at [802, 381] on p "Digitales Management und Nachverfolgung von Bewerbungen." at bounding box center [804, 369] width 327 height 39
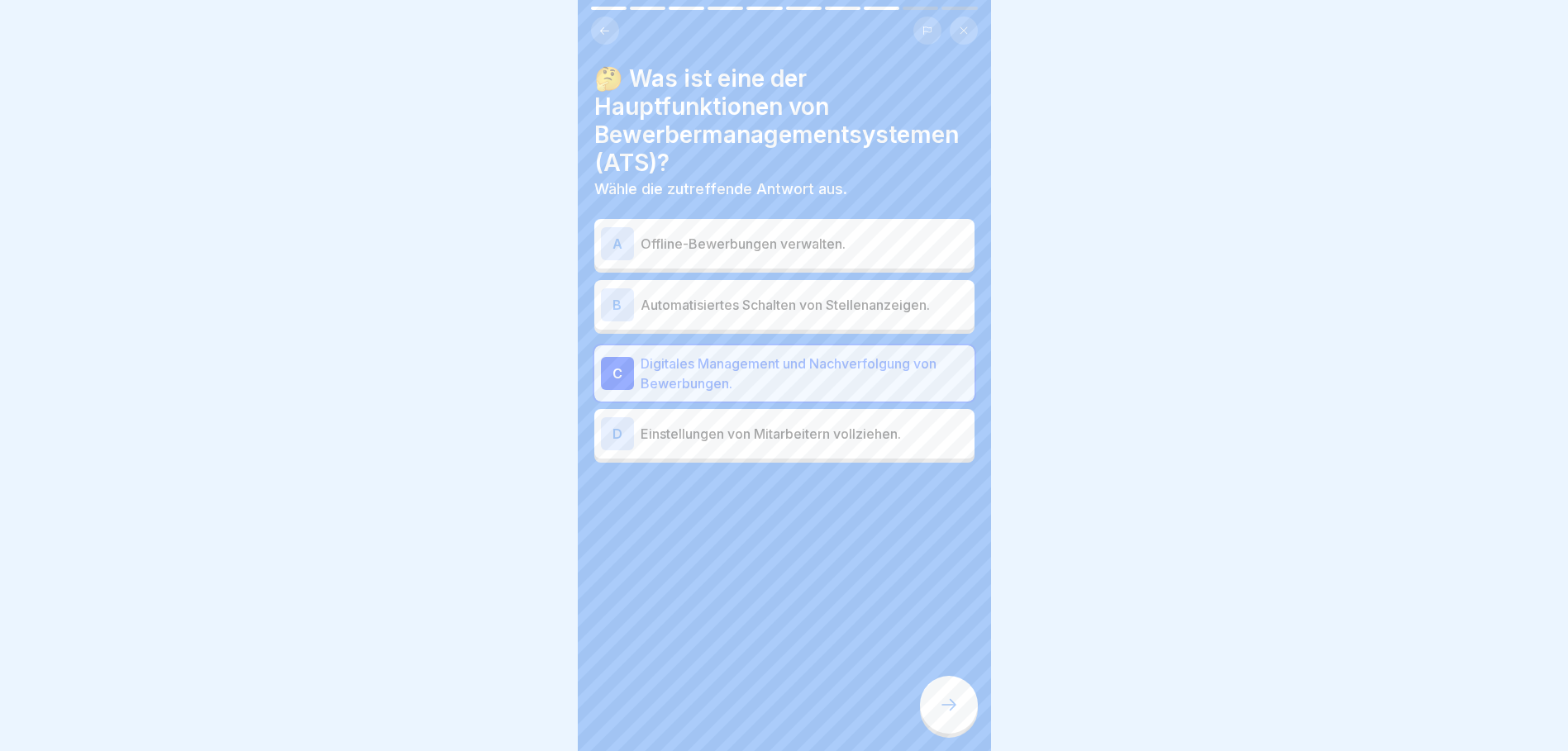
click at [959, 721] on div at bounding box center [948, 704] width 58 height 58
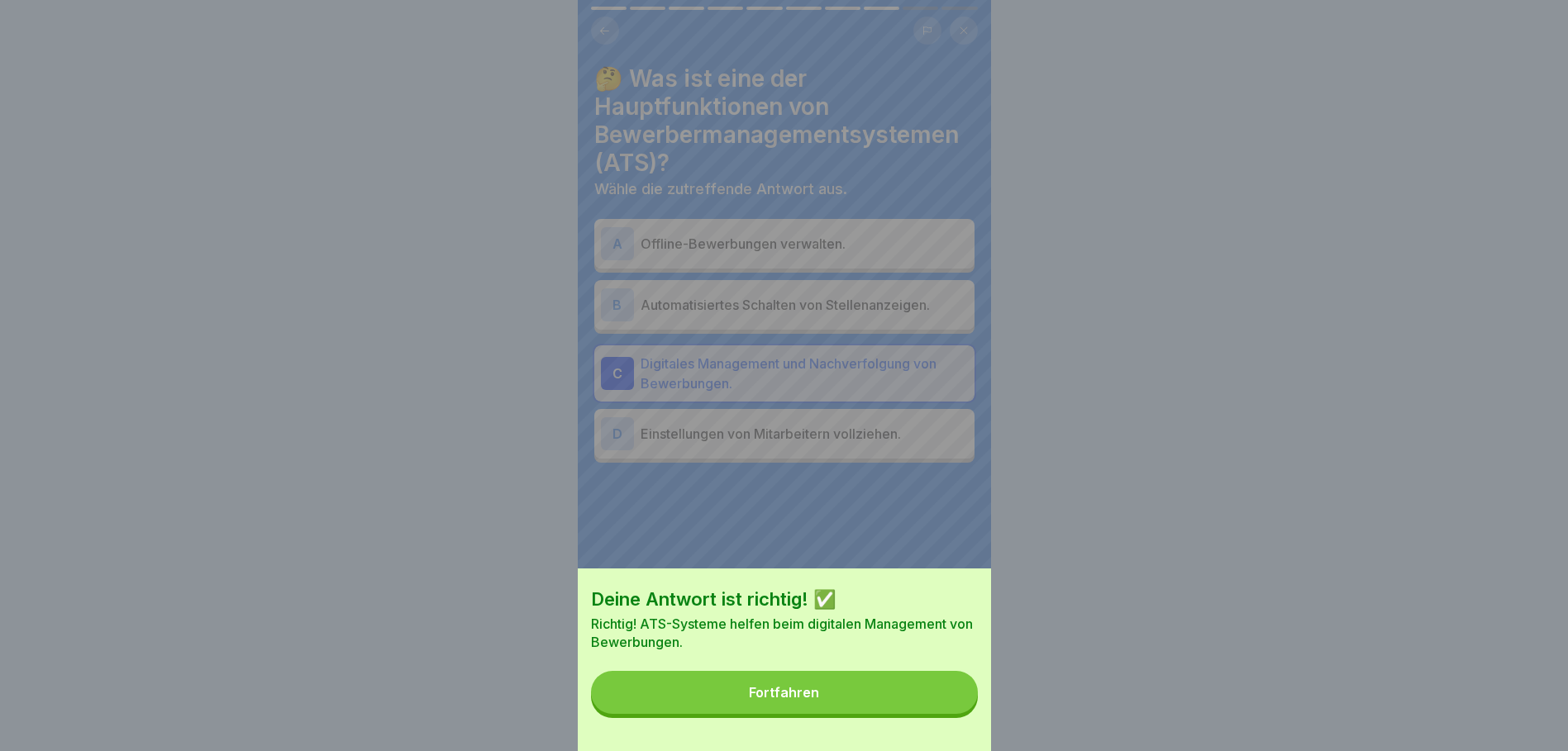
click at [931, 704] on button "Fortfahren" at bounding box center [784, 692] width 386 height 43
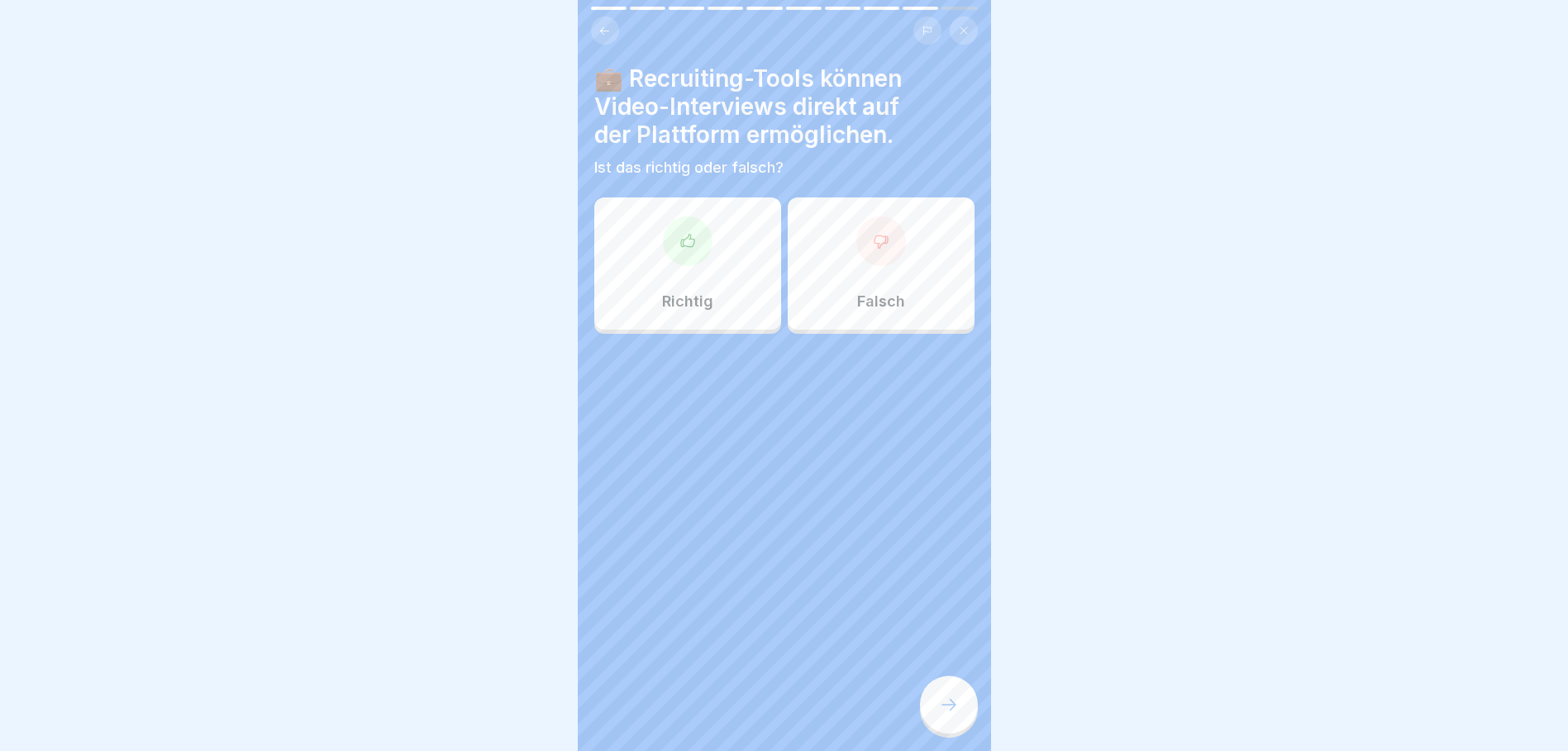
click at [724, 230] on div "Richtig" at bounding box center [687, 263] width 186 height 132
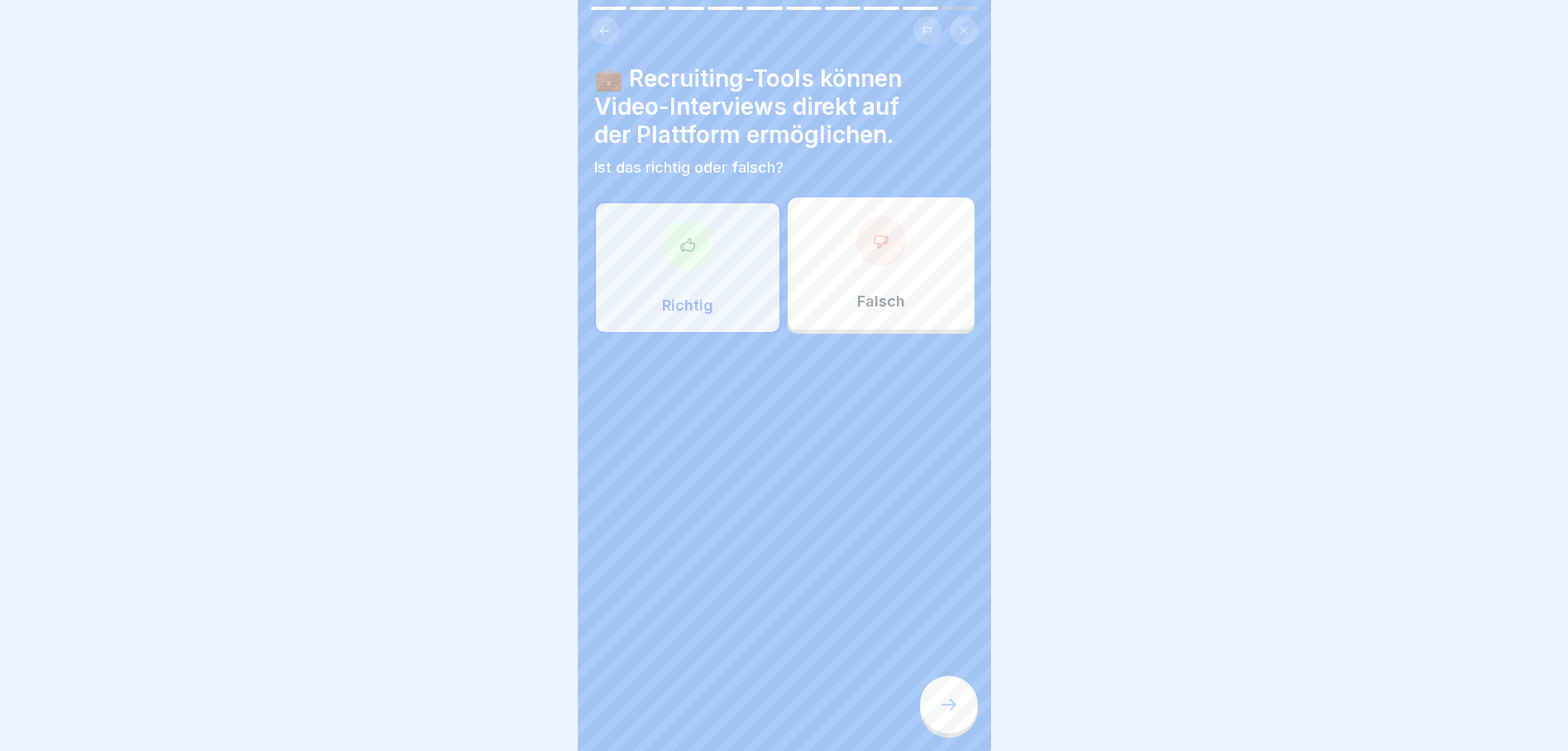
click at [947, 715] on icon at bounding box center [949, 705] width 20 height 20
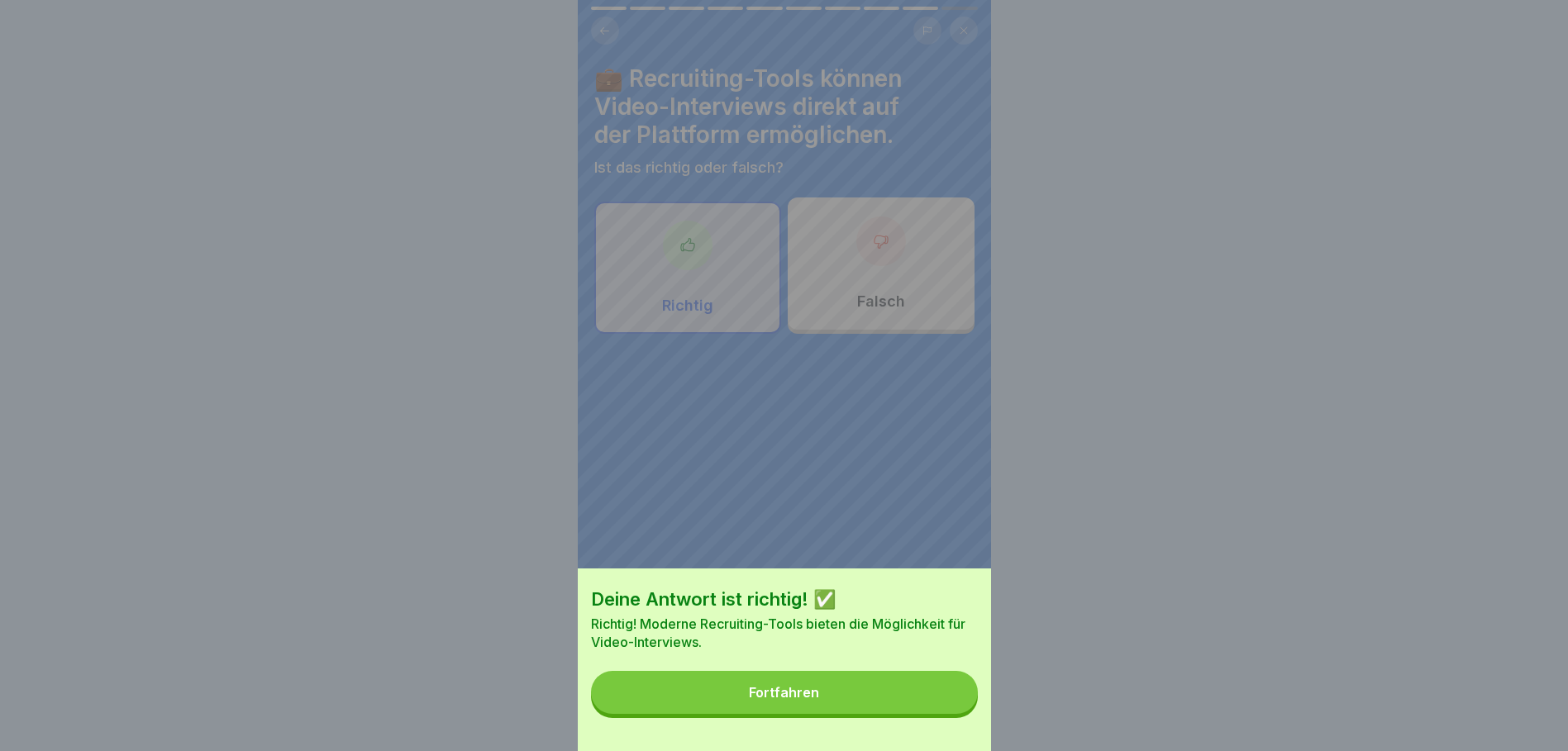
click at [924, 713] on button "Fortfahren" at bounding box center [784, 692] width 386 height 43
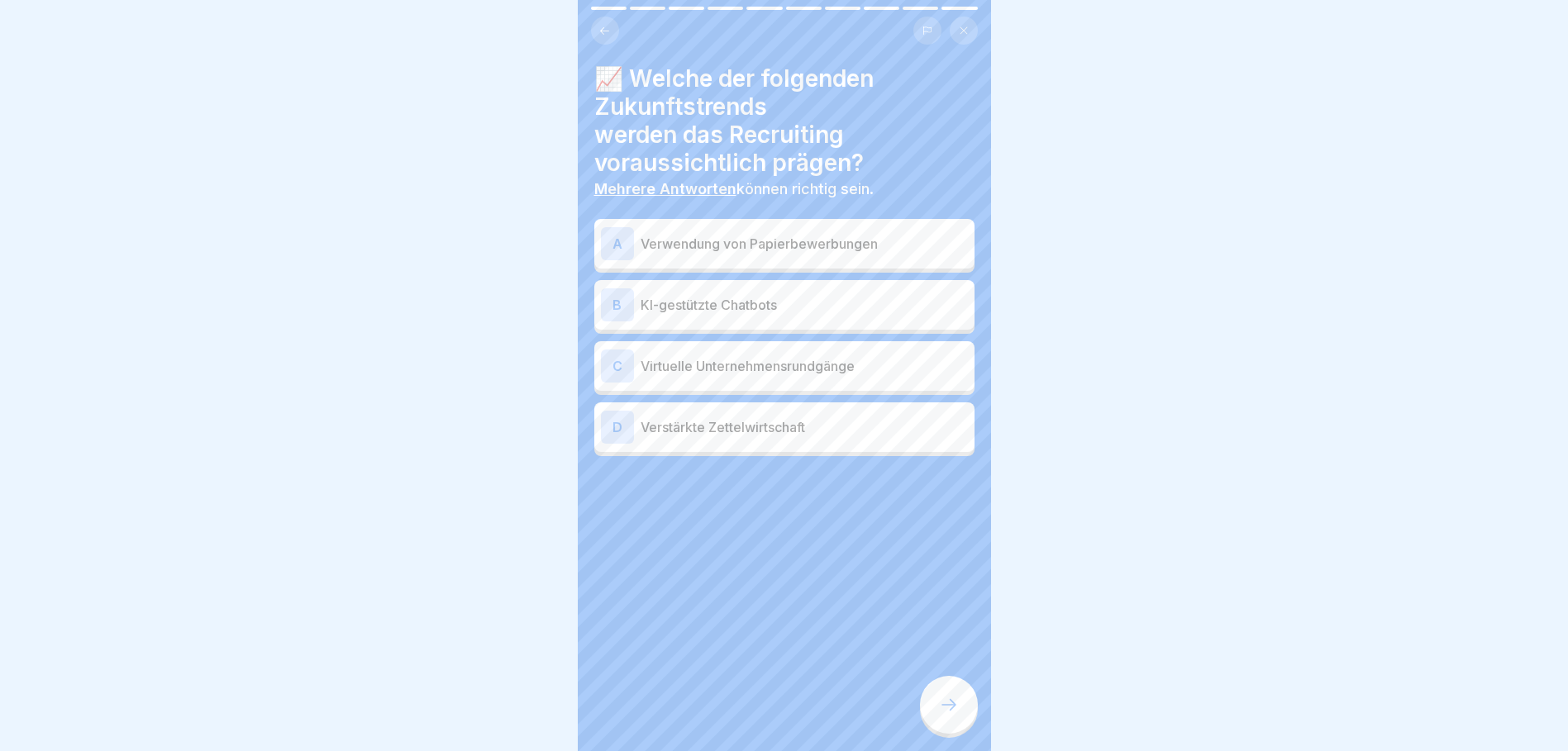
click at [745, 308] on p "KI-gestützte Chatbots" at bounding box center [804, 305] width 327 height 20
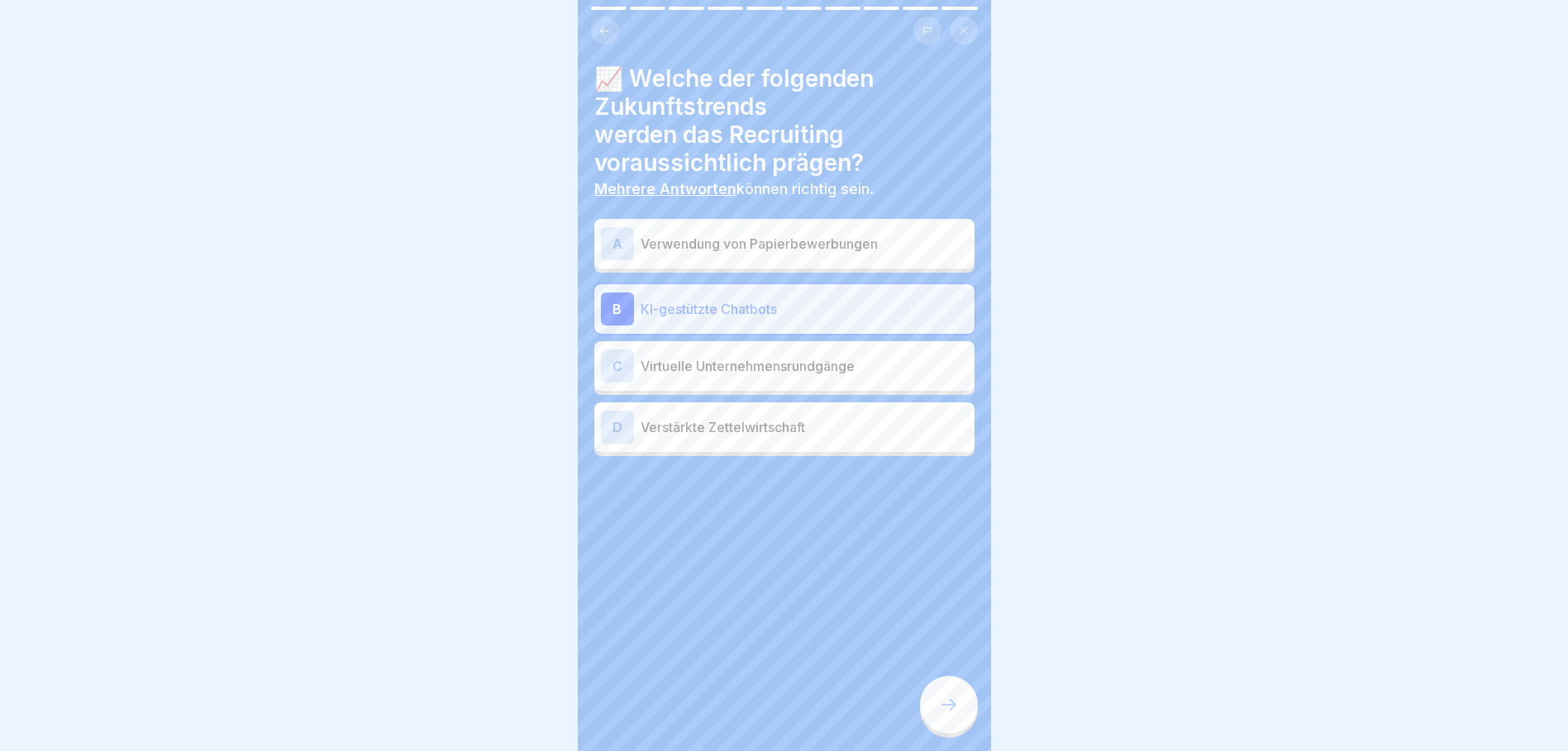
click at [836, 372] on p "Virtuelle Unternehmensrundgänge" at bounding box center [804, 366] width 327 height 20
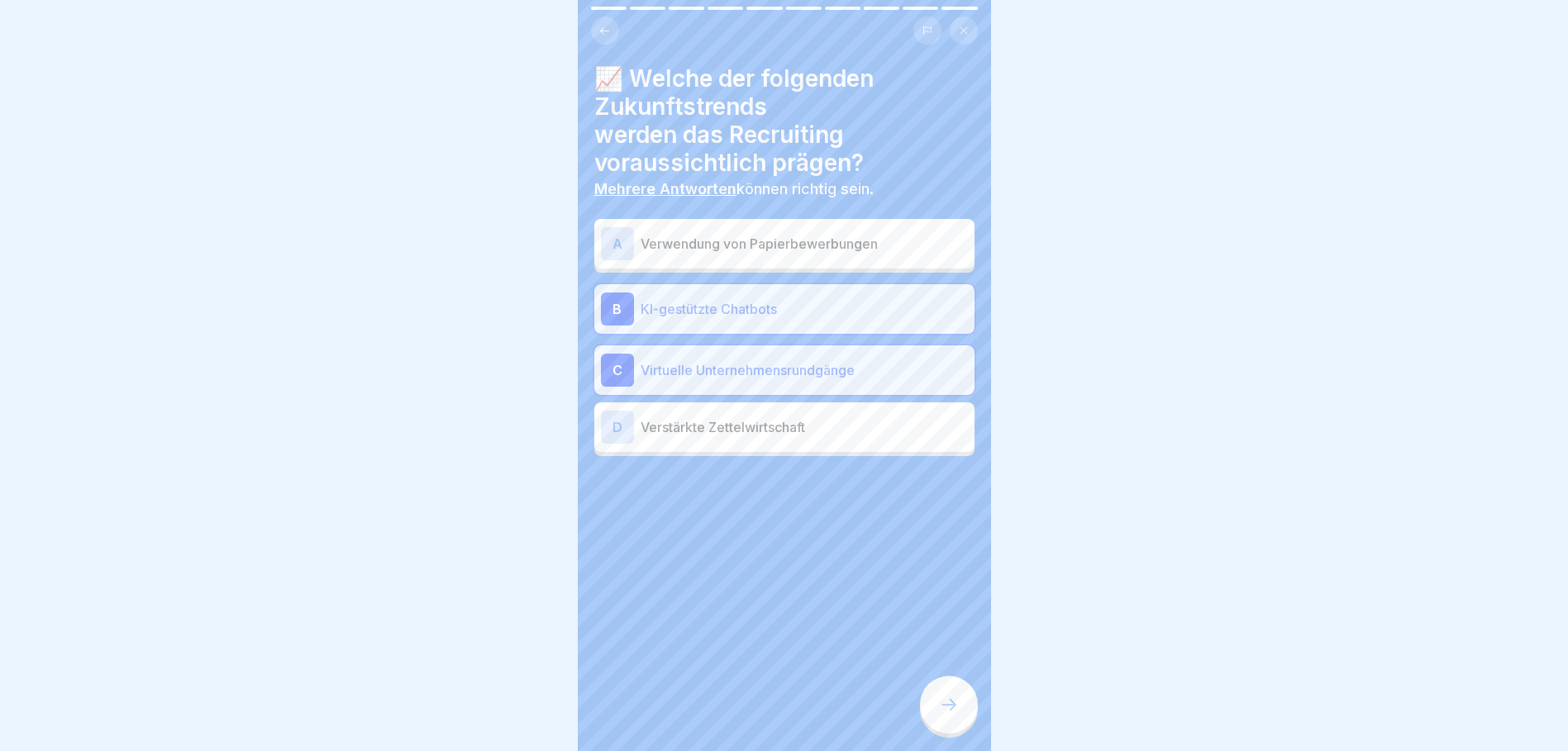
click at [952, 700] on div at bounding box center [948, 704] width 58 height 58
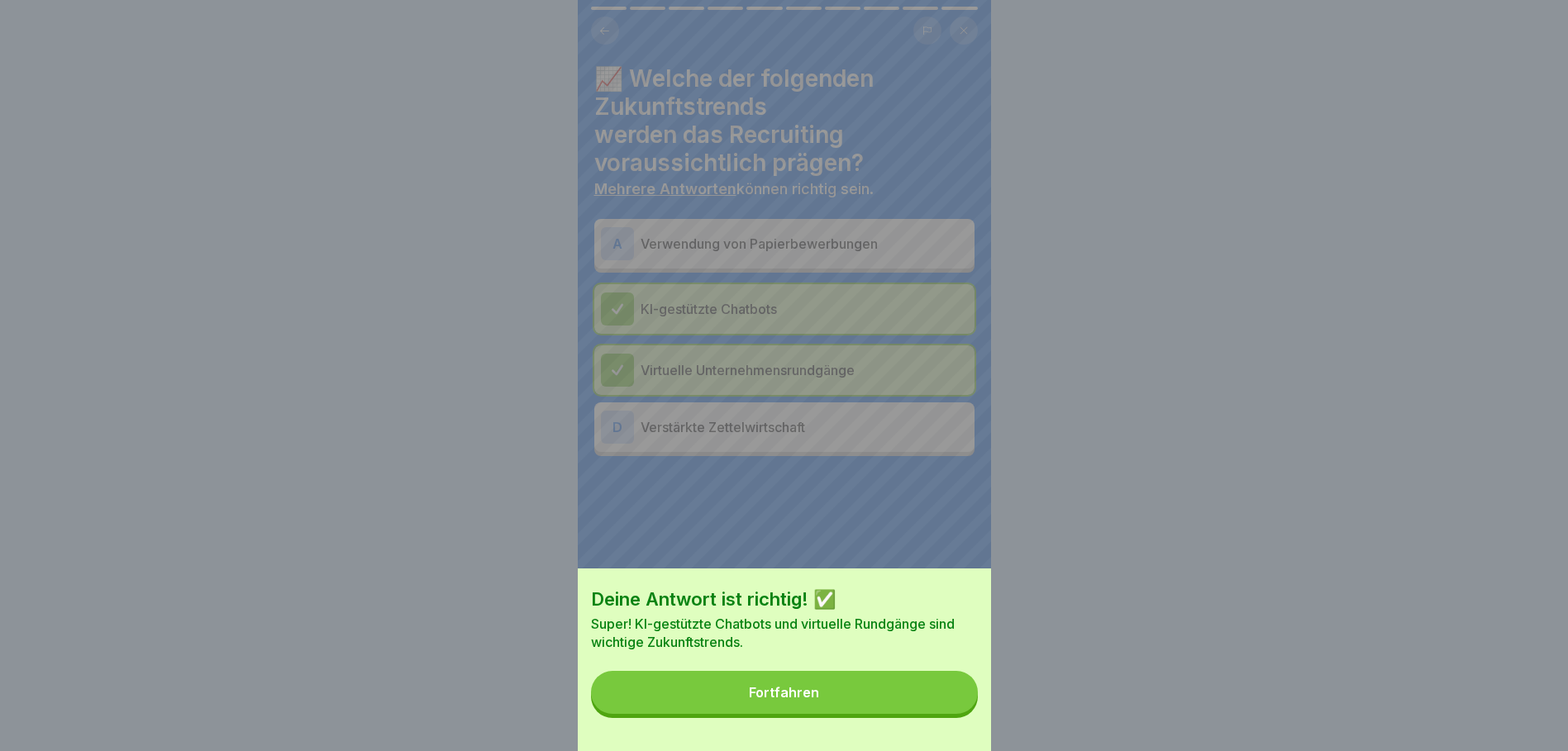
click at [936, 700] on button "Fortfahren" at bounding box center [784, 692] width 386 height 43
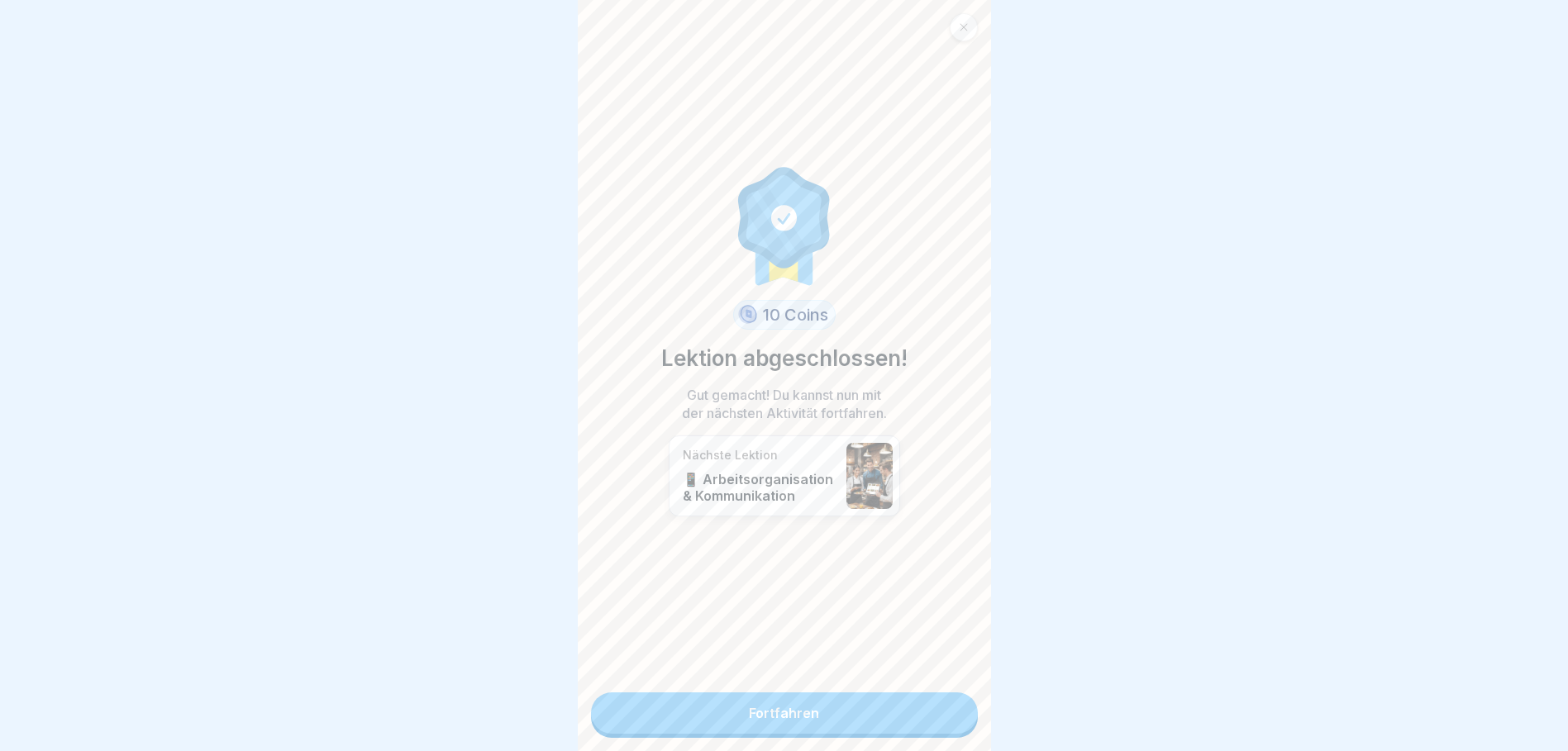
click at [846, 714] on link "Fortfahren" at bounding box center [784, 712] width 386 height 41
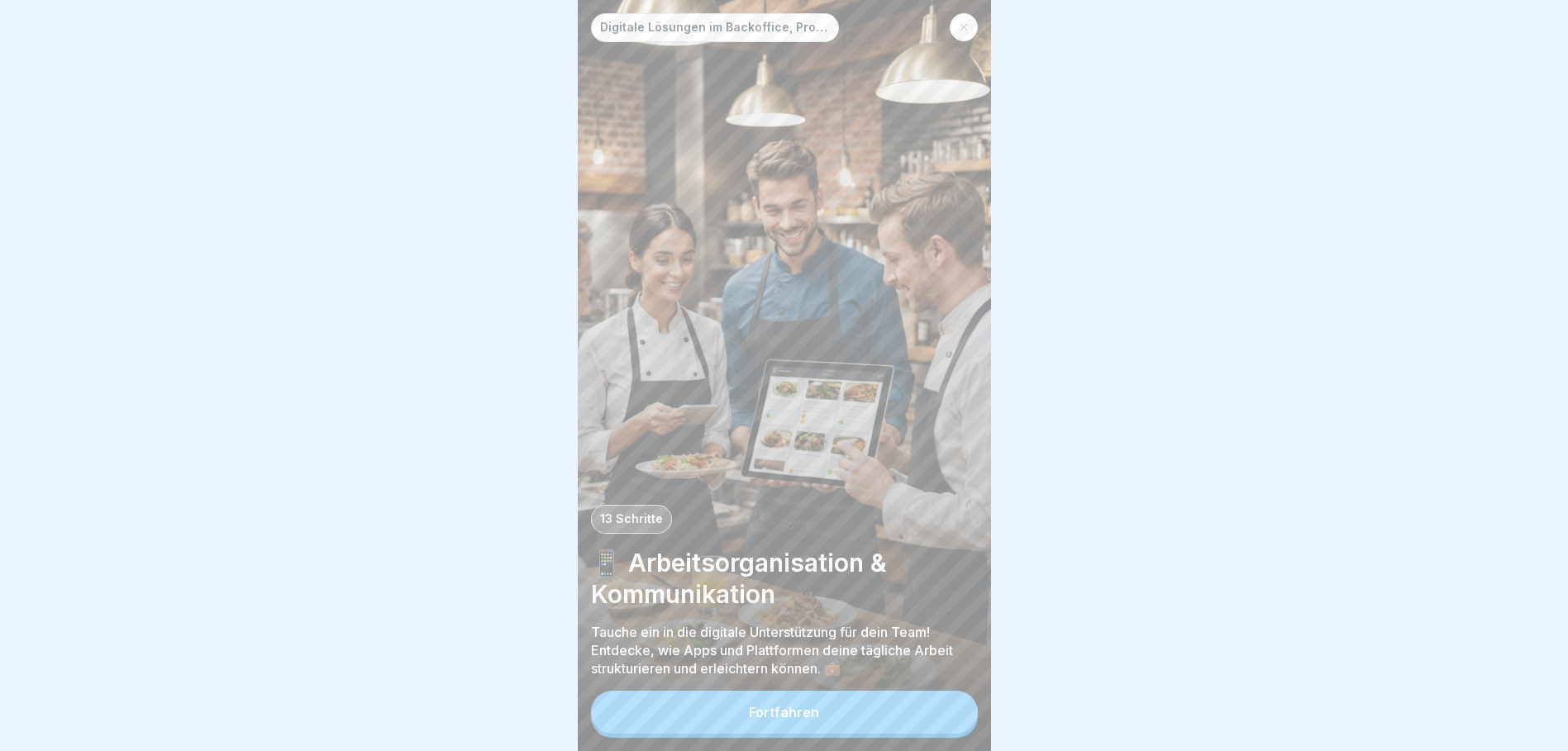
scroll to position [13, 0]
click at [772, 720] on div "Fortfahren" at bounding box center [784, 712] width 71 height 15
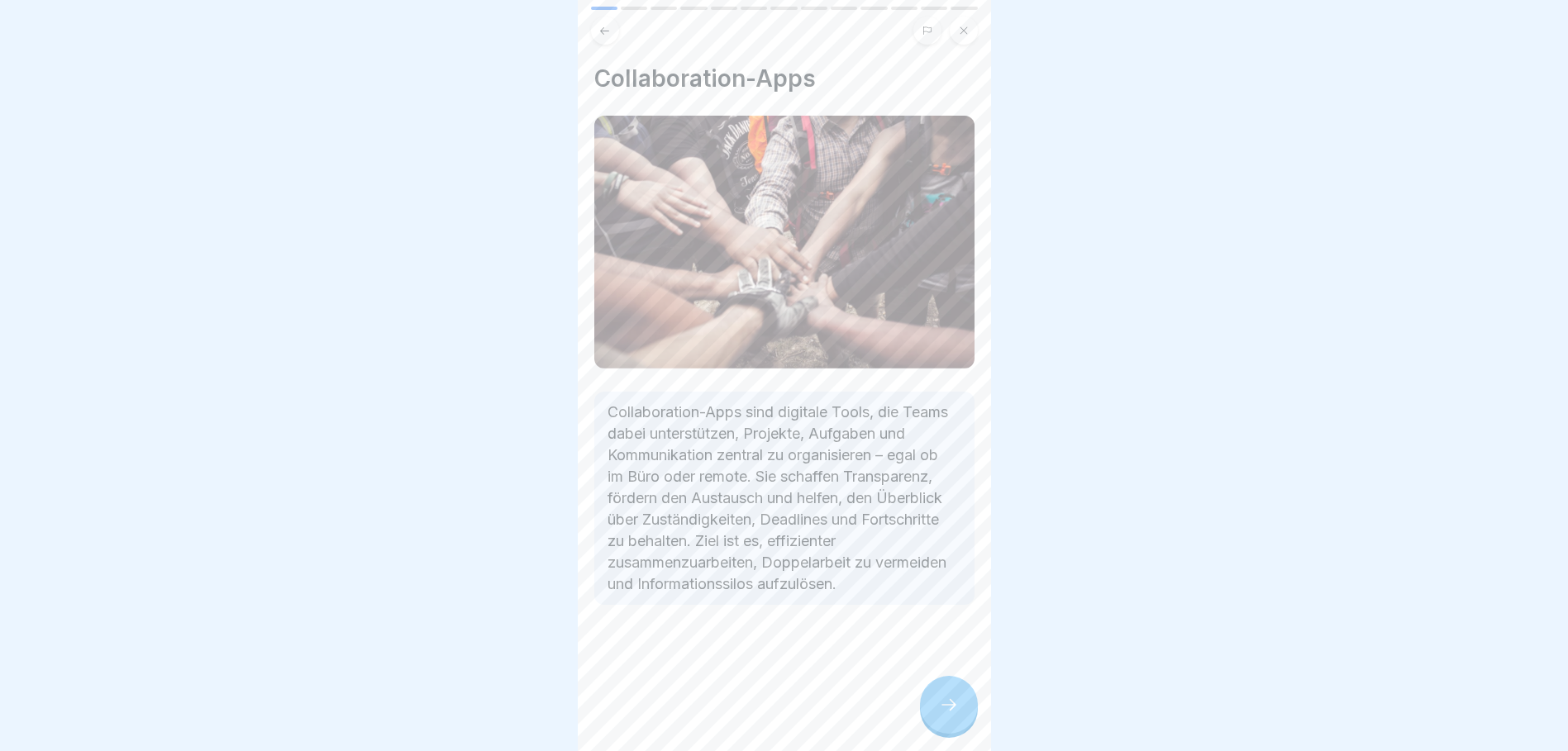
click at [940, 705] on icon at bounding box center [949, 705] width 20 height 20
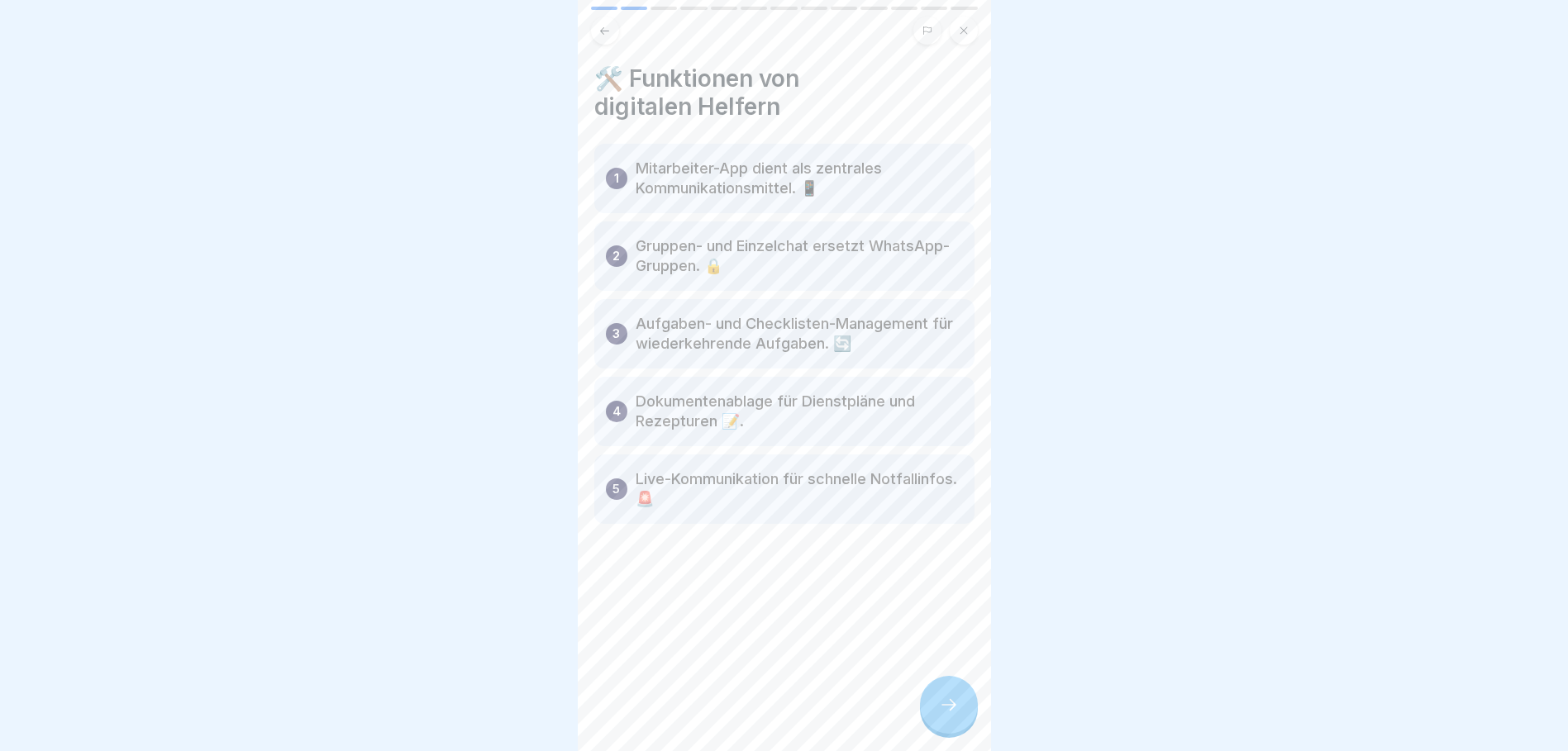
click at [940, 705] on icon at bounding box center [949, 705] width 20 height 20
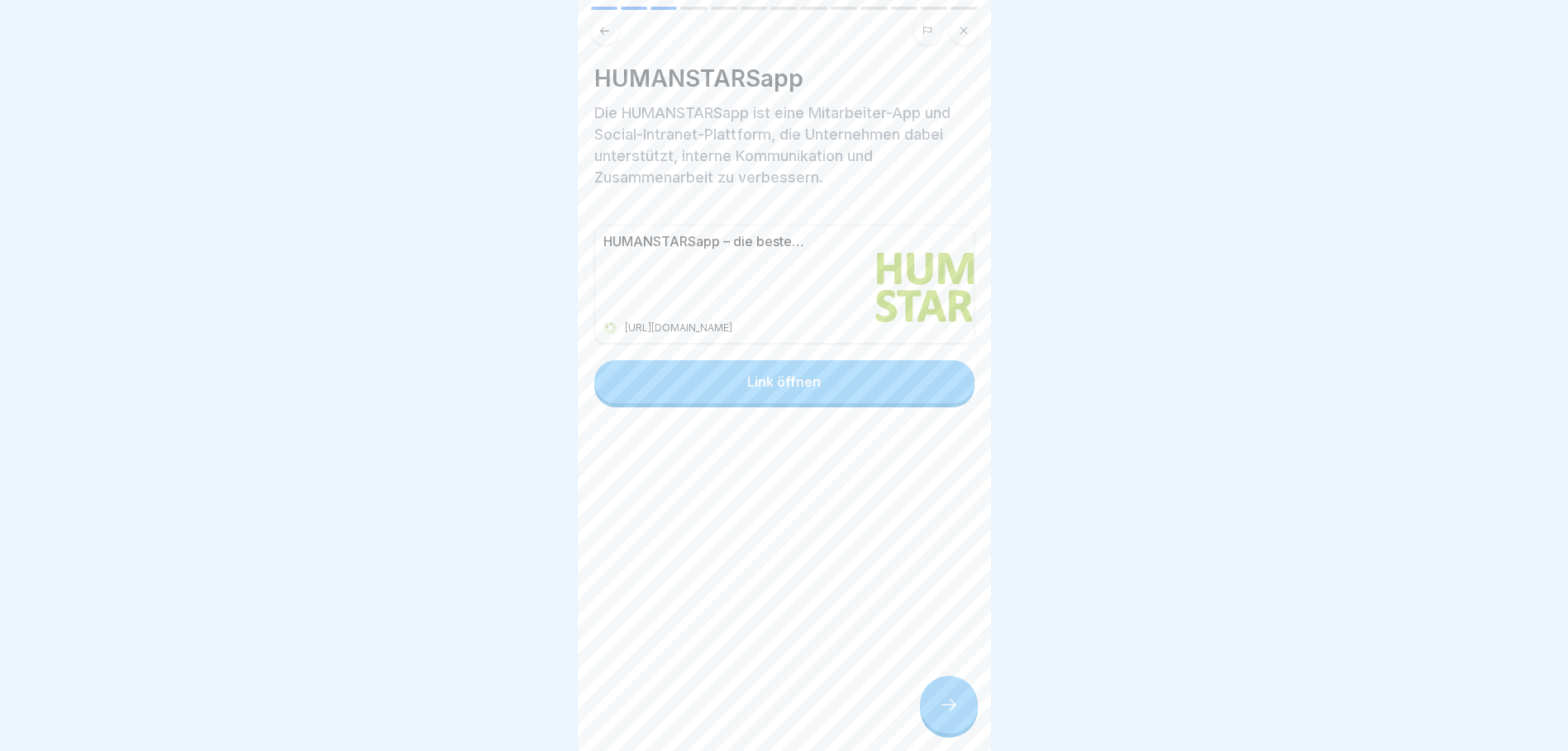
click at [771, 361] on button "Link öffnen" at bounding box center [784, 381] width 380 height 43
click at [954, 705] on icon at bounding box center [948, 705] width 15 height 12
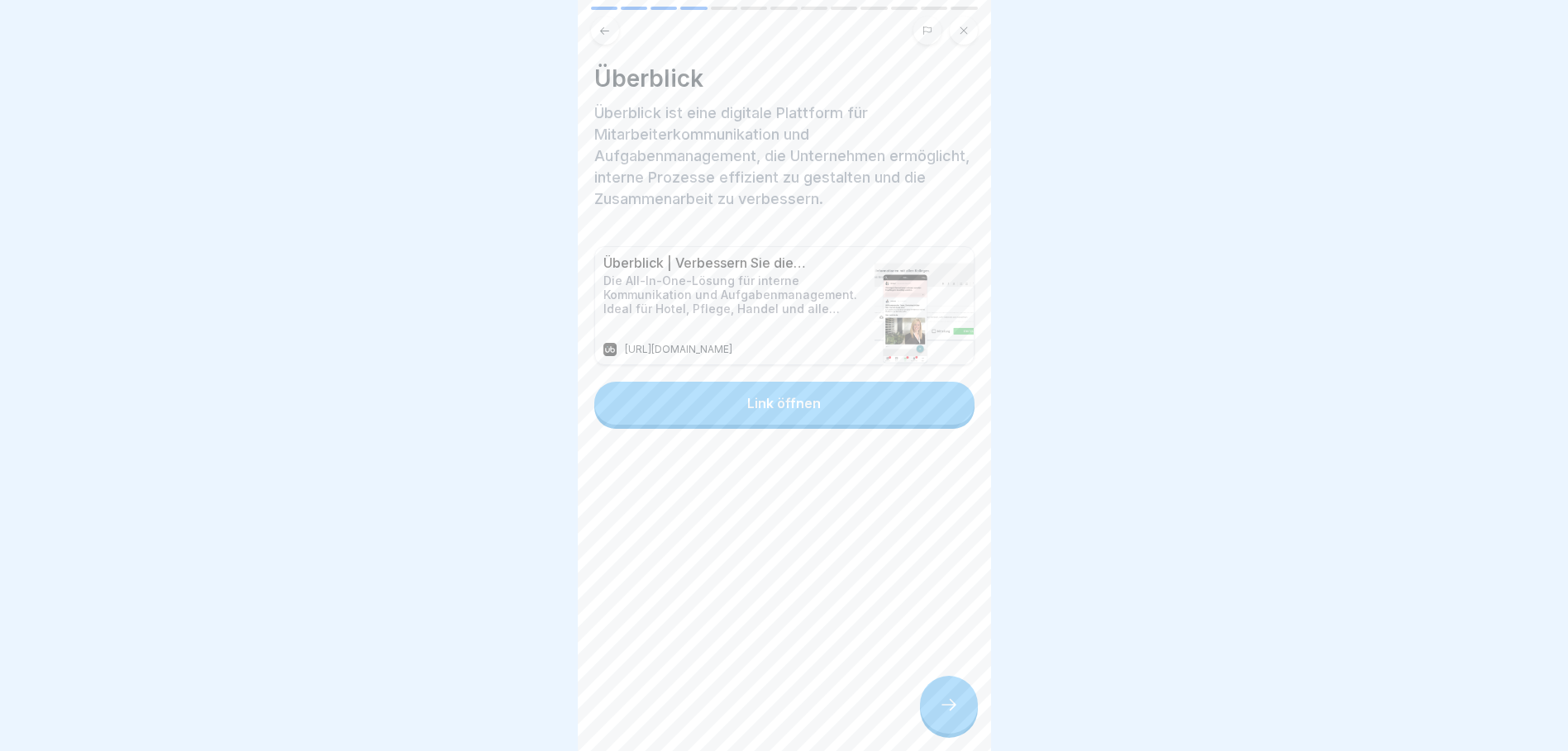
click at [814, 390] on button "Link öffnen" at bounding box center [784, 403] width 380 height 43
click at [943, 694] on div at bounding box center [948, 704] width 58 height 58
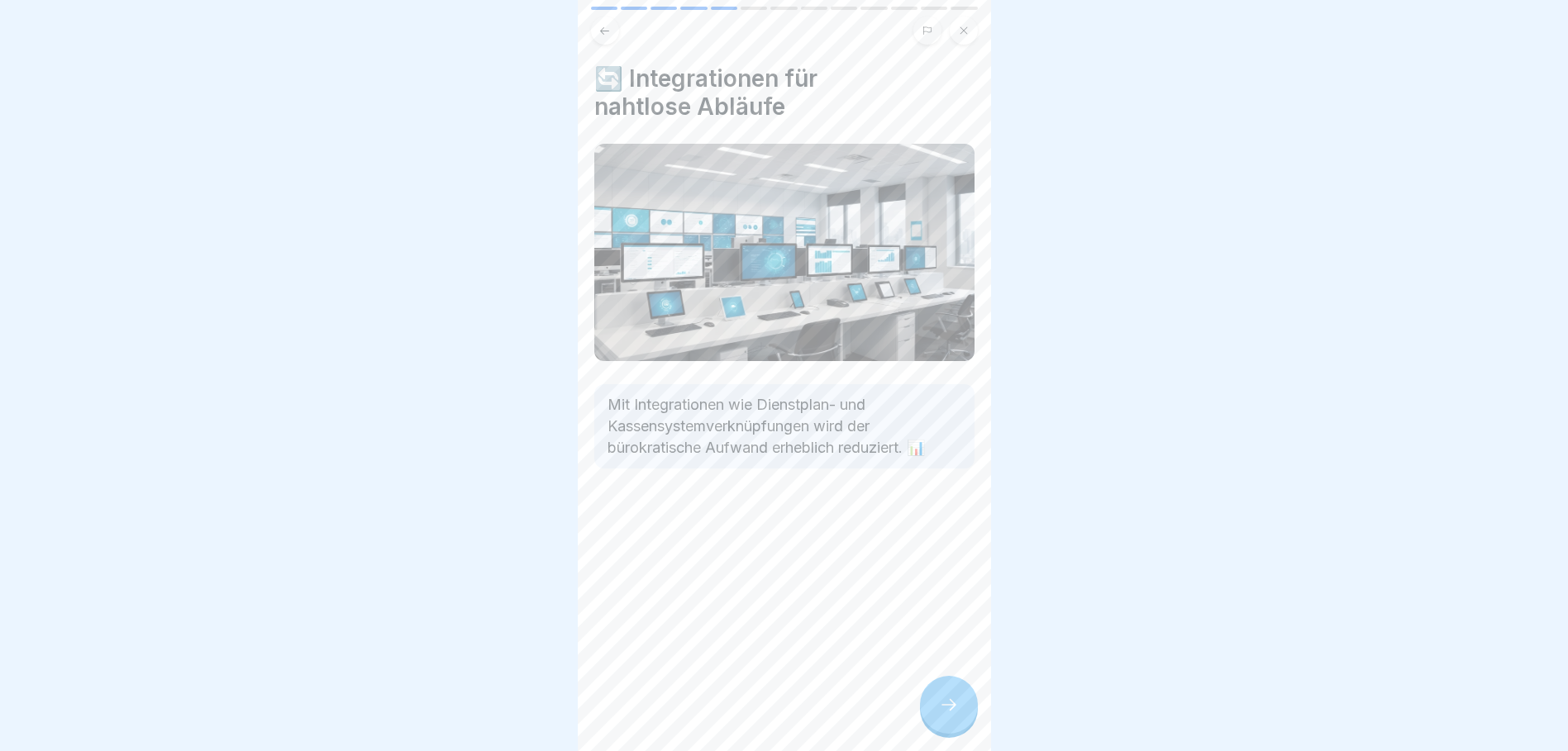
click at [942, 693] on div at bounding box center [948, 704] width 58 height 58
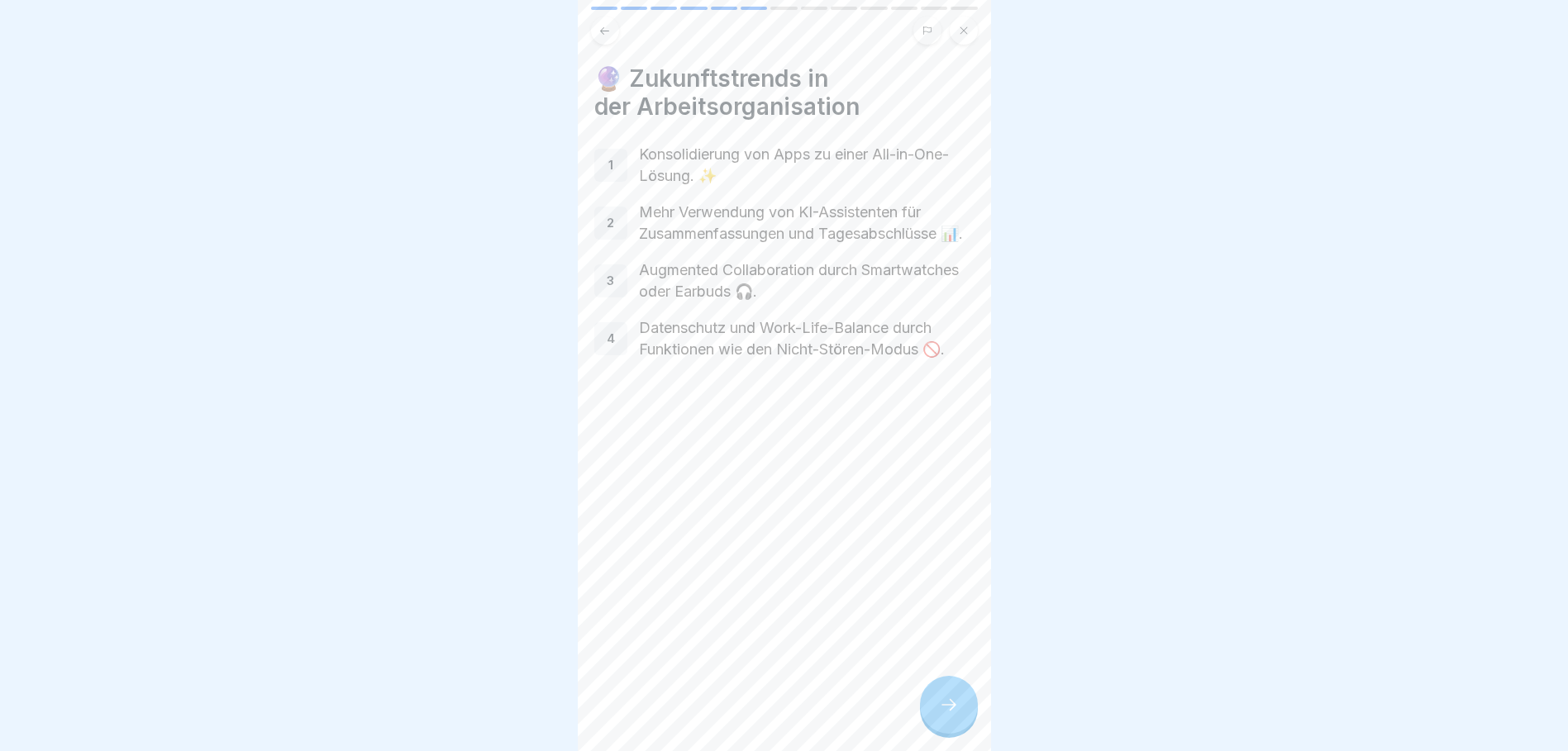
click at [964, 718] on div at bounding box center [948, 704] width 58 height 58
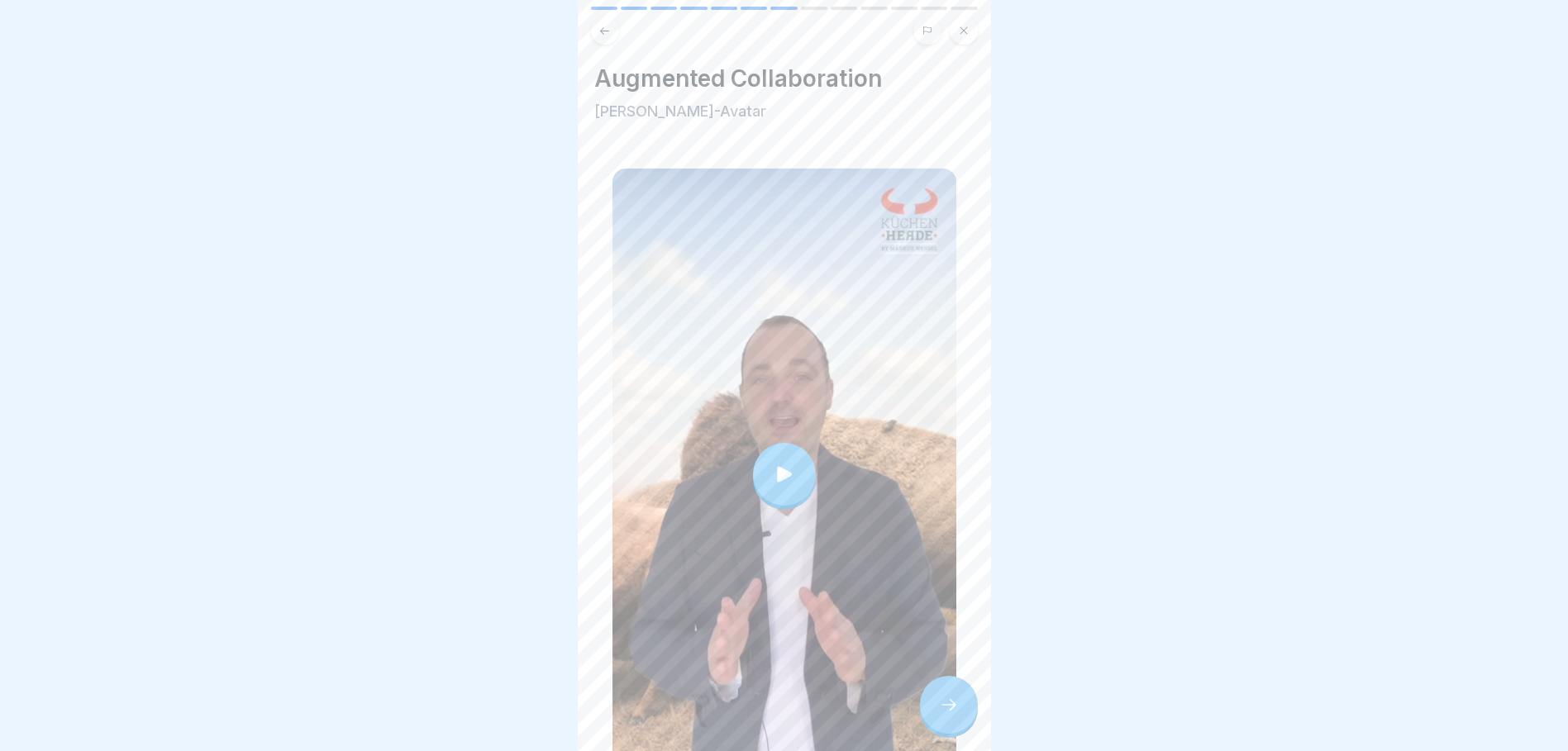
click at [775, 443] on div at bounding box center [784, 474] width 62 height 62
click at [962, 711] on div at bounding box center [948, 704] width 58 height 58
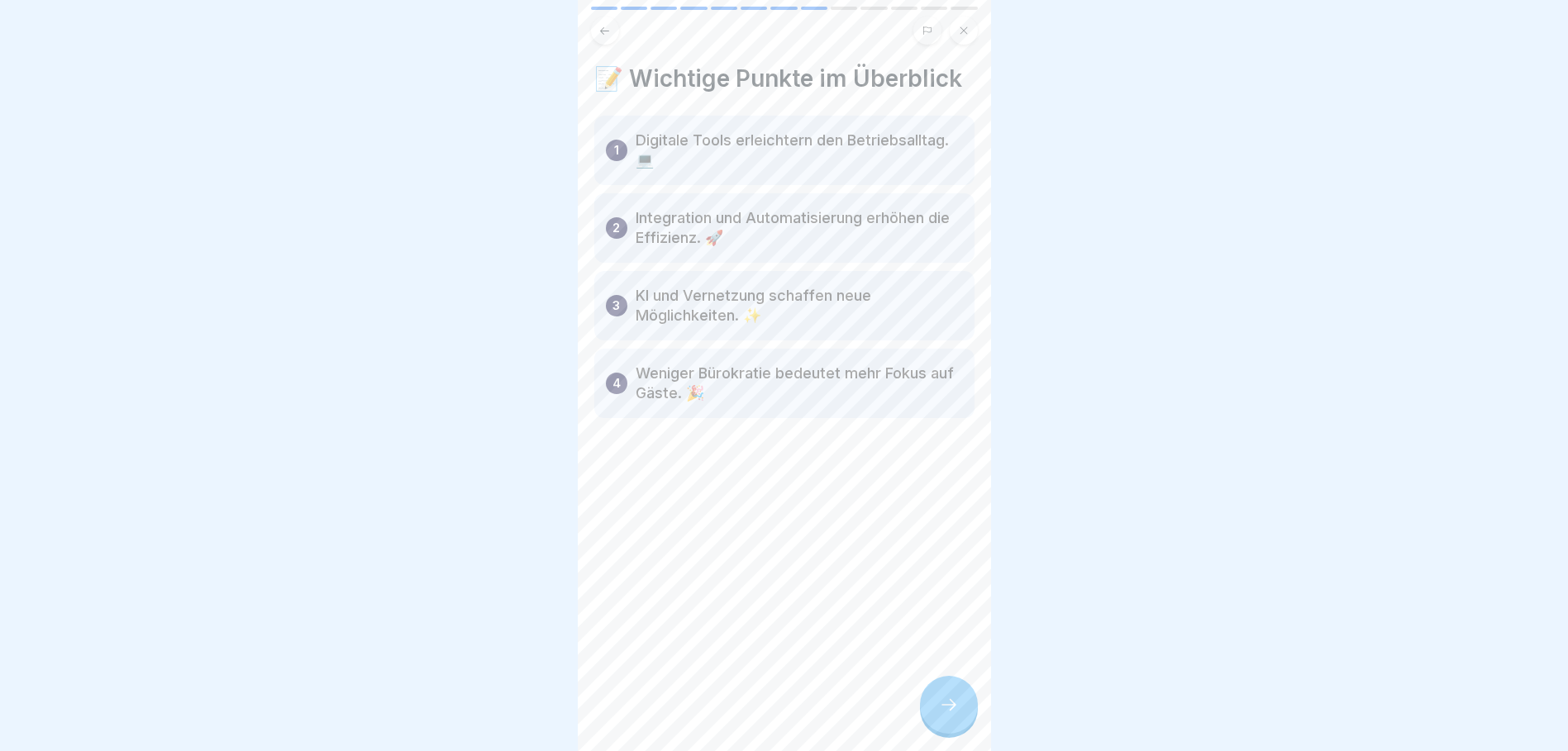
click at [962, 711] on div at bounding box center [948, 704] width 58 height 58
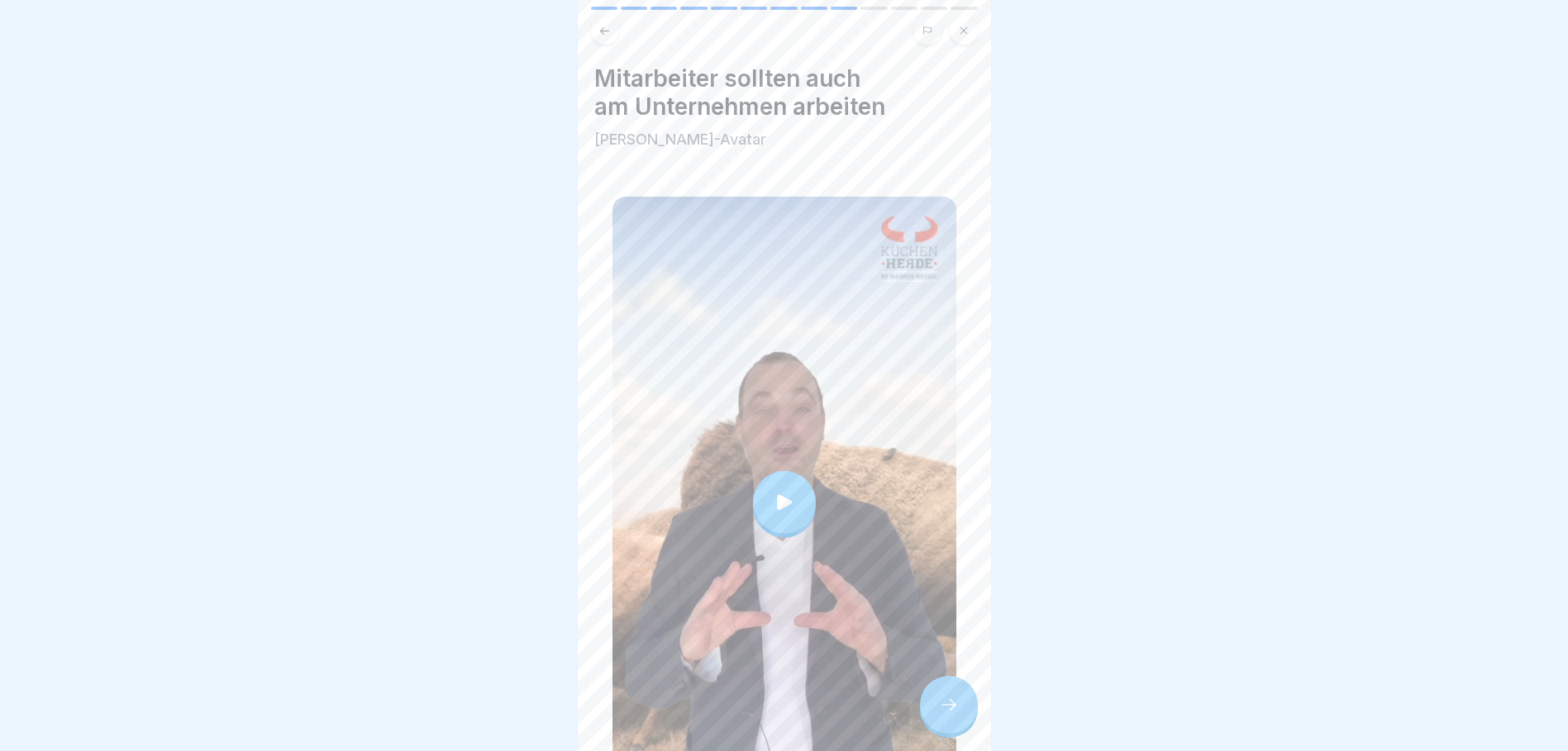
click at [762, 471] on div at bounding box center [784, 502] width 62 height 62
click at [960, 700] on div at bounding box center [948, 704] width 58 height 58
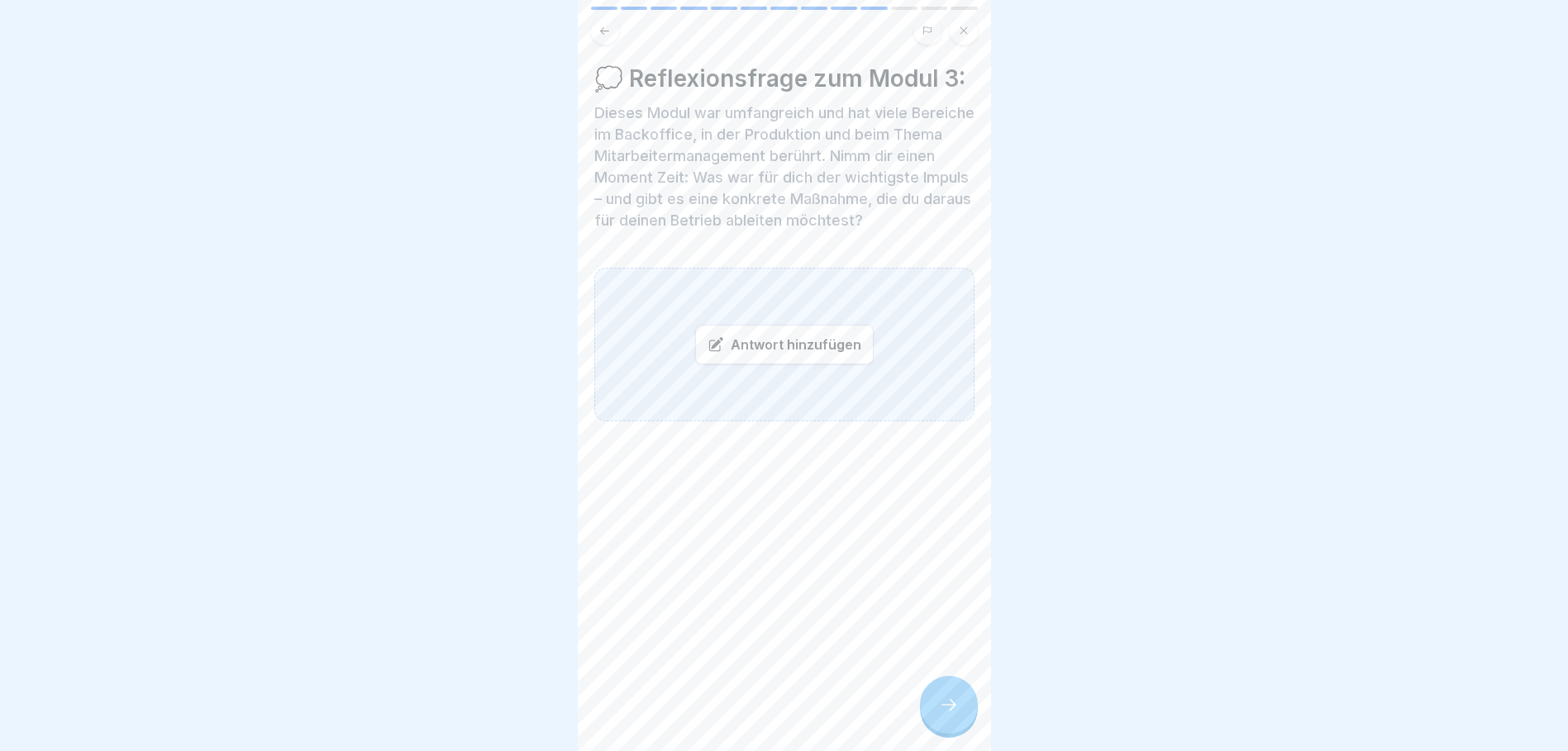
click at [800, 304] on div "Antwort hinzufügen" at bounding box center [784, 344] width 380 height 153
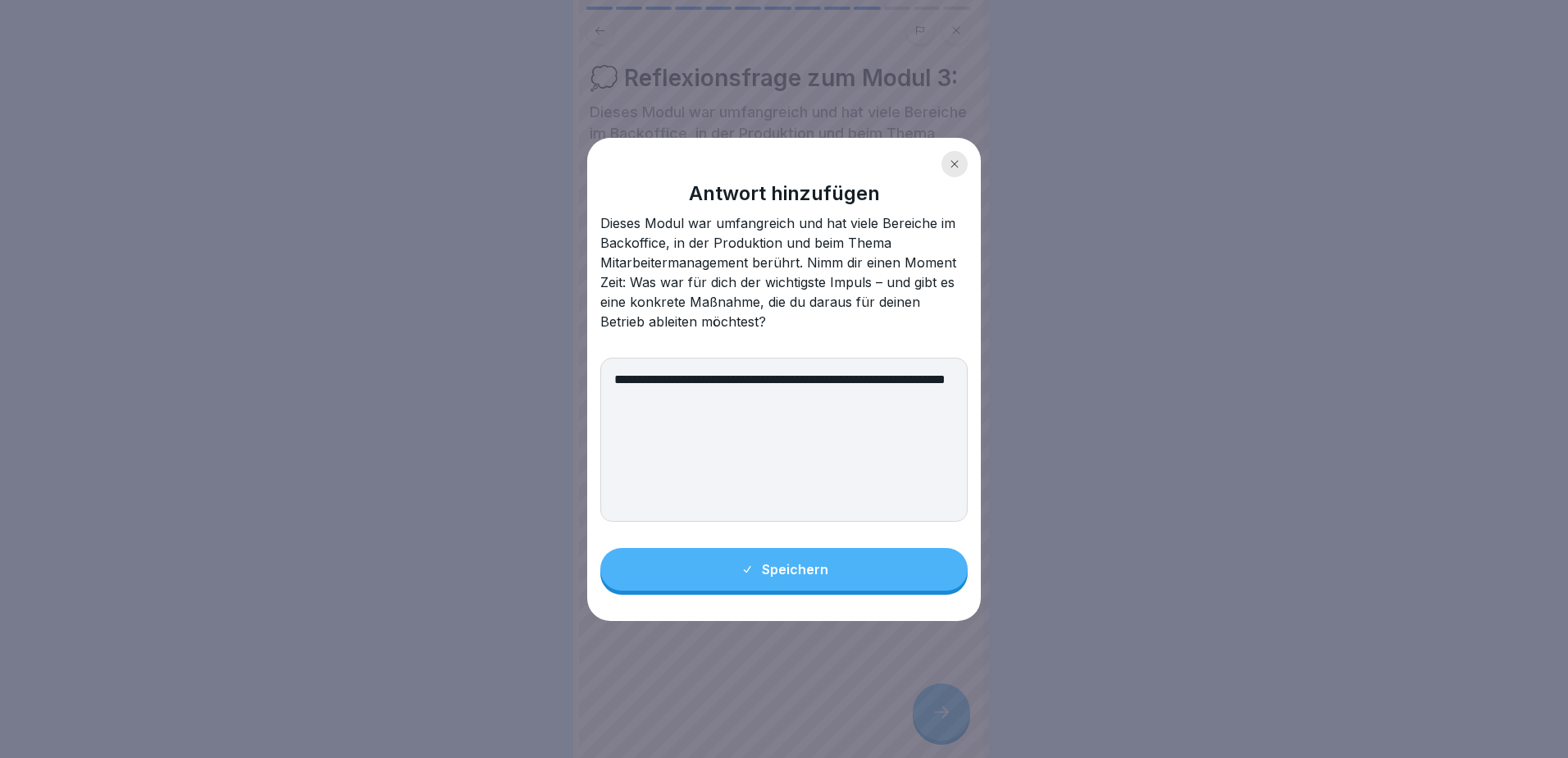
type textarea "**********"
click at [899, 563] on button "Speichern" at bounding box center [784, 568] width 367 height 43
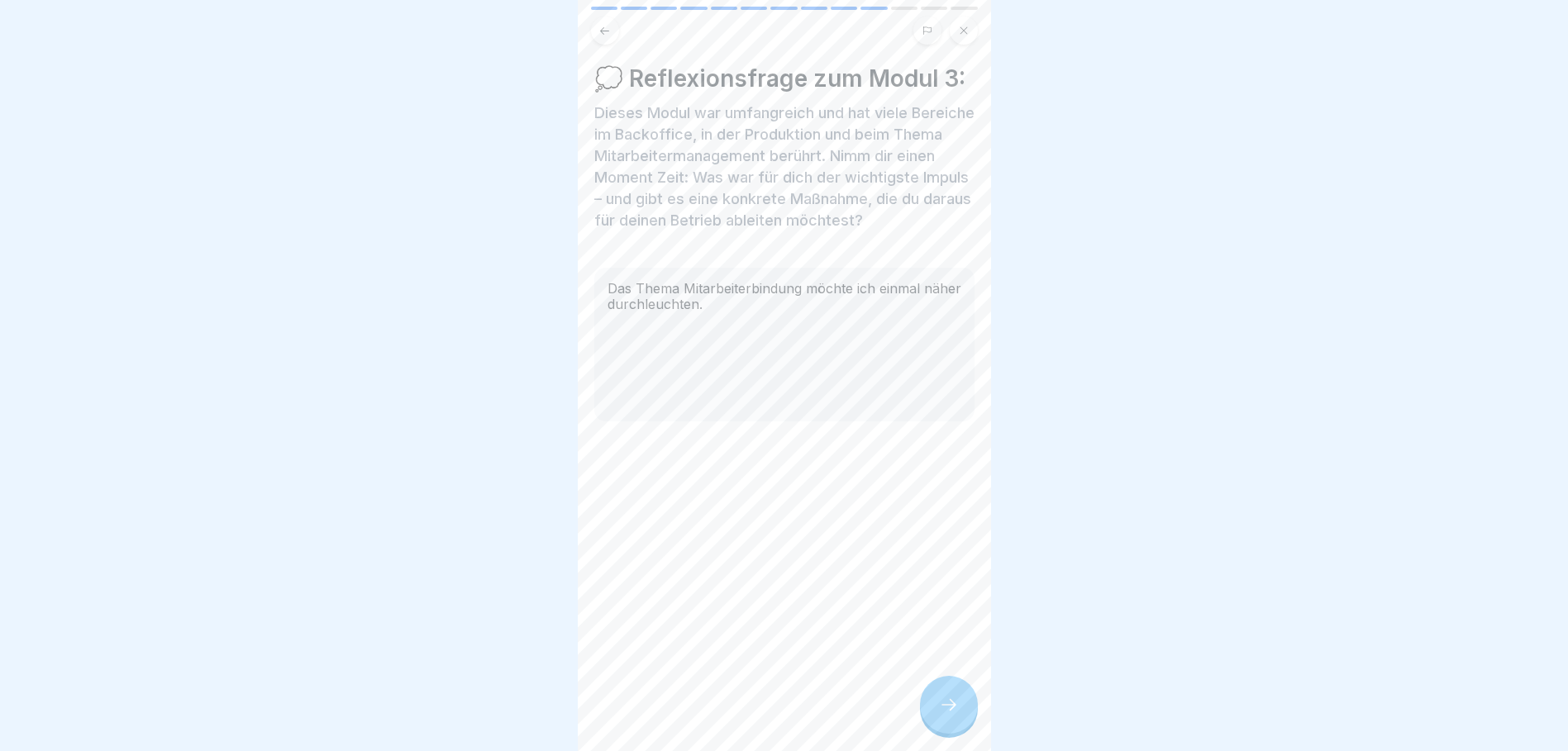
click at [937, 714] on div at bounding box center [948, 704] width 58 height 58
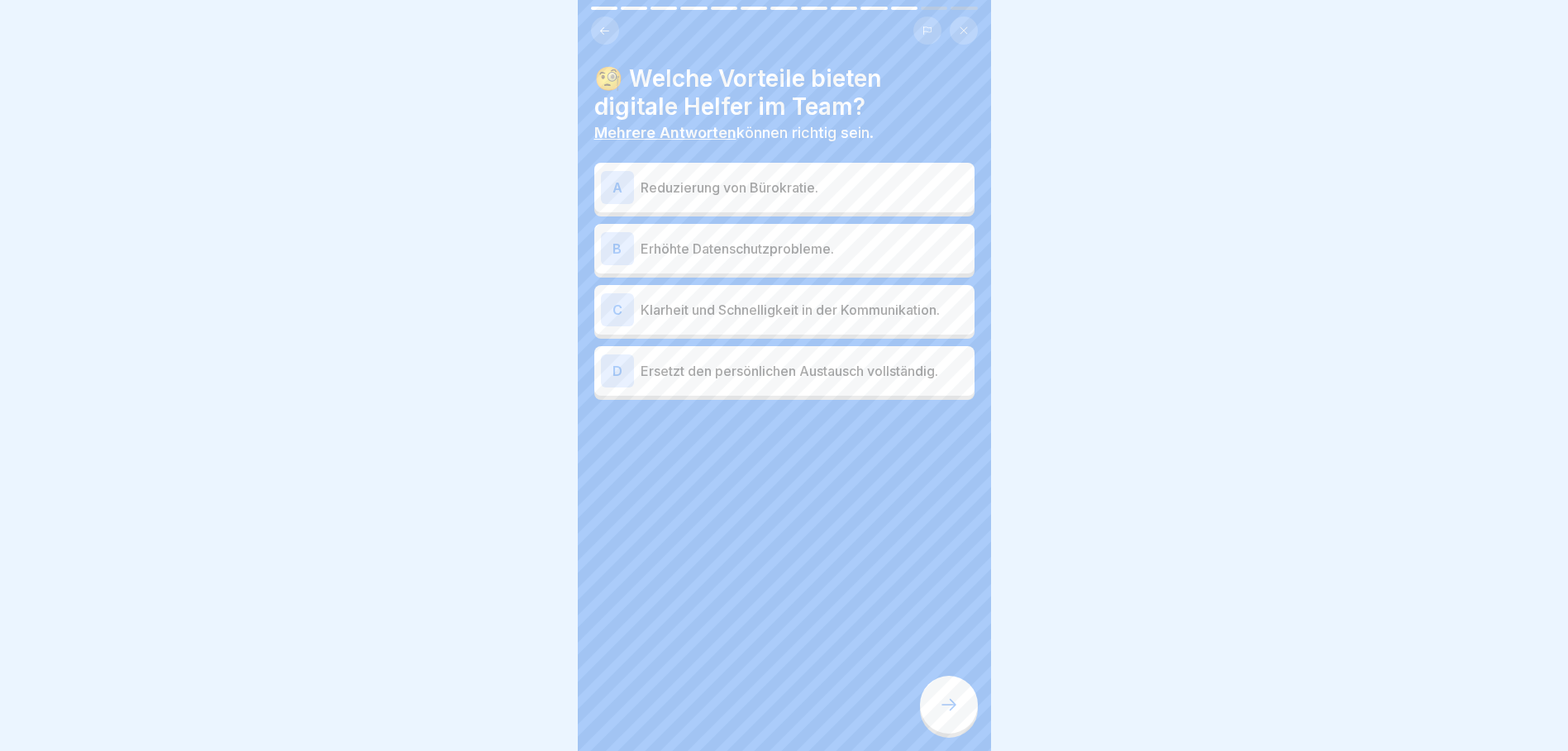
click at [842, 308] on p "Klarheit und Schnelligkeit in der Kommunikation." at bounding box center [804, 310] width 327 height 20
click at [801, 179] on p "Reduzierung von Bürokratie." at bounding box center [804, 188] width 327 height 20
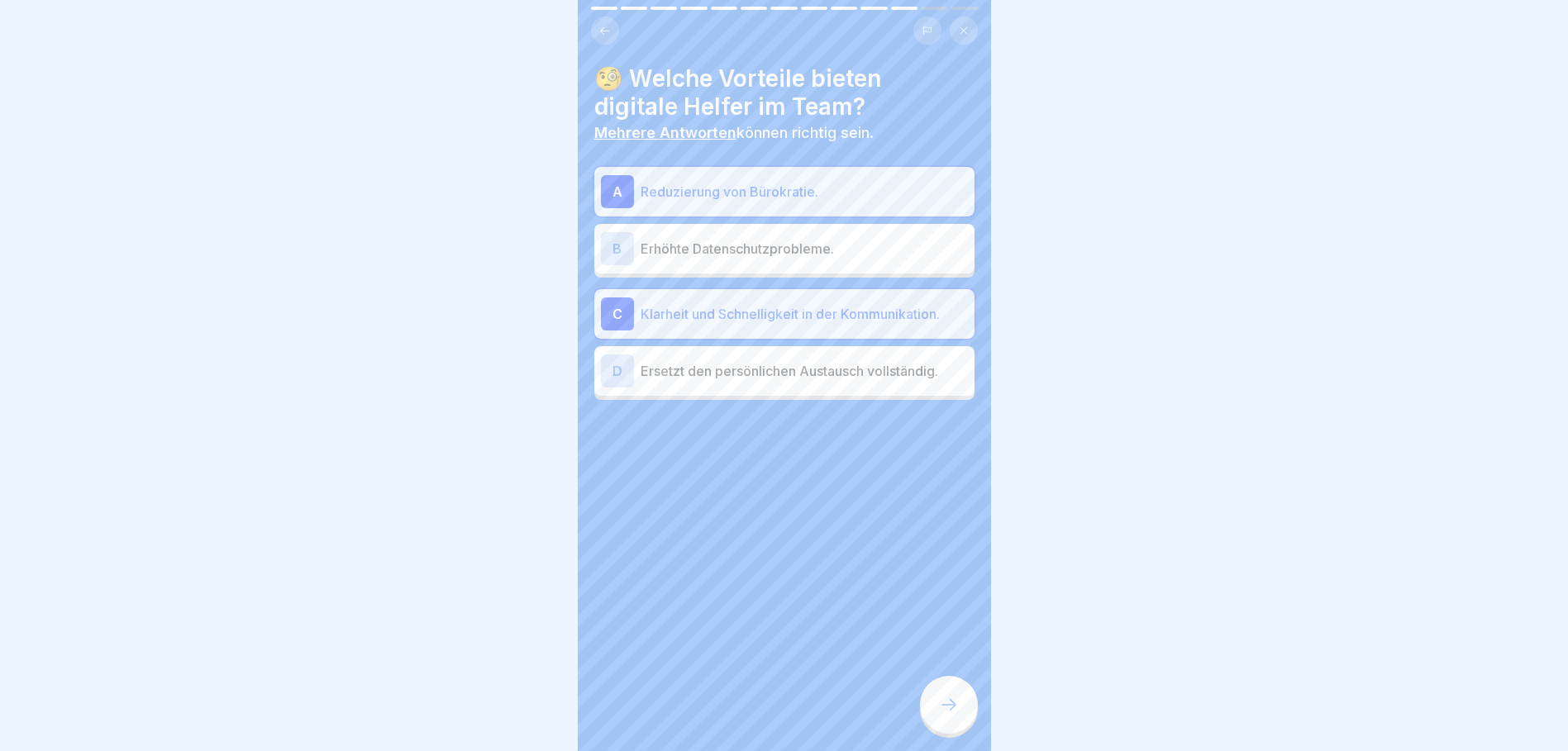
click at [954, 715] on icon at bounding box center [949, 705] width 20 height 20
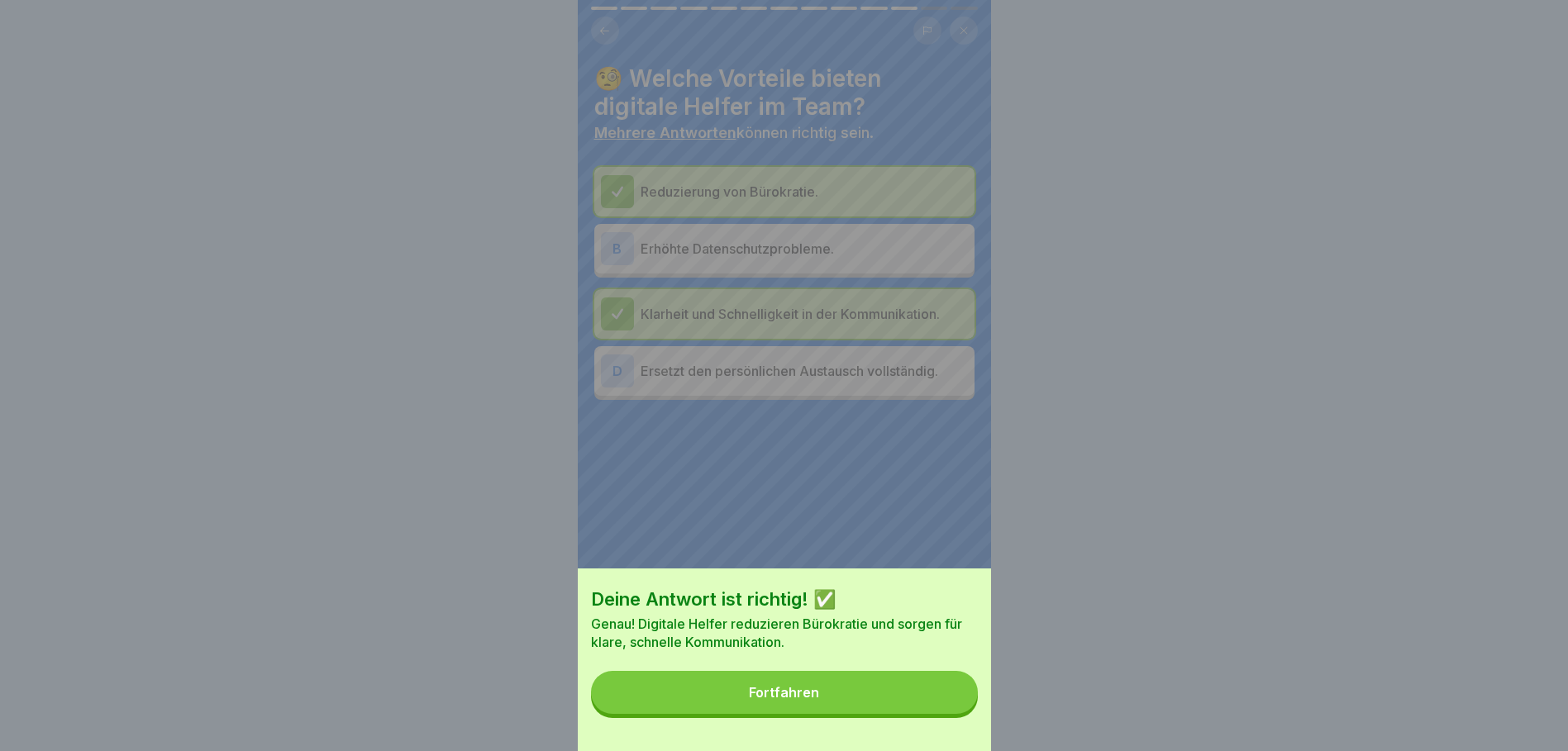
click at [941, 712] on button "Fortfahren" at bounding box center [784, 692] width 386 height 43
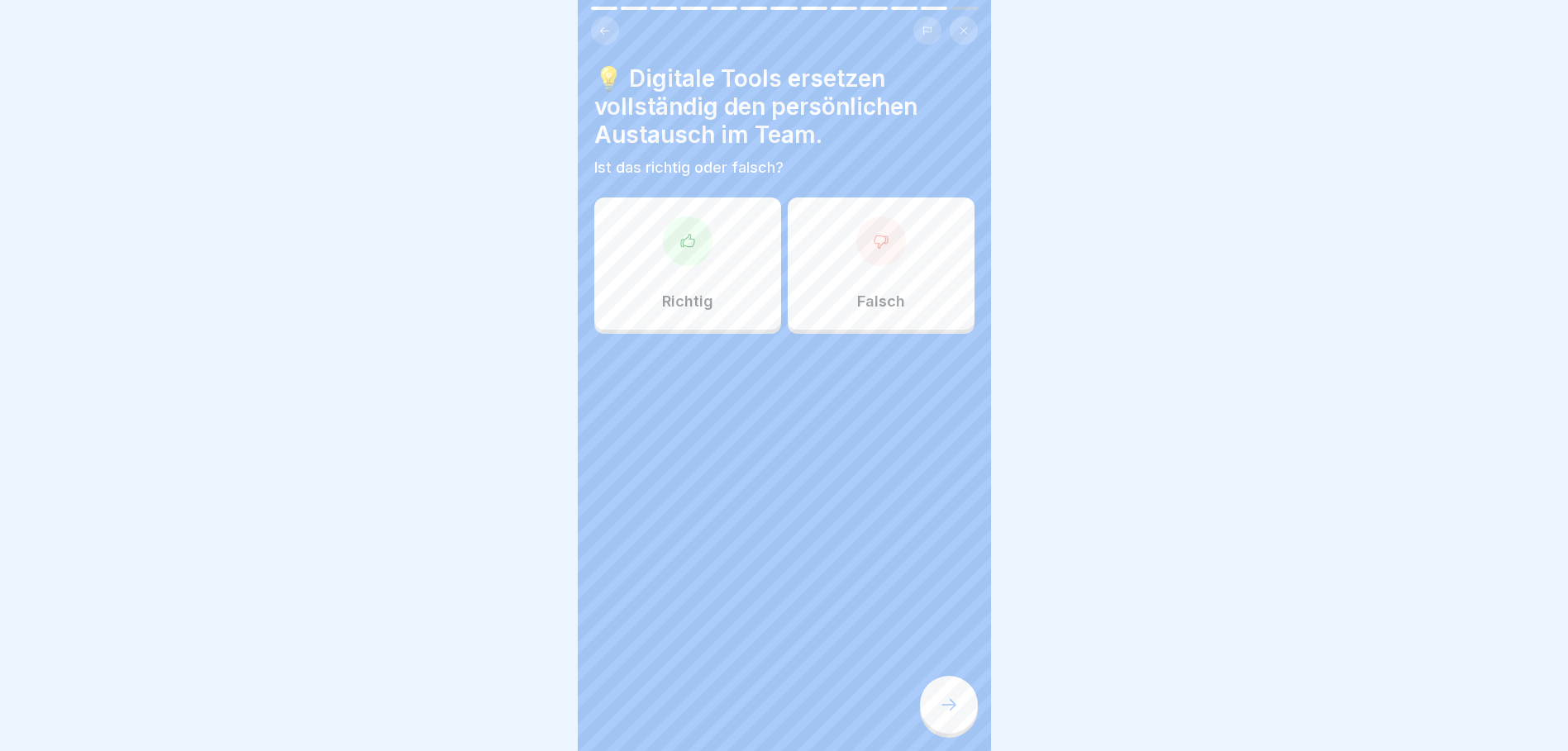
click at [864, 230] on div at bounding box center [881, 241] width 50 height 50
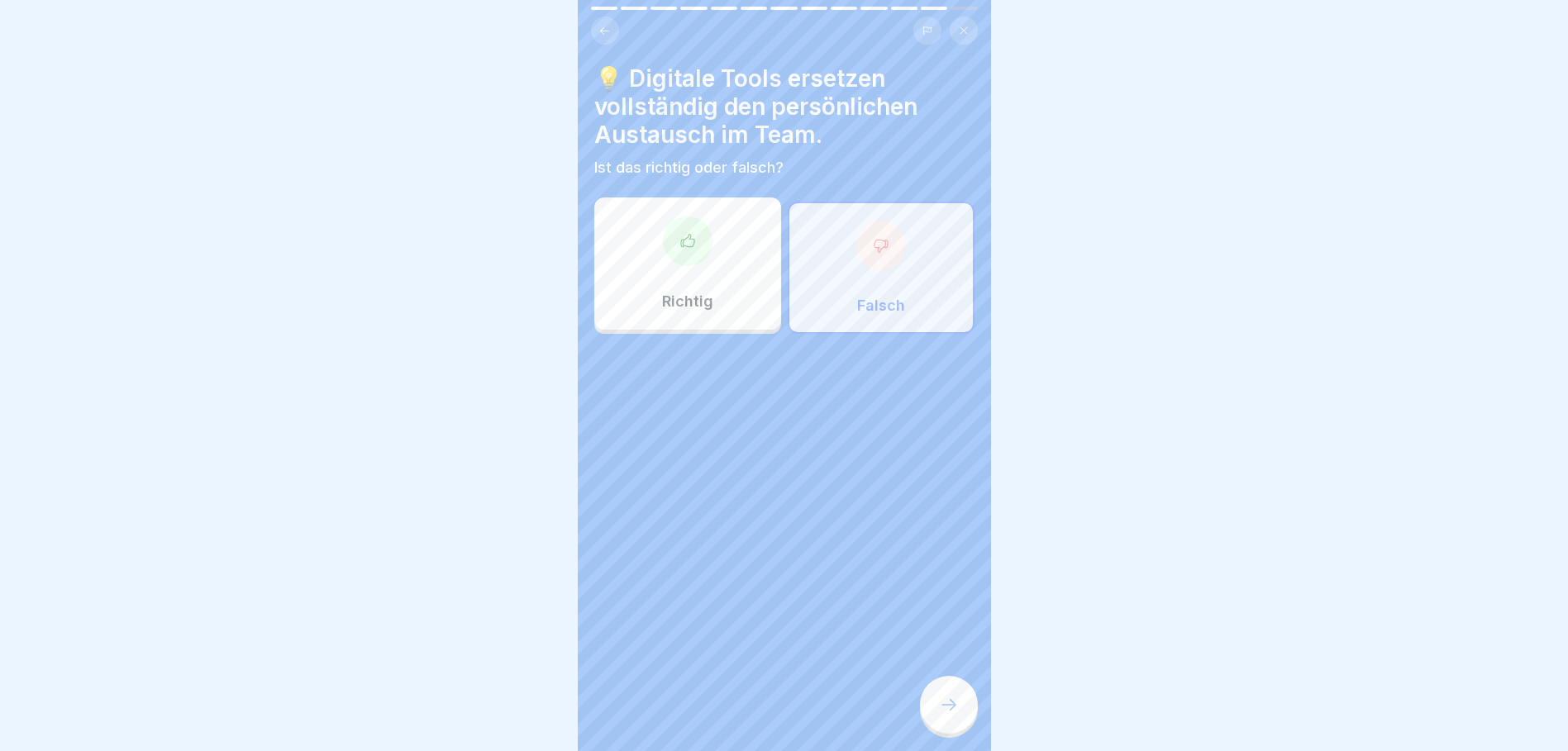
click at [931, 712] on div at bounding box center [948, 704] width 58 height 58
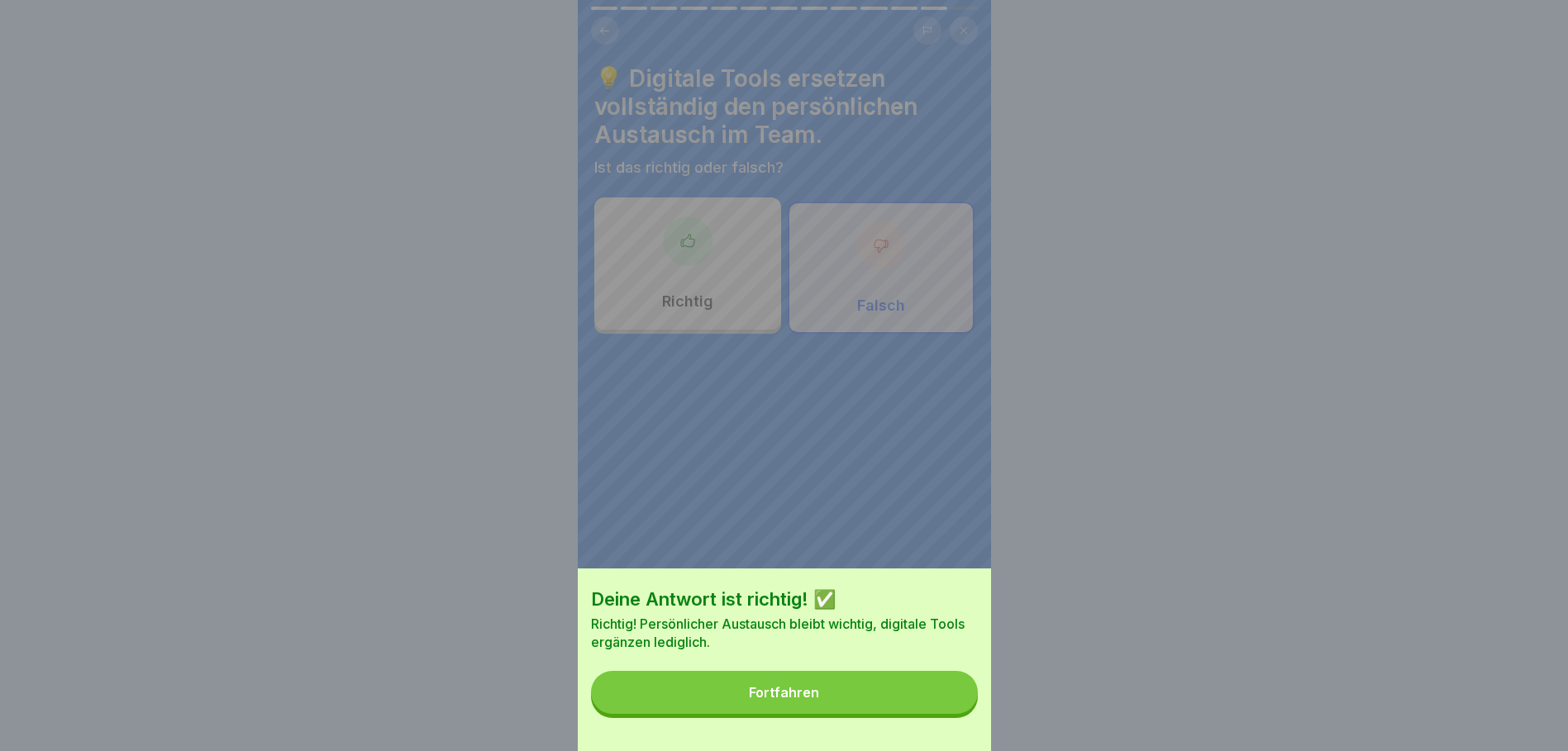
click at [910, 714] on button "Fortfahren" at bounding box center [784, 692] width 386 height 43
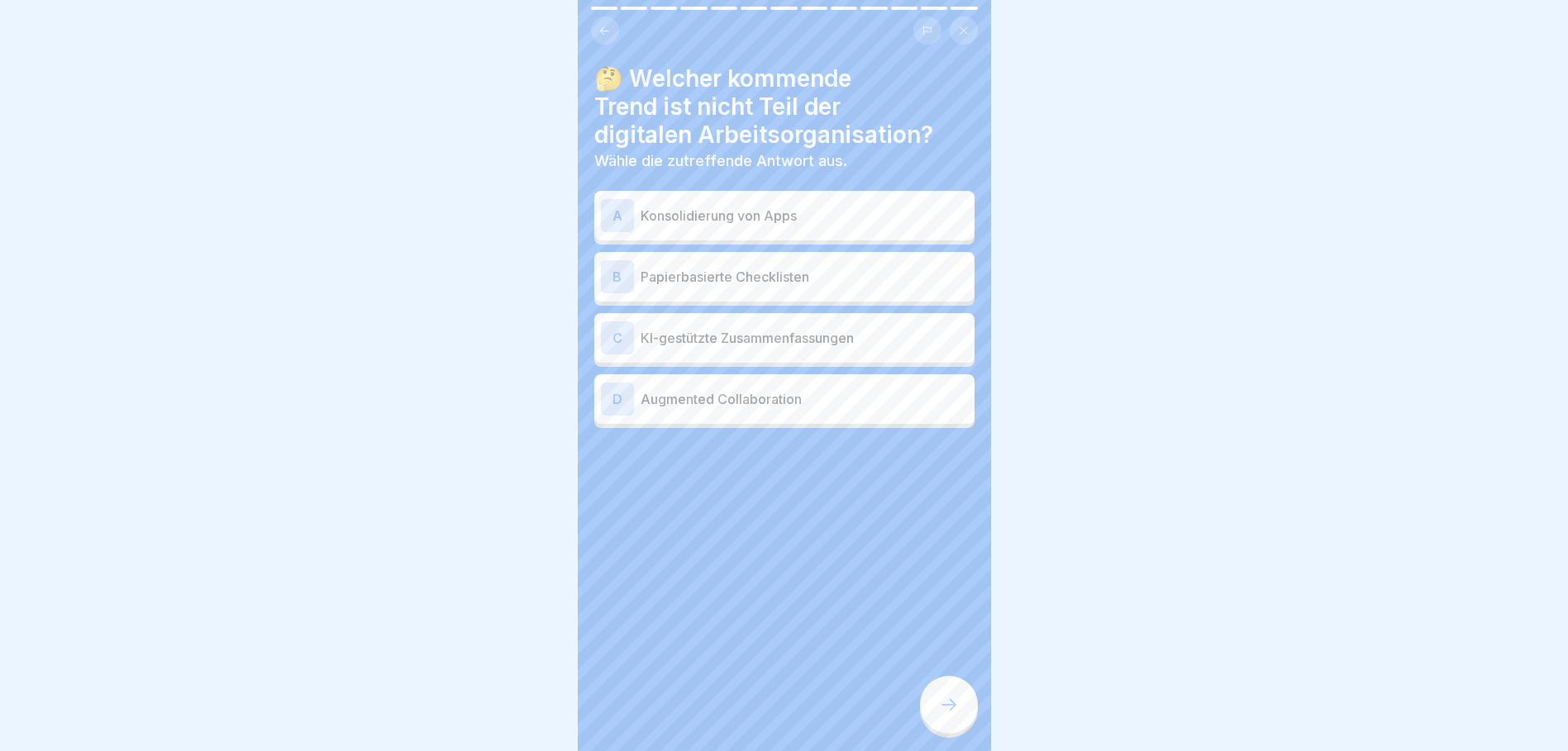
click at [836, 283] on p "Papierbasierte Checklisten" at bounding box center [804, 277] width 327 height 20
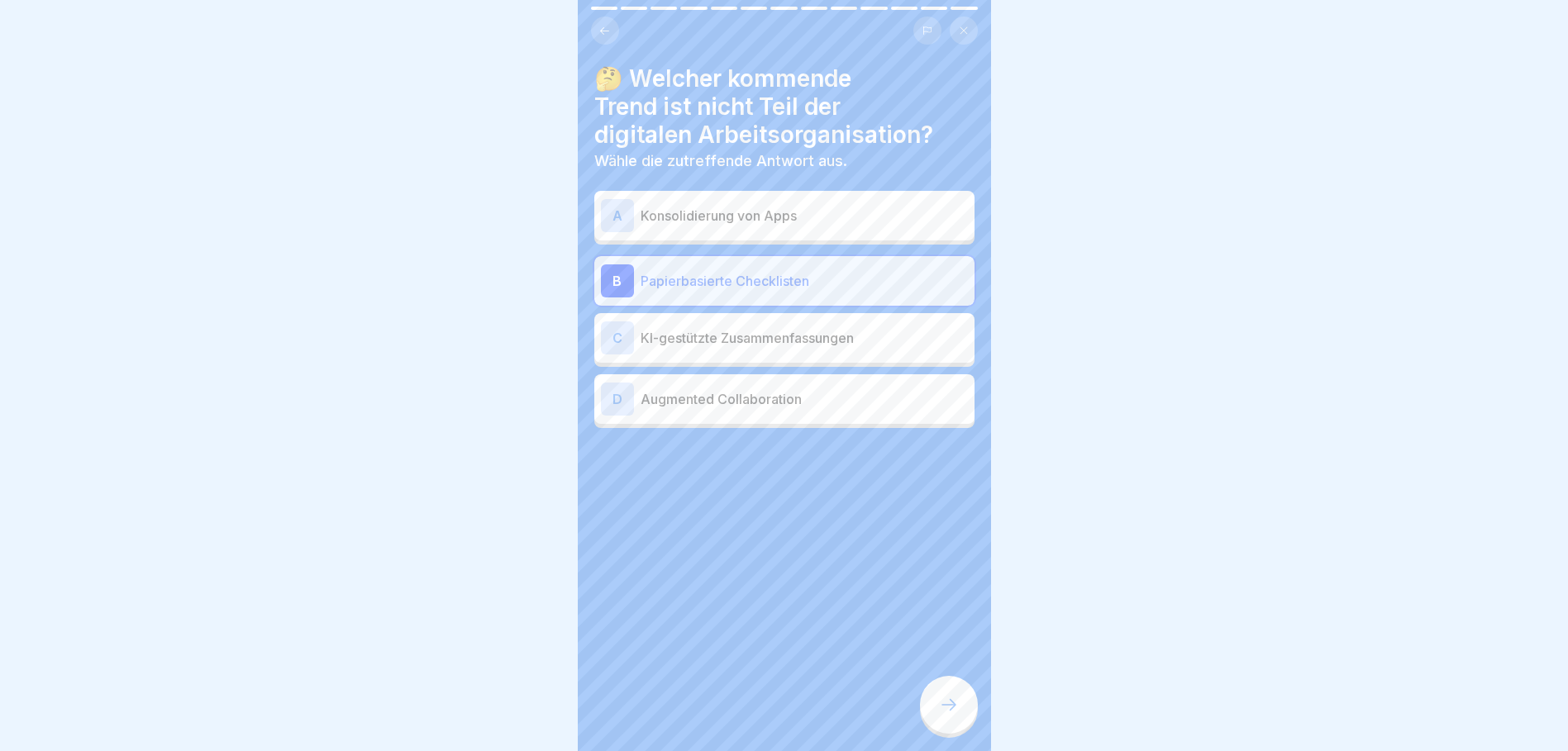
click at [946, 713] on icon at bounding box center [949, 705] width 20 height 20
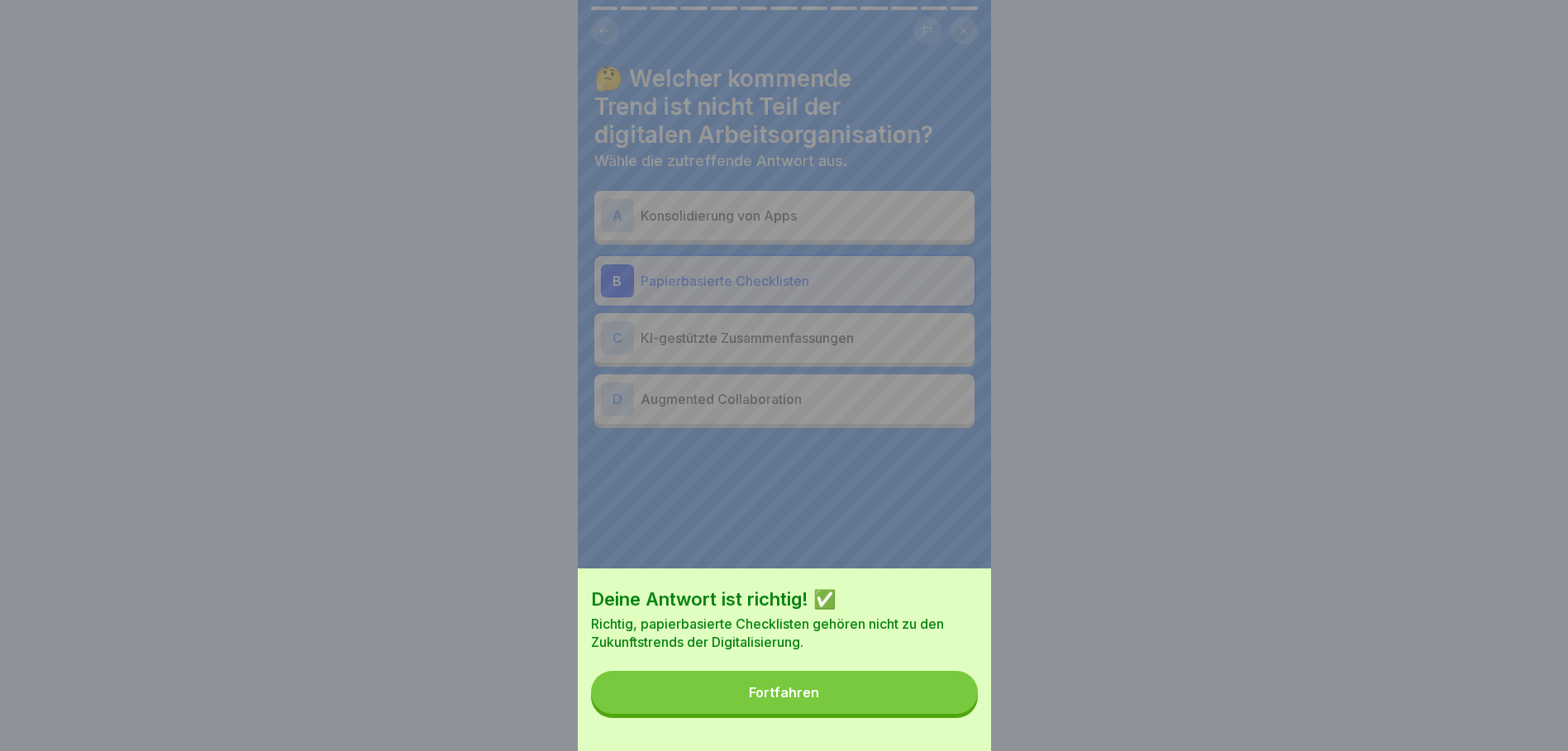
click at [925, 712] on button "Fortfahren" at bounding box center [784, 692] width 386 height 43
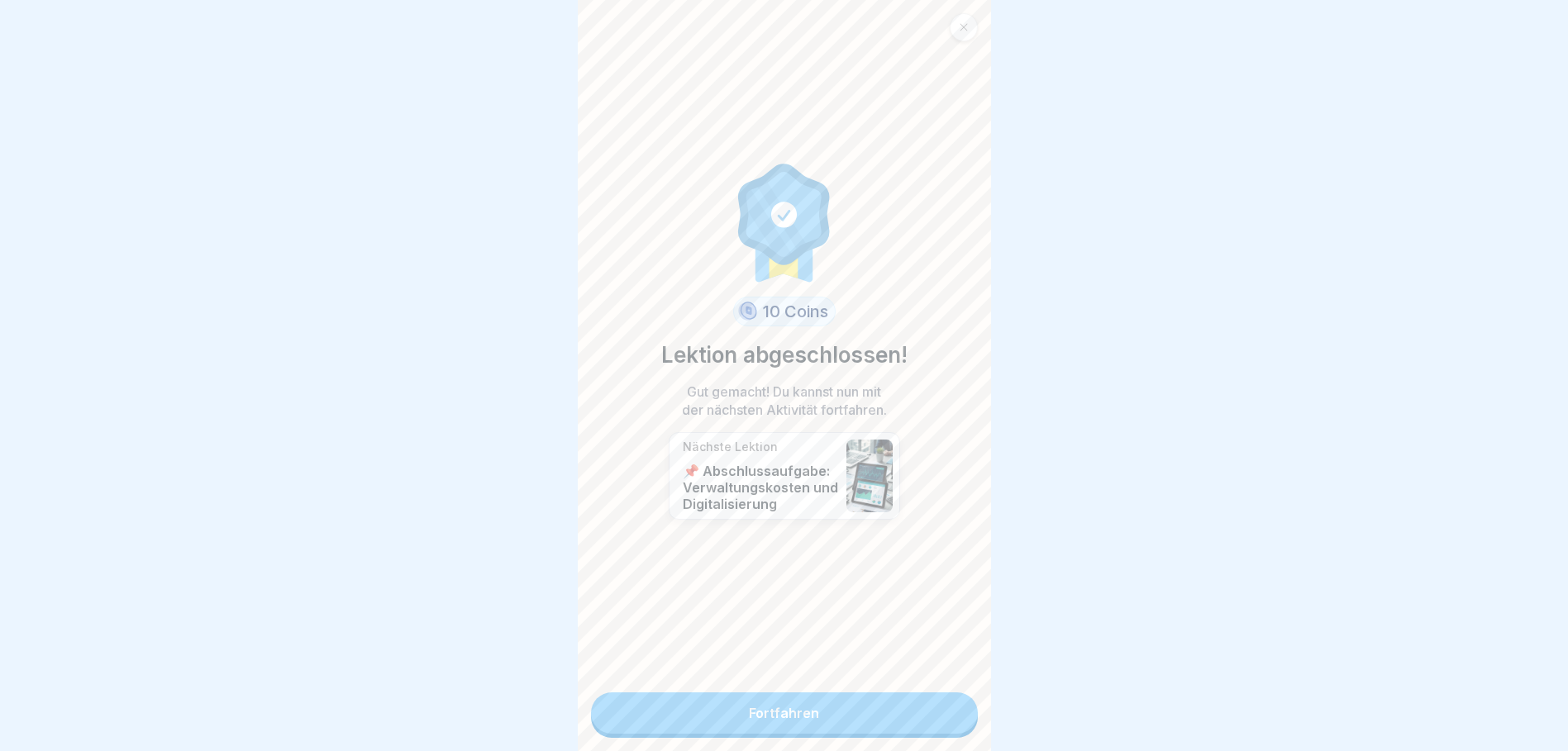
click at [923, 713] on link "Fortfahren" at bounding box center [784, 712] width 386 height 41
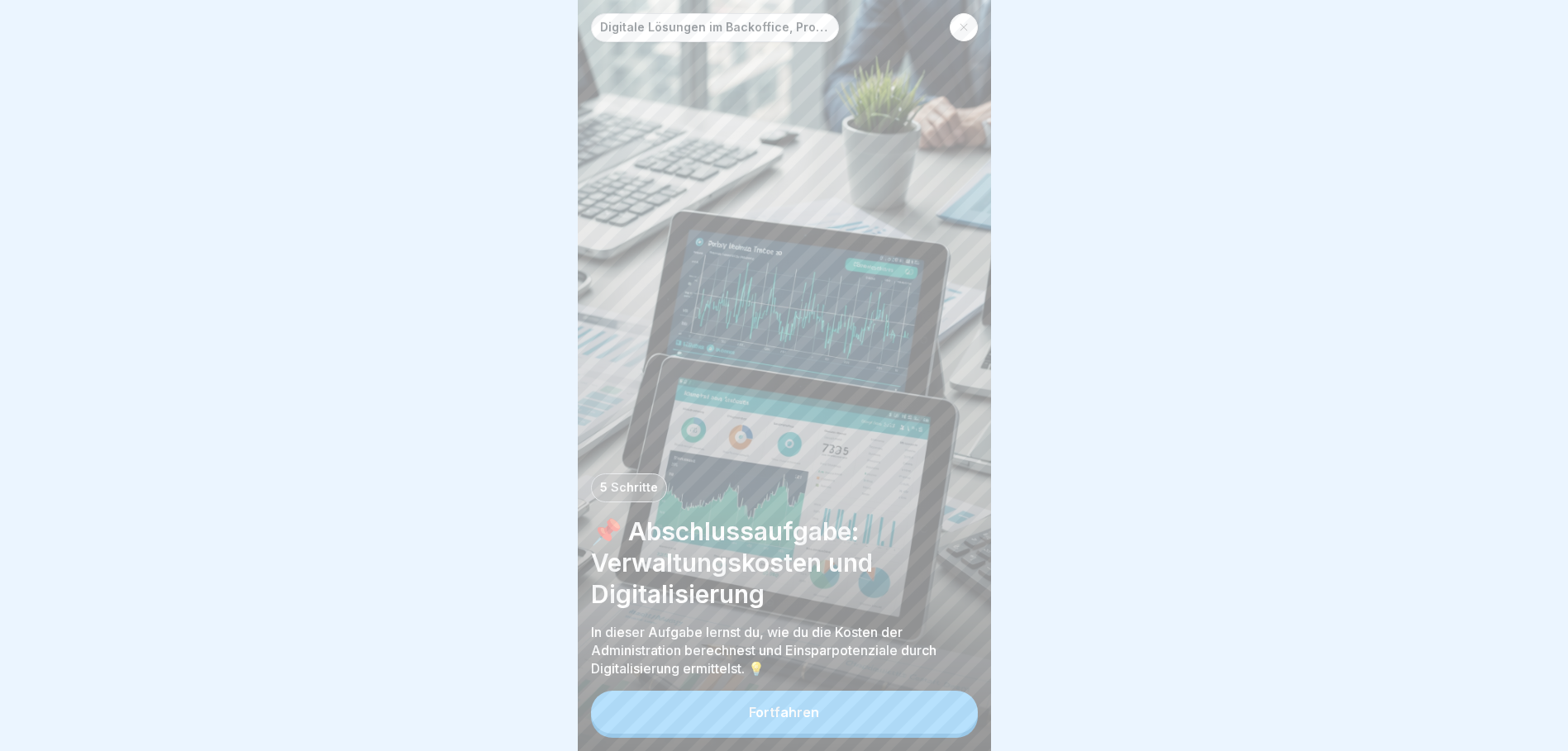
click at [774, 716] on button "Fortfahren" at bounding box center [784, 712] width 386 height 43
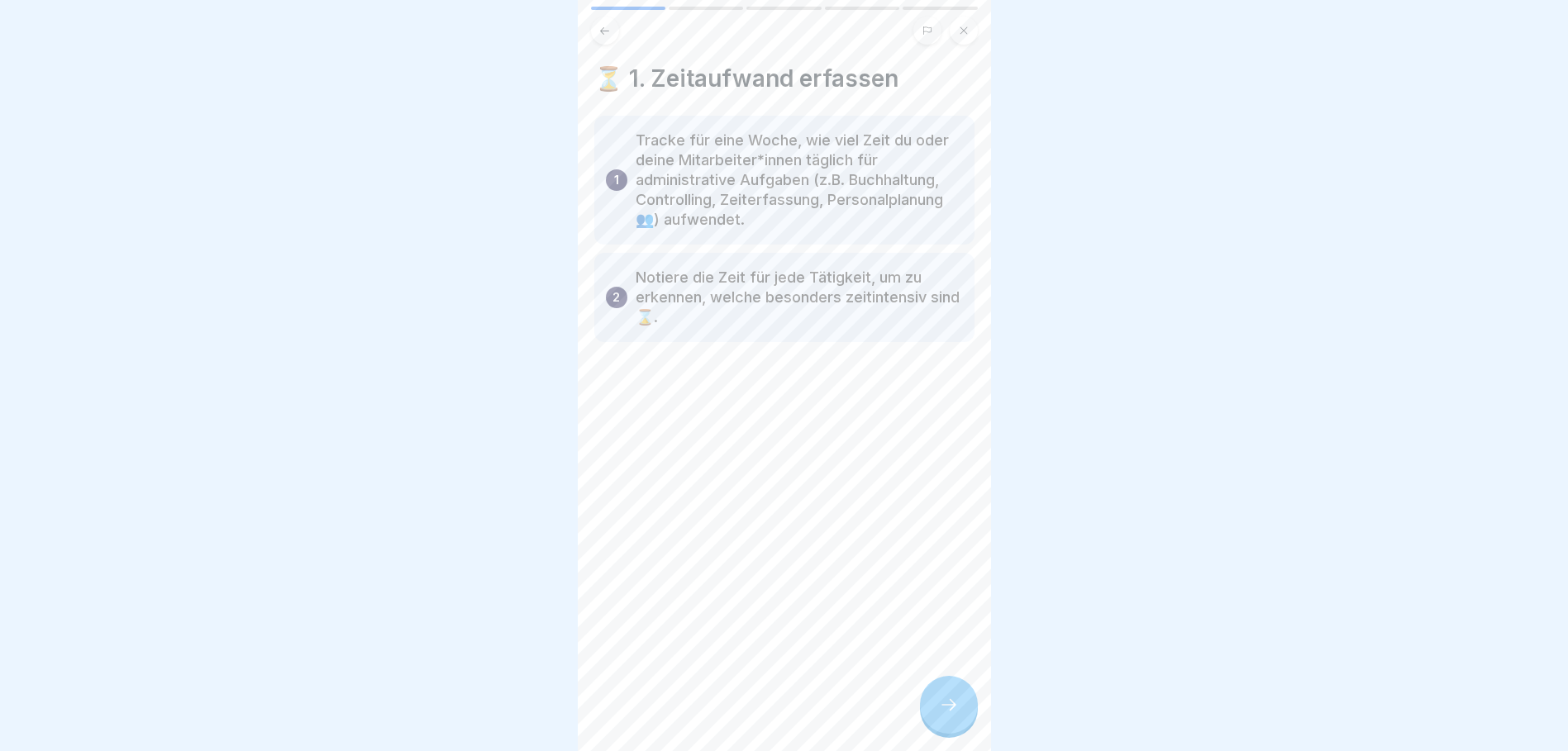
click at [947, 715] on icon at bounding box center [949, 705] width 20 height 20
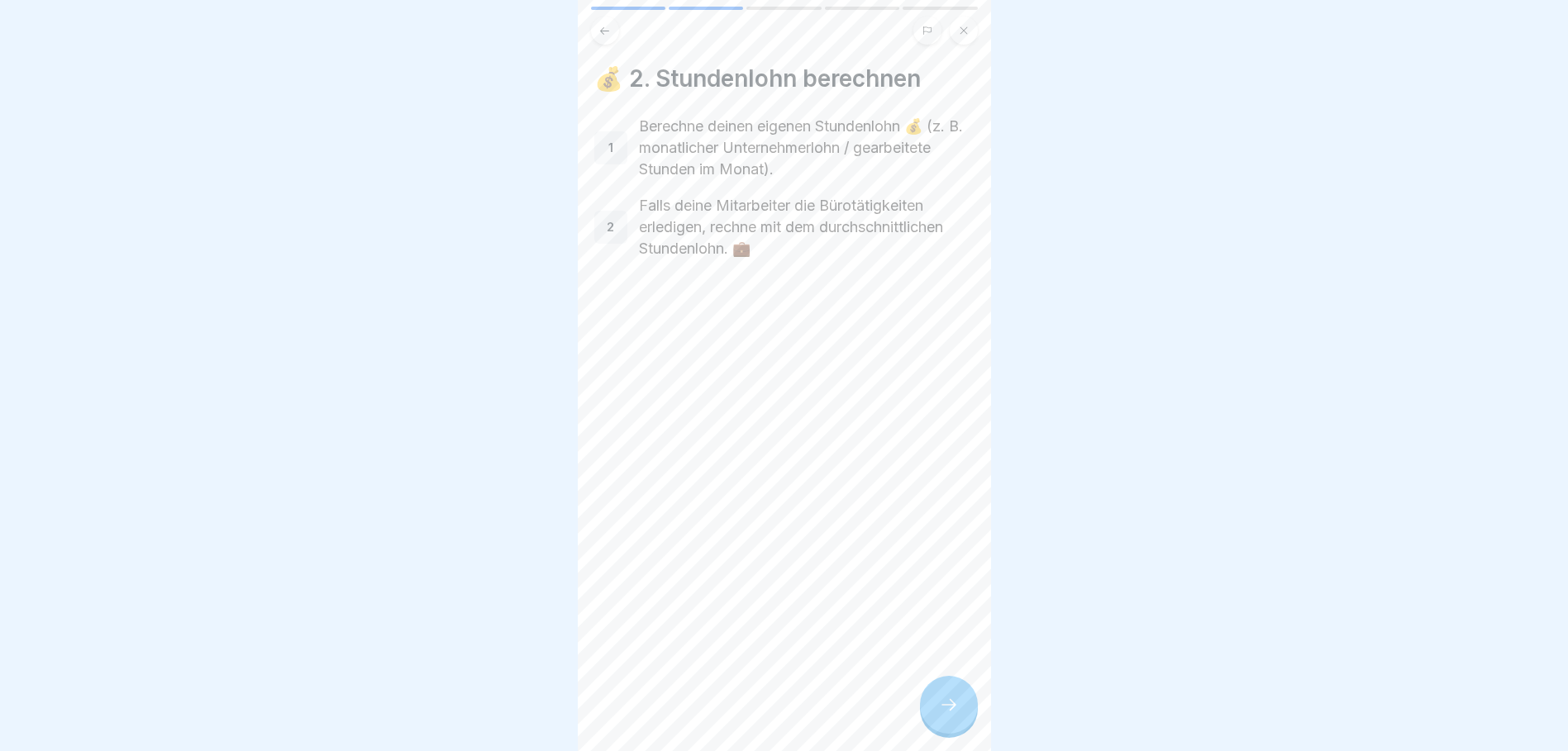
click at [947, 715] on icon at bounding box center [949, 705] width 20 height 20
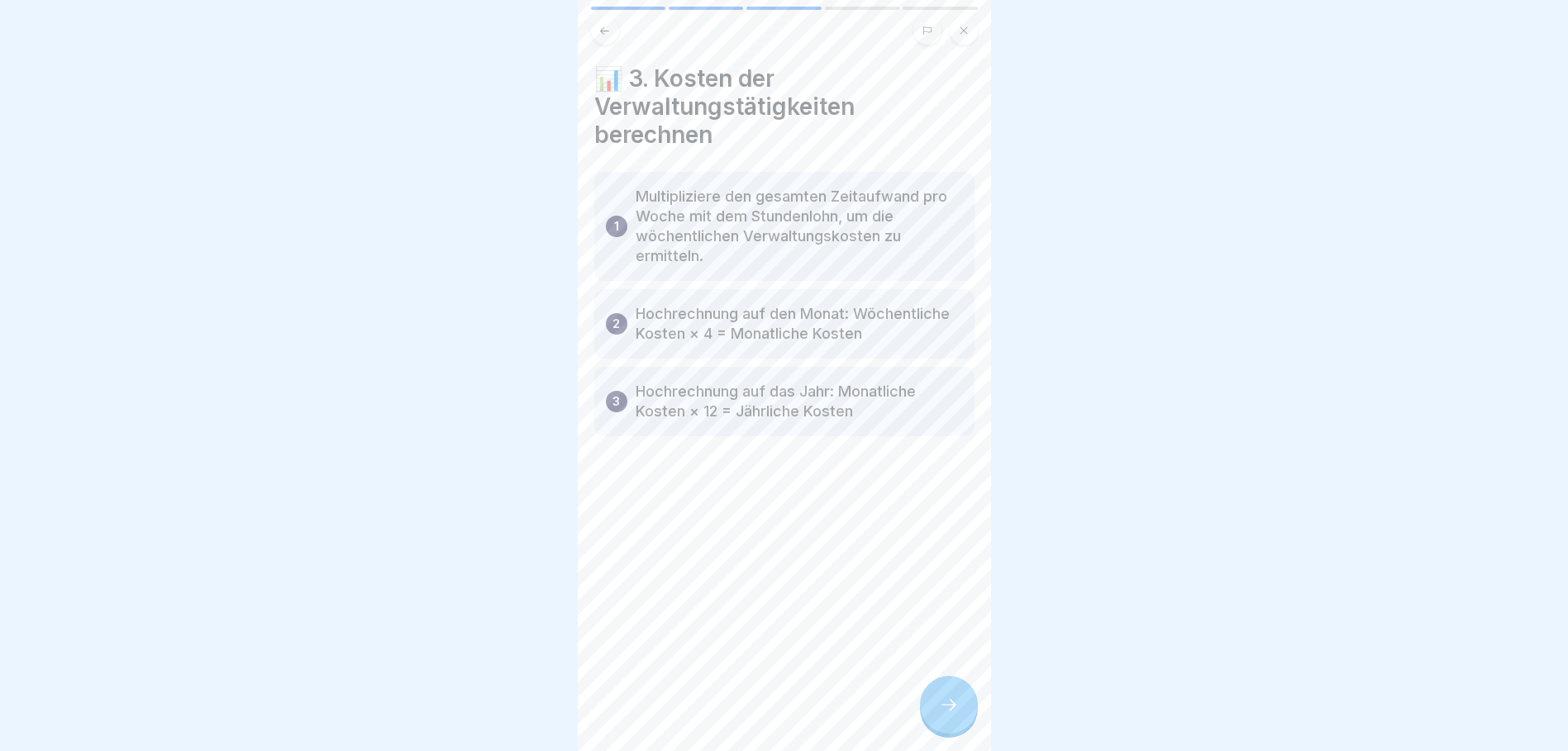
click at [947, 715] on icon at bounding box center [949, 705] width 20 height 20
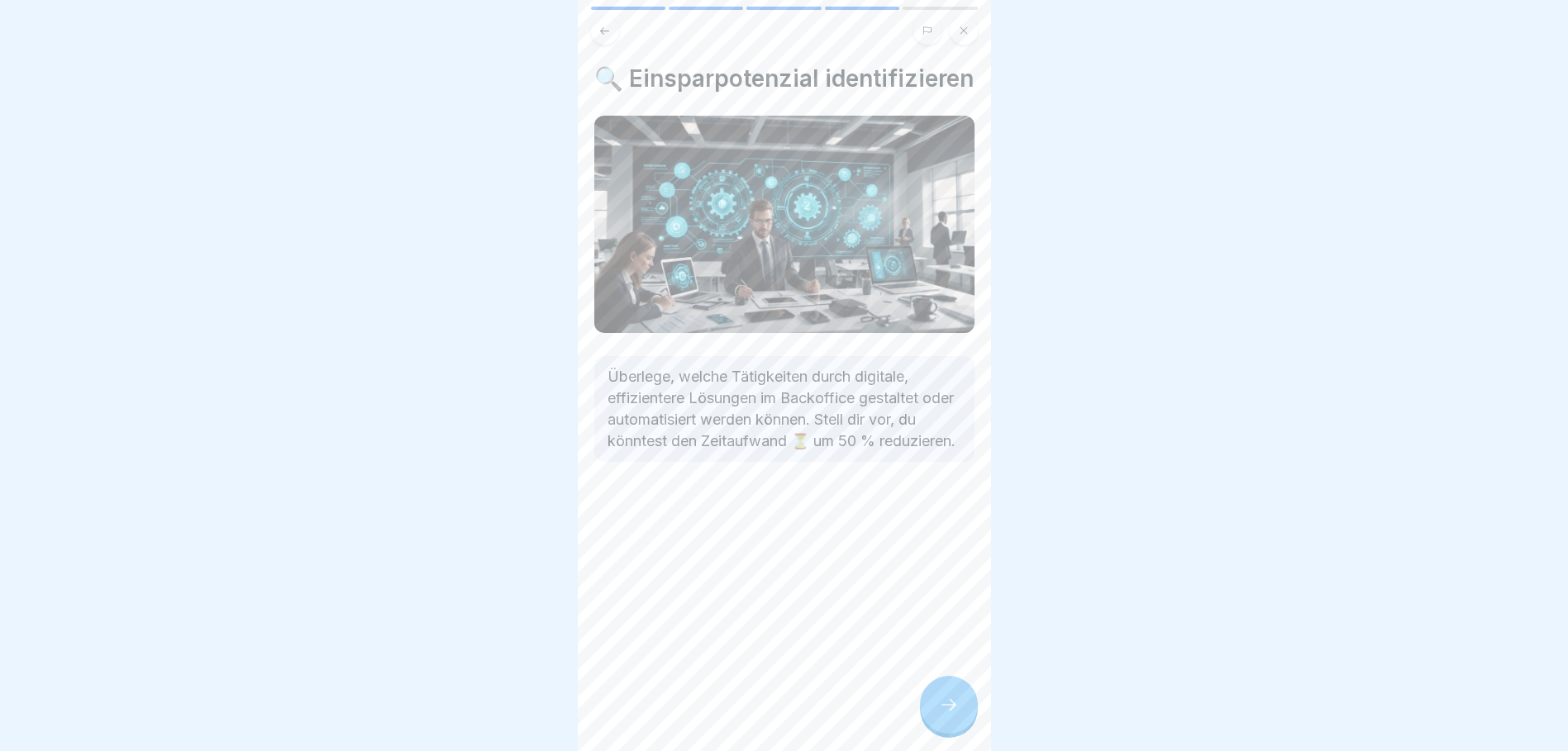
click at [947, 715] on icon at bounding box center [949, 705] width 20 height 20
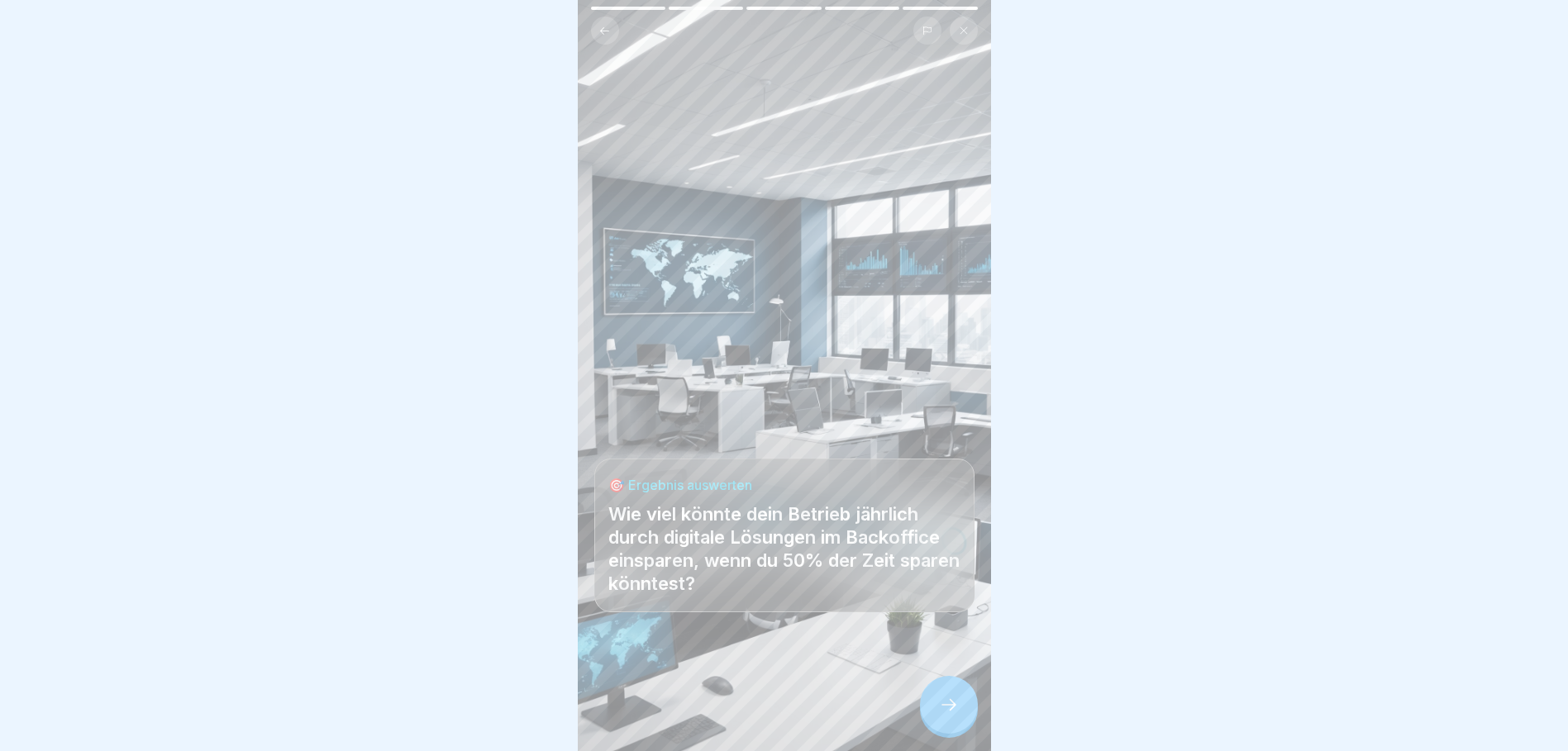
click at [948, 729] on div at bounding box center [948, 704] width 58 height 58
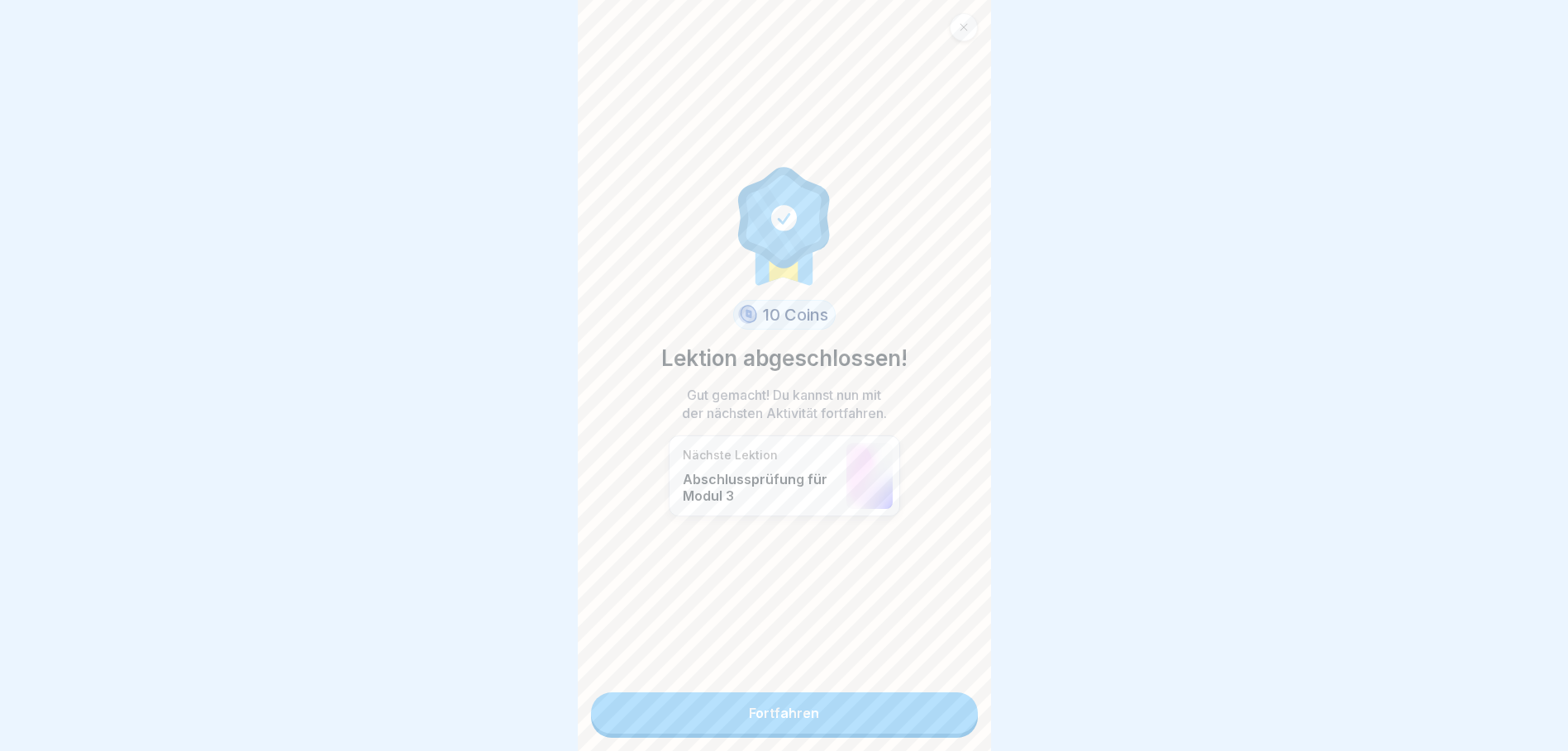
click at [849, 709] on link "Fortfahren" at bounding box center [784, 712] width 386 height 41
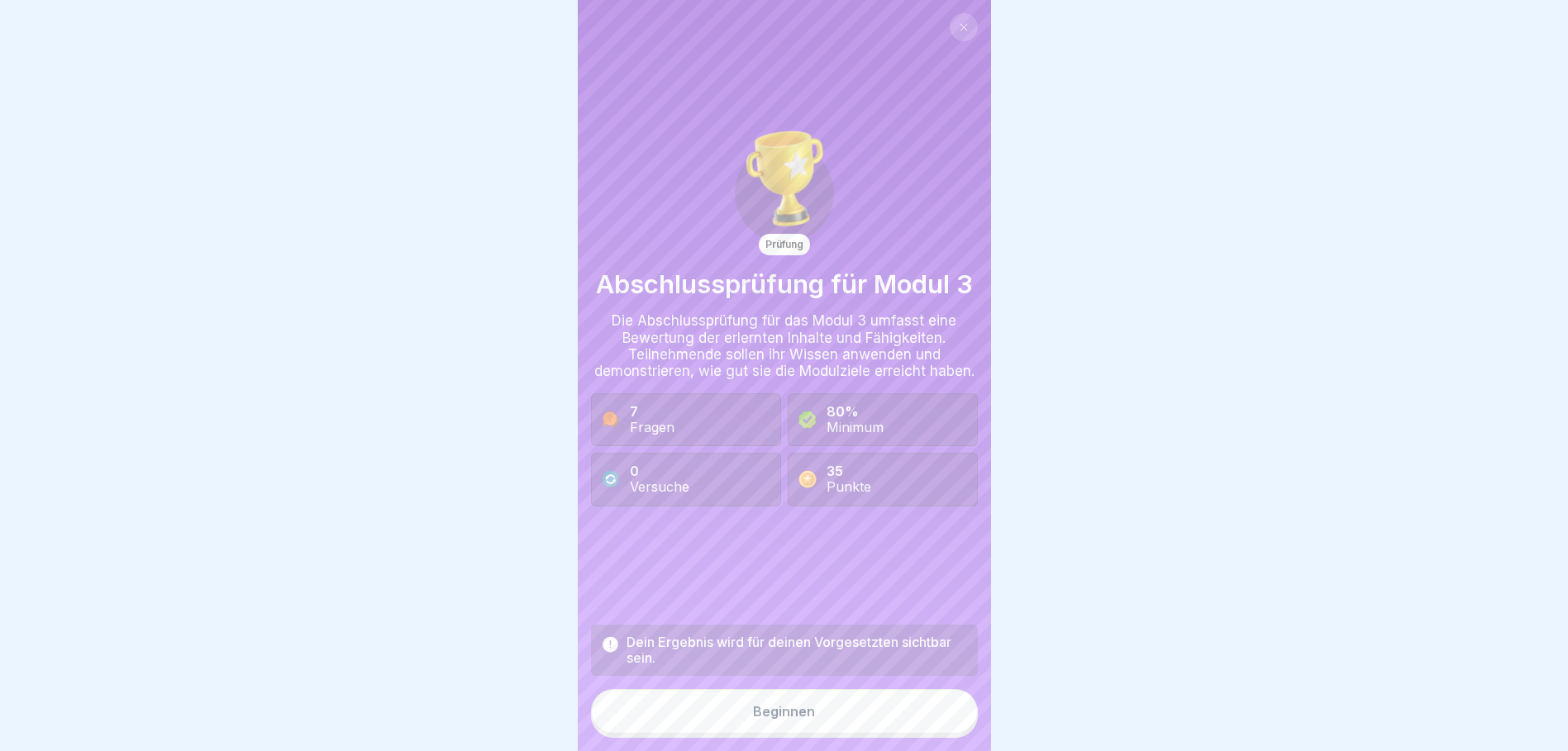
click at [833, 728] on button "Beginnen" at bounding box center [784, 712] width 386 height 45
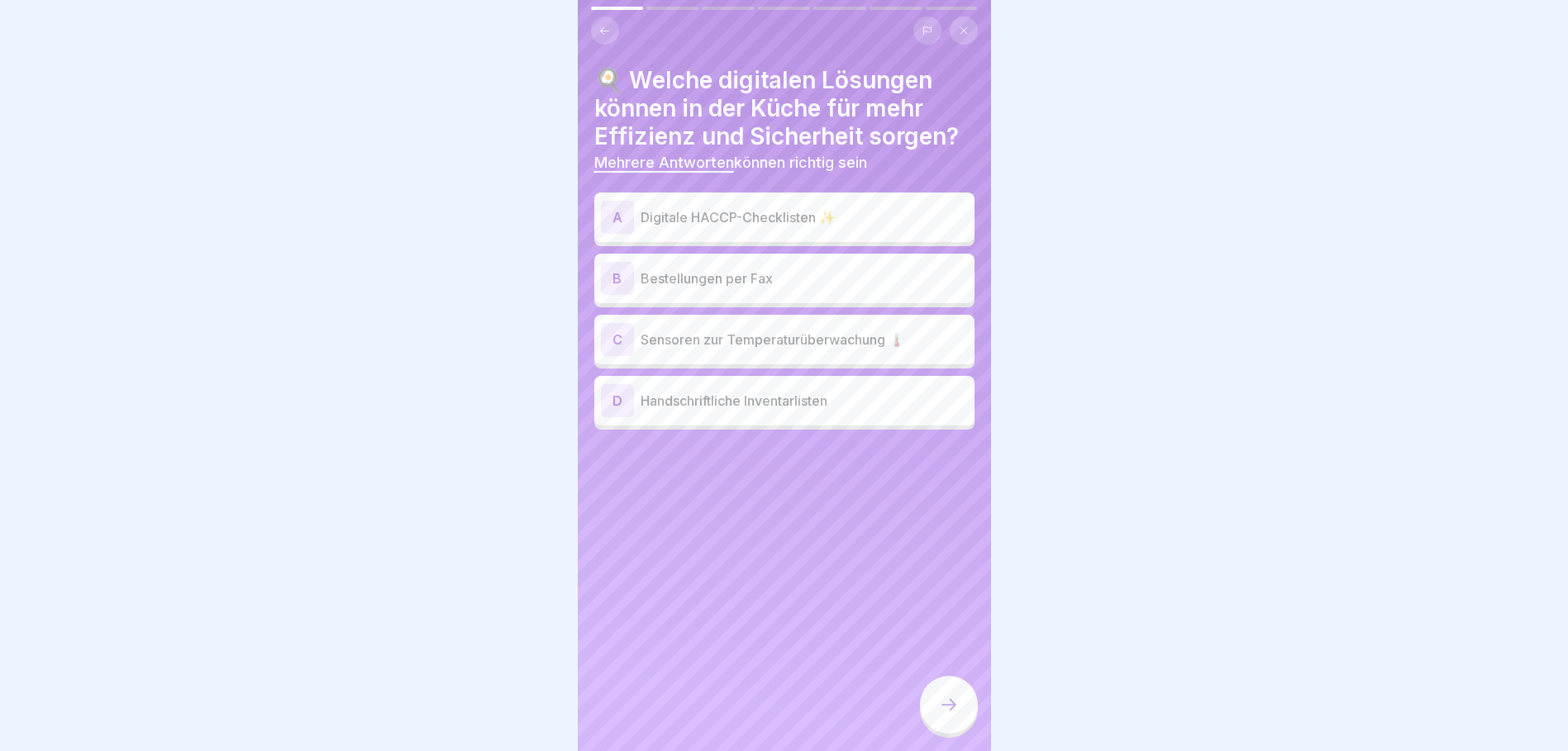
click at [796, 212] on p "Digitale HACCP-Checklisten ✨" at bounding box center [804, 218] width 327 height 20
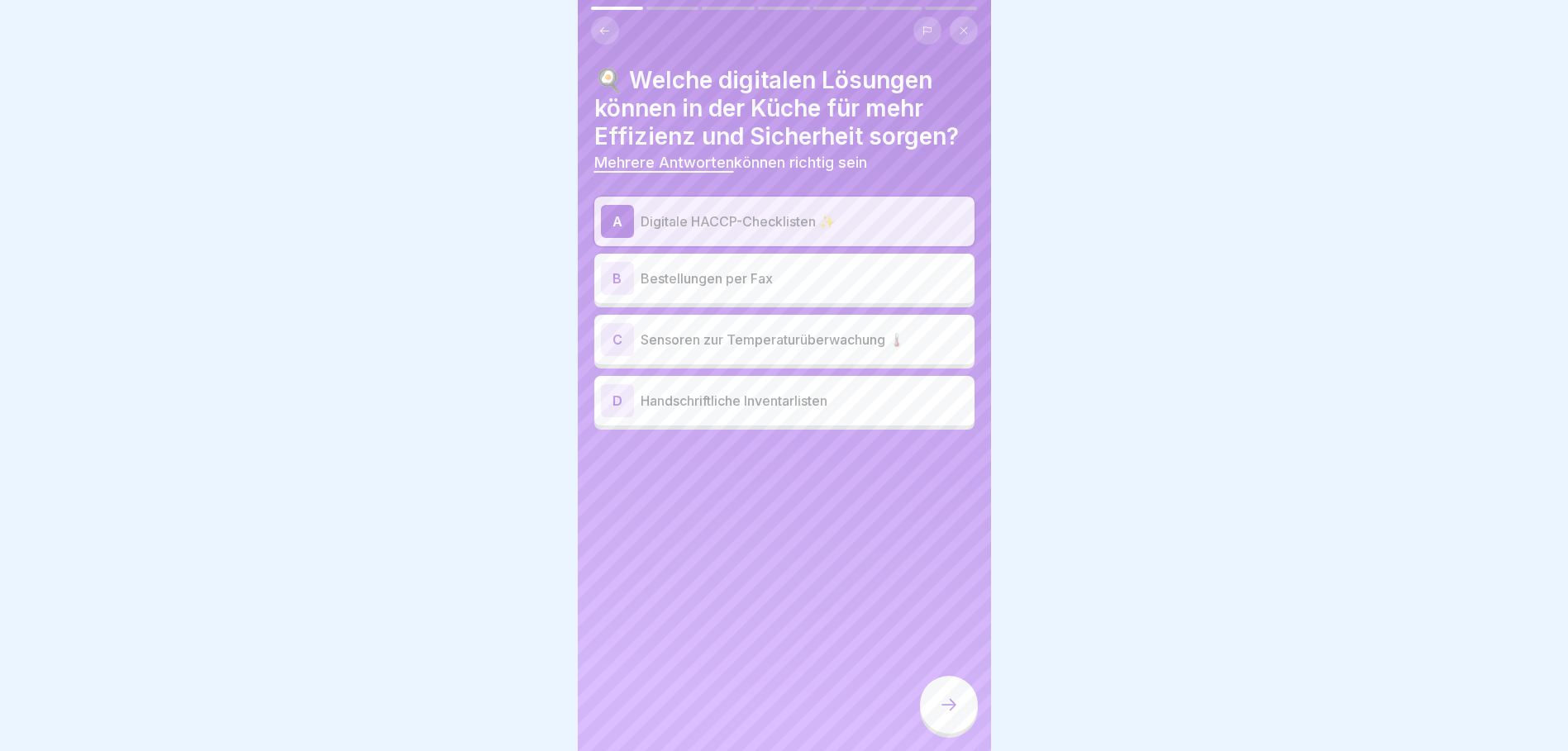
click at [781, 335] on p "Sensoren zur Temperaturüberwachung 🌡️" at bounding box center [804, 340] width 327 height 20
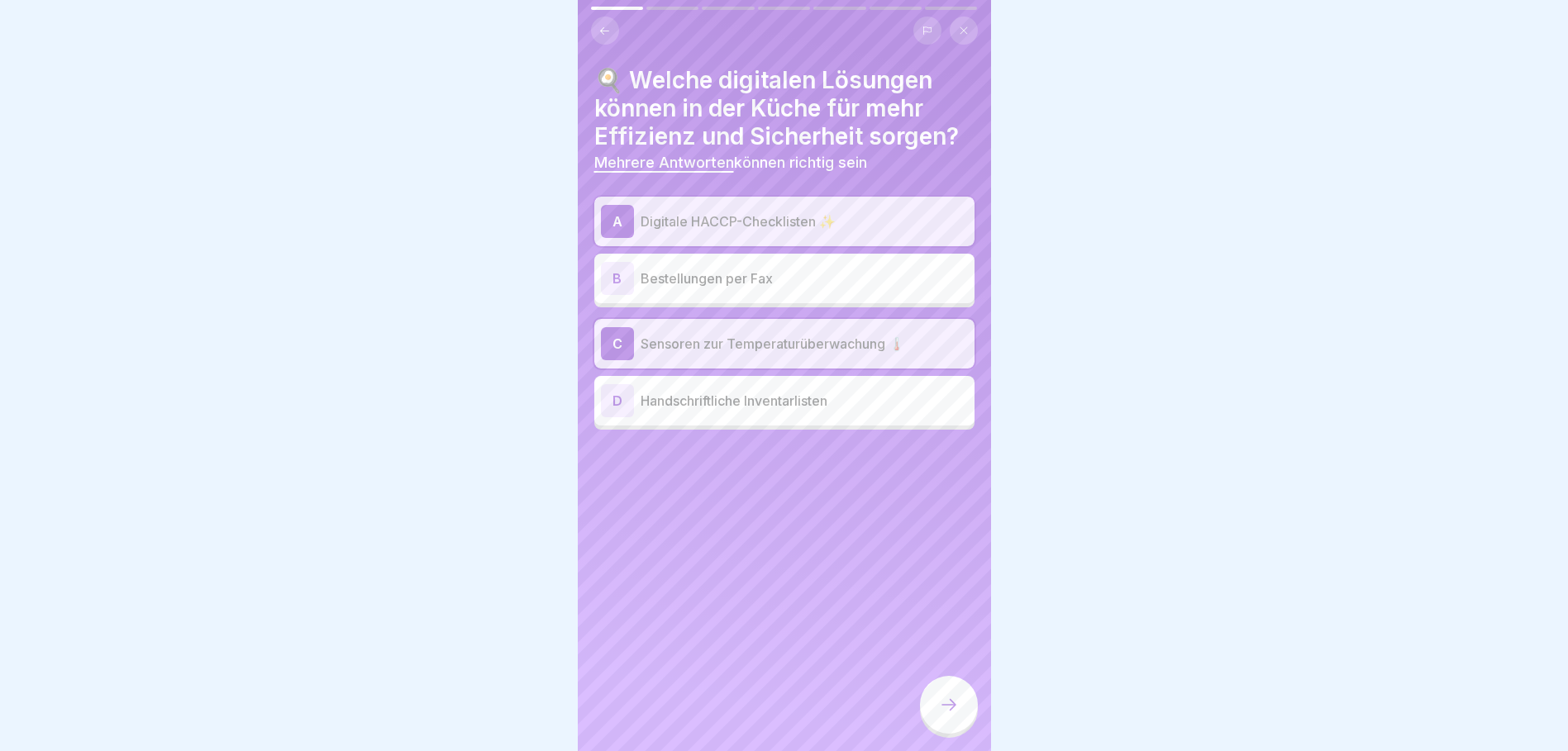
click at [942, 715] on icon at bounding box center [949, 705] width 20 height 20
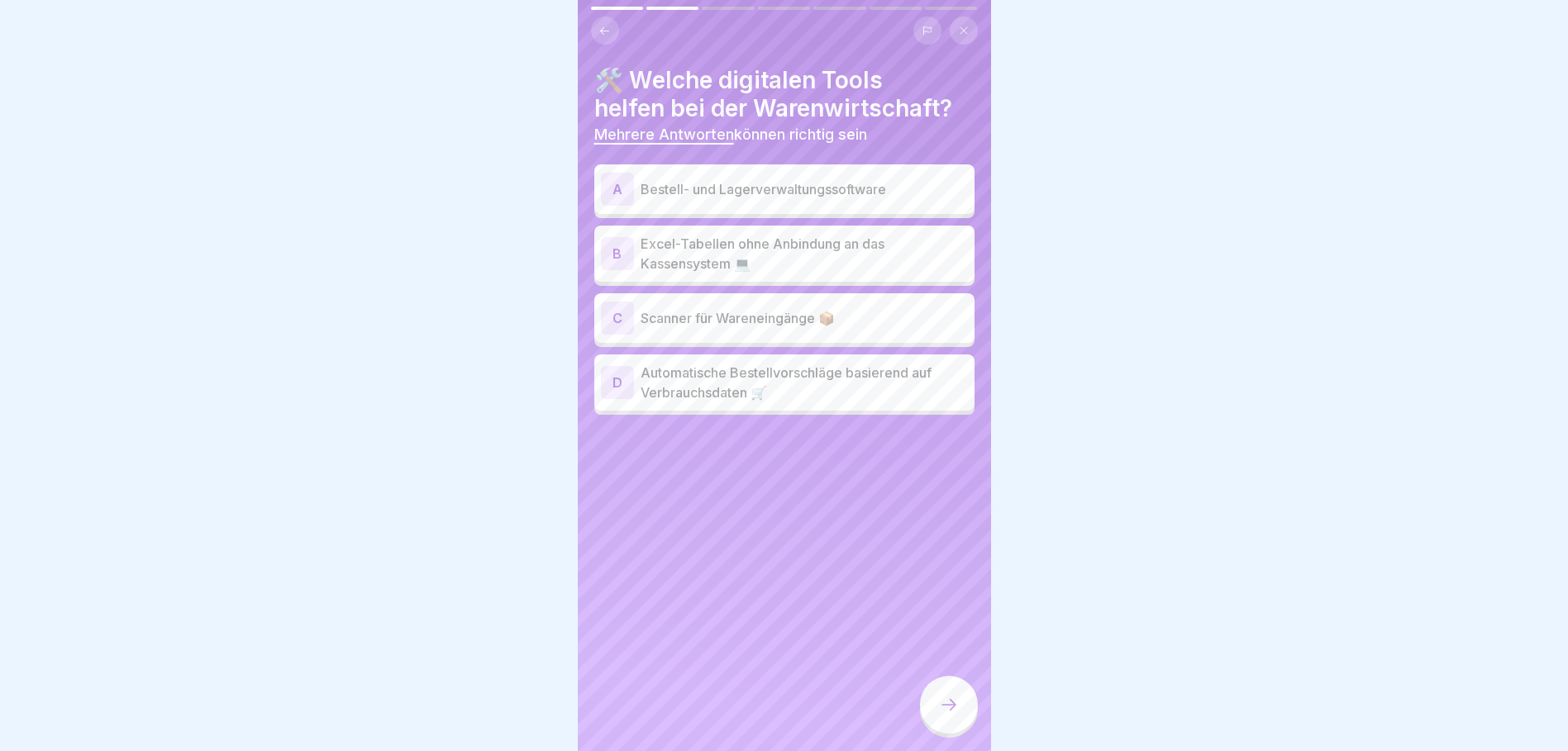
click at [839, 195] on p "Bestell- und Lagerverwaltungssoftware" at bounding box center [804, 189] width 327 height 20
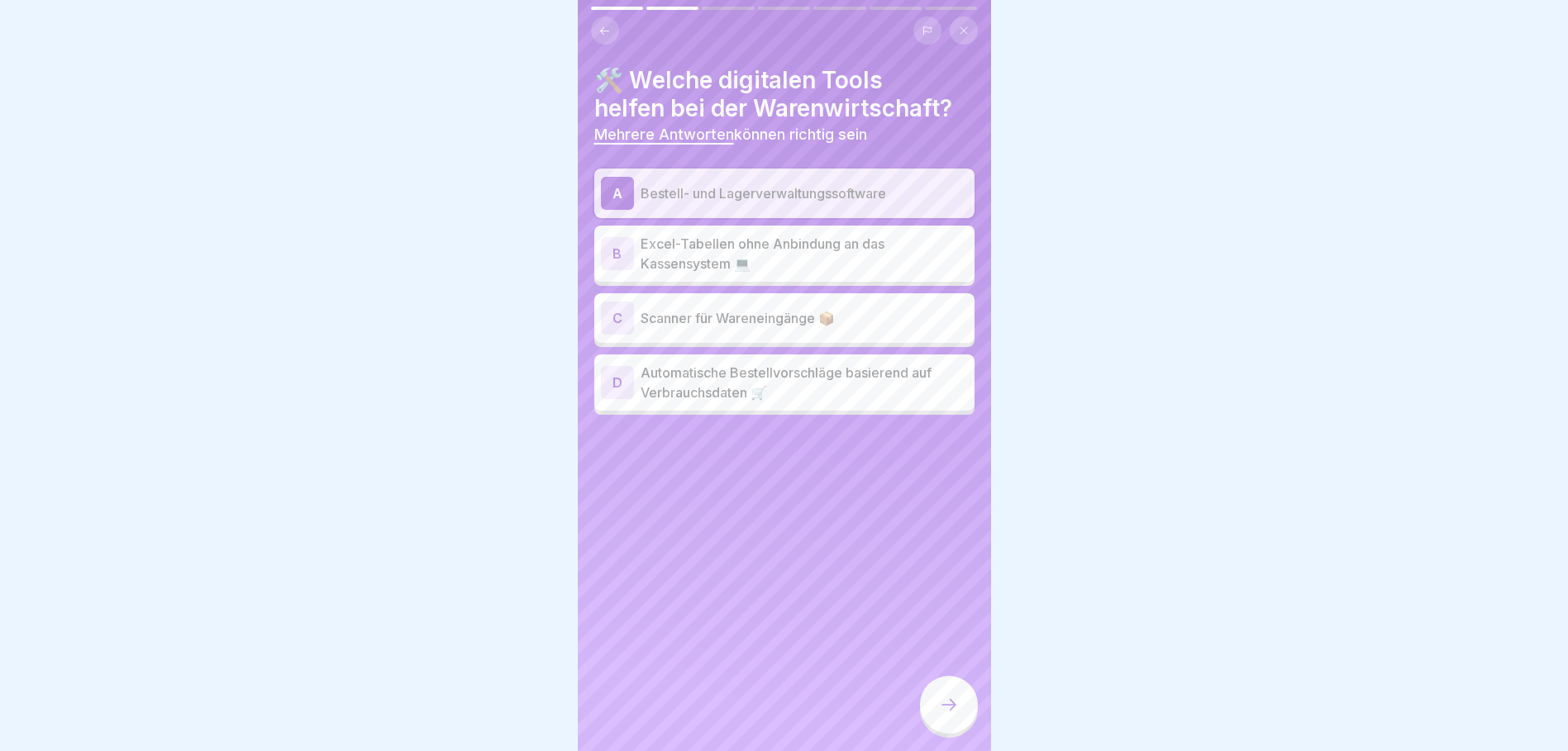
click at [832, 326] on p "Scanner für Wareneingänge 📦" at bounding box center [804, 319] width 327 height 20
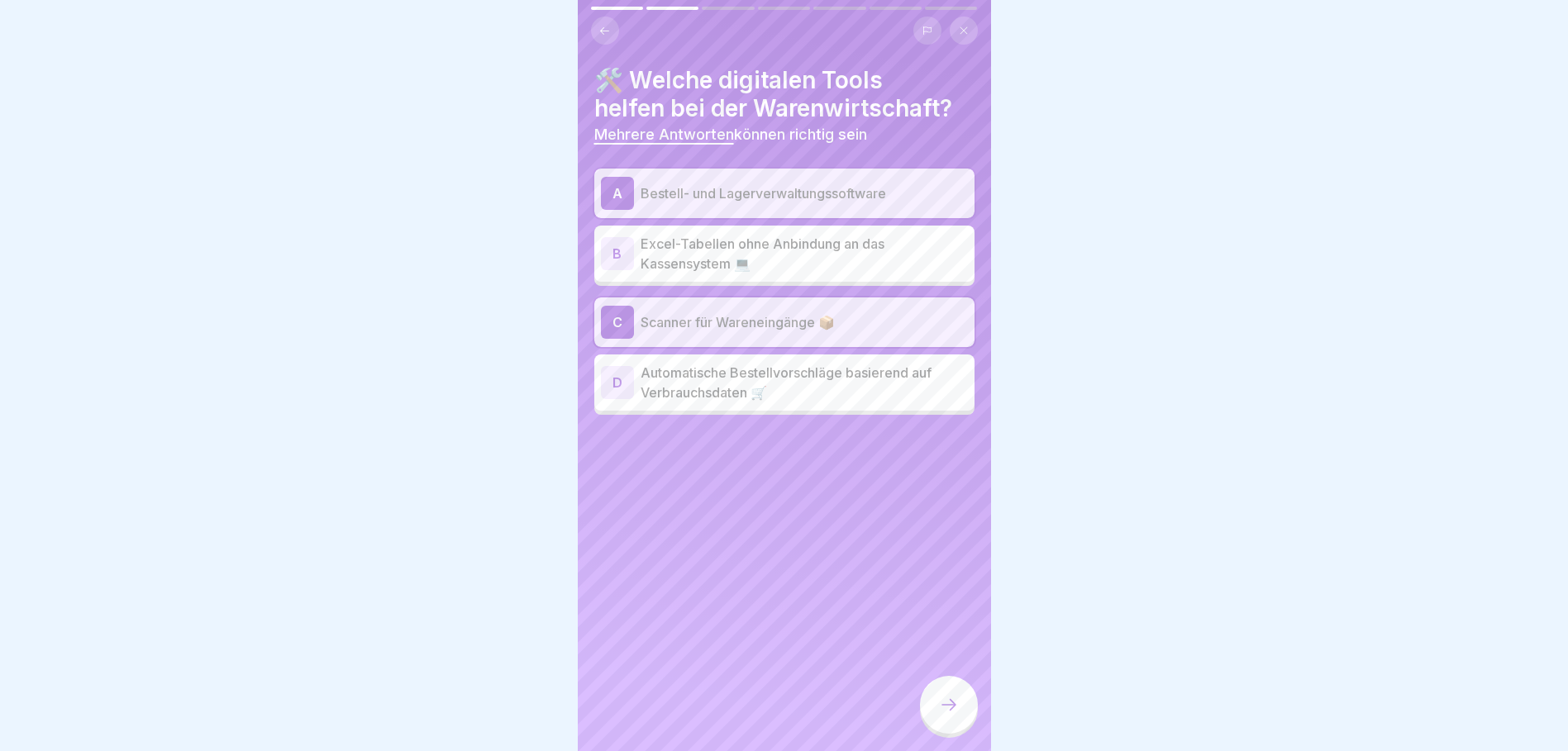
click at [835, 385] on p "Automatische Bestellvorschläge basierend auf Verbrauchsdaten 🛒" at bounding box center [804, 382] width 327 height 39
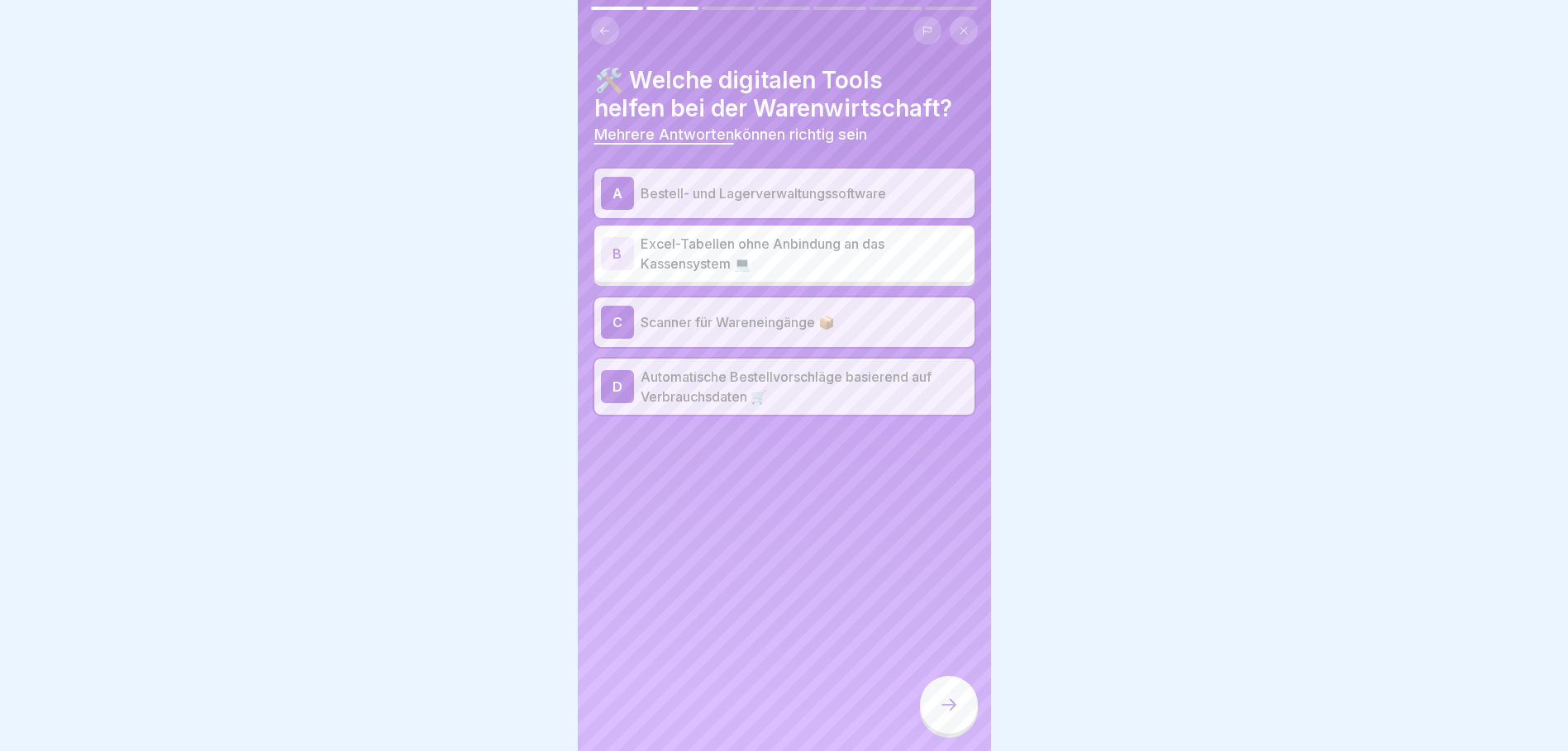
click at [937, 697] on div at bounding box center [948, 704] width 58 height 58
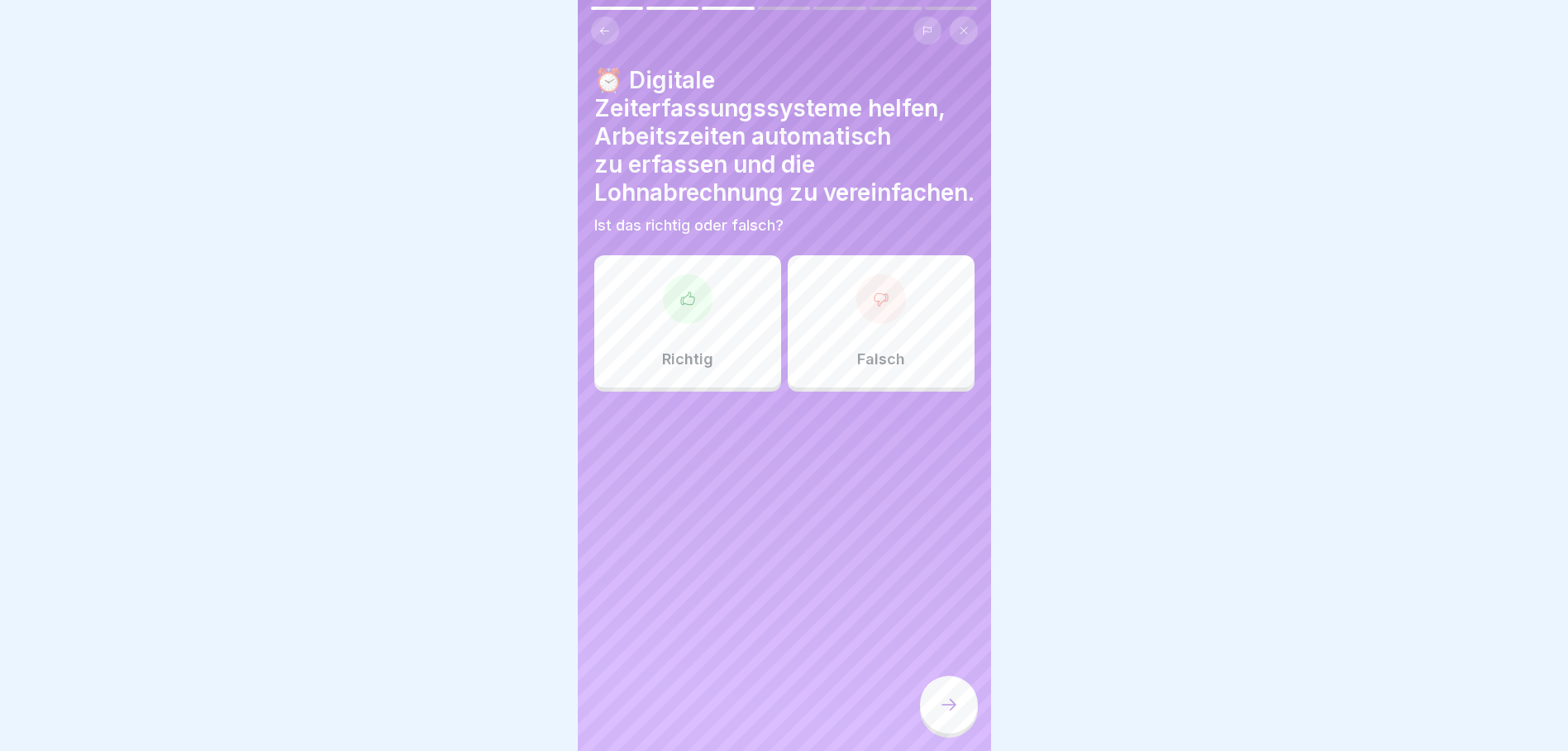
click at [732, 353] on div "Richtig" at bounding box center [687, 321] width 186 height 132
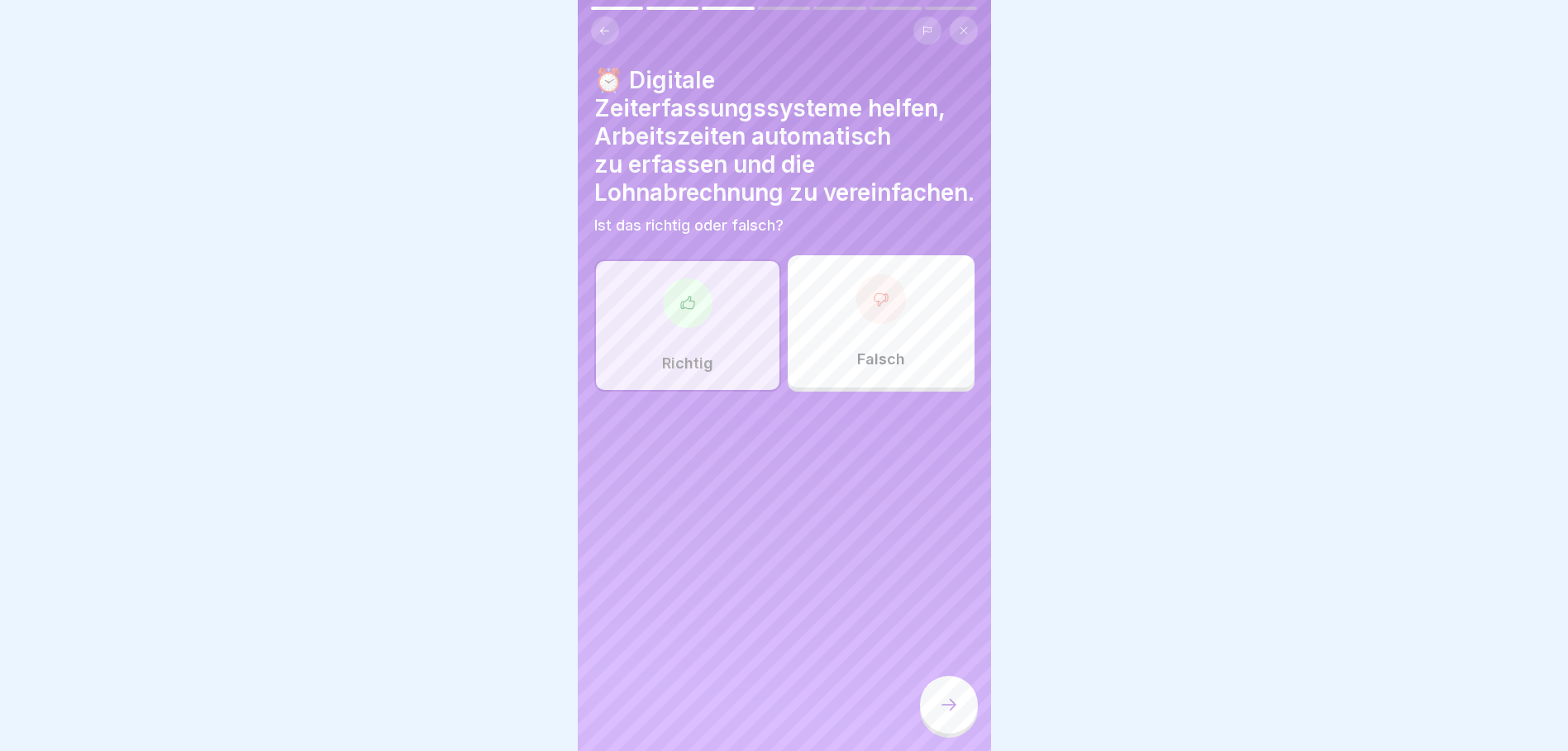
click at [956, 715] on icon at bounding box center [949, 705] width 20 height 20
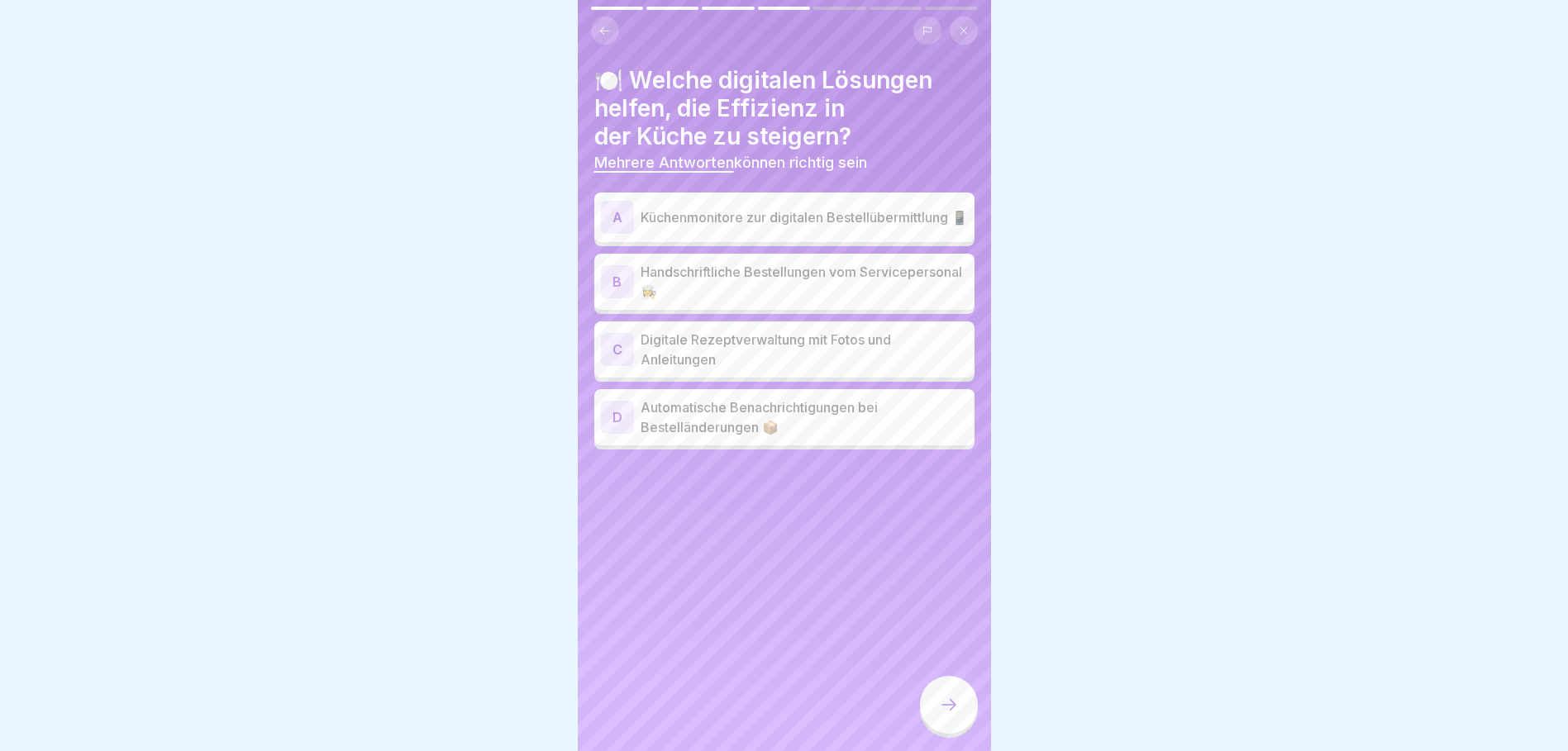
click at [823, 217] on p "Küchenmonitore zur digitalen Bestellübermittlung 📱" at bounding box center [804, 218] width 327 height 20
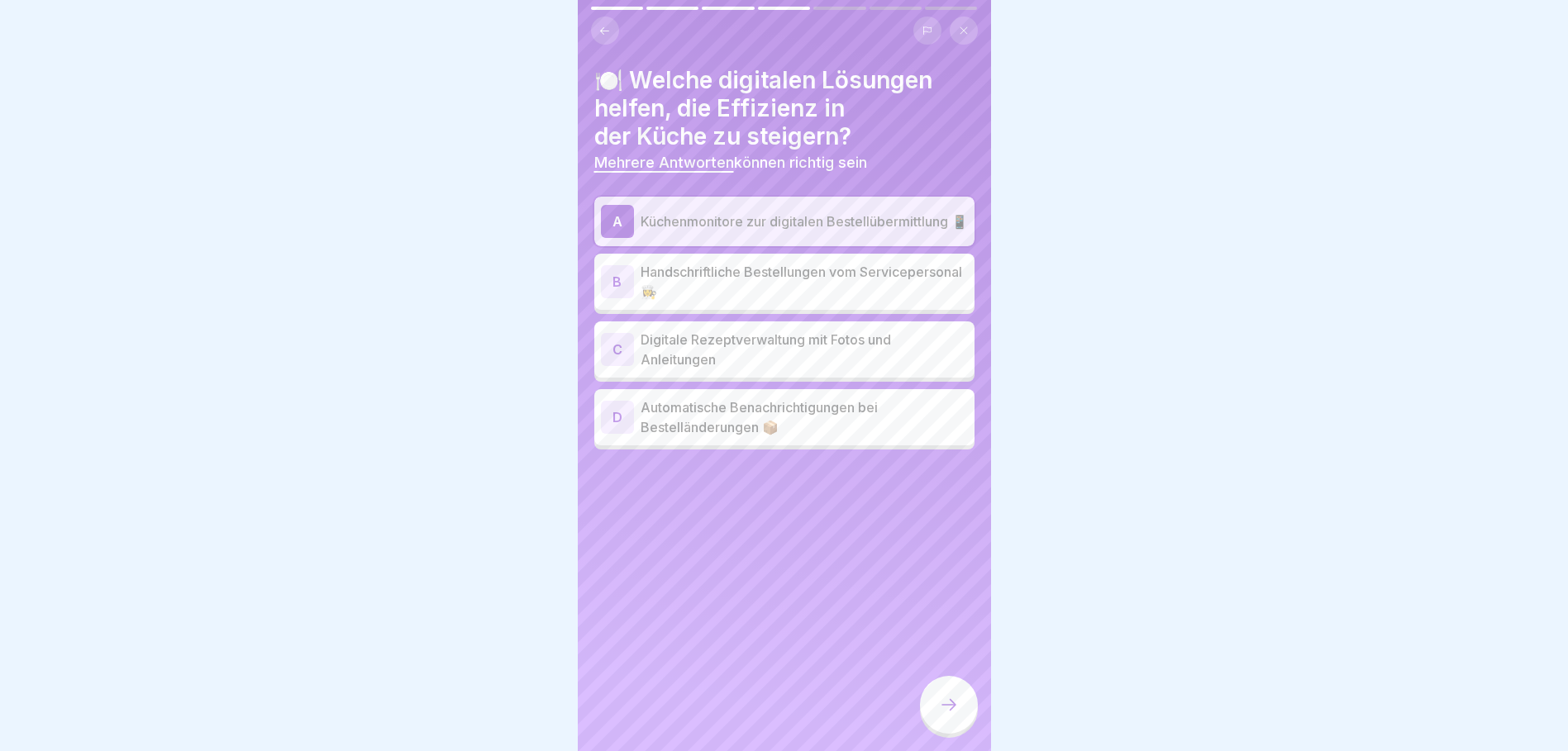
click at [789, 343] on p "Digitale Rezeptverwaltung mit Fotos und Anleitungen" at bounding box center [804, 349] width 327 height 39
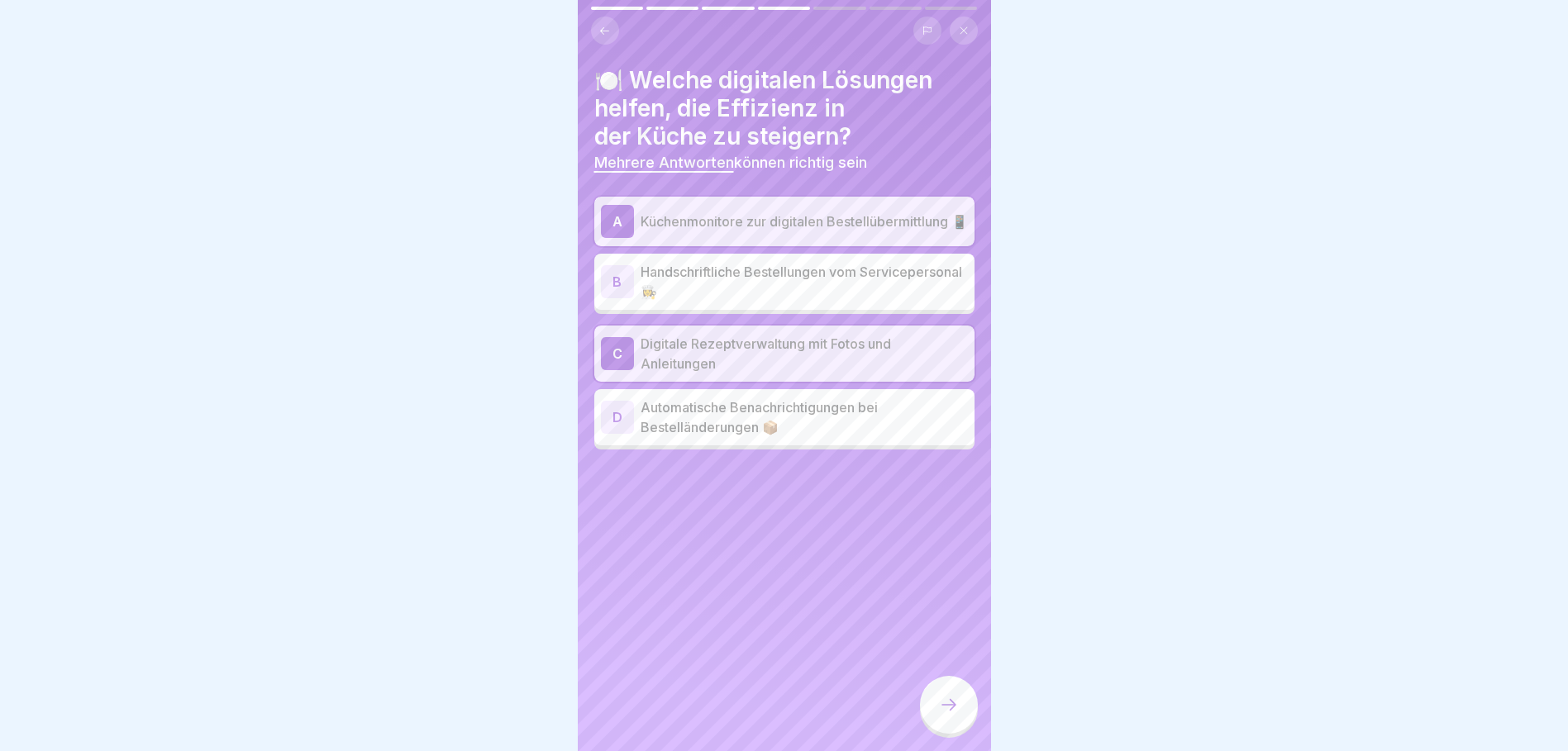
click at [733, 418] on p "Automatische Benachrichtigungen bei Bestelländerungen 📦" at bounding box center [804, 417] width 327 height 39
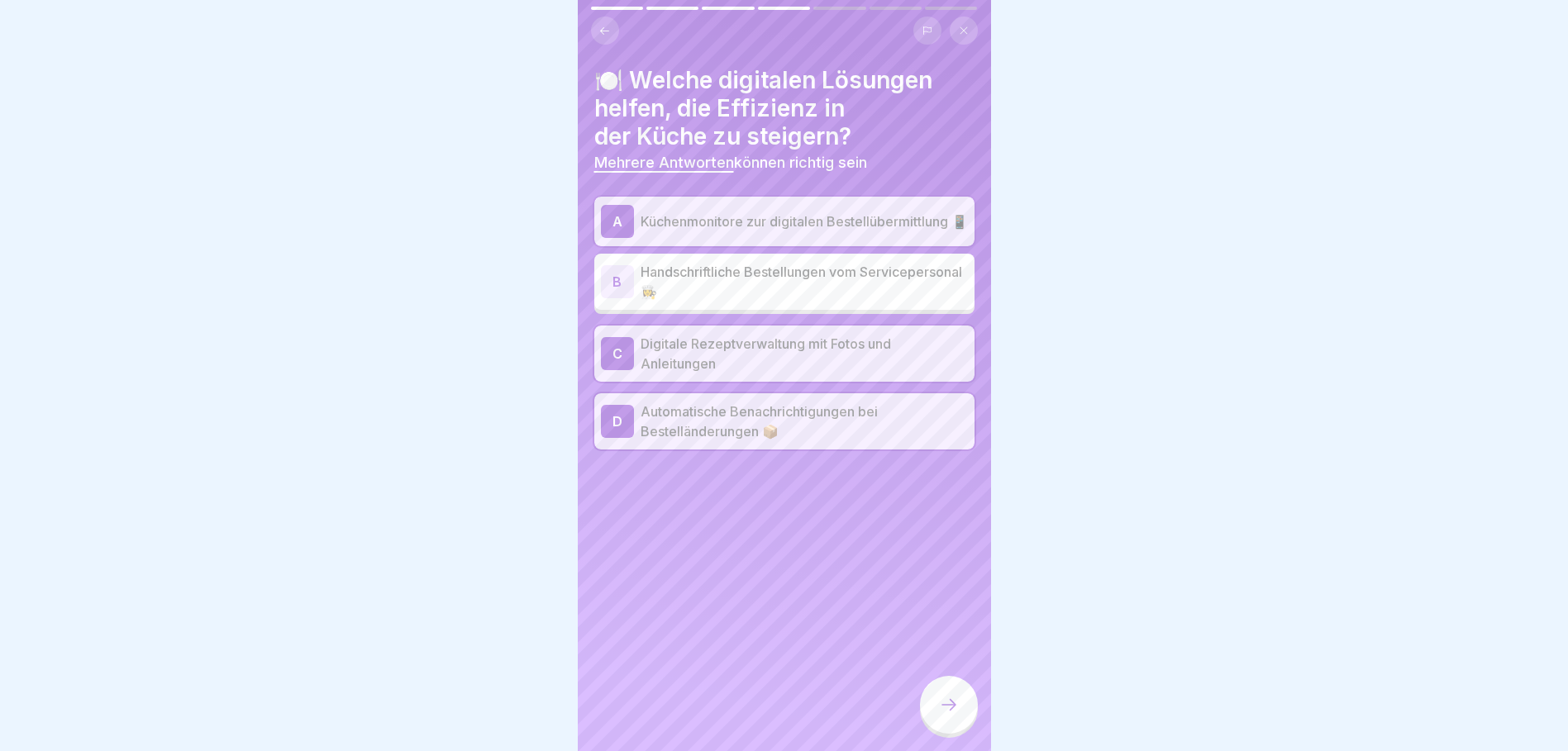
click at [944, 708] on div at bounding box center [948, 704] width 58 height 58
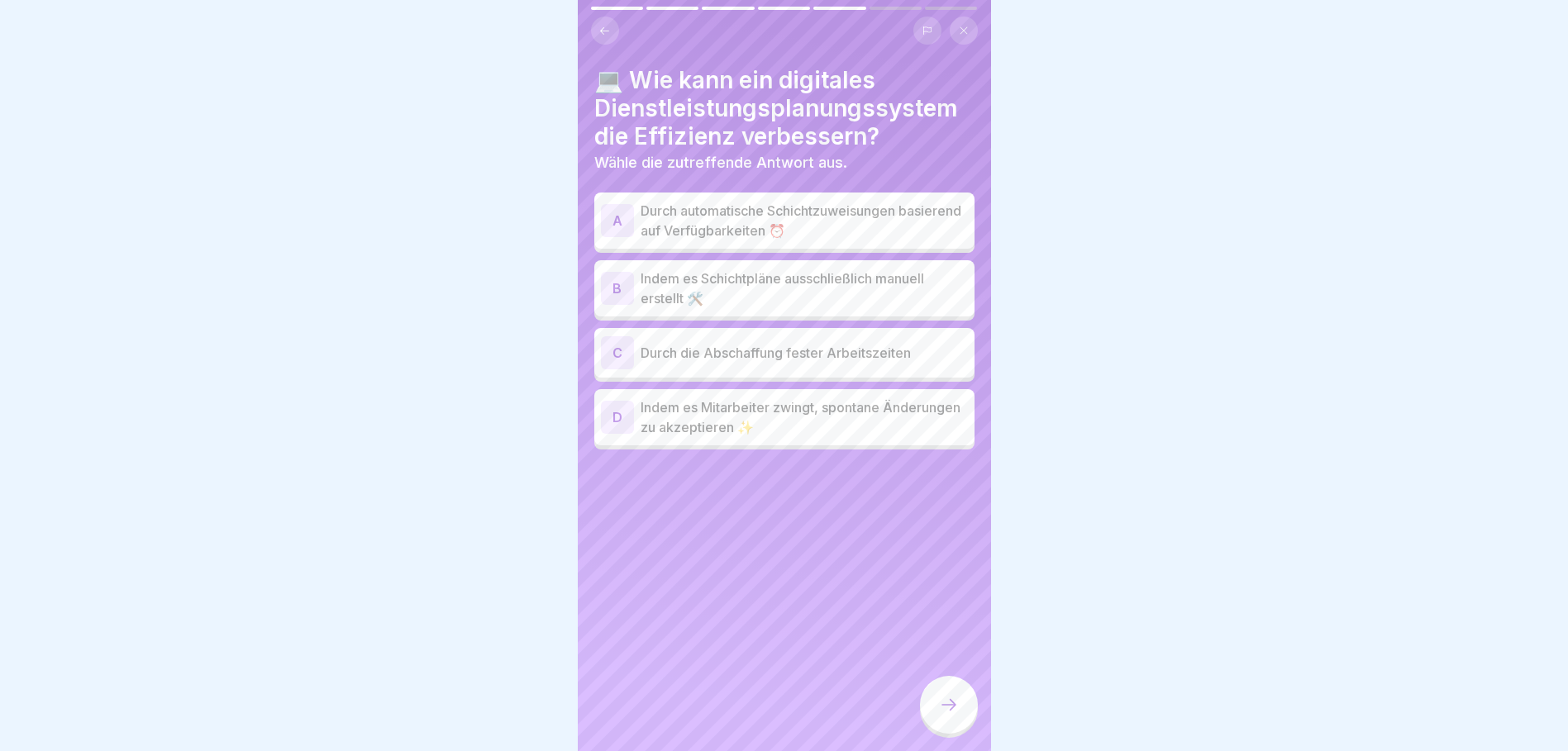
click at [778, 214] on p "Durch automatische Schichtzuweisungen basierend auf Verfügbarkeiten ⏰" at bounding box center [804, 220] width 327 height 39
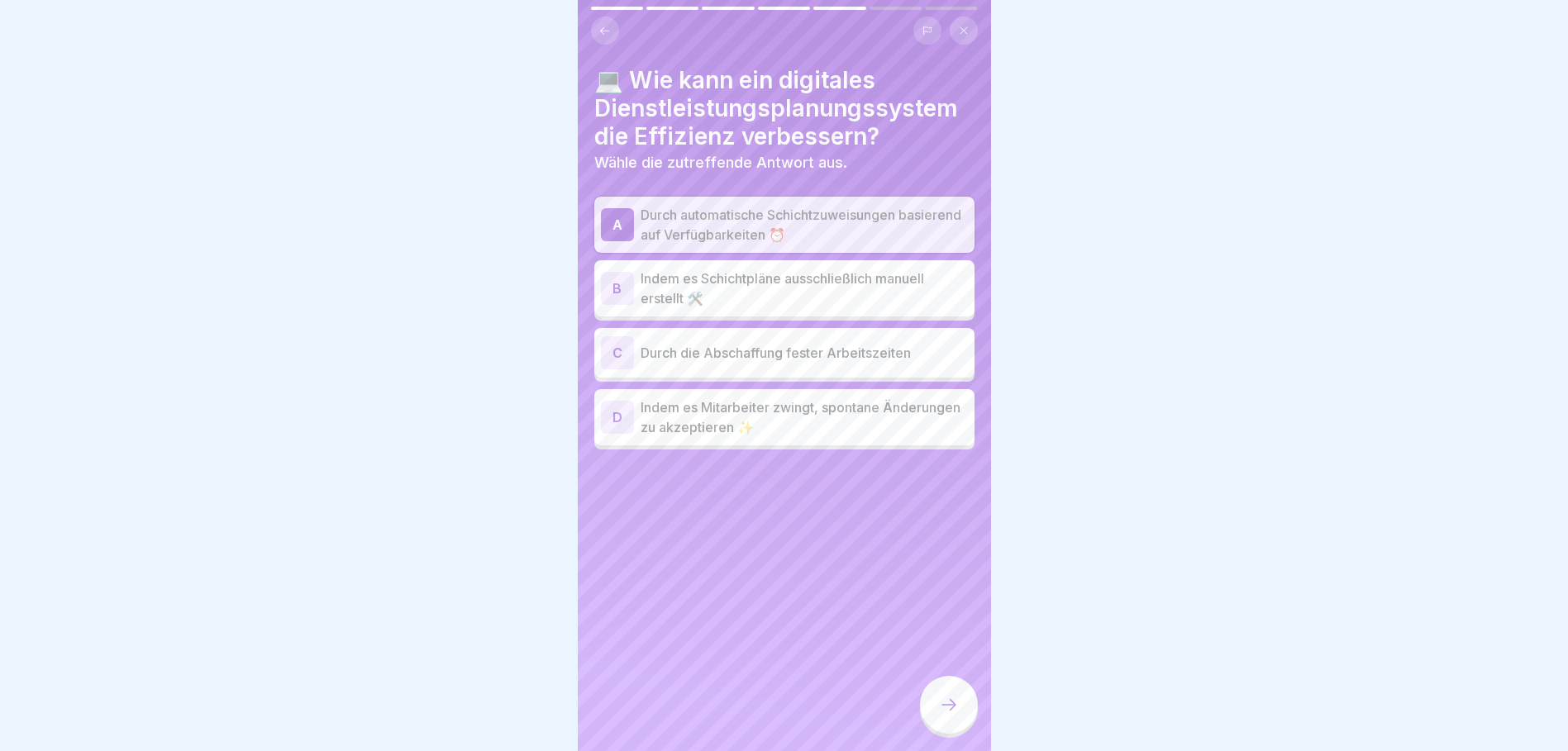
click at [721, 353] on p "Durch die Abschaffung fester Arbeitszeiten" at bounding box center [804, 353] width 327 height 20
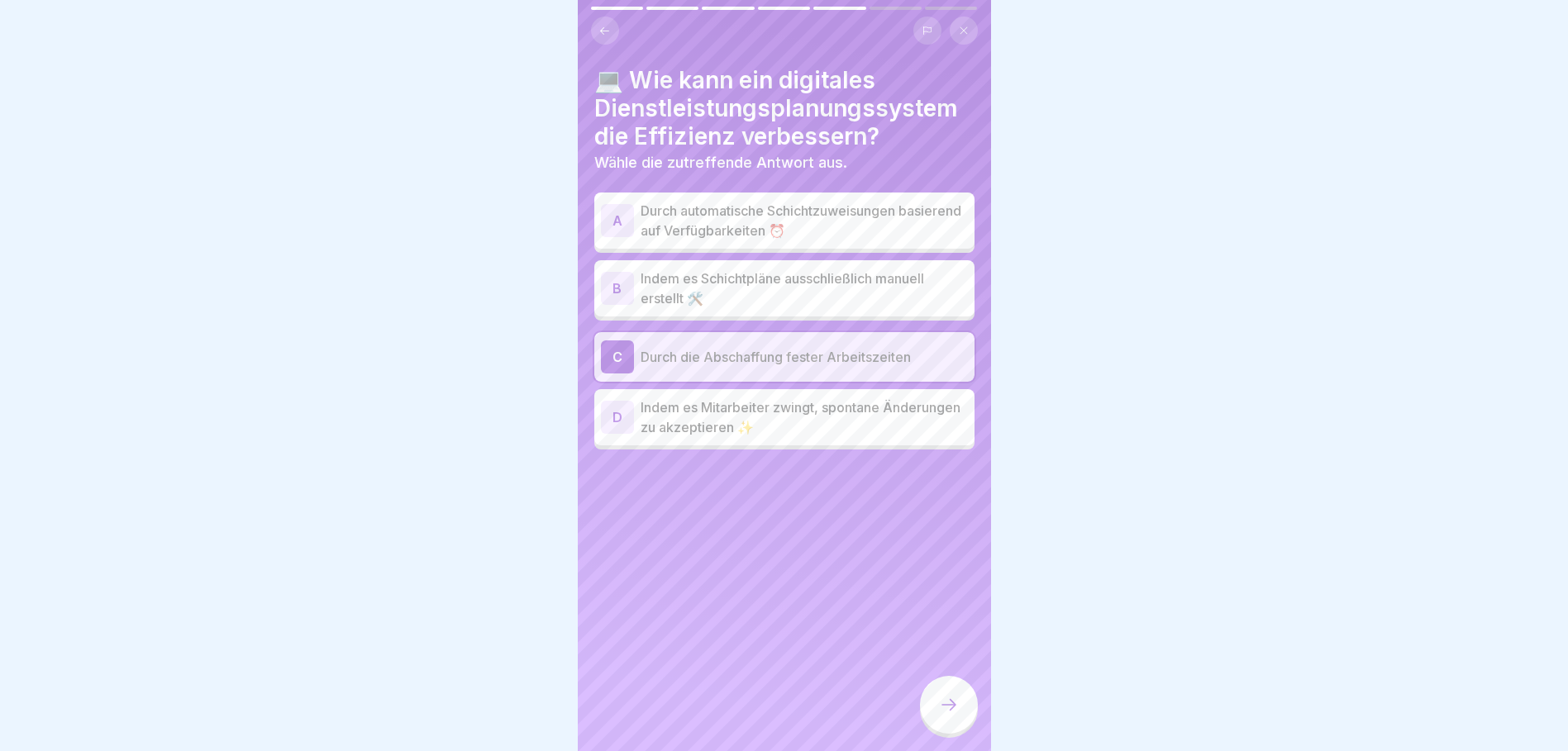
click at [748, 217] on p "Durch automatische Schichtzuweisungen basierend auf Verfügbarkeiten ⏰" at bounding box center [804, 220] width 327 height 39
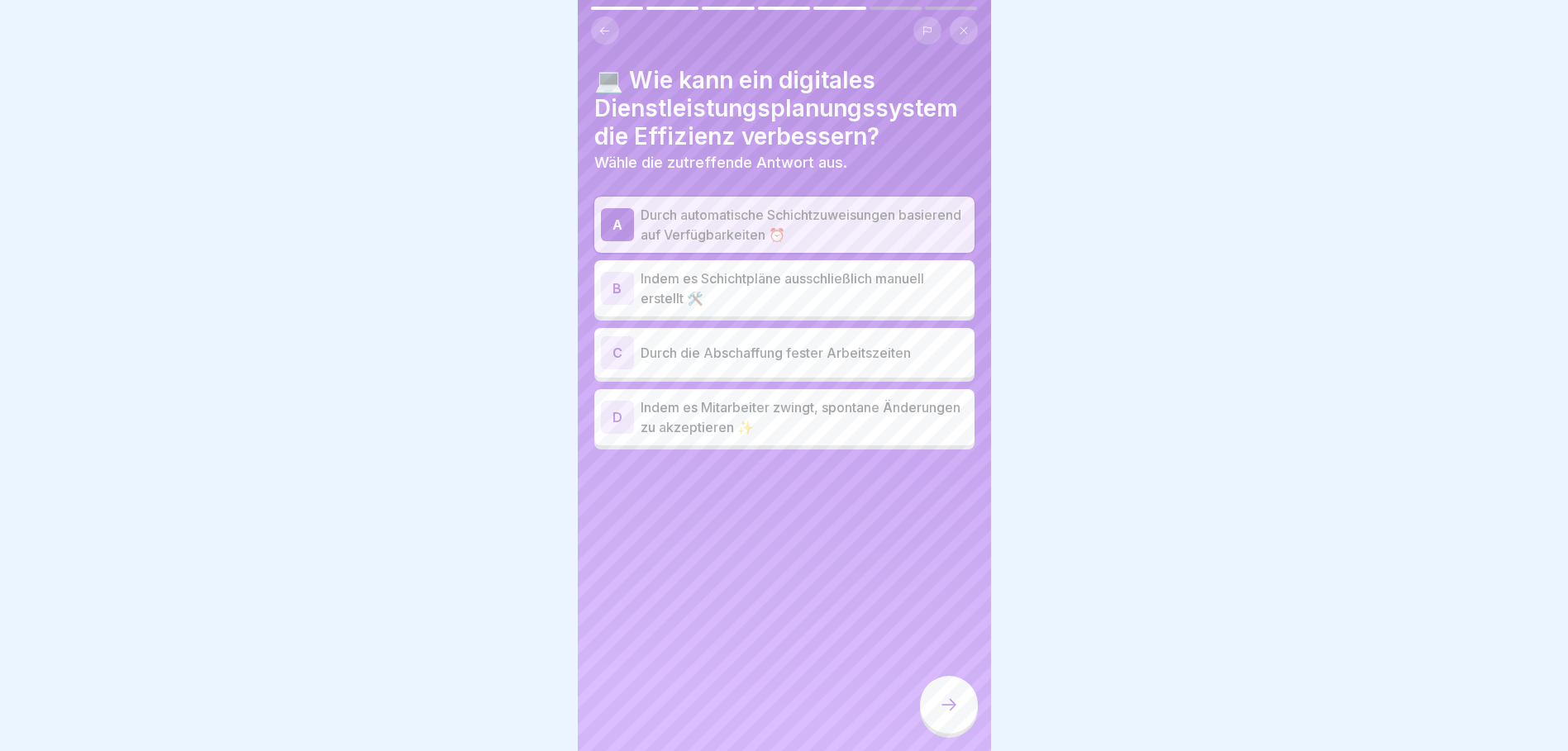
click at [947, 711] on icon at bounding box center [949, 705] width 20 height 20
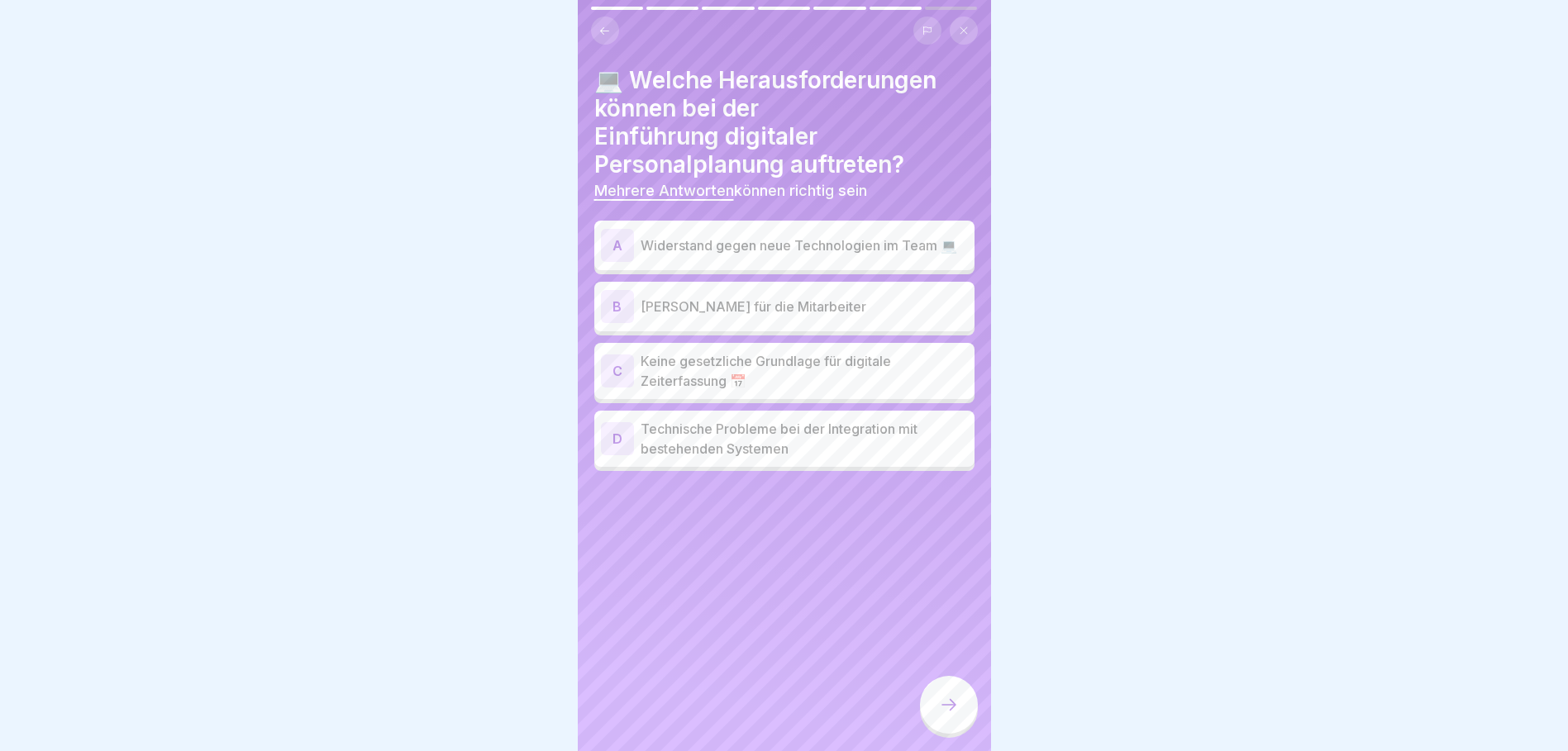
click at [741, 243] on p "Widerstand gegen neue Technologien im Team 💻" at bounding box center [804, 246] width 327 height 20
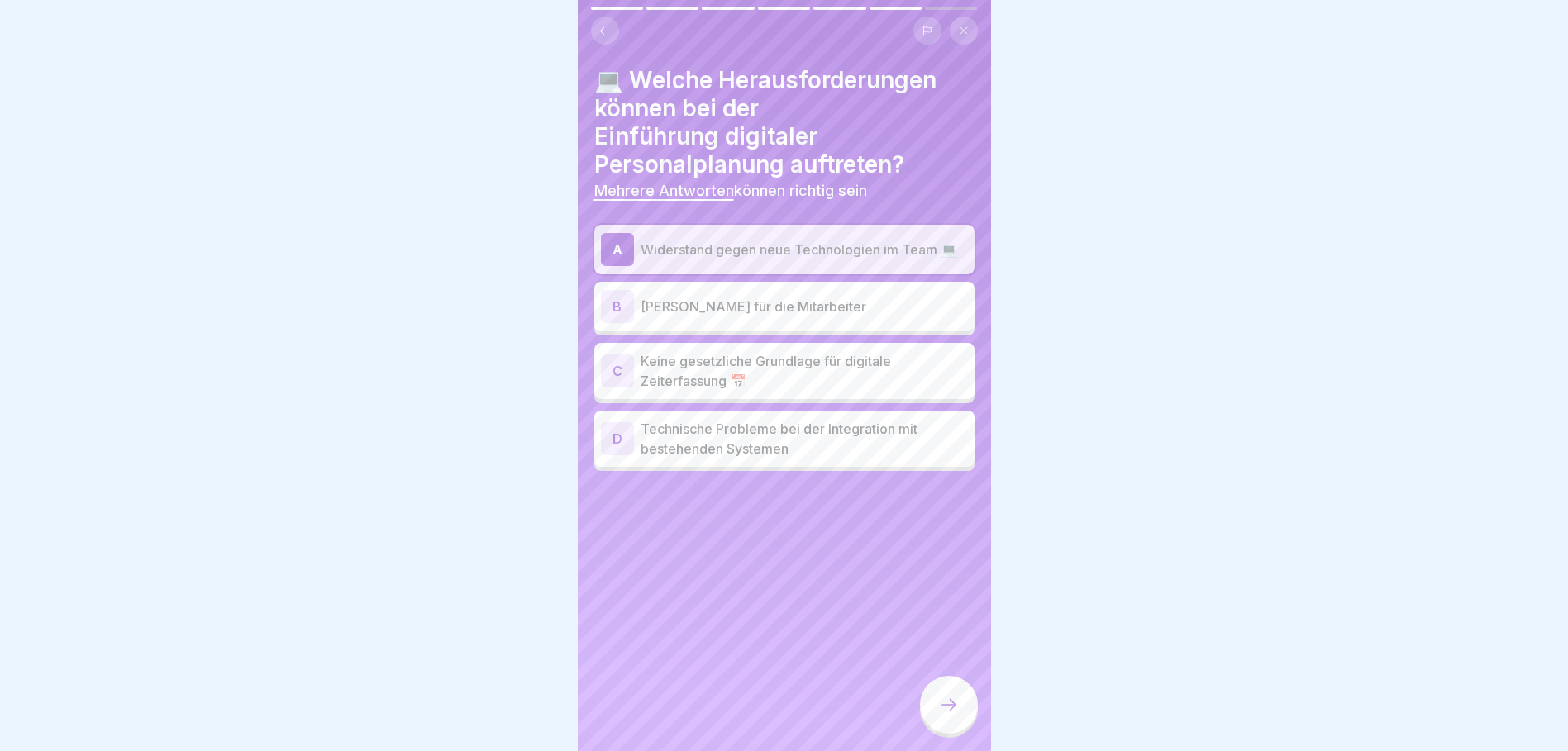
click at [891, 448] on p "Technische Probleme bei der Integration mit bestehenden Systemen" at bounding box center [804, 438] width 327 height 39
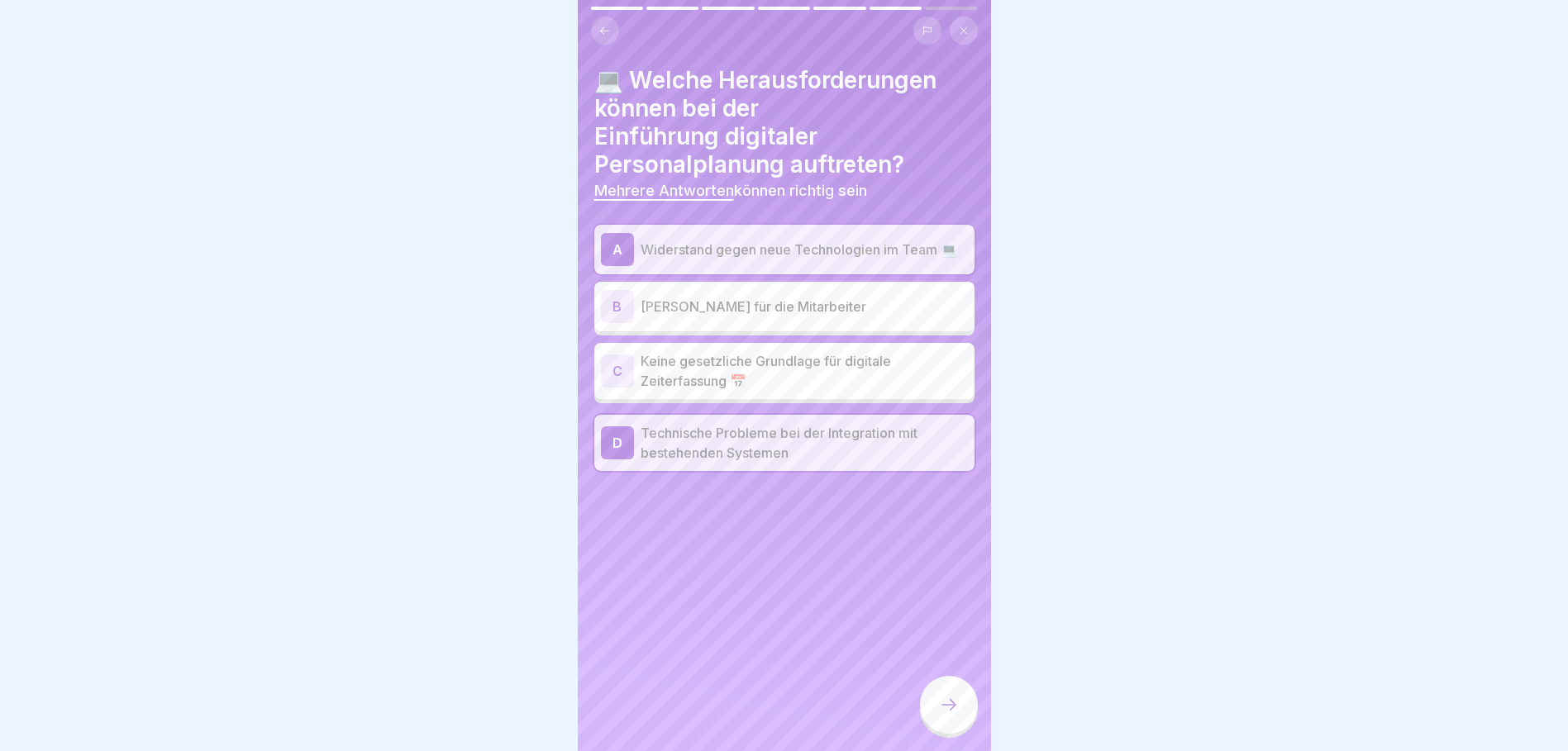
click at [962, 714] on div at bounding box center [948, 704] width 58 height 58
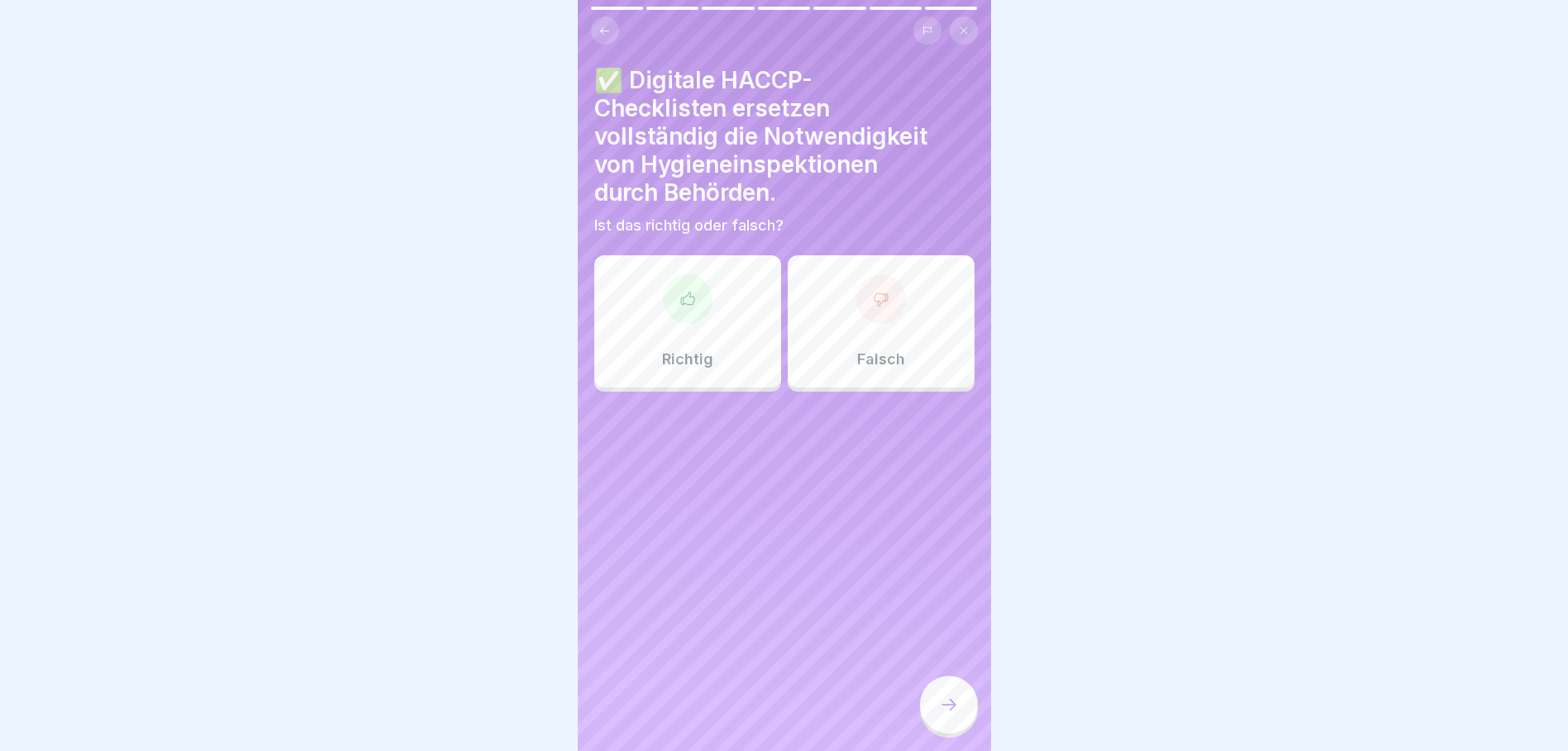
click at [894, 302] on div at bounding box center [881, 299] width 50 height 50
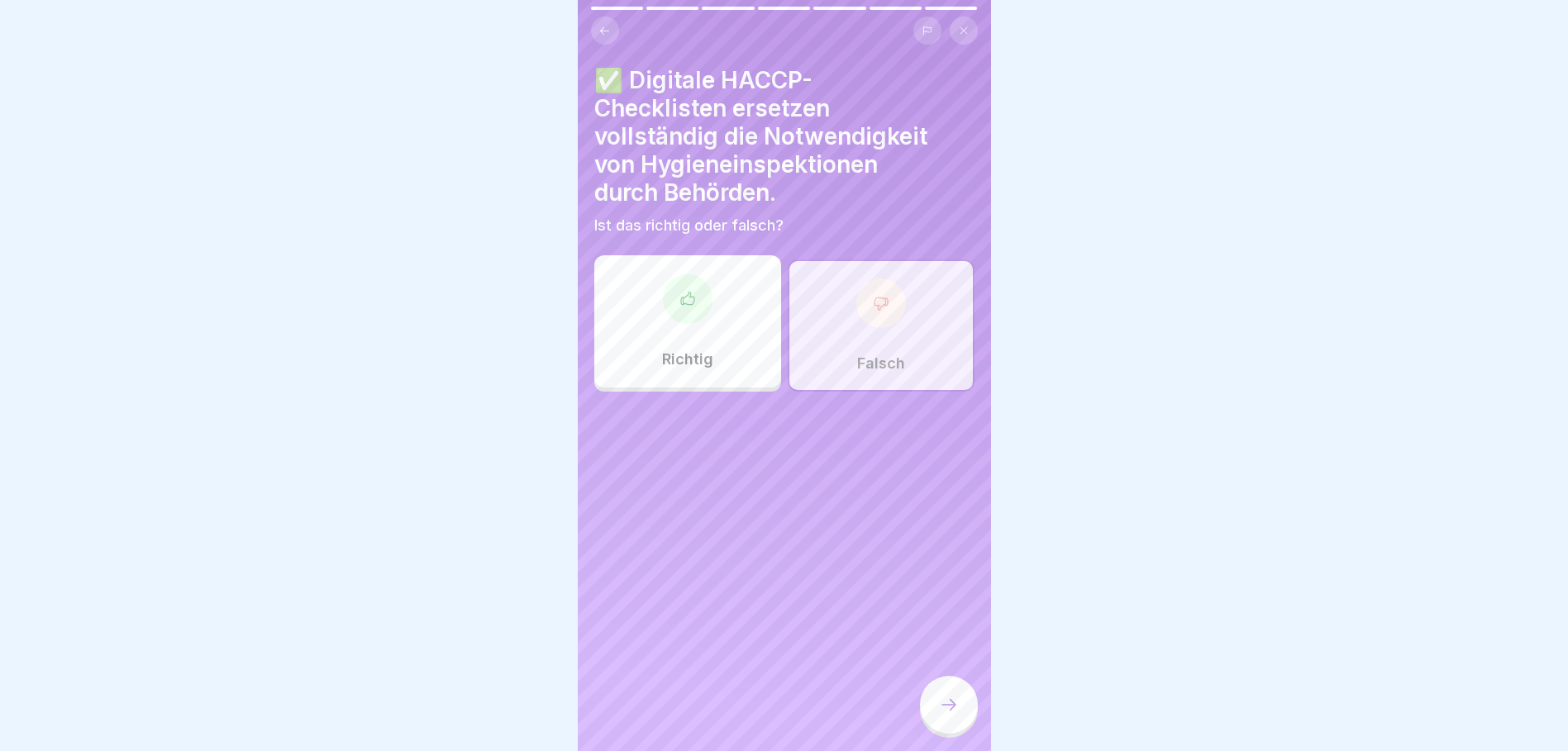
click at [951, 709] on icon at bounding box center [949, 705] width 20 height 20
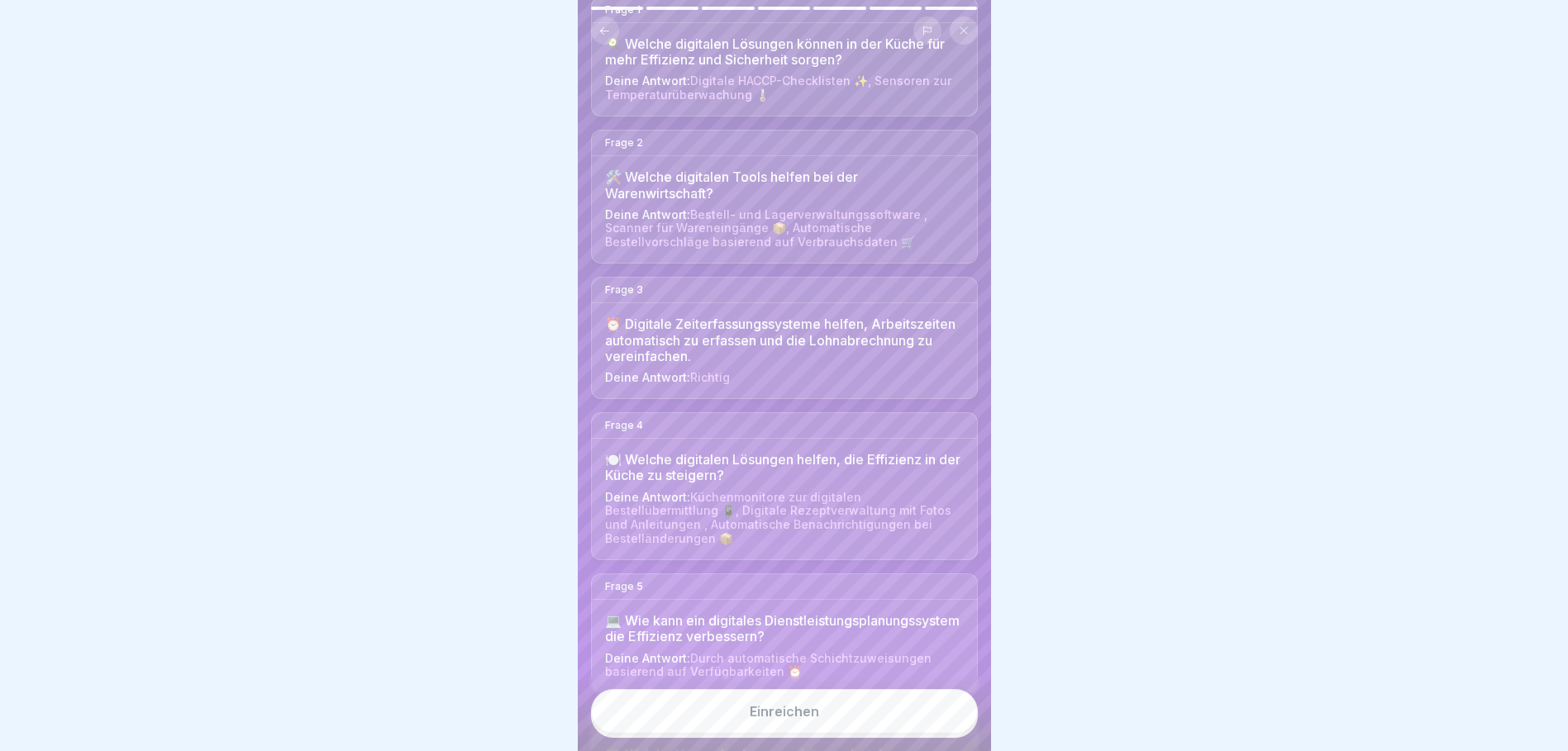
scroll to position [248, 0]
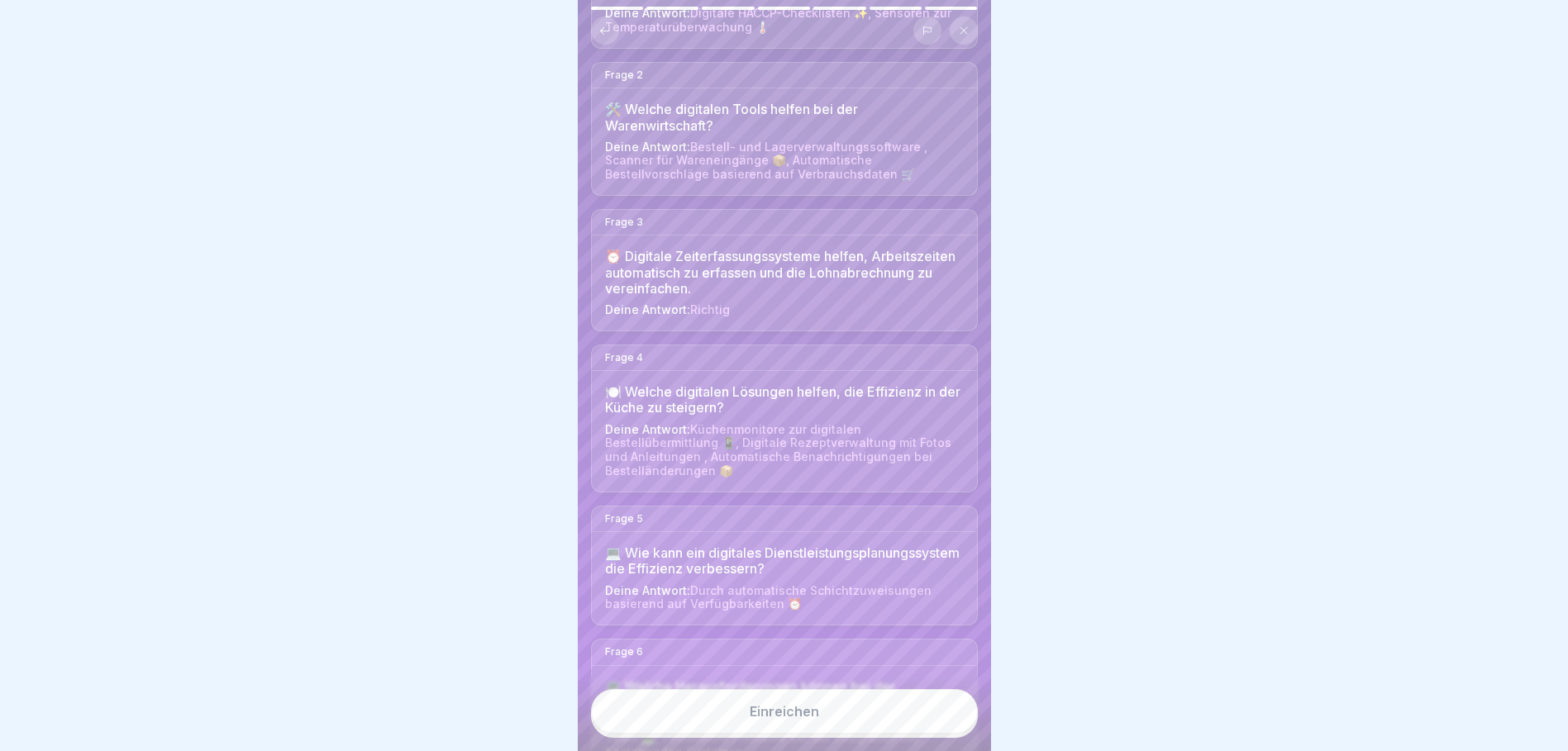
click at [873, 734] on button "Einreichen" at bounding box center [784, 712] width 386 height 45
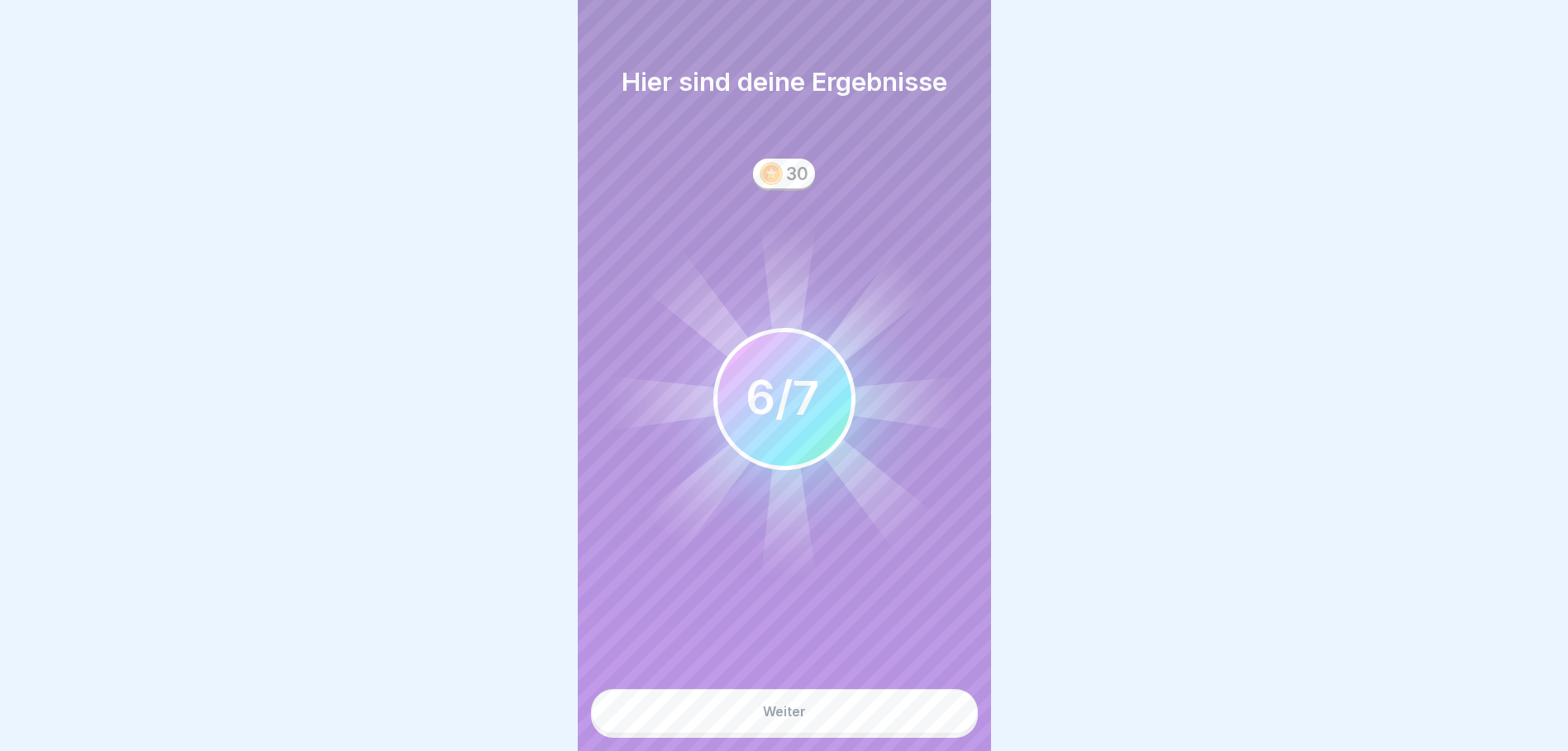
click at [857, 724] on button "Weiter" at bounding box center [784, 712] width 386 height 45
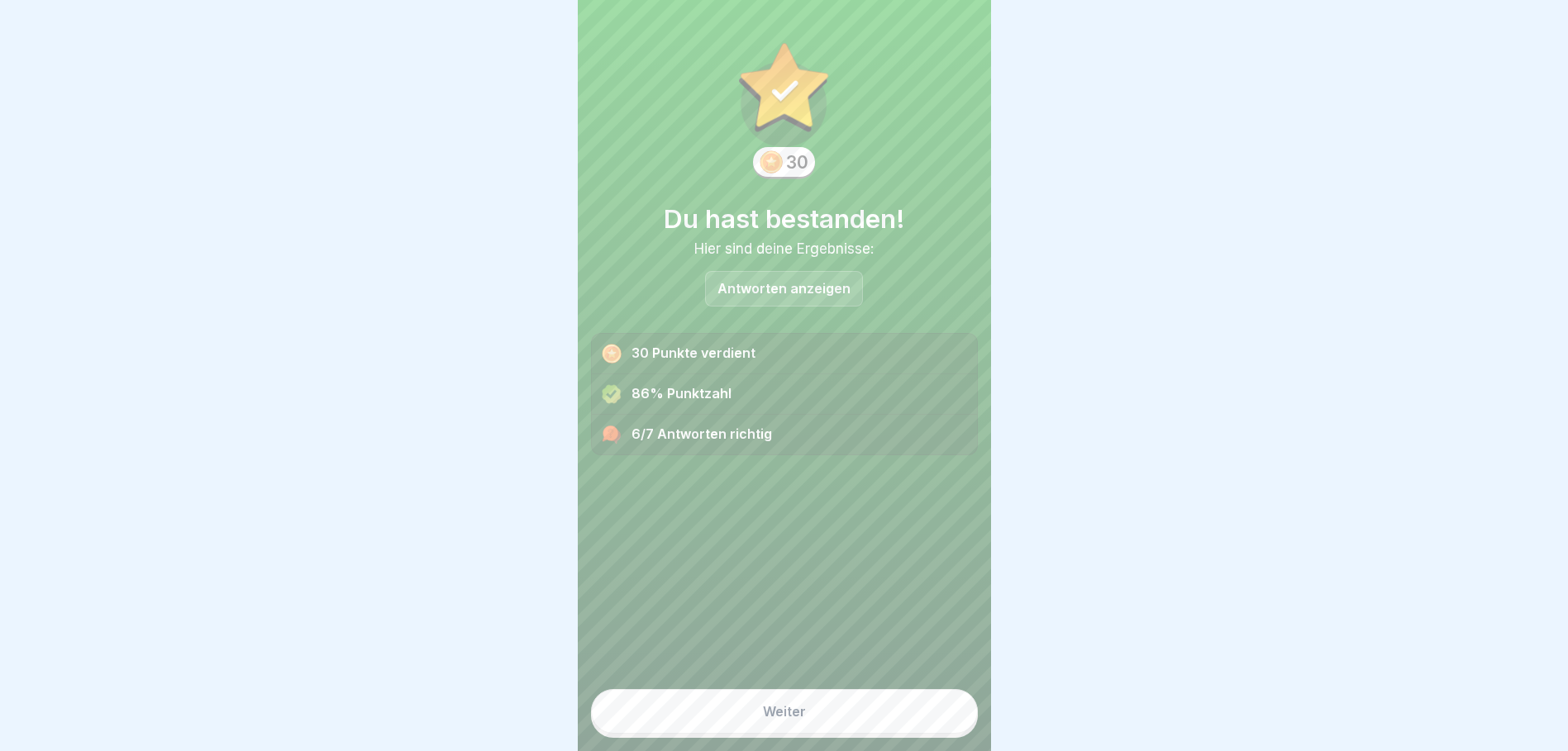
click at [801, 290] on p "Antworten anzeigen" at bounding box center [783, 288] width 133 height 14
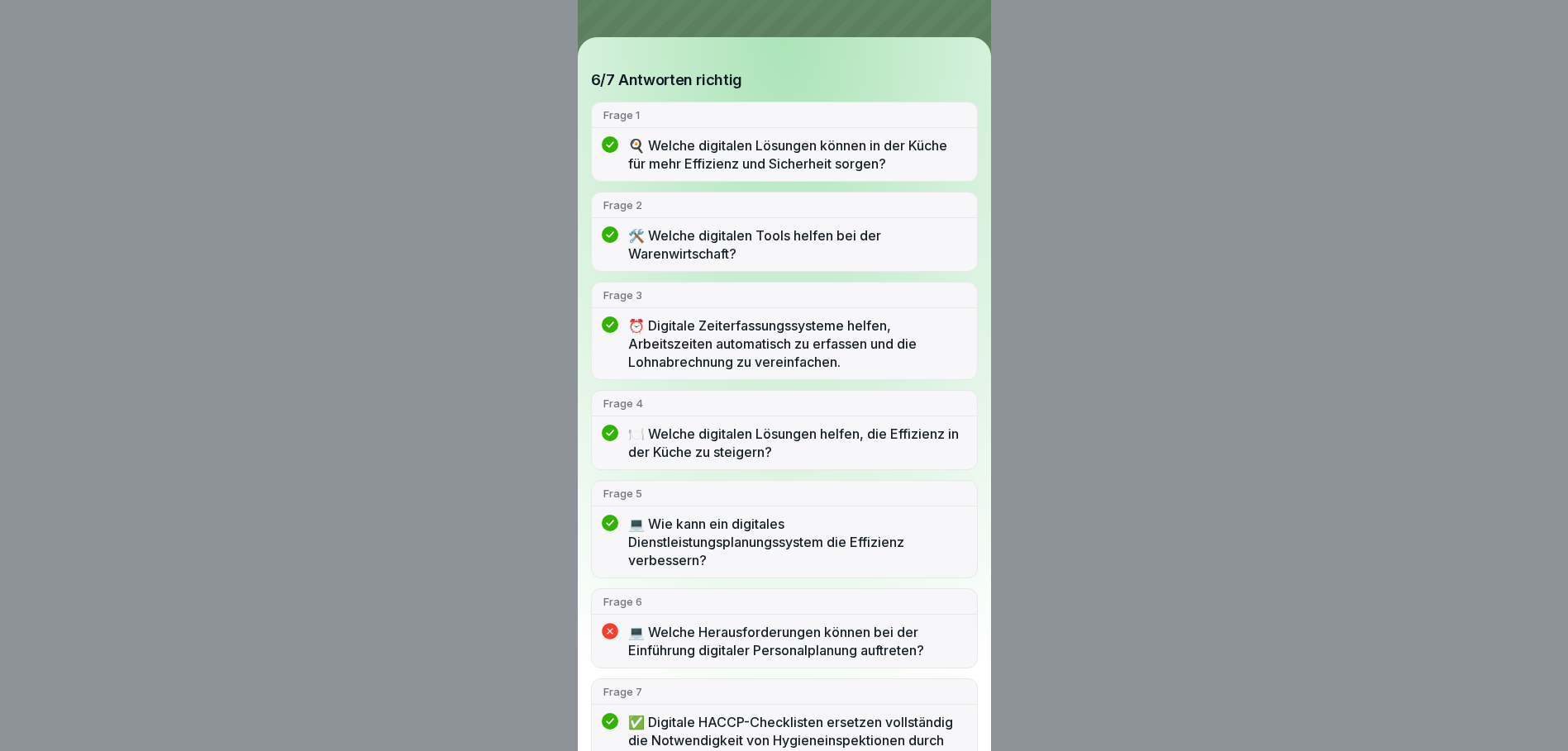
scroll to position [148, 0]
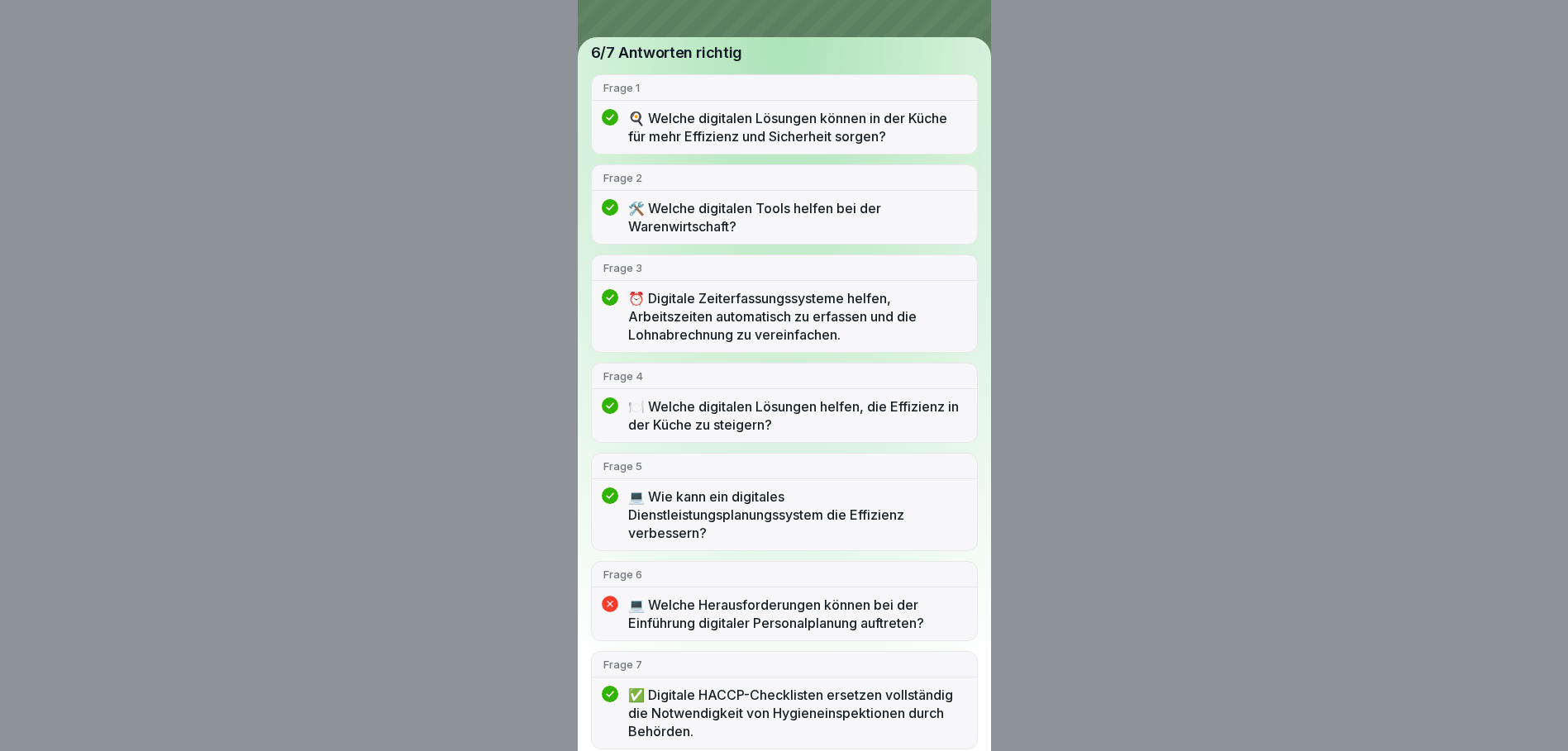
click at [830, 625] on p "💻 Welche Herausforderungen können bei der Einführung digitaler Personalplanung …" at bounding box center [796, 614] width 337 height 37
click at [801, 622] on p "💻 Welche Herausforderungen können bei der Einführung digitaler Personalplanung …" at bounding box center [796, 614] width 337 height 37
click at [787, 617] on p "💻 Welche Herausforderungen können bei der Einführung digitaler Personalplanung …" at bounding box center [796, 614] width 337 height 37
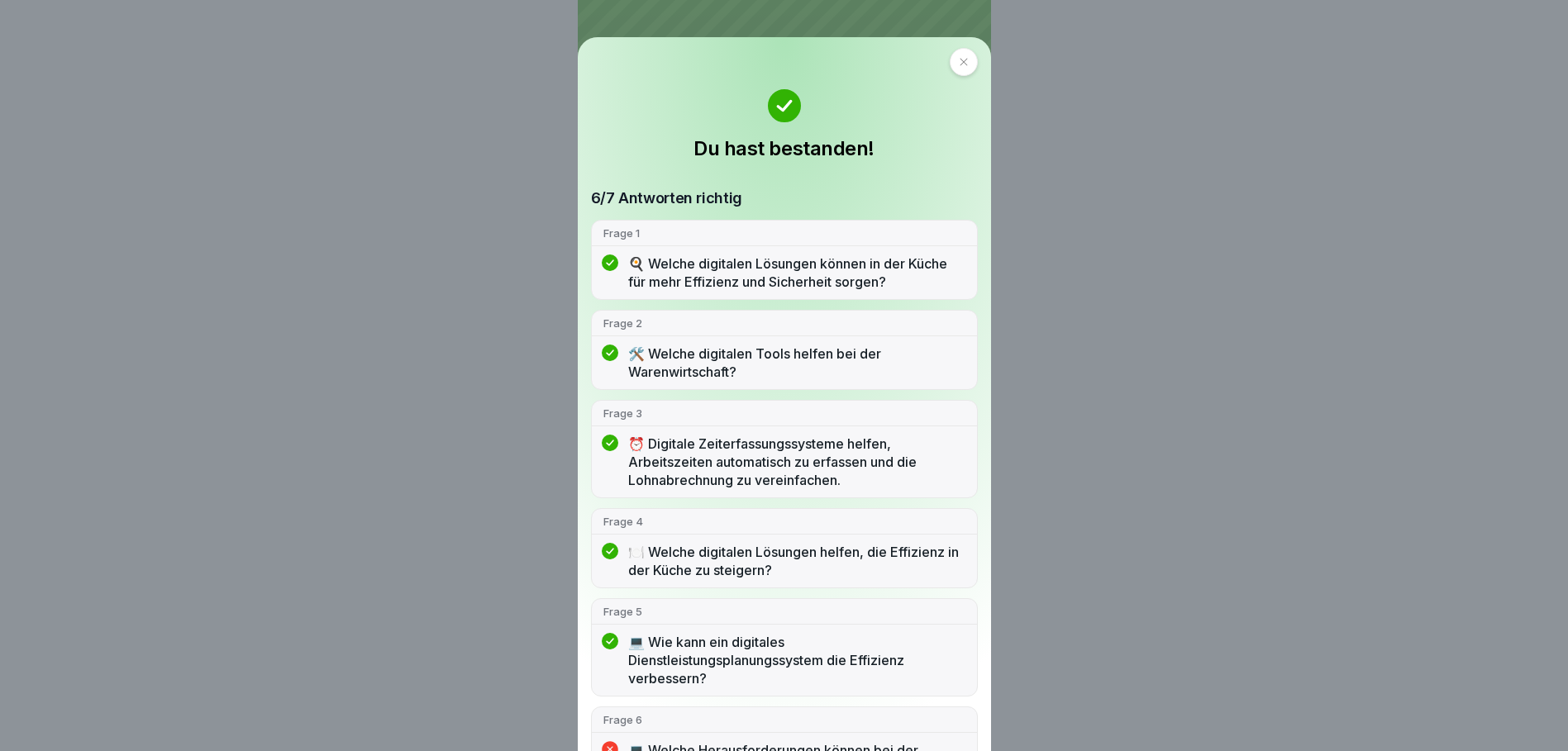
scroll to position [0, 0]
click at [949, 70] on div at bounding box center [963, 64] width 28 height 28
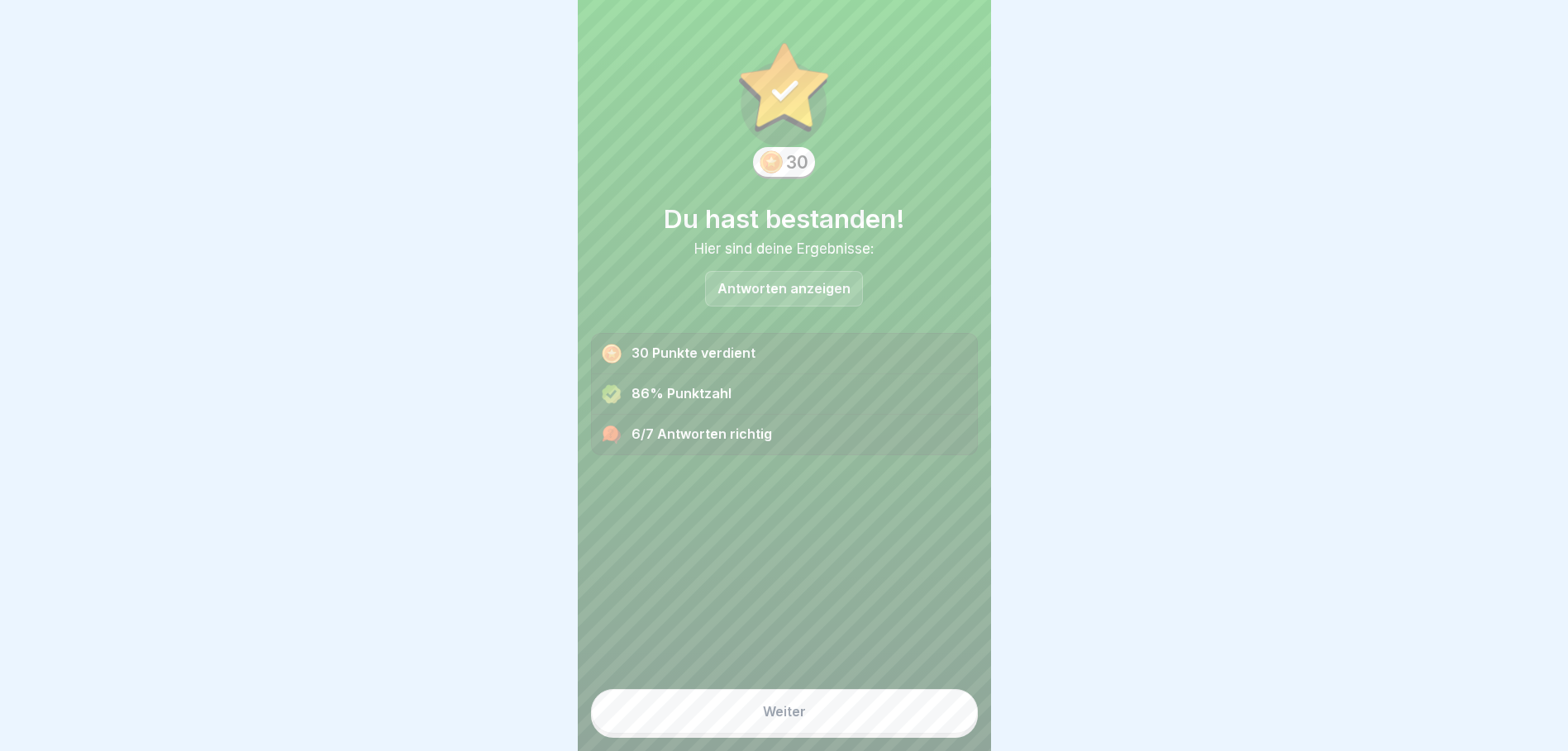
click at [840, 709] on button "Weiter" at bounding box center [784, 712] width 386 height 45
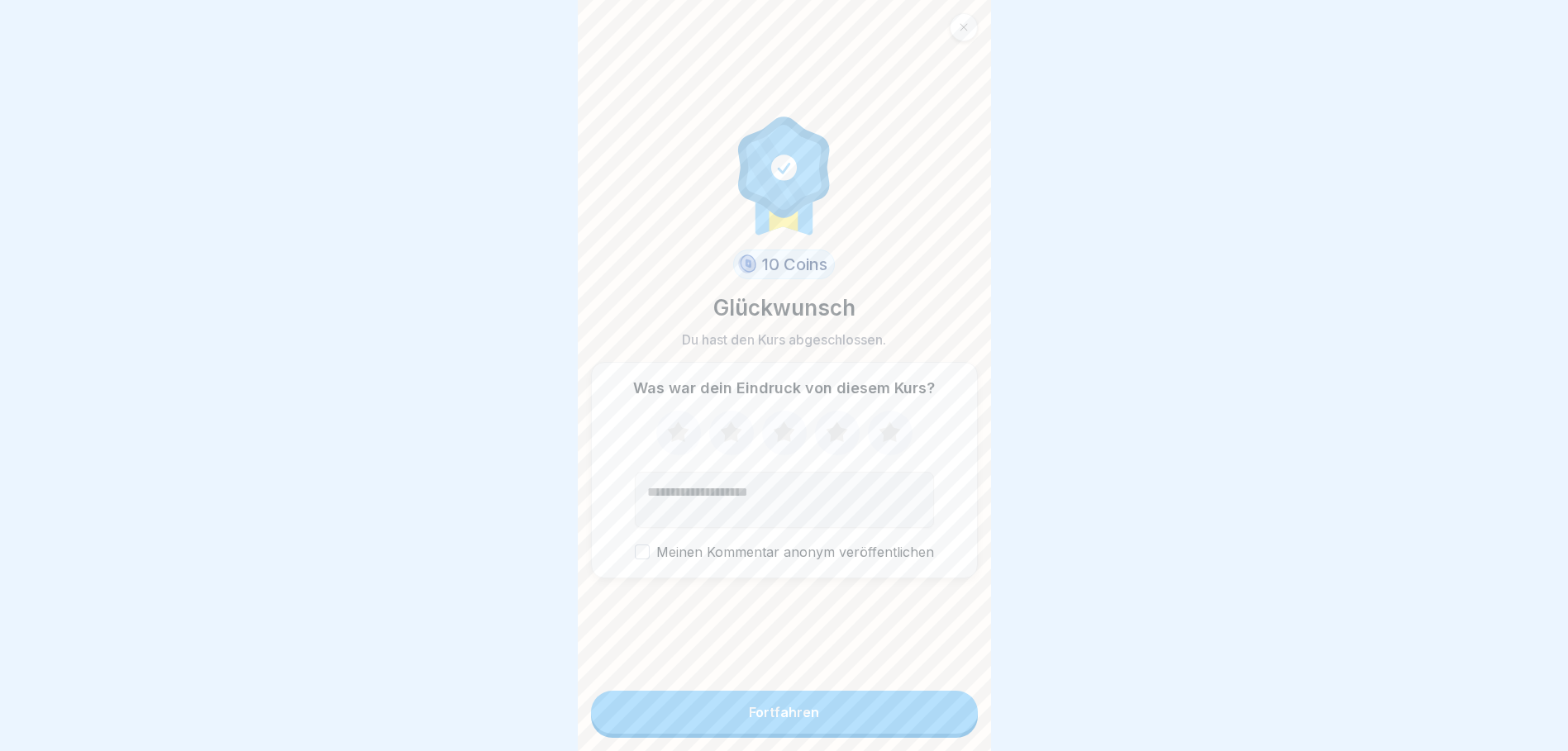
click at [887, 443] on icon at bounding box center [889, 432] width 21 height 21
click at [811, 498] on textarea "Kommentar (optional)" at bounding box center [784, 499] width 299 height 56
type textarea "**********"
click at [798, 719] on div "Fortfahren" at bounding box center [784, 712] width 71 height 15
